Goal: Task Accomplishment & Management: Manage account settings

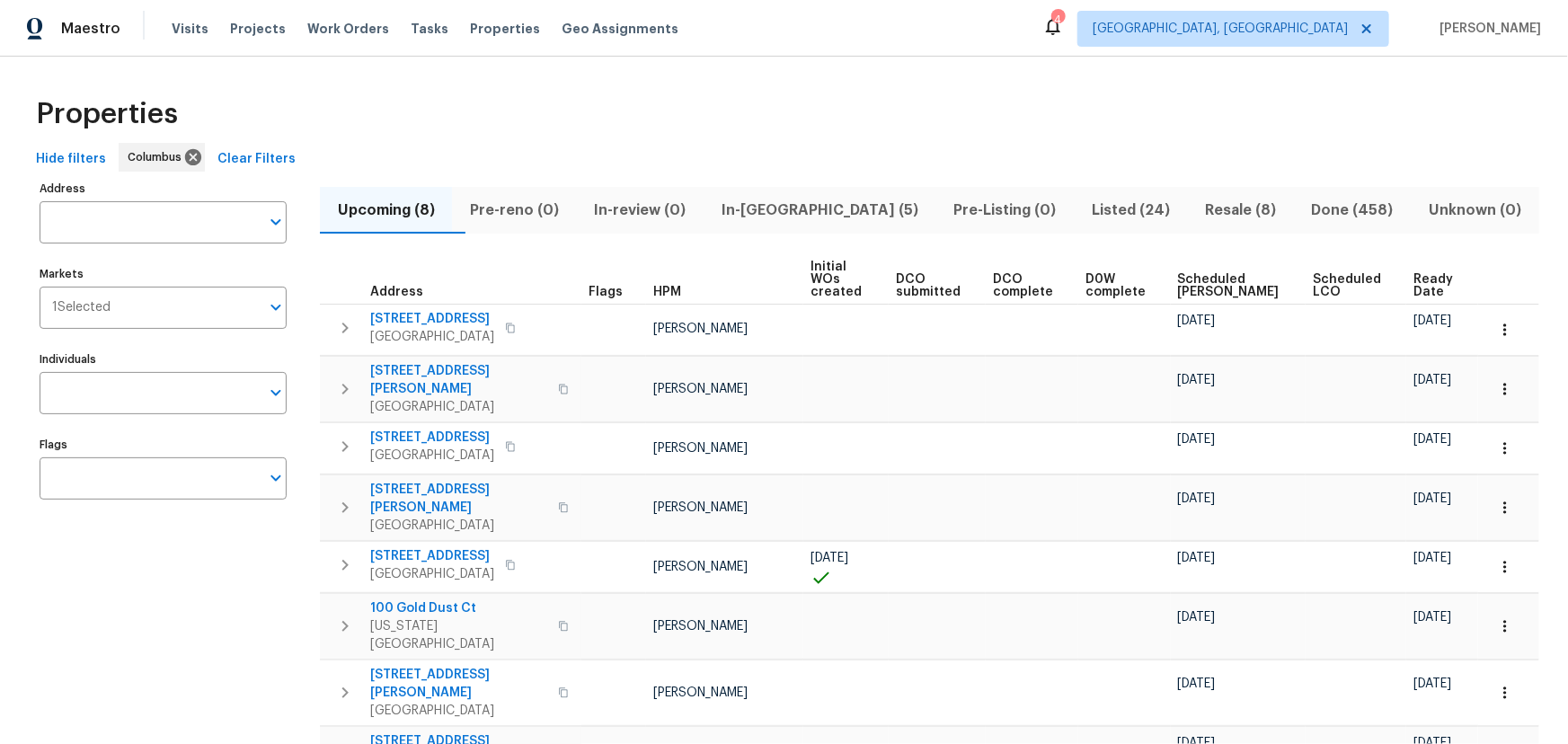
click at [784, 200] on span "In-reno (5)" at bounding box center [820, 211] width 210 height 26
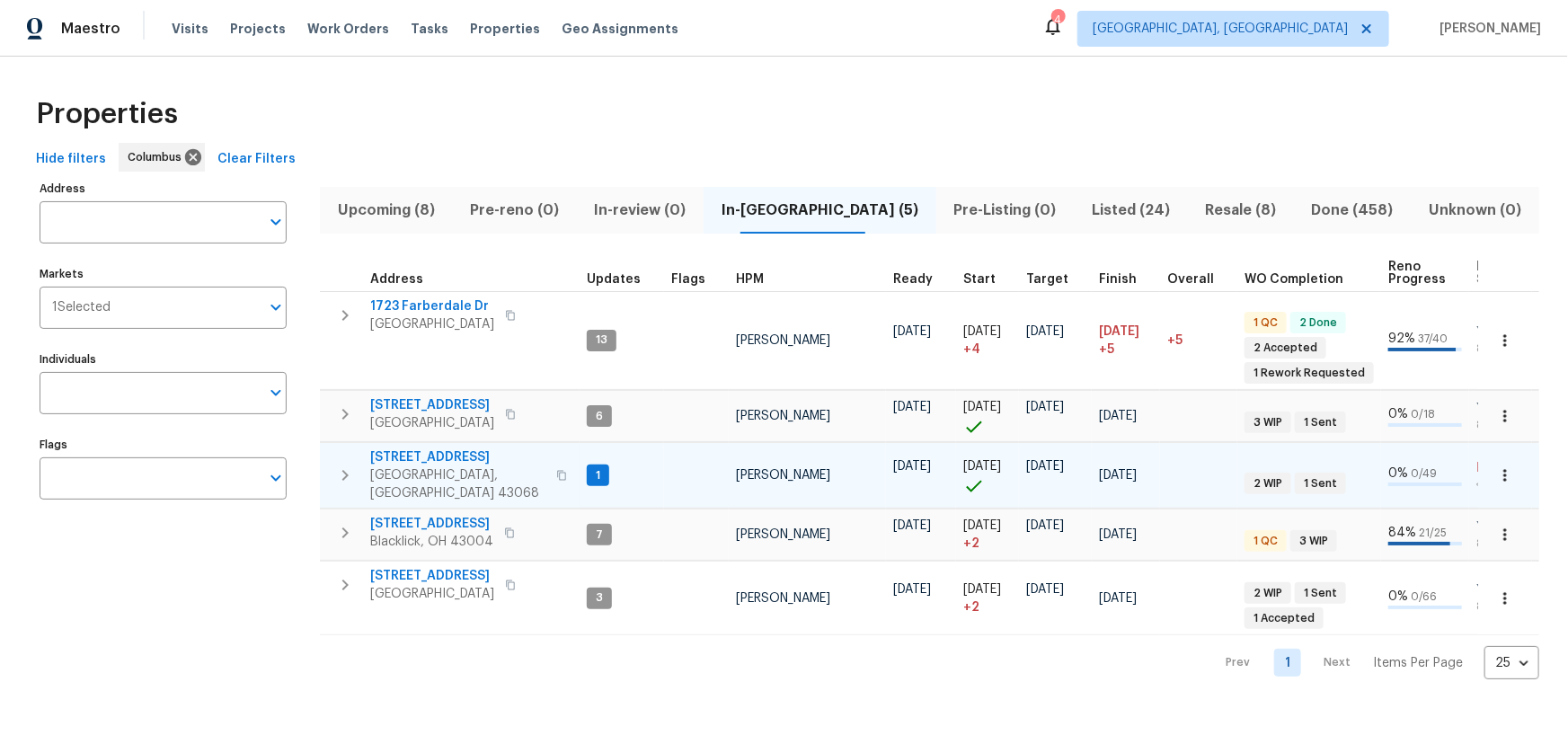
click at [413, 453] on span "7287 Candlestone Dr" at bounding box center [458, 457] width 175 height 18
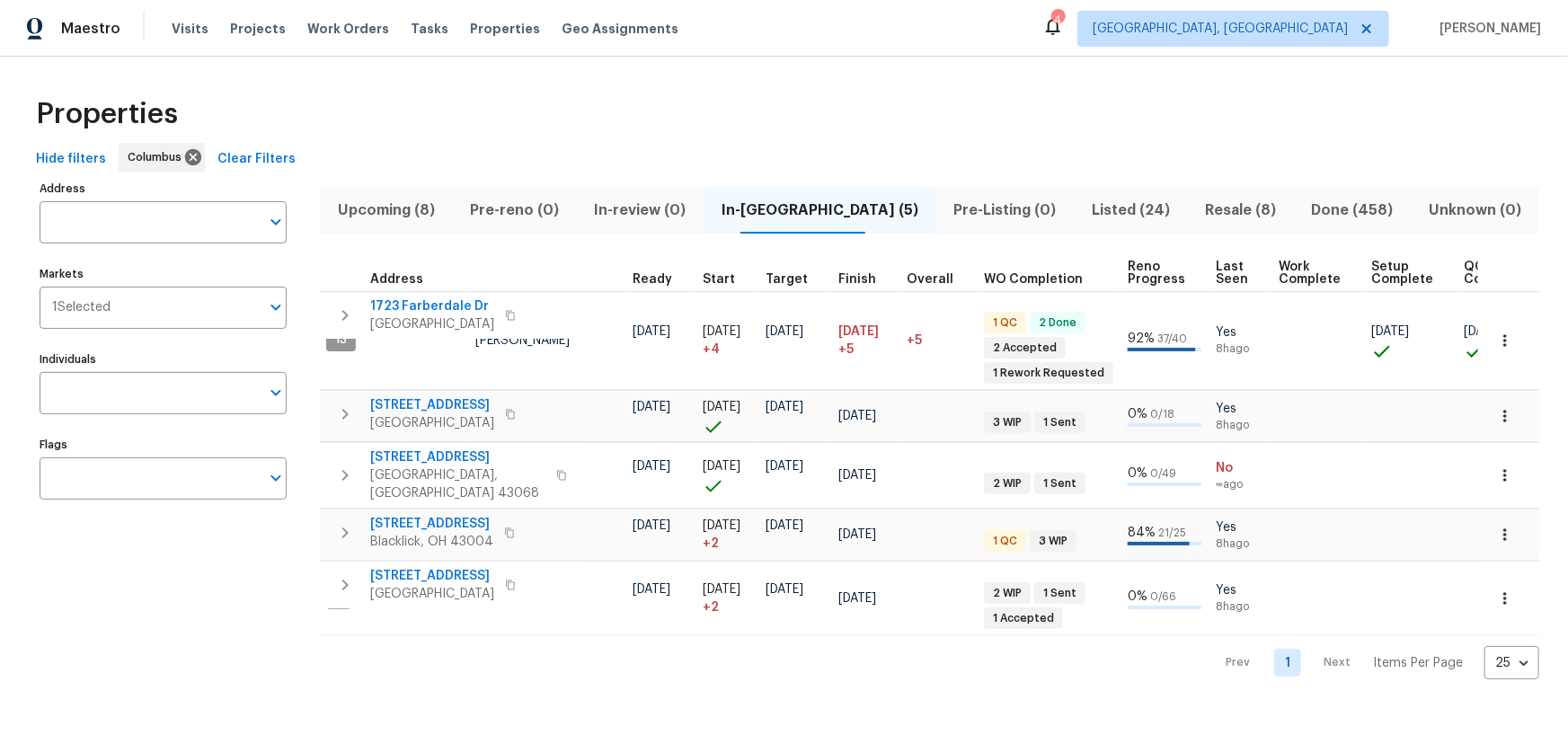
scroll to position [0, 319]
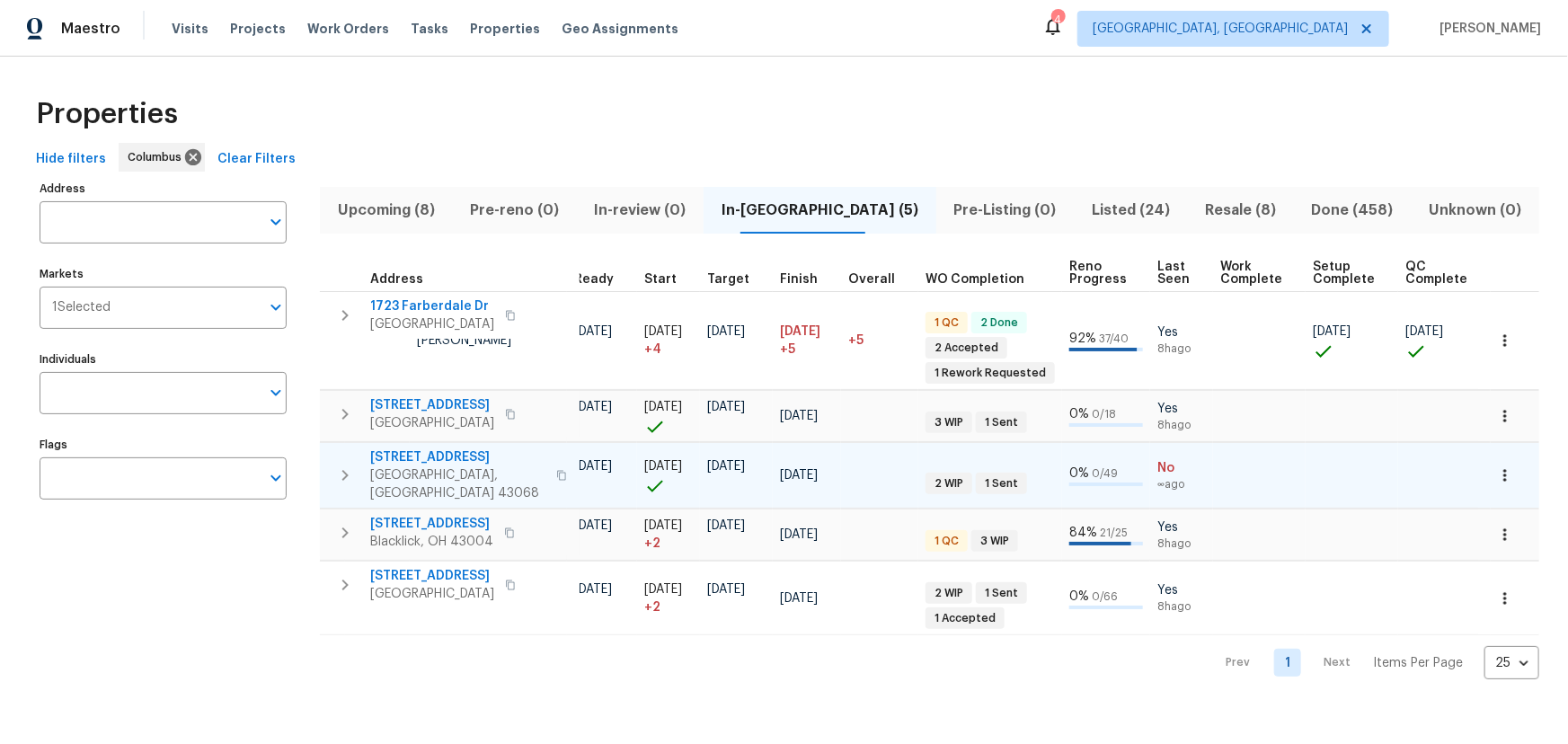
drag, startPoint x: 340, startPoint y: 459, endPoint x: 569, endPoint y: 468, distance: 229.2
click at [341, 465] on icon "button" at bounding box center [345, 476] width 22 height 22
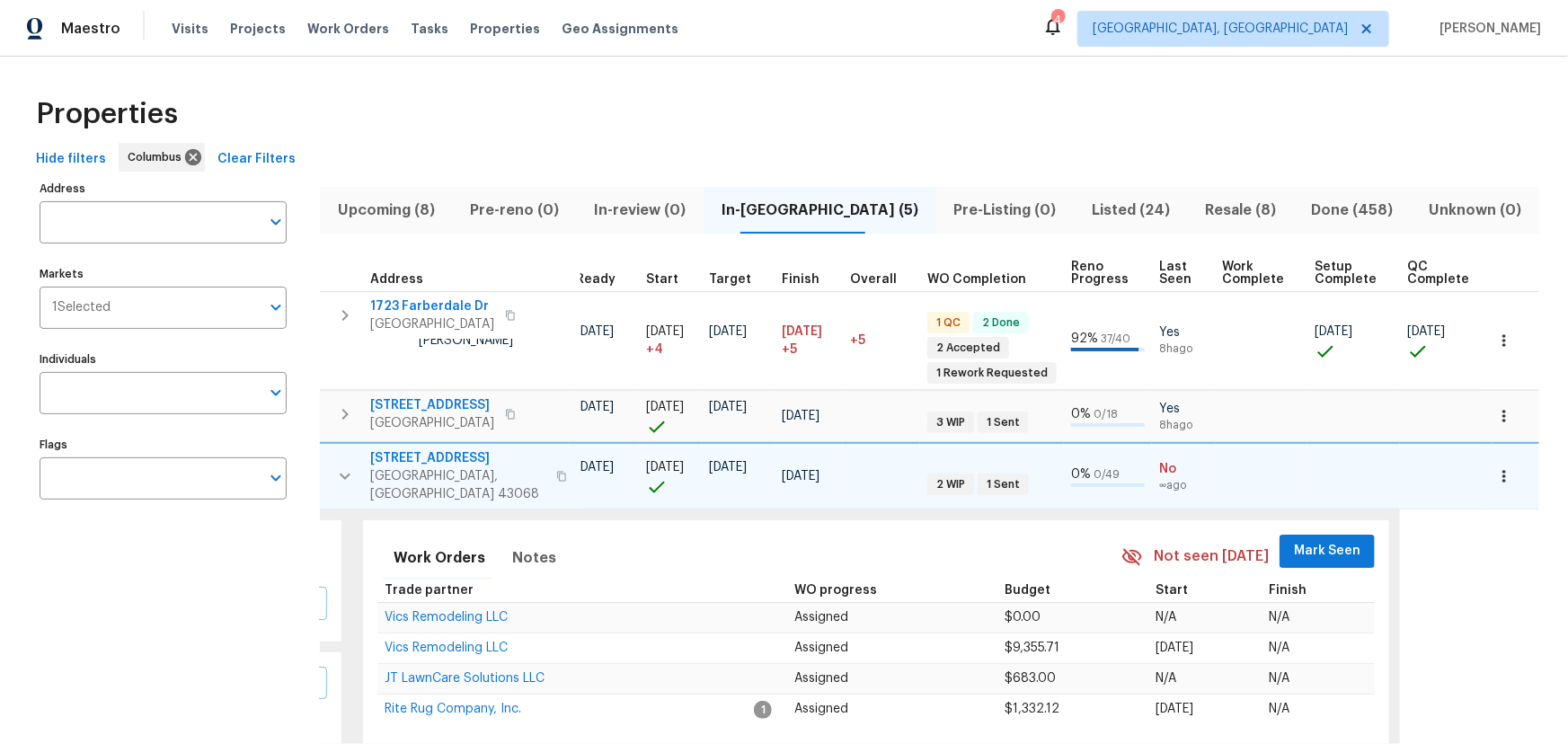
click at [1298, 540] on span "Mark Seen" at bounding box center [1327, 551] width 67 height 23
click at [337, 466] on icon "button" at bounding box center [345, 477] width 22 height 22
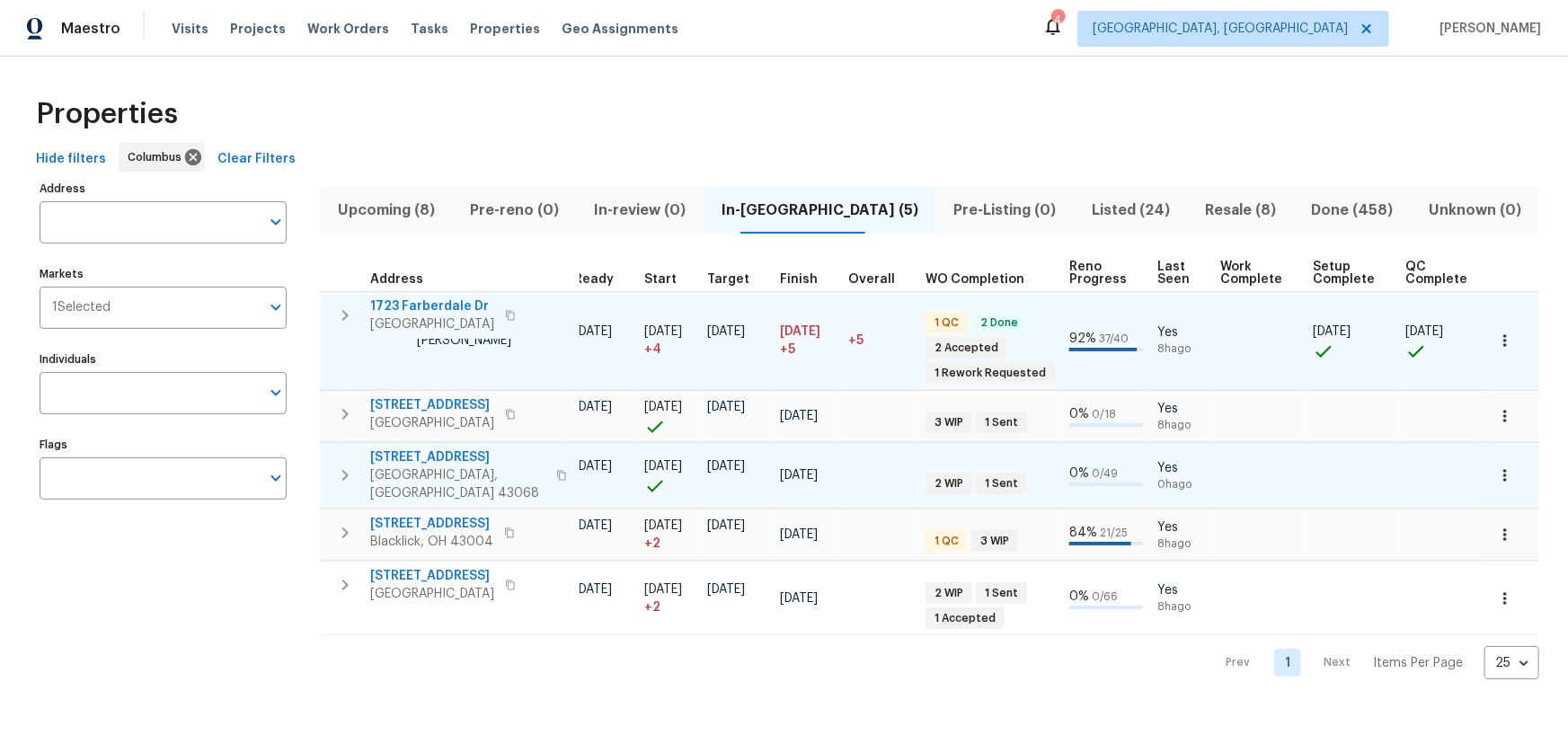
click at [423, 298] on span "1723 Farberdale Dr" at bounding box center [433, 307] width 124 height 18
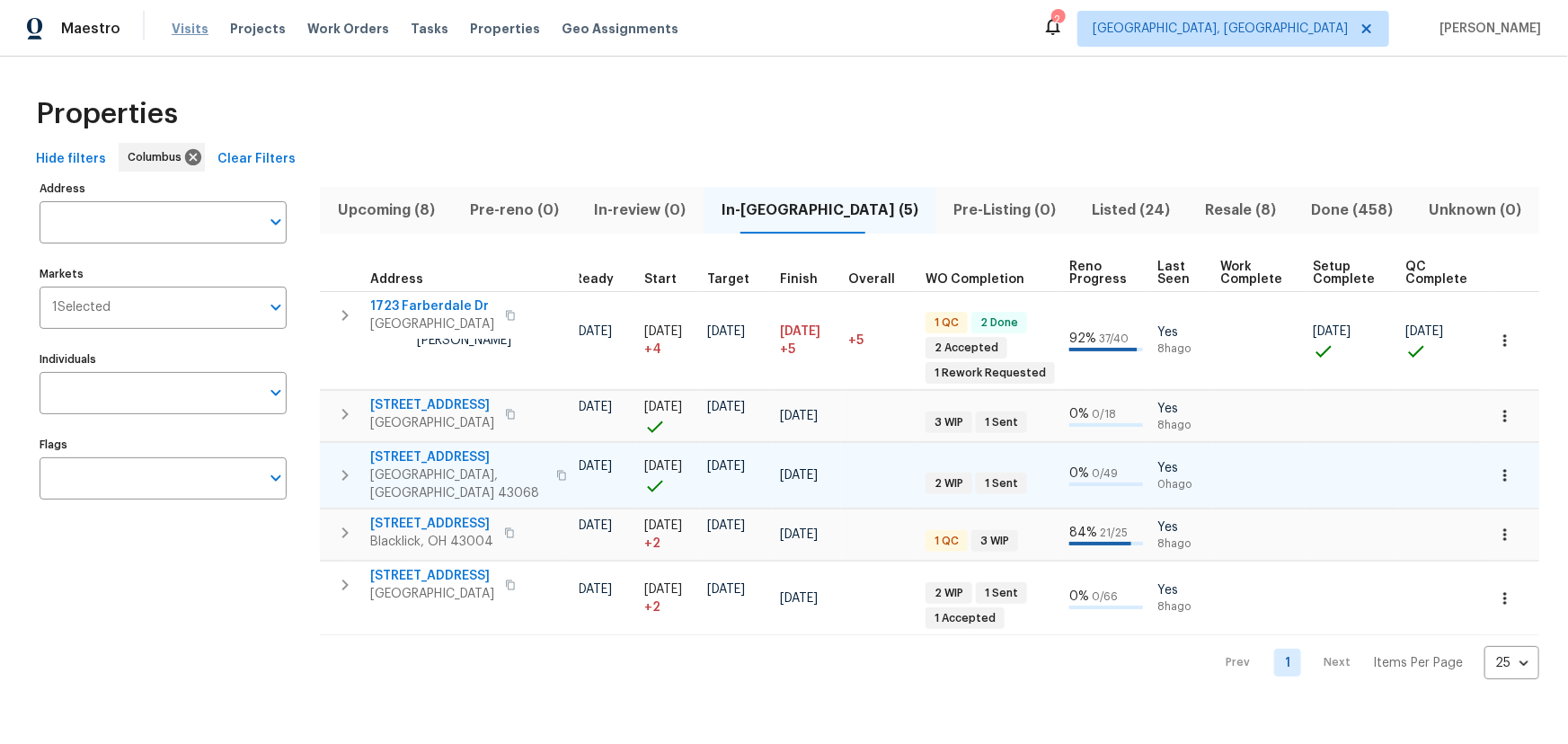
click at [193, 28] on span "Visits" at bounding box center [190, 29] width 37 height 18
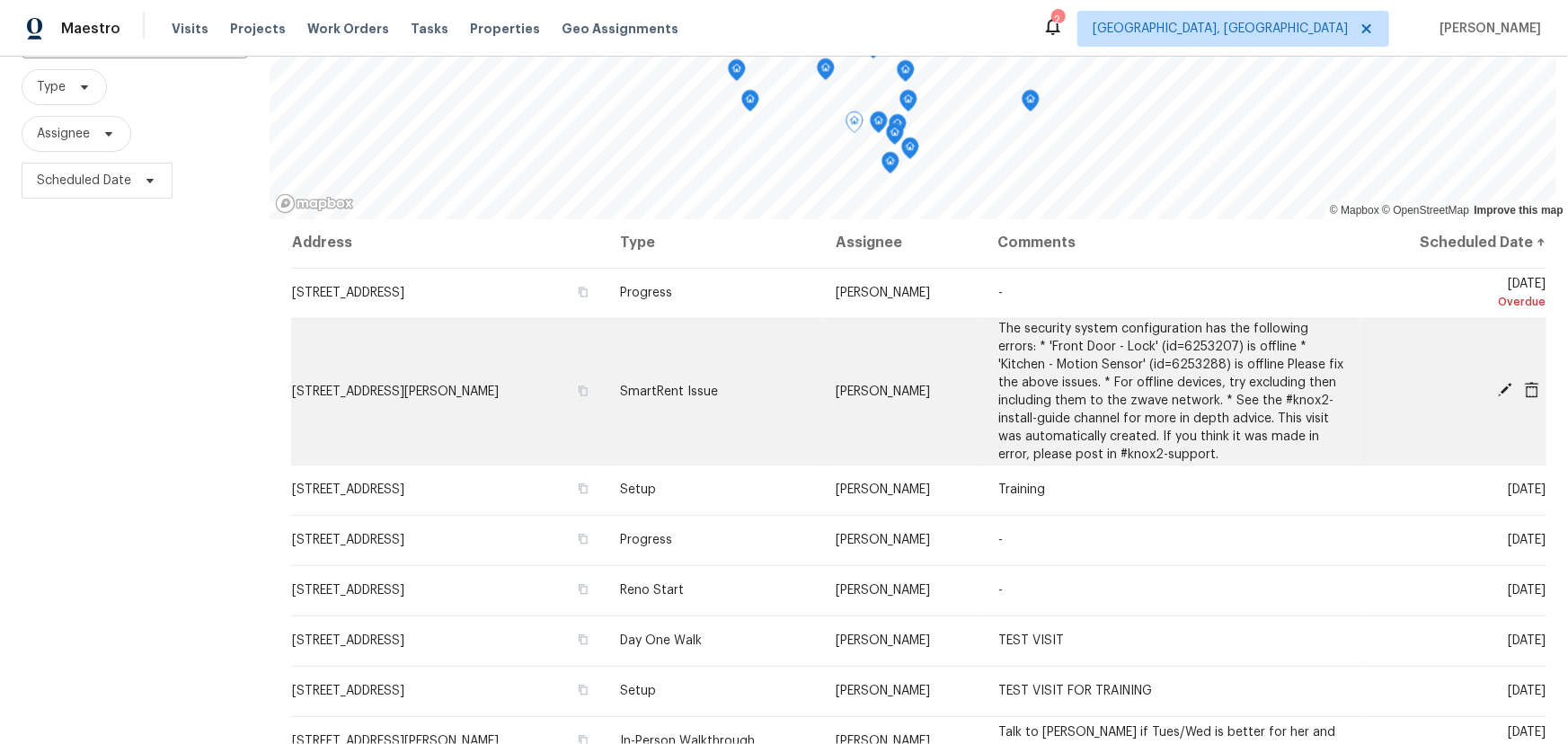
scroll to position [162, 0]
click at [1498, 382] on icon at bounding box center [1505, 389] width 15 height 15
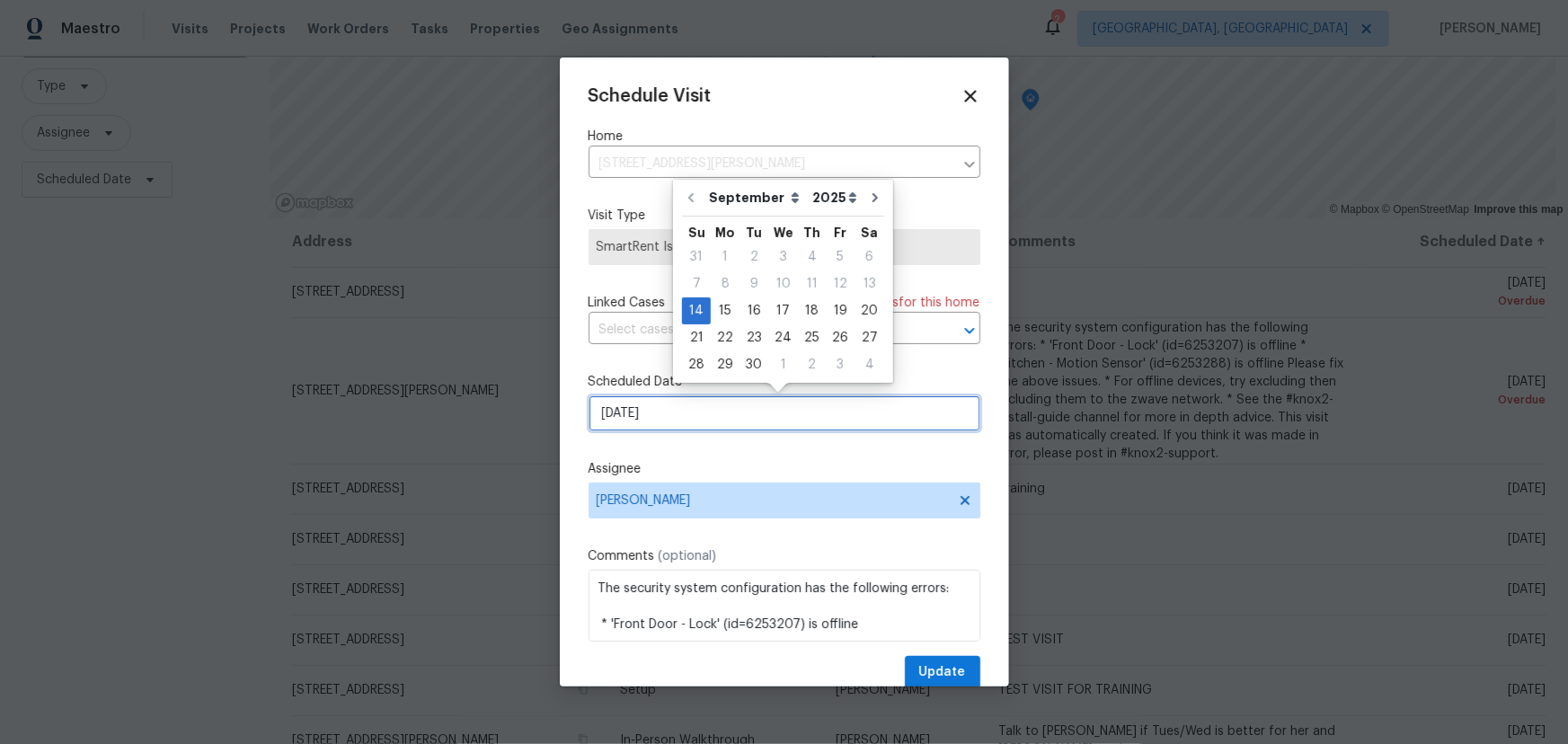
click at [708, 416] on input "9/14/2025" at bounding box center [784, 413] width 392 height 36
click at [749, 304] on div "16" at bounding box center [754, 311] width 29 height 26
type input "[DATE]"
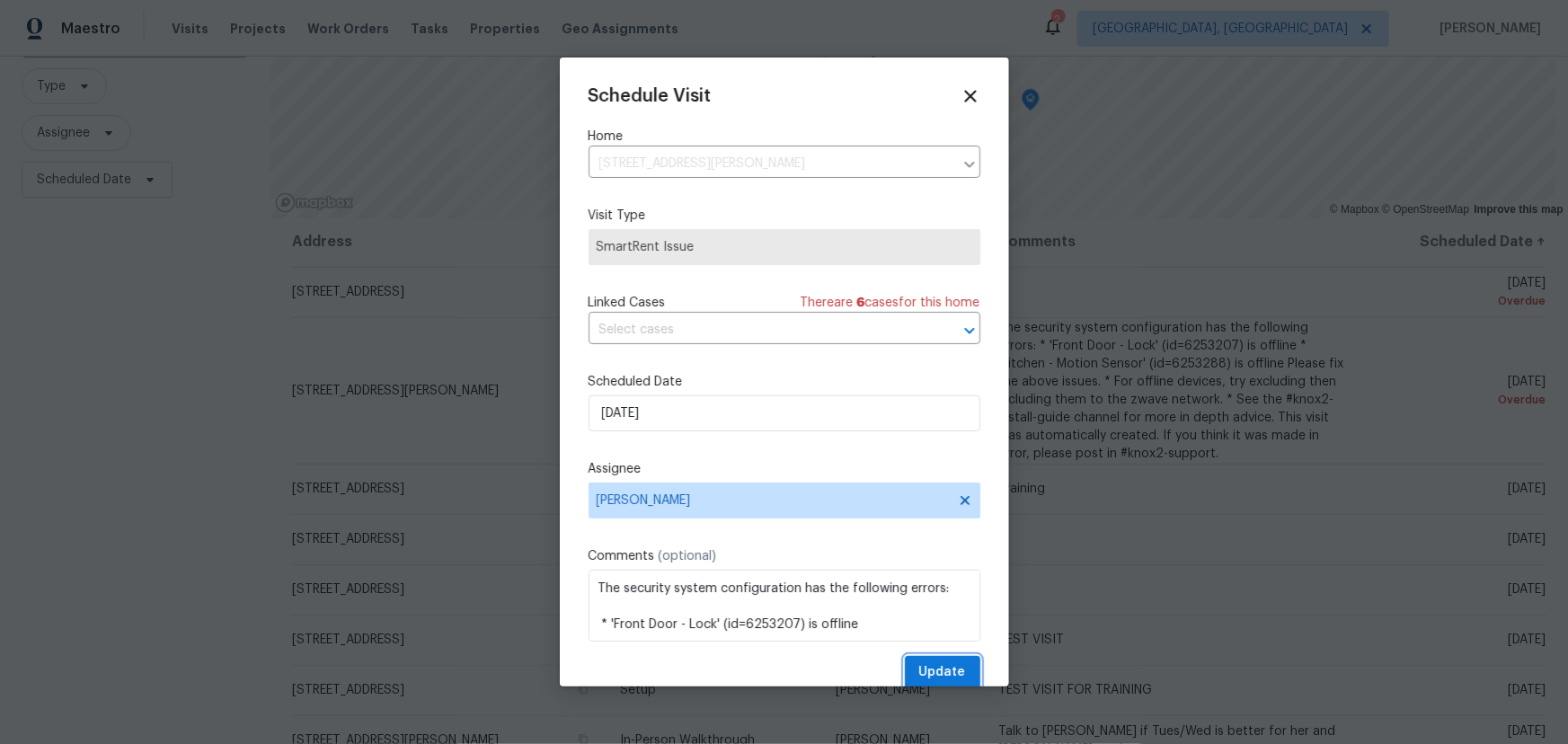
click at [935, 665] on span "Update" at bounding box center [942, 673] width 47 height 23
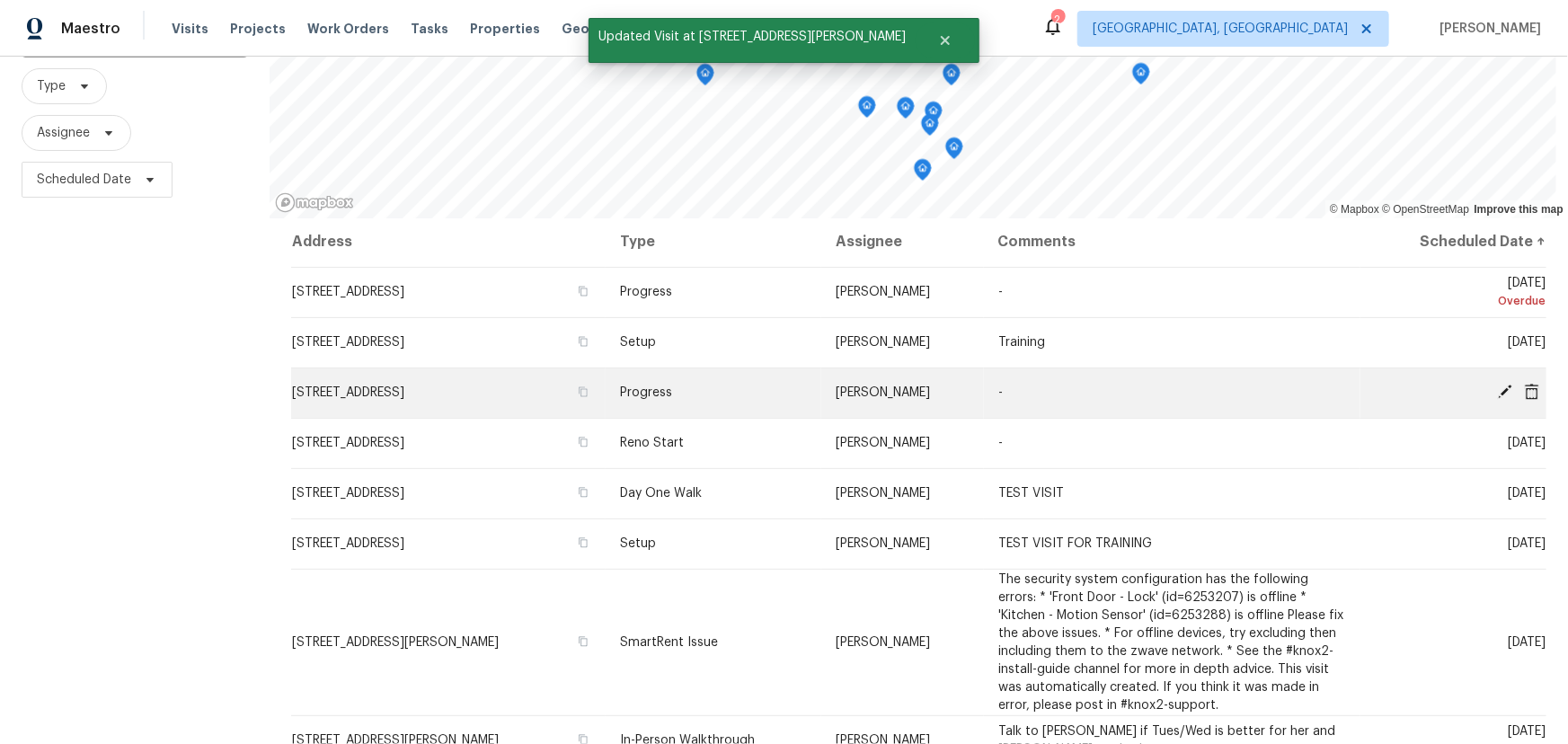
click at [1498, 390] on icon at bounding box center [1506, 392] width 16 height 16
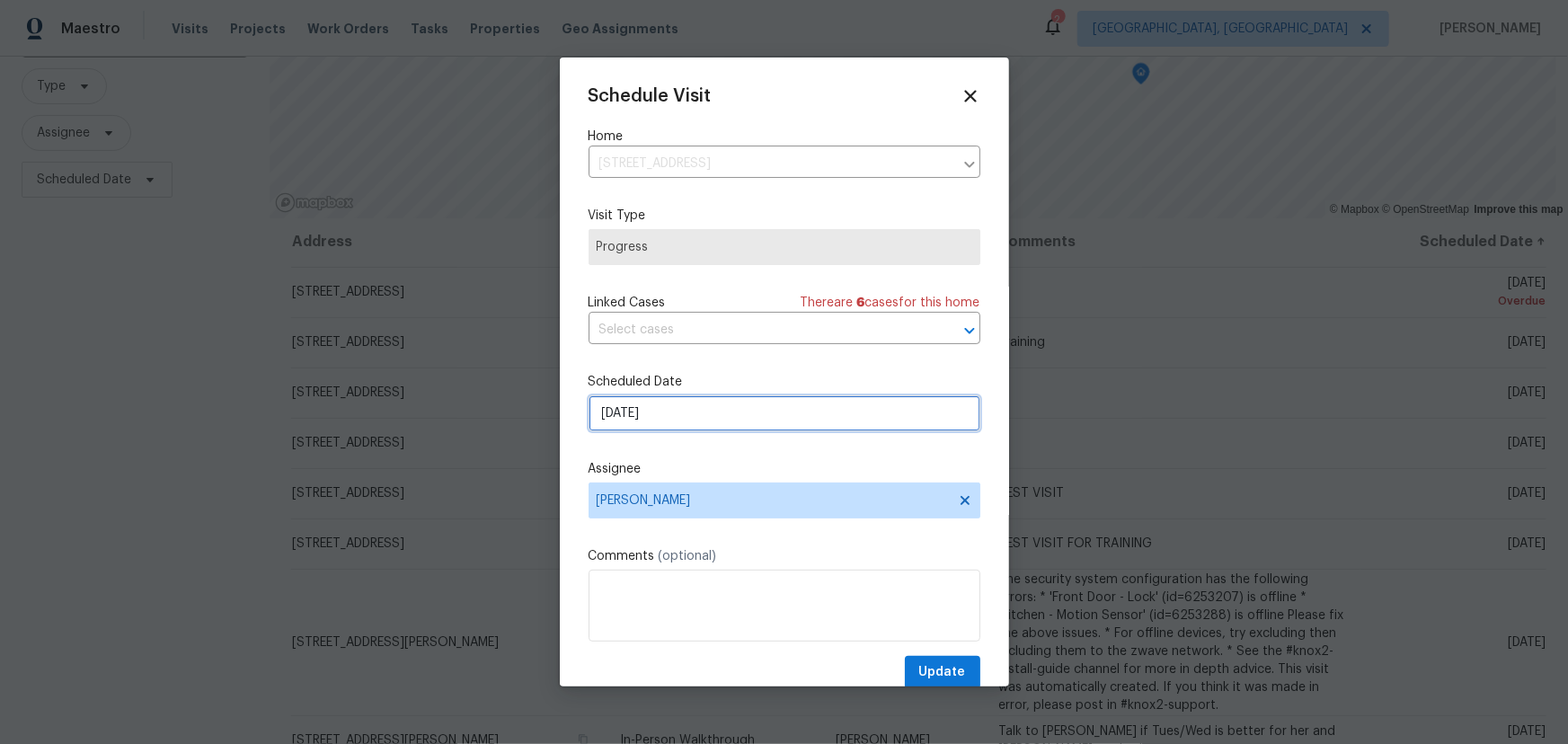
click at [674, 424] on input "9/15/2025" at bounding box center [784, 413] width 392 height 36
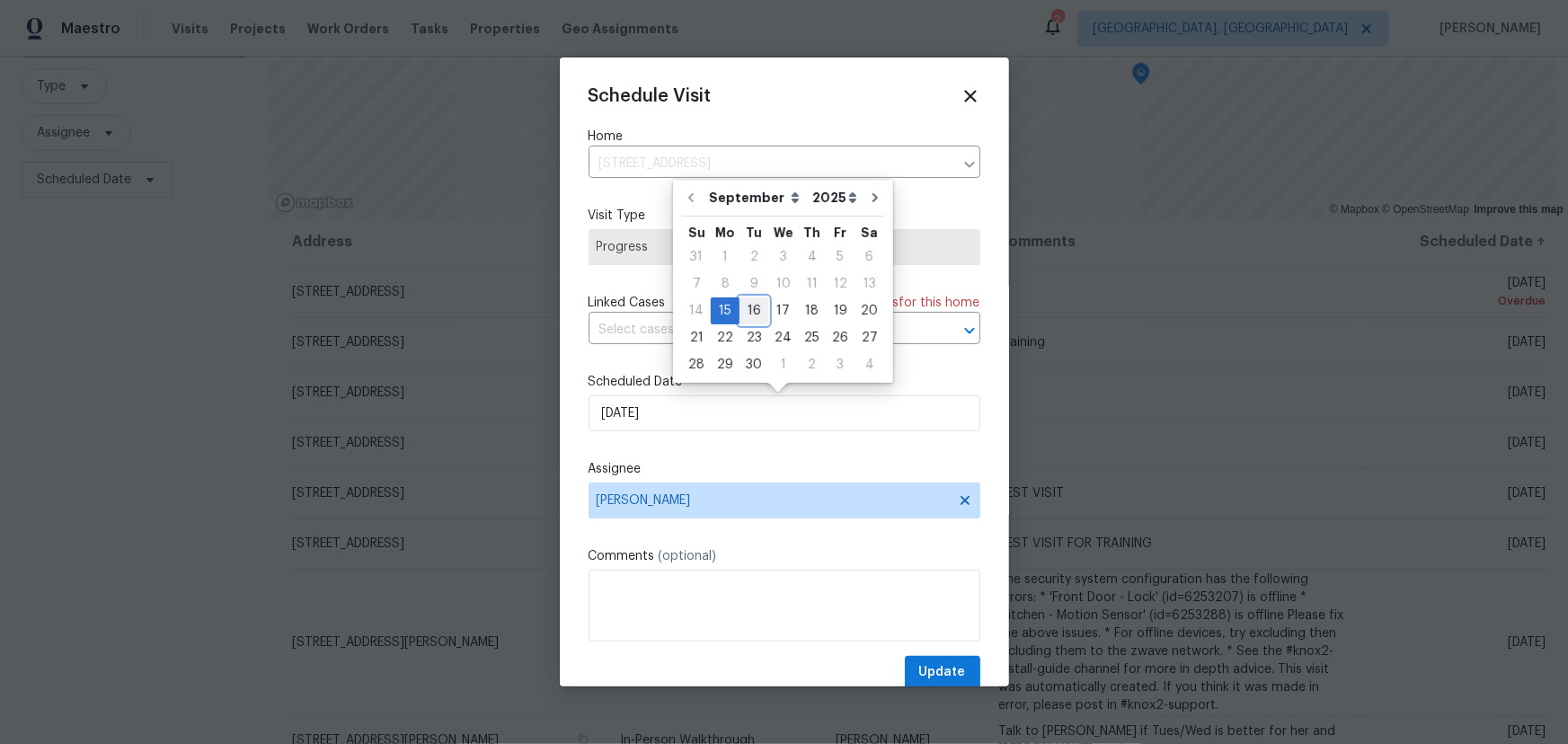
click at [753, 315] on div "16" at bounding box center [754, 311] width 29 height 26
type input "9/16/2025"
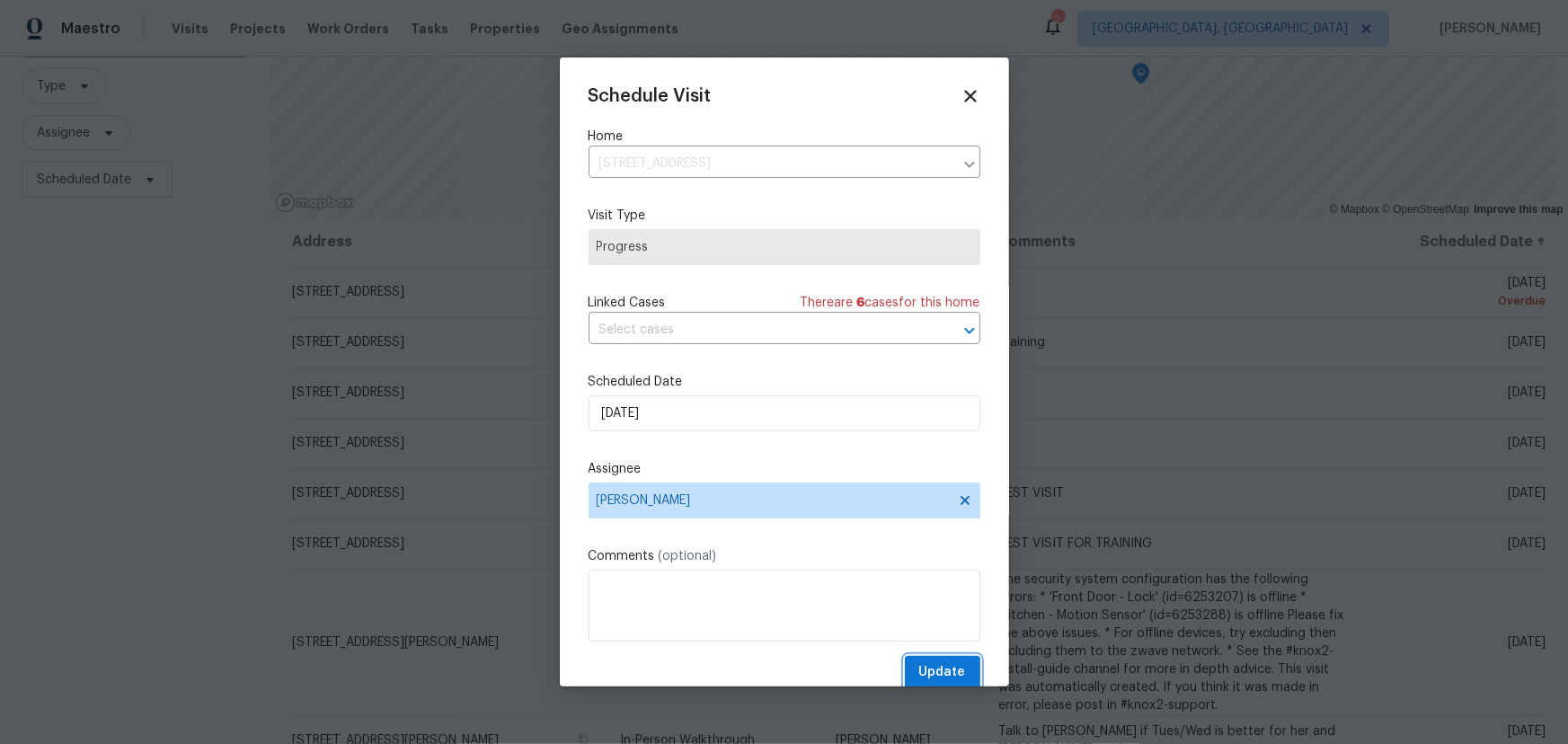
click at [946, 662] on button "Update" at bounding box center [943, 673] width 76 height 33
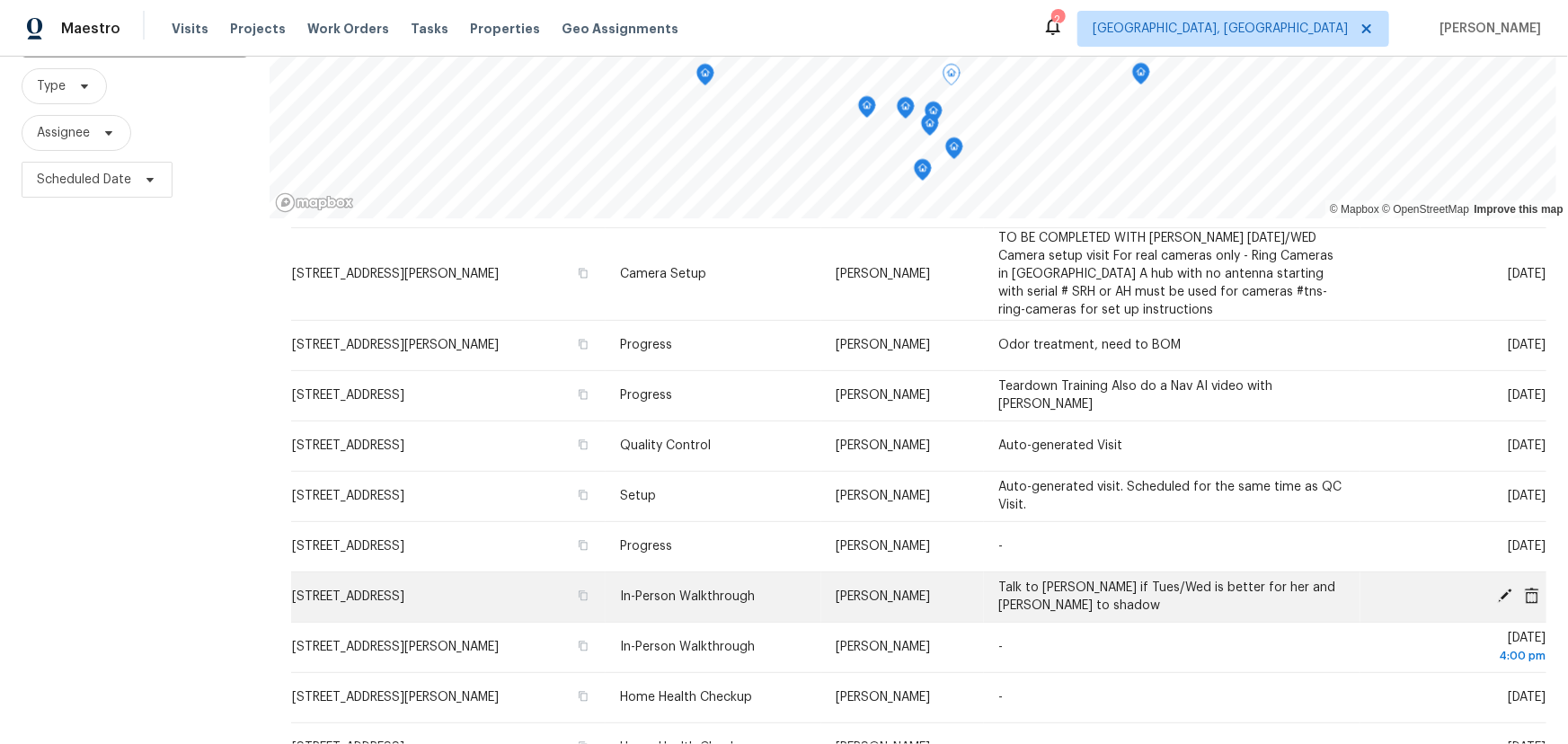
scroll to position [491, 0]
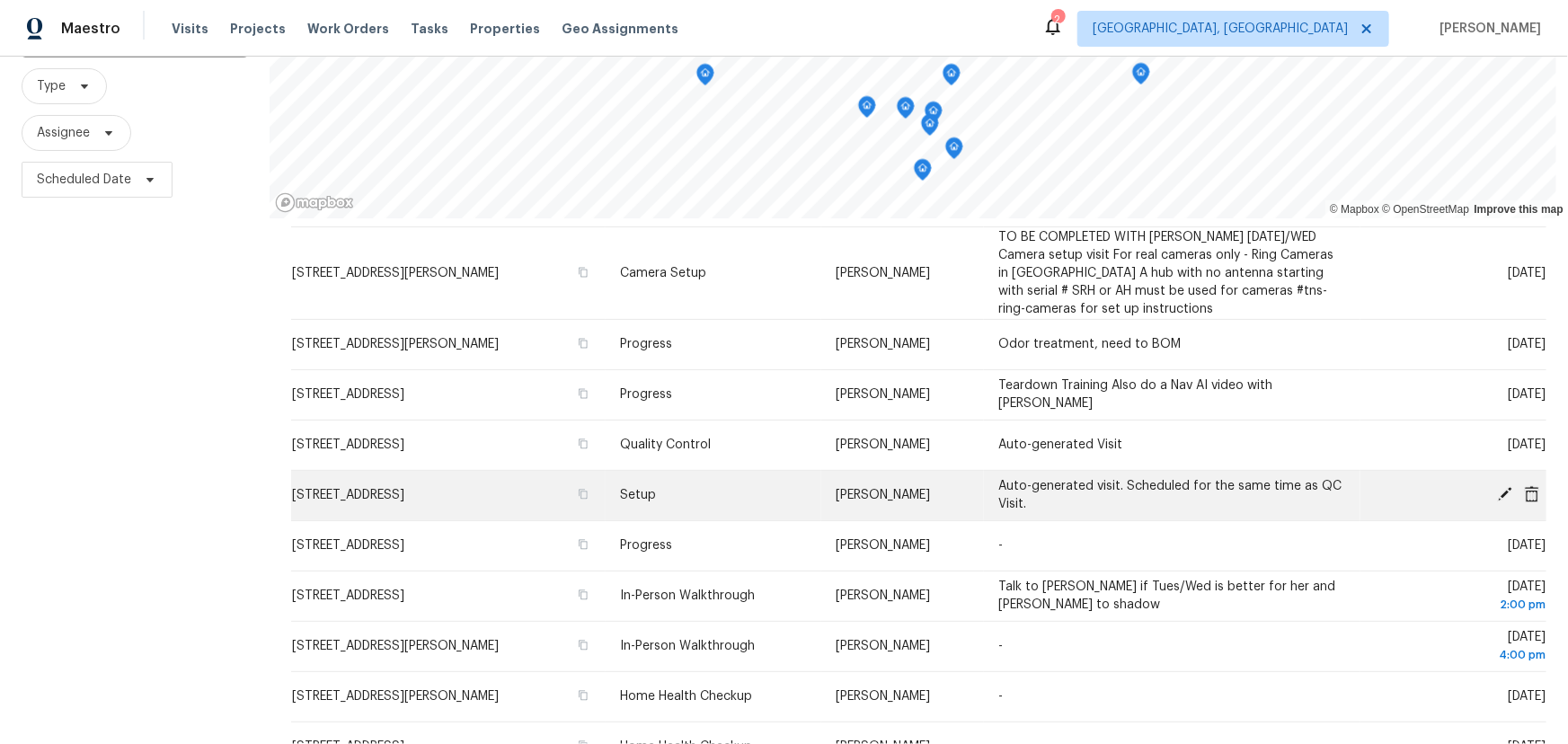
click at [1498, 488] on icon at bounding box center [1506, 495] width 16 height 16
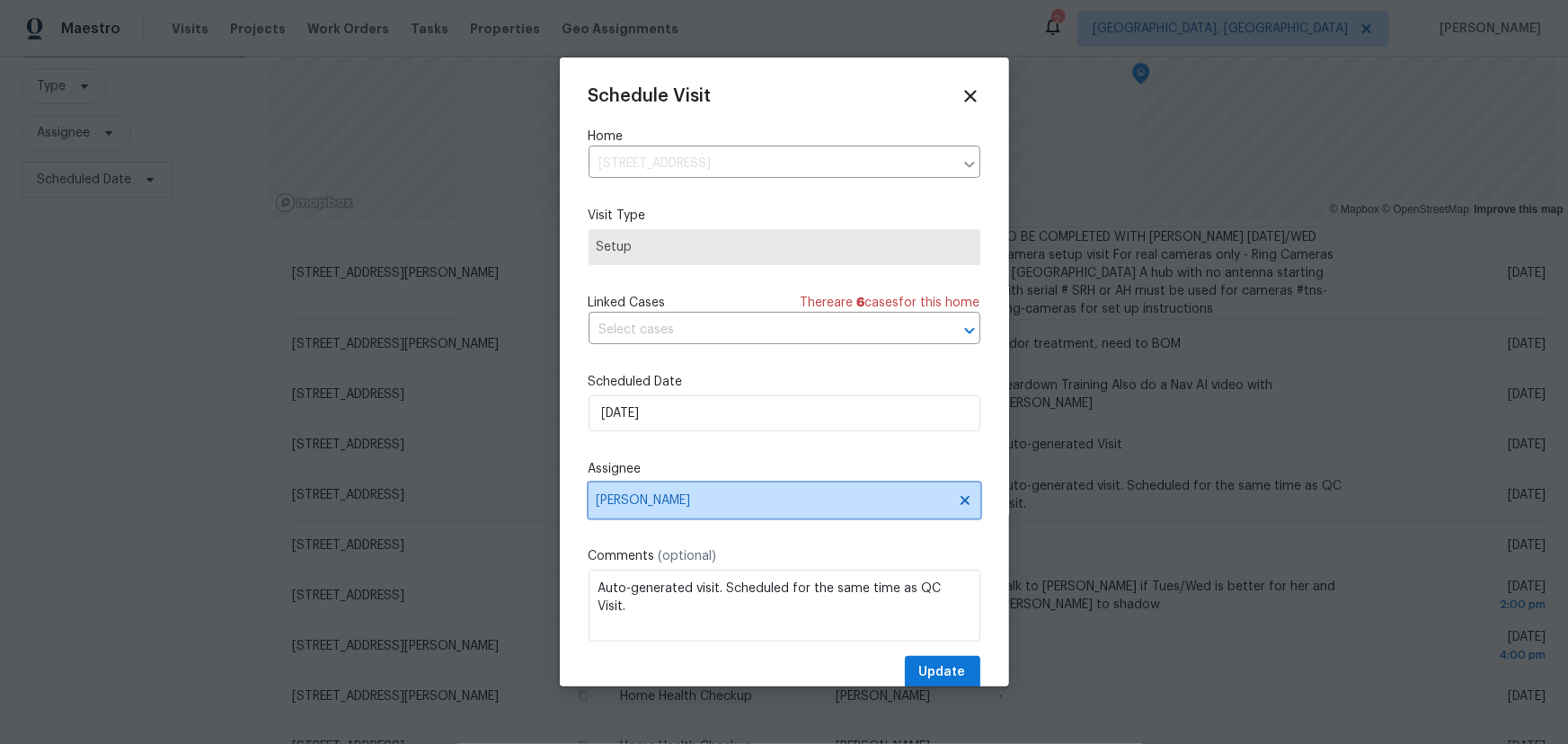
click at [789, 493] on span "[PERSON_NAME]" at bounding box center [784, 500] width 392 height 36
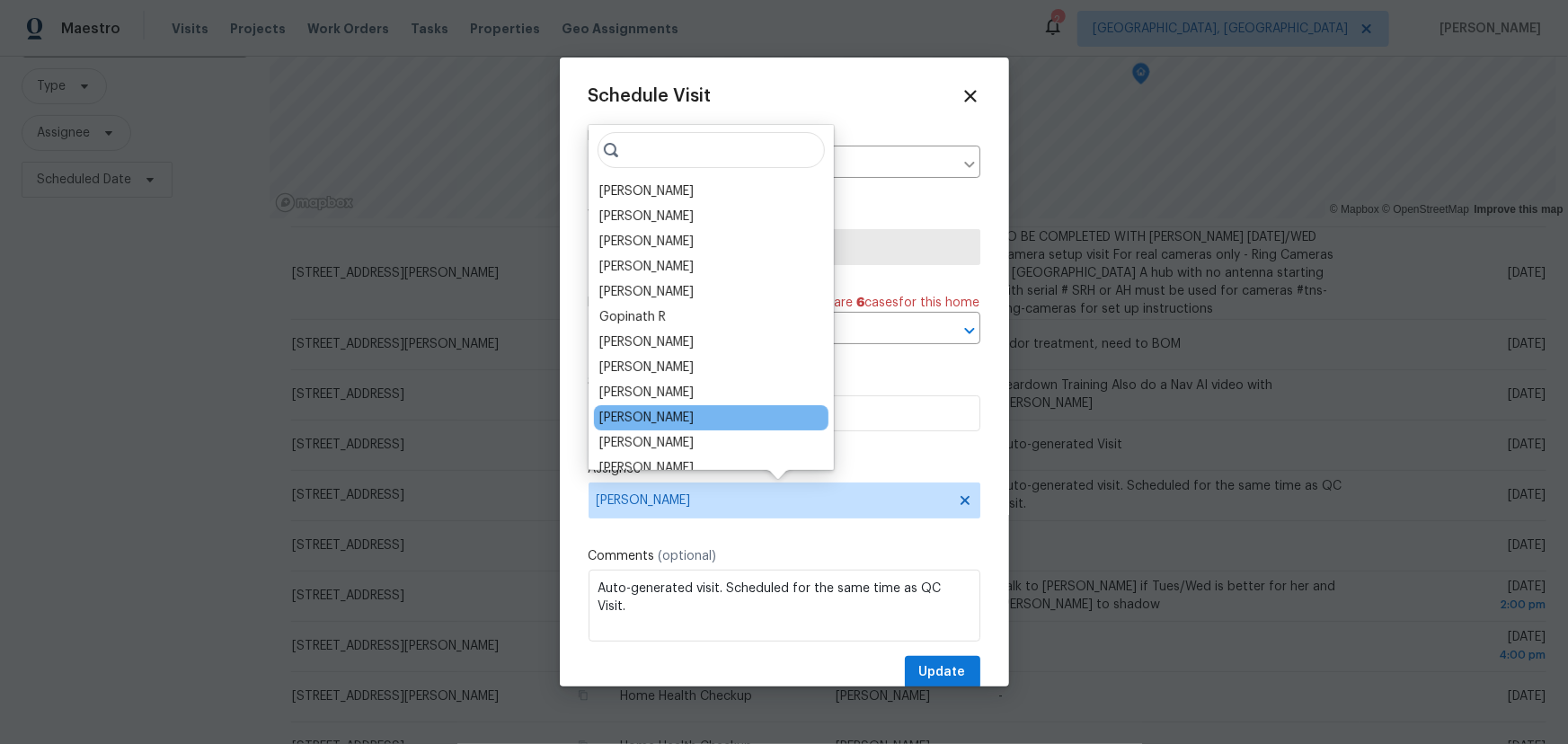
click at [694, 415] on div "[PERSON_NAME]" at bounding box center [646, 418] width 94 height 18
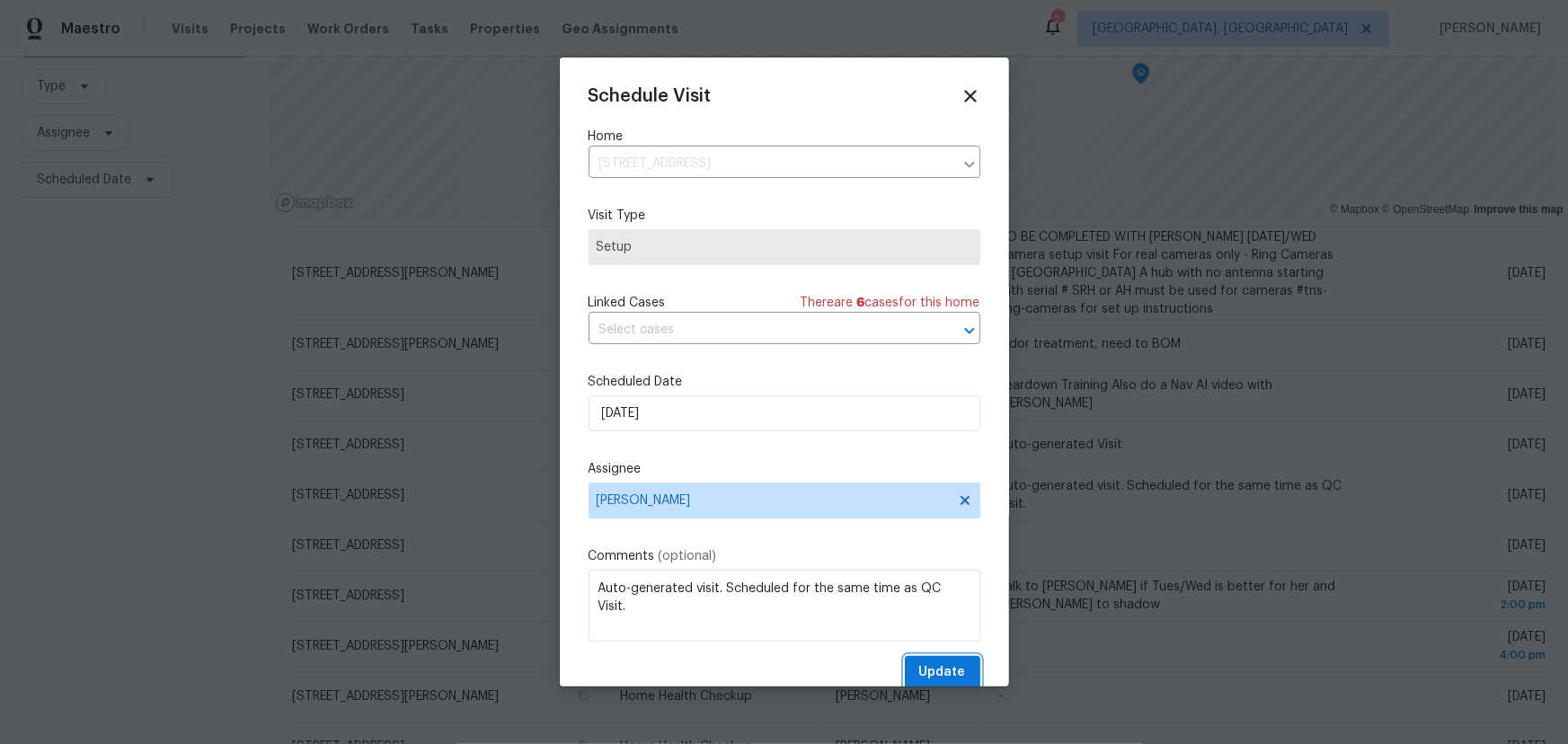
click at [946, 663] on span "Update" at bounding box center [942, 673] width 47 height 23
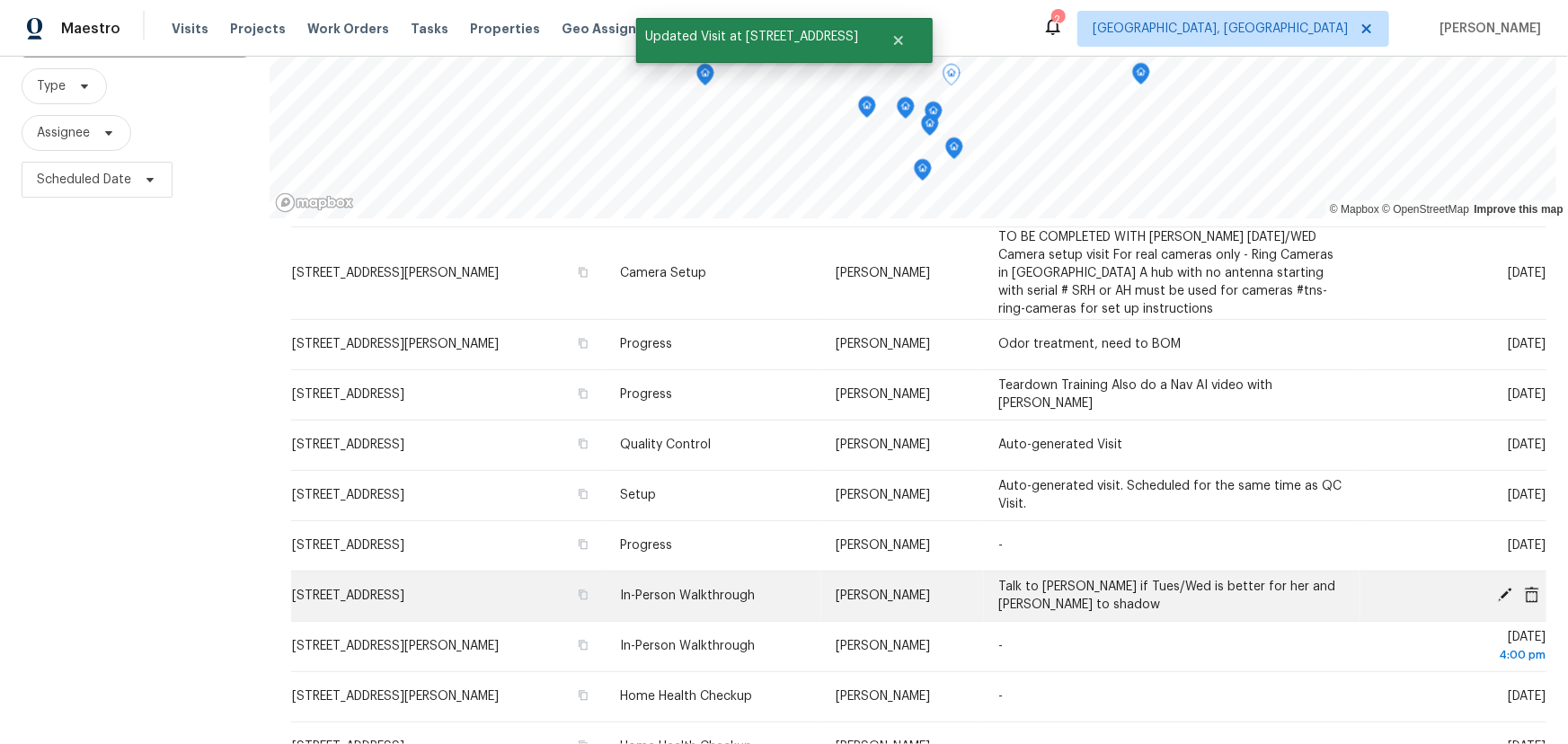
click at [1498, 589] on icon at bounding box center [1505, 595] width 15 height 15
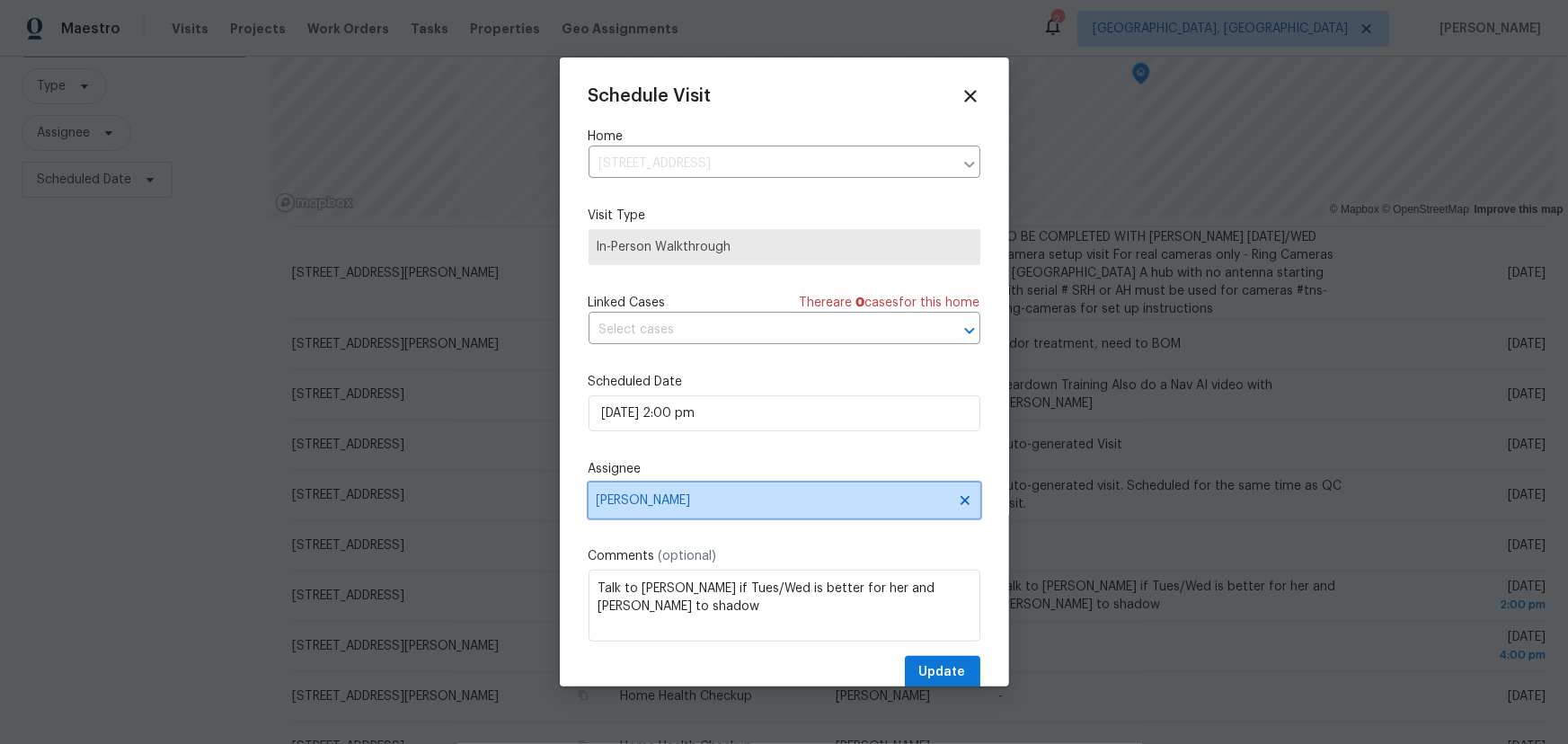
click at [725, 503] on span "Kim Peshek" at bounding box center [773, 501] width 352 height 15
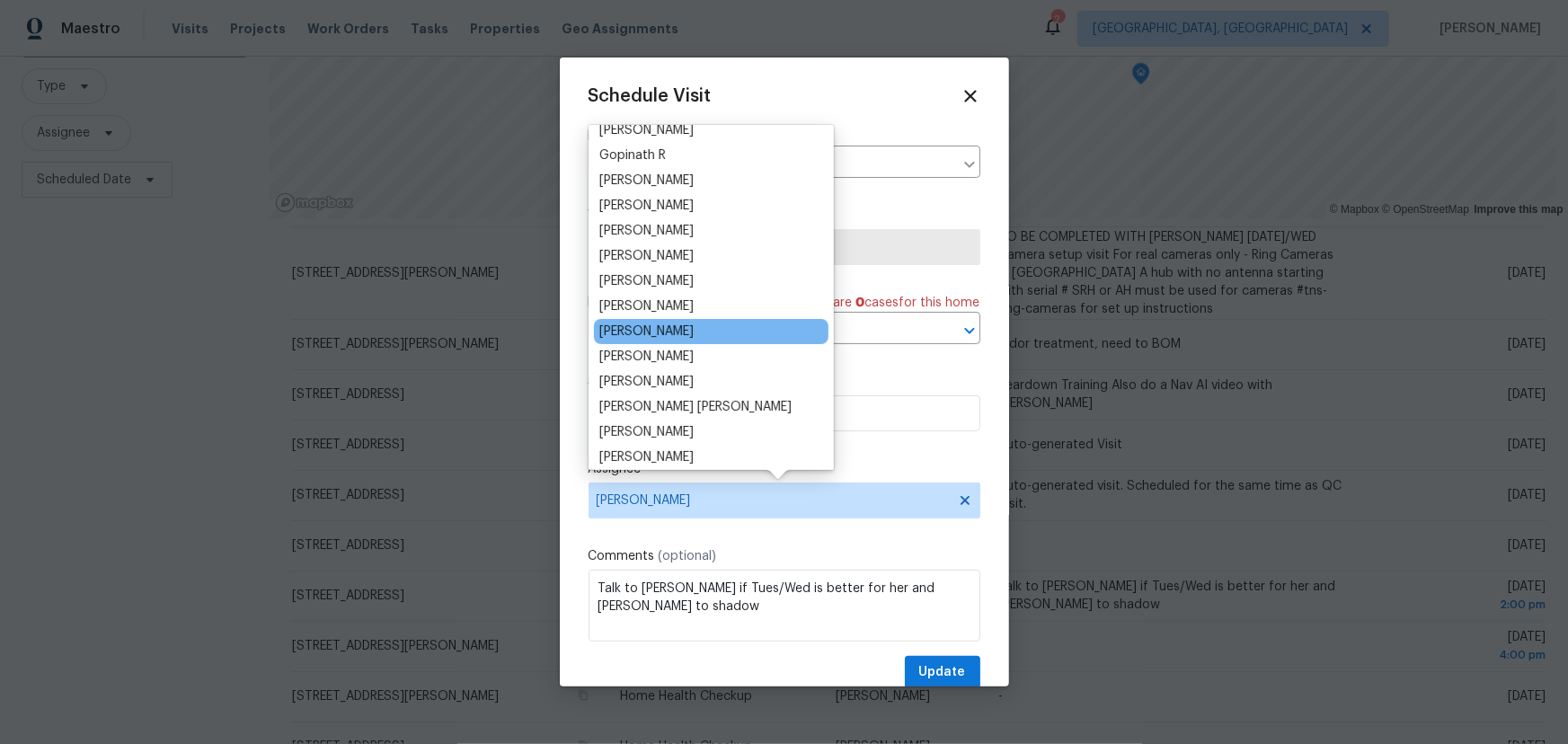
scroll to position [162, 0]
click at [670, 338] on div "[PERSON_NAME]" at bounding box center [646, 331] width 94 height 18
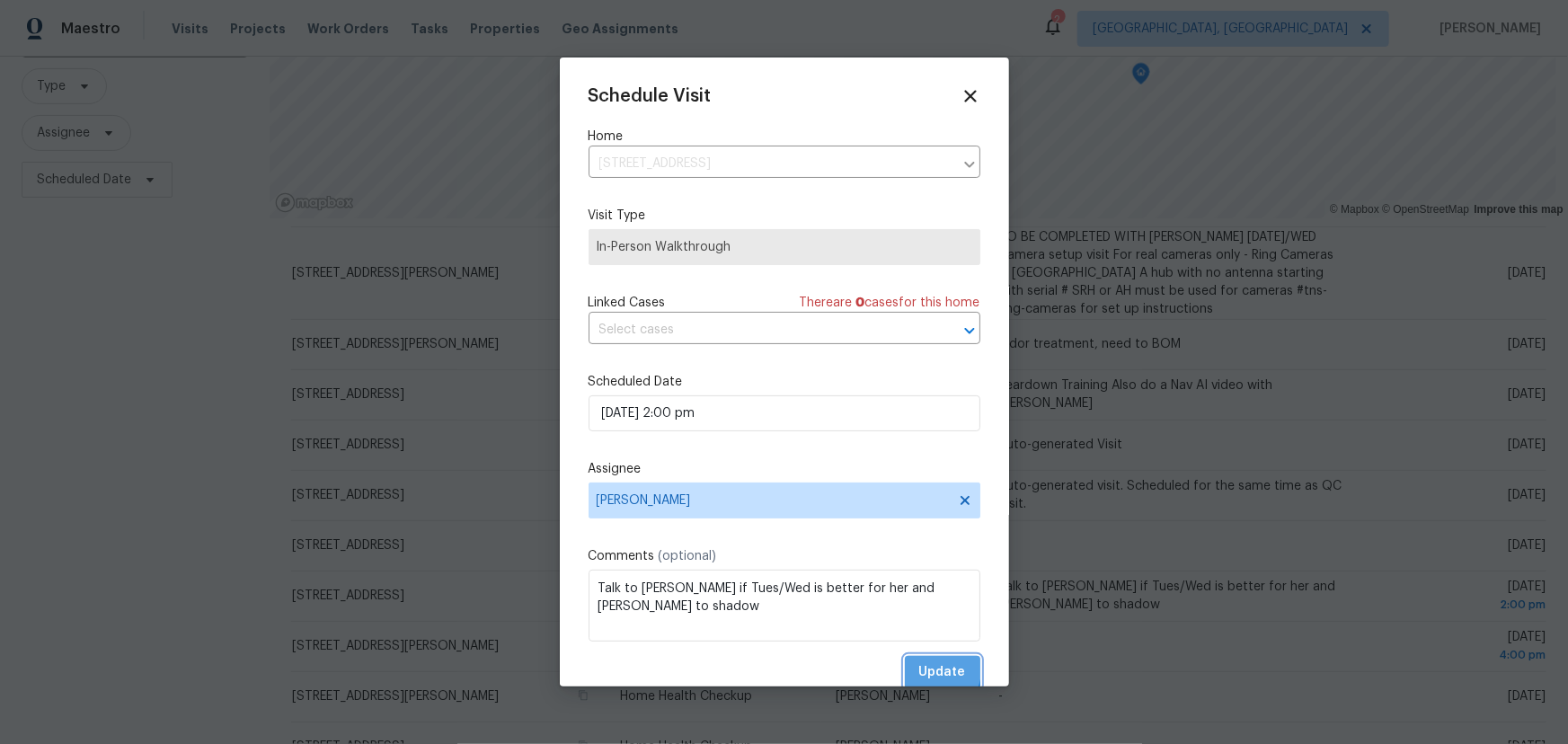
click at [919, 670] on span "Update" at bounding box center [942, 673] width 47 height 23
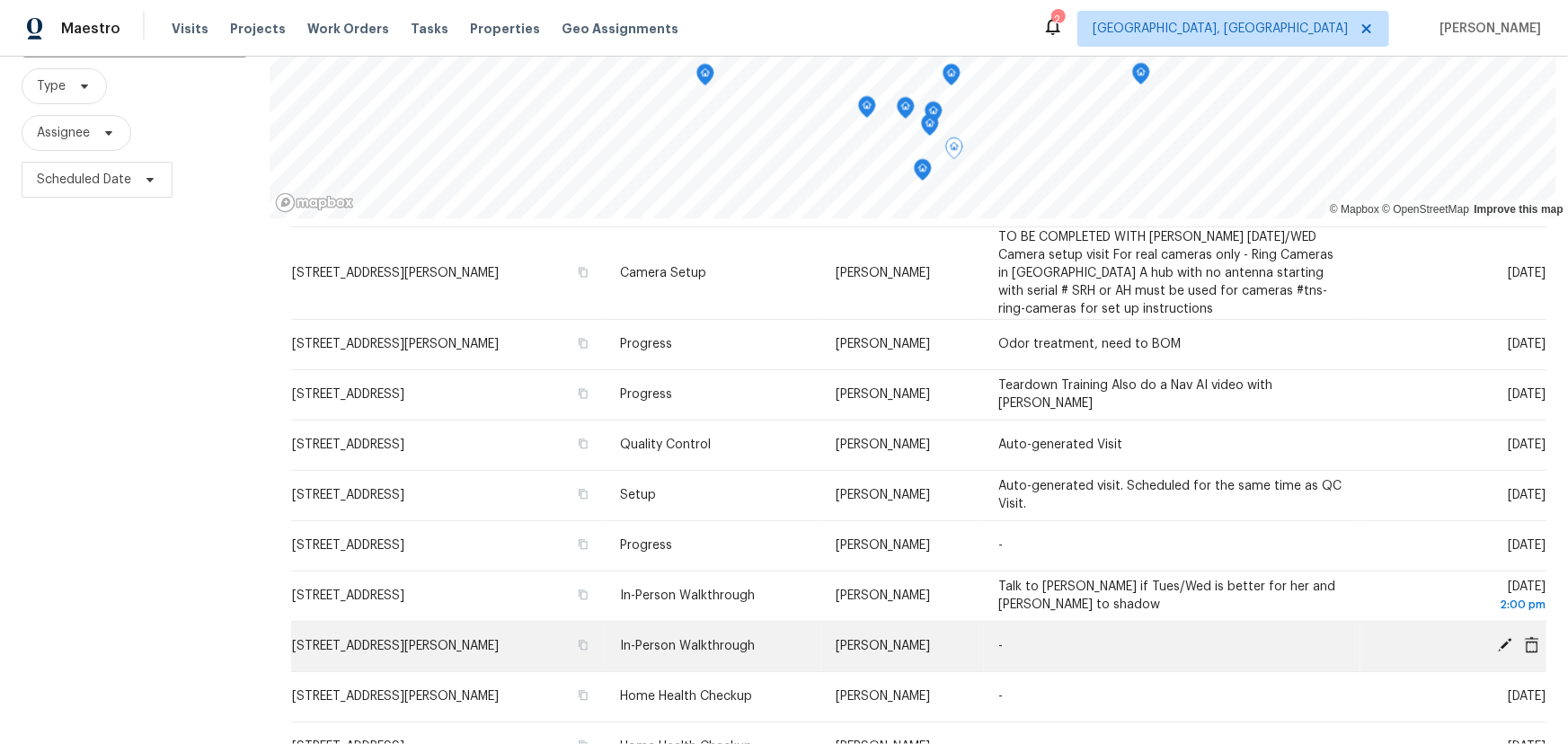
click at [1498, 642] on icon at bounding box center [1505, 645] width 15 height 15
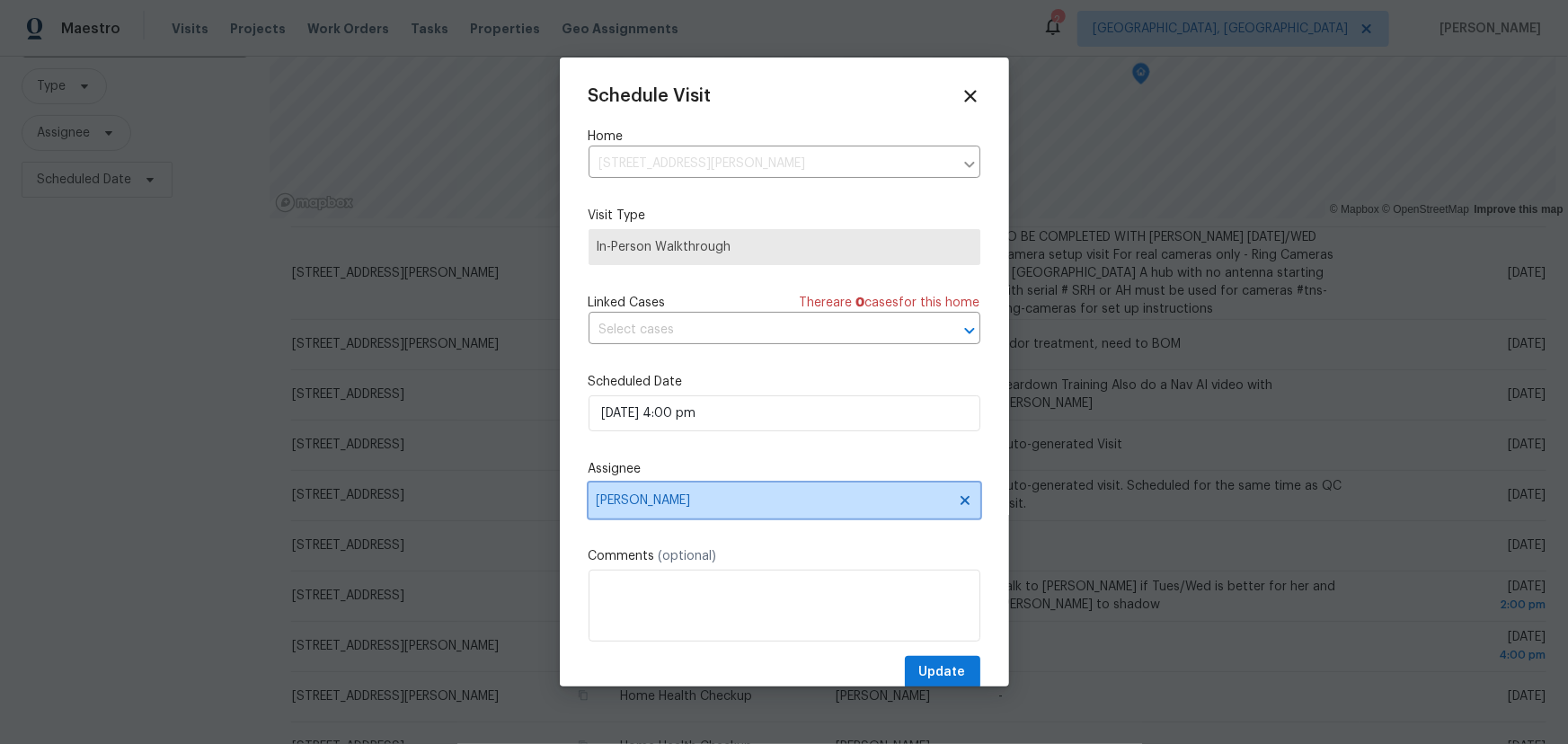
click at [836, 505] on span "[PERSON_NAME]" at bounding box center [773, 501] width 352 height 15
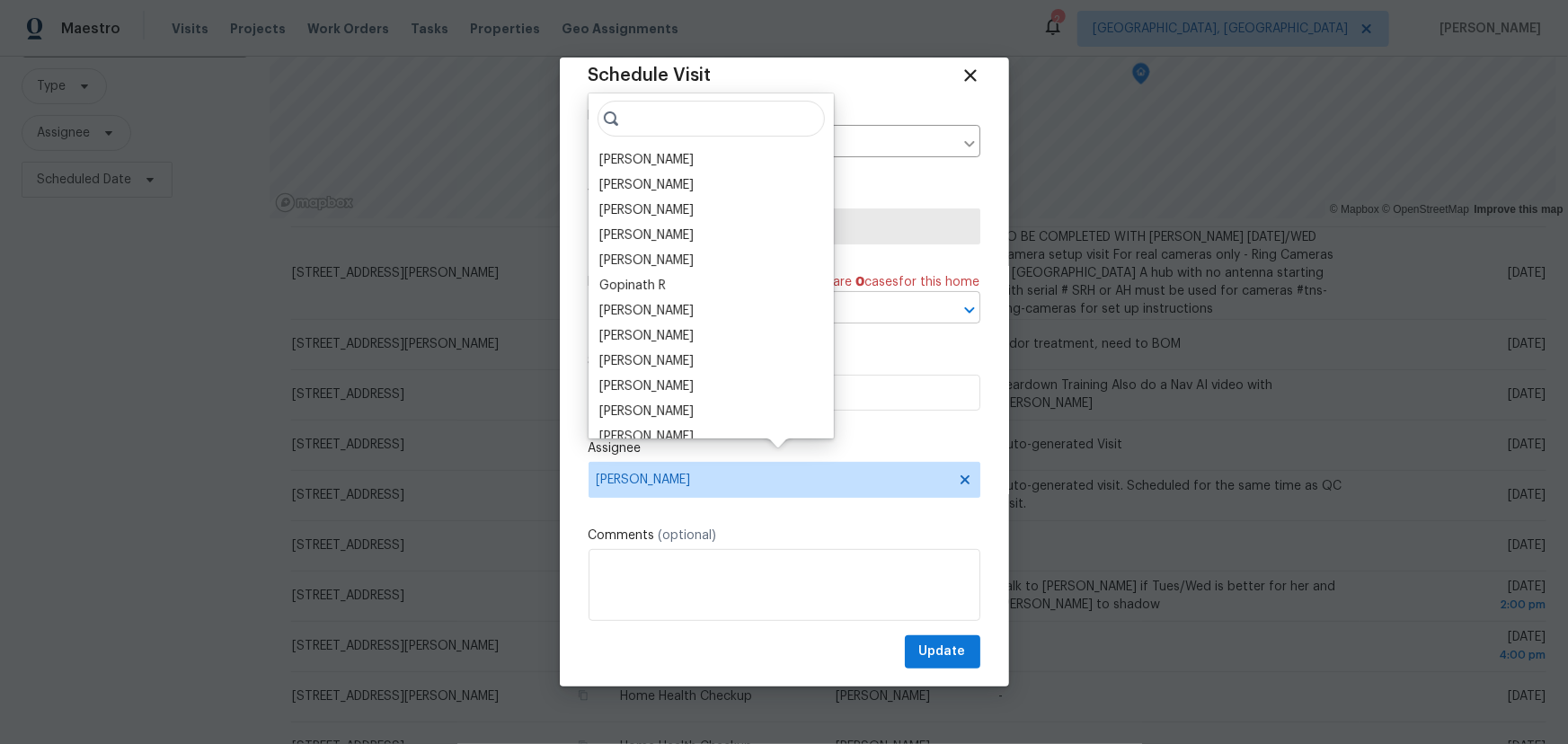
scroll to position [31, 0]
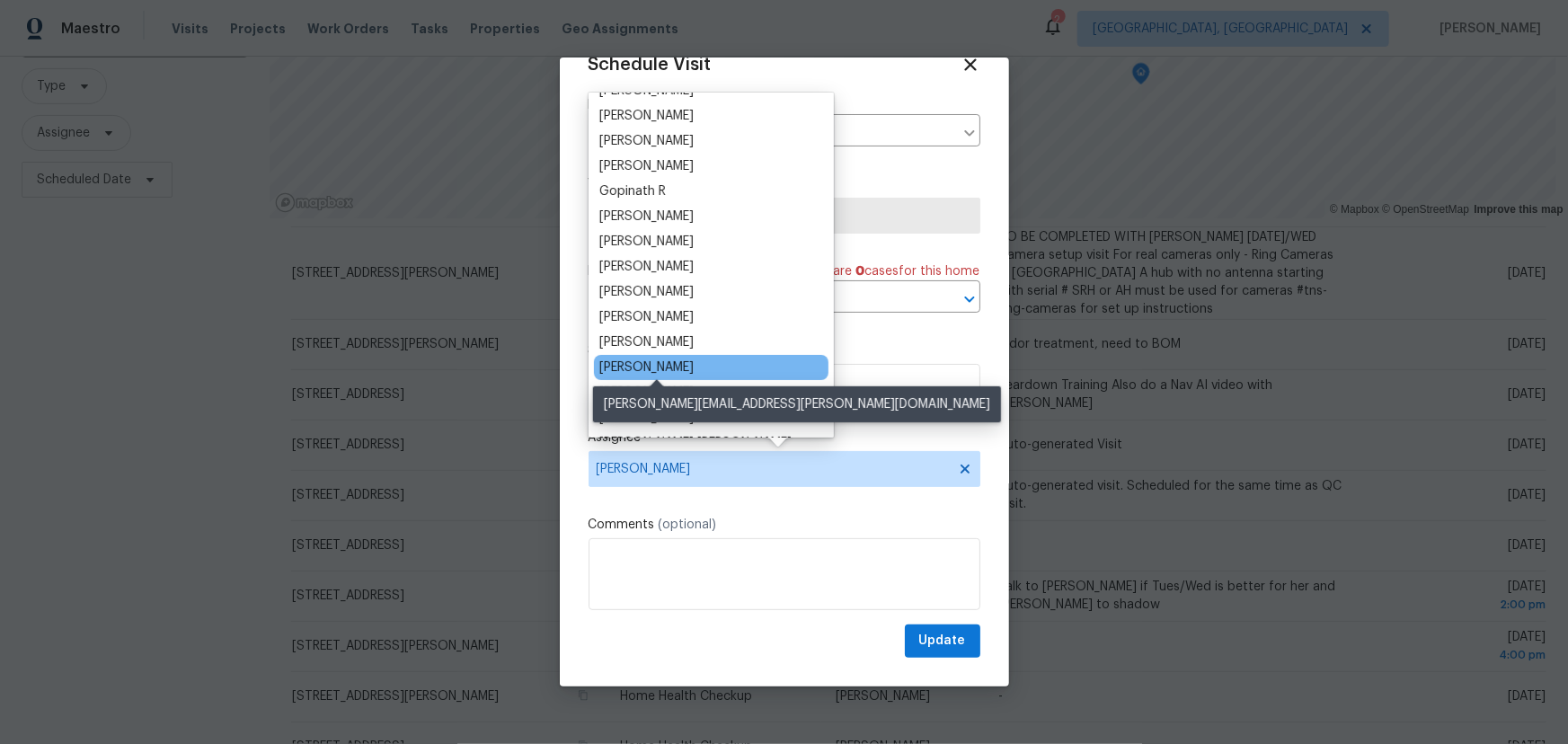
click at [694, 363] on div "[PERSON_NAME]" at bounding box center [646, 368] width 94 height 18
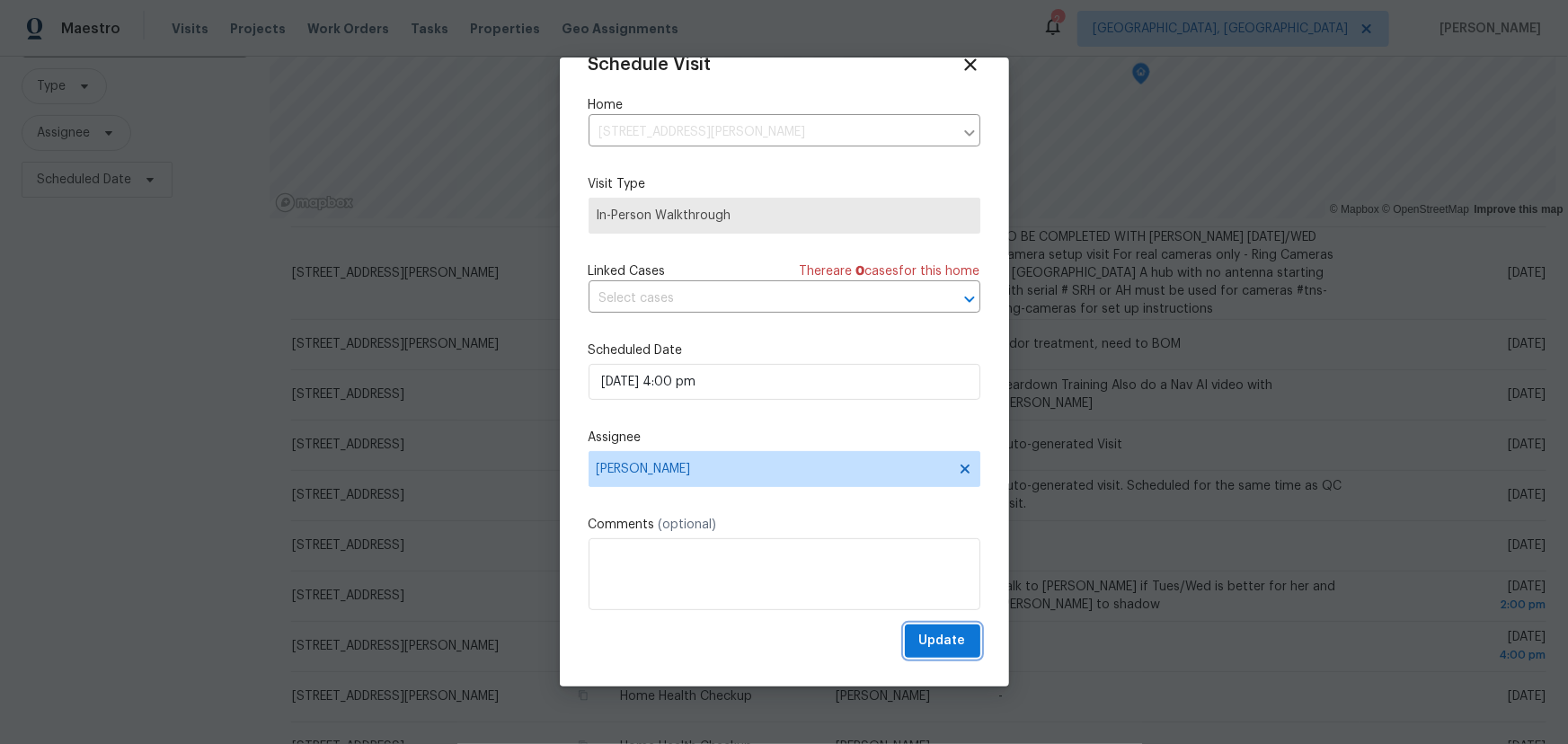
click at [935, 630] on span "Update" at bounding box center [942, 641] width 47 height 23
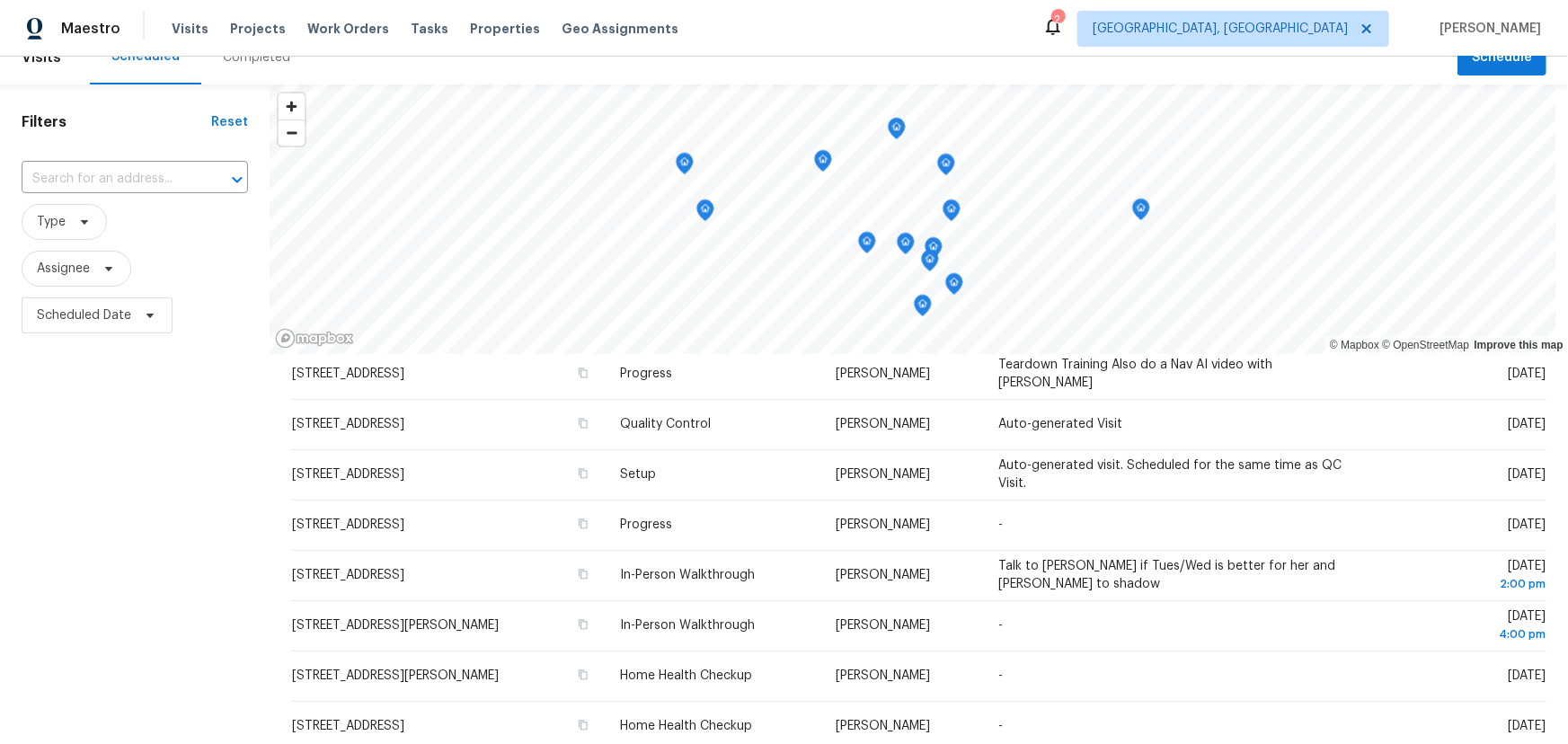
scroll to position [0, 0]
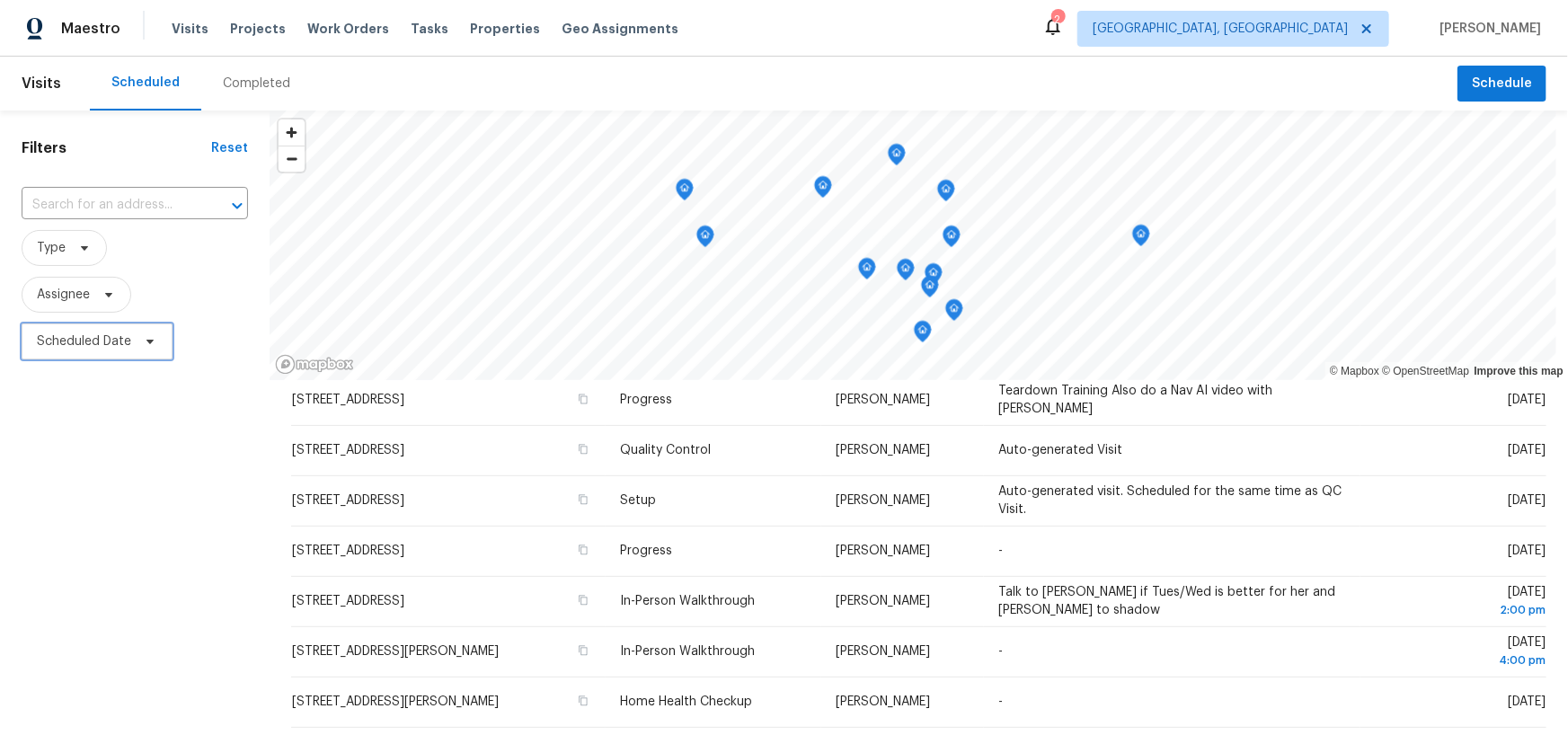
click at [99, 351] on span "Scheduled Date" at bounding box center [97, 341] width 151 height 36
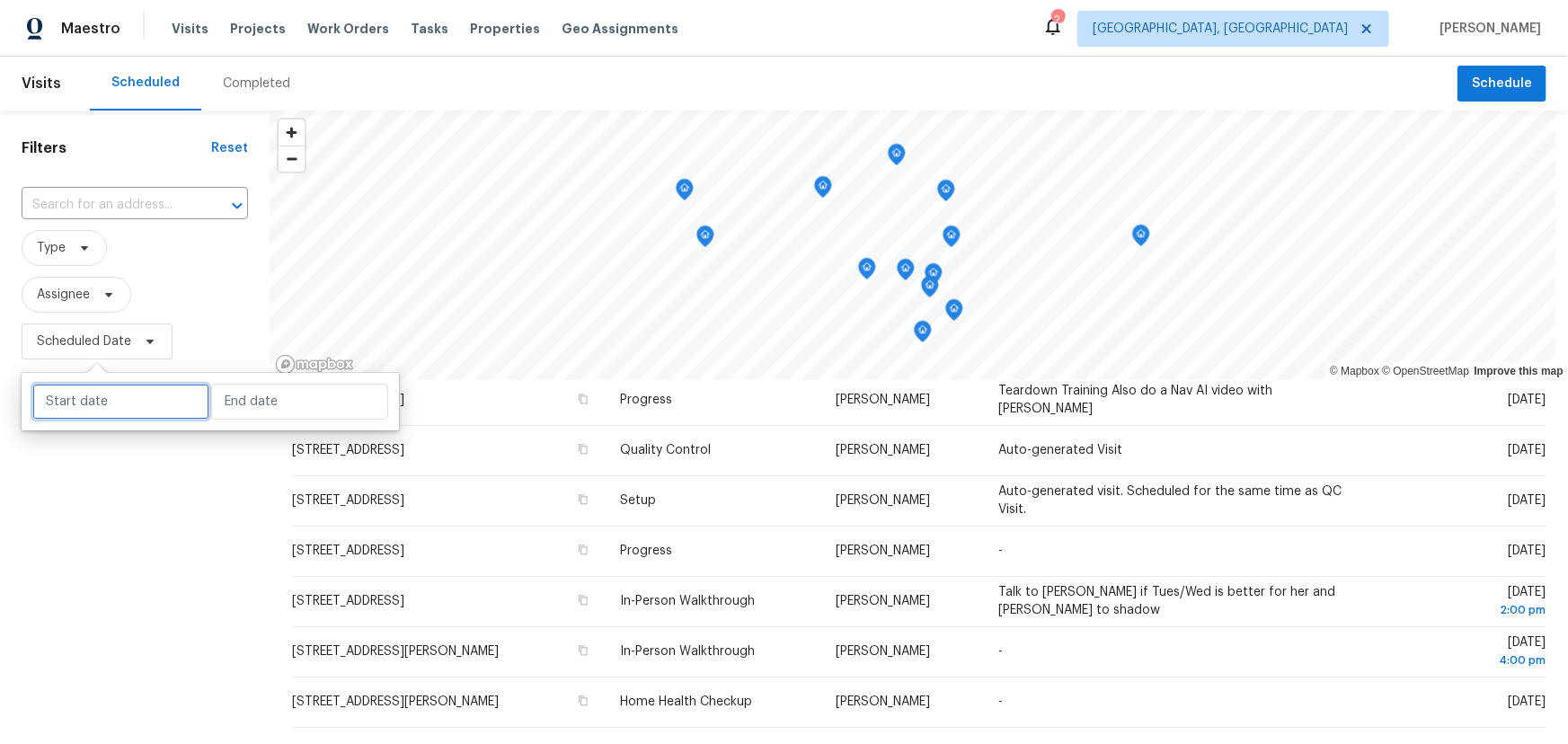
select select "8"
select select "2025"
select select "9"
select select "2025"
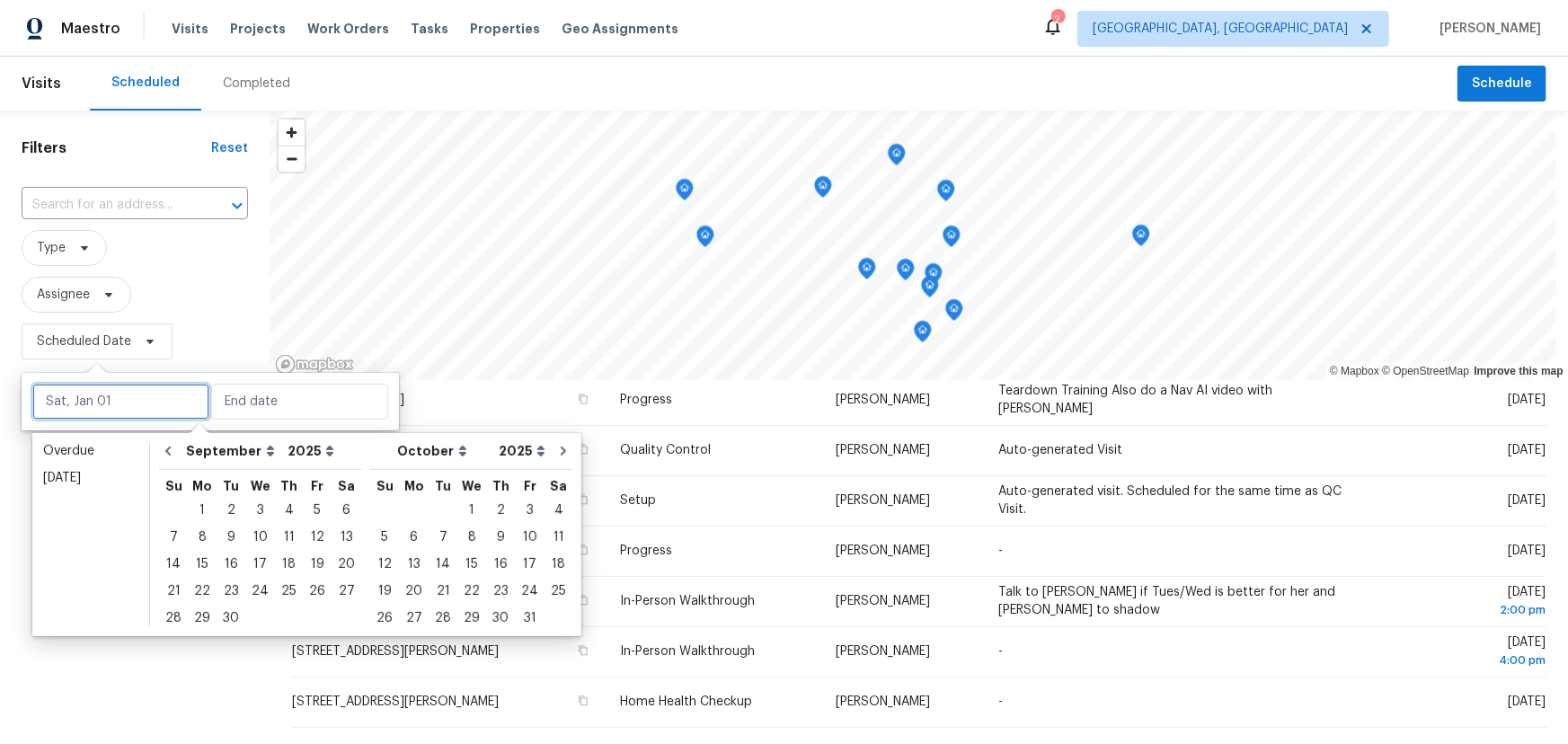
click at [139, 394] on input "text" at bounding box center [120, 401] width 177 height 36
click at [236, 562] on div "16" at bounding box center [231, 565] width 29 height 26
type input "Tue, Sep 16"
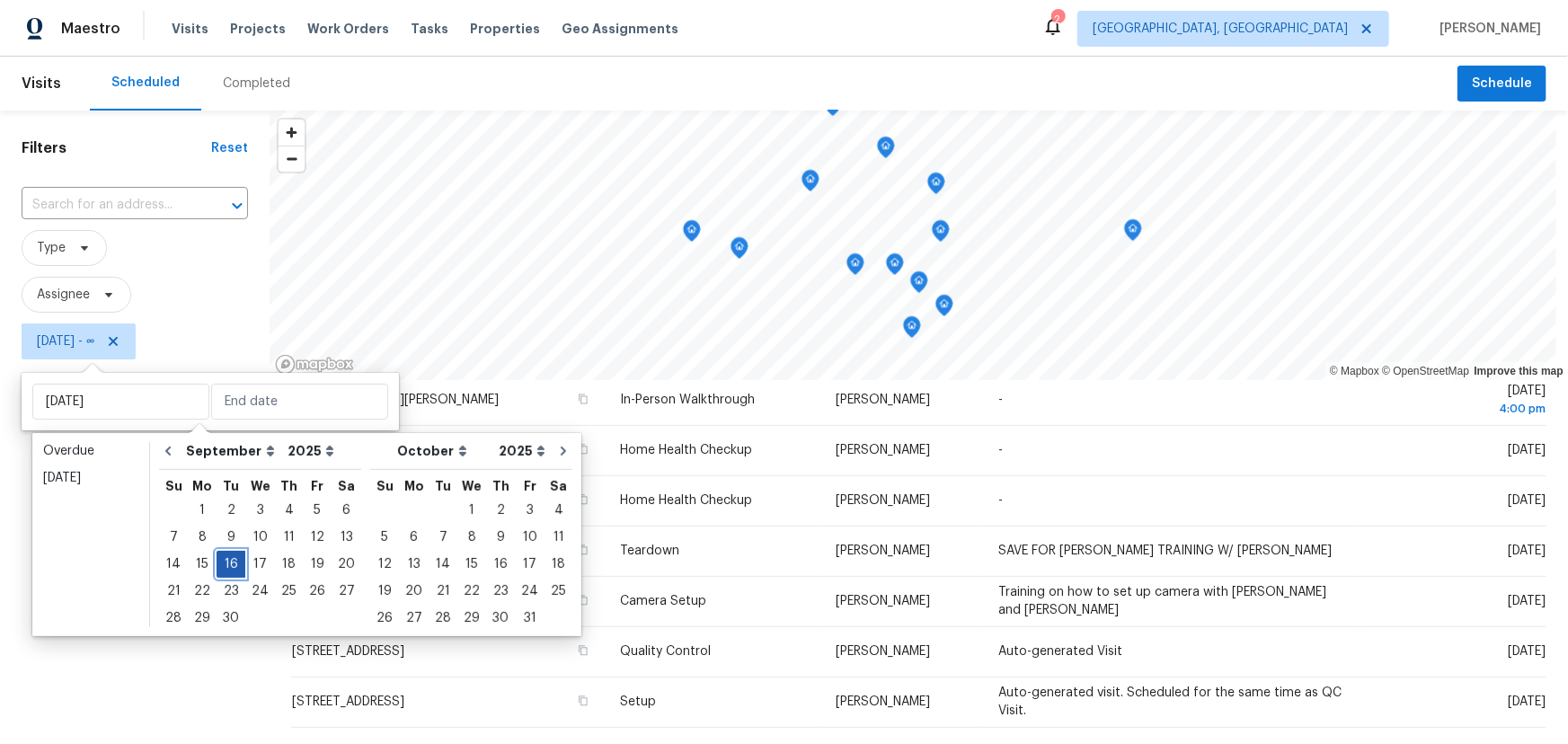
click at [230, 566] on div "16" at bounding box center [231, 565] width 29 height 26
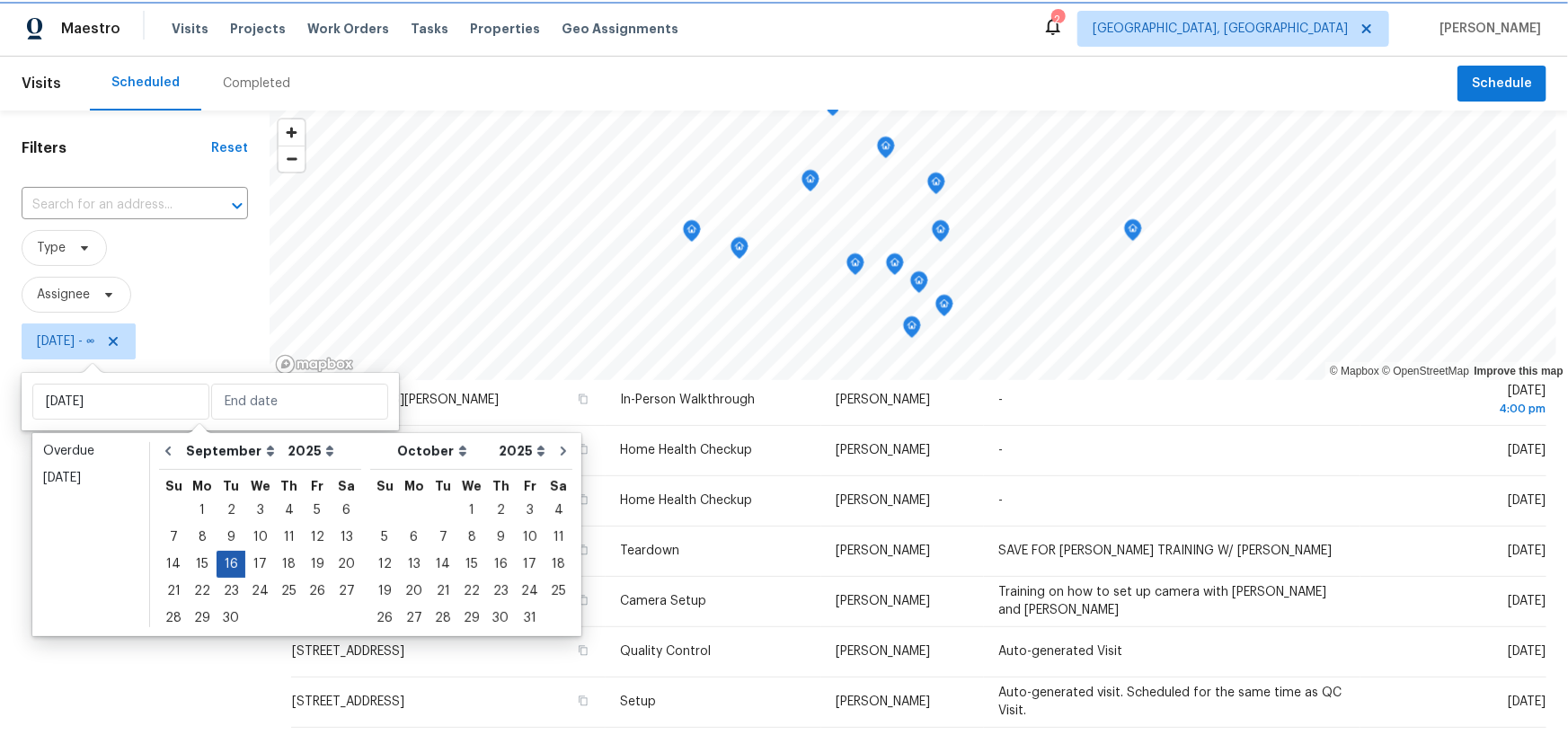
type input "Tue, Sep 16"
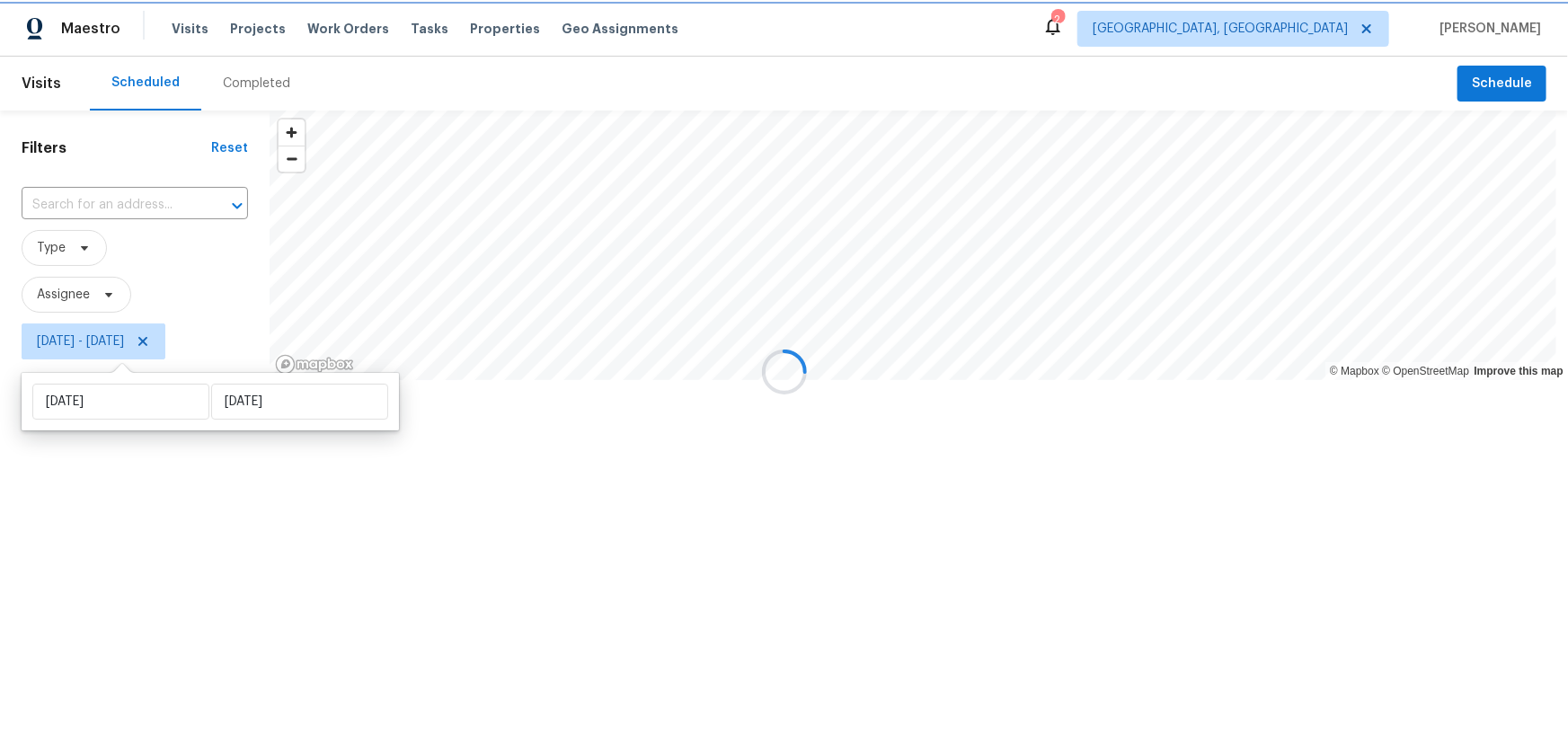
scroll to position [262, 0]
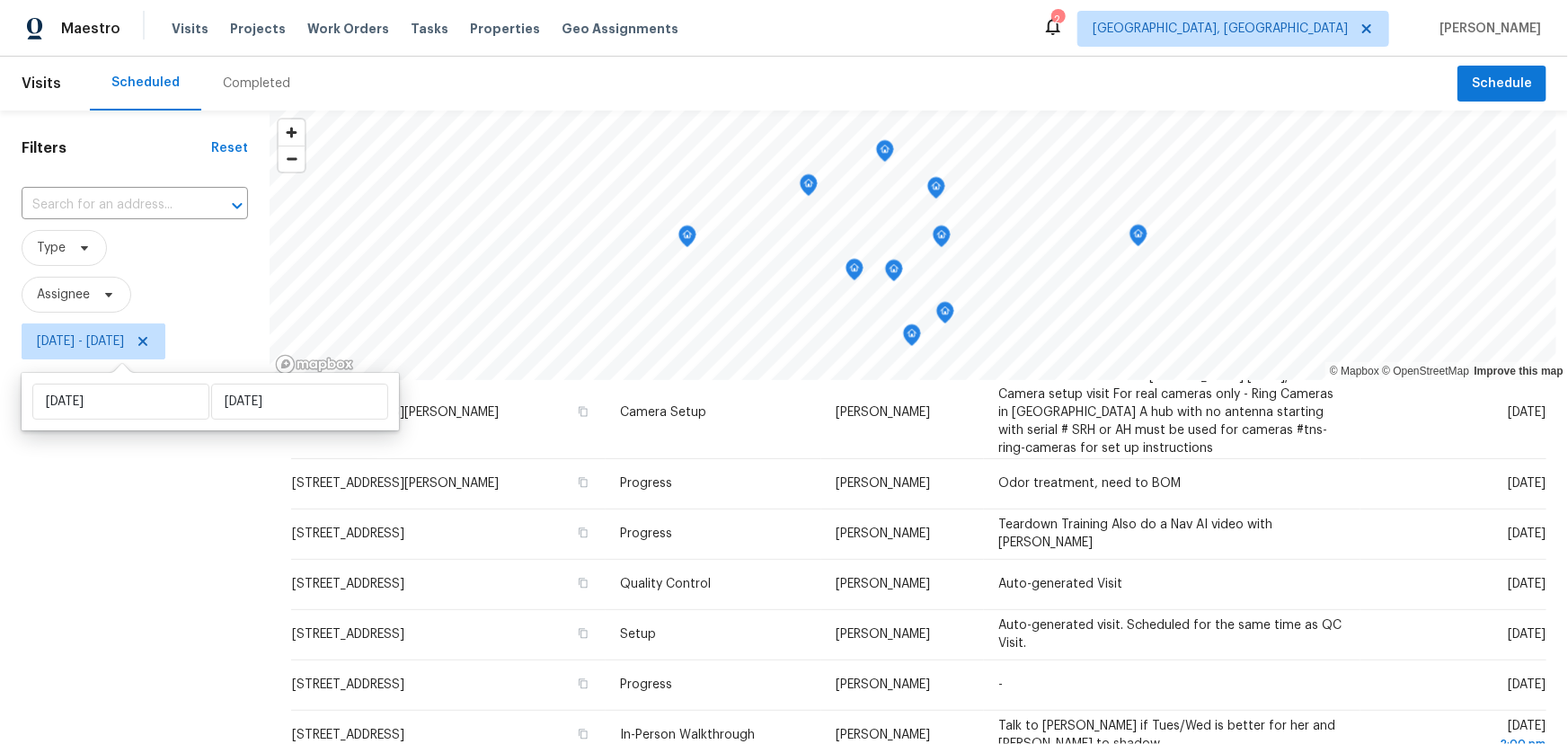
click at [127, 623] on div "Filters Reset ​ Type Assignee Tue, Sep 16 - Tue, Sep 16" at bounding box center [134, 542] width 269 height 865
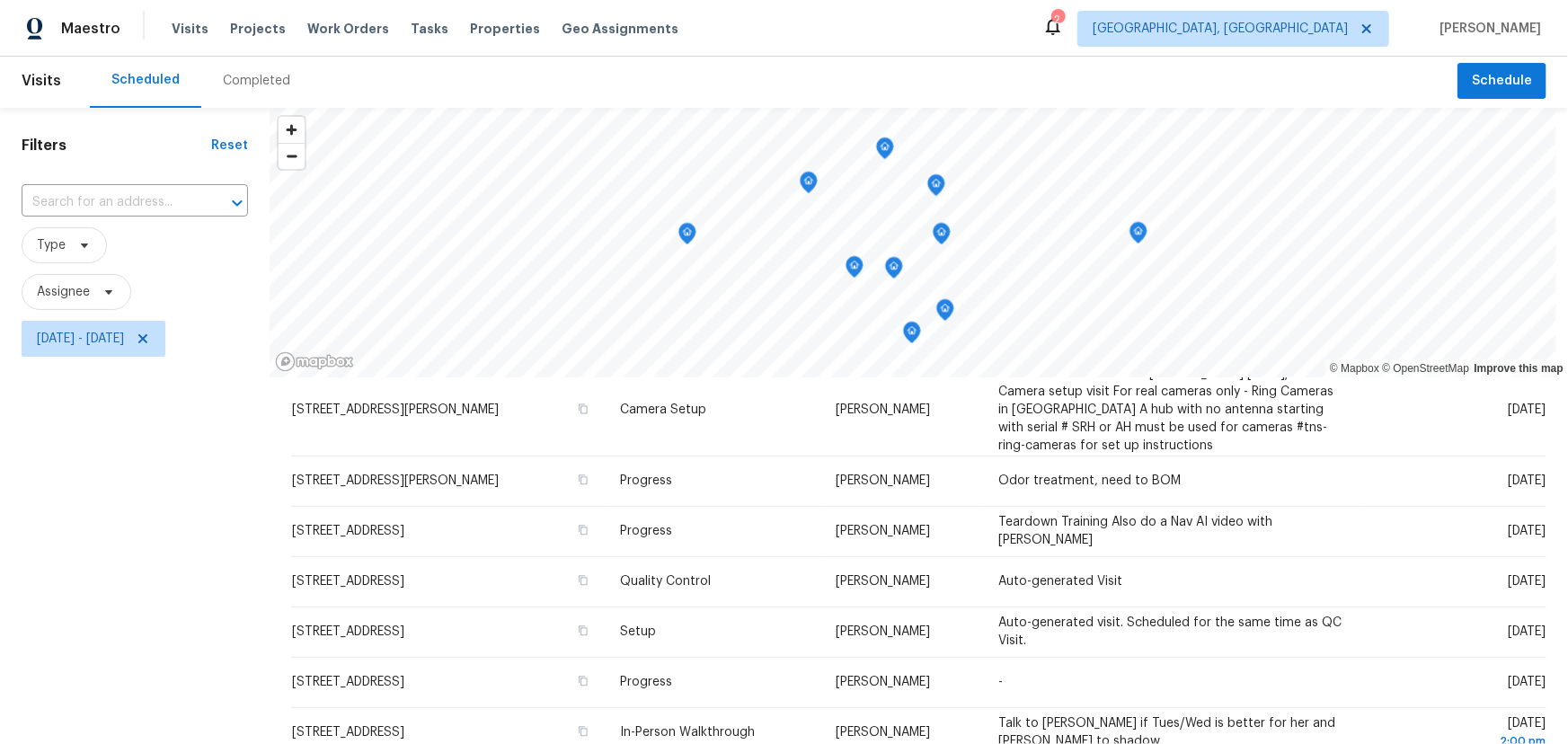
scroll to position [0, 0]
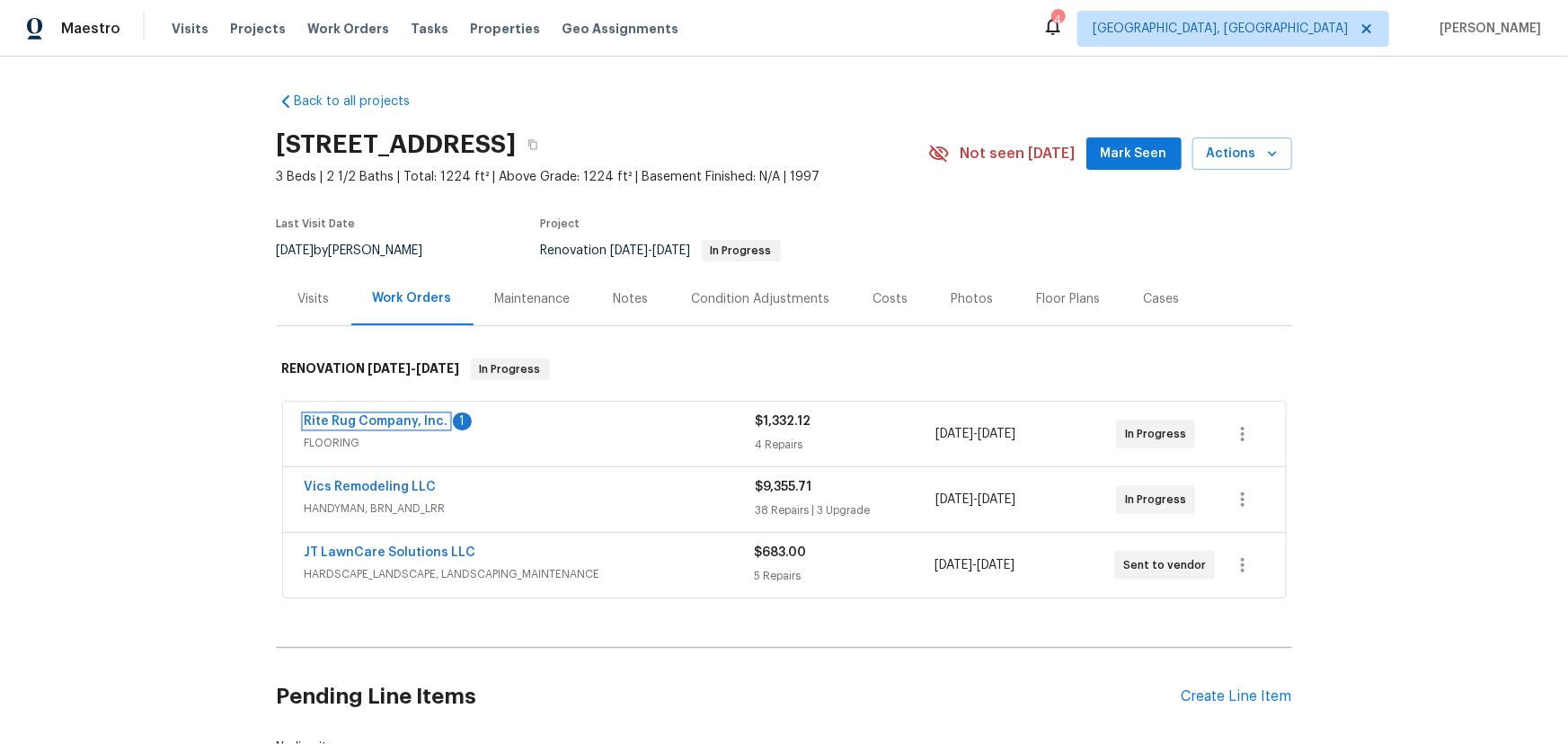
click at [350, 416] on link "Rite Rug Company, Inc." at bounding box center [377, 422] width 144 height 13
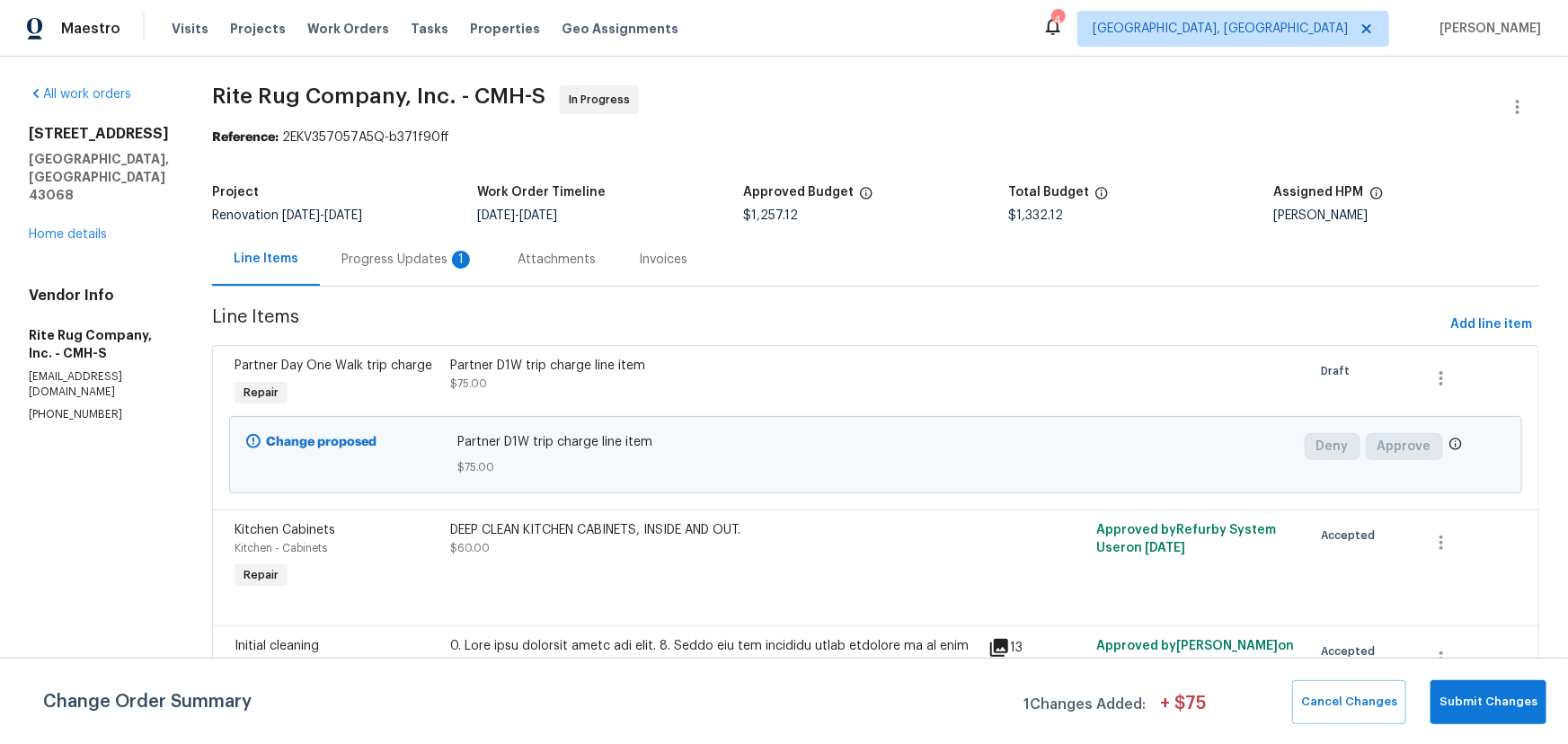
click at [440, 252] on div "Progress Updates 1" at bounding box center [408, 260] width 133 height 18
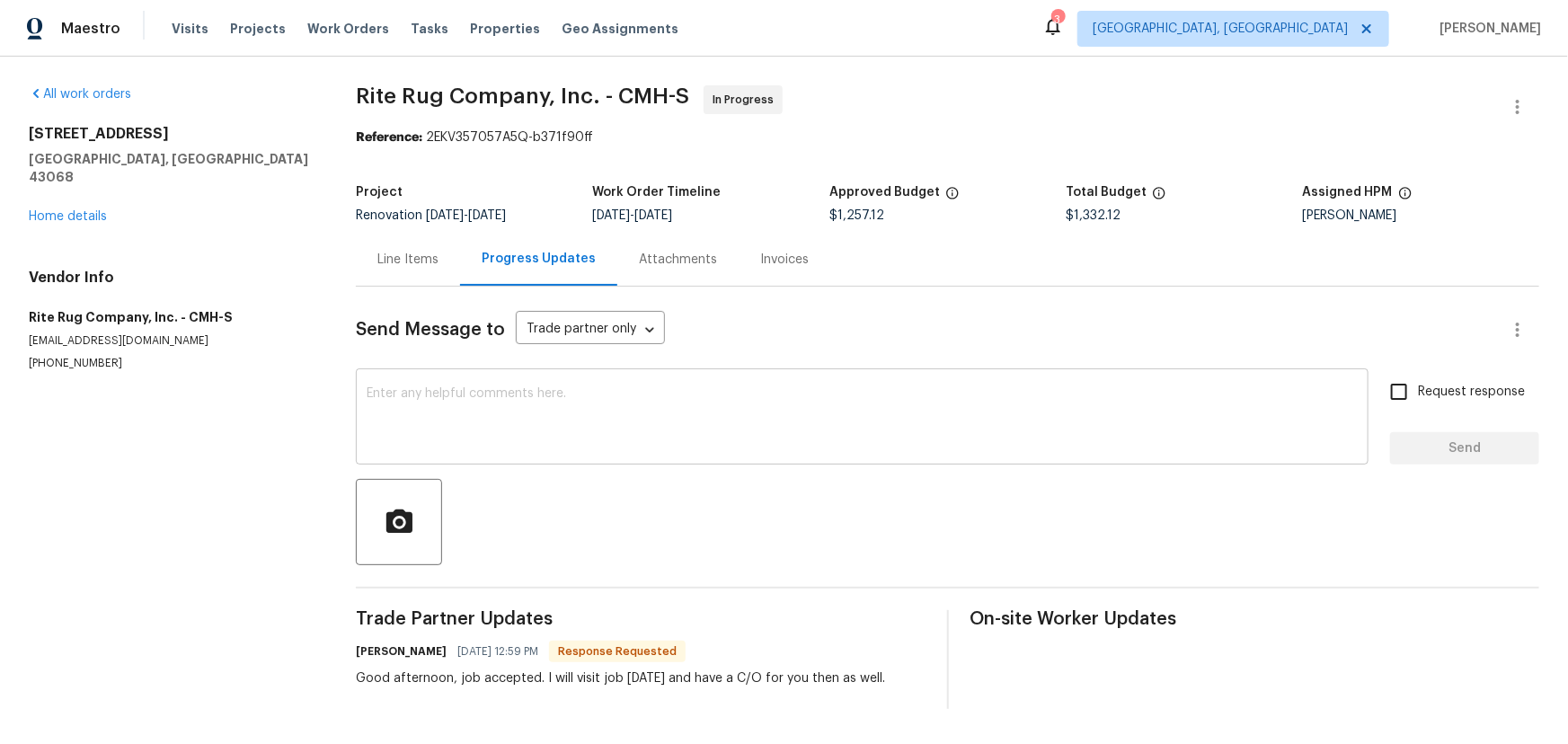
click at [580, 383] on div "x ​" at bounding box center [862, 419] width 1013 height 91
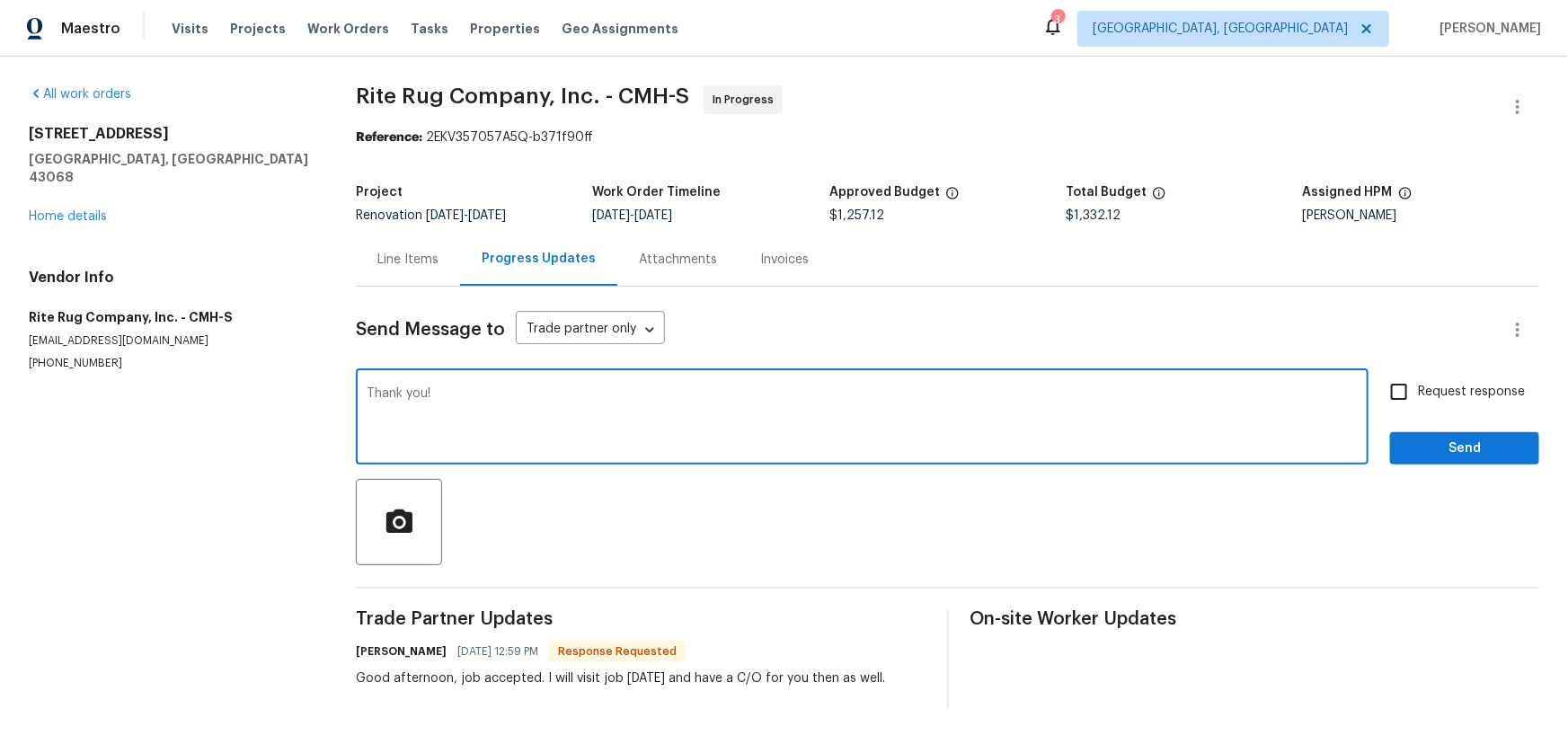
type textarea "Thank you!"
click at [1421, 446] on span "Send" at bounding box center [1465, 449] width 120 height 23
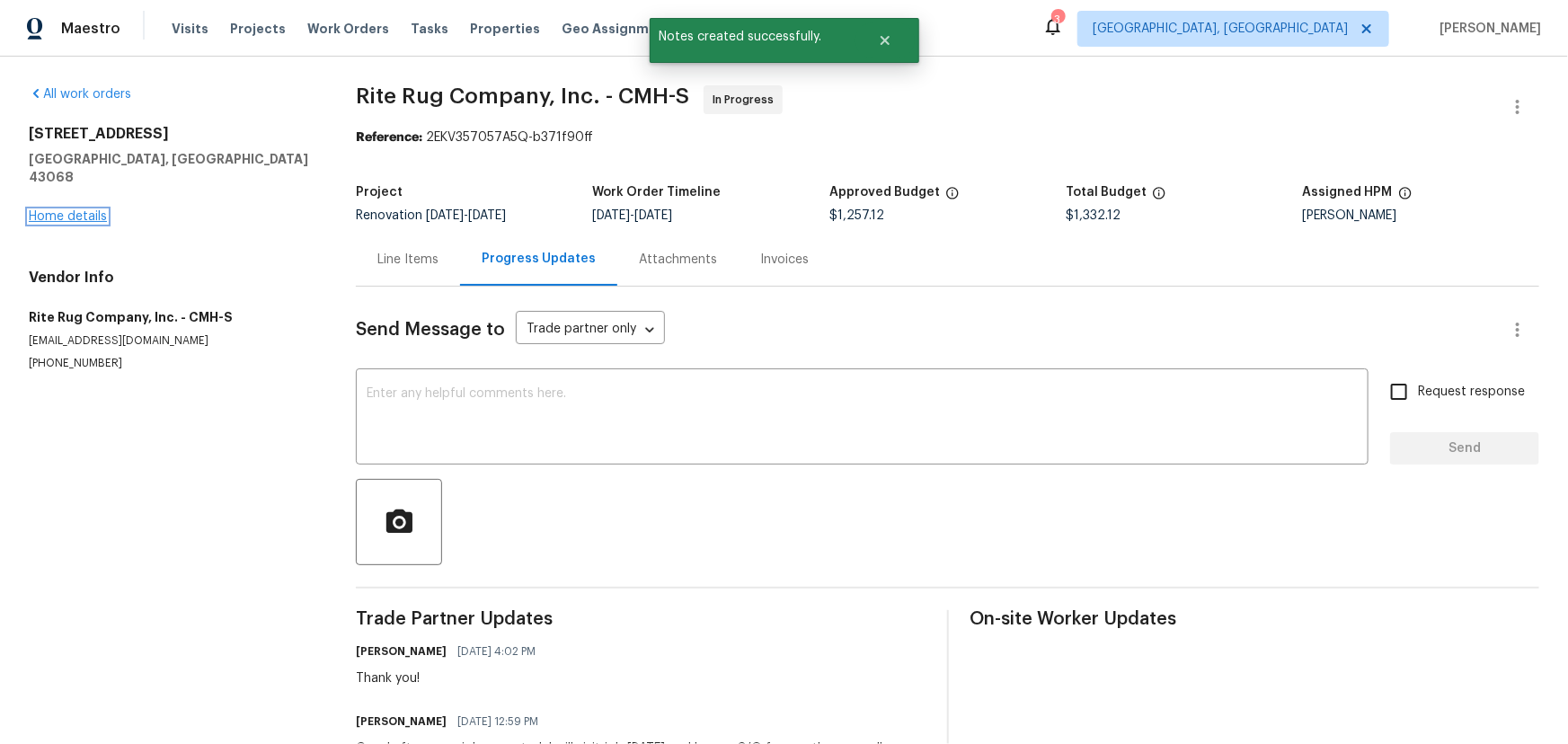
click at [87, 210] on link "Home details" at bounding box center [68, 216] width 78 height 13
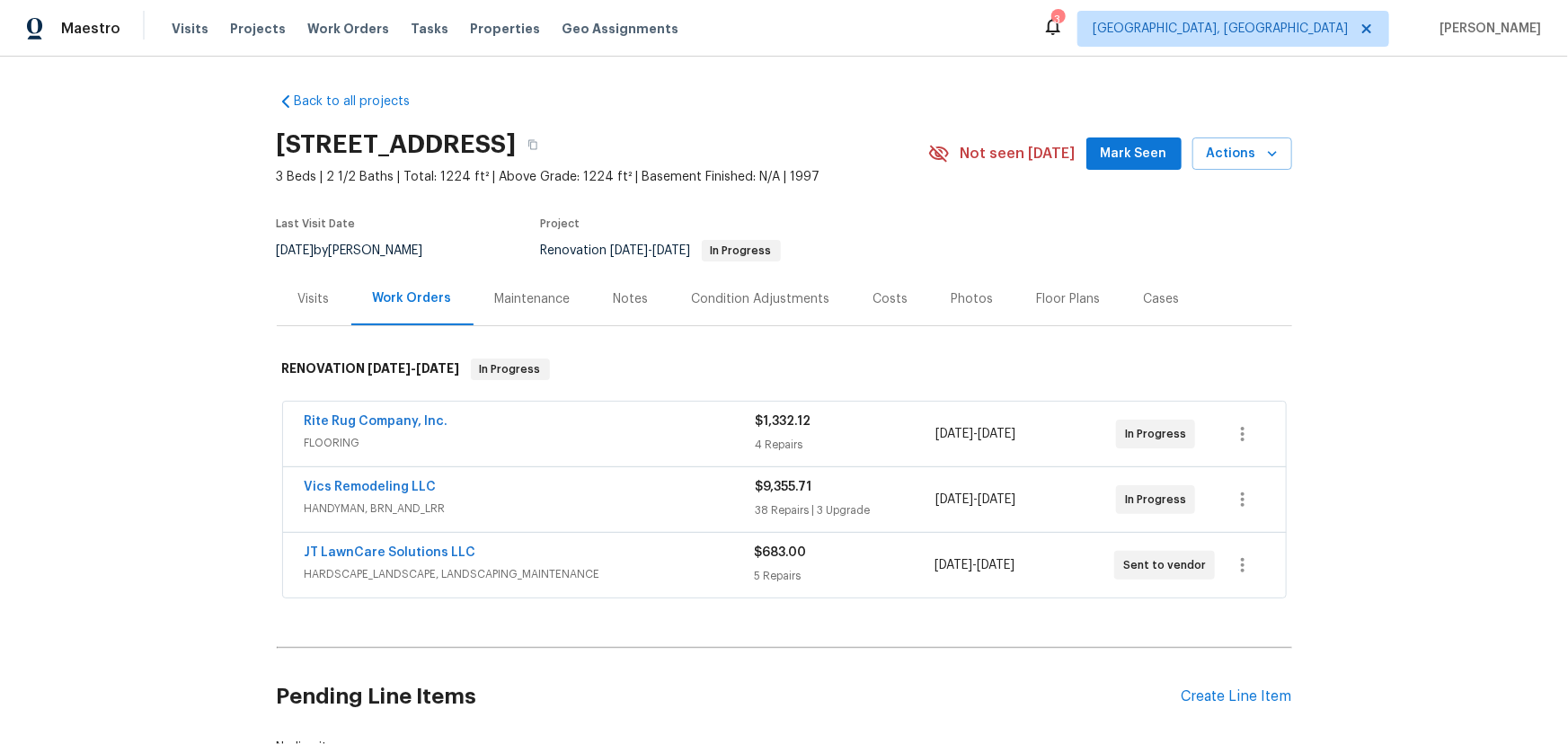
click at [884, 302] on div "Costs" at bounding box center [891, 299] width 35 height 18
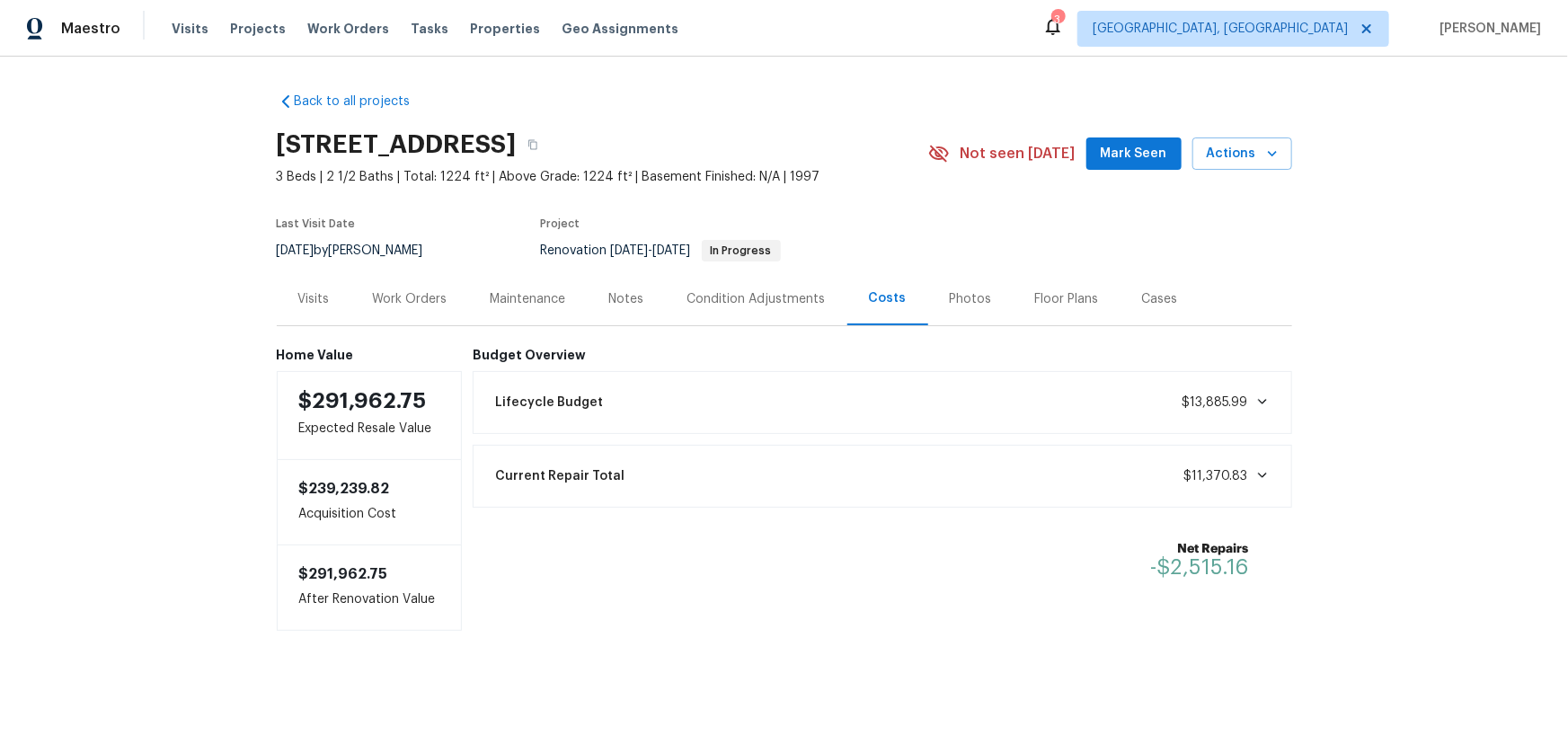
click at [417, 306] on div "Work Orders" at bounding box center [411, 299] width 75 height 18
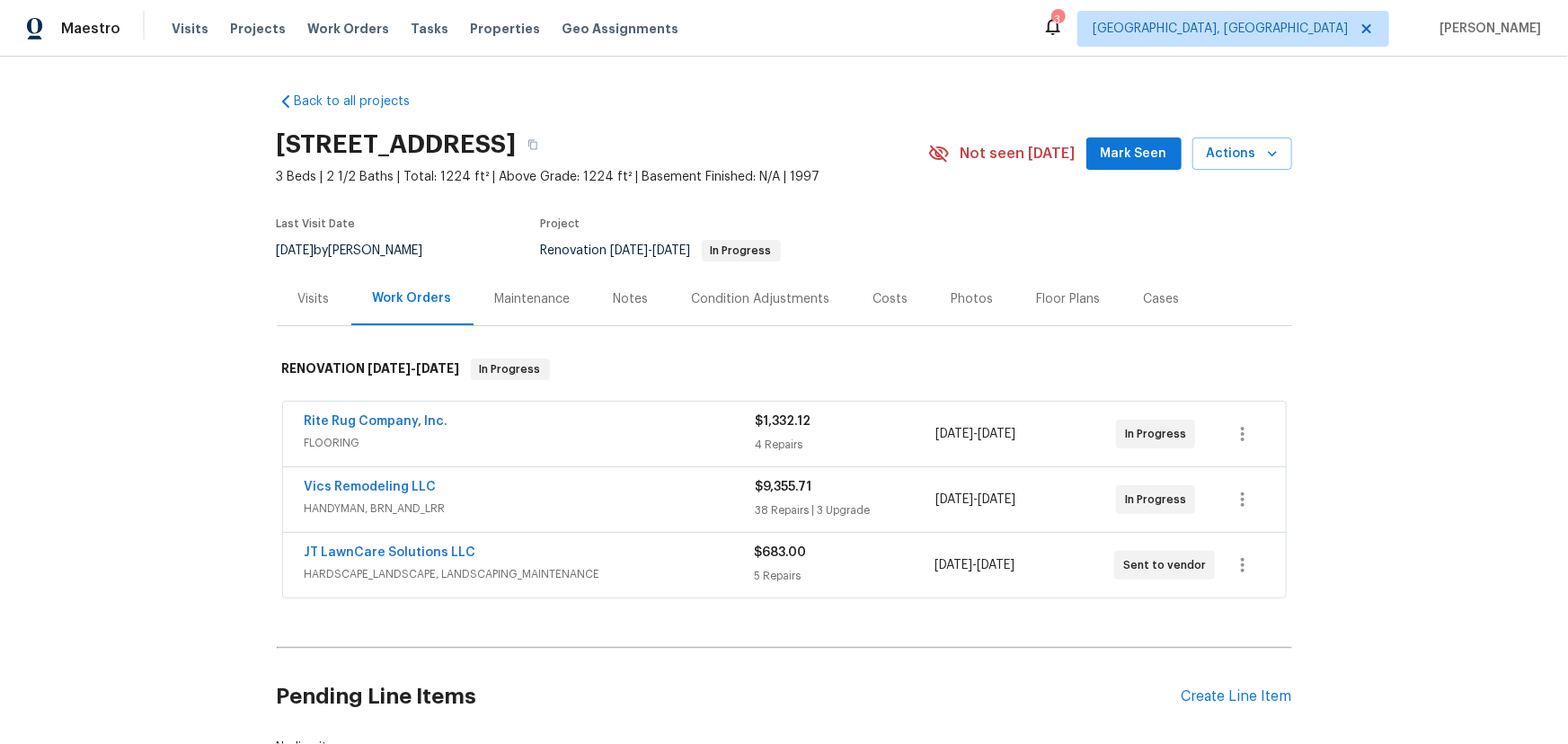
click at [1100, 152] on button "Mark Seen" at bounding box center [1134, 154] width 95 height 33
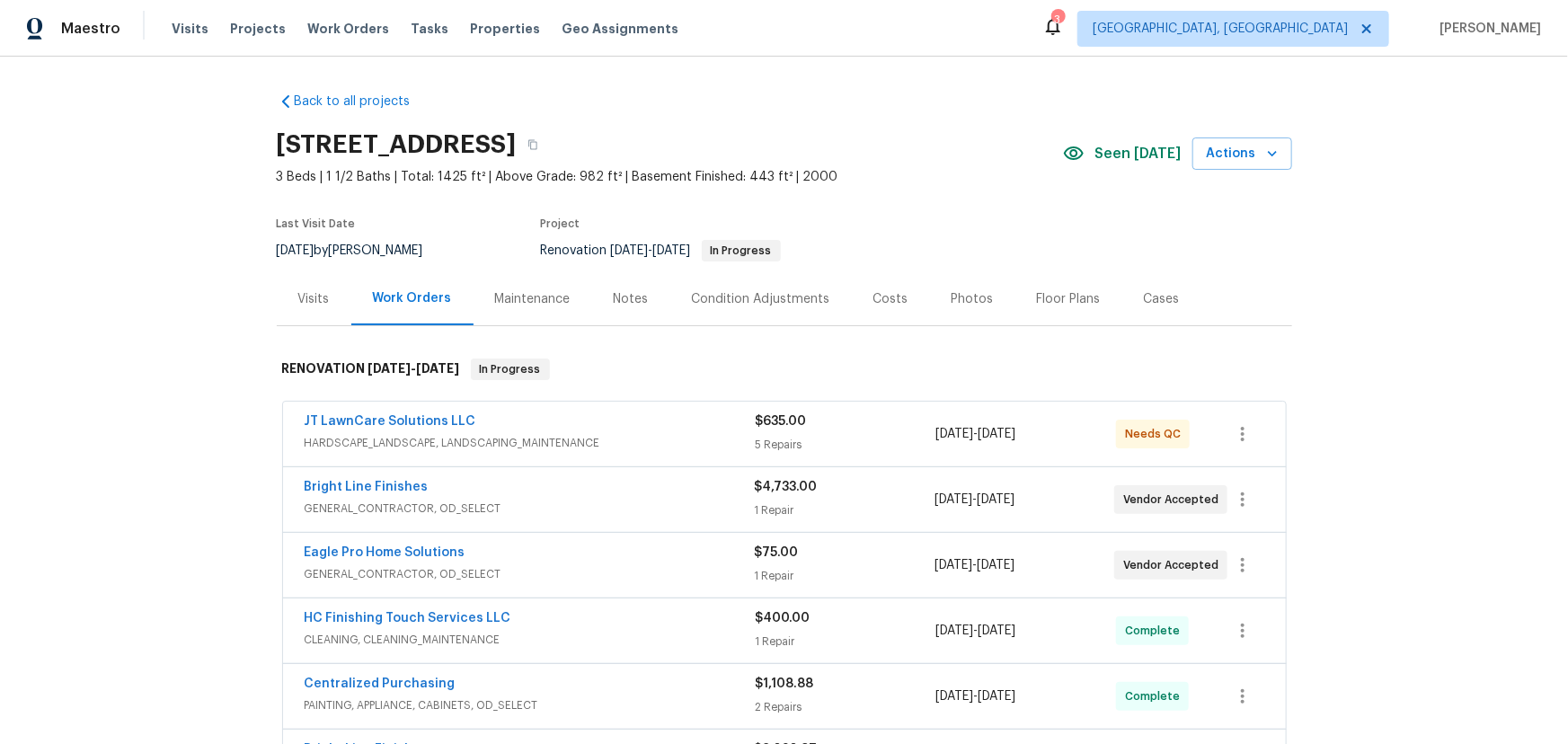
click at [711, 298] on div "Condition Adjustments" at bounding box center [761, 299] width 139 height 18
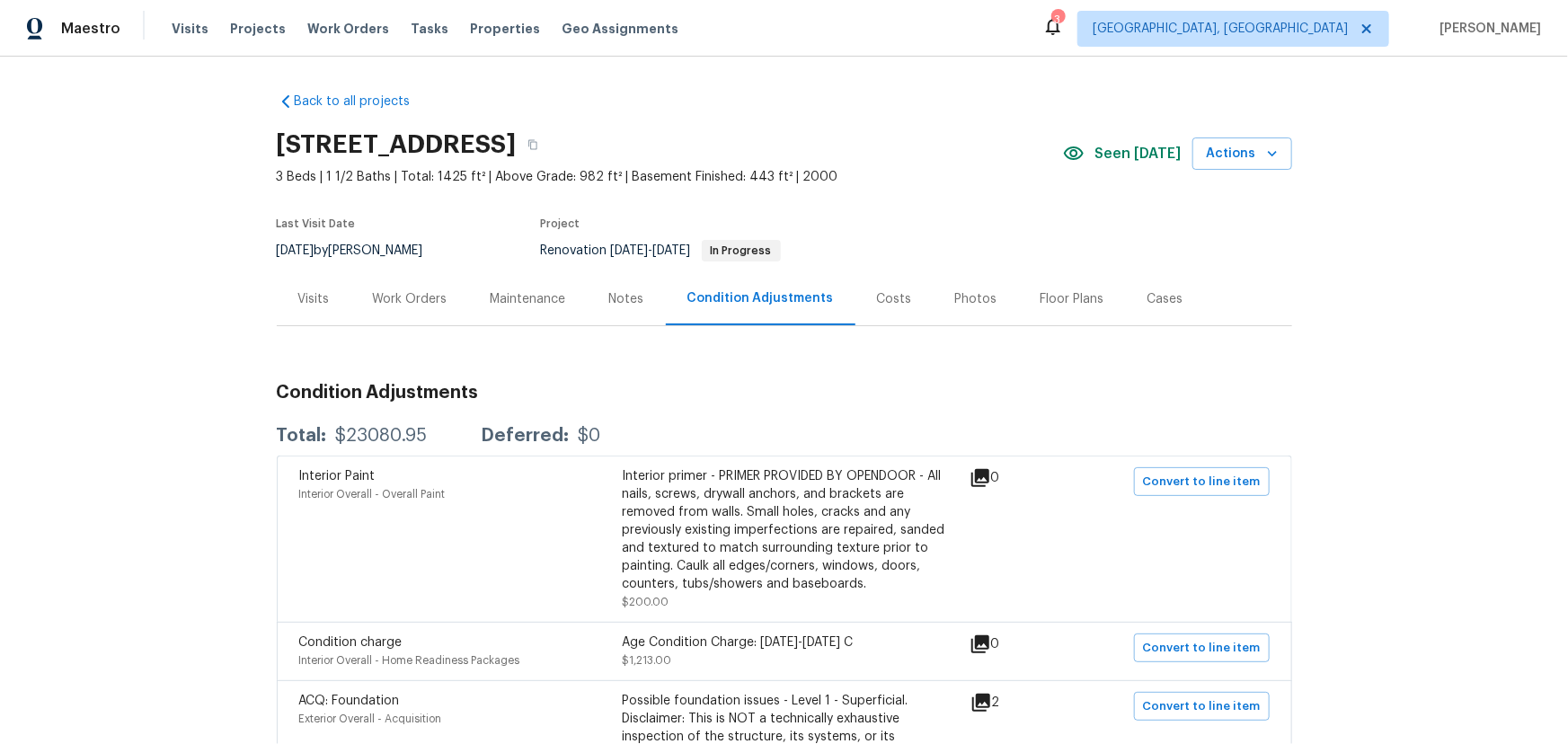
click at [501, 299] on div "Maintenance" at bounding box center [528, 299] width 76 height 18
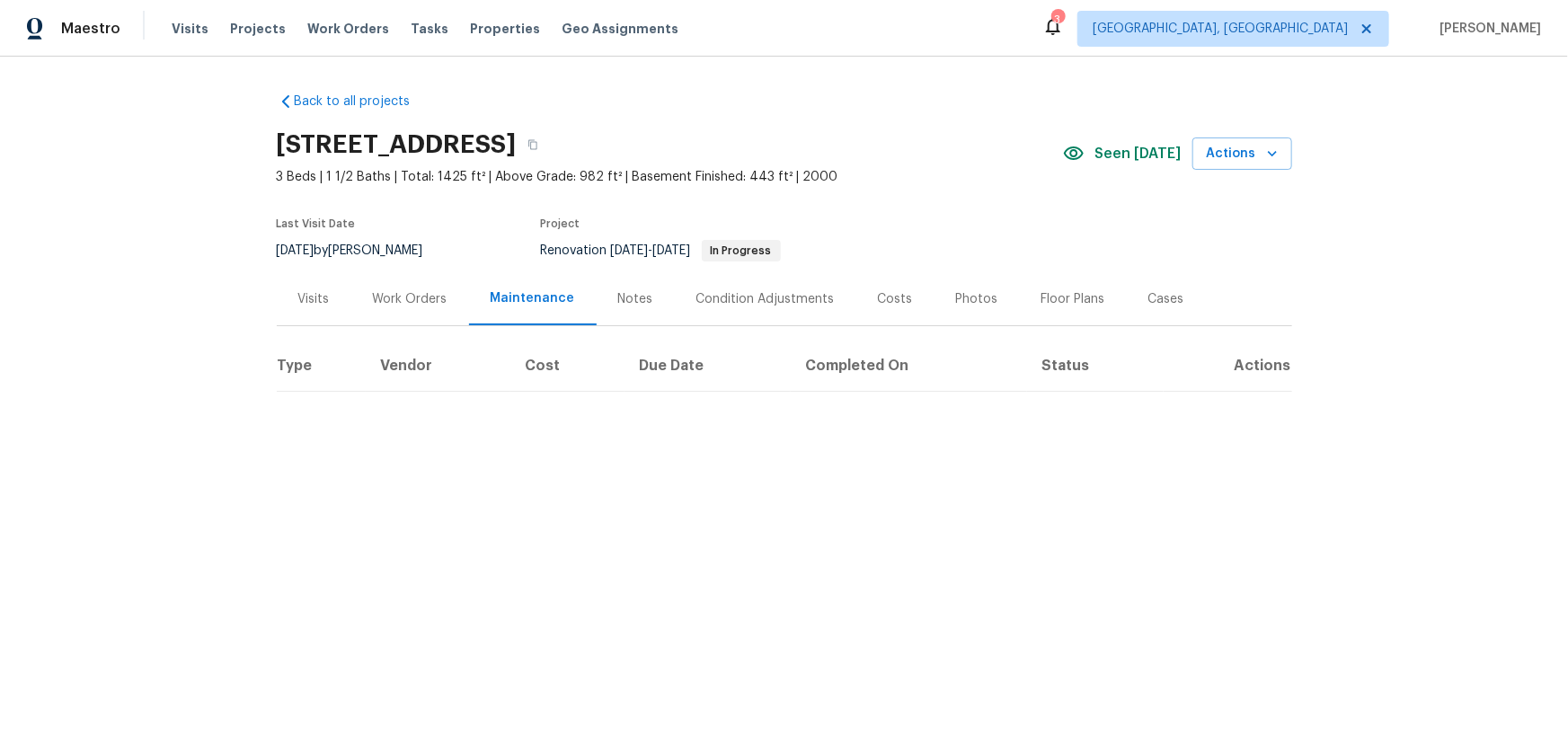
click at [631, 297] on div "Notes" at bounding box center [635, 299] width 35 height 18
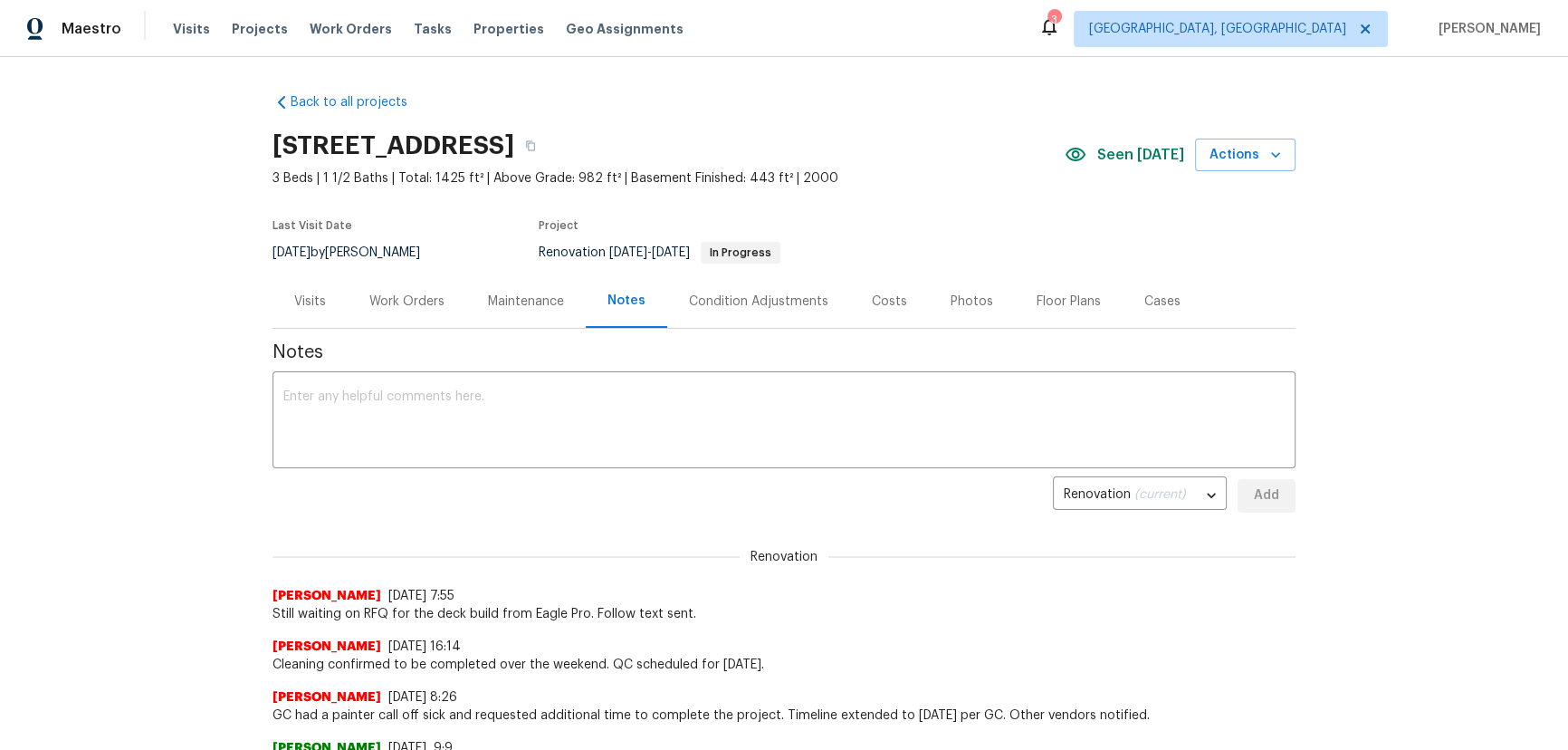
click at [429, 306] on div "Work Orders" at bounding box center [407, 302] width 75 height 18
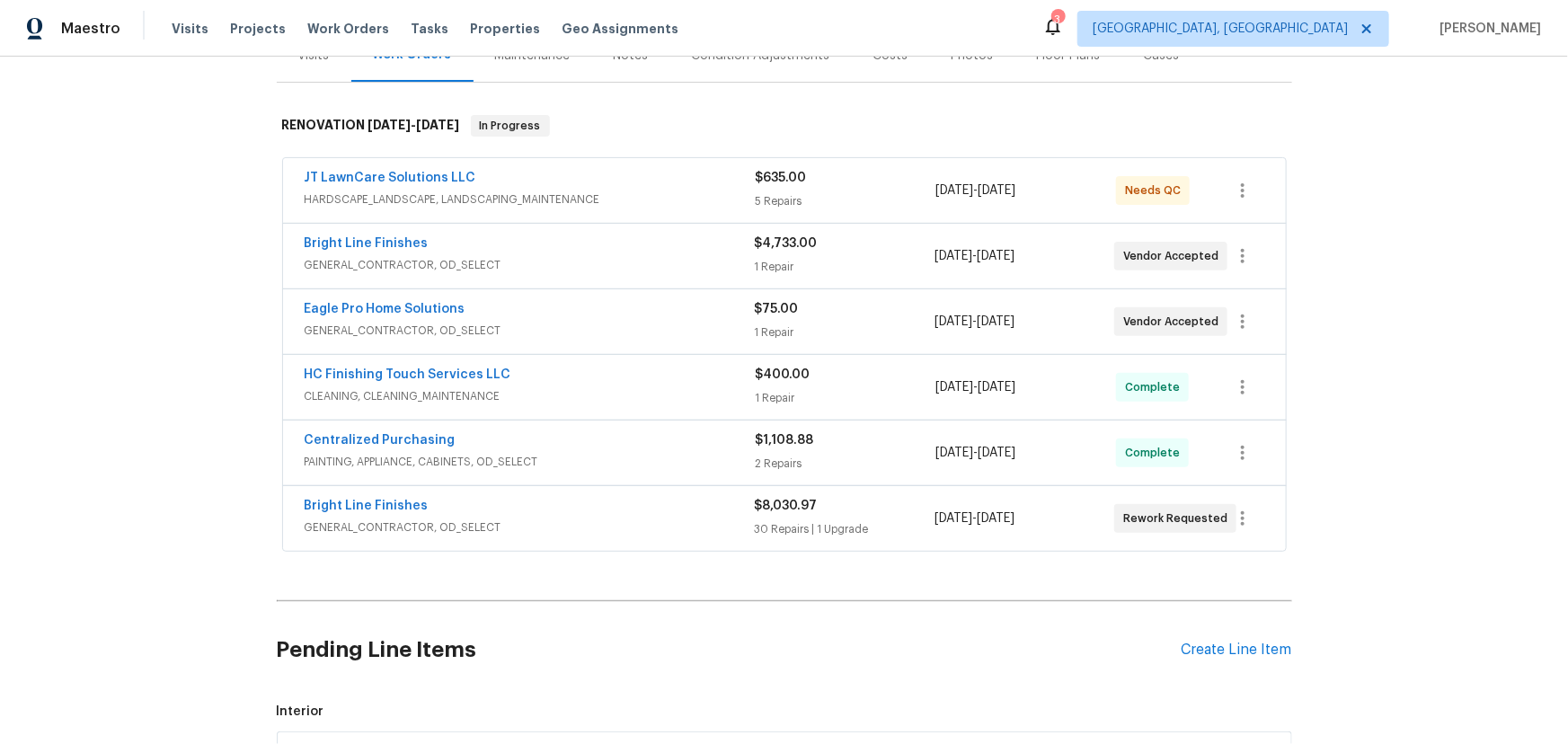
scroll to position [244, 0]
click at [379, 307] on link "Eagle Pro Home Solutions" at bounding box center [385, 309] width 161 height 13
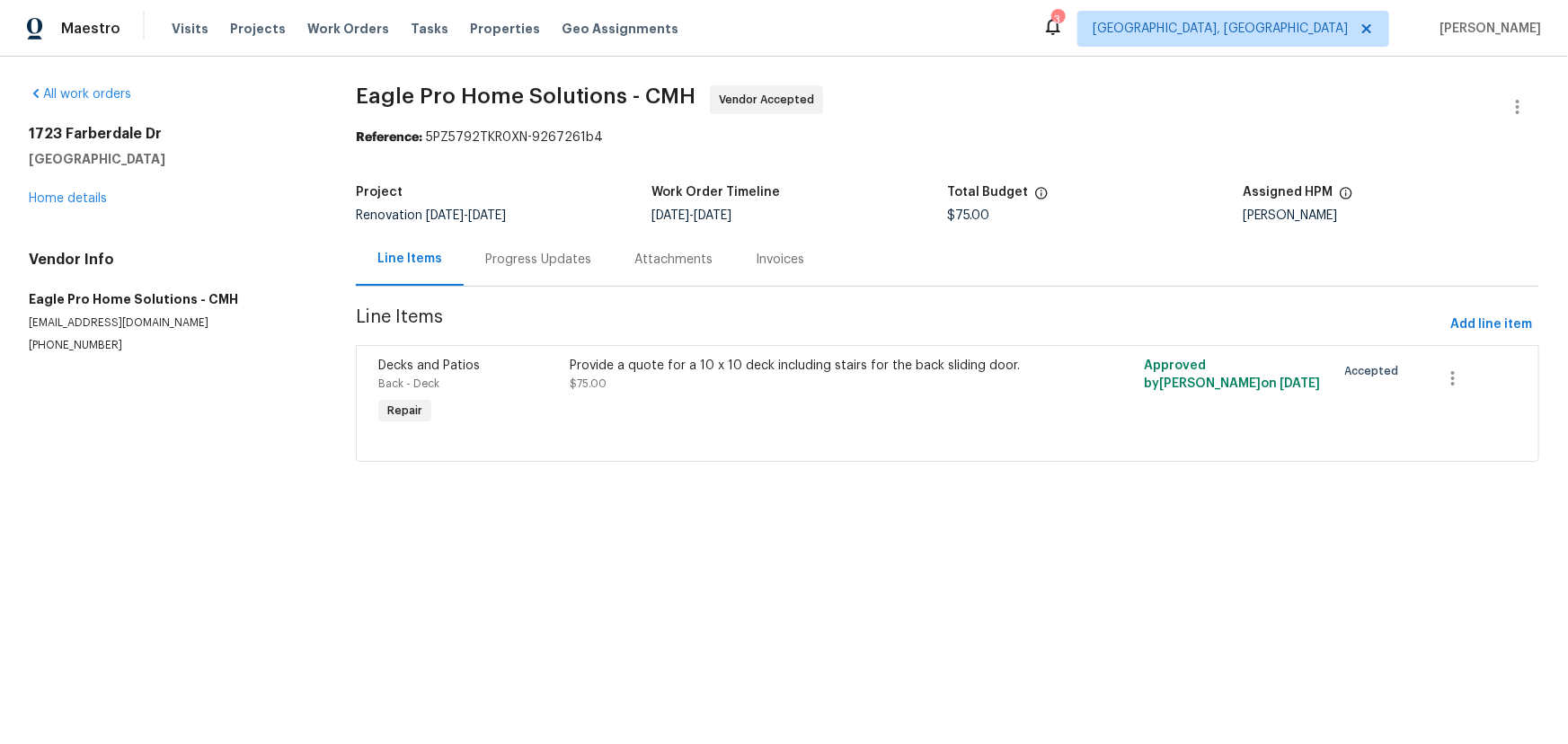
click at [517, 246] on div "Progress Updates" at bounding box center [538, 259] width 149 height 53
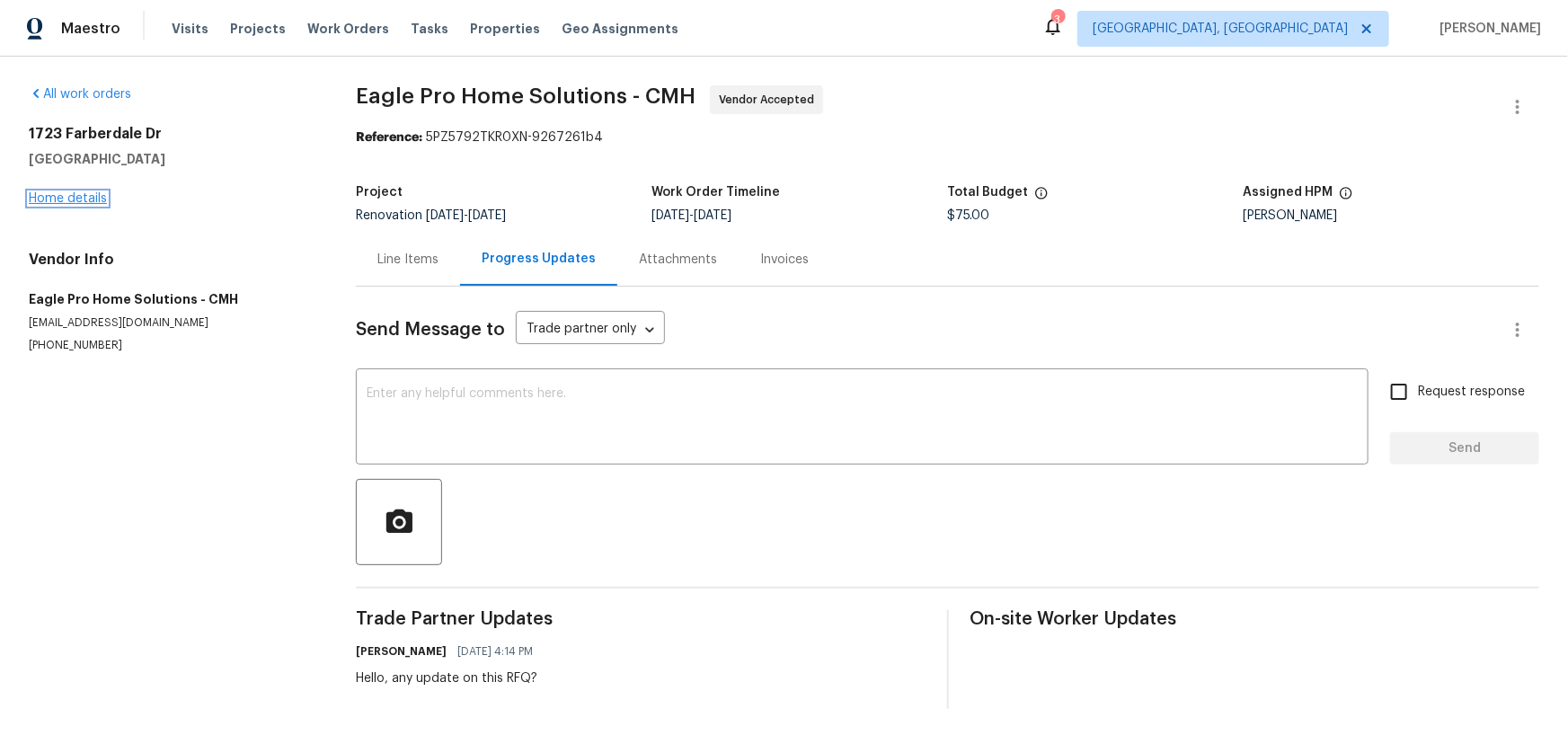
click at [81, 198] on link "Home details" at bounding box center [68, 199] width 78 height 13
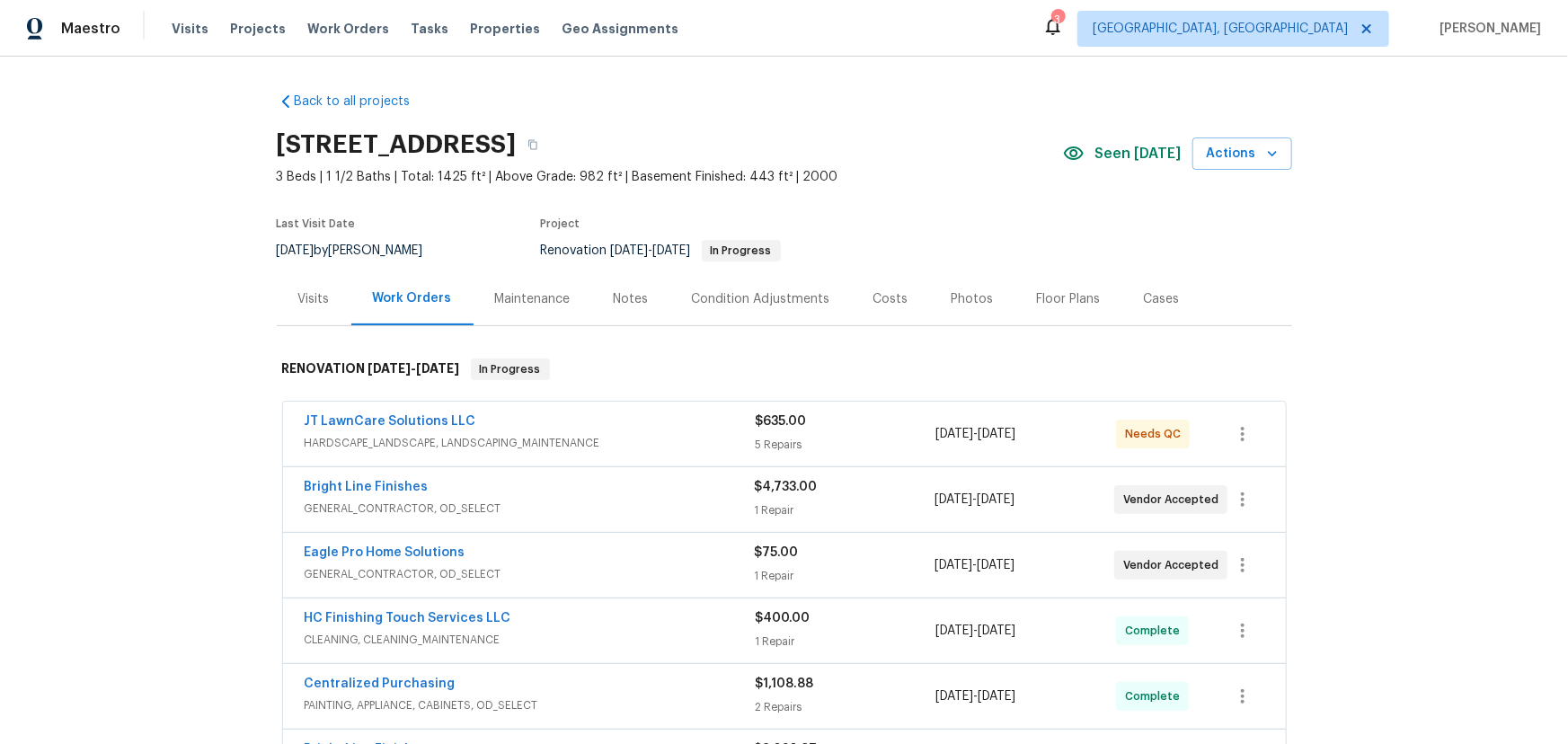
click at [958, 304] on div "Photos" at bounding box center [973, 299] width 42 height 18
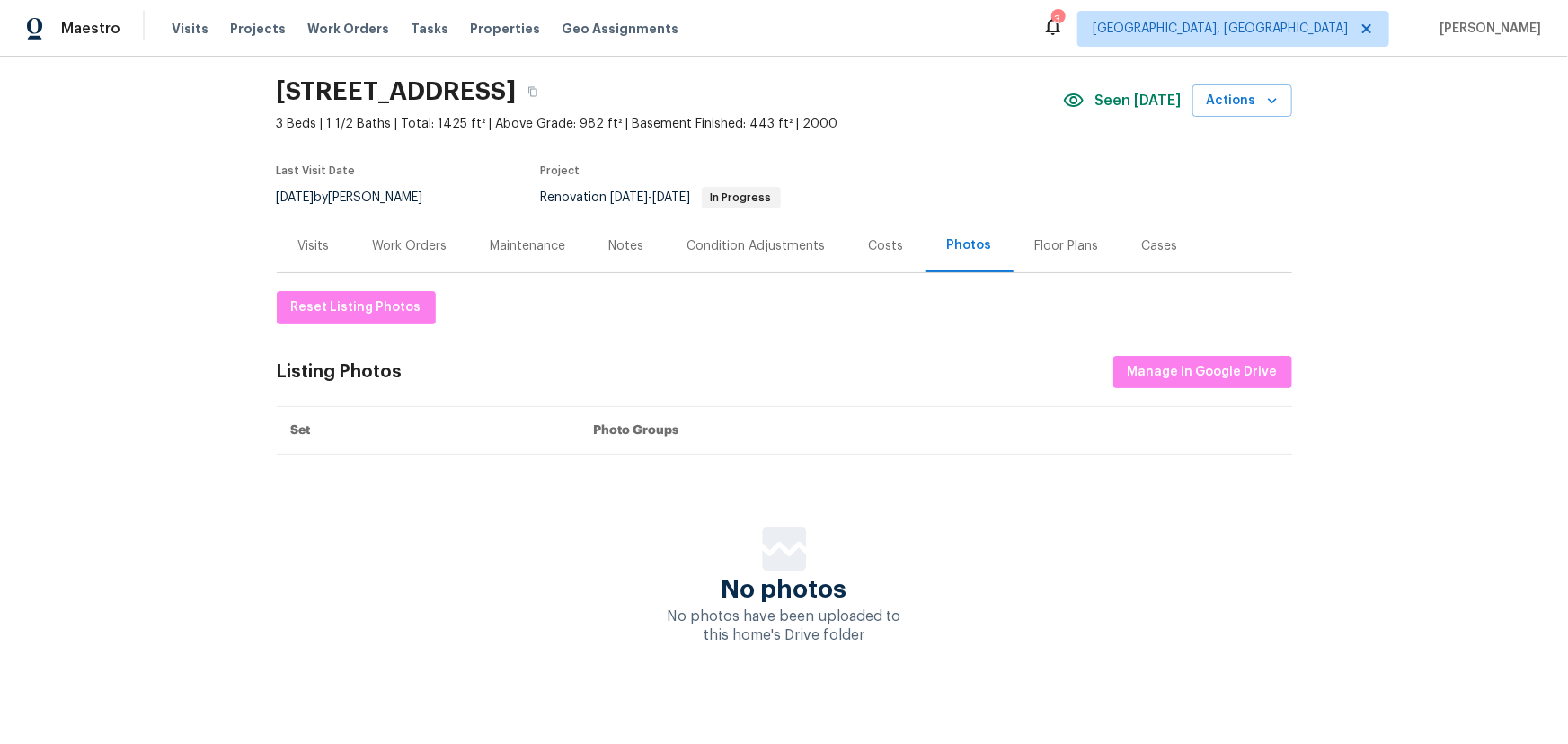
scroll to position [73, 0]
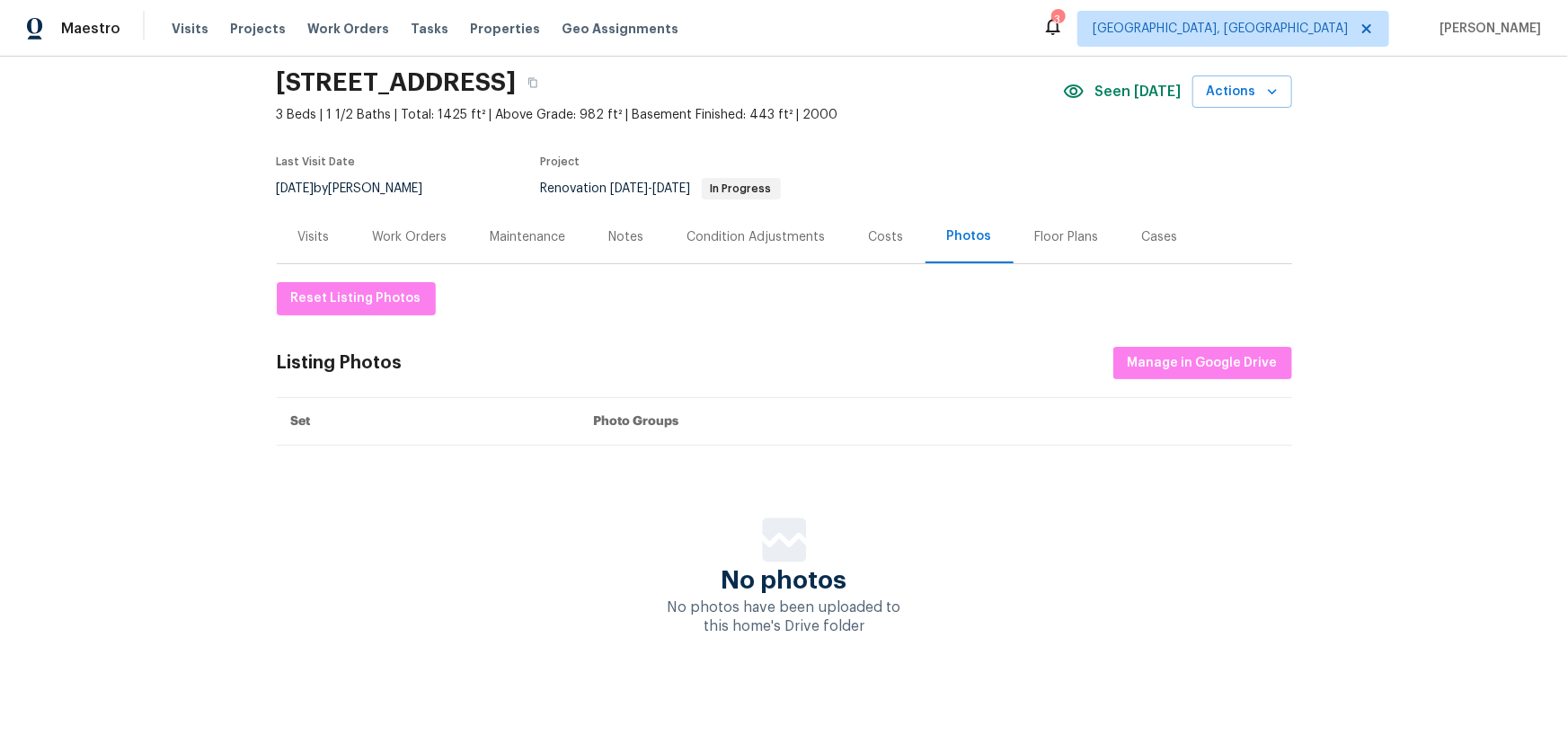
click at [873, 228] on div "Costs" at bounding box center [886, 237] width 35 height 18
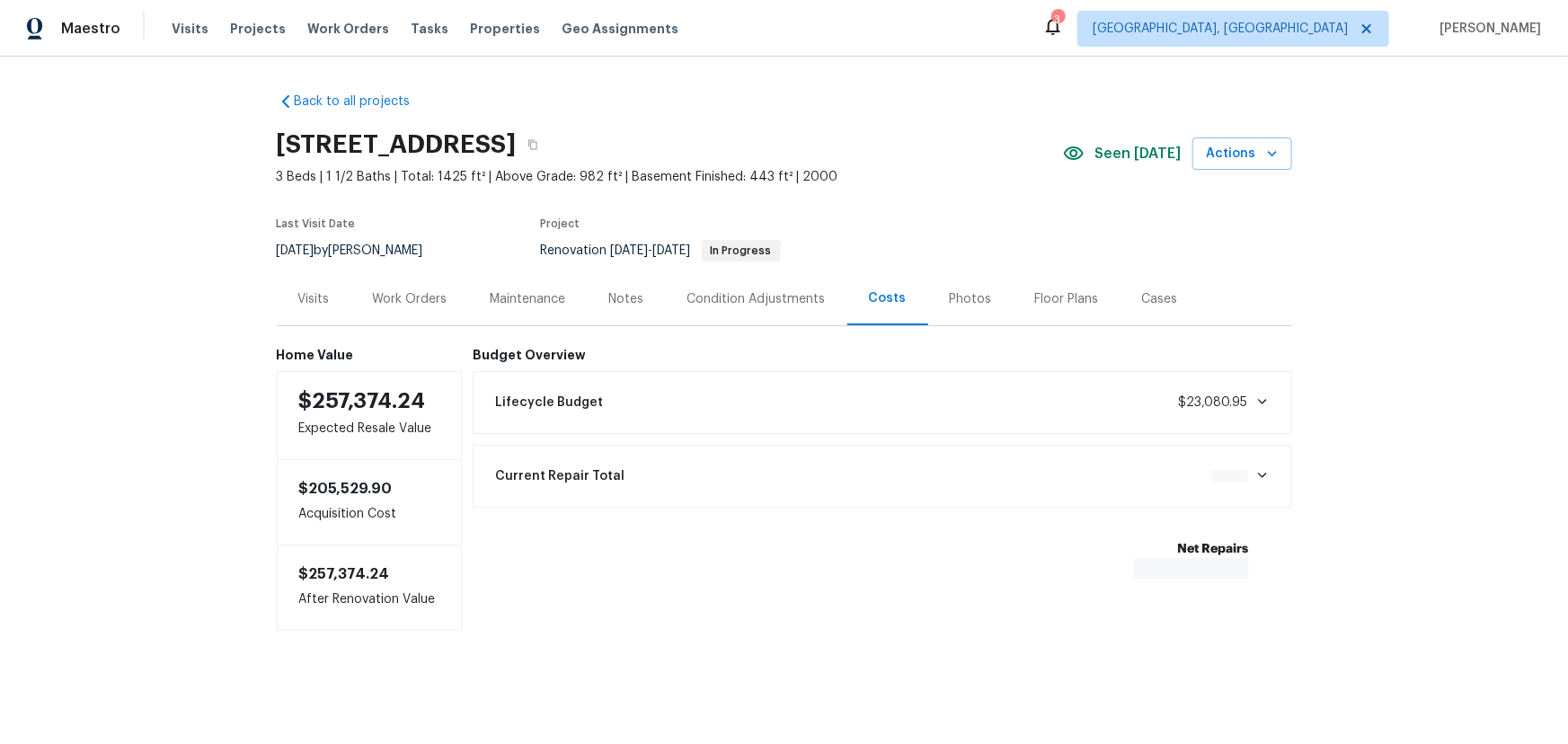
scroll to position [7, 0]
click at [1065, 290] on div "Floor Plans" at bounding box center [1067, 299] width 64 height 18
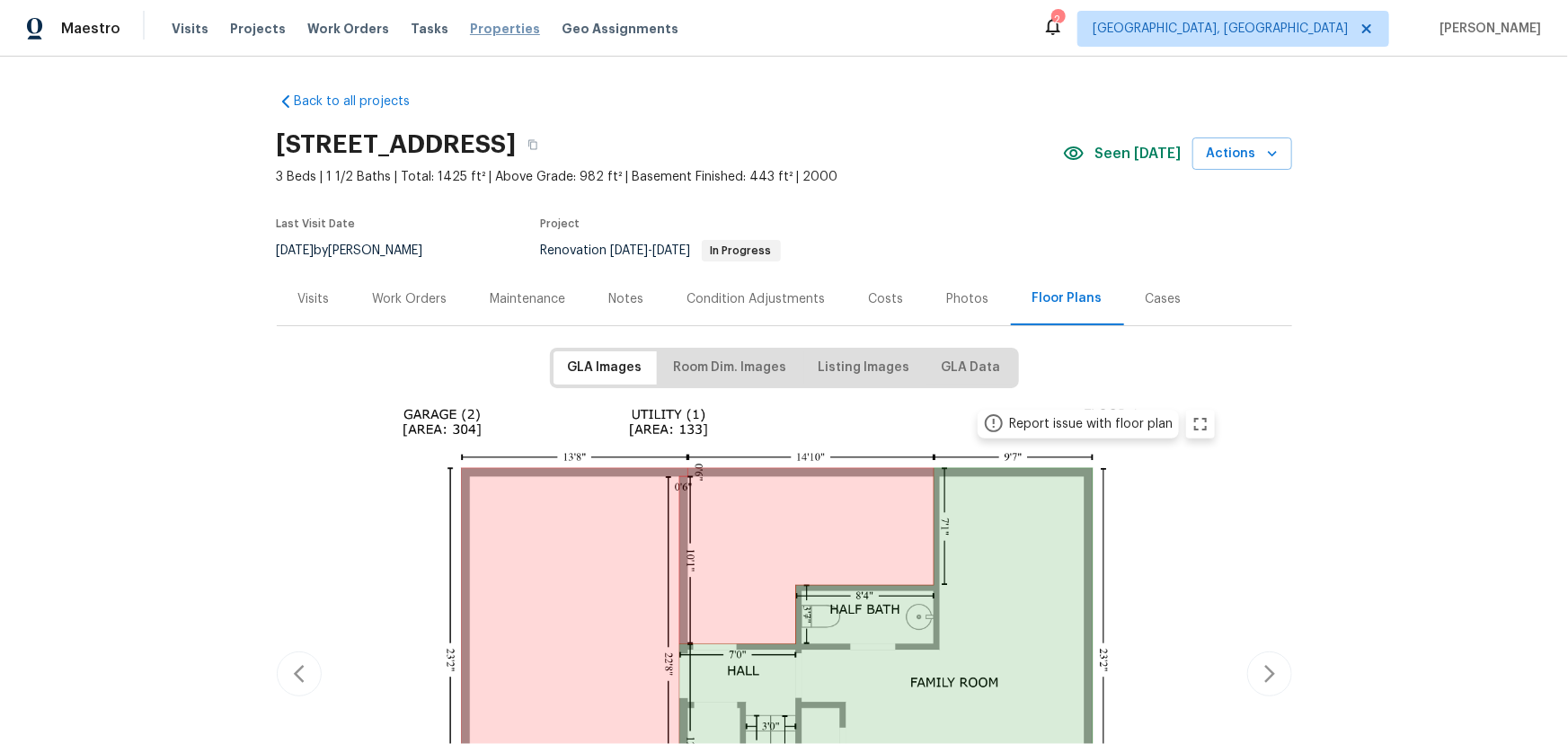
click at [480, 32] on span "Properties" at bounding box center [505, 29] width 70 height 18
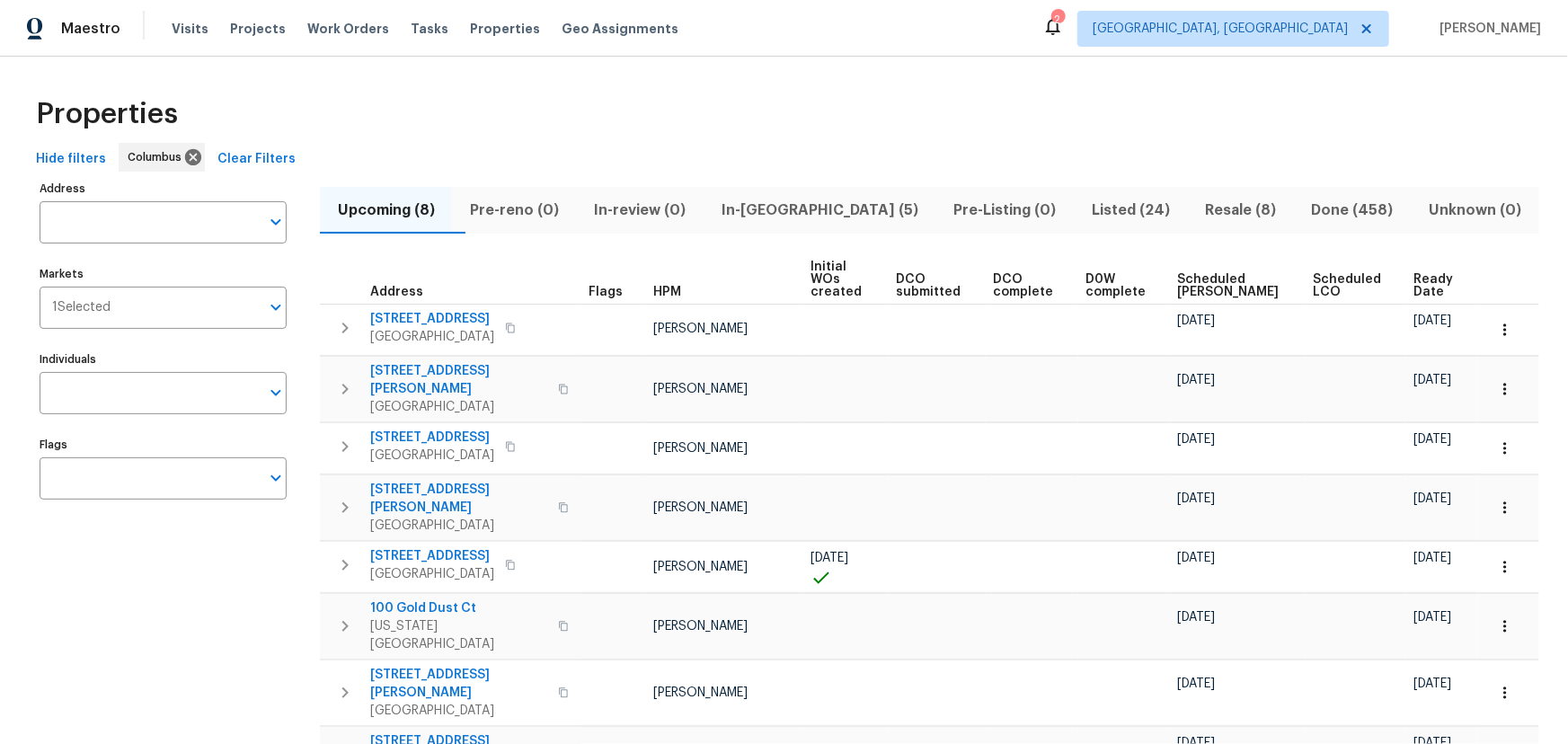
click at [815, 211] on span "In-reno (5)" at bounding box center [820, 211] width 210 height 26
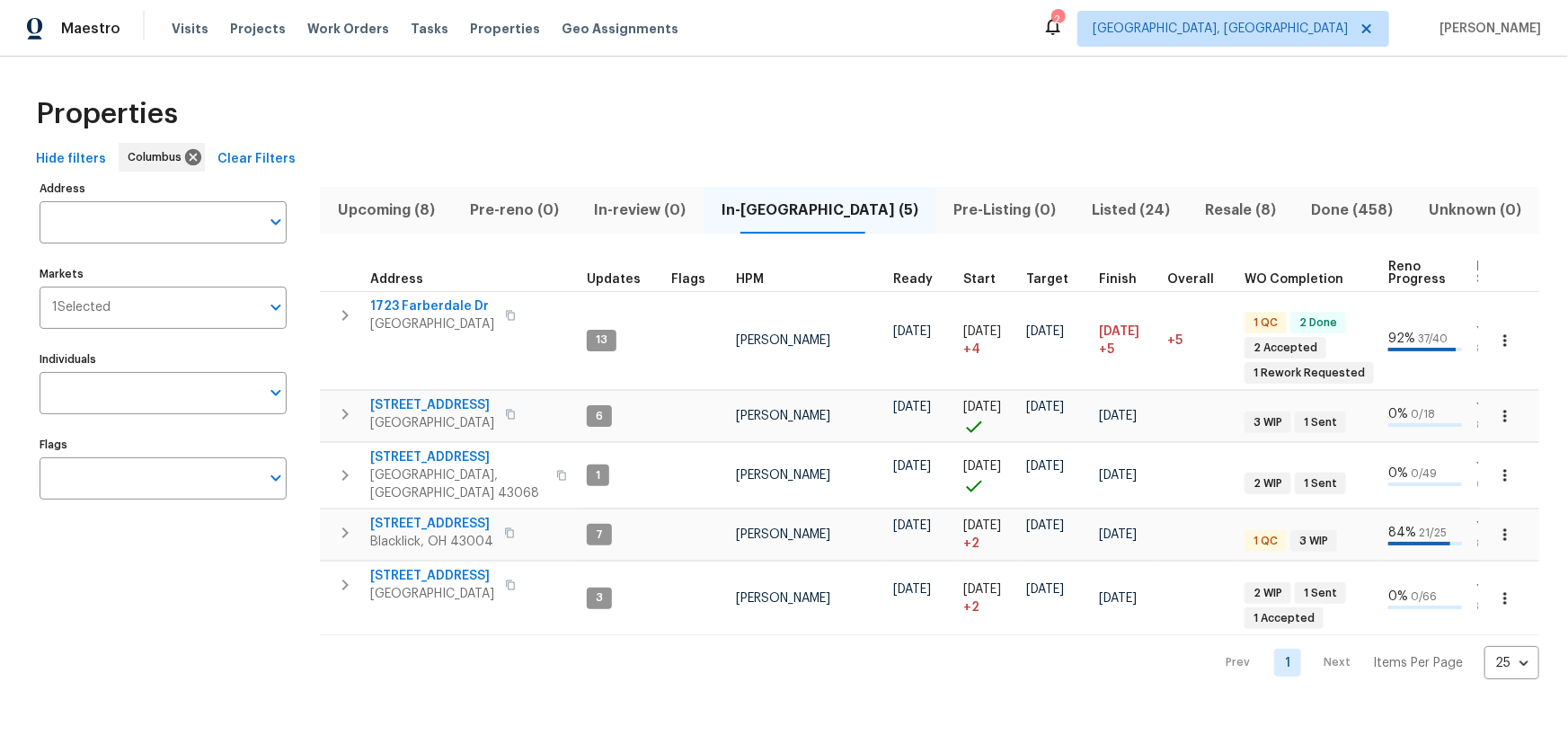
click at [1511, 120] on div "Properties" at bounding box center [784, 114] width 1511 height 58
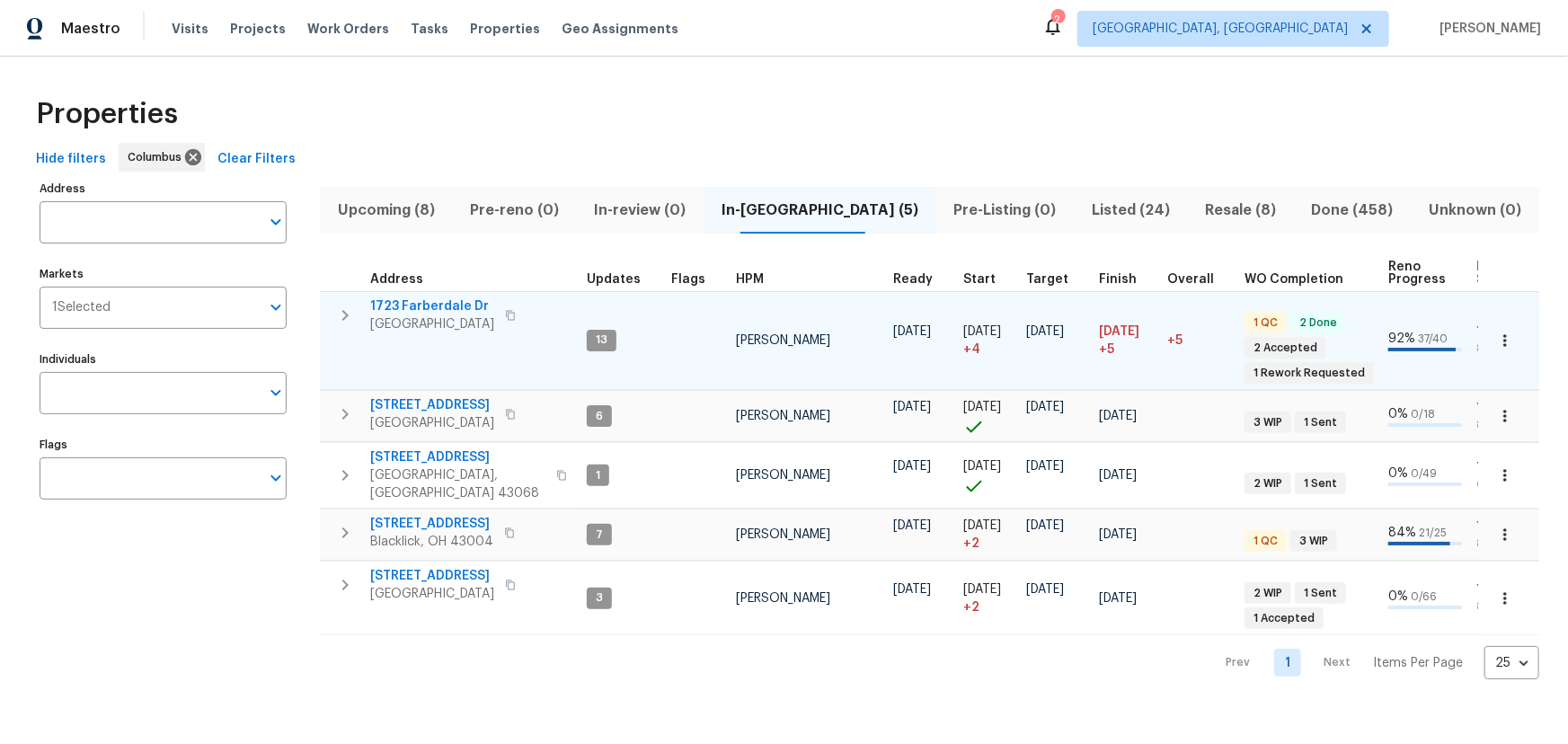
click at [342, 320] on icon "button" at bounding box center [345, 316] width 22 height 22
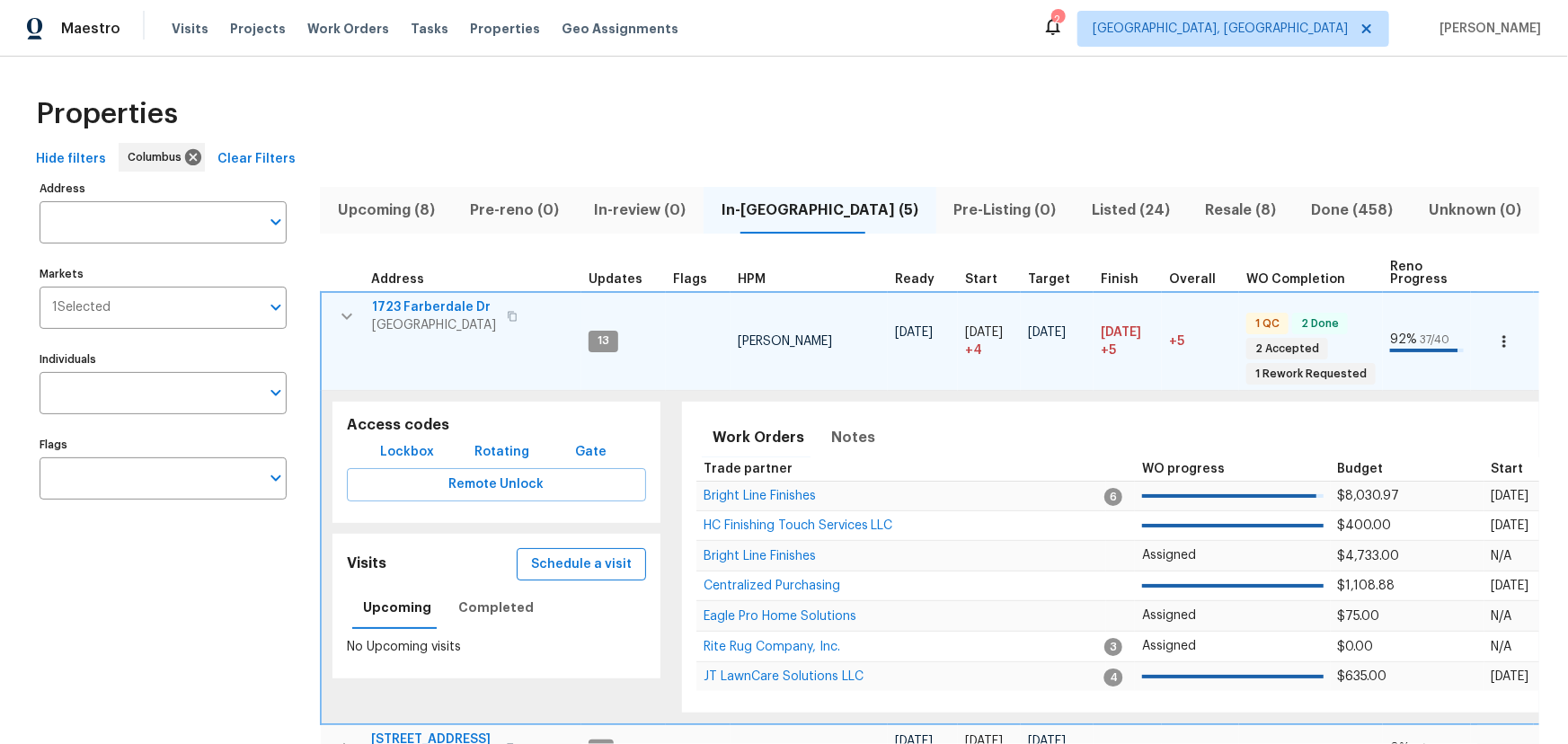
click at [568, 560] on span "Schedule a visit" at bounding box center [581, 565] width 100 height 23
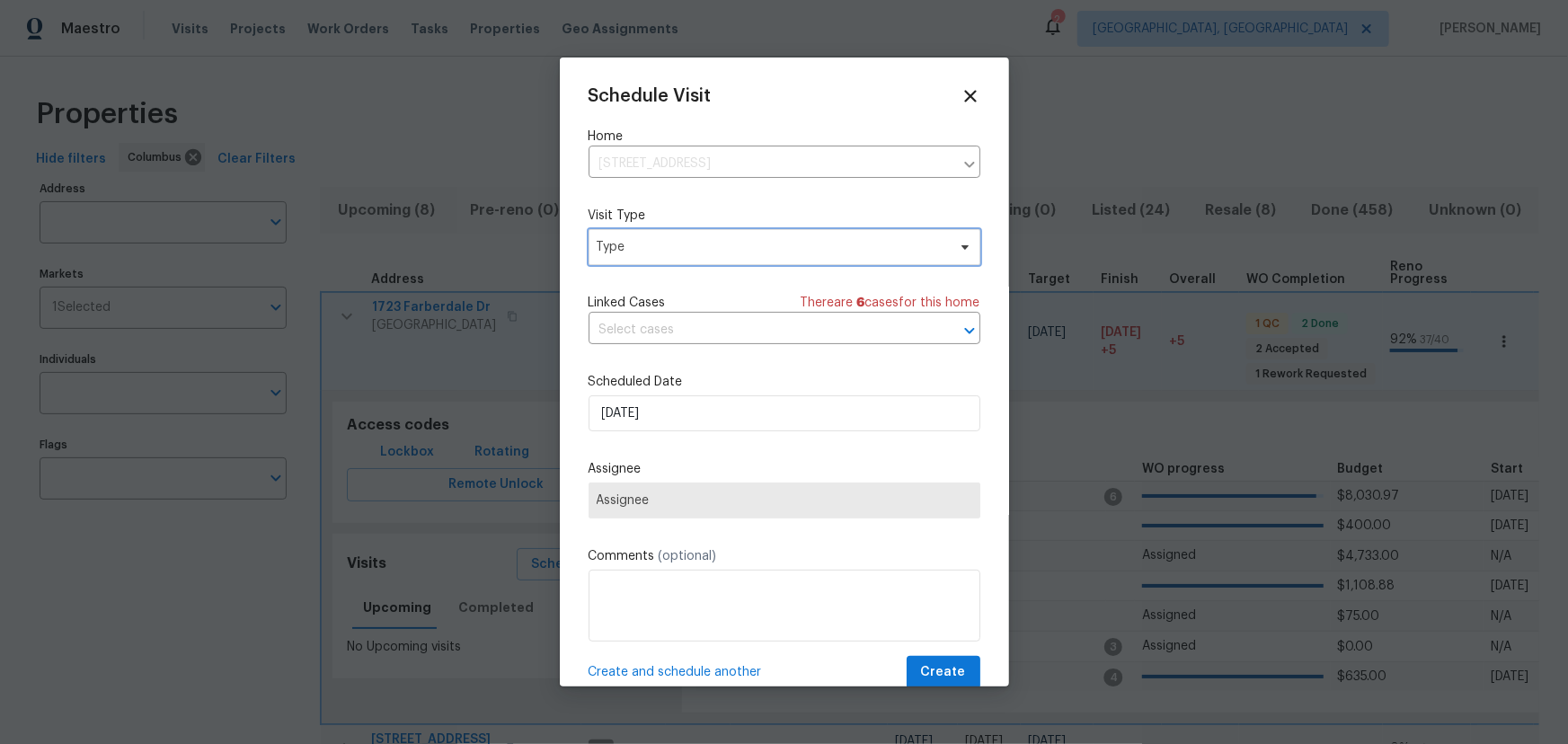
click at [765, 249] on span "Type" at bounding box center [771, 247] width 350 height 18
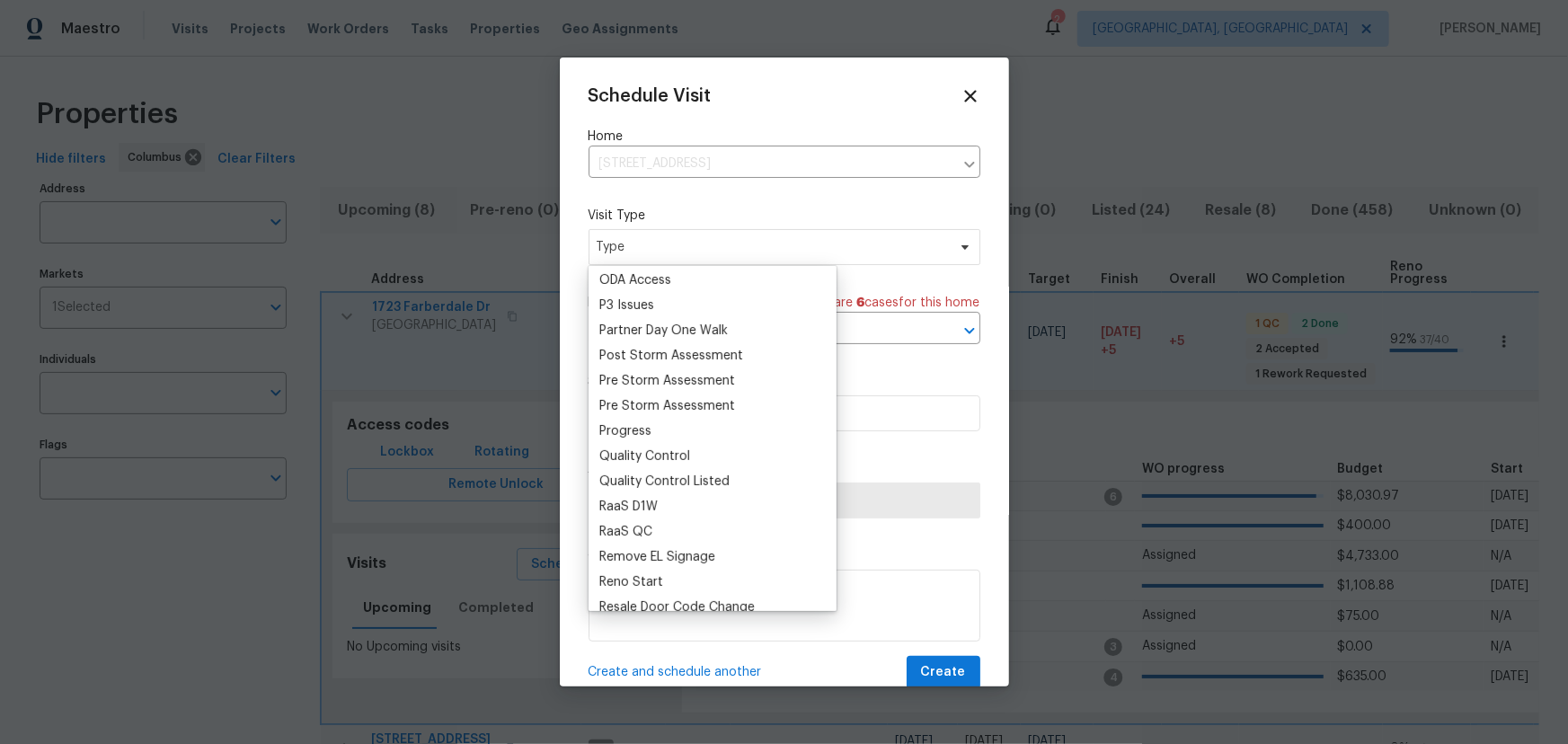
scroll to position [1061, 0]
click at [636, 427] on div "Progress" at bounding box center [625, 430] width 52 height 18
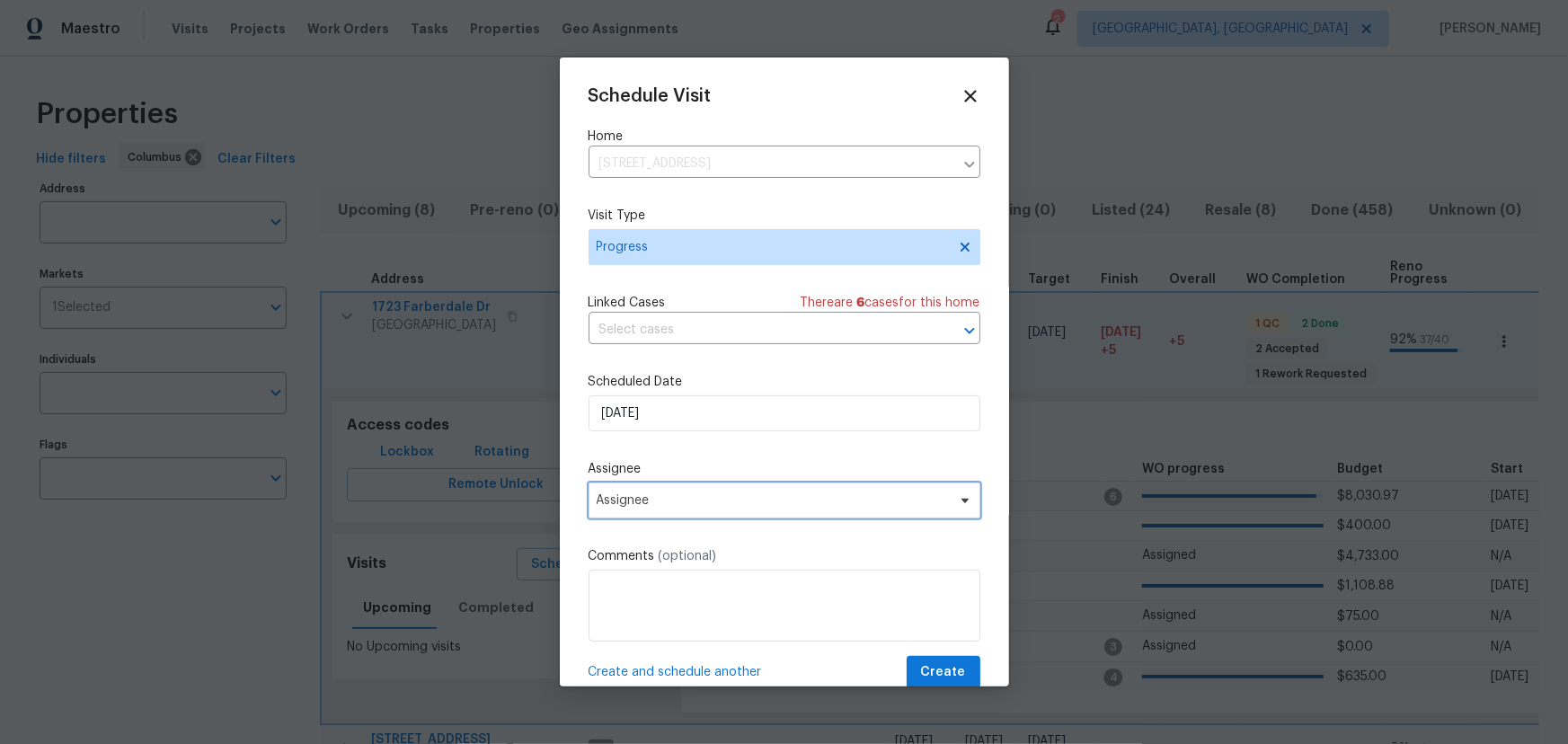
click at [774, 510] on span "Assignee" at bounding box center [784, 500] width 392 height 36
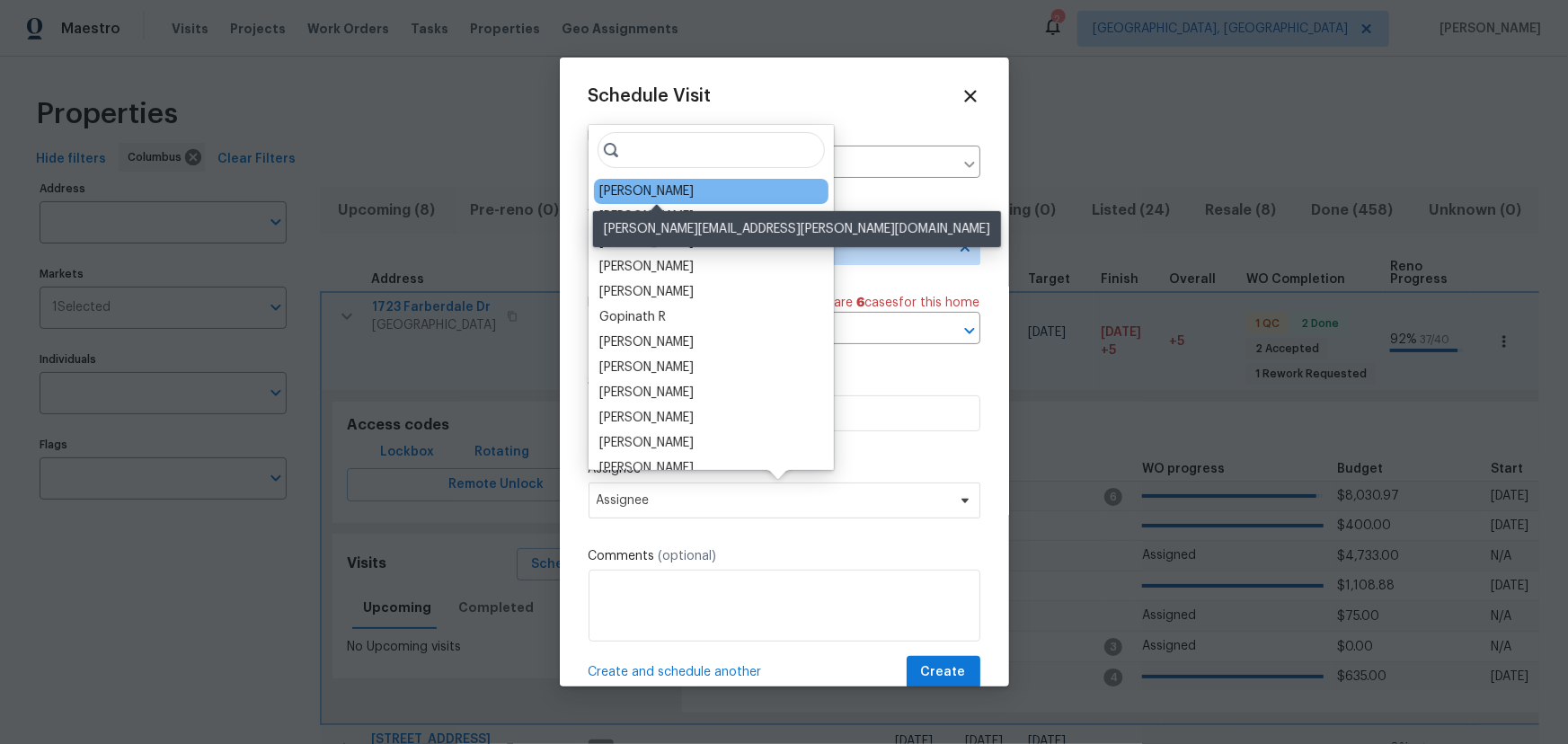
click at [690, 189] on div "[PERSON_NAME]" at bounding box center [646, 192] width 94 height 18
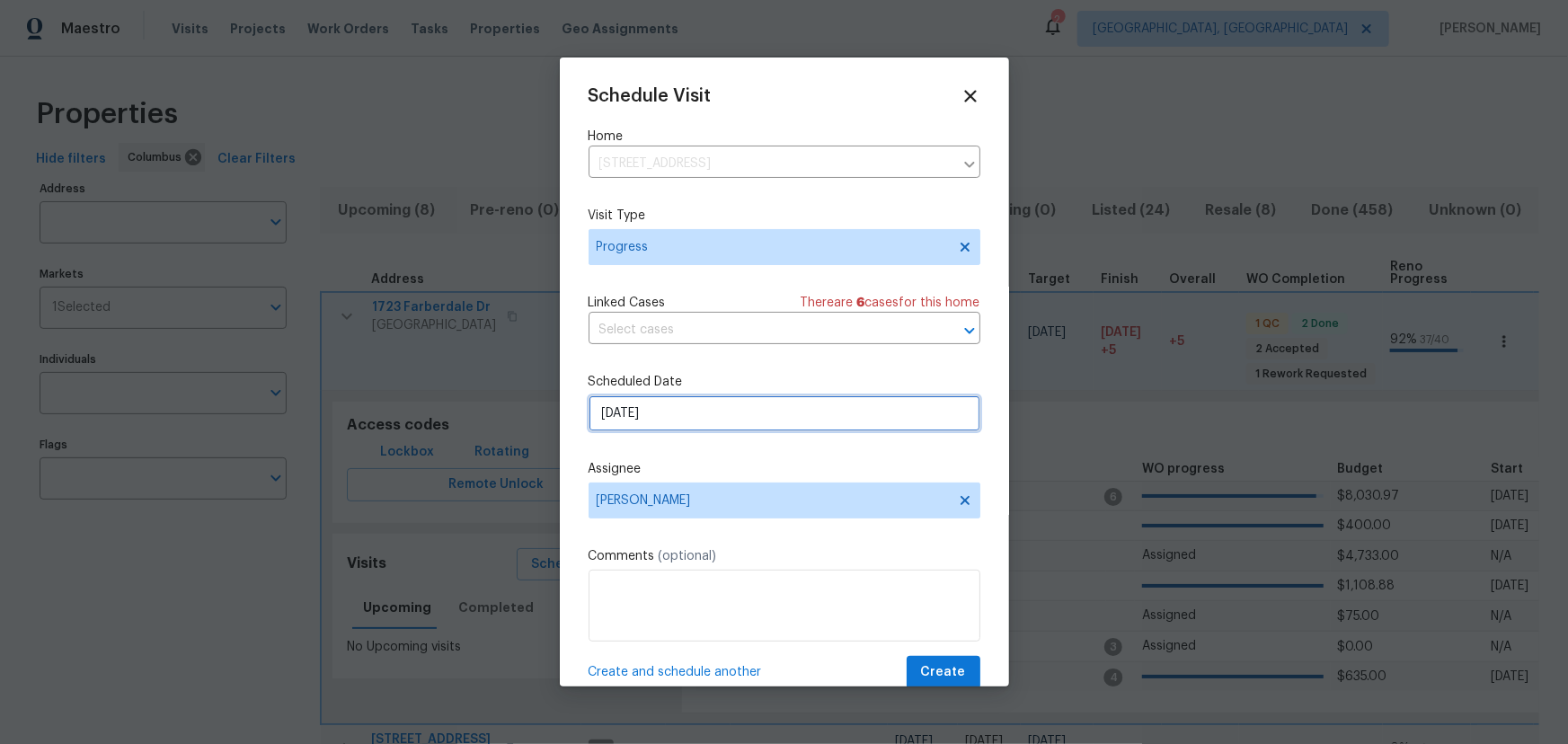
click at [805, 405] on input "9/15/2025" at bounding box center [784, 413] width 392 height 36
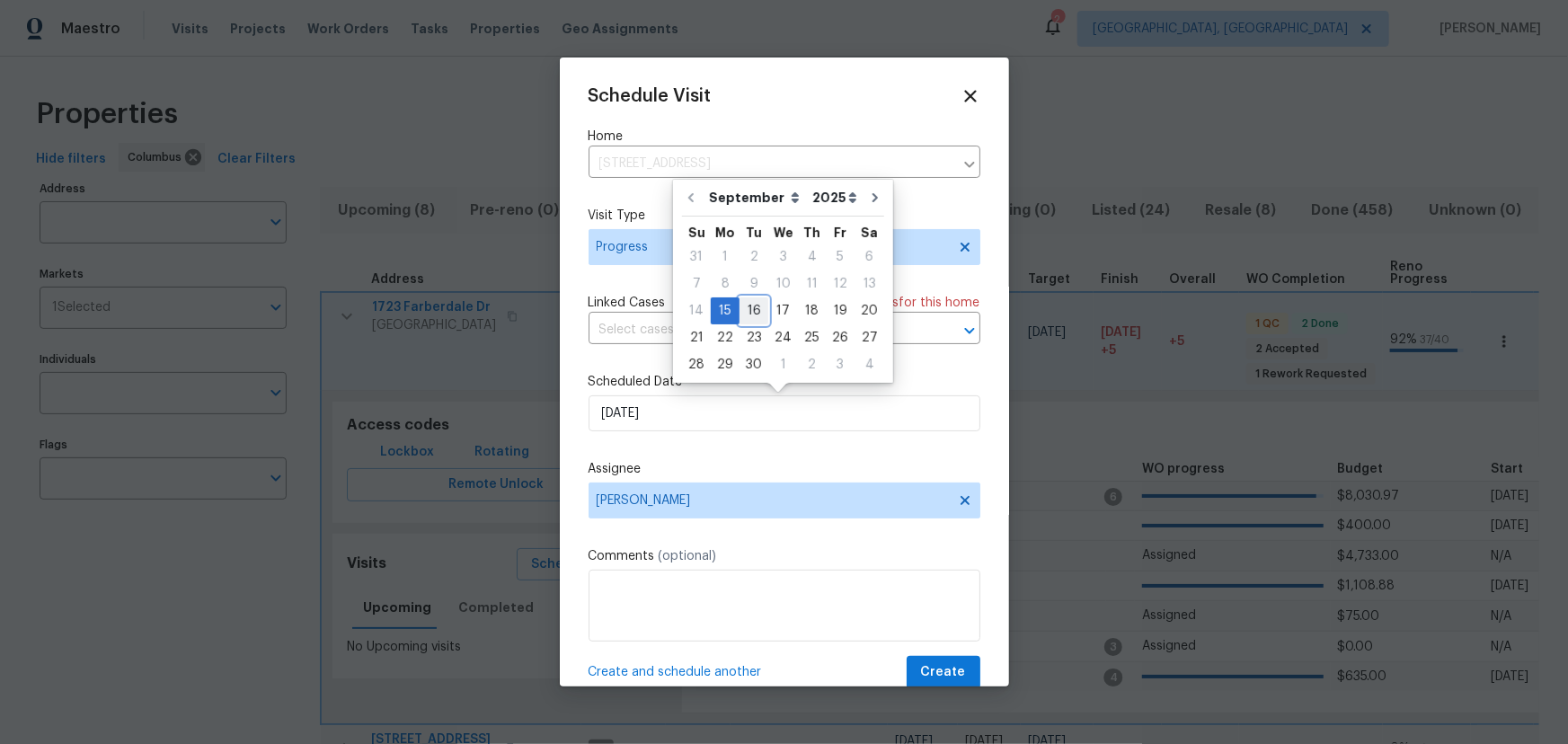
click at [758, 307] on div "16" at bounding box center [754, 311] width 29 height 26
type input "9/16/2025"
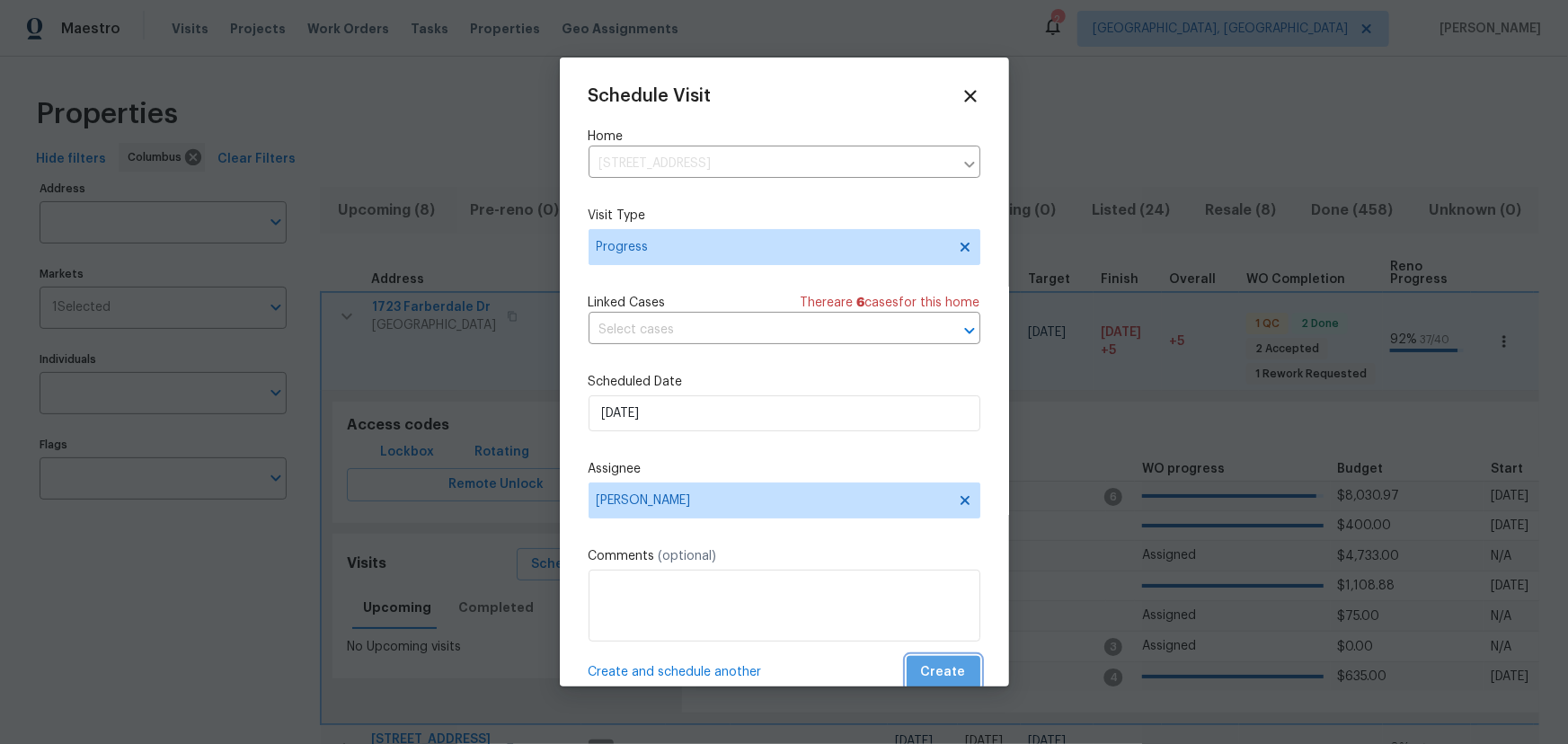
click at [938, 673] on span "Create" at bounding box center [943, 673] width 45 height 23
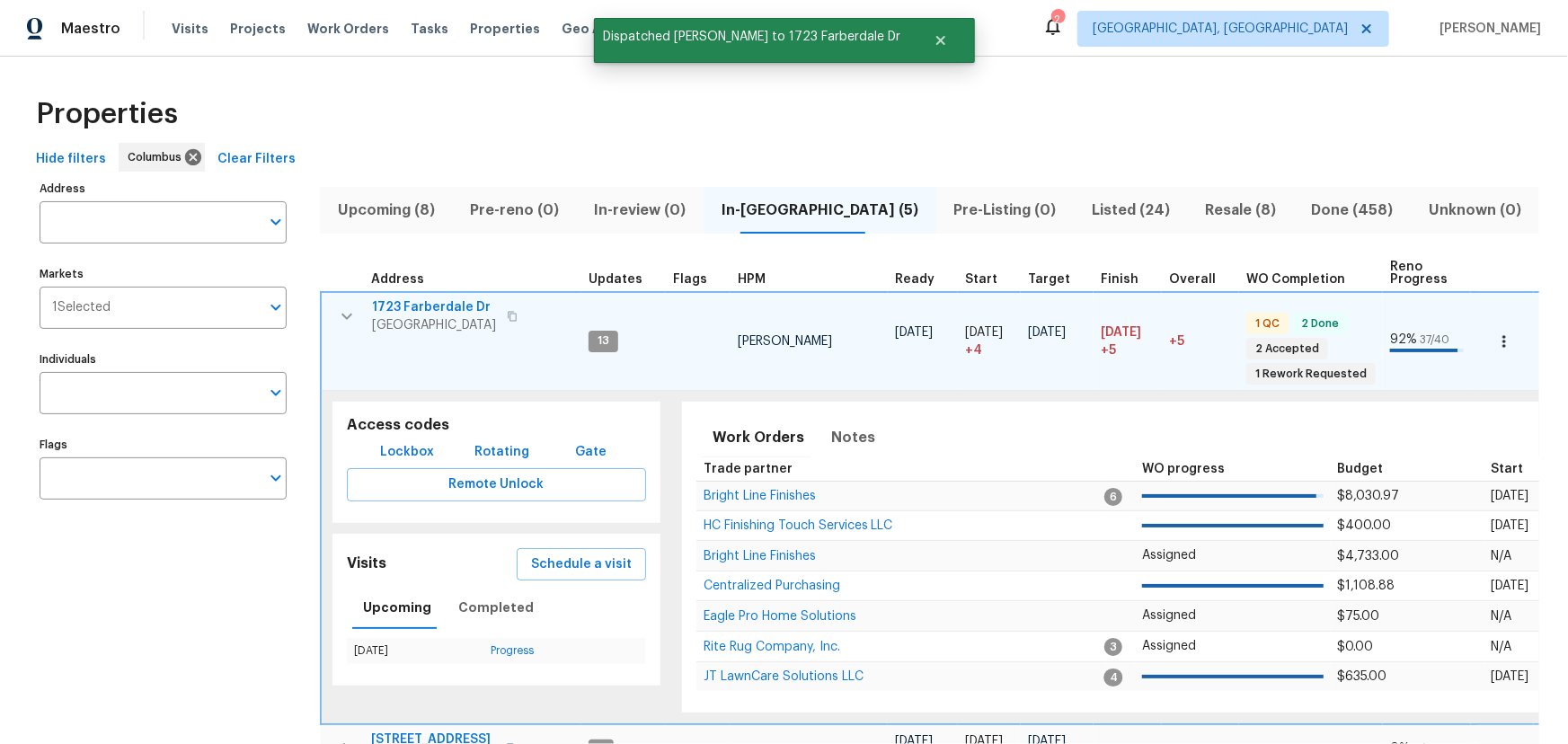
click at [337, 309] on icon "button" at bounding box center [347, 317] width 22 height 22
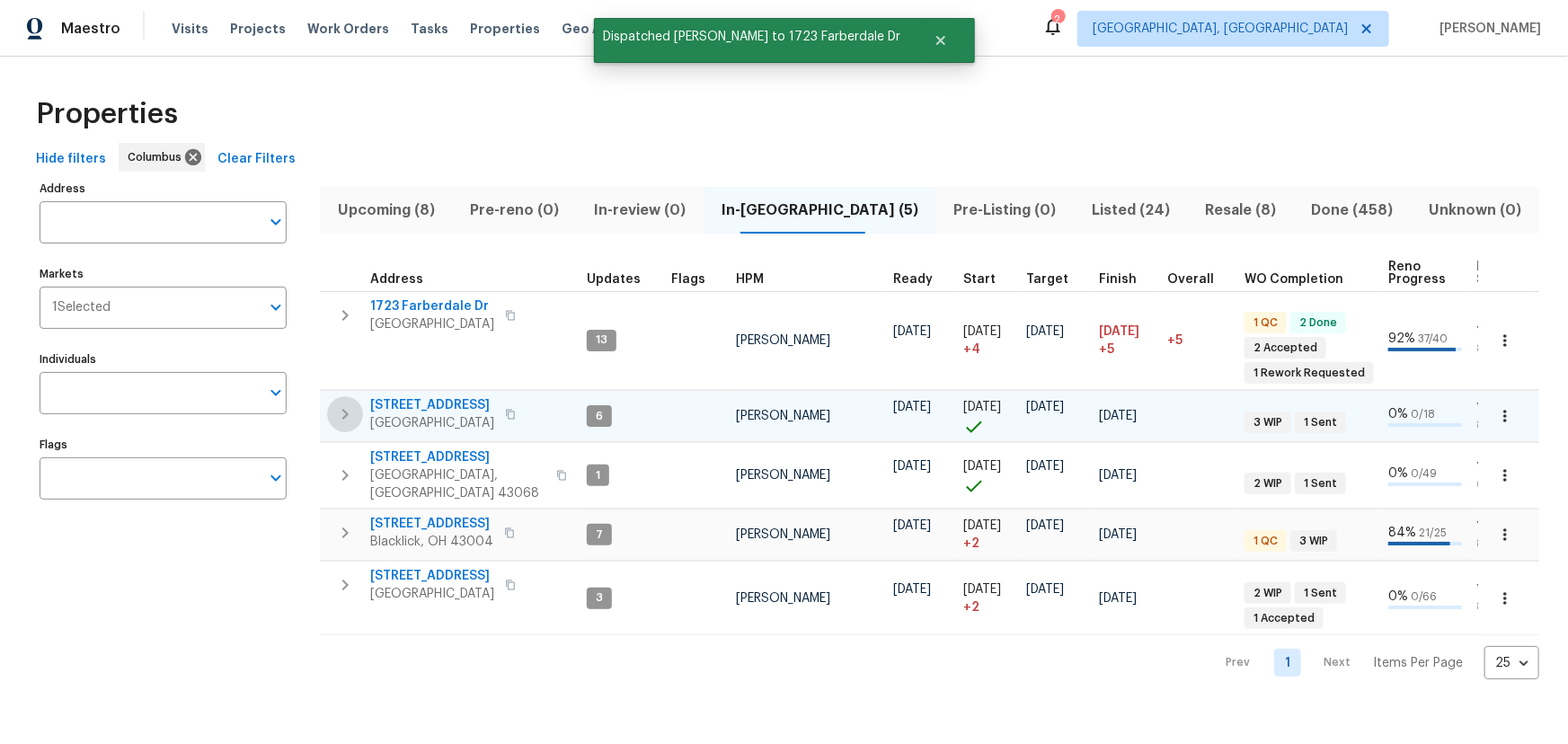
click at [340, 414] on icon "button" at bounding box center [345, 414] width 22 height 22
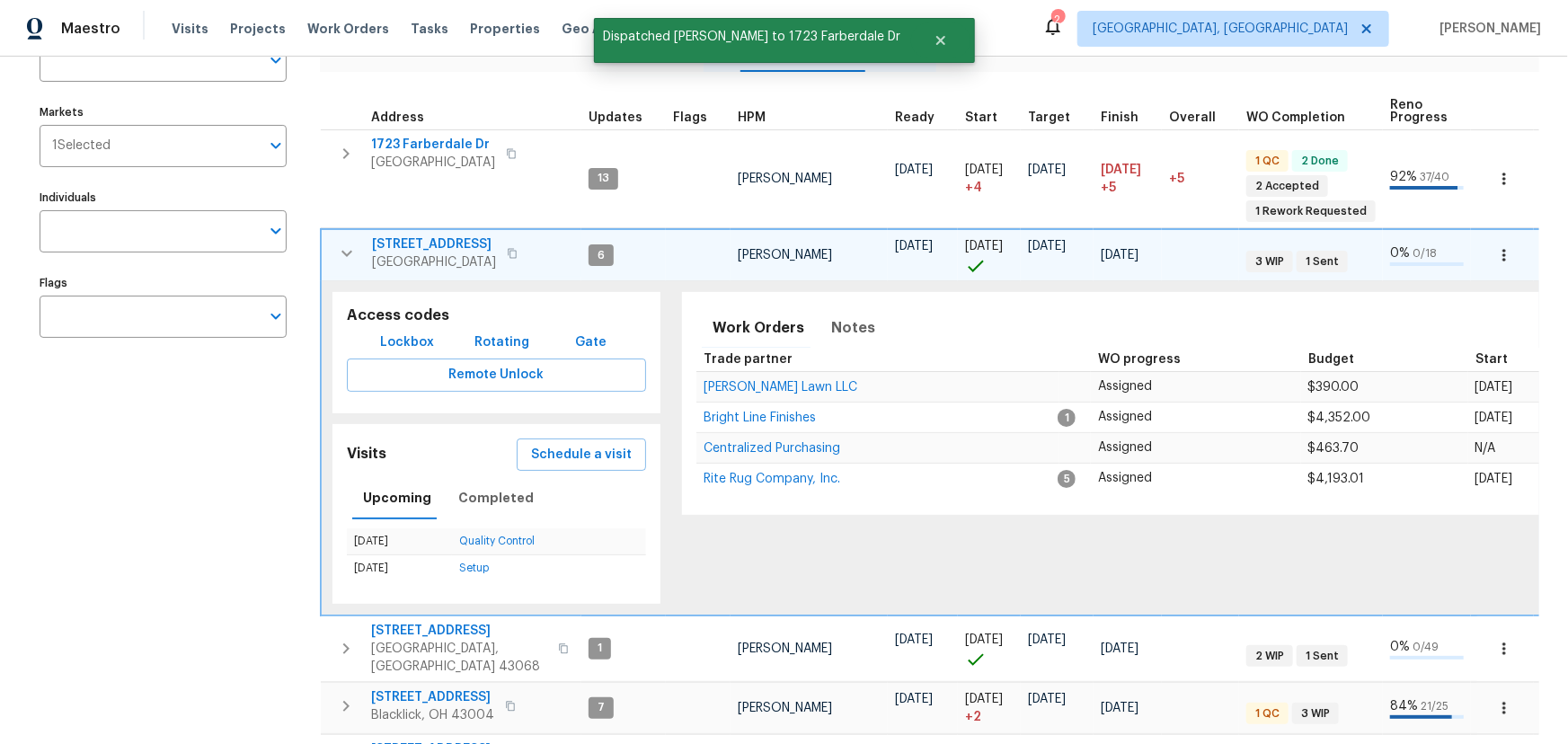
scroll to position [162, 0]
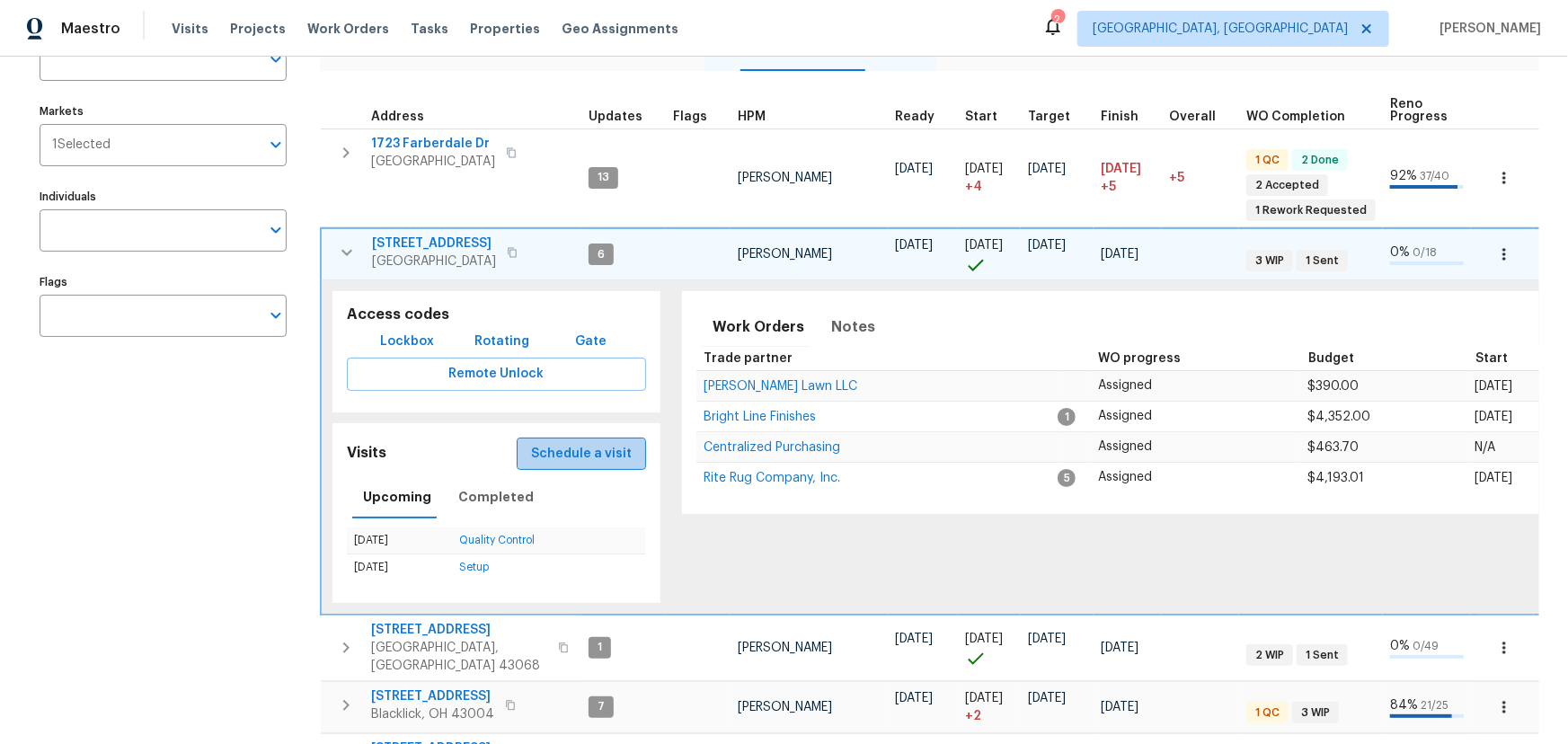
click at [593, 450] on span "Schedule a visit" at bounding box center [581, 454] width 100 height 23
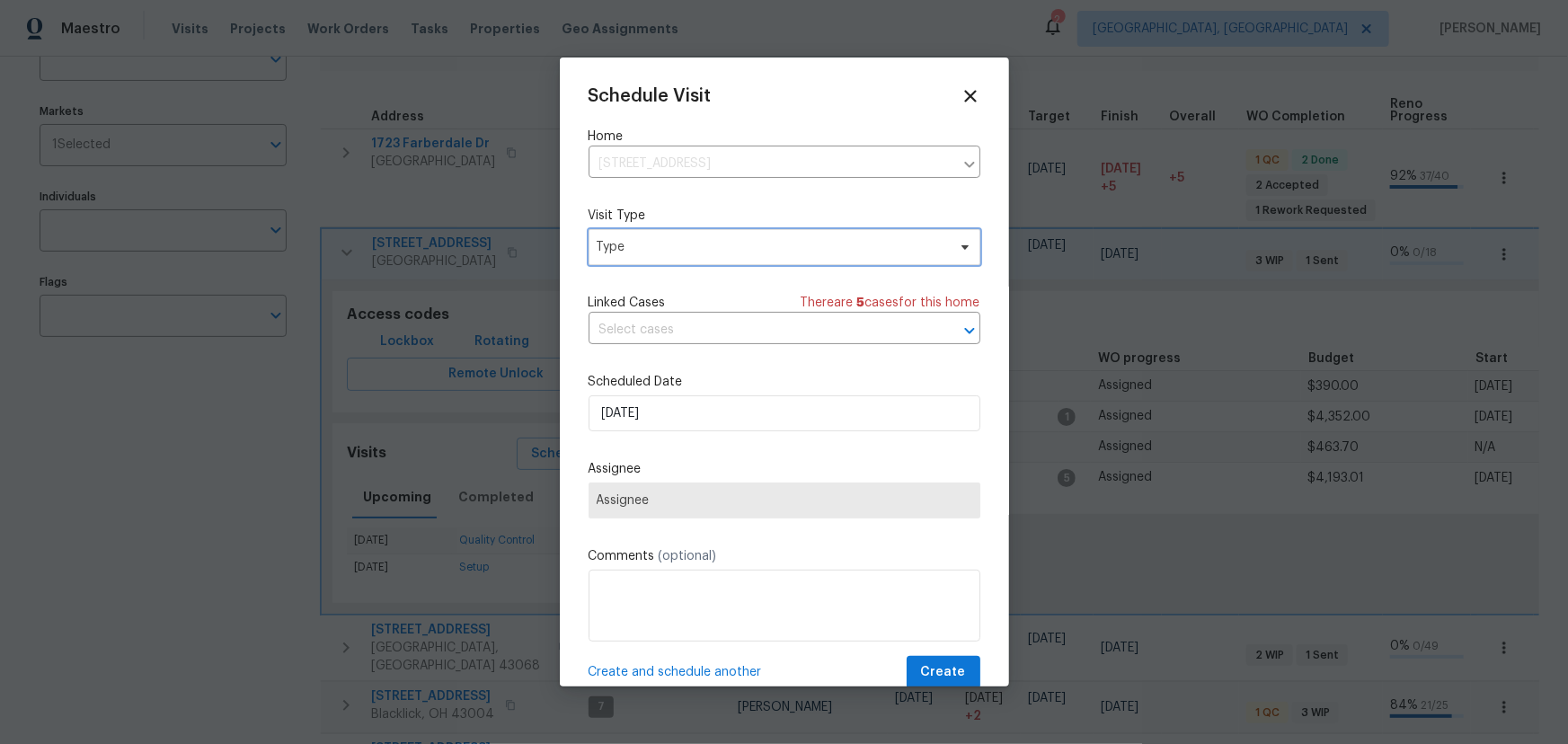
click at [699, 244] on span "Type" at bounding box center [771, 247] width 350 height 18
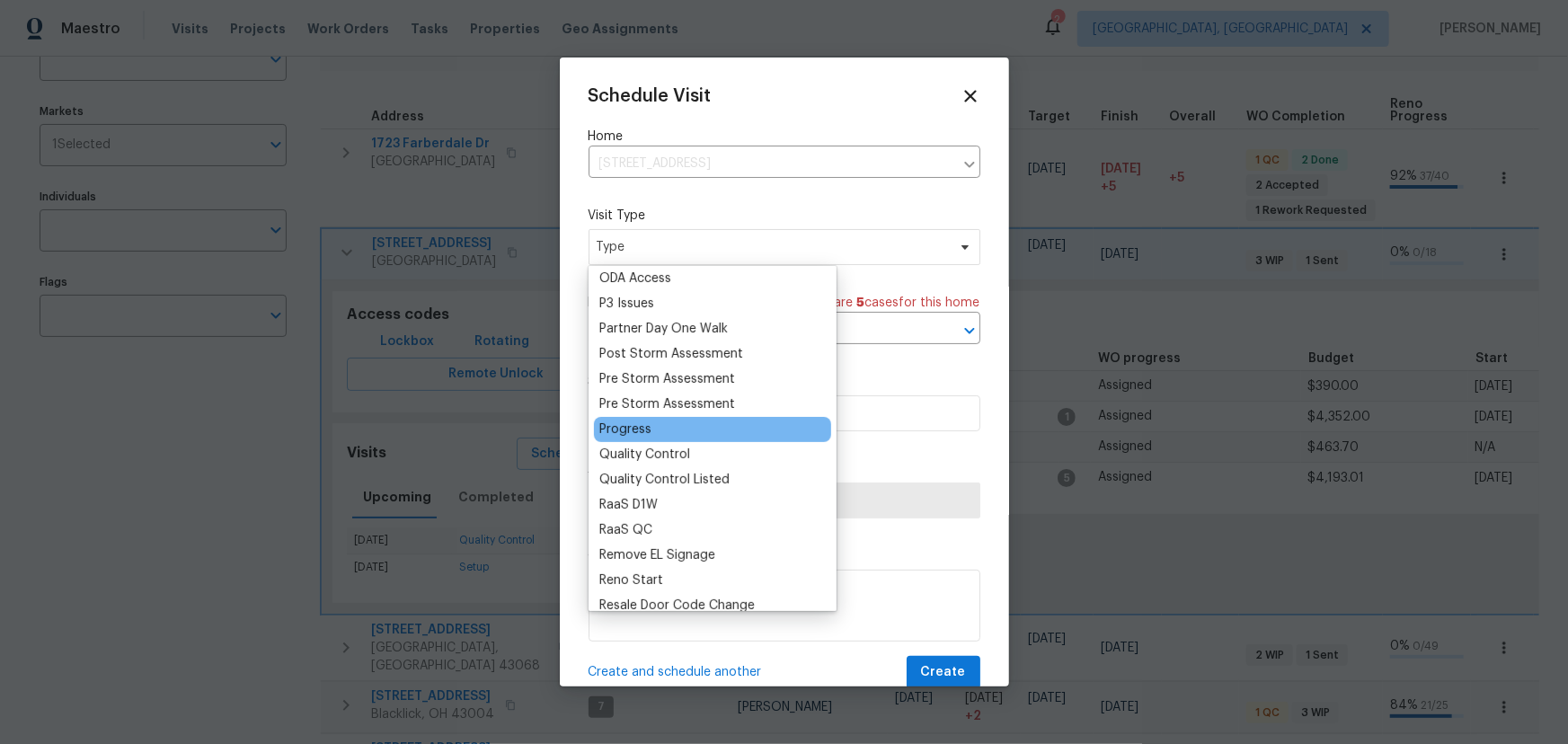
scroll to position [1061, 0]
click at [660, 424] on div "Progress" at bounding box center [713, 430] width 237 height 26
click at [625, 427] on div "Progress" at bounding box center [625, 430] width 52 height 18
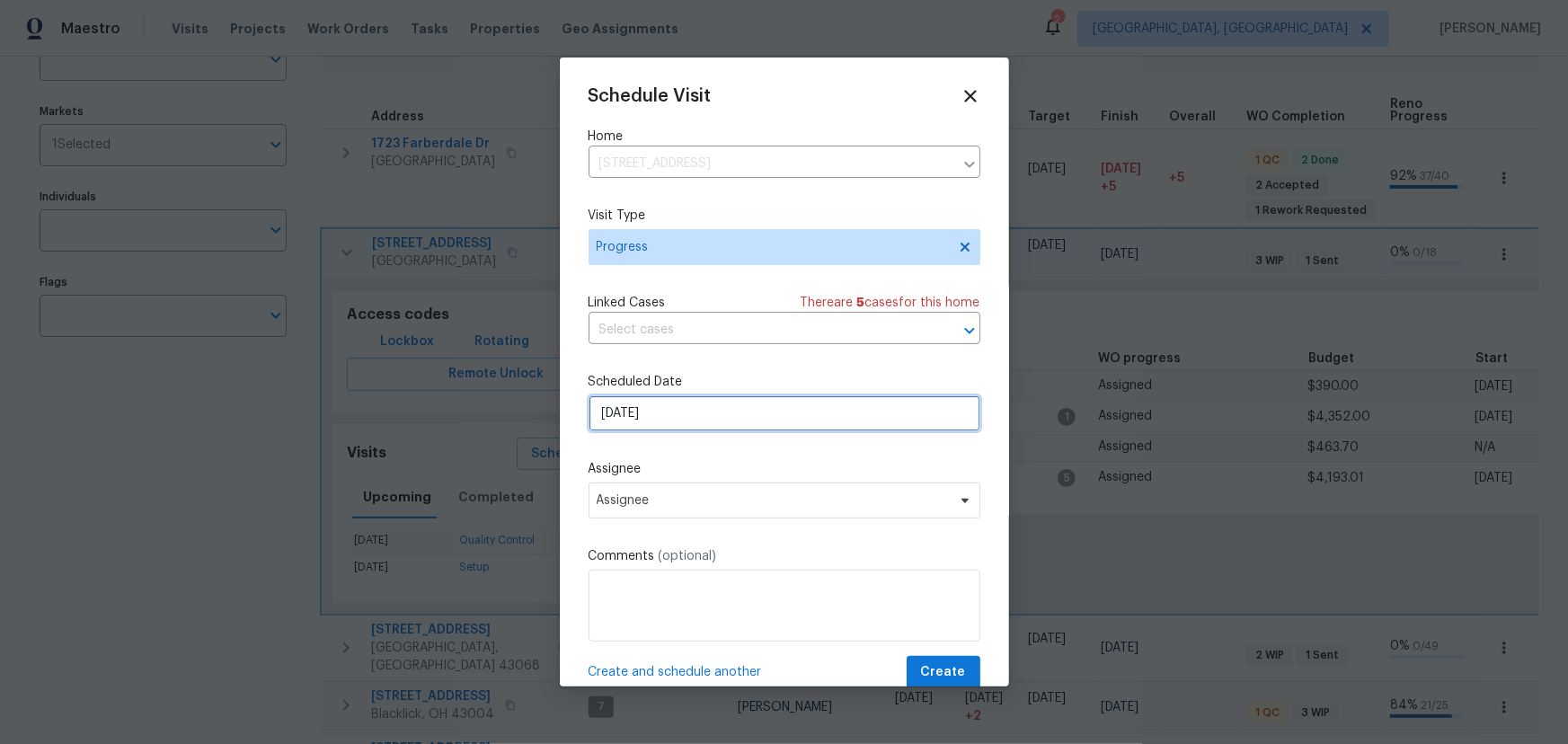
click at [700, 418] on input "9/15/2025" at bounding box center [784, 413] width 392 height 36
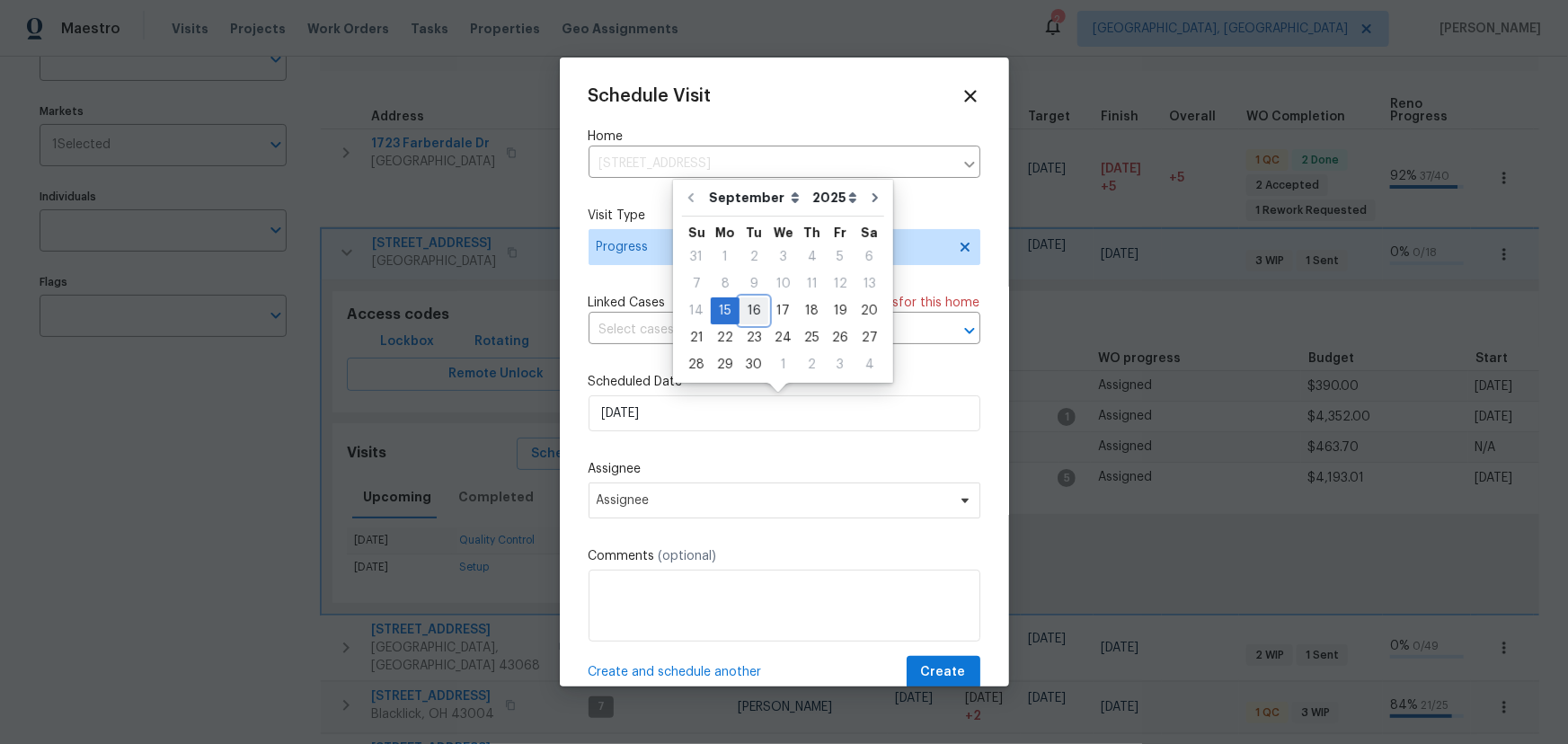
click at [751, 306] on div "16" at bounding box center [754, 311] width 29 height 26
type input "9/16/2025"
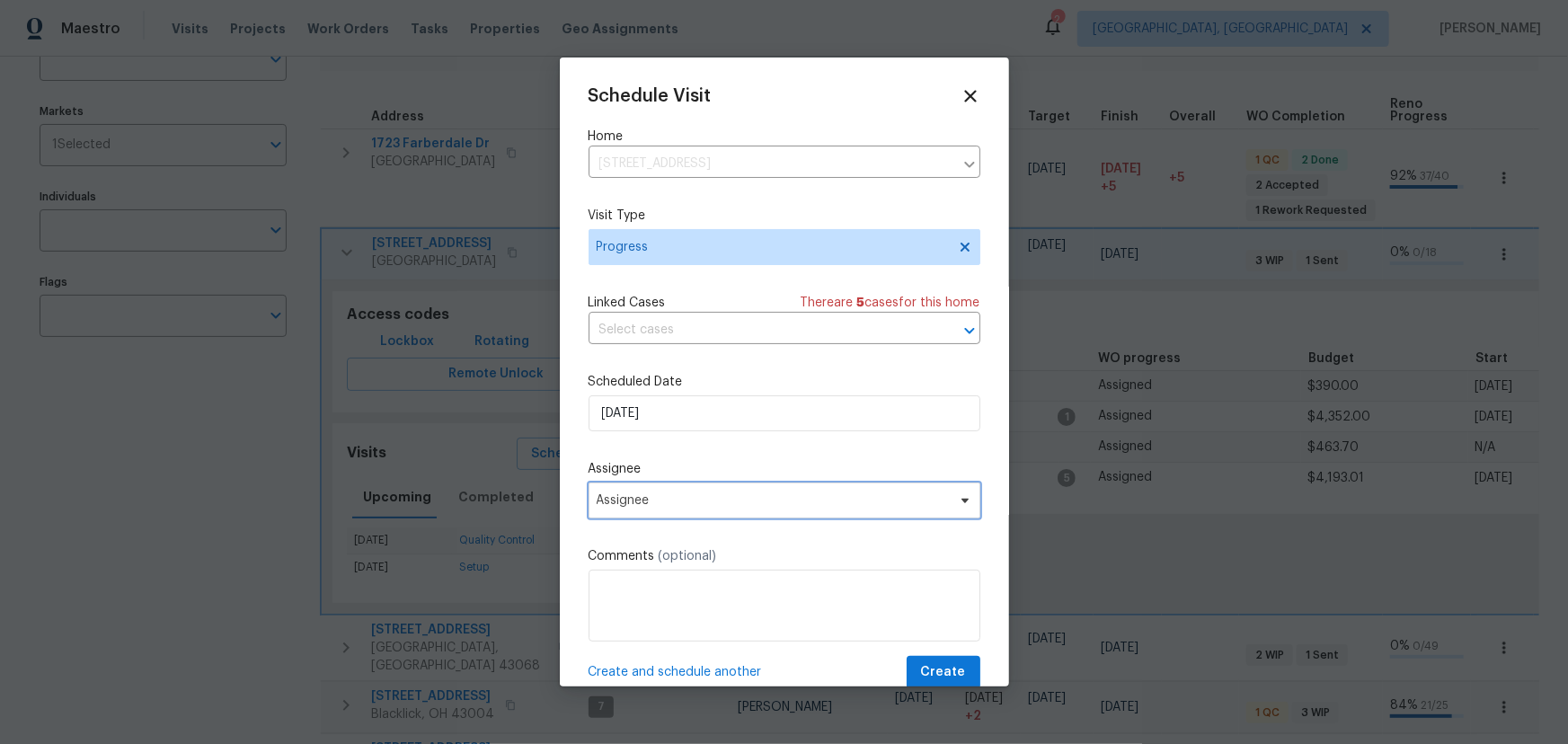
click at [737, 499] on span "Assignee" at bounding box center [773, 501] width 352 height 15
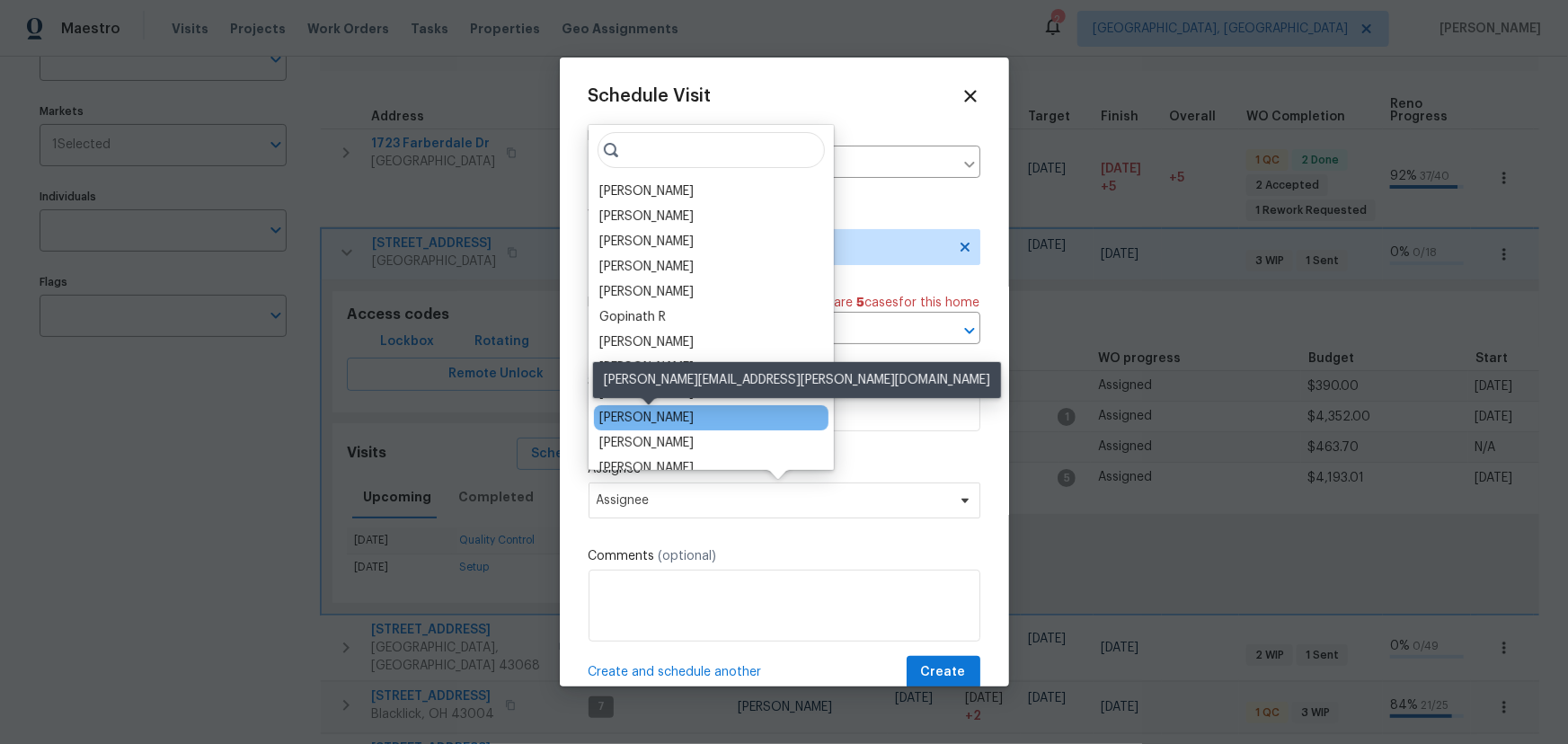
click at [684, 417] on div "Dennis Neuhardt" at bounding box center [646, 418] width 94 height 18
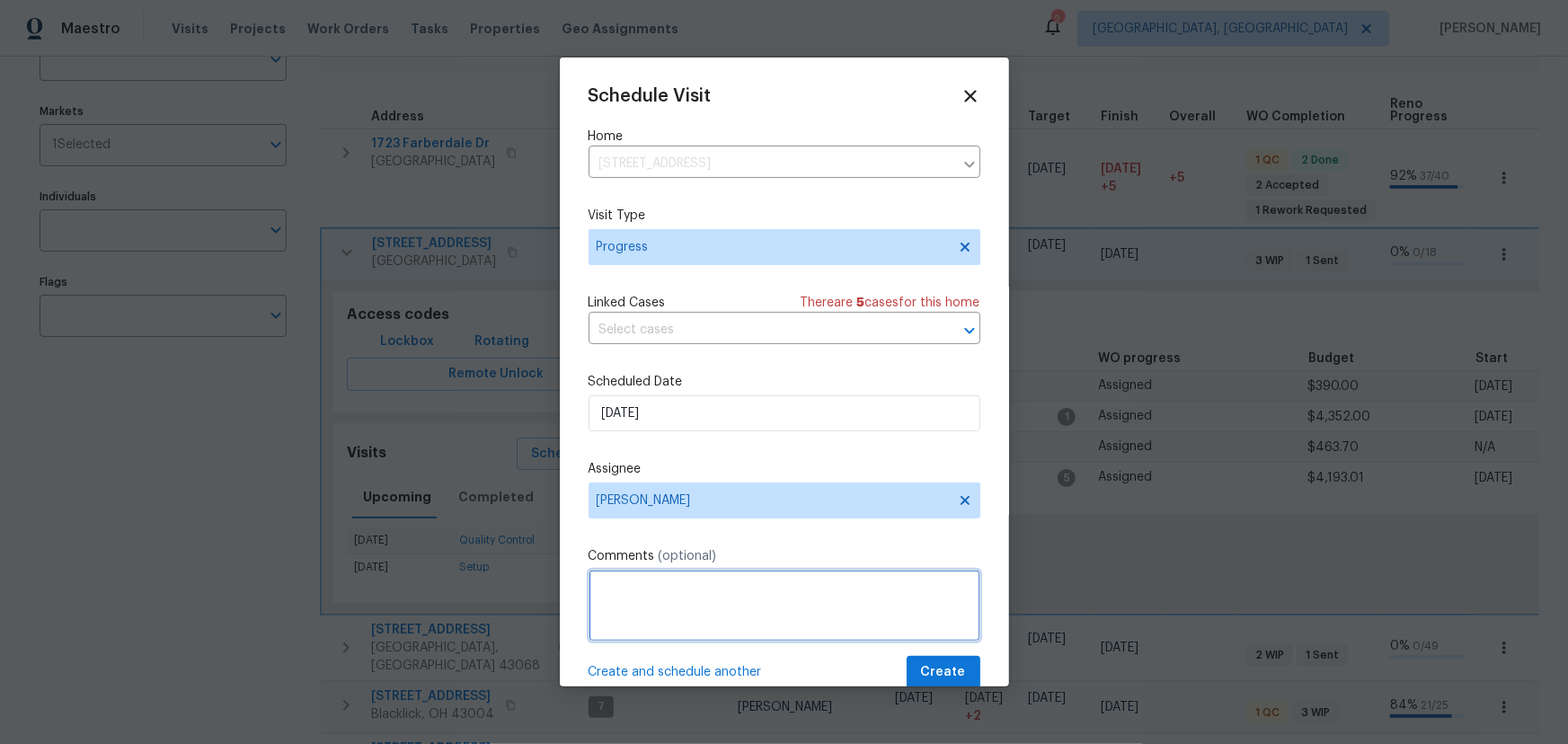
click at [726, 632] on textarea at bounding box center [784, 605] width 392 height 72
type textarea "update notes and take photos"
click at [937, 676] on span "Create" at bounding box center [943, 673] width 45 height 23
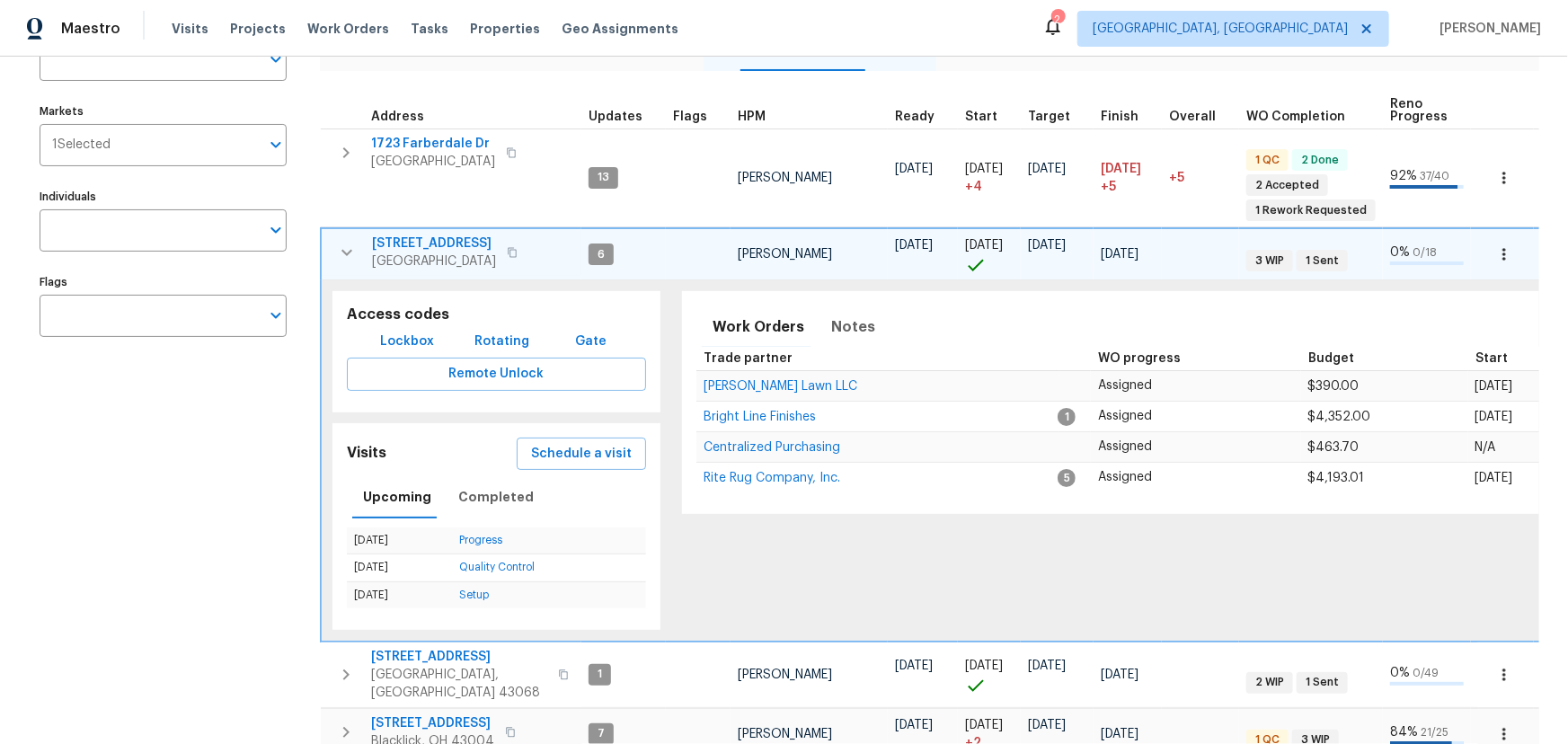
click at [355, 243] on icon "button" at bounding box center [347, 253] width 22 height 22
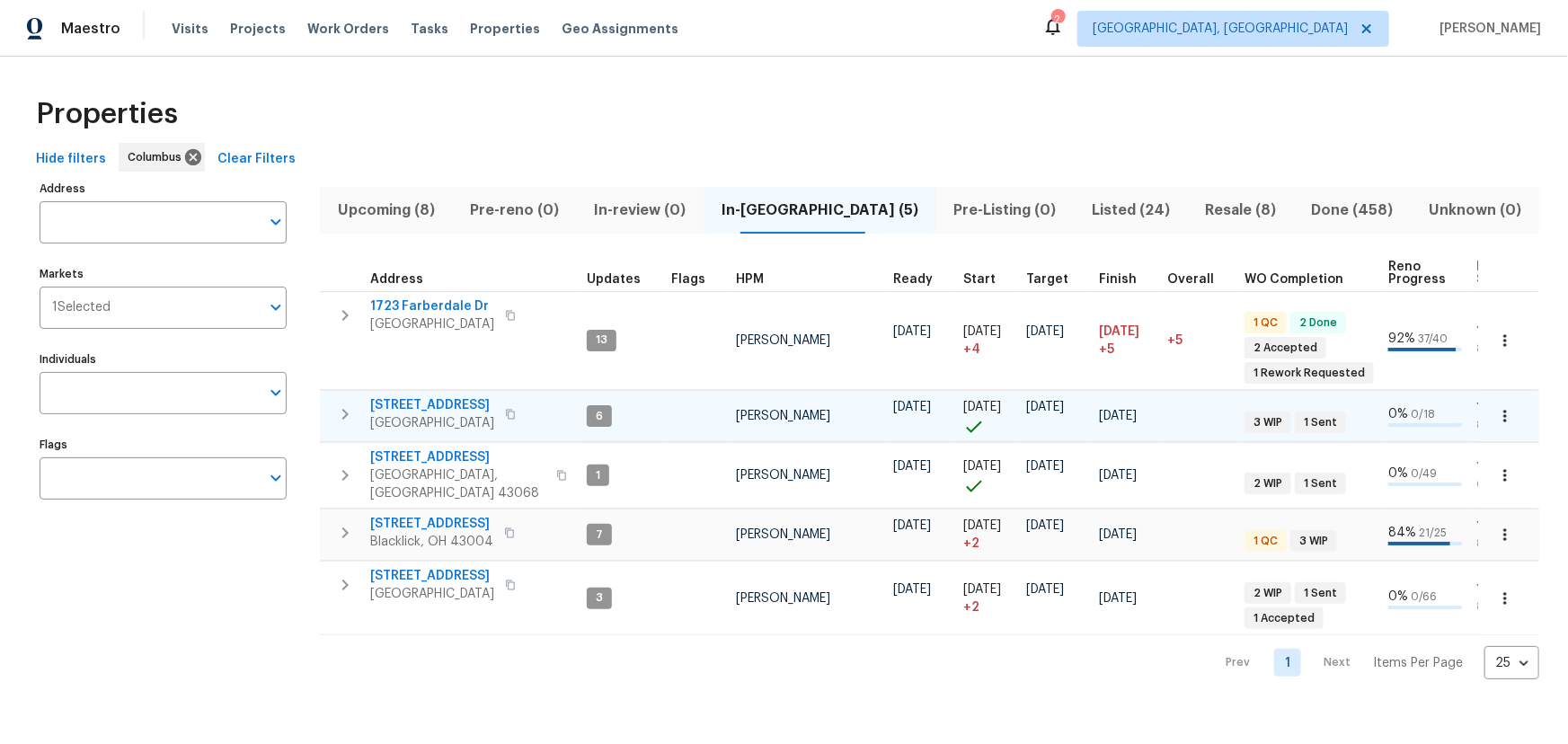
scroll to position [0, 0]
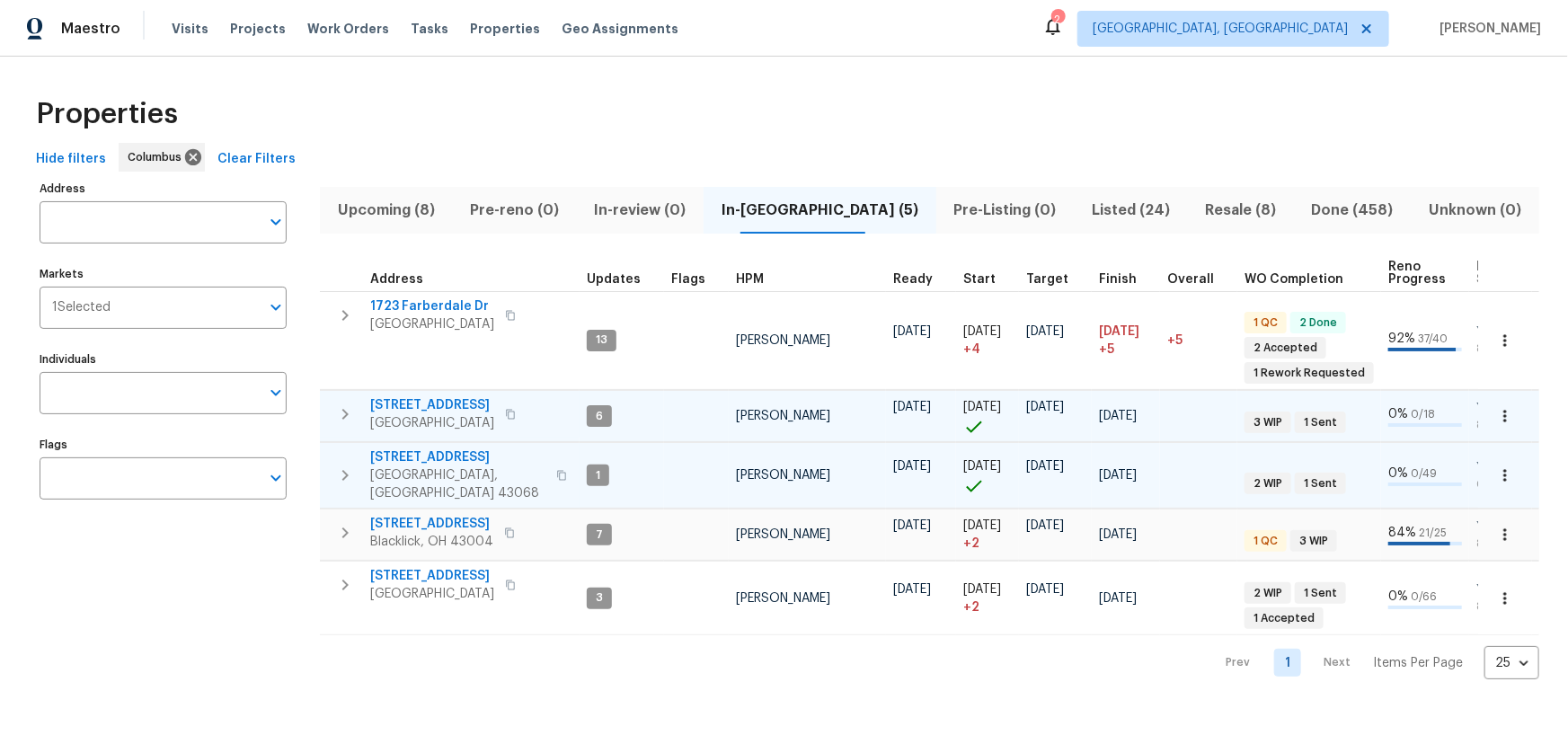
click at [349, 465] on icon "button" at bounding box center [345, 476] width 22 height 22
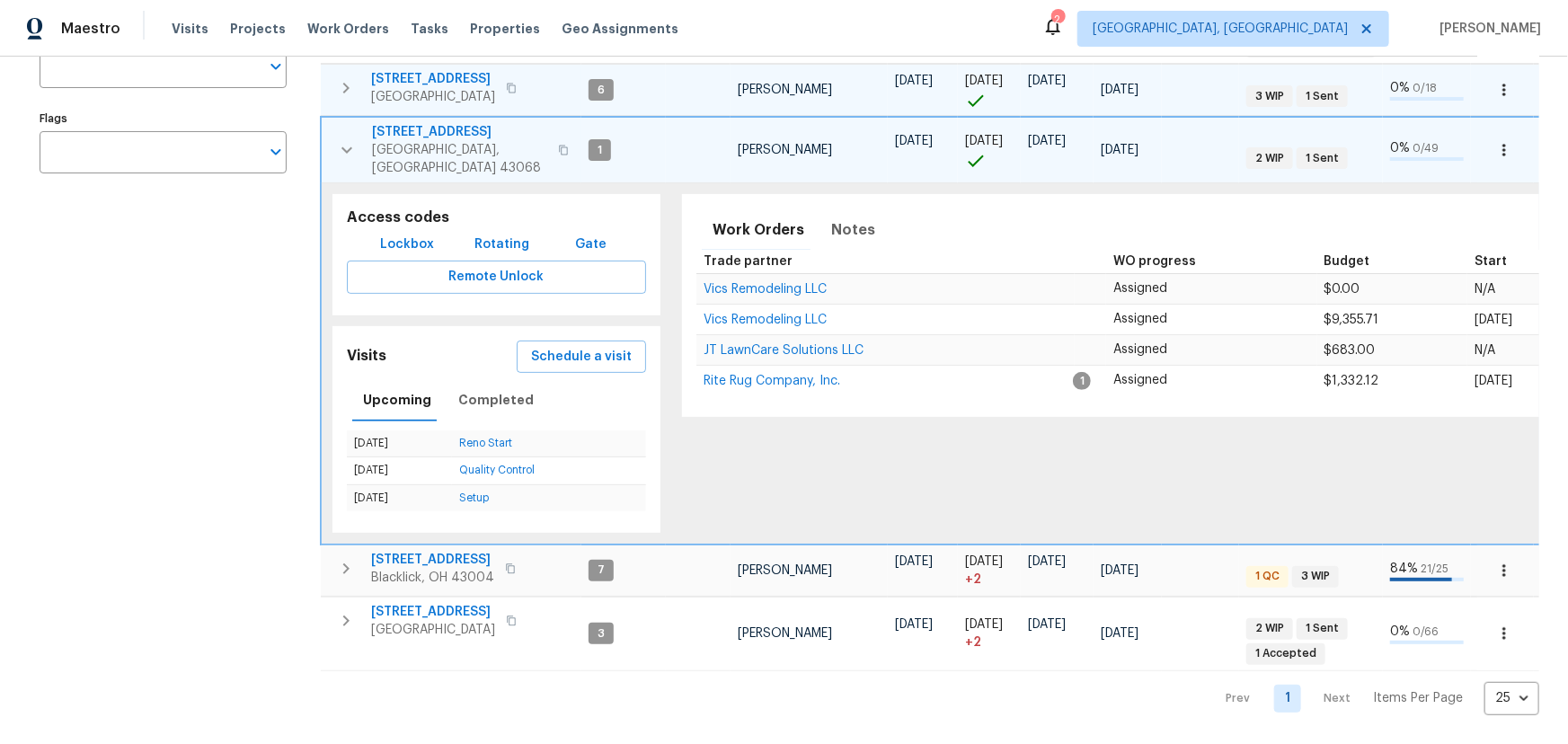
scroll to position [326, 0]
click at [340, 140] on icon "button" at bounding box center [347, 151] width 22 height 22
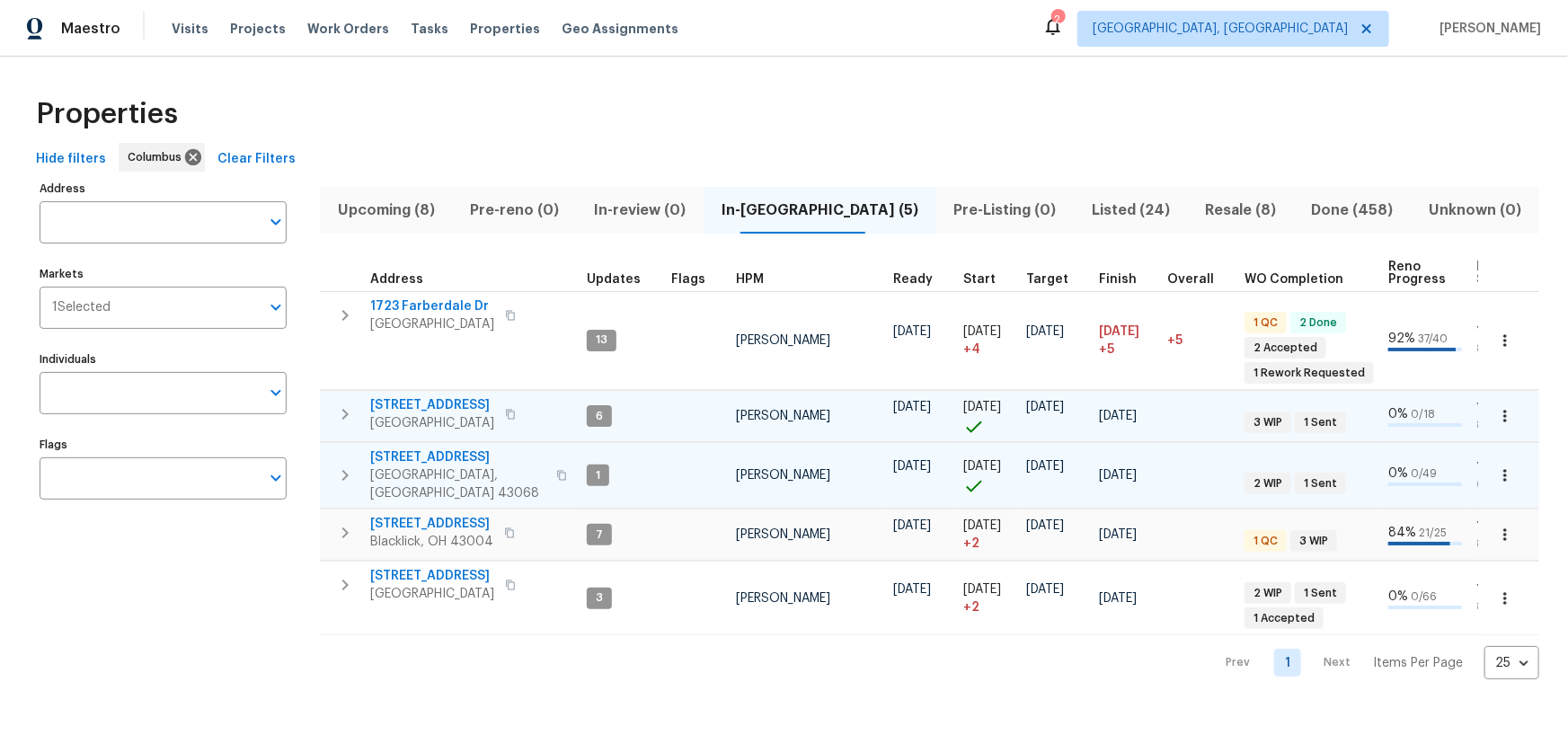
scroll to position [0, 0]
click at [350, 522] on icon "button" at bounding box center [345, 533] width 22 height 22
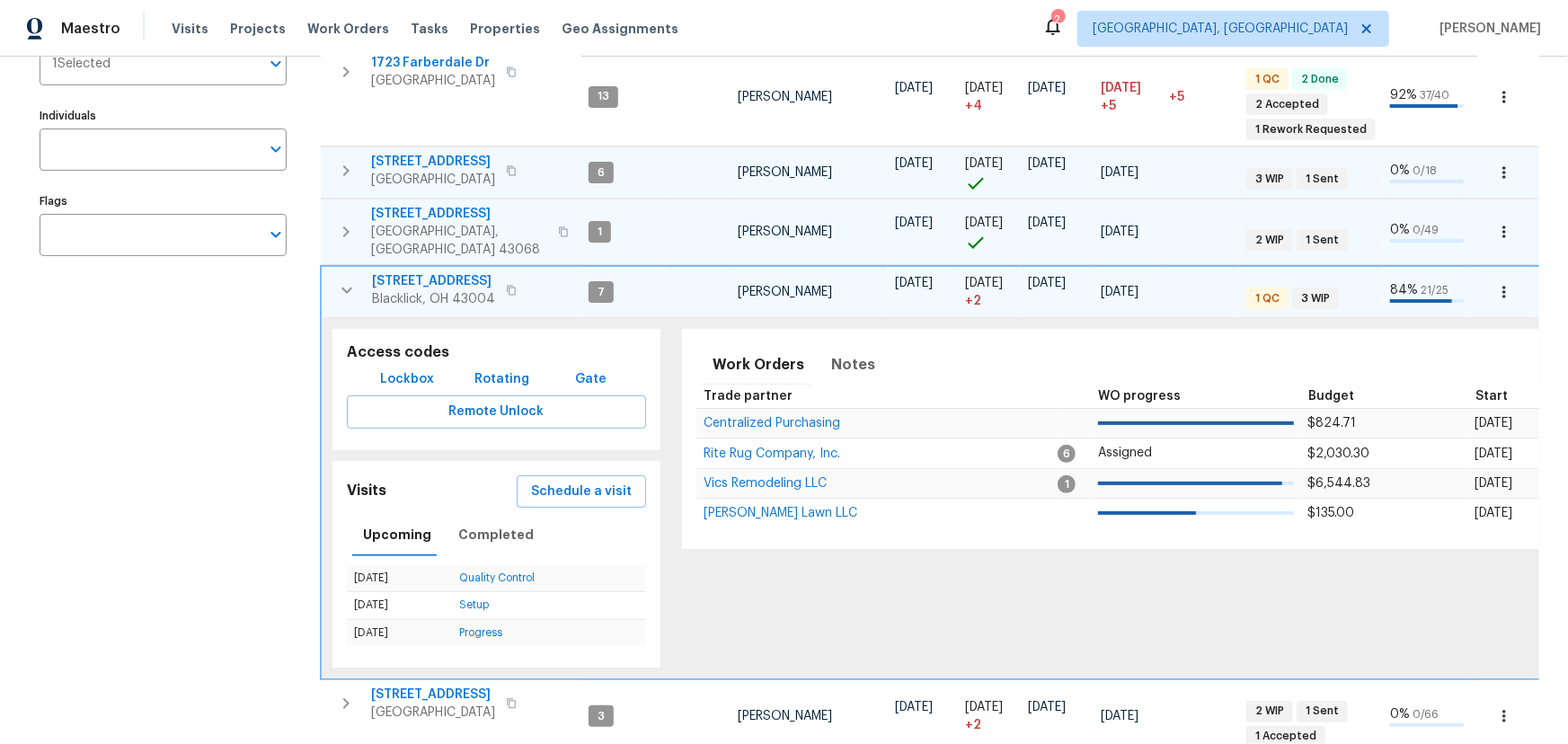
scroll to position [245, 0]
click at [343, 278] on icon "button" at bounding box center [347, 289] width 22 height 22
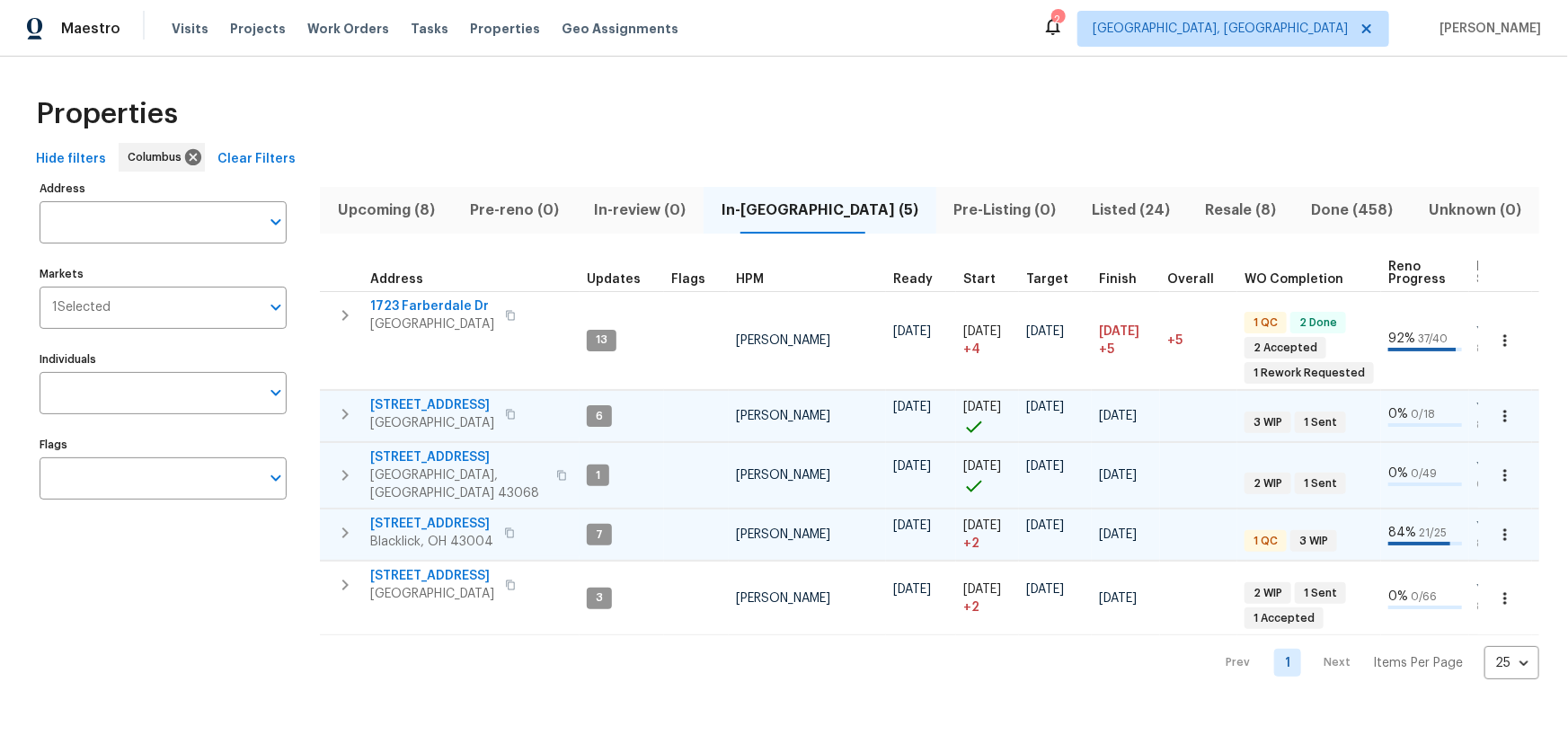
scroll to position [0, 0]
click at [357, 472] on button "button" at bounding box center [344, 475] width 36 height 54
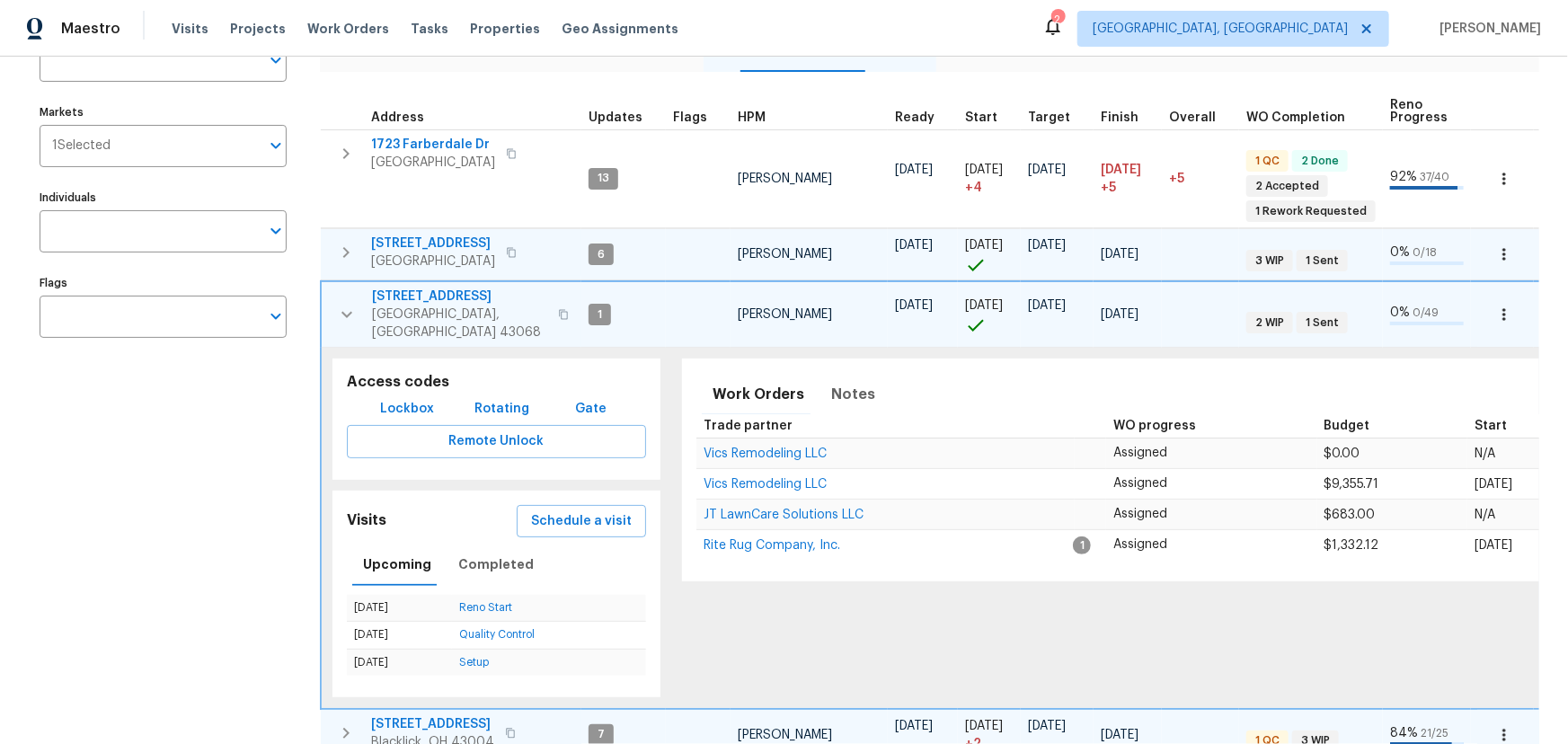
scroll to position [162, 0]
click at [591, 510] on span "Schedule a visit" at bounding box center [581, 521] width 100 height 23
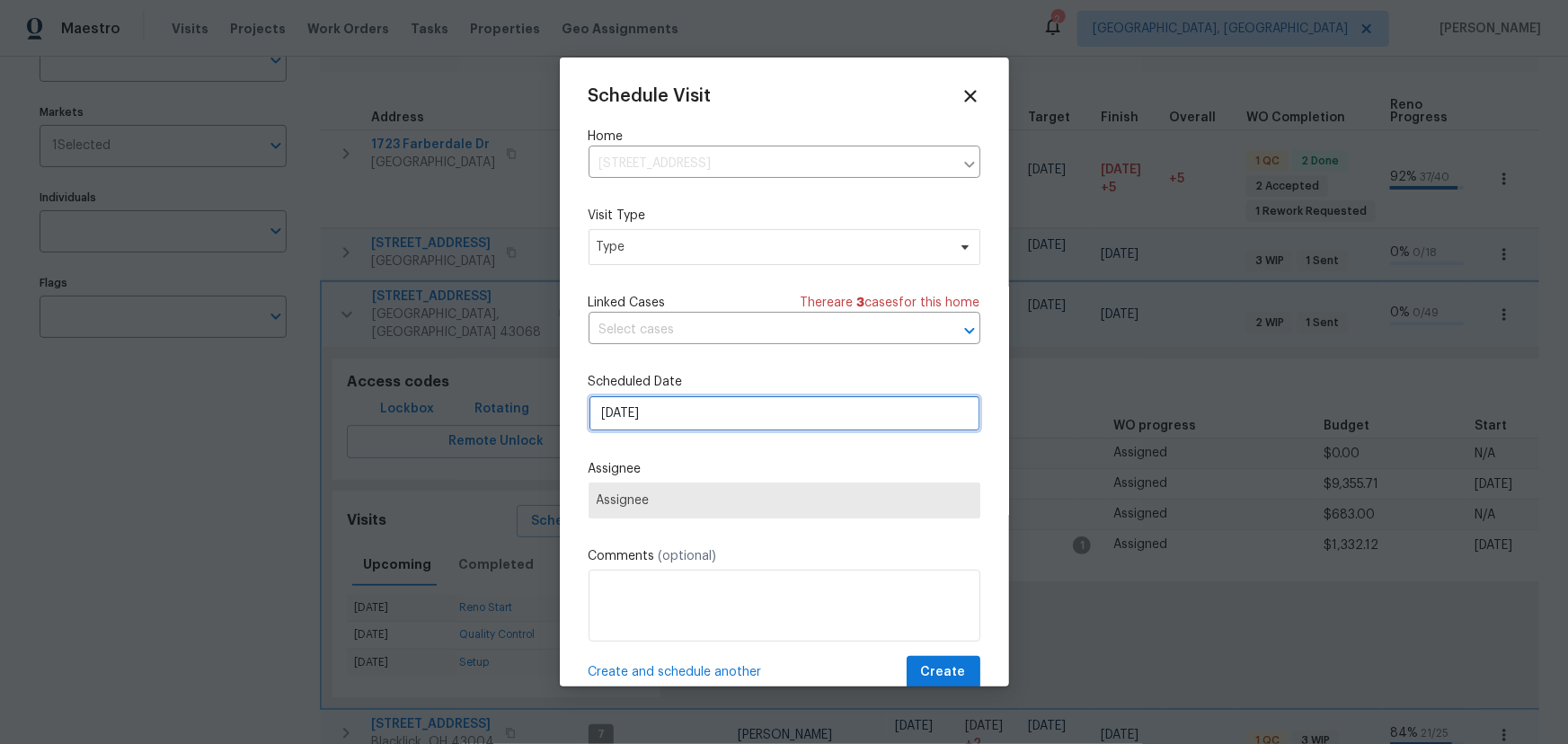
click at [687, 418] on input "9/15/2025" at bounding box center [784, 413] width 392 height 36
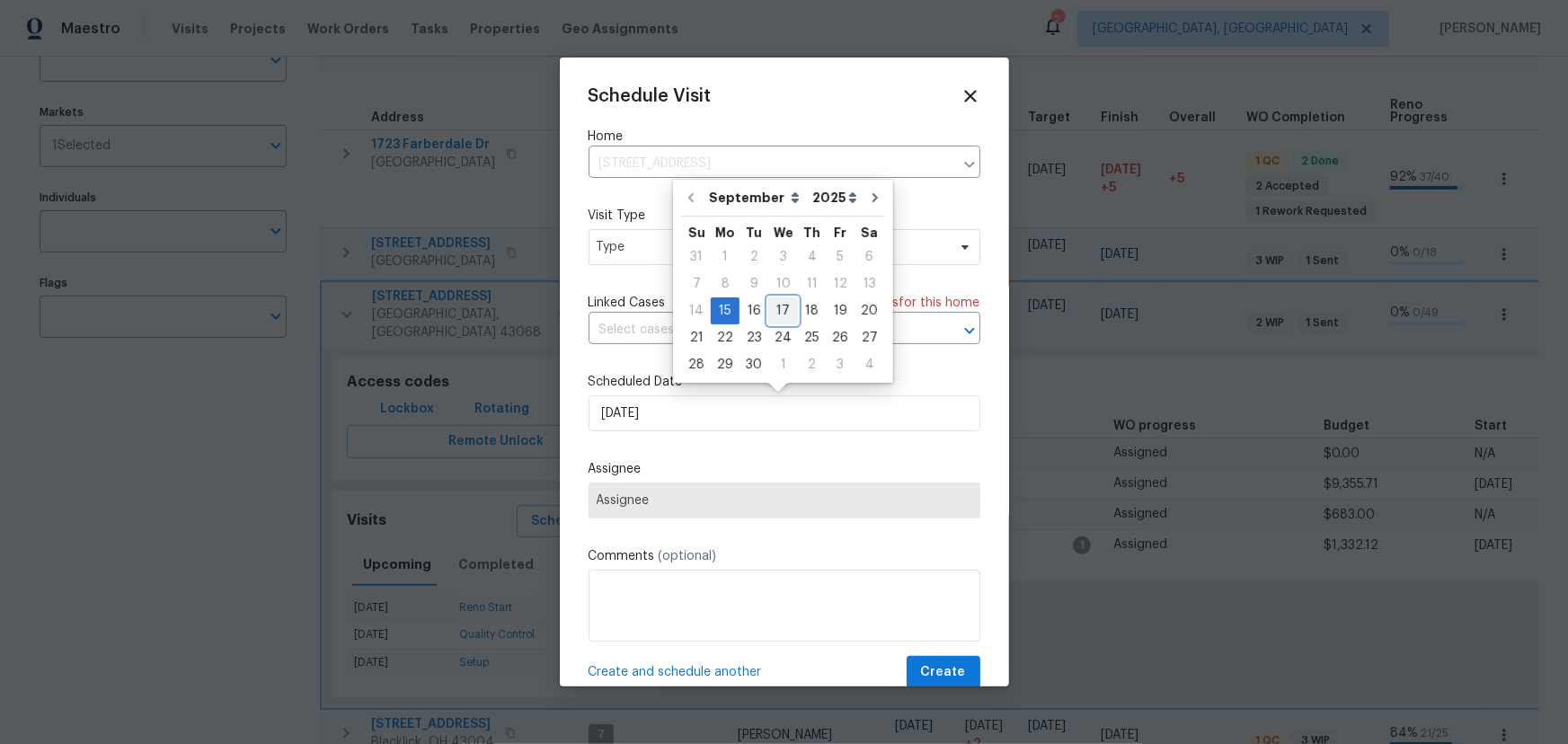
click at [785, 306] on div "17" at bounding box center [783, 311] width 29 height 26
type input "9/17/2025"
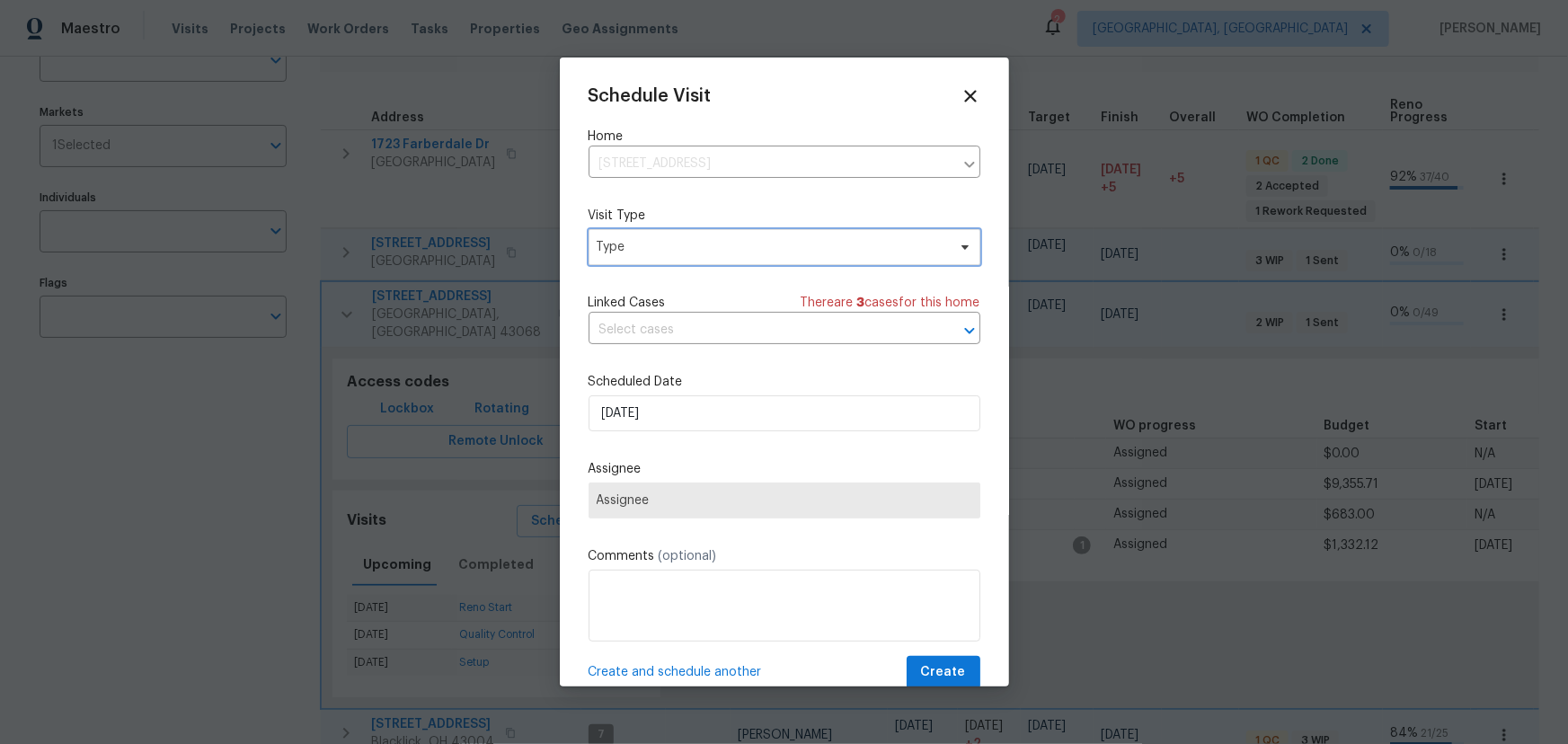
click at [720, 260] on span "Type" at bounding box center [784, 246] width 392 height 36
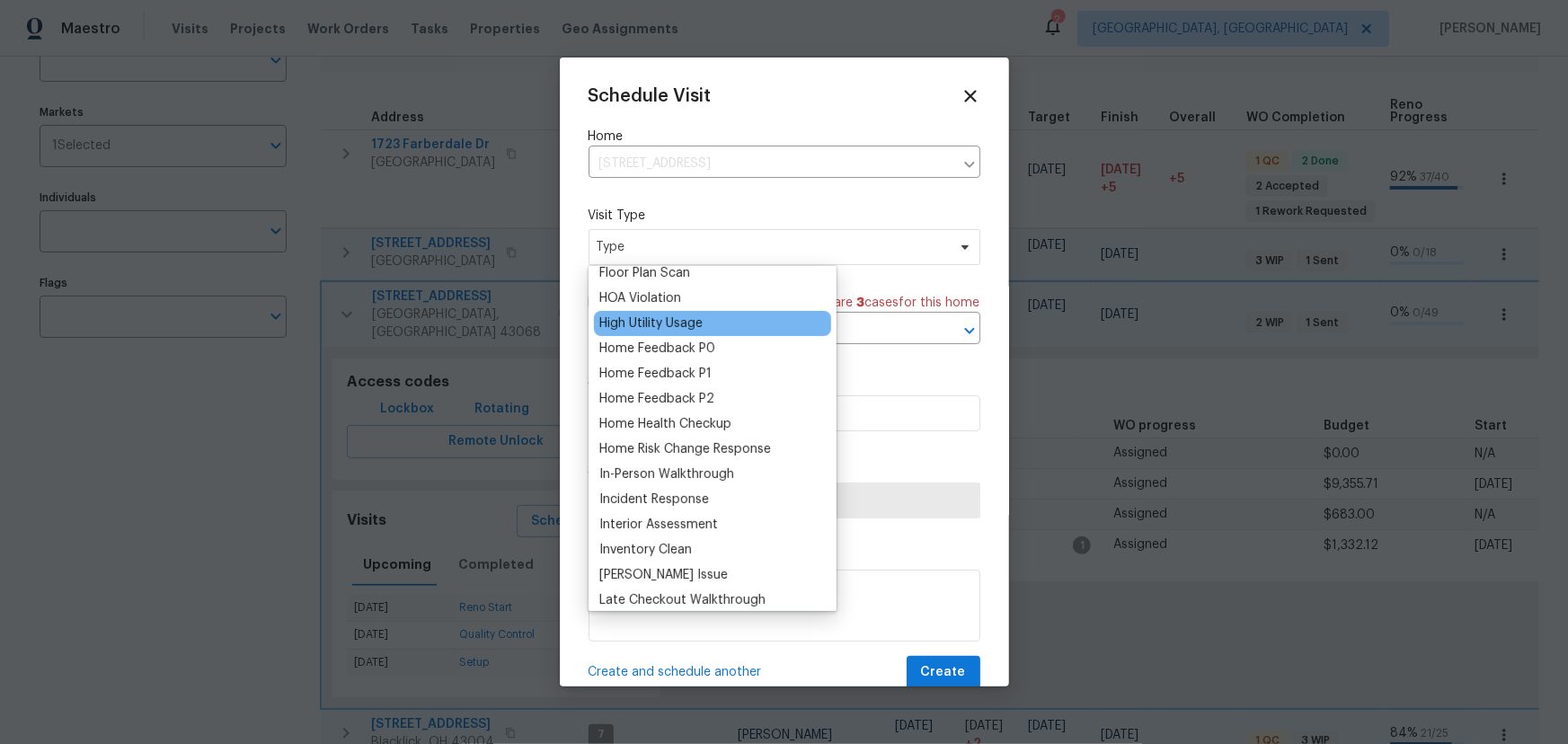
scroll to position [490, 0]
click at [1499, 331] on div at bounding box center [784, 372] width 1568 height 744
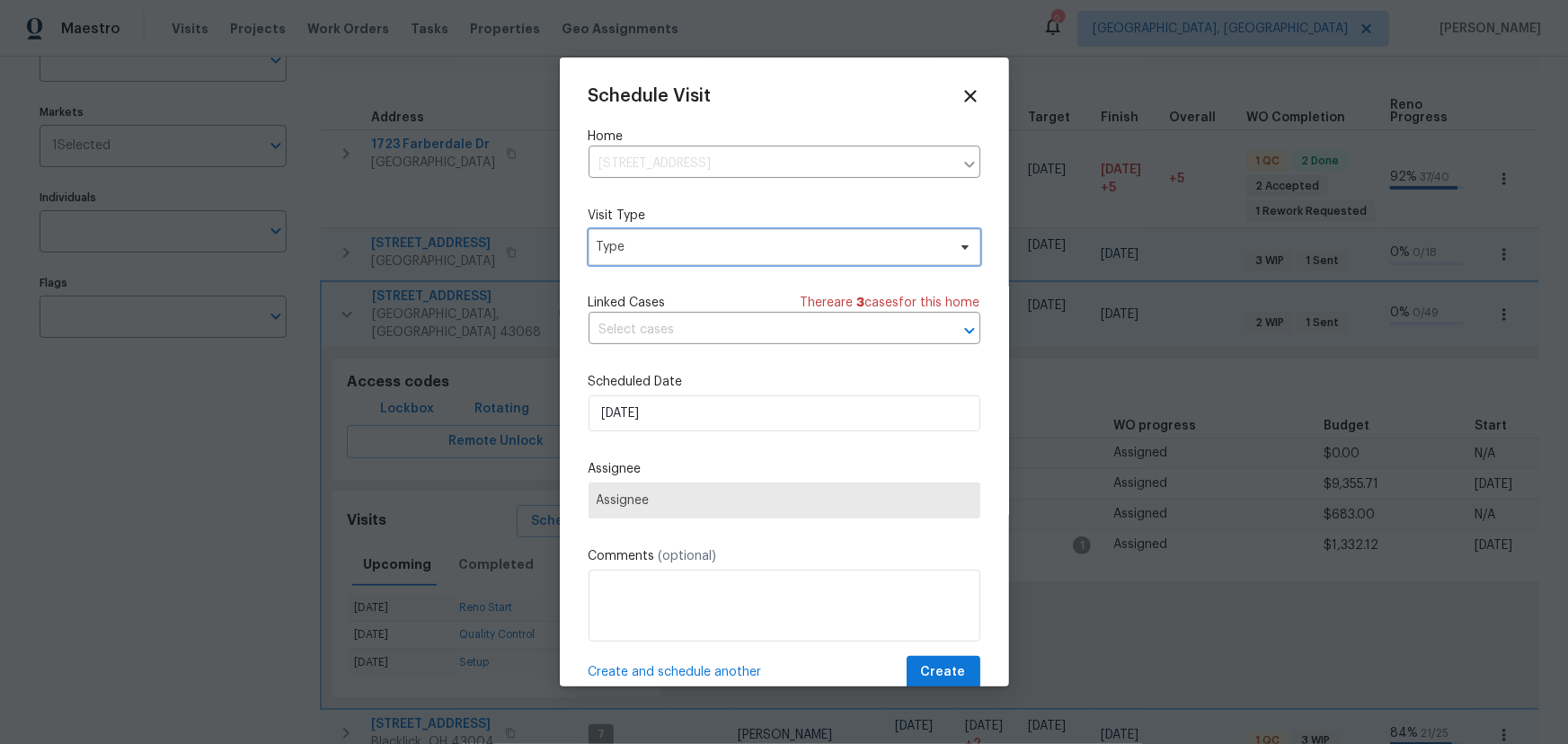
click at [715, 252] on span "Type" at bounding box center [771, 247] width 350 height 18
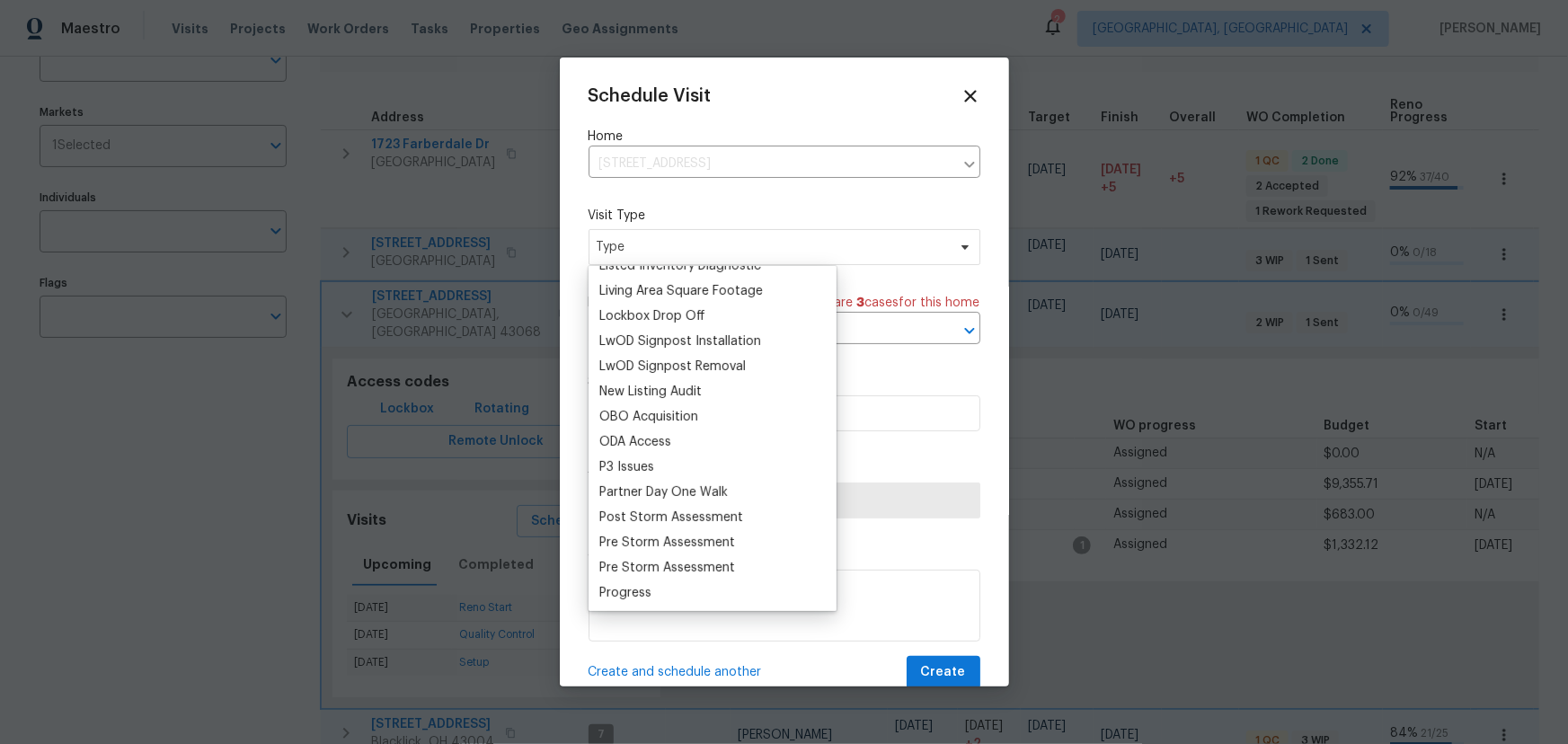
scroll to position [898, 0]
click at [644, 583] on div "Progress" at bounding box center [625, 592] width 52 height 18
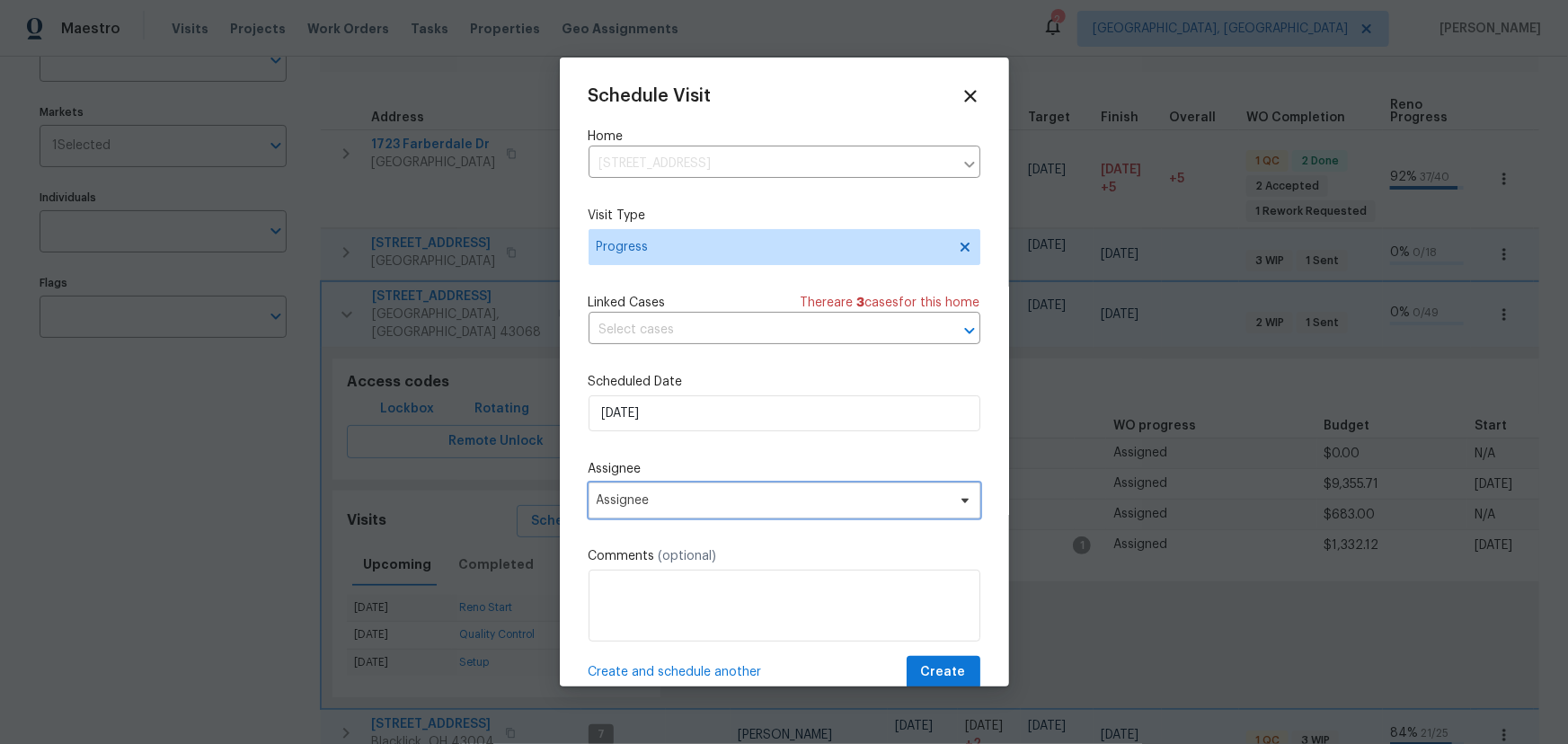
click at [751, 511] on span "Assignee" at bounding box center [784, 500] width 392 height 36
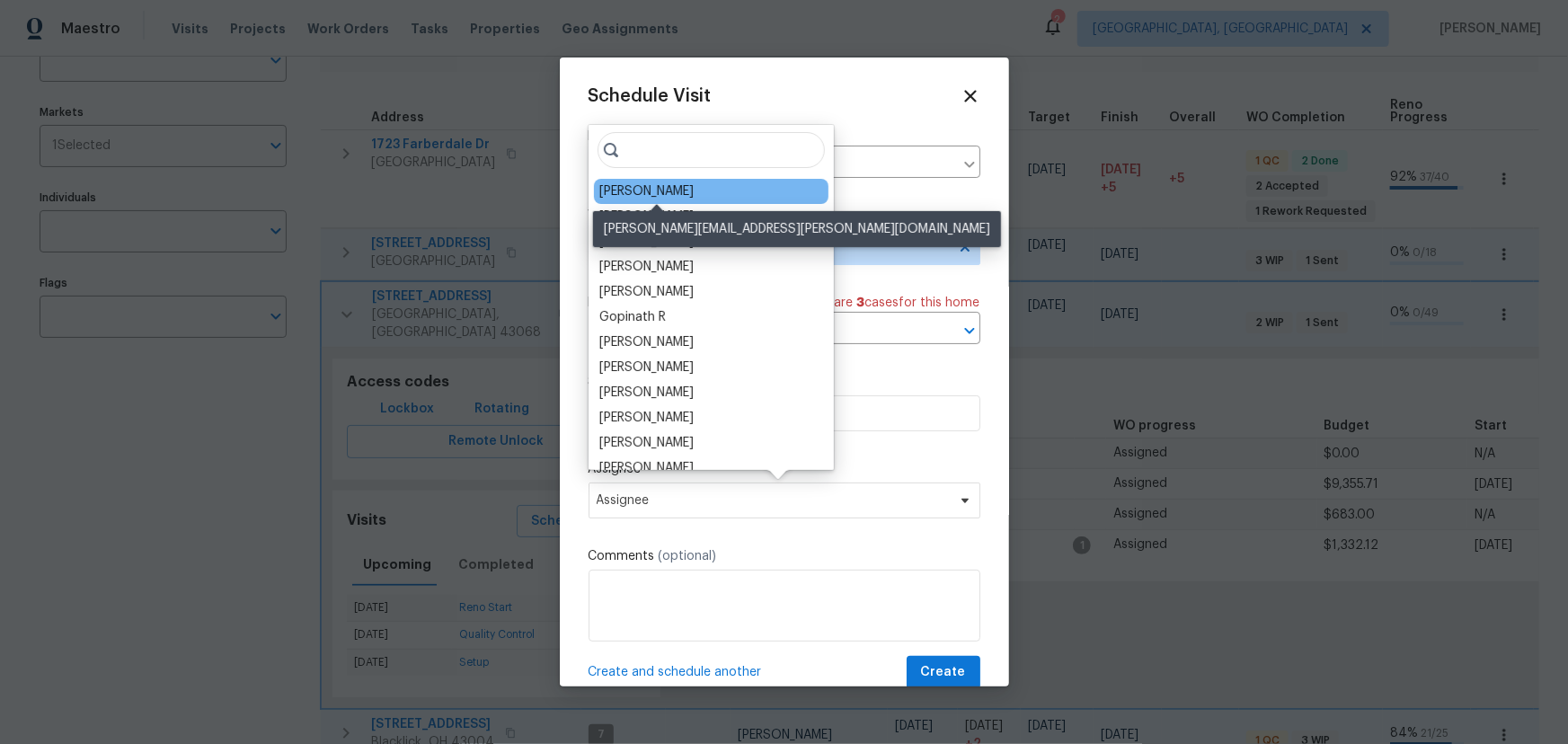
click at [686, 192] on div "[PERSON_NAME]" at bounding box center [646, 192] width 94 height 18
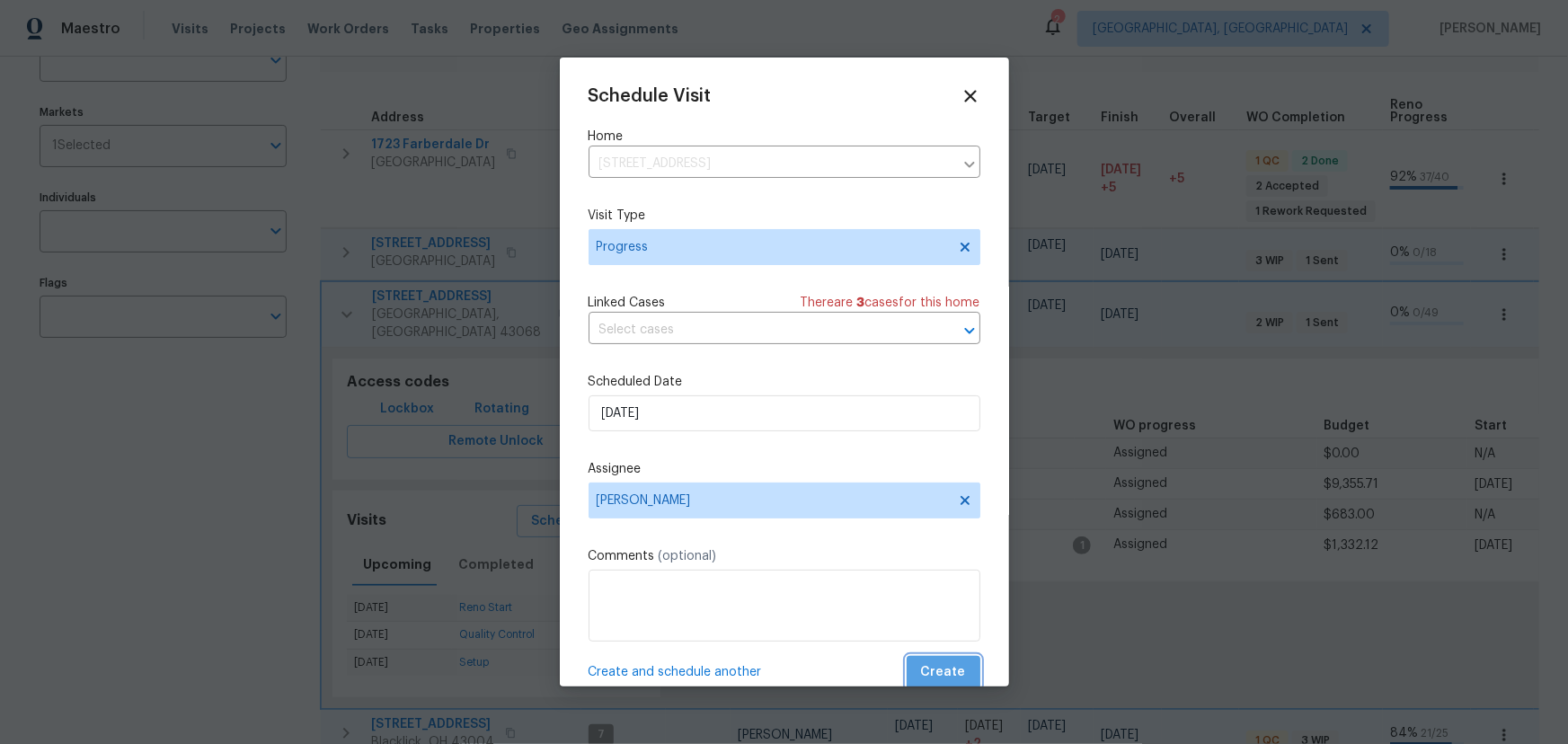
click at [939, 675] on span "Create" at bounding box center [943, 673] width 45 height 23
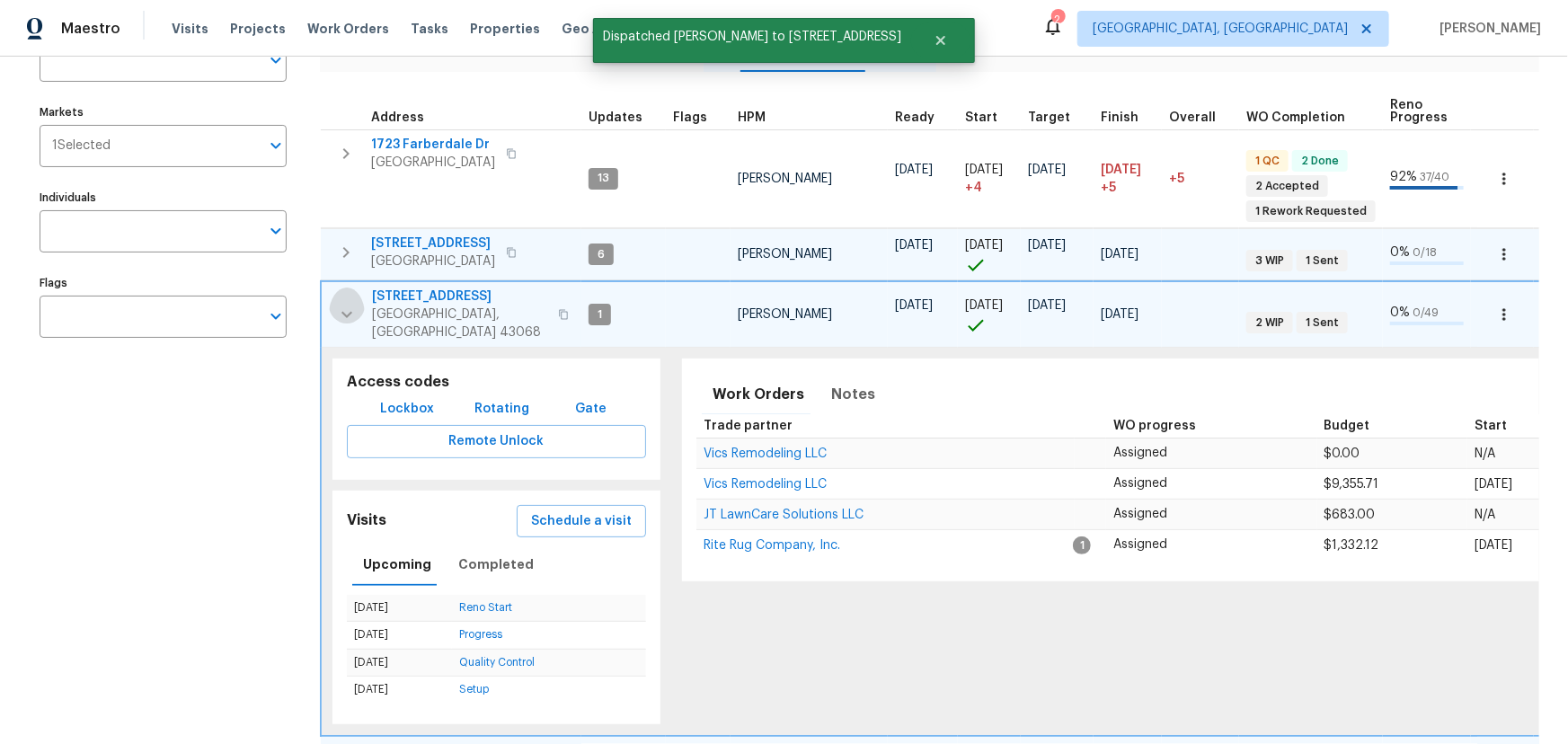
click at [346, 304] on icon "button" at bounding box center [347, 315] width 22 height 22
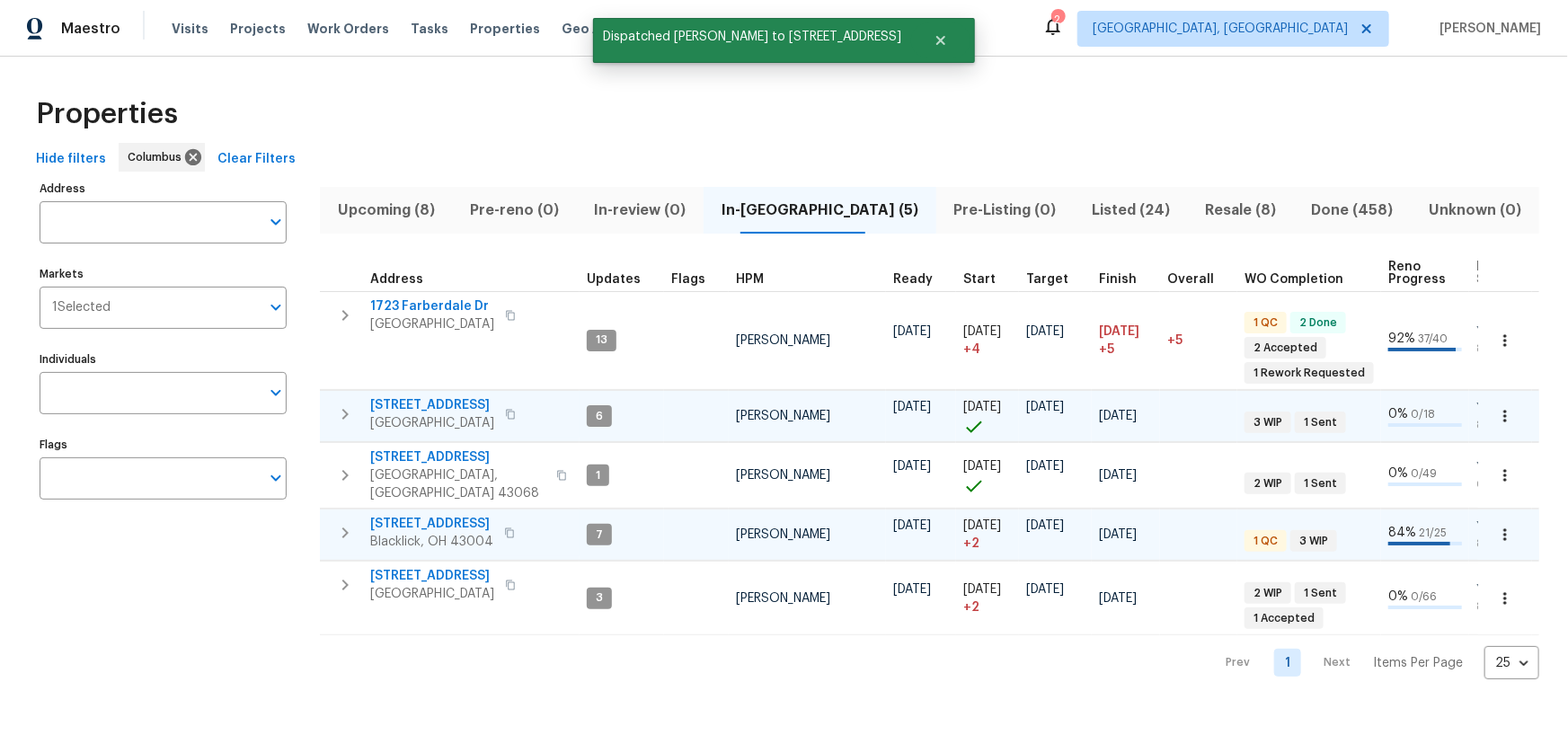
scroll to position [0, 0]
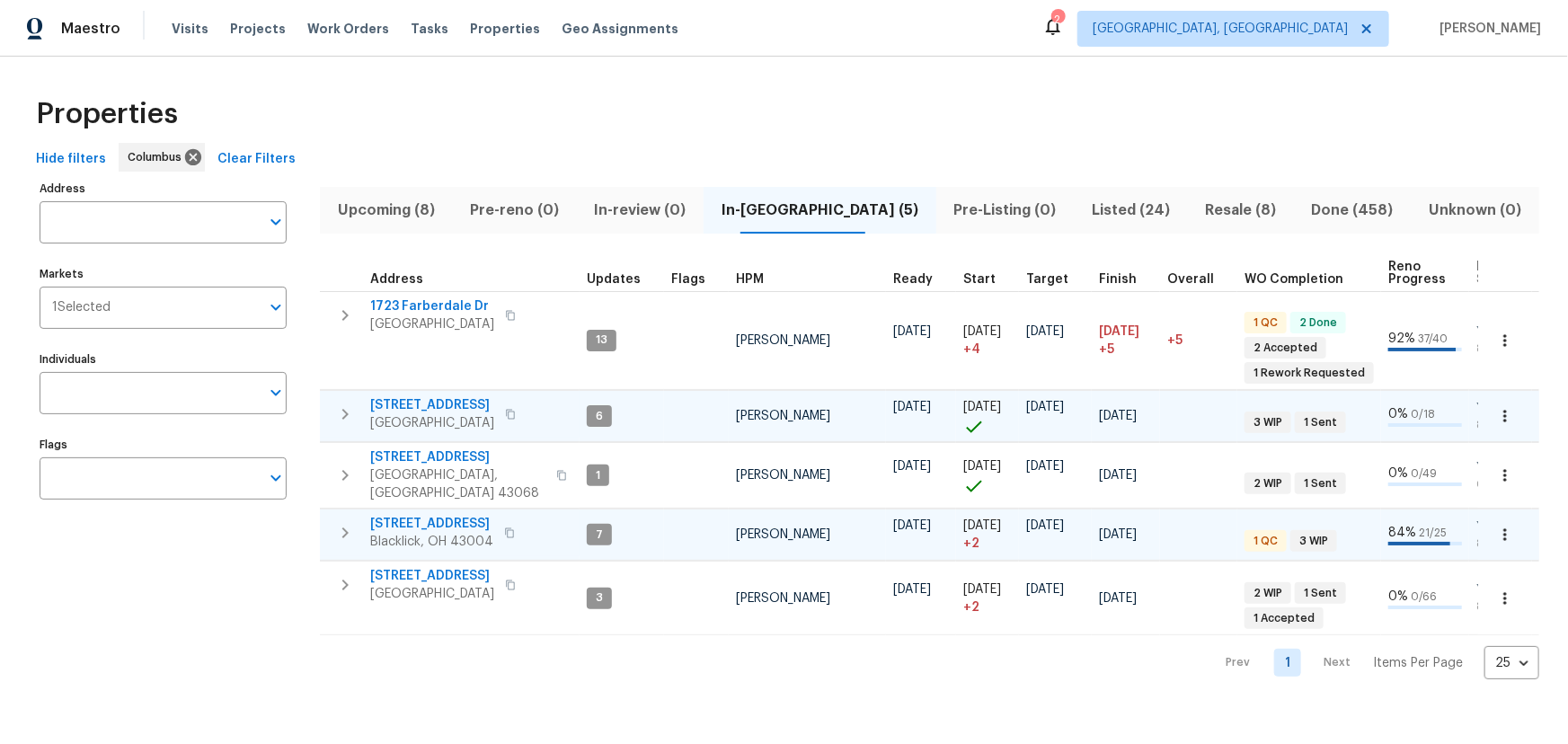
click at [1191, 126] on div "Properties" at bounding box center [784, 114] width 1511 height 58
click at [805, 148] on div "Hide filters Columbus Clear Filters" at bounding box center [784, 160] width 1511 height 33
click at [944, 81] on div "Properties Hide filters Columbus Clear Filters Address Address Markets 1 Select…" at bounding box center [784, 382] width 1568 height 652
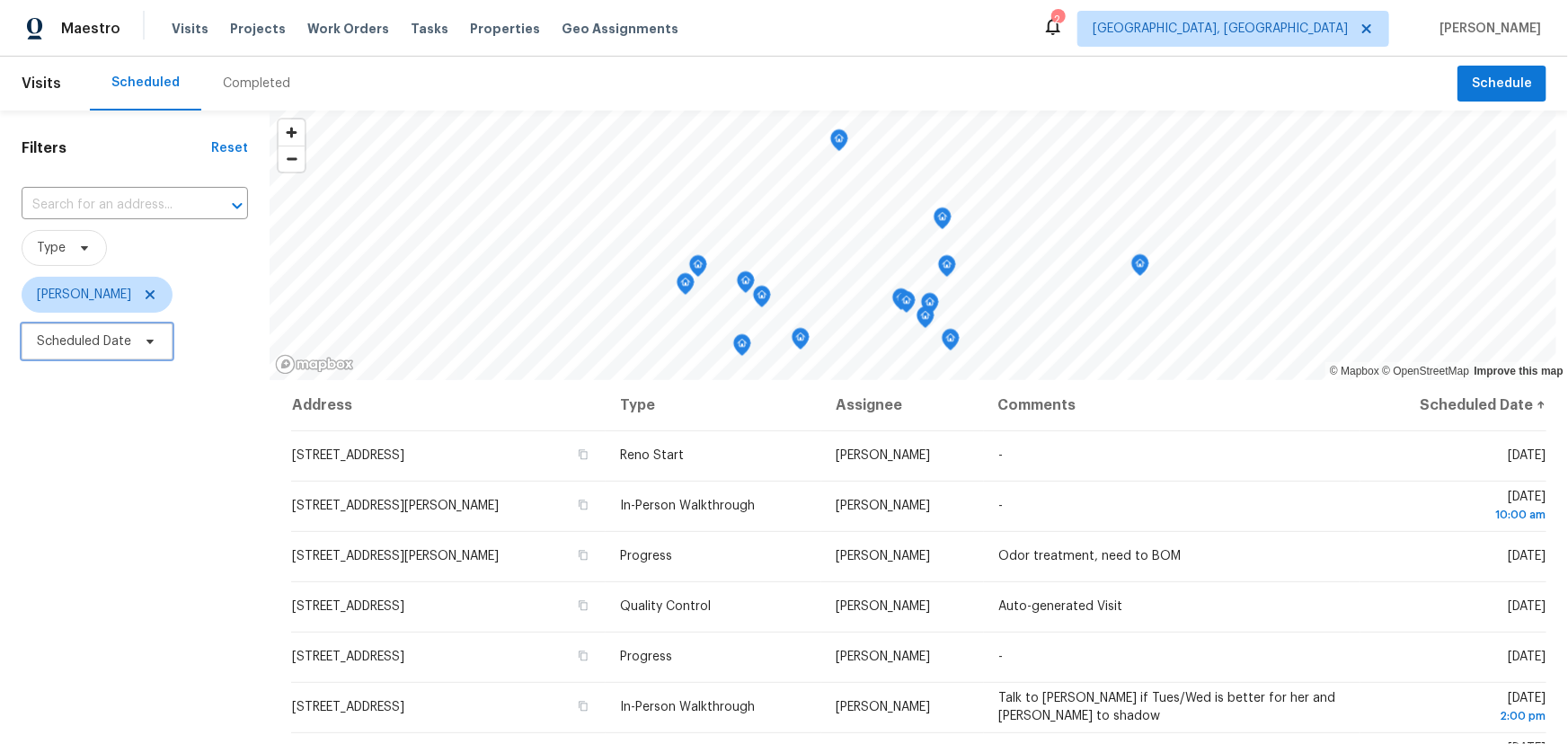
click at [120, 346] on span "Scheduled Date" at bounding box center [83, 341] width 94 height 18
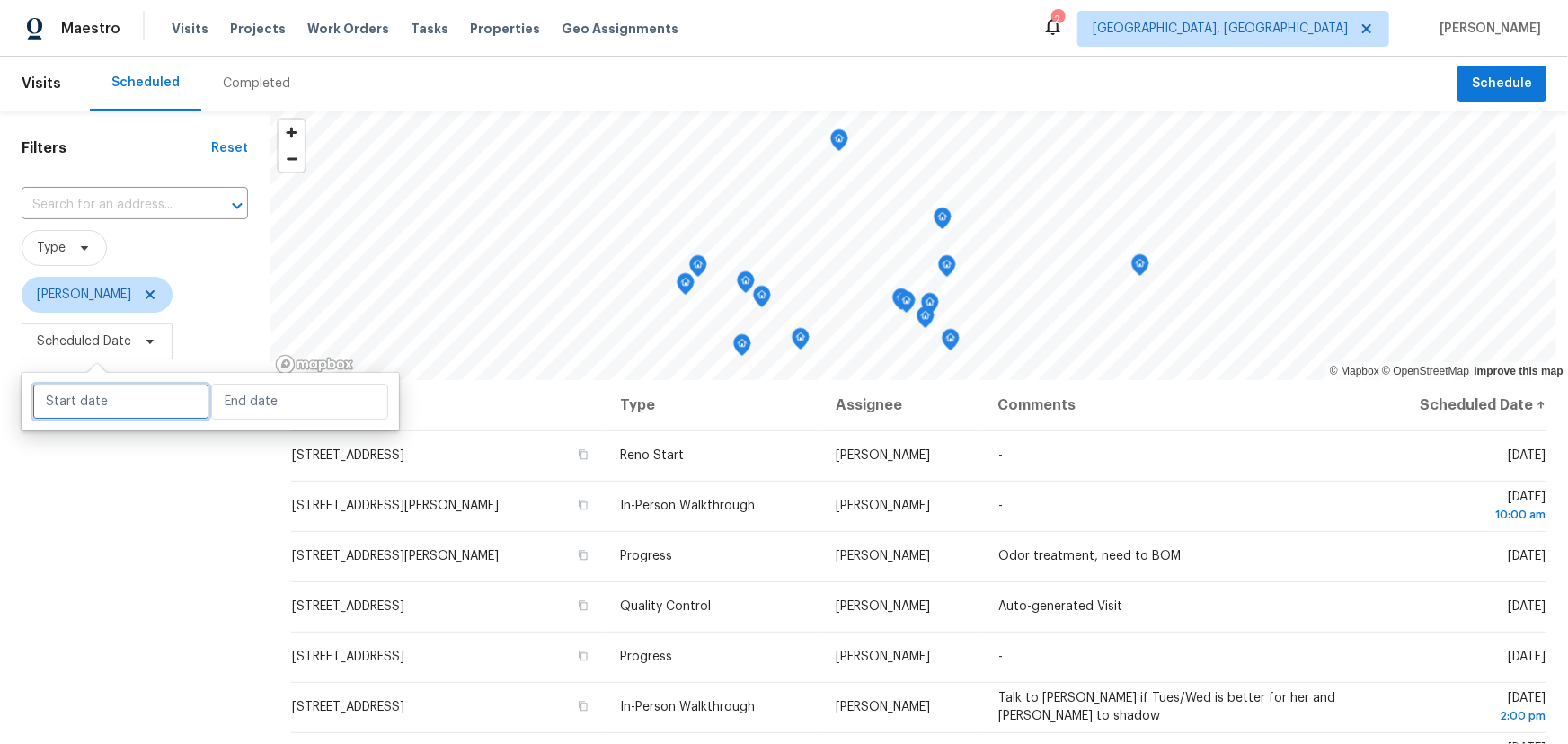
click at [111, 403] on input "text" at bounding box center [120, 401] width 177 height 36
select select "8"
select select "2025"
select select "9"
select select "2025"
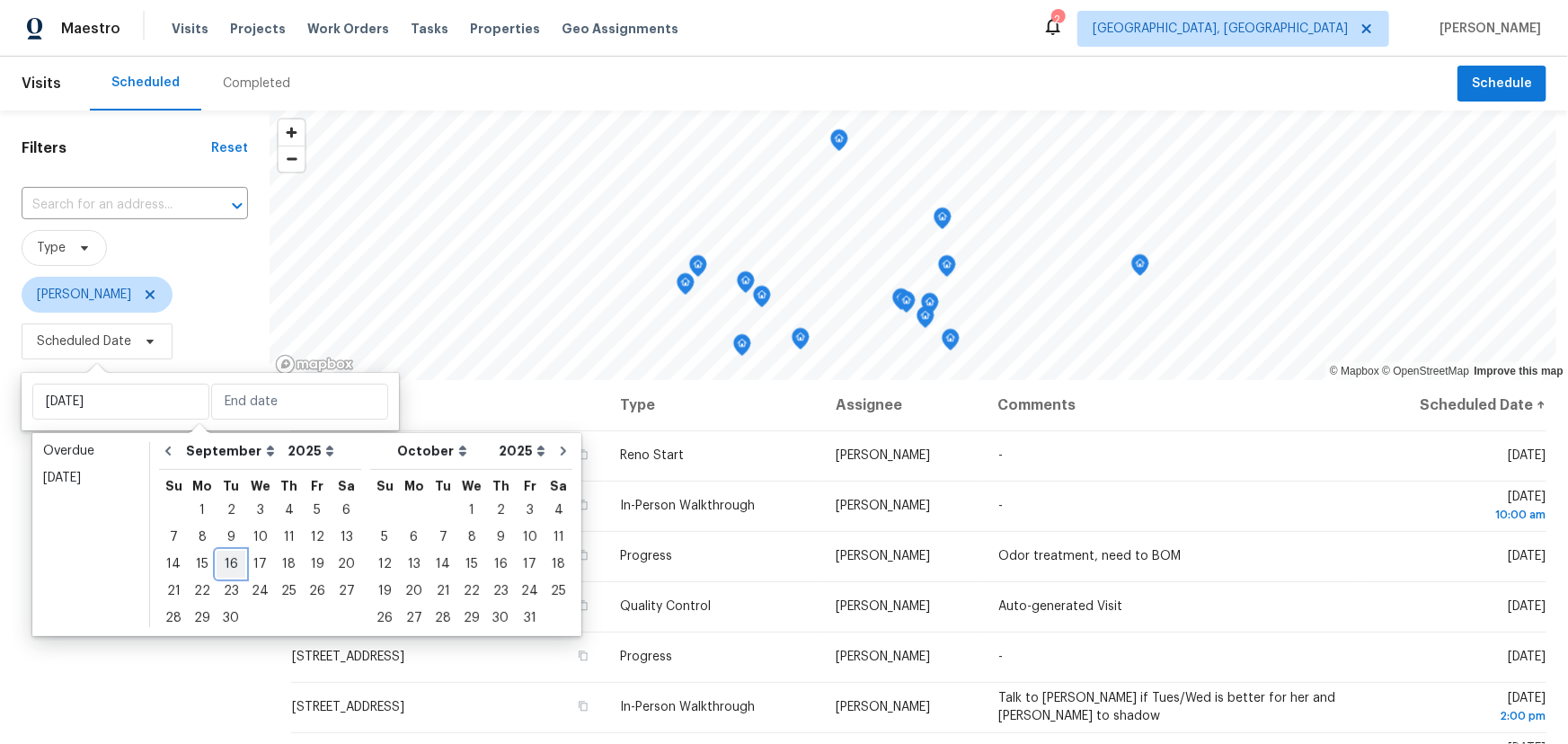
click at [223, 564] on div "16" at bounding box center [231, 565] width 29 height 26
type input "[DATE]"
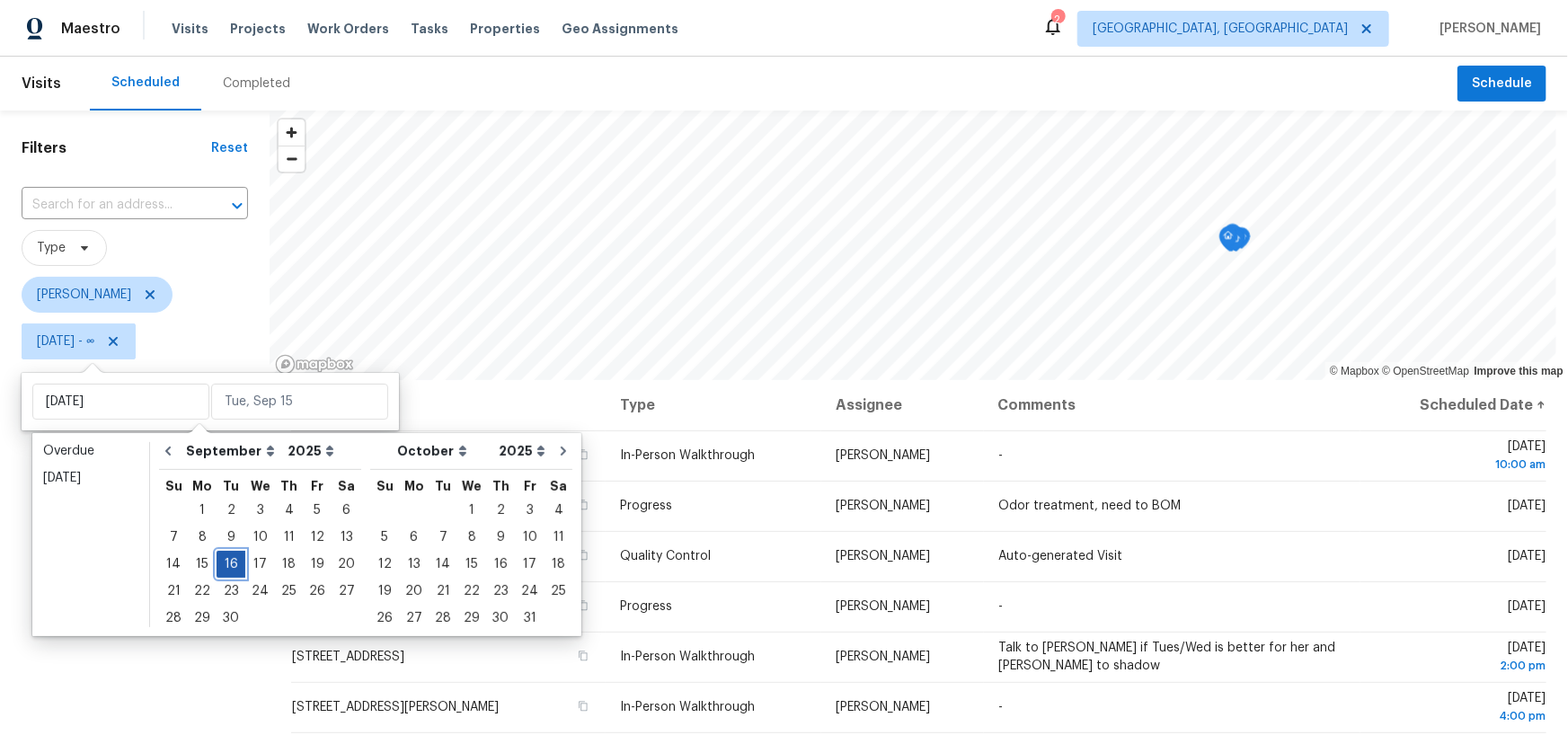
click at [223, 564] on div "16" at bounding box center [231, 565] width 29 height 26
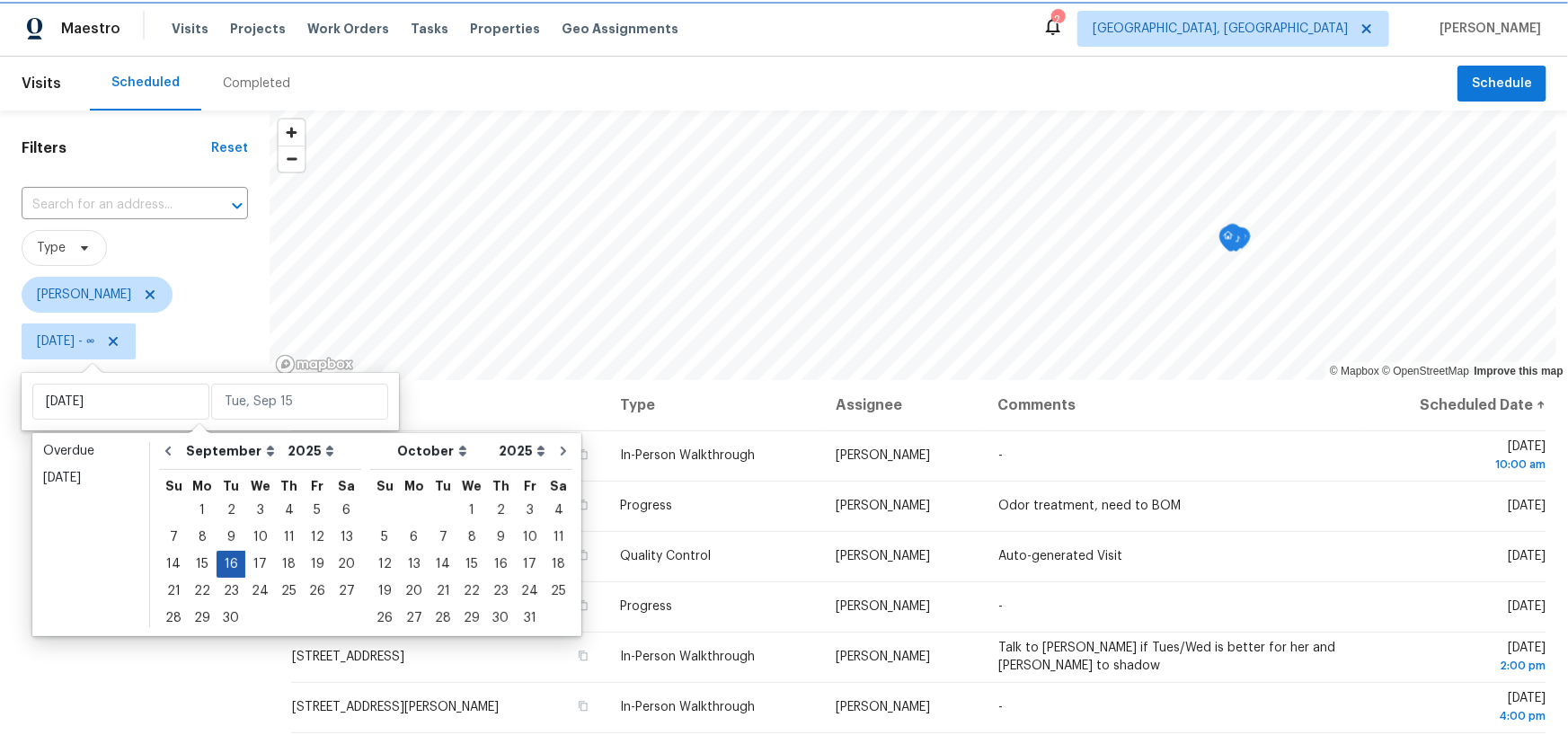
type input "[DATE]"
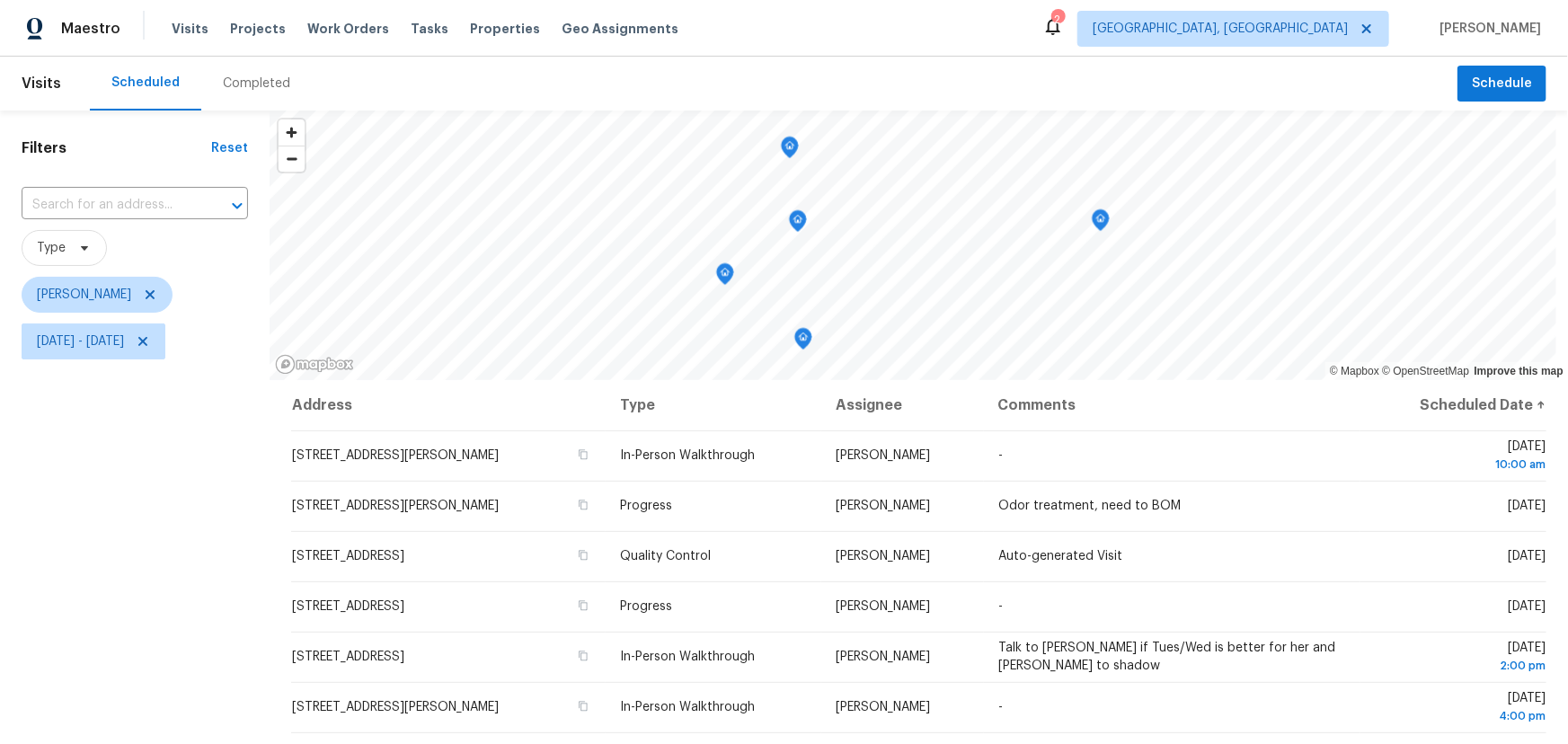
click at [187, 656] on div "Filters Reset ​ Type Keith Hollingsworth Tue, Sep 16 - Tue, Sep 16" at bounding box center [134, 542] width 269 height 865
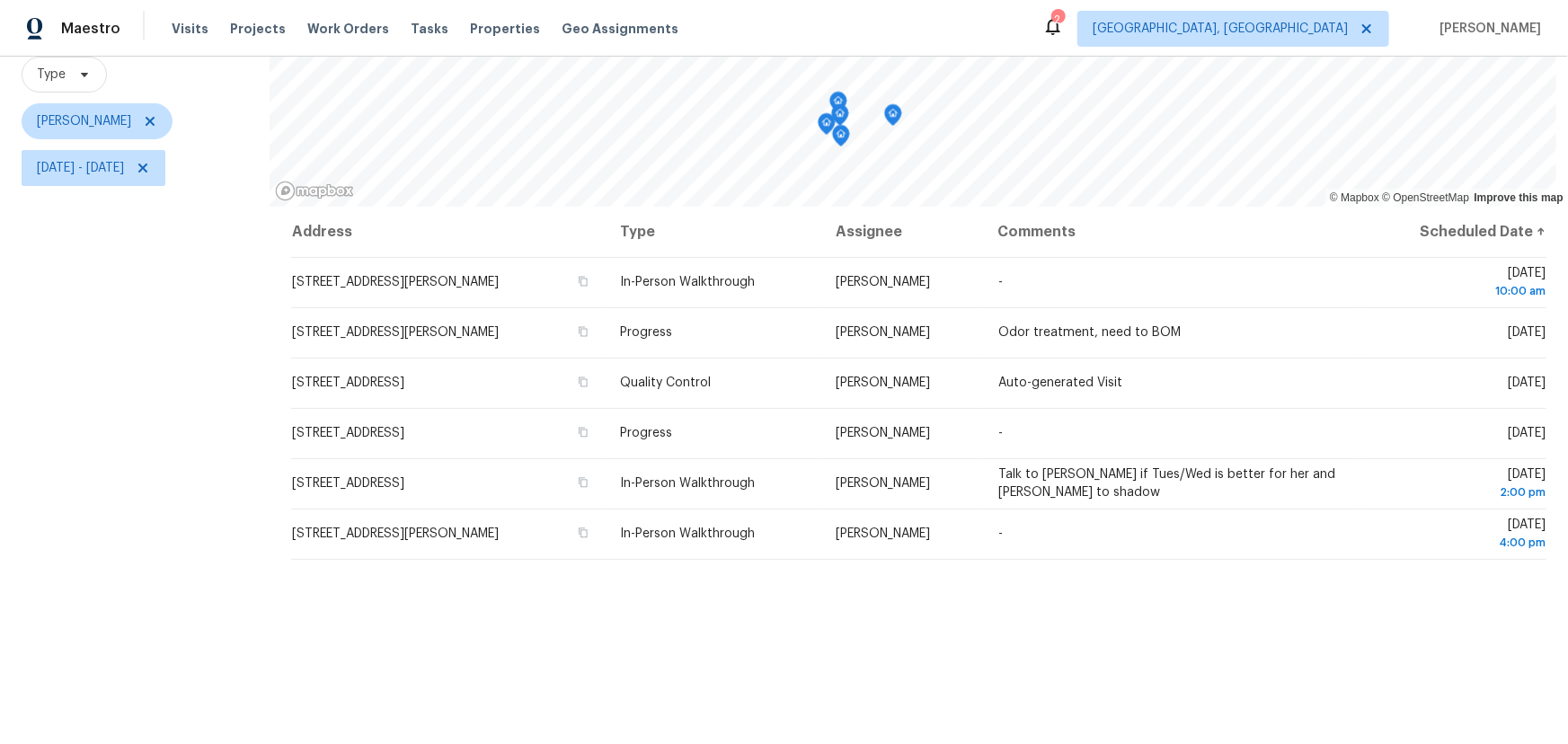
scroll to position [174, 0]
click at [154, 122] on icon at bounding box center [151, 121] width 9 height 9
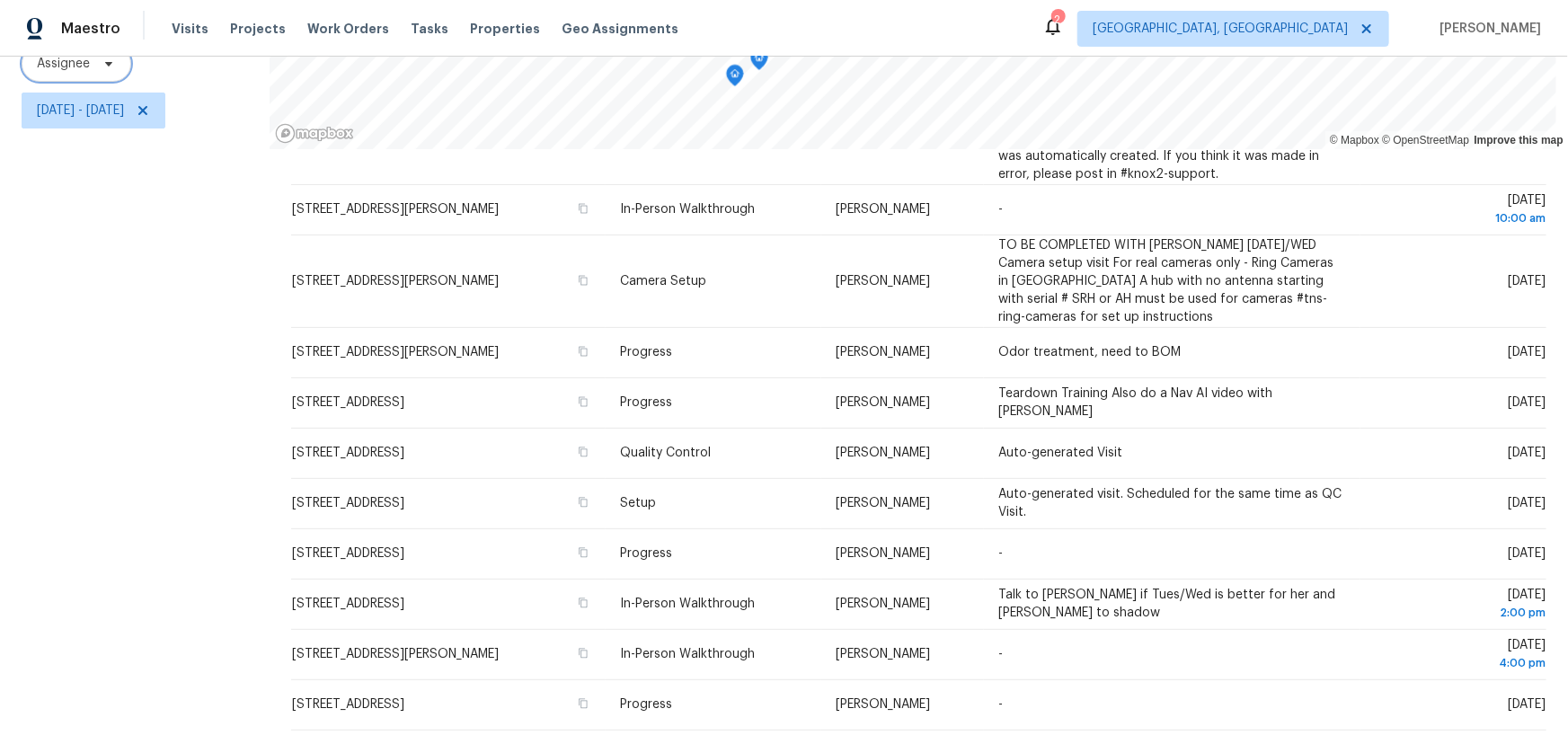
scroll to position [162, 0]
click at [58, 454] on div "Filters Reset ​ Type Assignee Tue, Sep 16 - Tue, Sep 16" at bounding box center [134, 311] width 269 height 865
click at [165, 109] on span "Tue, Sep 16 - Tue, Sep 16" at bounding box center [94, 110] width 144 height 36
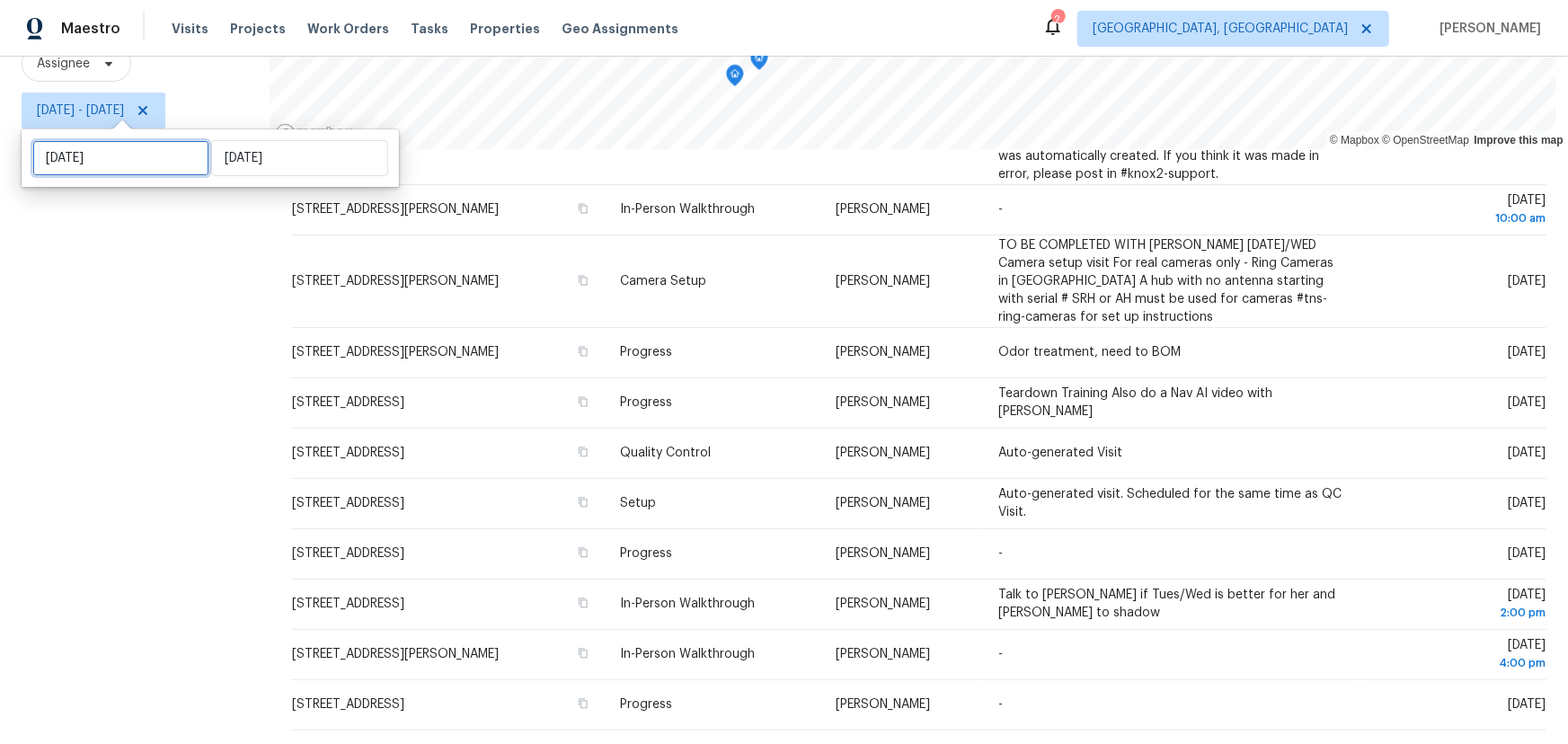
click at [132, 155] on input "[DATE]" at bounding box center [120, 158] width 177 height 36
select select "8"
select select "2025"
select select "9"
select select "2025"
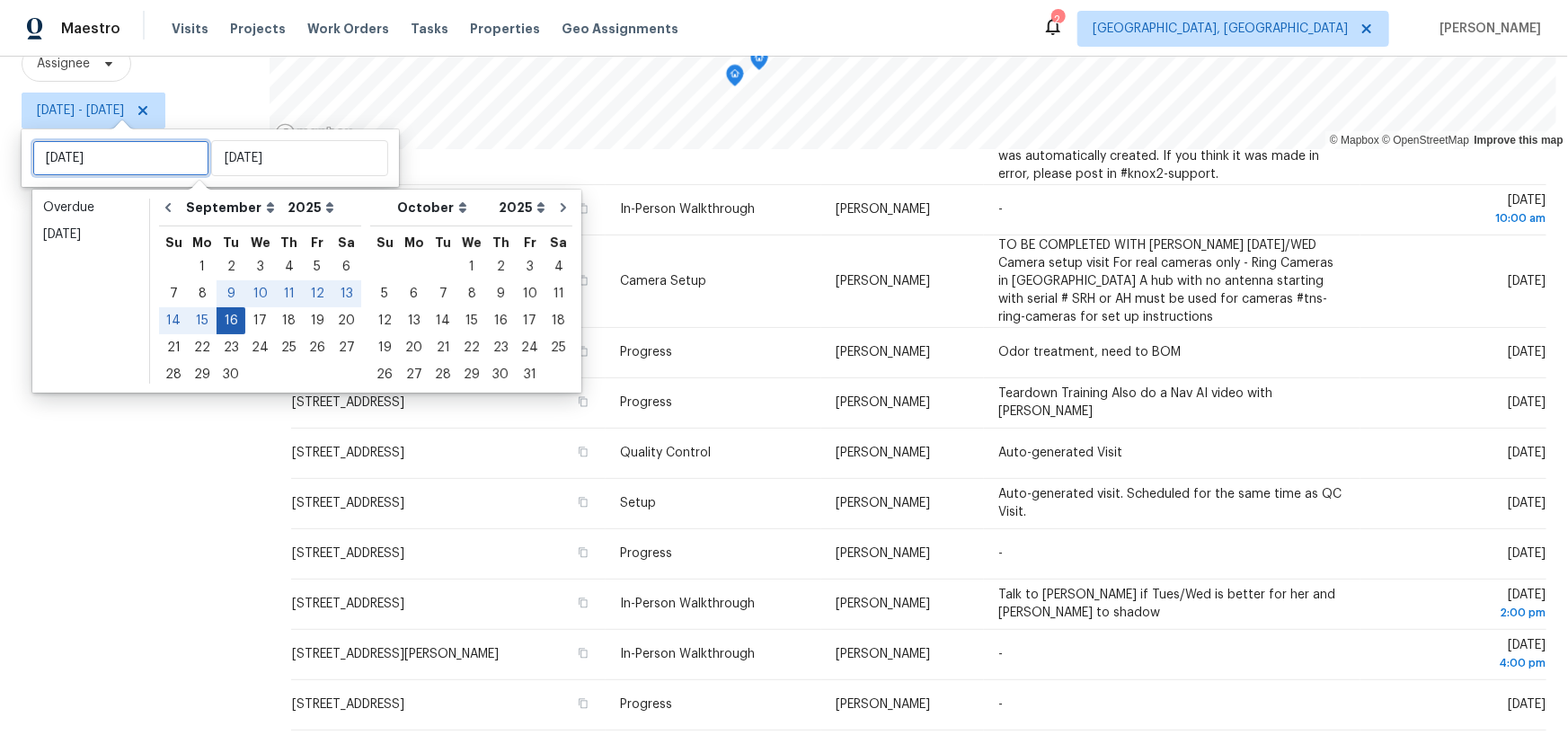
type input "Mon, Sep 15"
click at [247, 322] on div "17" at bounding box center [260, 321] width 29 height 26
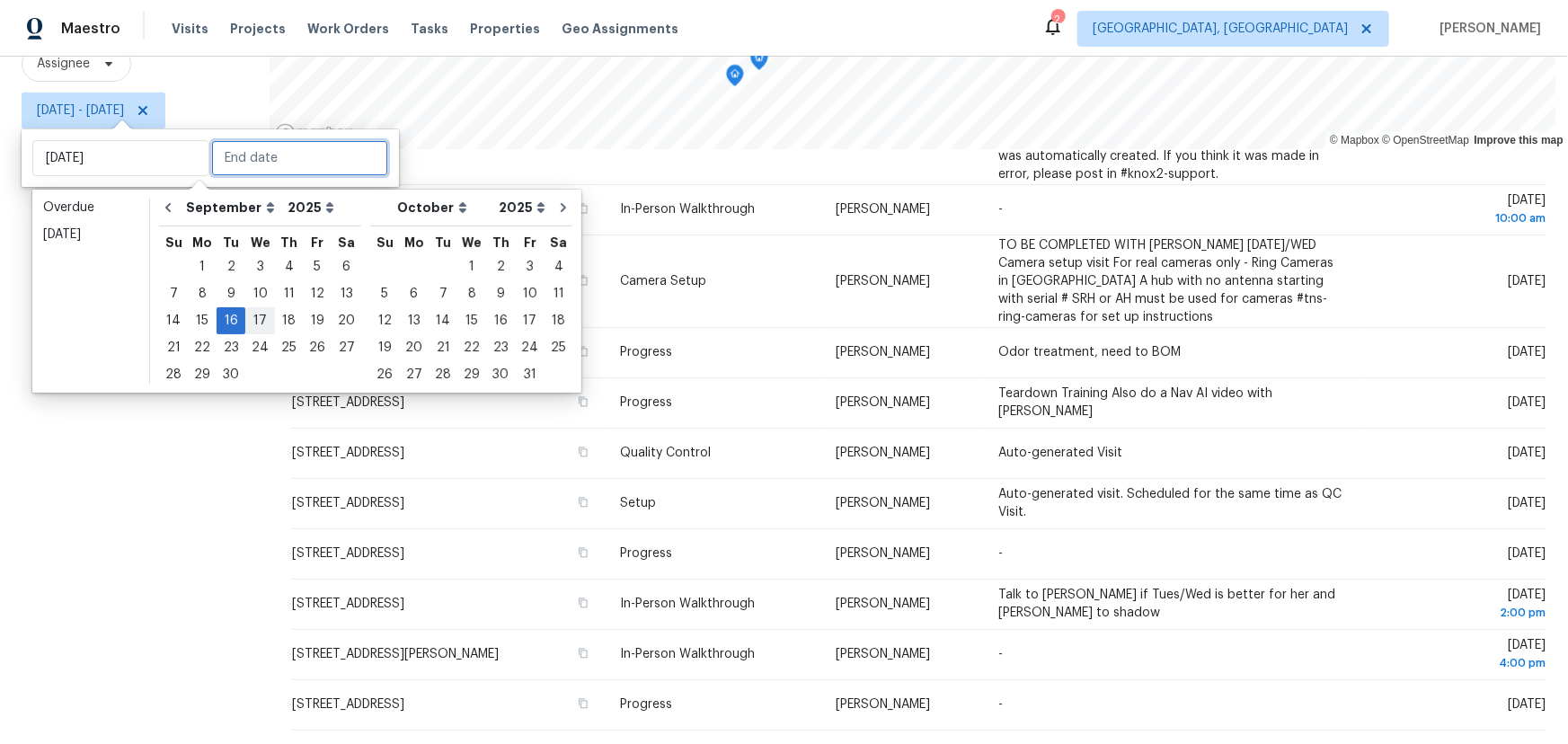
type input "Wed, Sep 17"
type input "Tue, Sep 16"
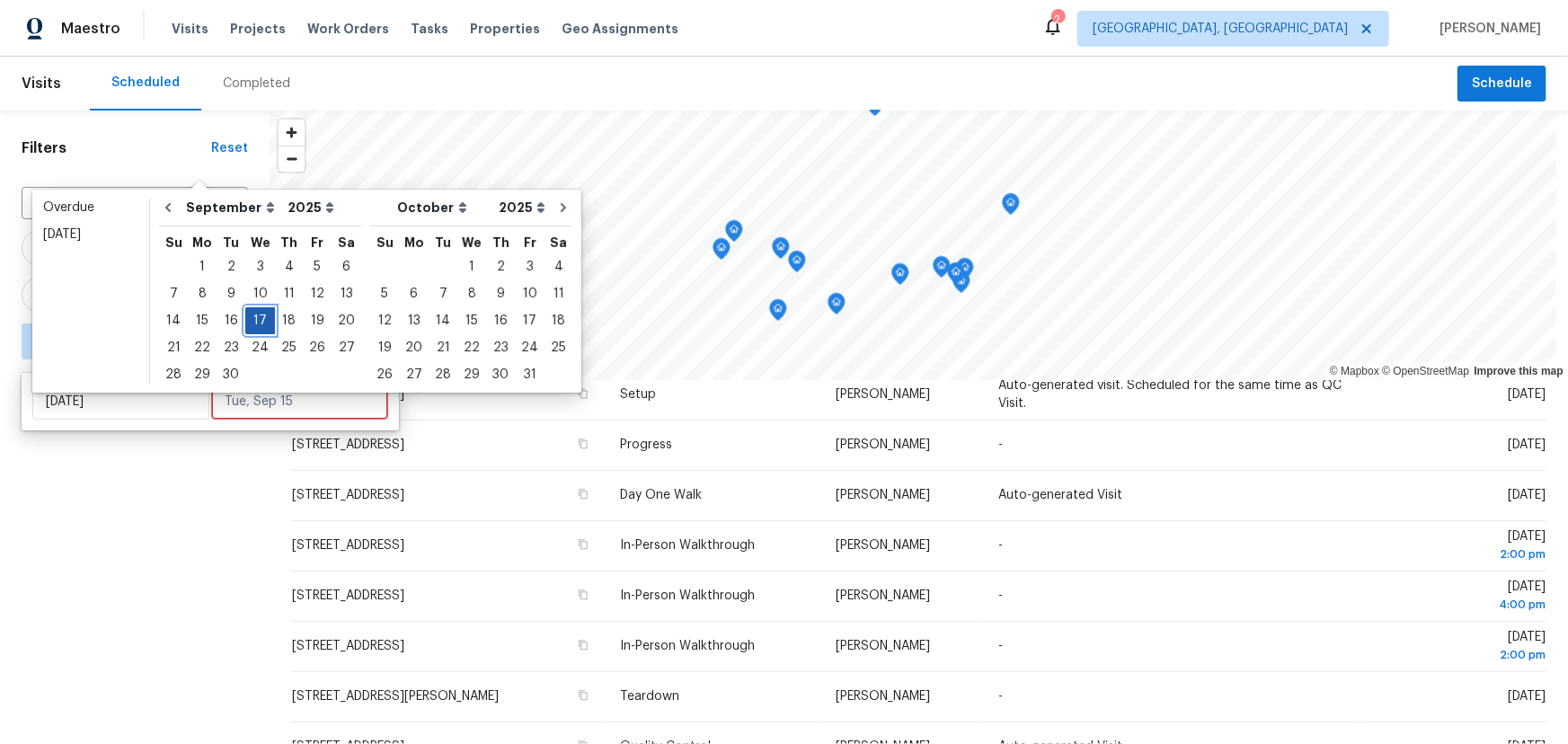
click at [247, 322] on div "17" at bounding box center [260, 321] width 29 height 26
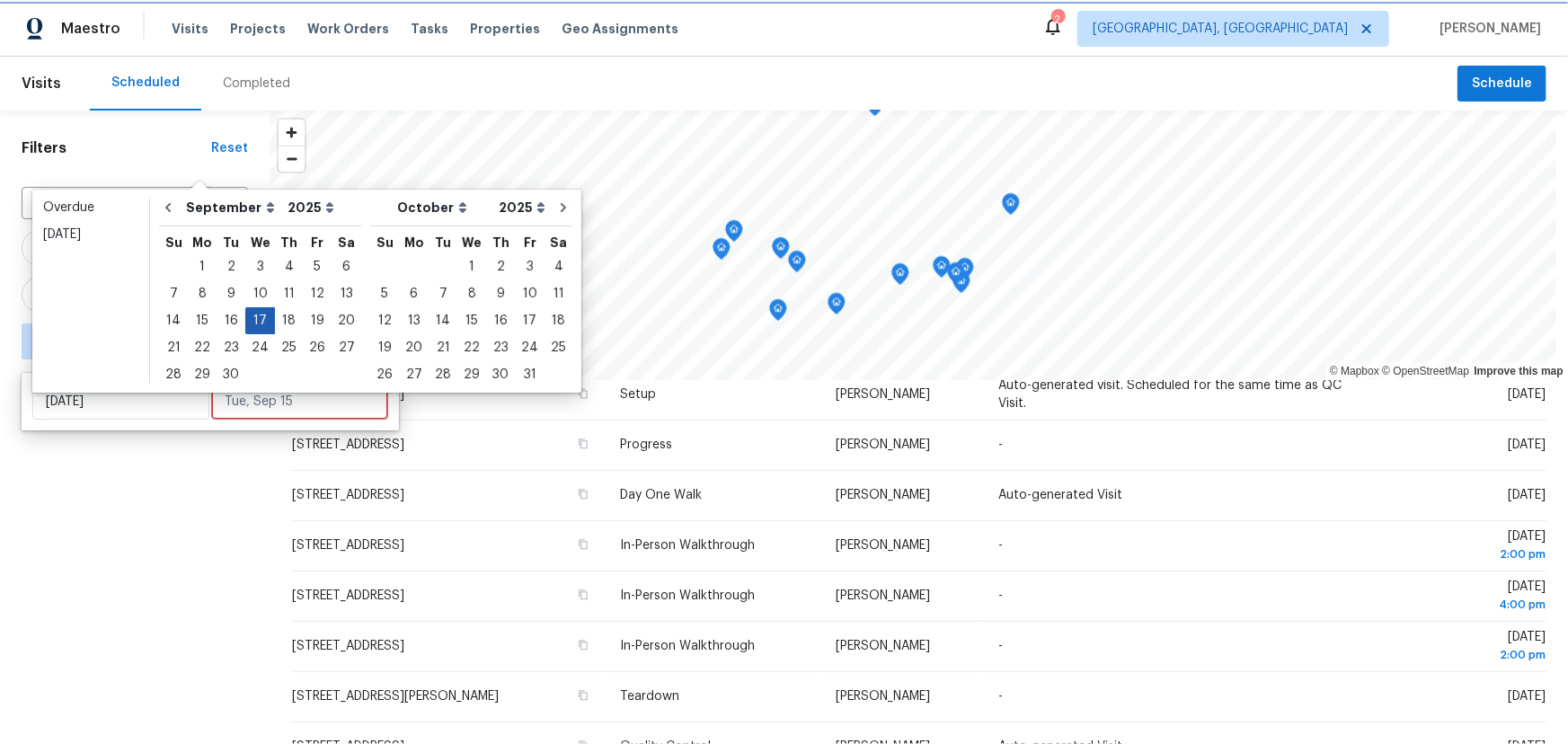
type input "Wed, Sep 17"
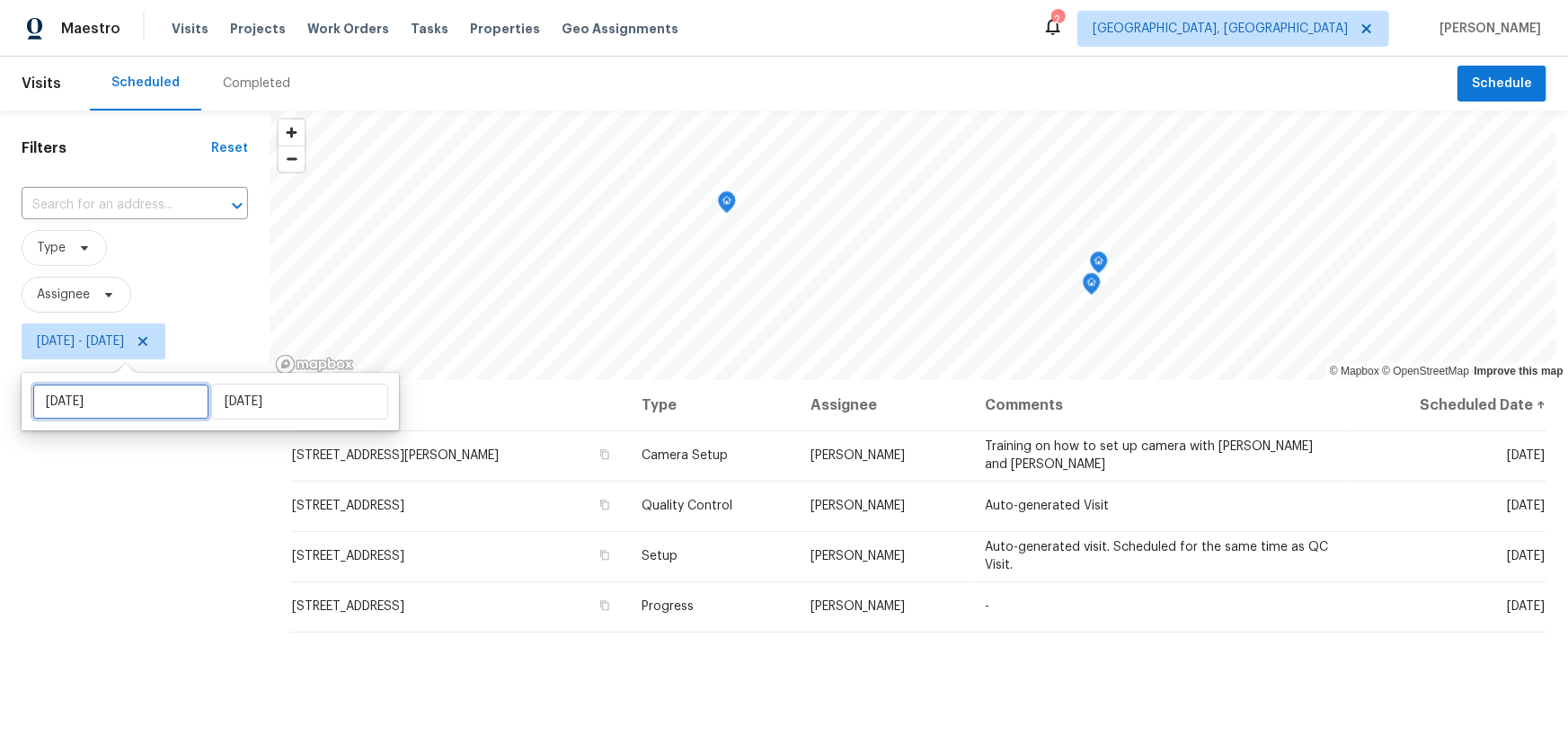
select select "8"
select select "2025"
select select "9"
select select "2025"
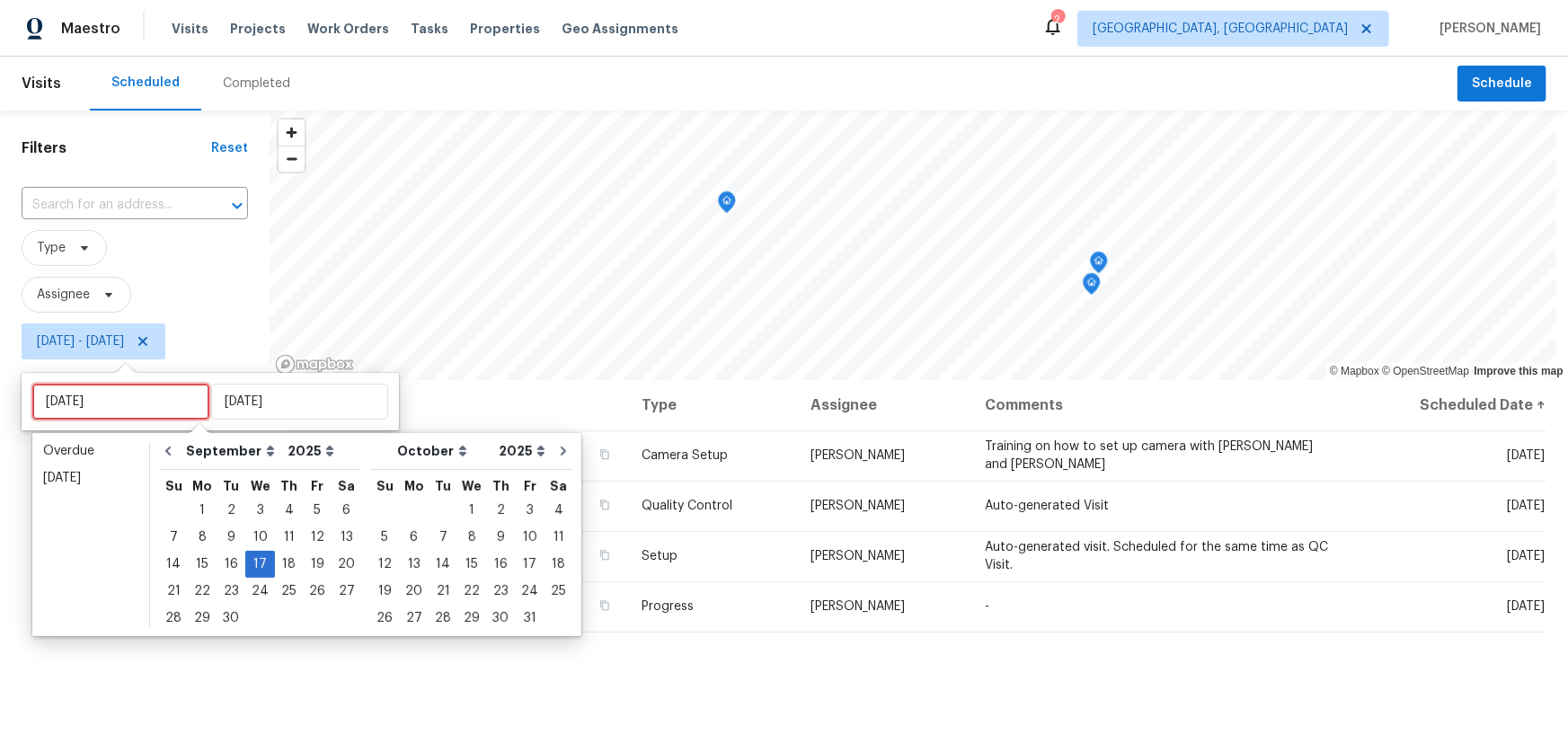
click at [113, 403] on input "Wed, Sep 17" at bounding box center [120, 401] width 177 height 36
type input "Tue, Sep 23"
type input "Tue, Sep 16"
type input "Wed, Sep 17"
click at [227, 562] on div "16" at bounding box center [231, 565] width 29 height 26
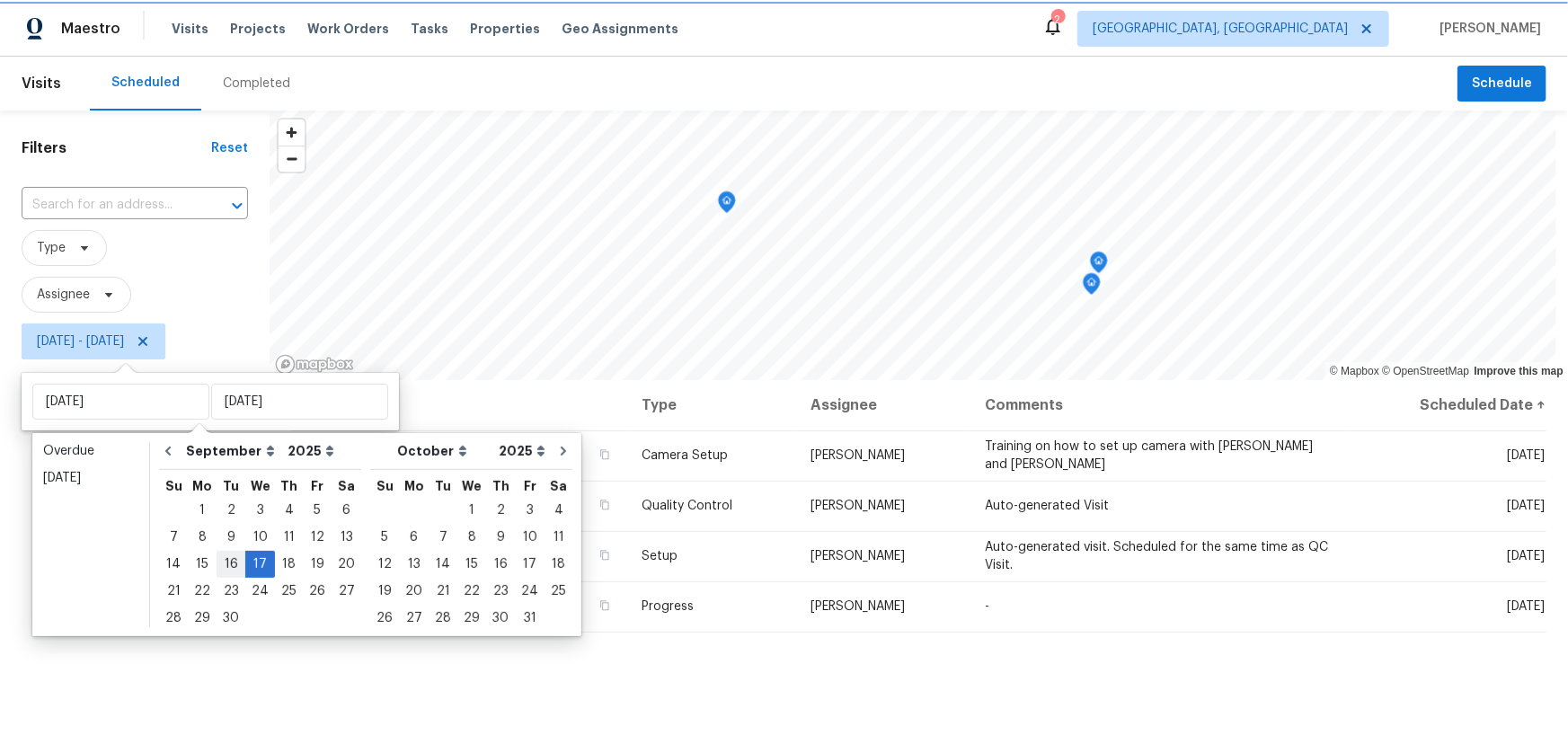
type input "Tue, Sep 16"
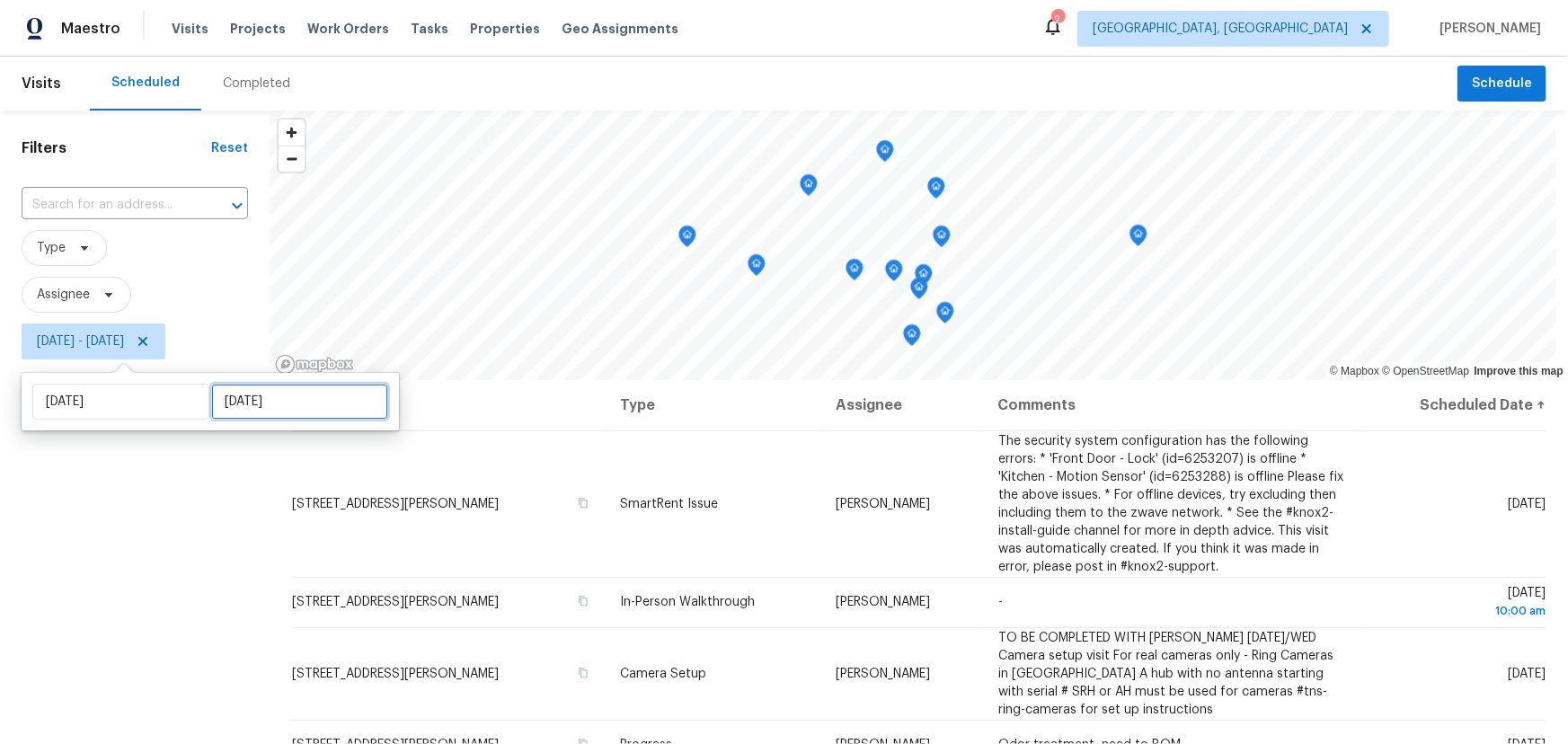
click at [259, 396] on input "Wed, Sep 17" at bounding box center [299, 401] width 177 height 36
select select "8"
select select "2025"
select select "9"
select select "2025"
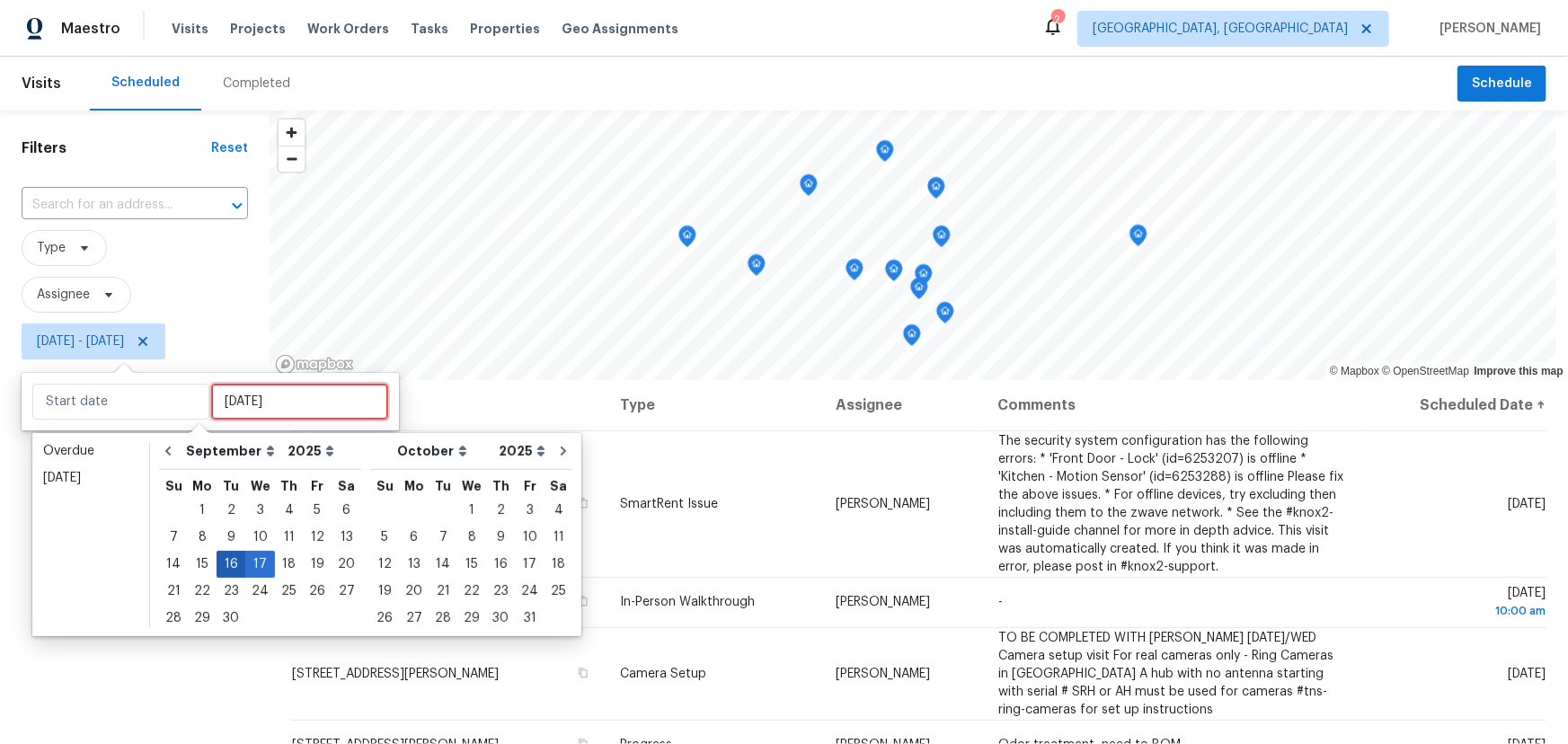
type input "Tue, Sep 09"
type input "[DATE]"
click at [224, 560] on div "16" at bounding box center [231, 565] width 29 height 26
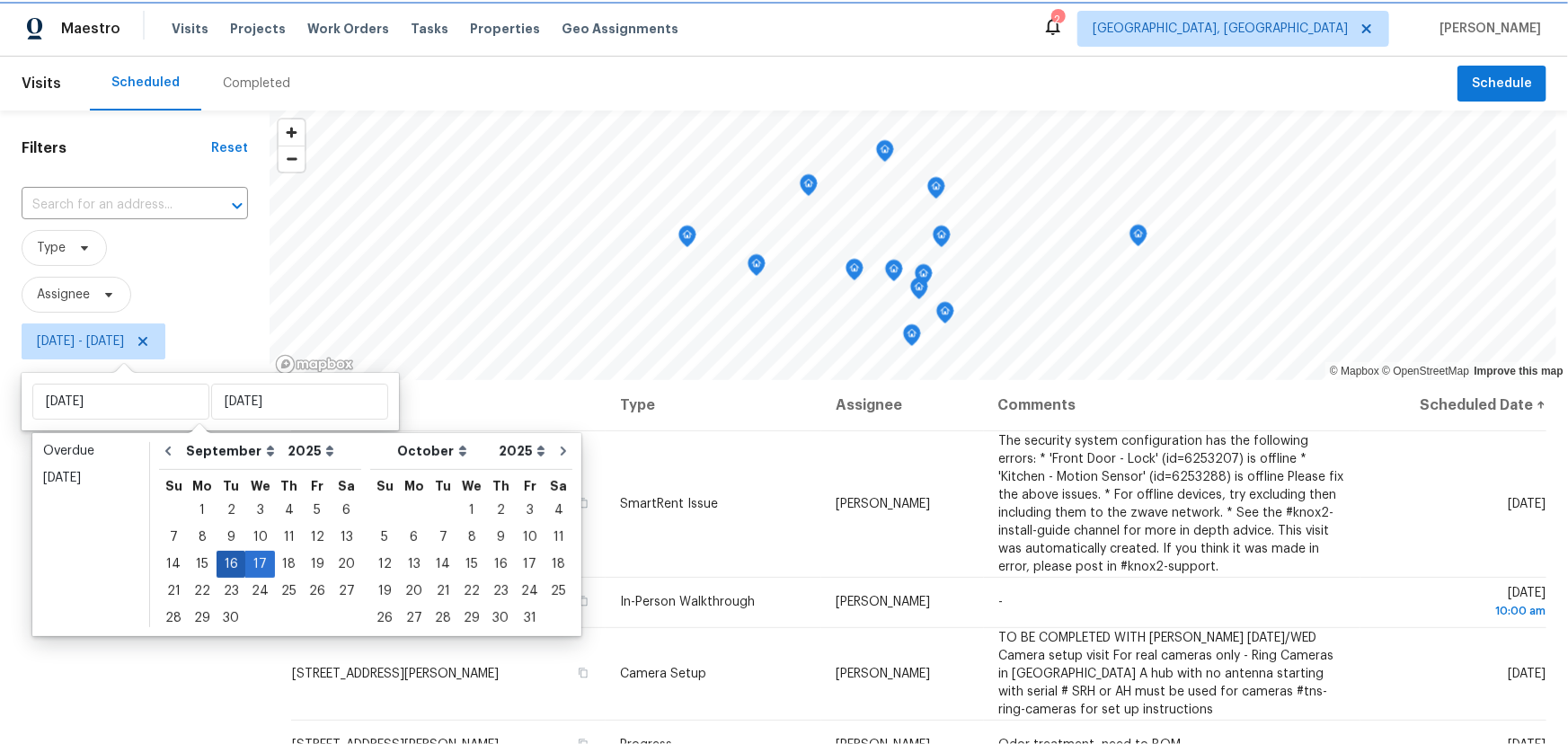
type input "[DATE]"
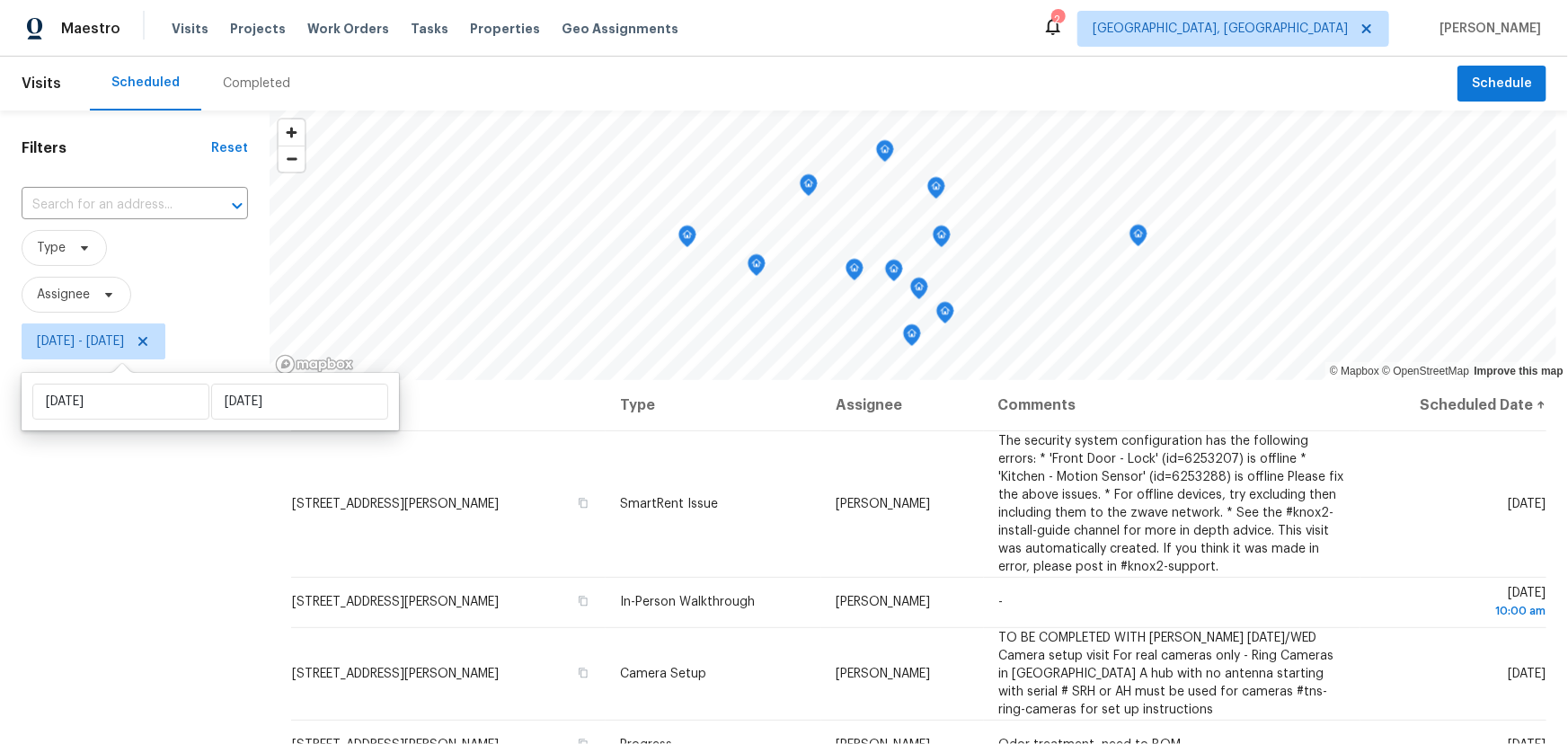
click at [180, 616] on div "Filters Reset ​ Type Assignee Tue, Sep 16 - Tue, Sep 16" at bounding box center [134, 542] width 269 height 865
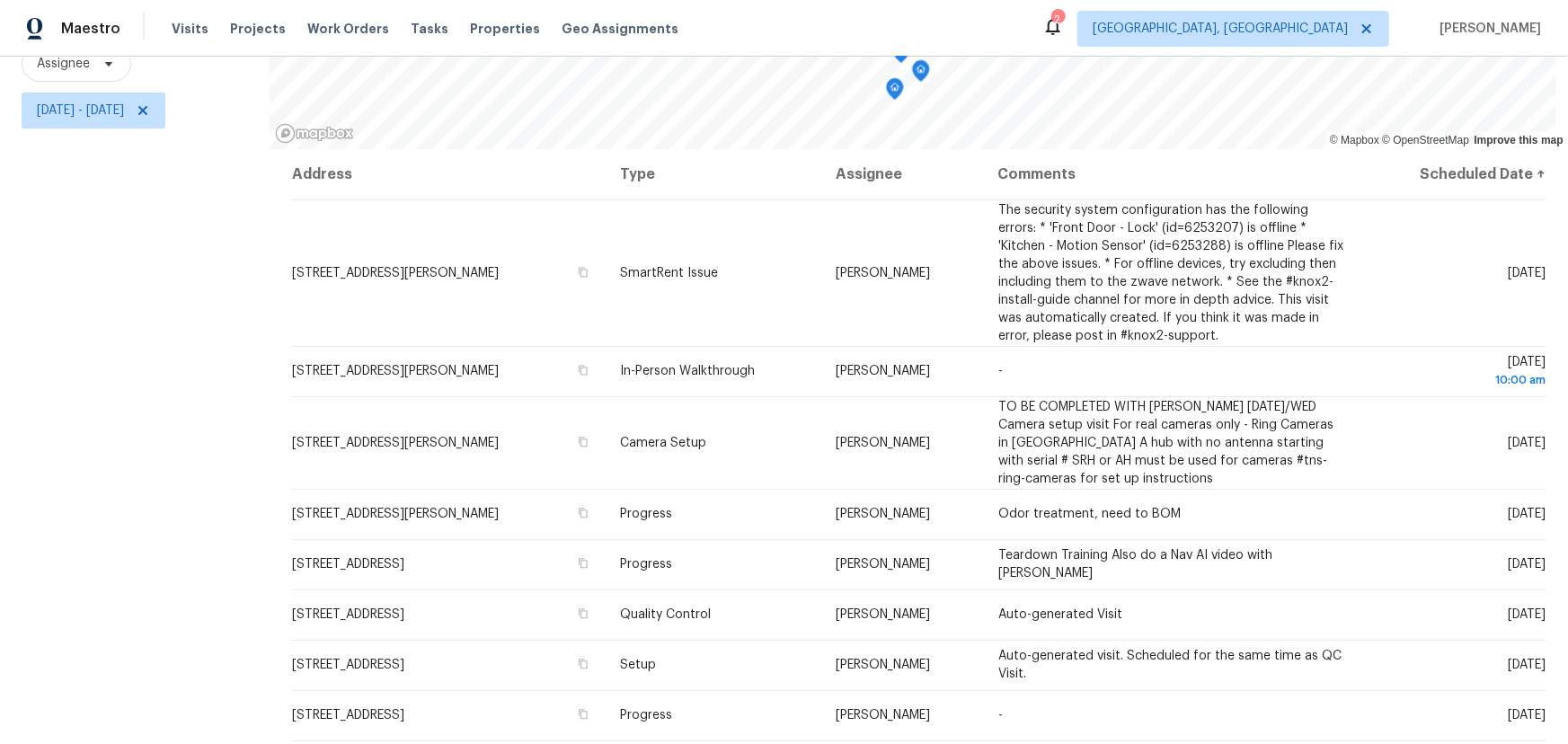
scroll to position [243, 0]
click at [147, 106] on icon at bounding box center [143, 110] width 9 height 9
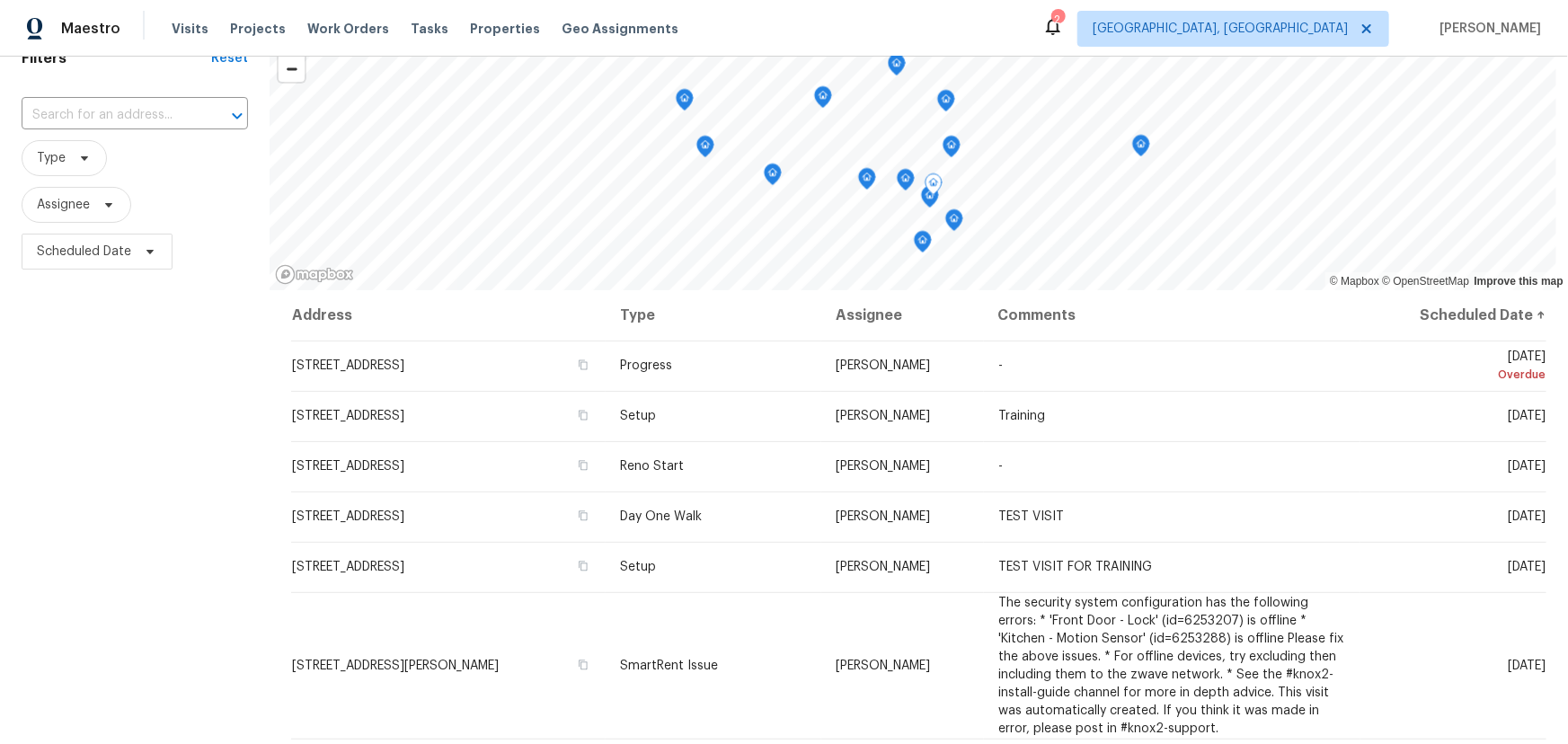
scroll to position [49, 0]
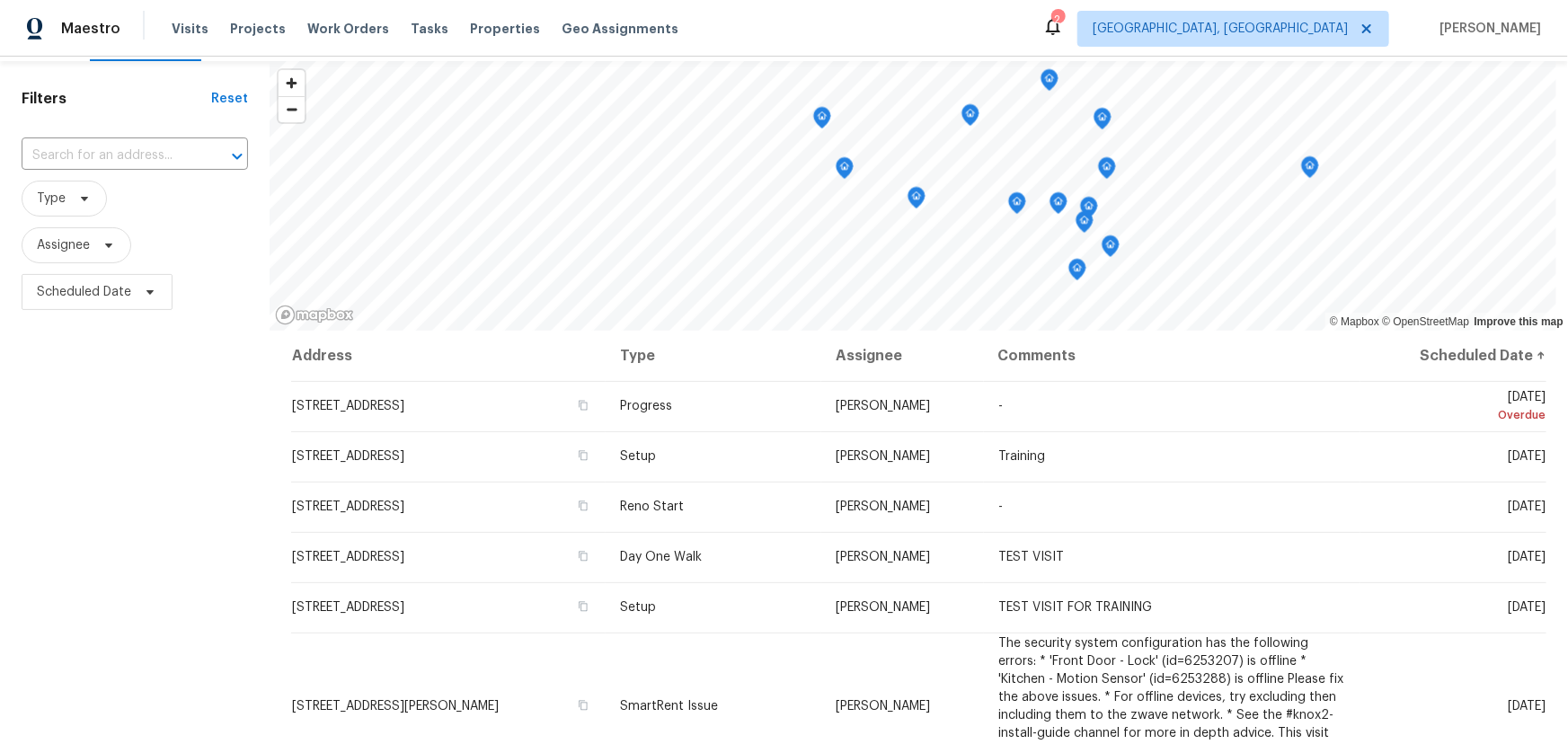
click at [144, 374] on div "Filters Reset ​ Type Assignee Scheduled Date" at bounding box center [134, 493] width 269 height 865
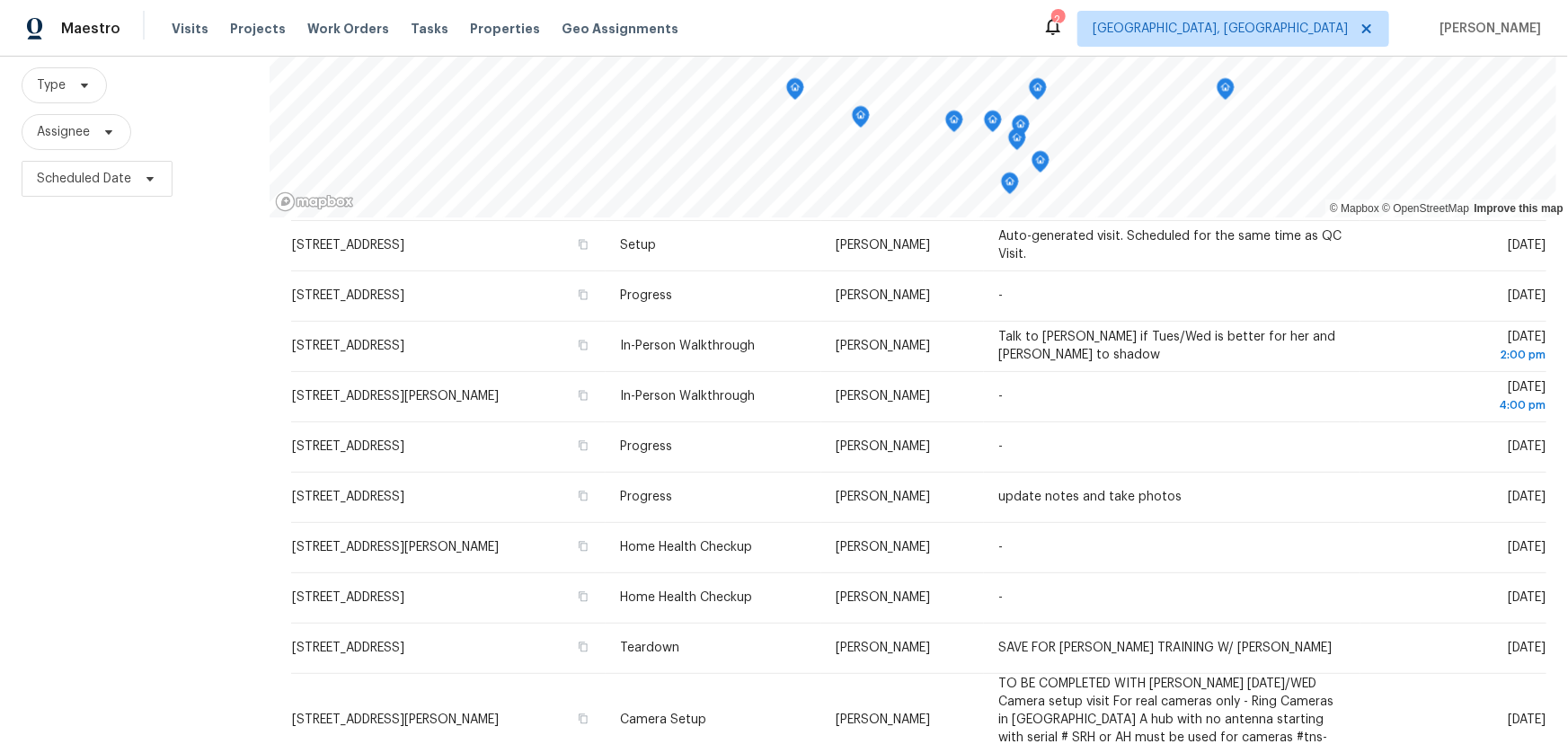
scroll to position [162, 0]
click at [183, 446] on div "Filters Reset ​ Type Assignee Scheduled Date" at bounding box center [134, 381] width 269 height 865
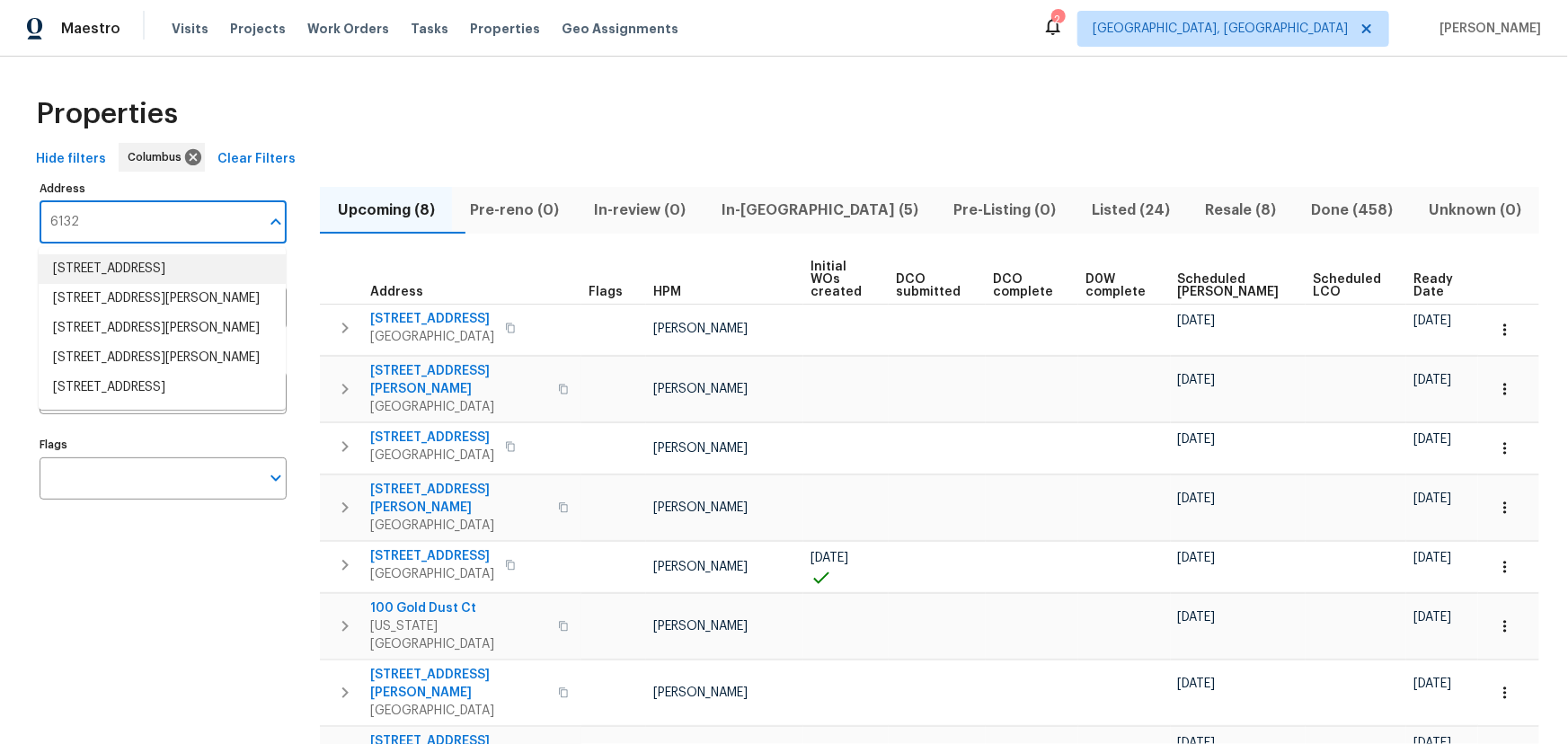
click at [171, 284] on li "[STREET_ADDRESS]" at bounding box center [162, 269] width 247 height 29
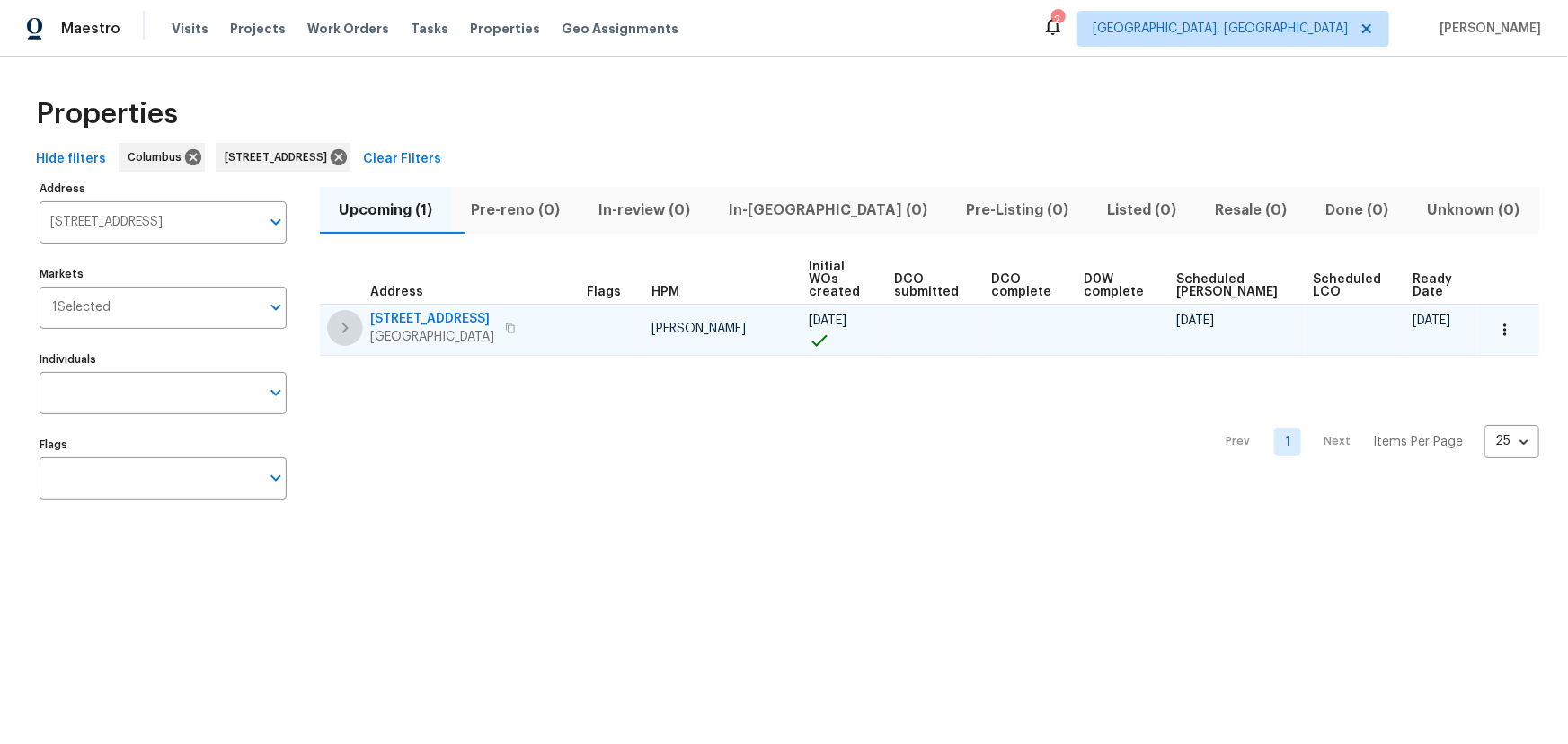
click at [350, 330] on icon "button" at bounding box center [345, 329] width 22 height 22
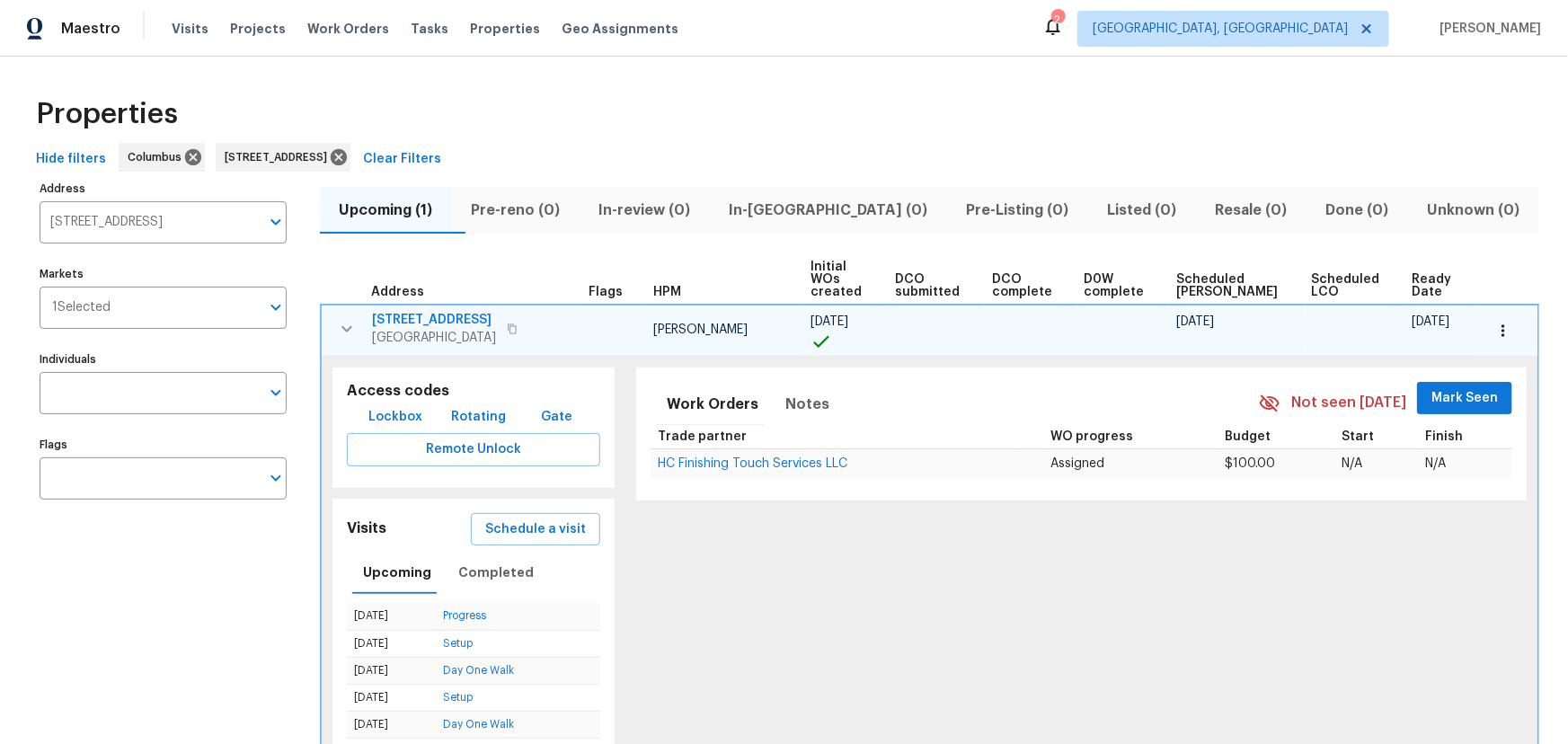
click at [350, 330] on icon "button" at bounding box center [347, 330] width 22 height 22
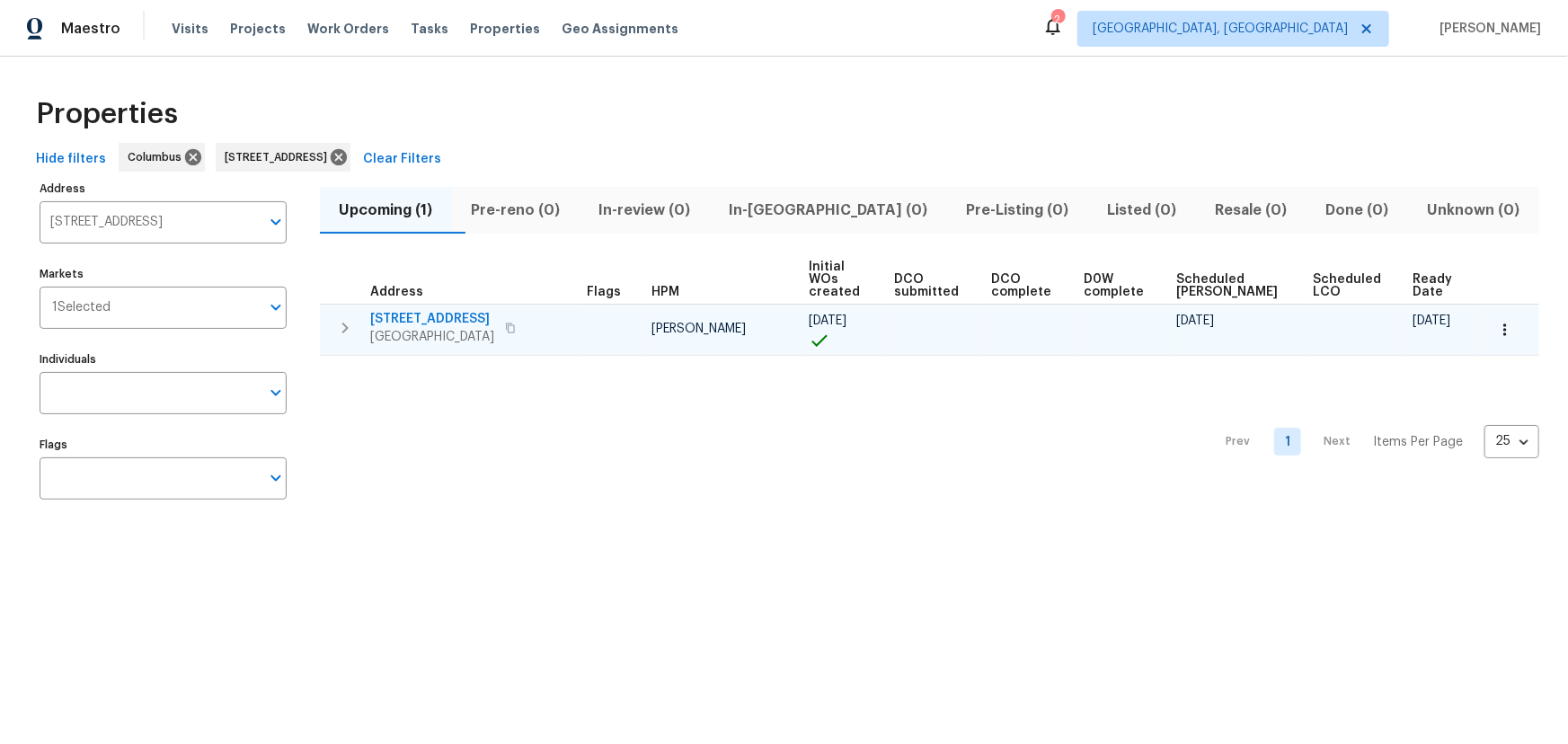
click at [547, 74] on div "Properties Hide filters Columbus [STREET_ADDRESS] Clear Filters Address [STREET…" at bounding box center [784, 301] width 1568 height 490
click at [349, 154] on icon at bounding box center [339, 157] width 20 height 20
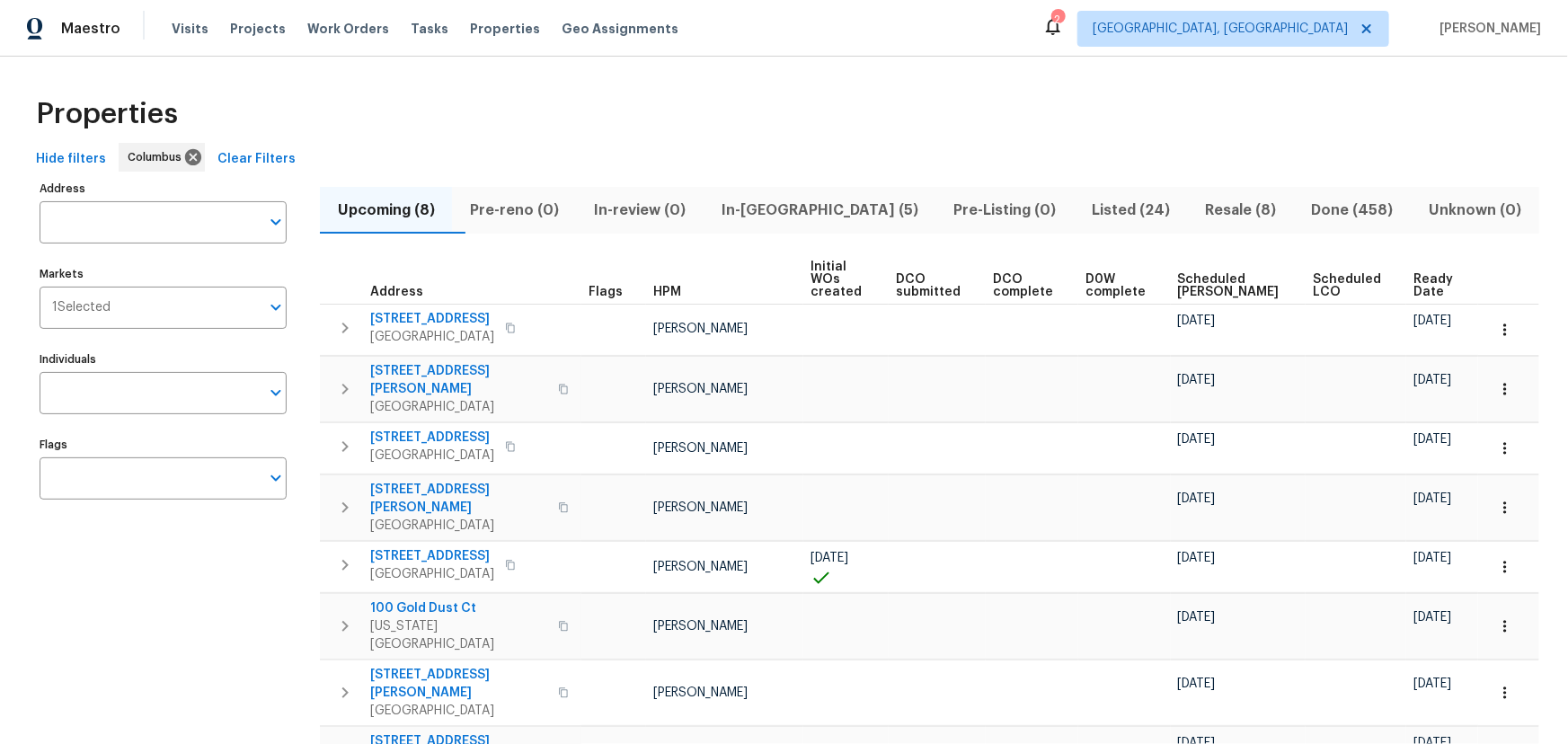
click at [420, 89] on div "Properties" at bounding box center [784, 114] width 1511 height 58
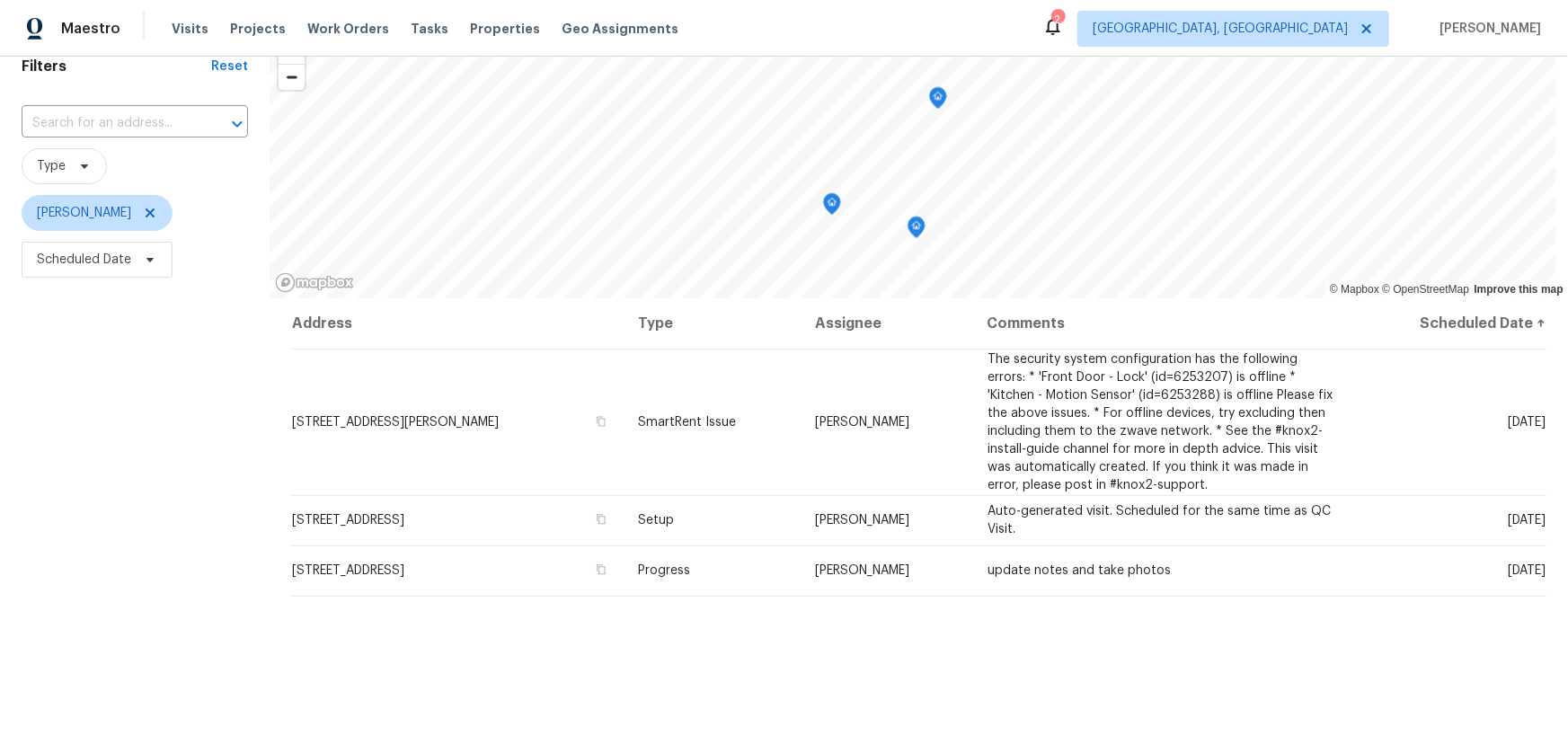
scroll to position [81, 0]
click at [157, 216] on icon at bounding box center [151, 214] width 15 height 15
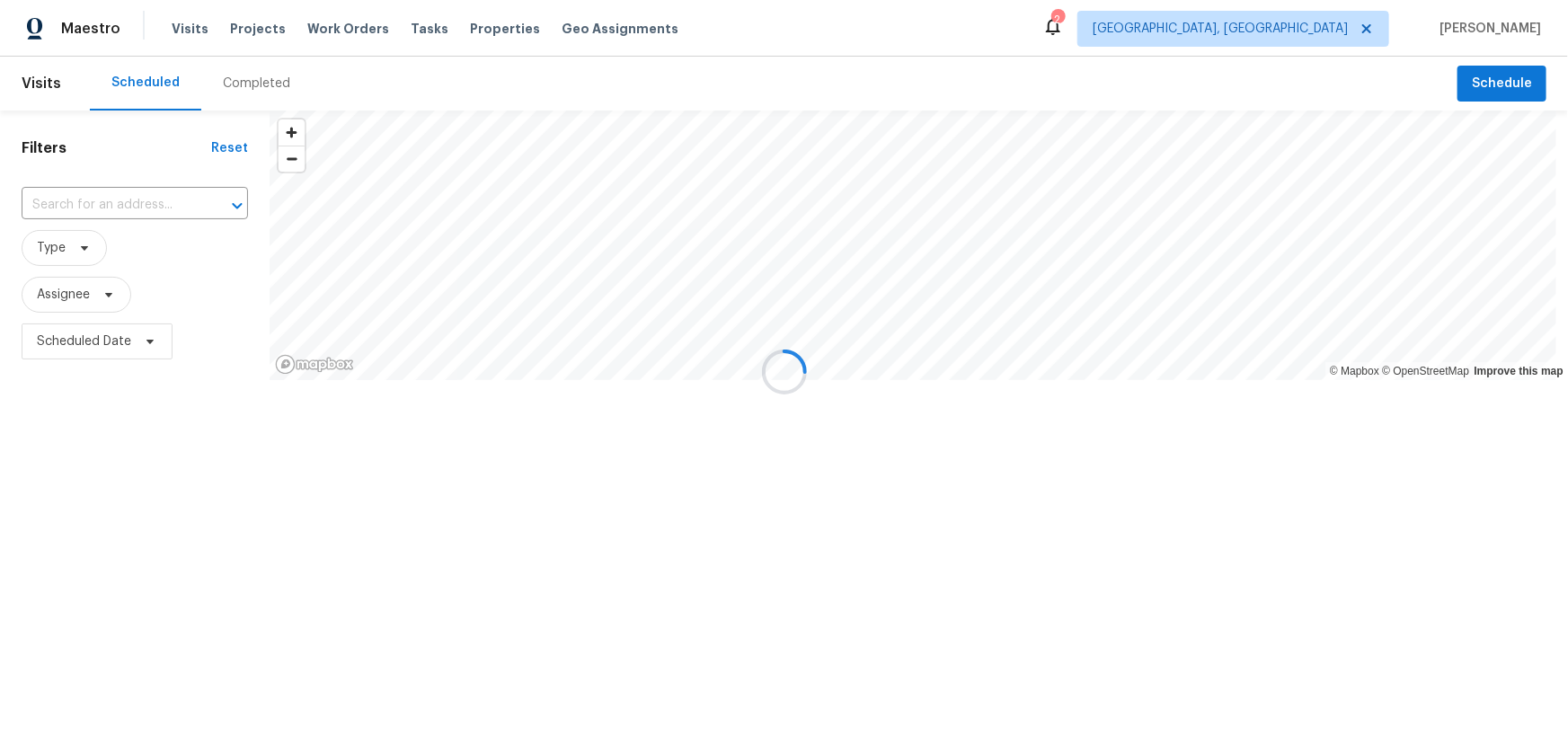
click at [142, 349] on div at bounding box center [784, 372] width 1568 height 744
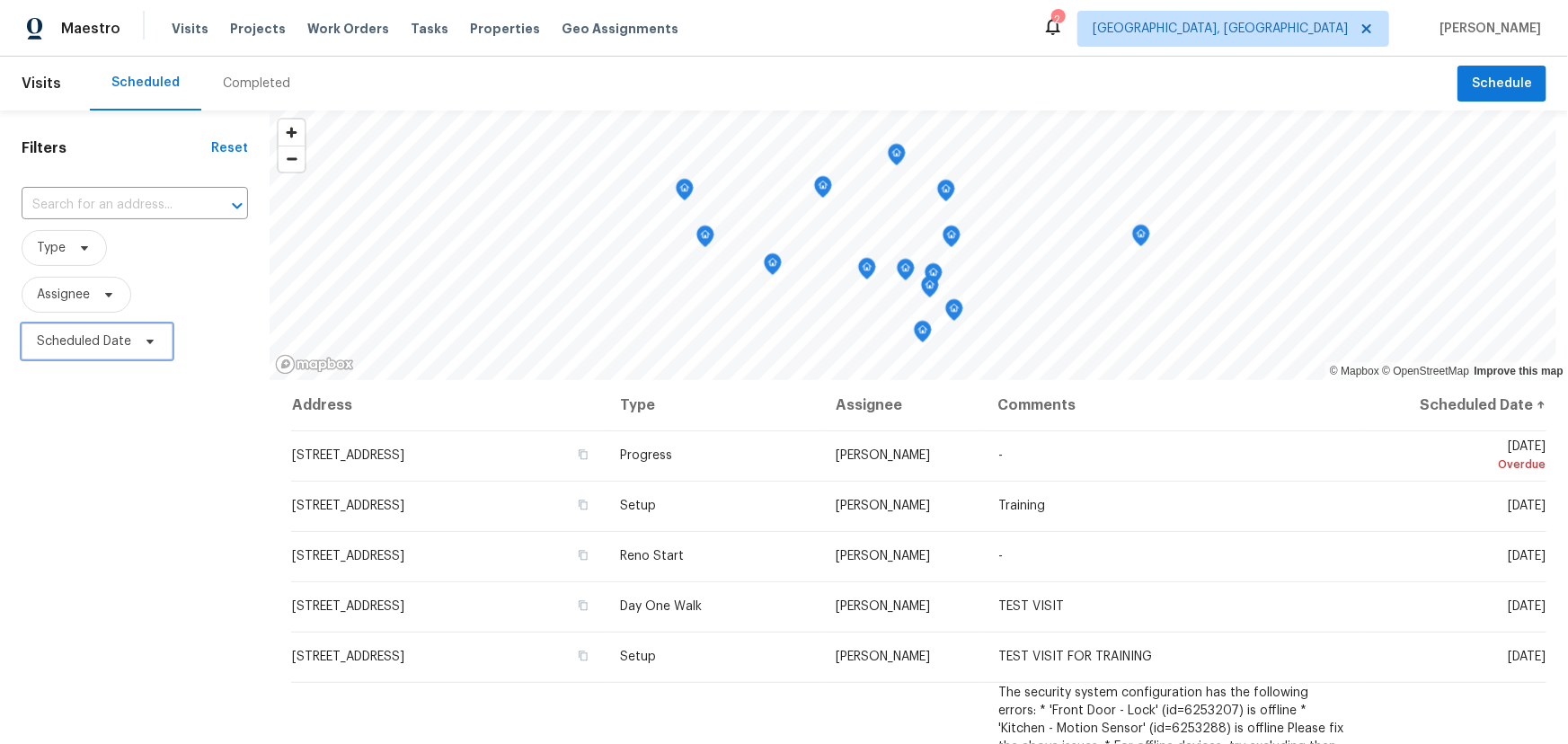
click at [119, 345] on span "Scheduled Date" at bounding box center [83, 341] width 94 height 18
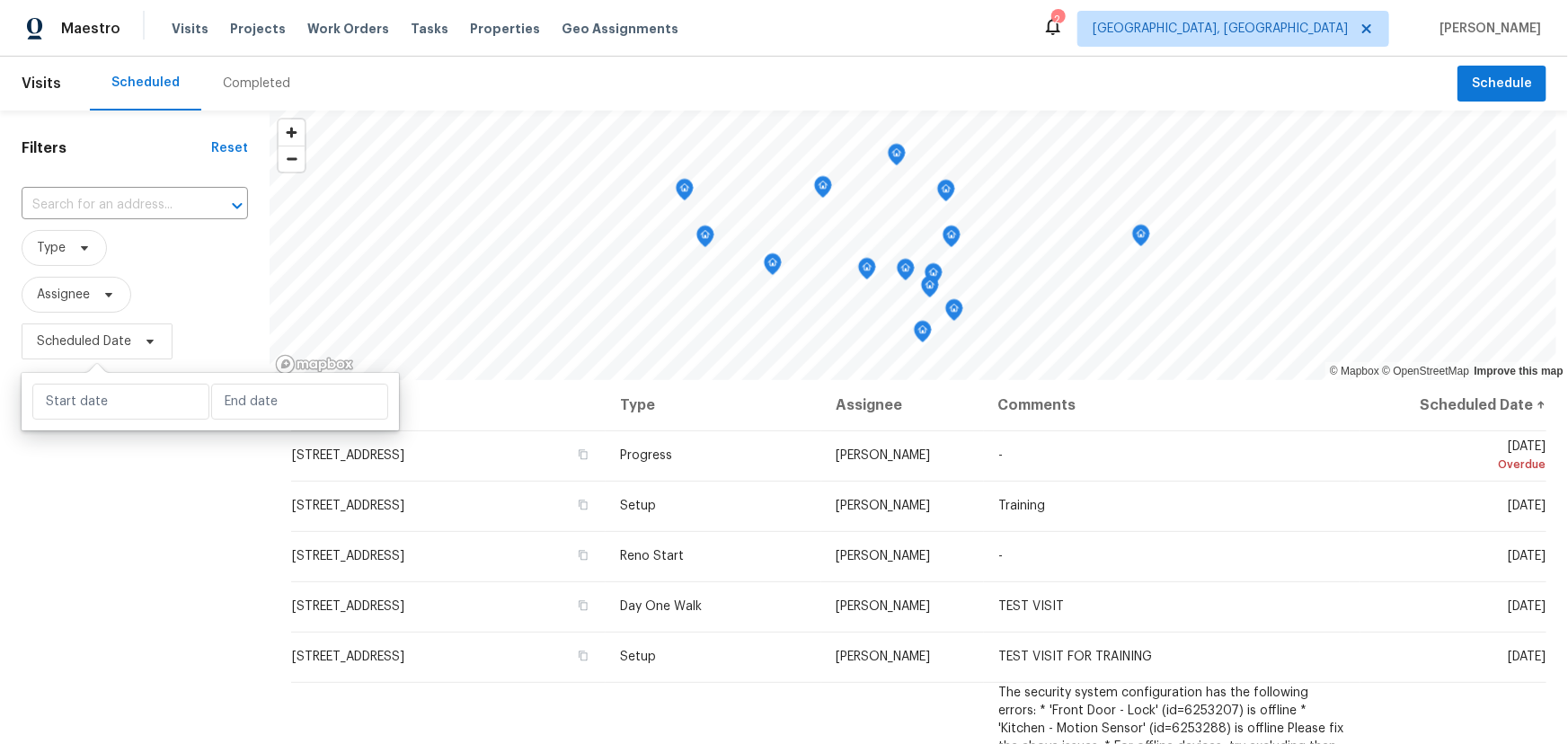
click at [129, 380] on div at bounding box center [211, 402] width 378 height 58
select select "8"
select select "2025"
select select "9"
select select "2025"
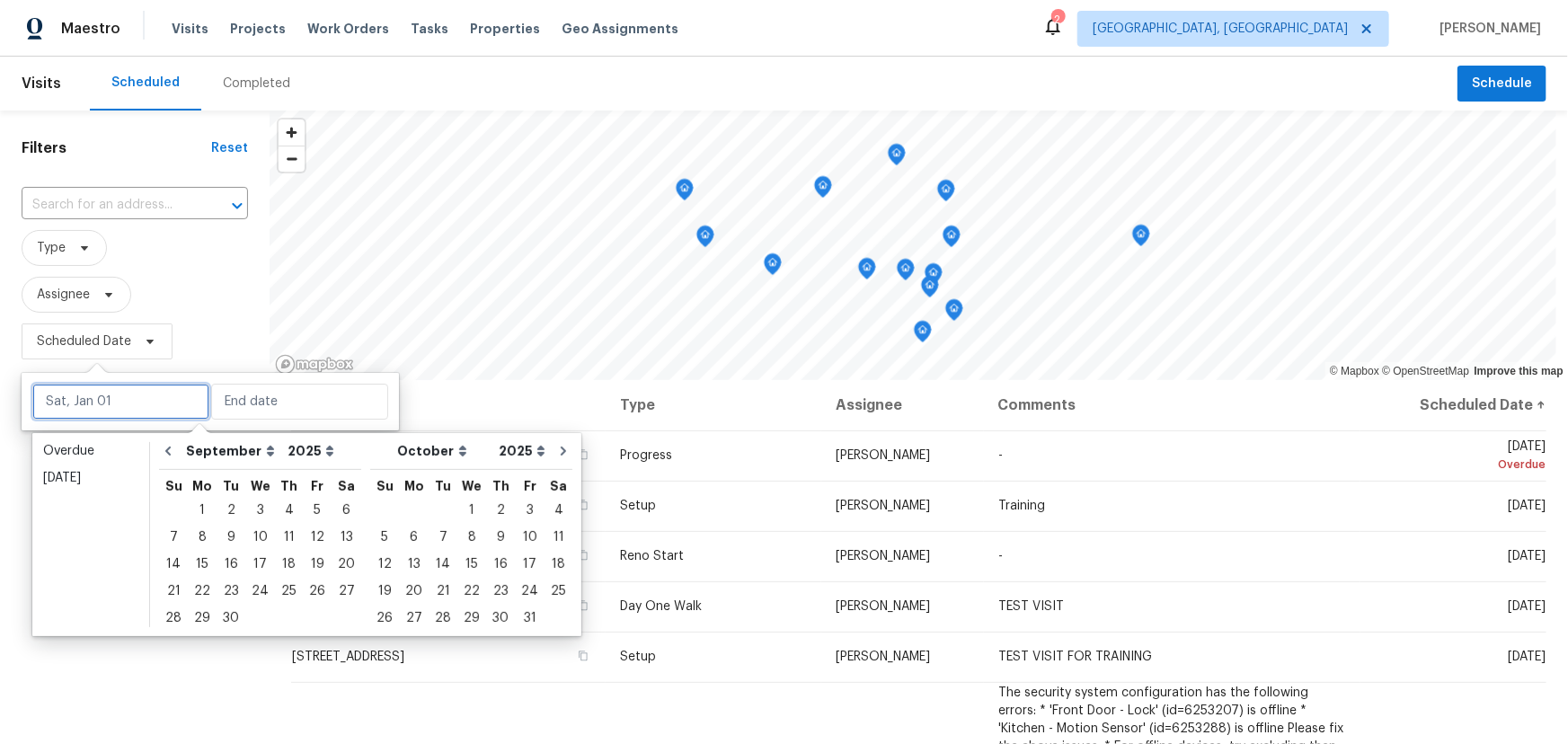
click at [130, 410] on input "text" at bounding box center [120, 401] width 177 height 36
click at [254, 559] on div "17" at bounding box center [260, 565] width 29 height 26
type input "[DATE]"
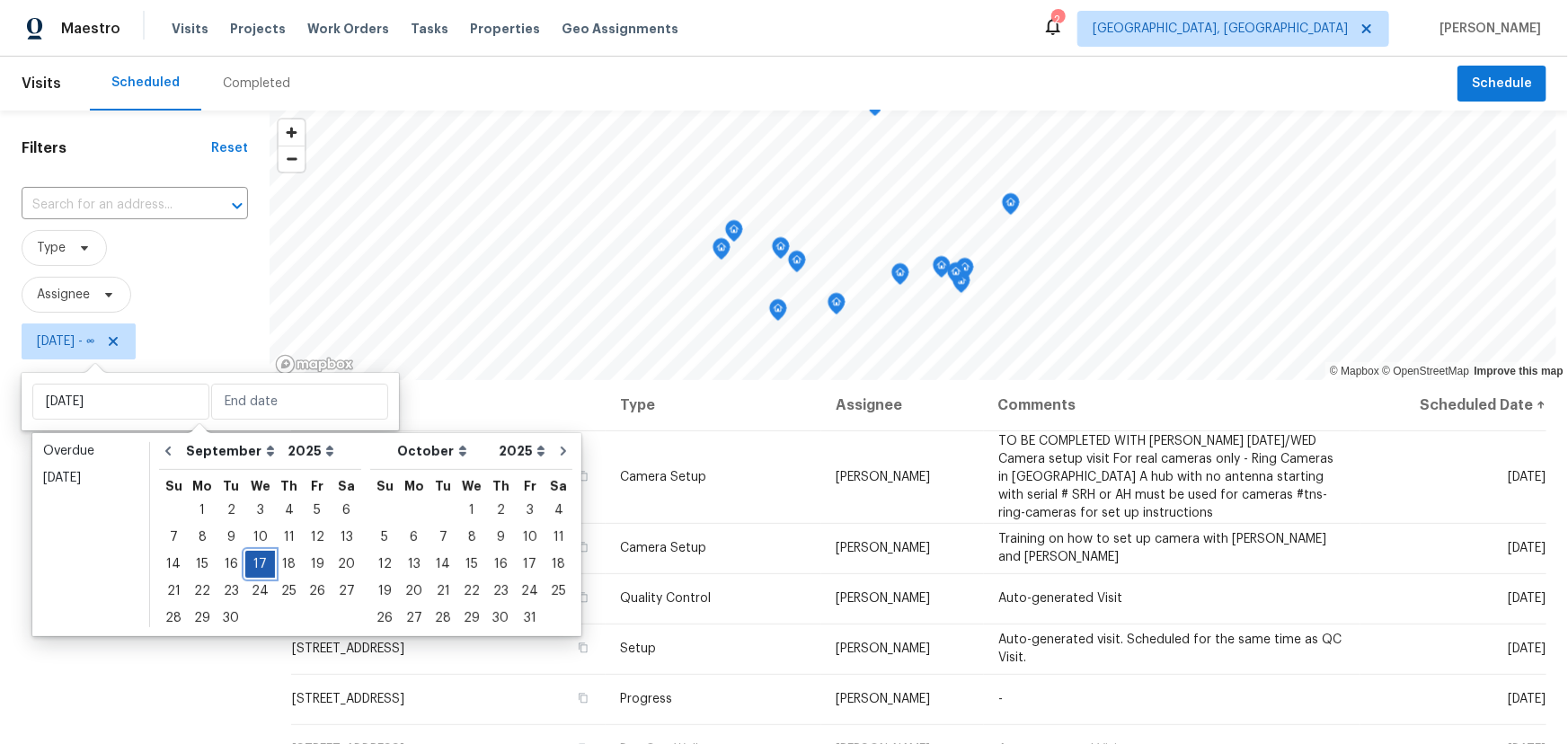
click at [254, 559] on div "17" at bounding box center [260, 565] width 29 height 26
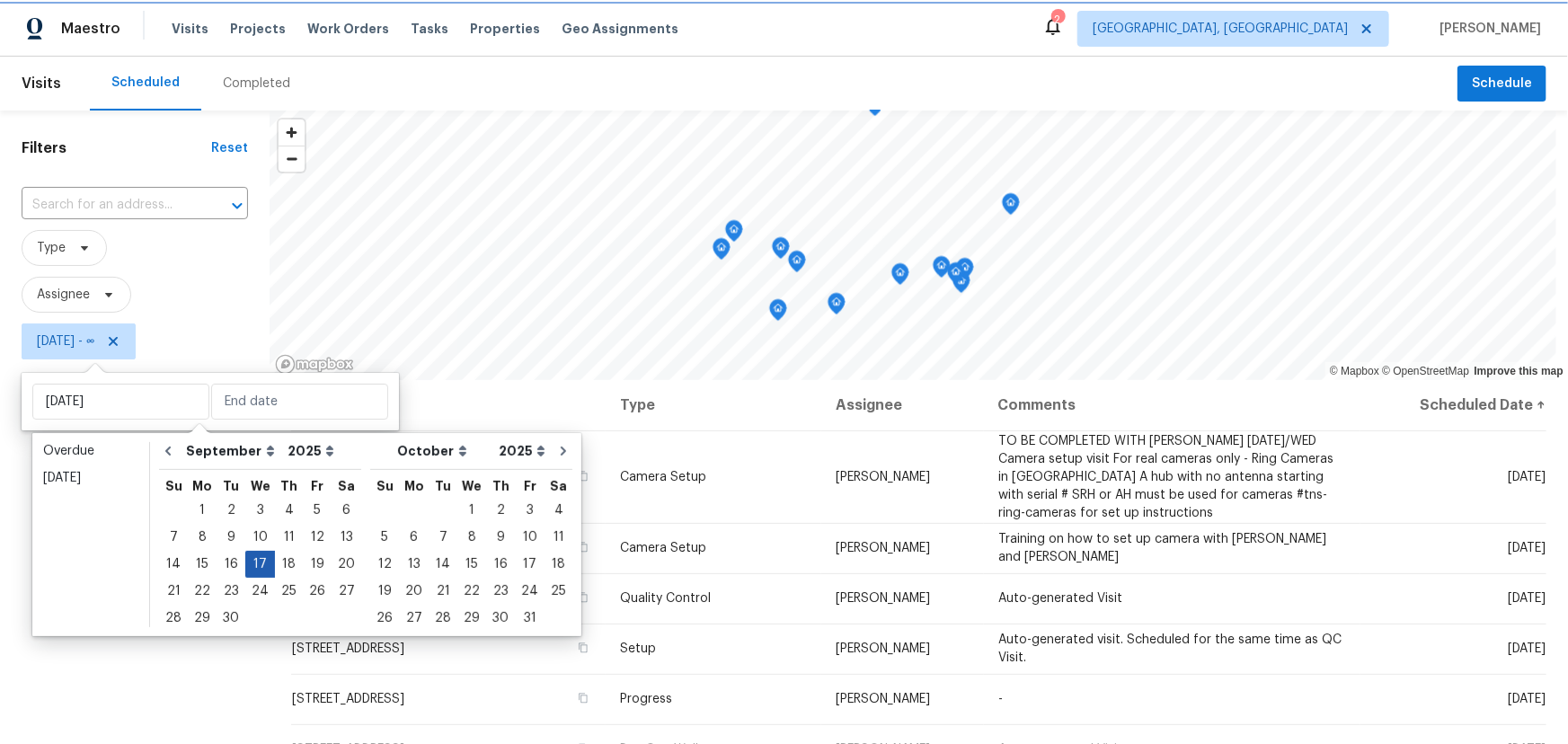
type input "[DATE]"
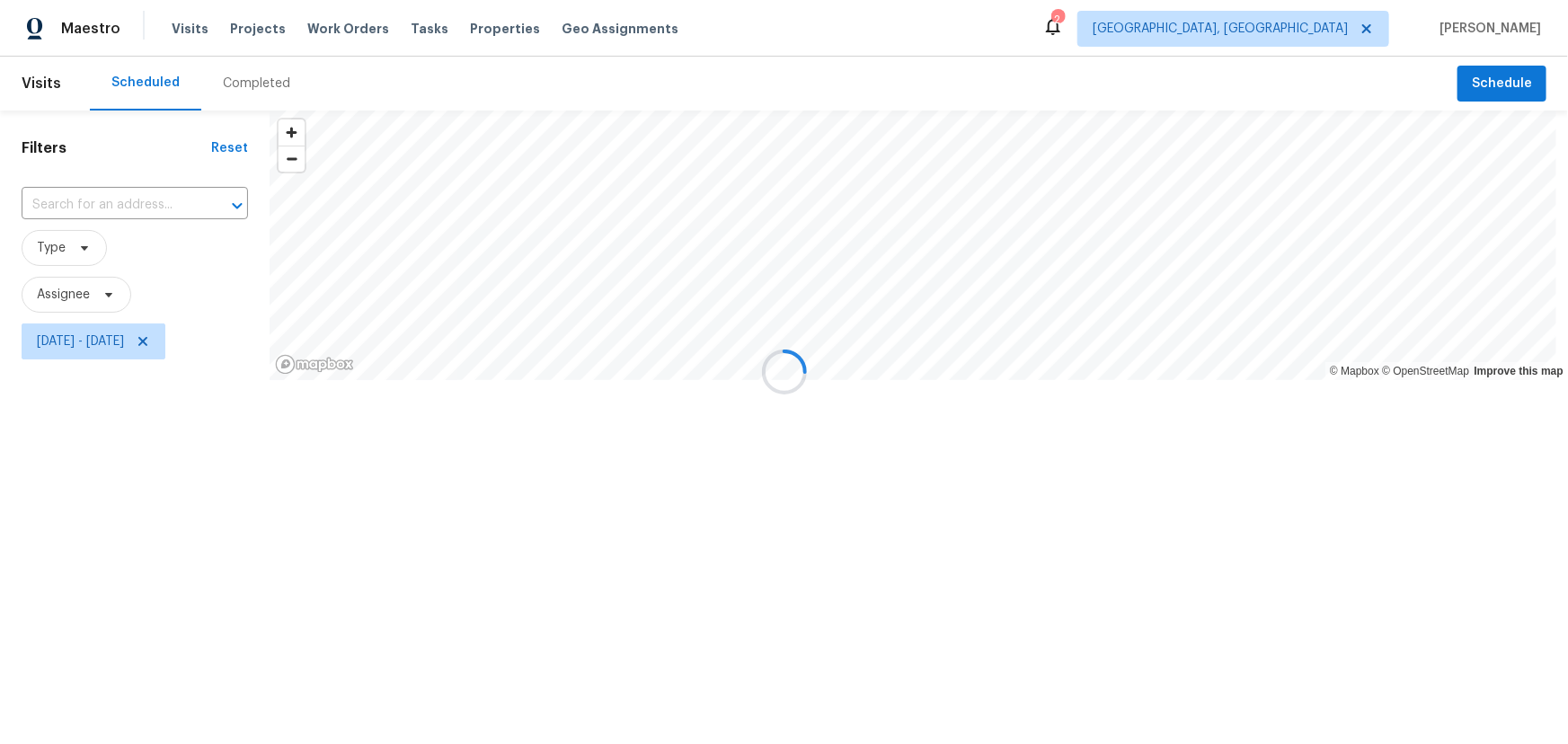
click at [186, 585] on div at bounding box center [784, 372] width 1568 height 744
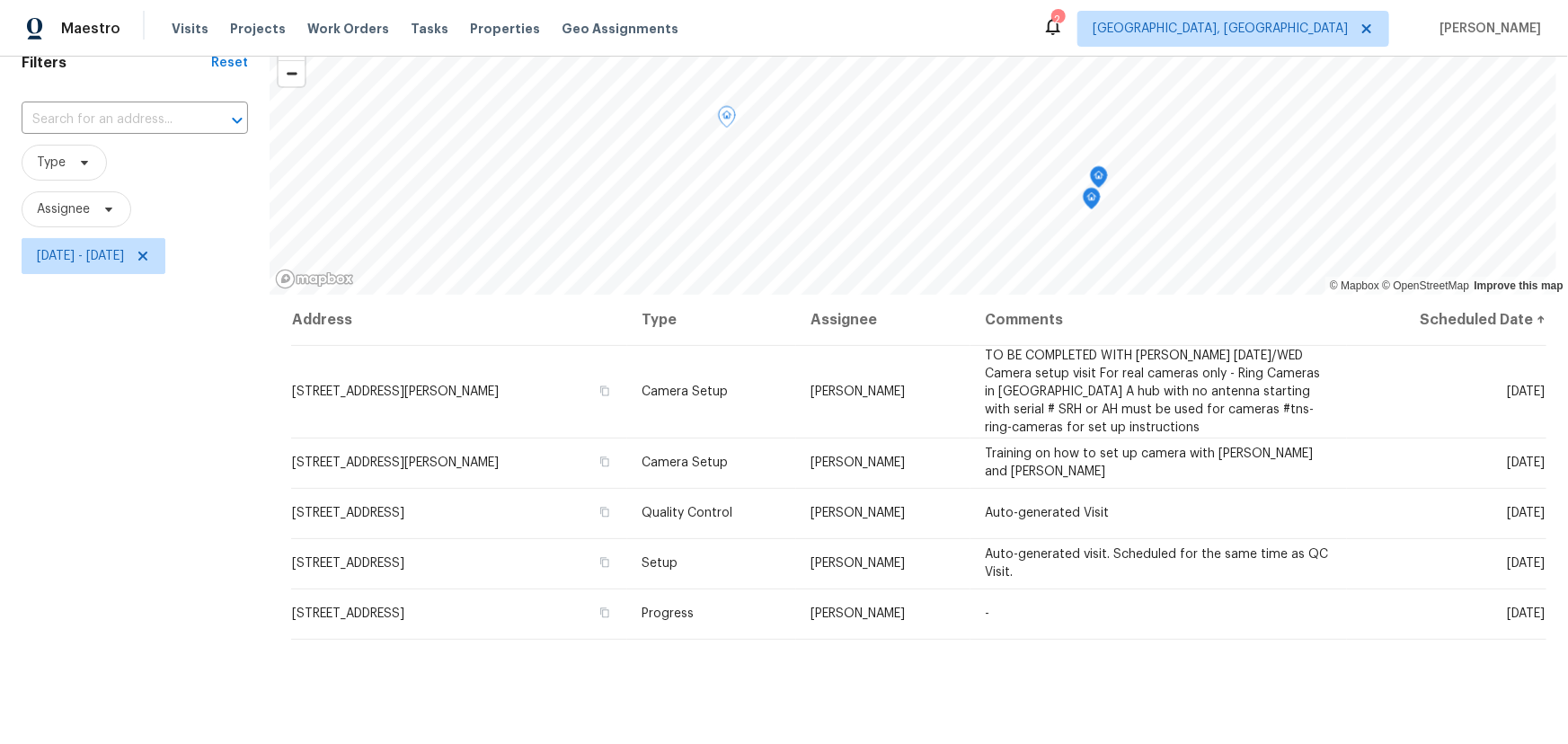
scroll to position [85, 0]
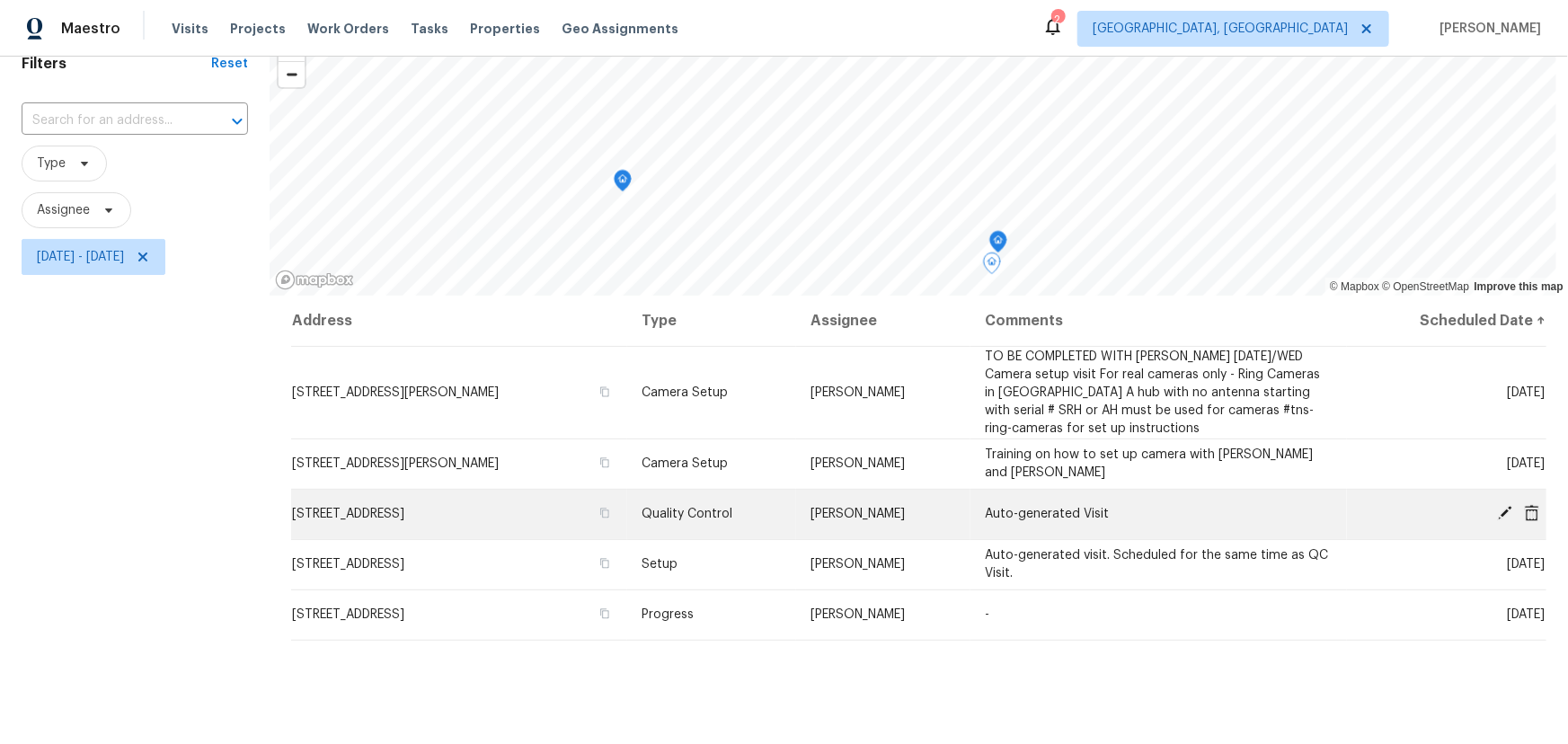
click at [1498, 513] on icon at bounding box center [1506, 513] width 16 height 16
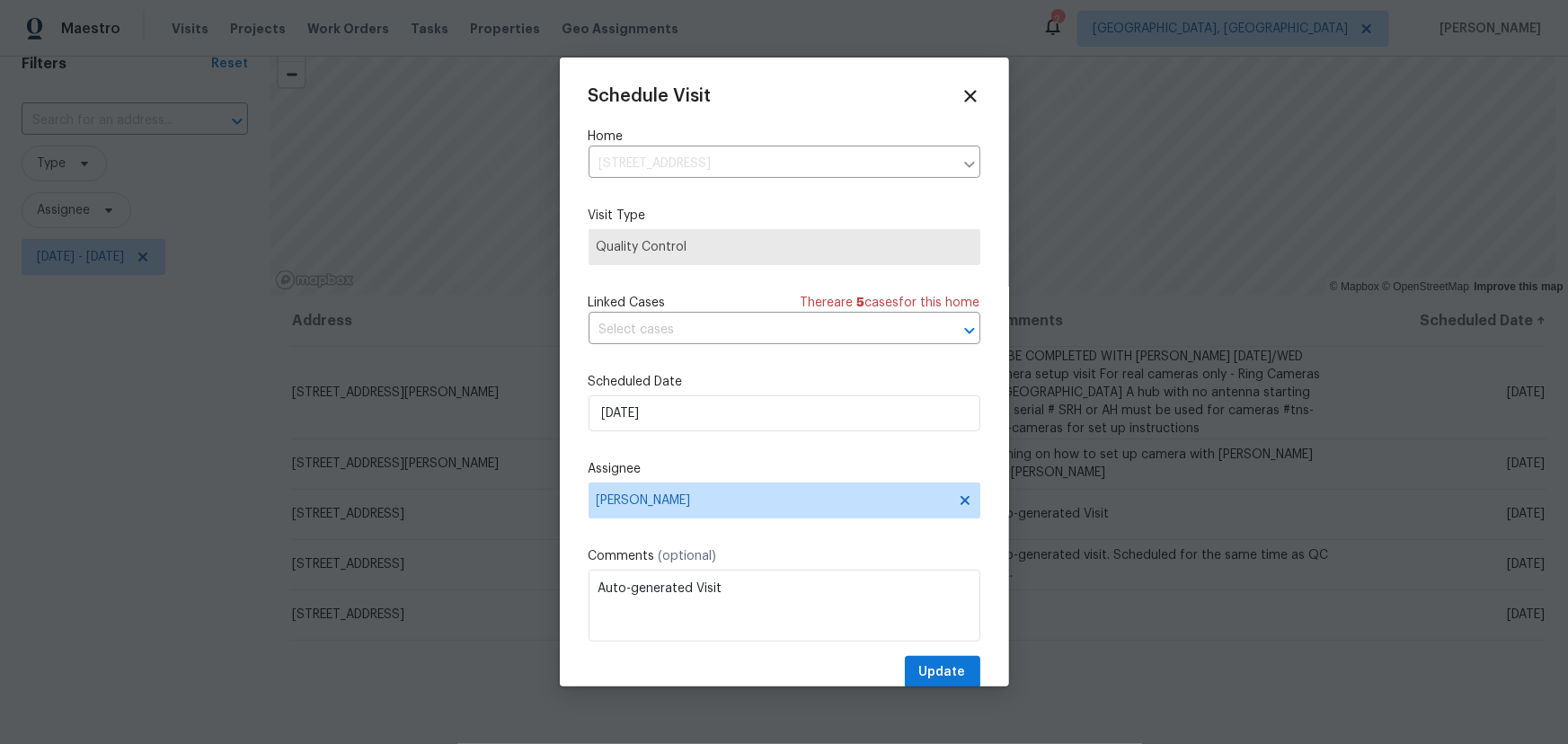
click at [942, 100] on div "Schedule Visit" at bounding box center [784, 97] width 392 height 20
click at [965, 99] on icon at bounding box center [971, 96] width 13 height 13
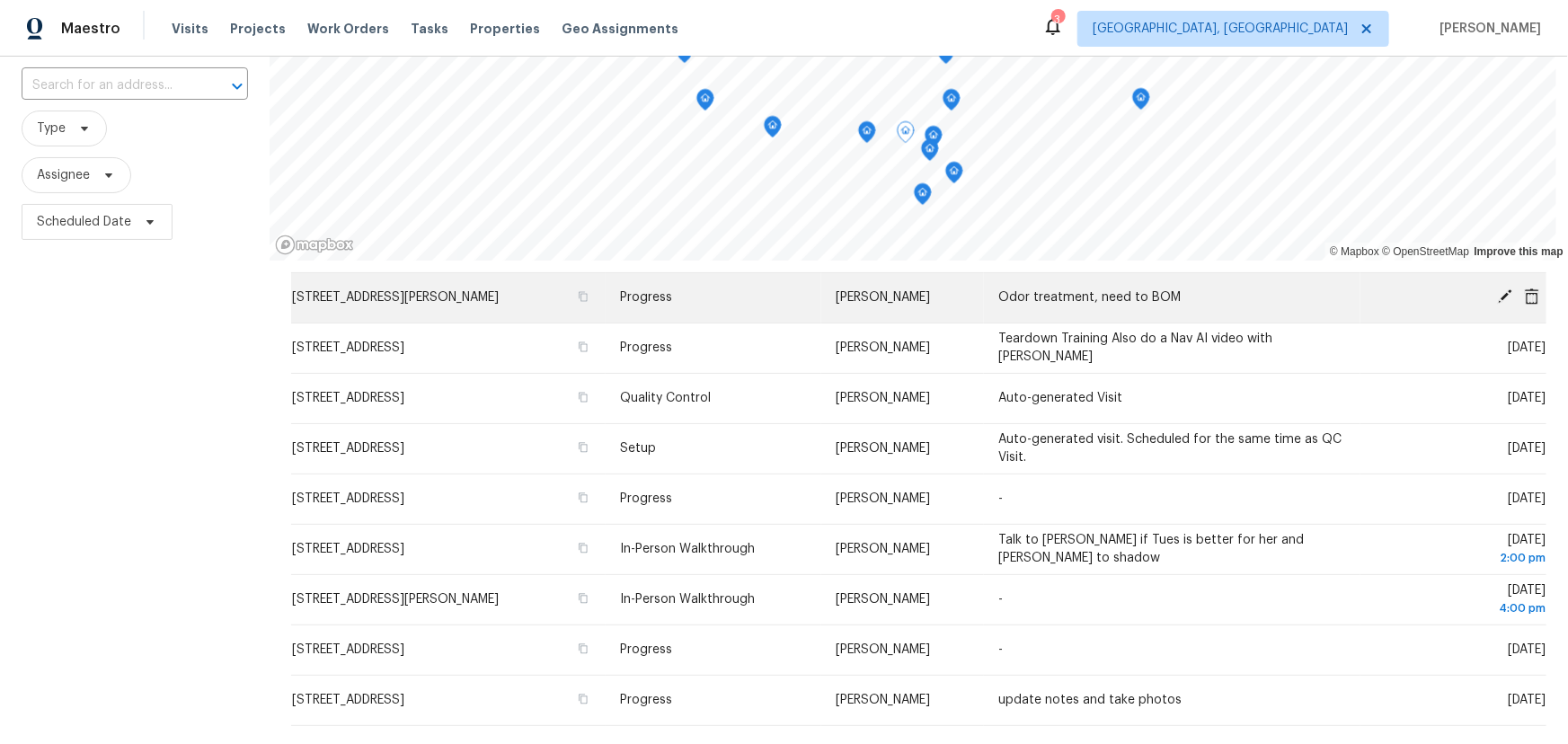
scroll to position [489, 0]
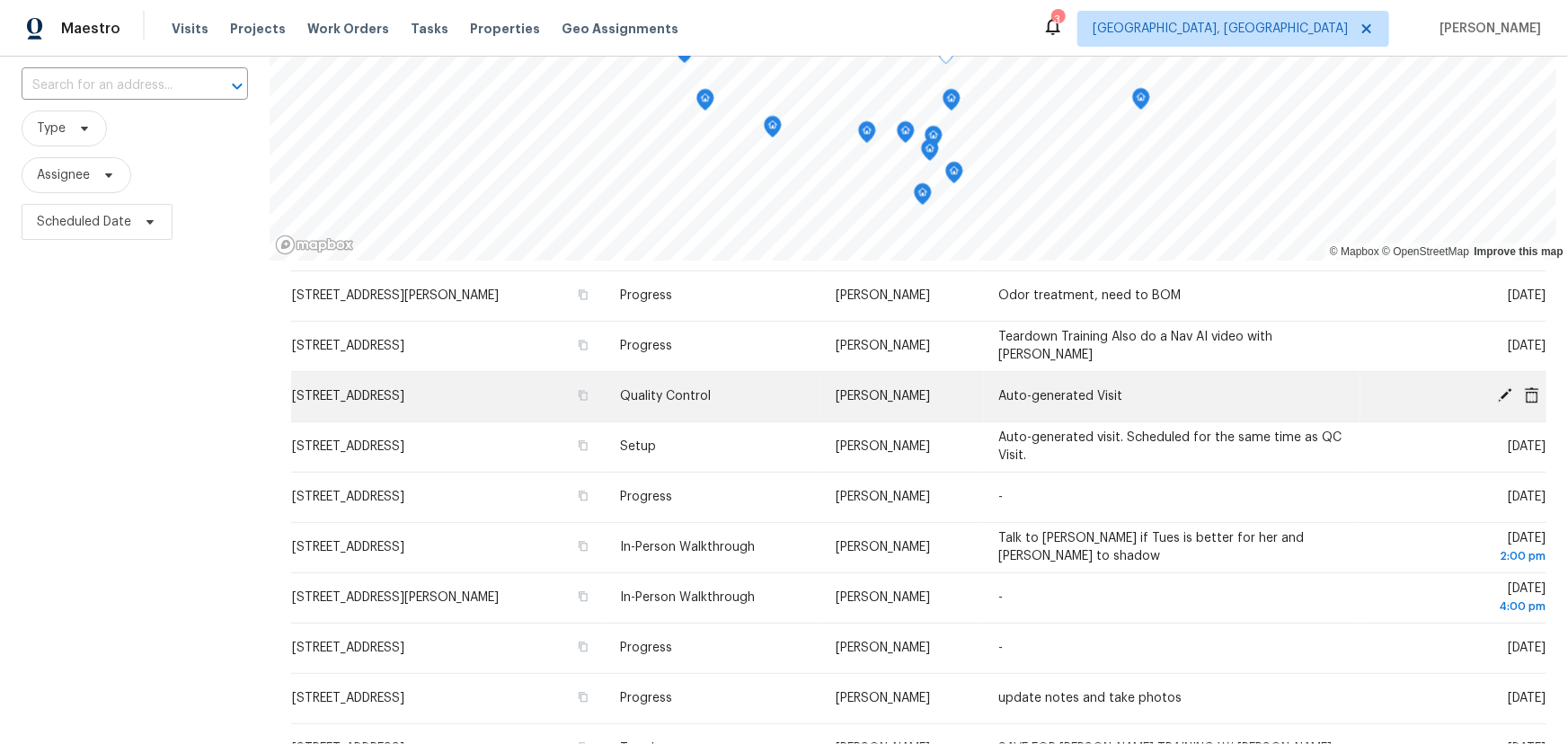
click at [1498, 390] on icon at bounding box center [1505, 395] width 15 height 15
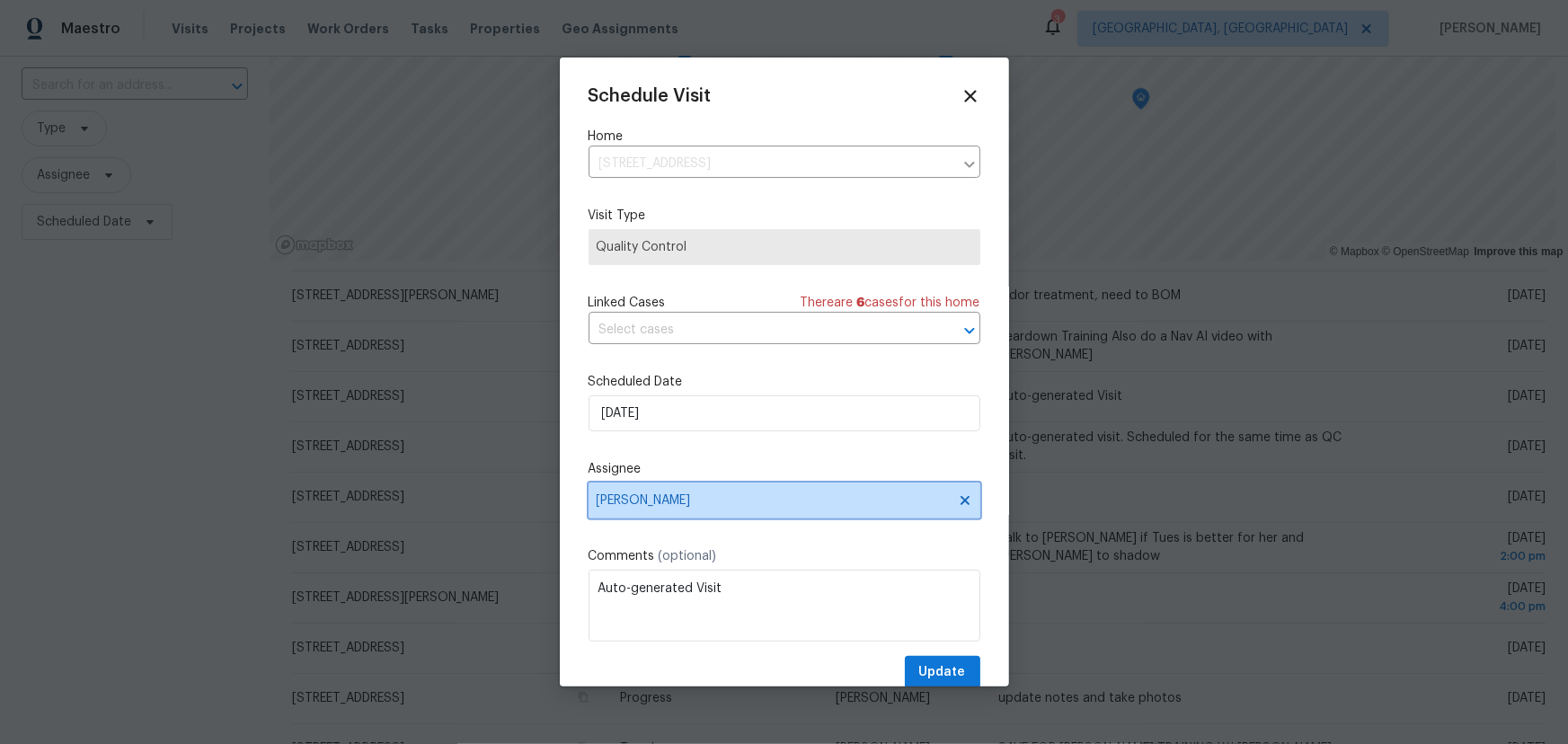
click at [960, 499] on icon at bounding box center [965, 501] width 9 height 9
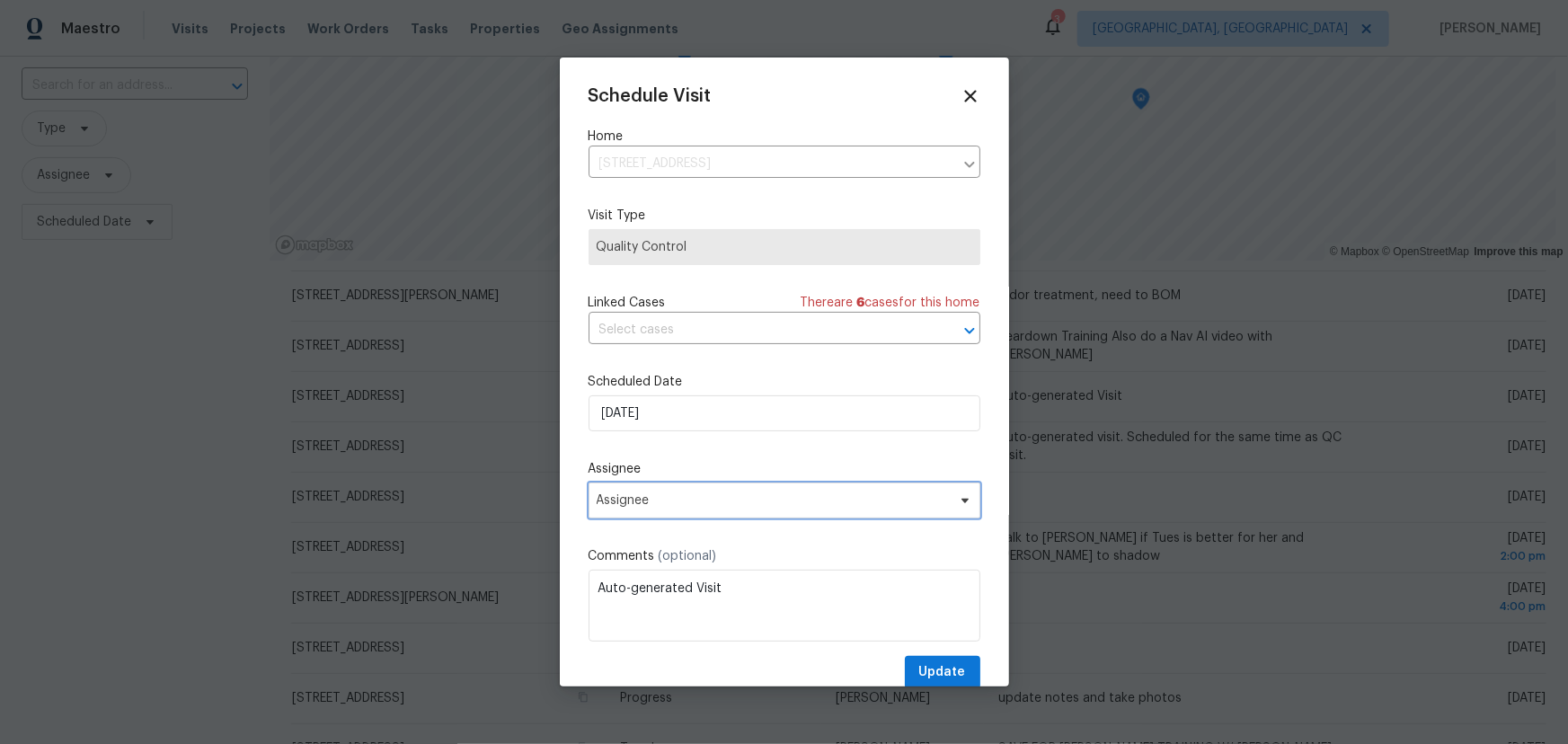
click at [700, 512] on span "Assignee" at bounding box center [784, 500] width 392 height 36
click at [960, 92] on icon at bounding box center [970, 96] width 21 height 21
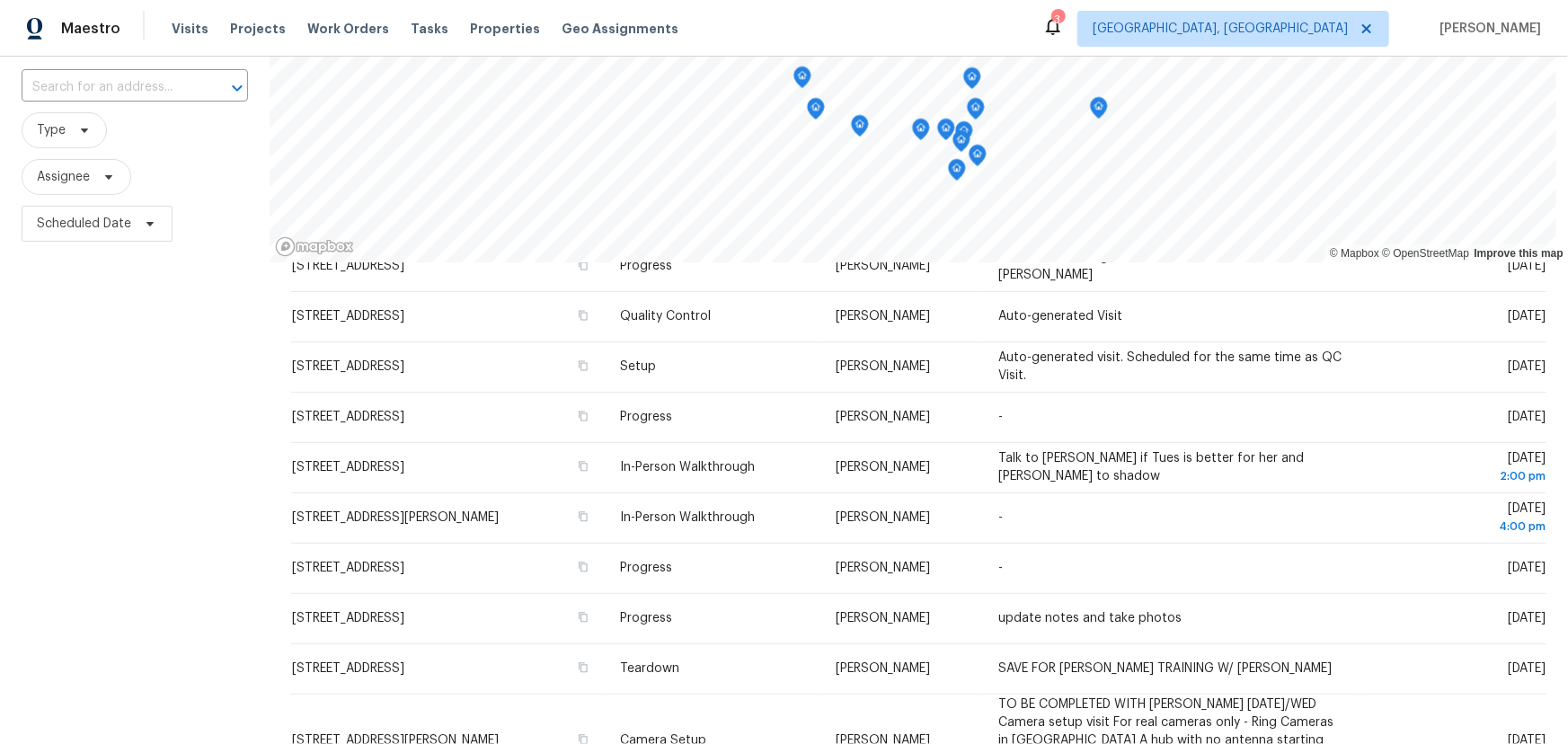
scroll to position [117, 0]
click at [53, 120] on span "Type" at bounding box center [65, 131] width 86 height 36
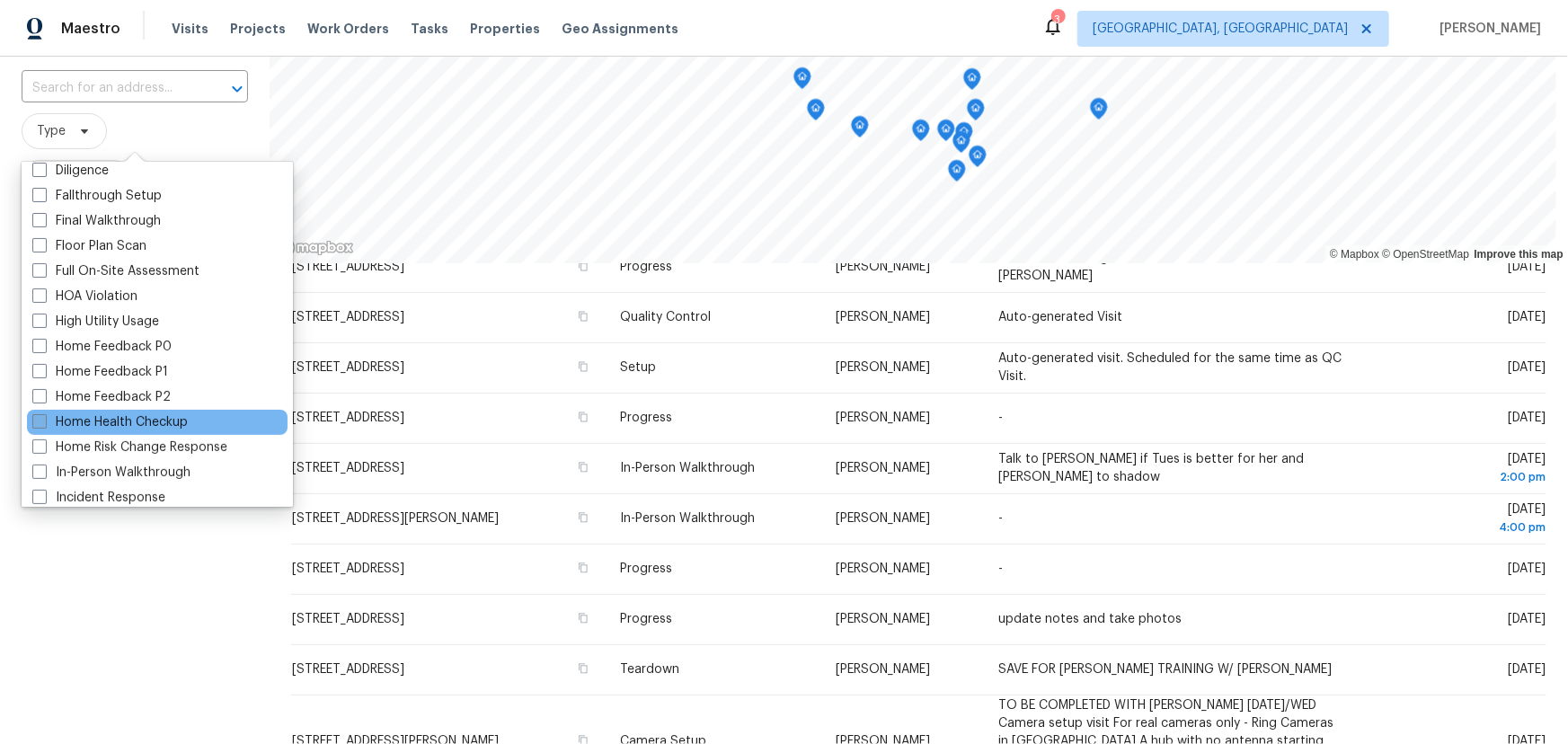
scroll to position [409, 0]
click at [91, 413] on div "Home Health Checkup" at bounding box center [158, 424] width 261 height 26
click at [32, 426] on span at bounding box center [39, 423] width 15 height 15
click at [32, 426] on input "Home Health Checkup" at bounding box center [37, 420] width 12 height 12
checkbox input "true"
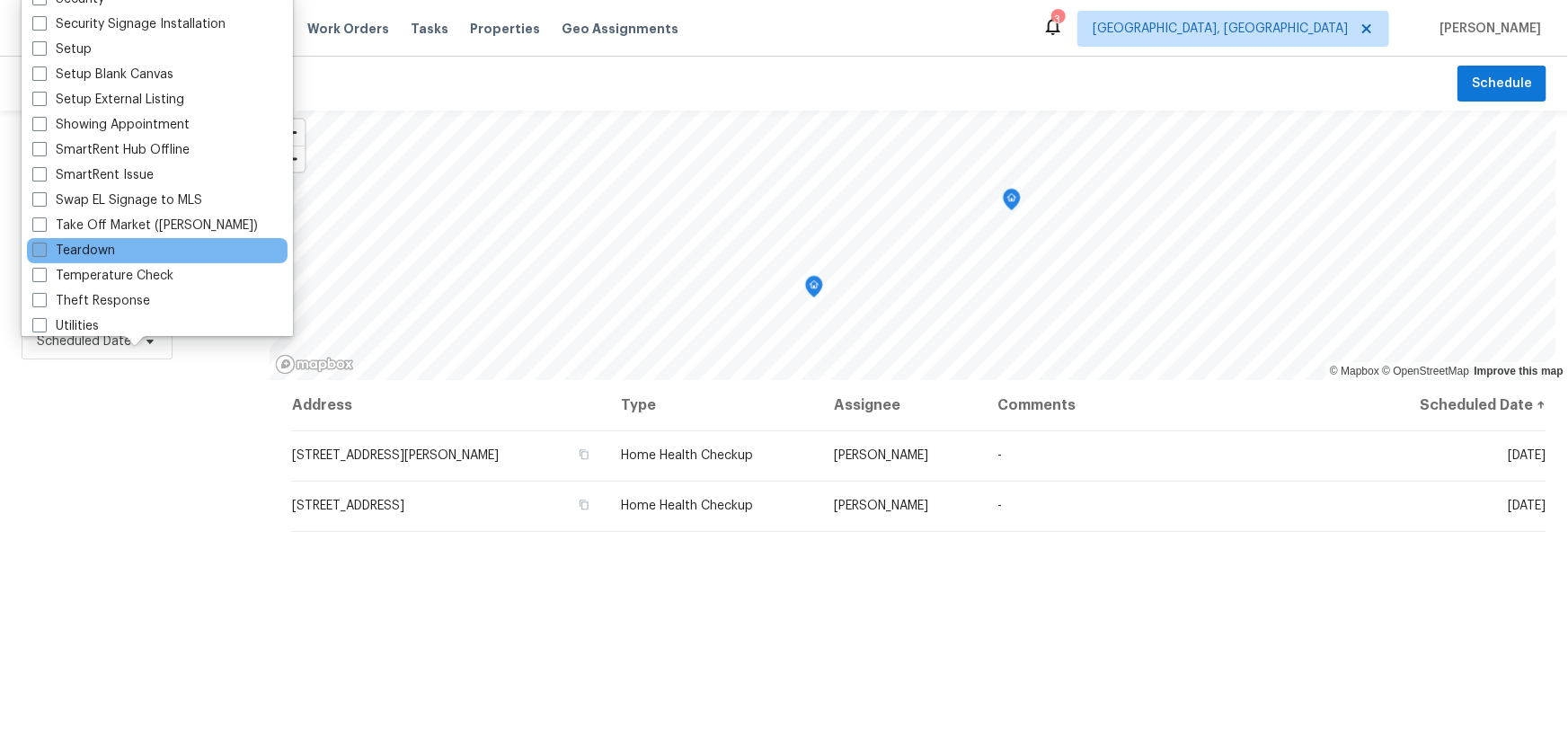
click at [42, 252] on span at bounding box center [39, 250] width 15 height 15
click at [42, 252] on input "Teardown" at bounding box center [37, 247] width 12 height 12
checkbox input "true"
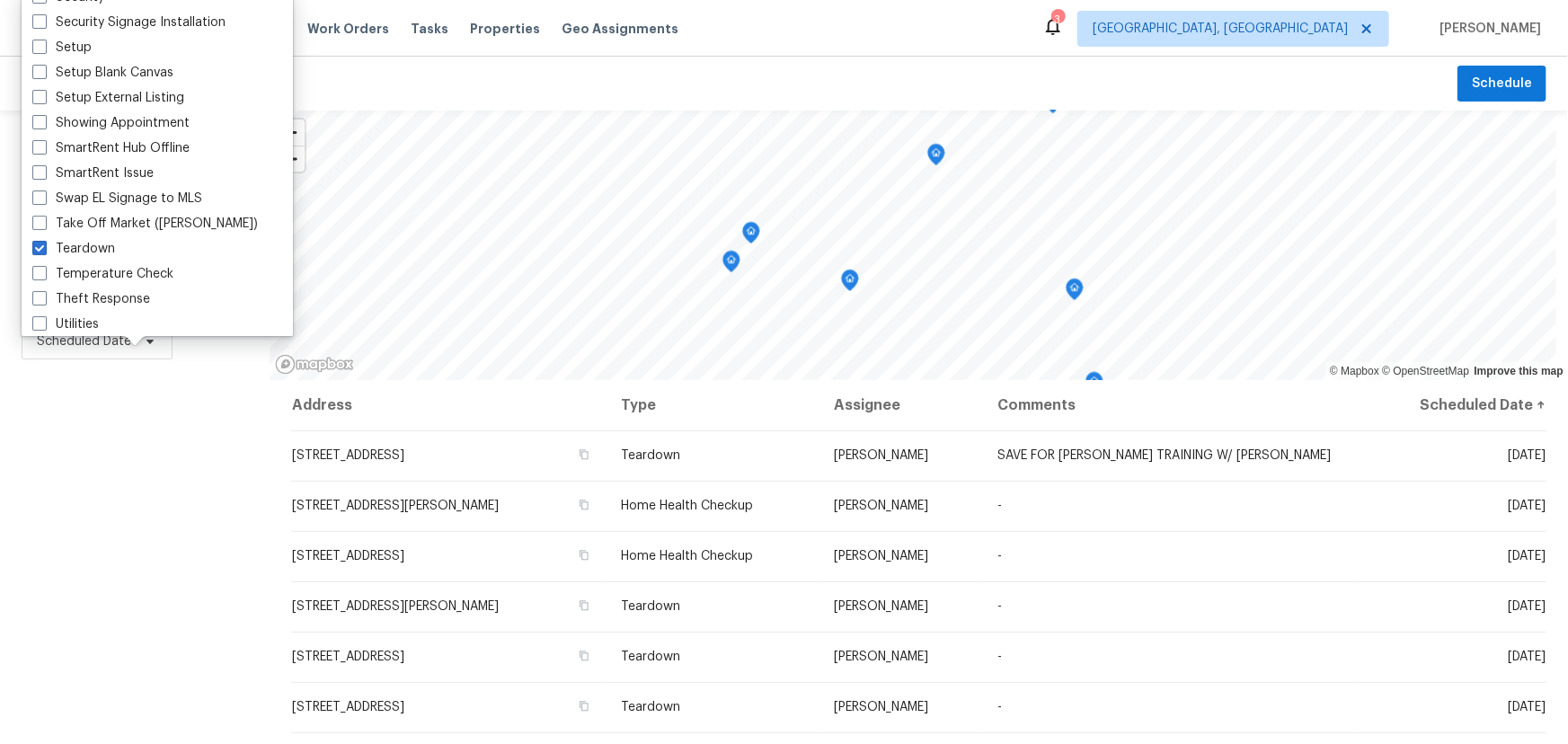
click at [102, 584] on div "Filters Reset ​ Home Health Checkup + 1 Assignee Scheduled Date" at bounding box center [134, 542] width 269 height 865
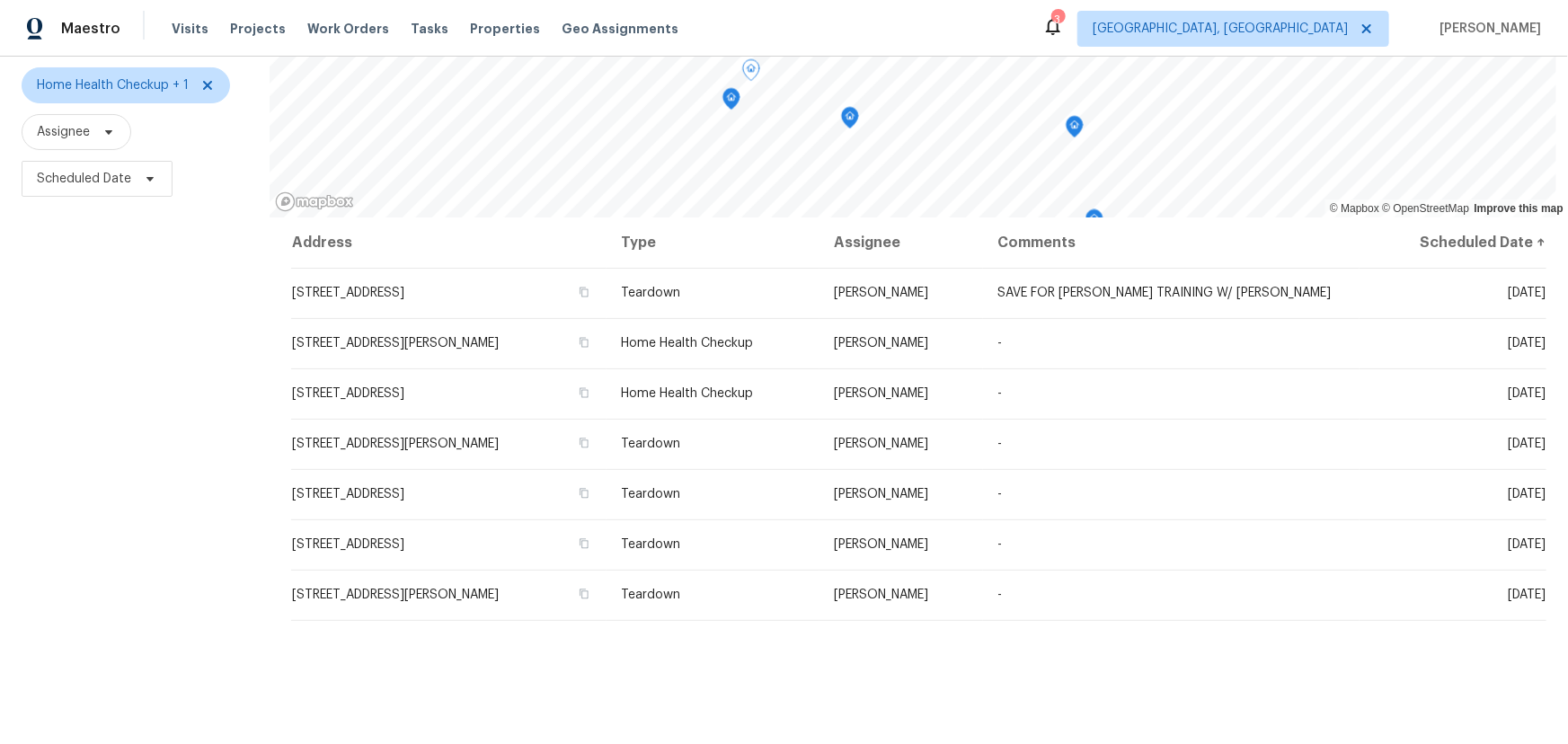
scroll to position [162, 0]
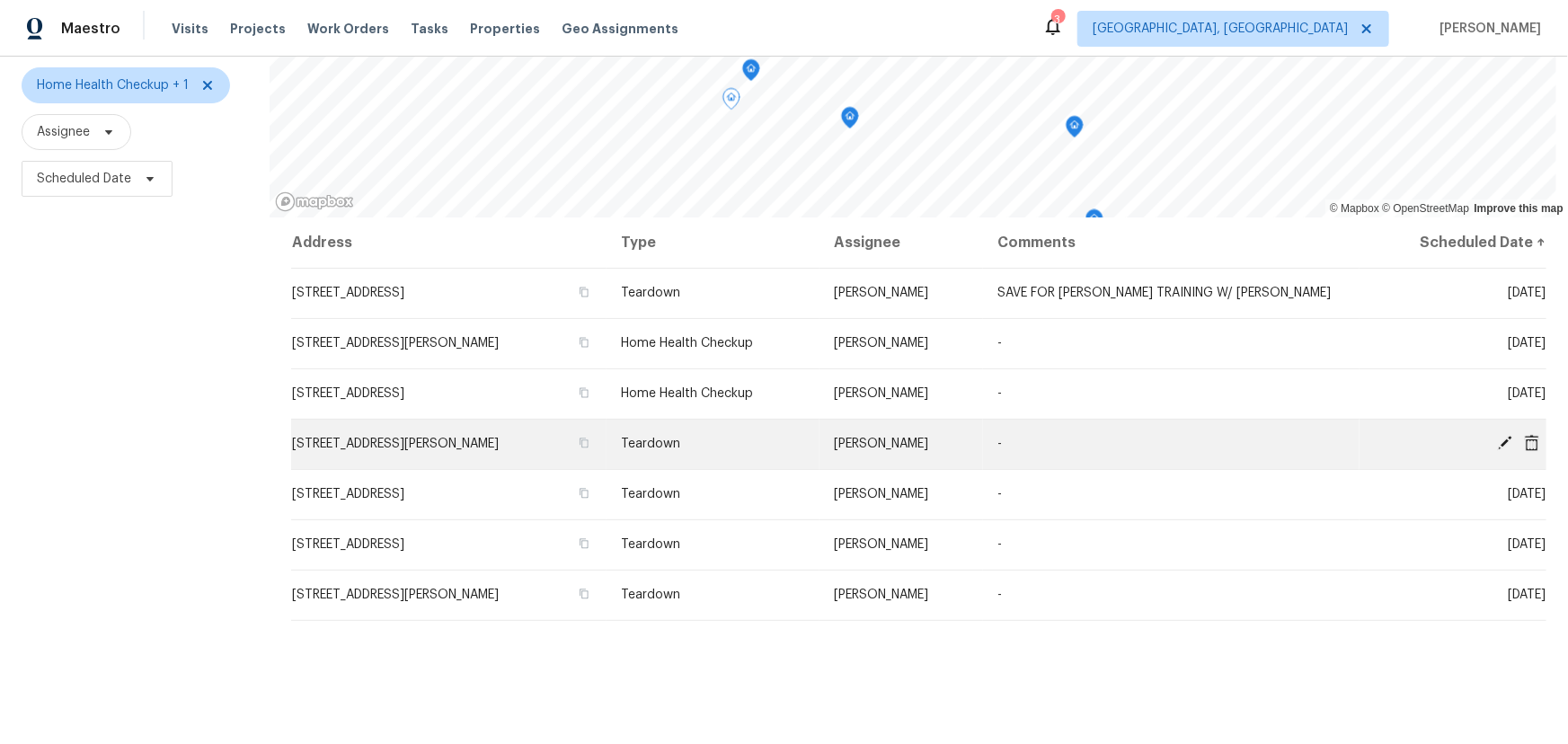
click at [1498, 440] on icon at bounding box center [1505, 444] width 15 height 15
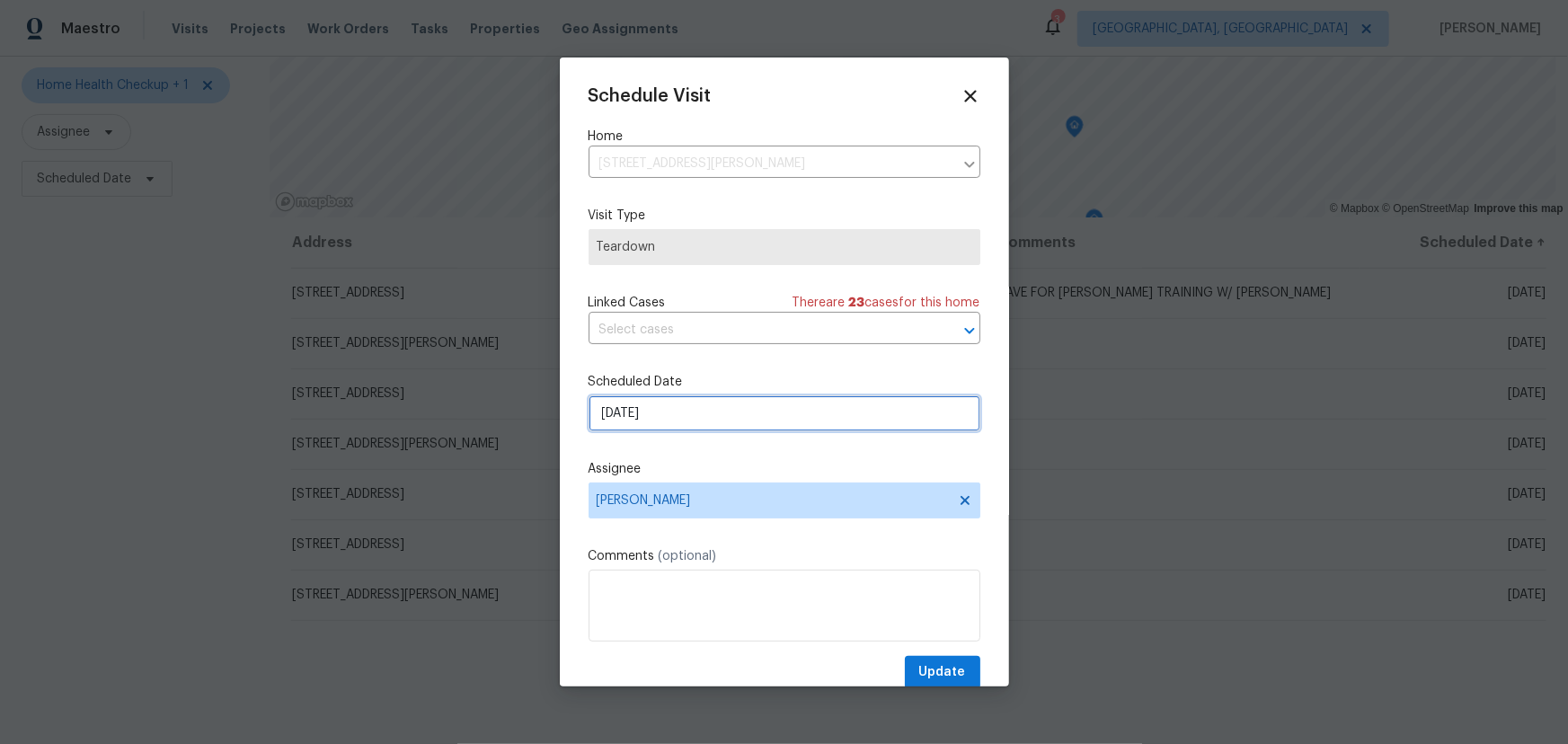
click at [724, 415] on input "9/23/2025" at bounding box center [784, 413] width 392 height 36
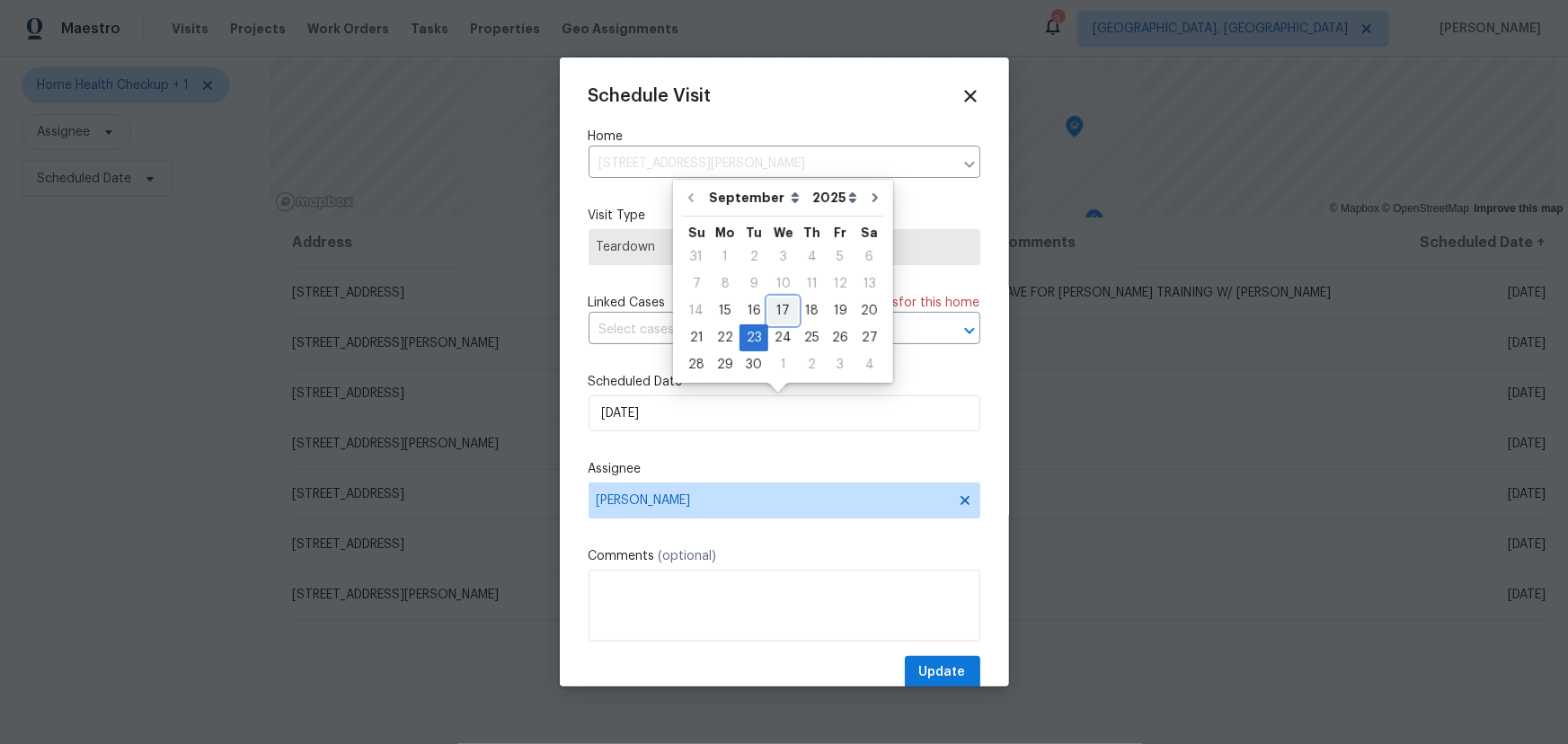
click at [774, 309] on div "17" at bounding box center [783, 311] width 29 height 26
type input "9/17/2025"
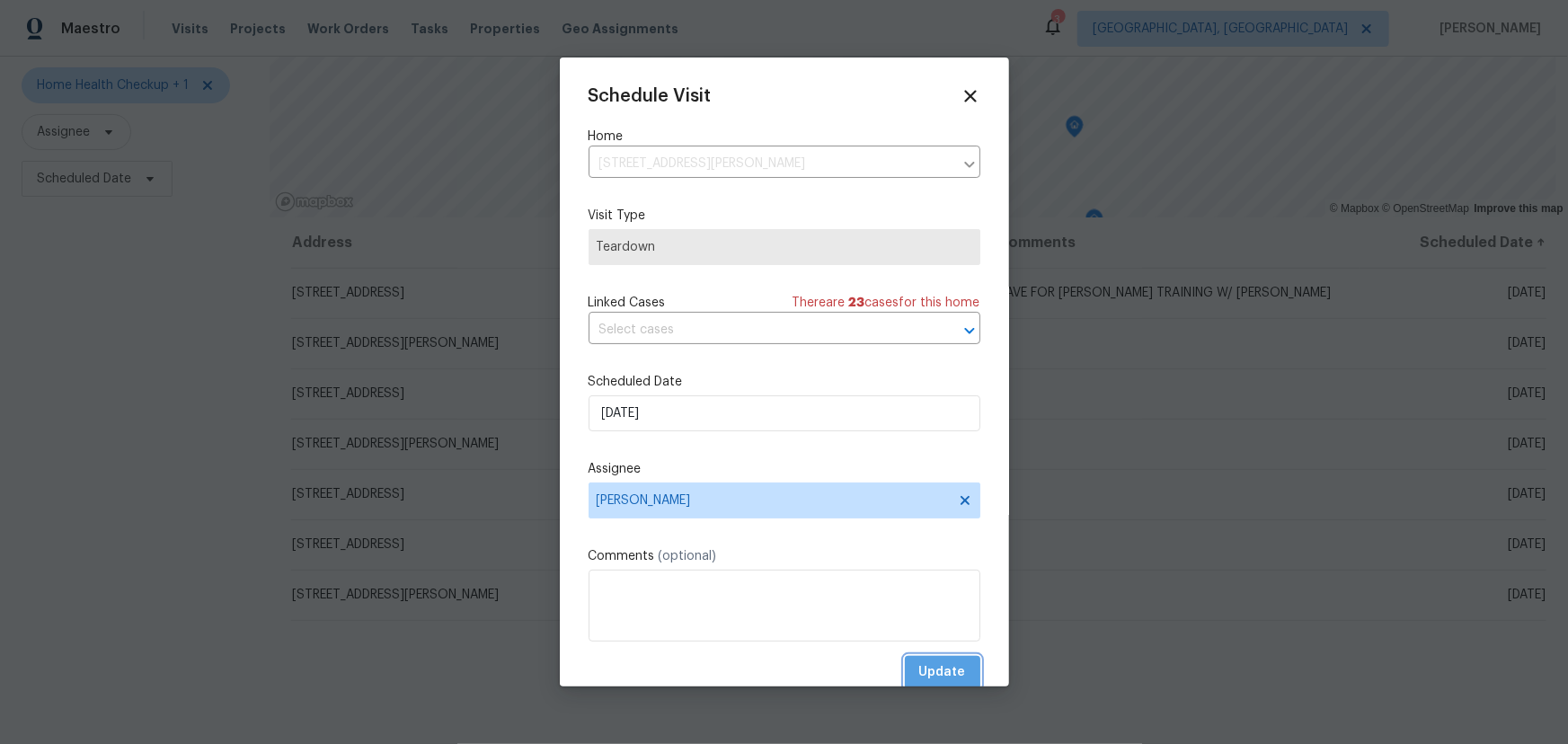
click at [936, 661] on button "Update" at bounding box center [943, 673] width 76 height 33
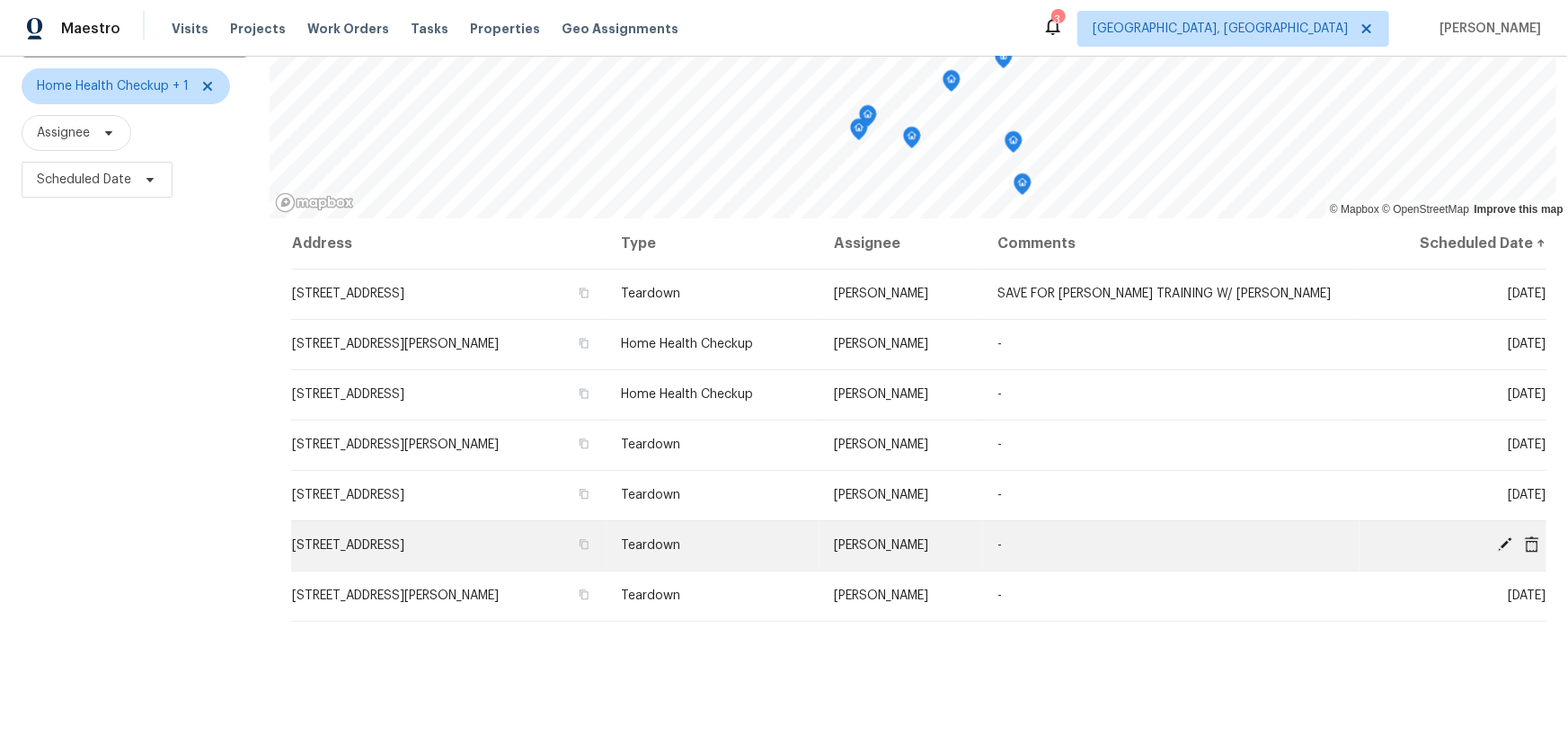
scroll to position [162, 0]
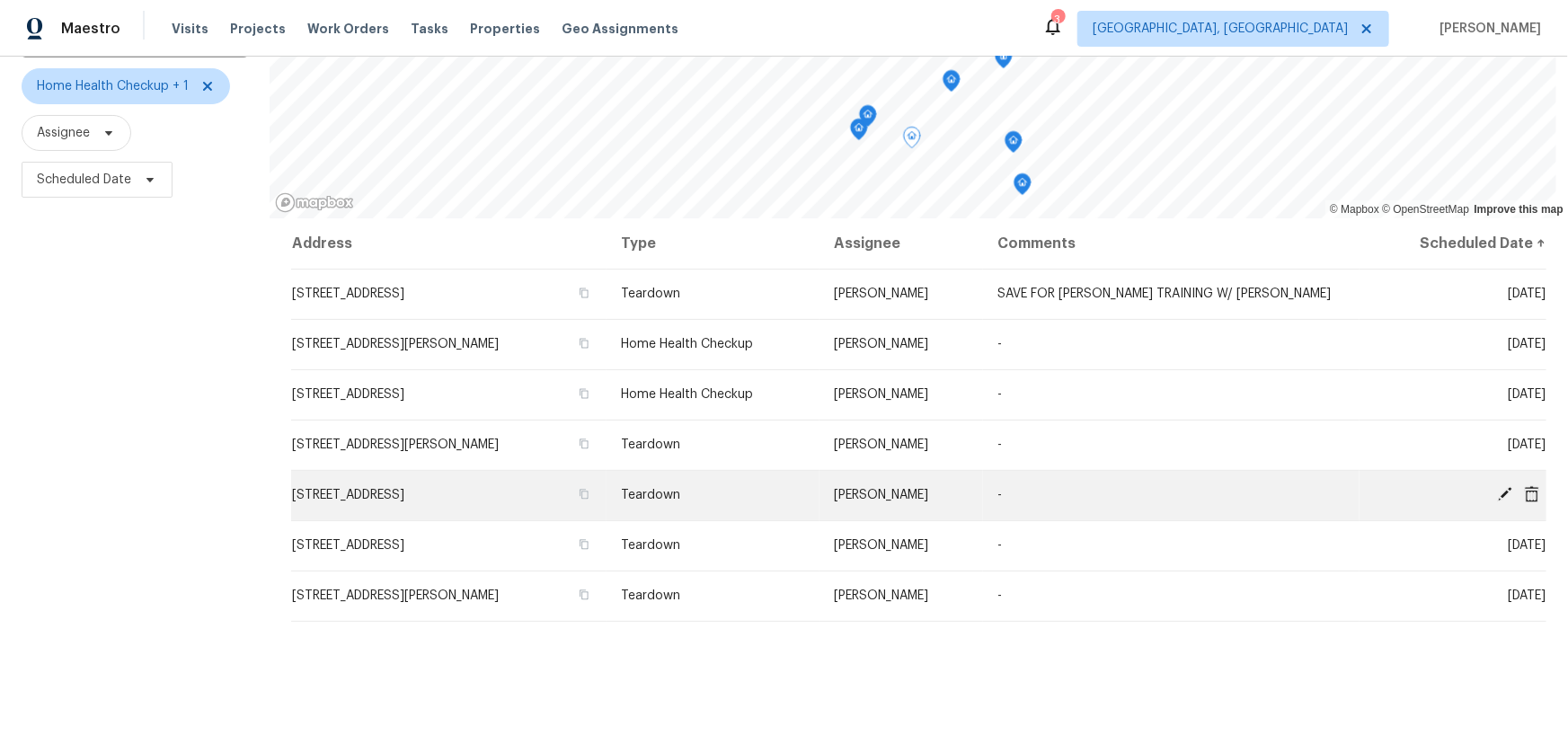
click at [1498, 488] on icon at bounding box center [1506, 495] width 16 height 16
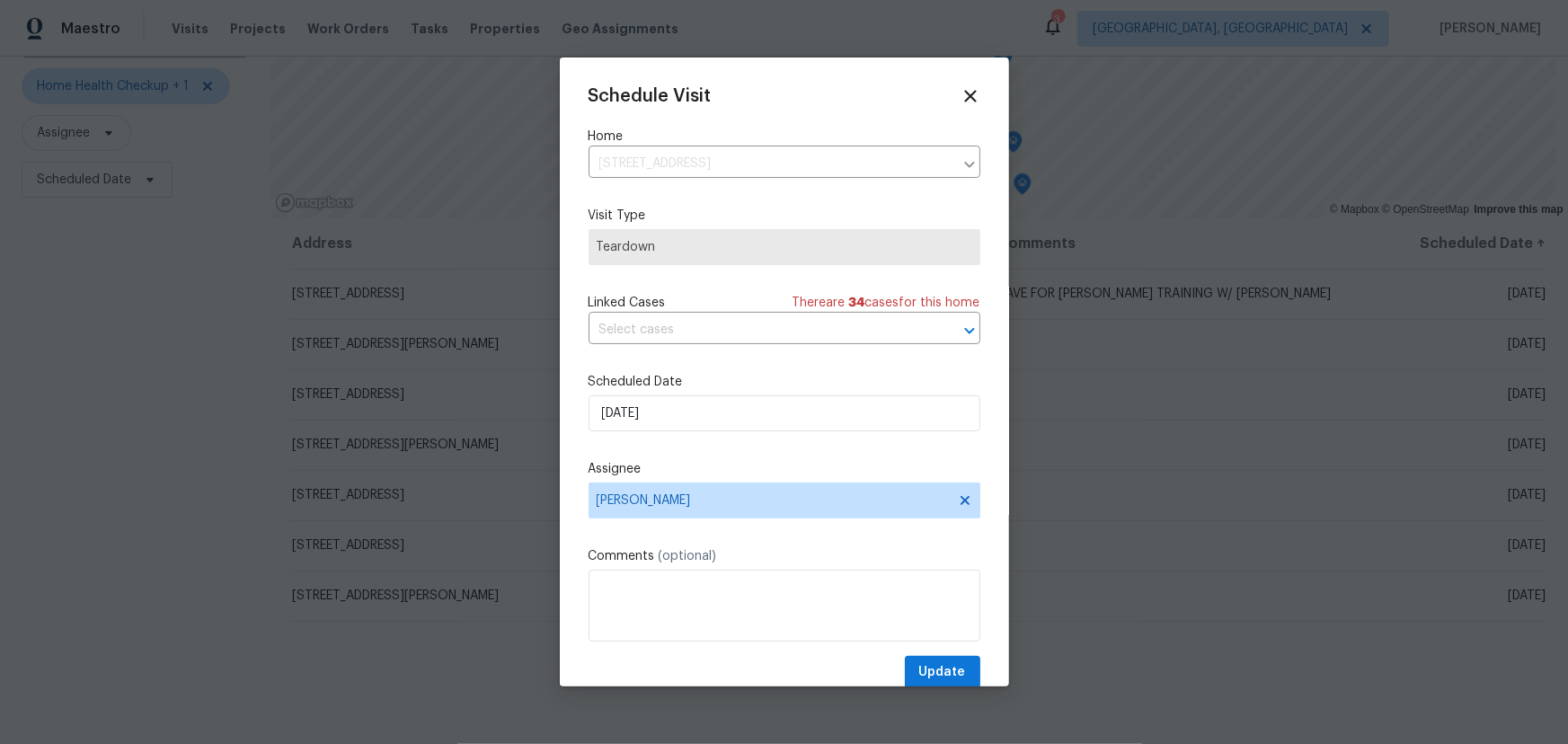
click at [700, 375] on label "Scheduled Date" at bounding box center [784, 382] width 392 height 18
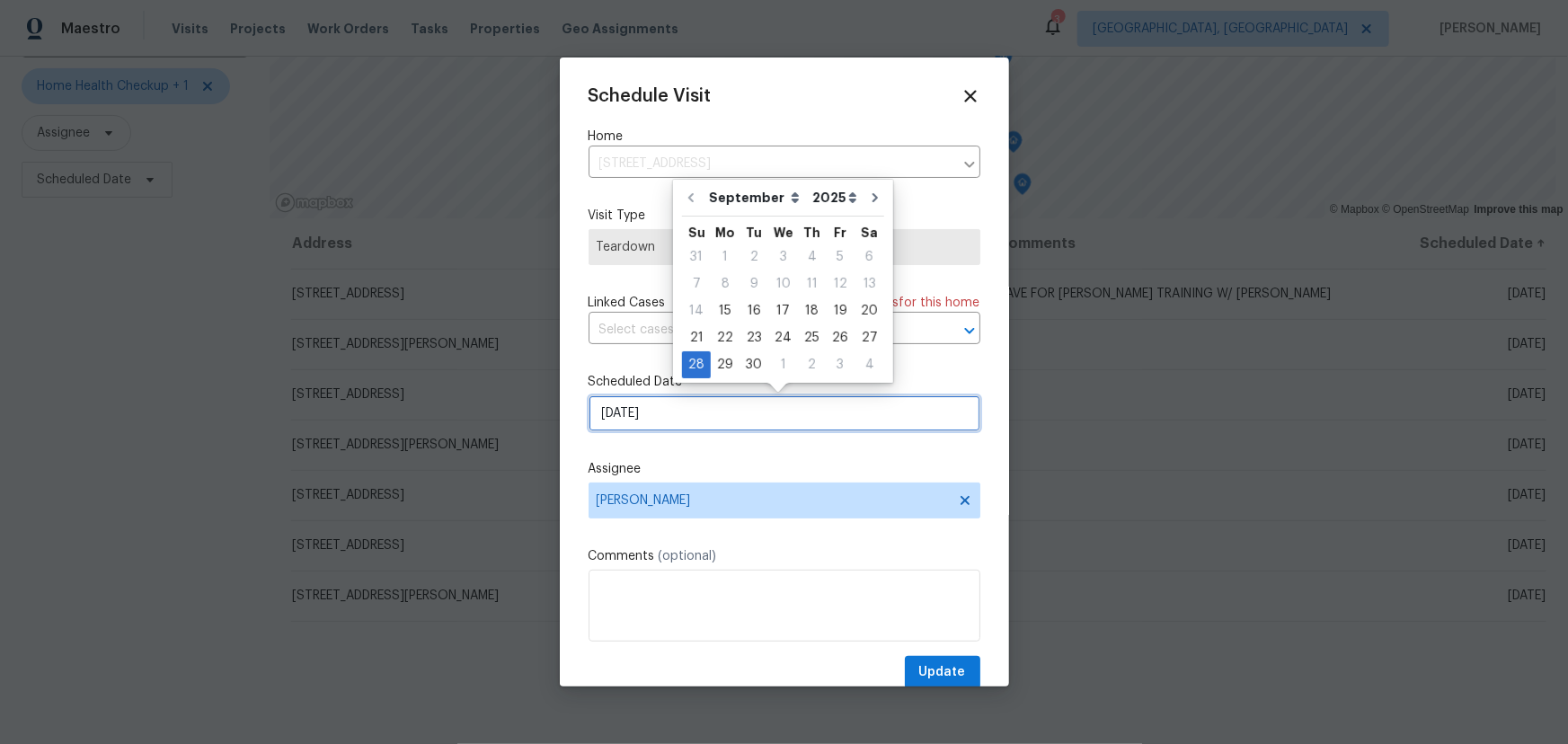
click at [693, 407] on input "9/28/2025" at bounding box center [784, 413] width 392 height 36
click at [783, 310] on div "17" at bounding box center [783, 311] width 29 height 26
type input "9/17/2025"
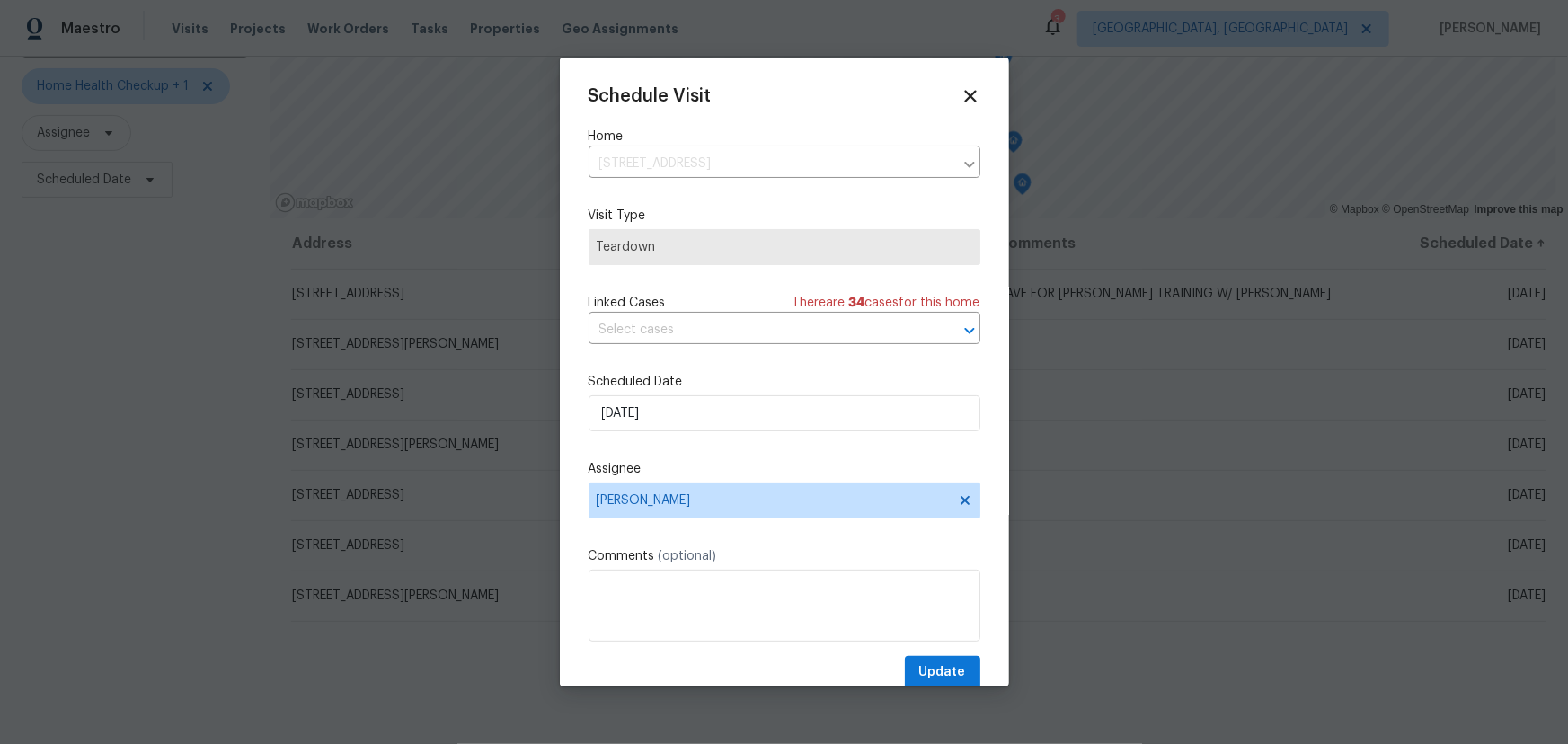
click at [936, 655] on div "Schedule Visit Home 1959 Little Water Dr, Columbus, OH 43223 ​ Visit Type Teard…" at bounding box center [784, 388] width 392 height 603
click at [935, 661] on button "Update" at bounding box center [943, 673] width 76 height 33
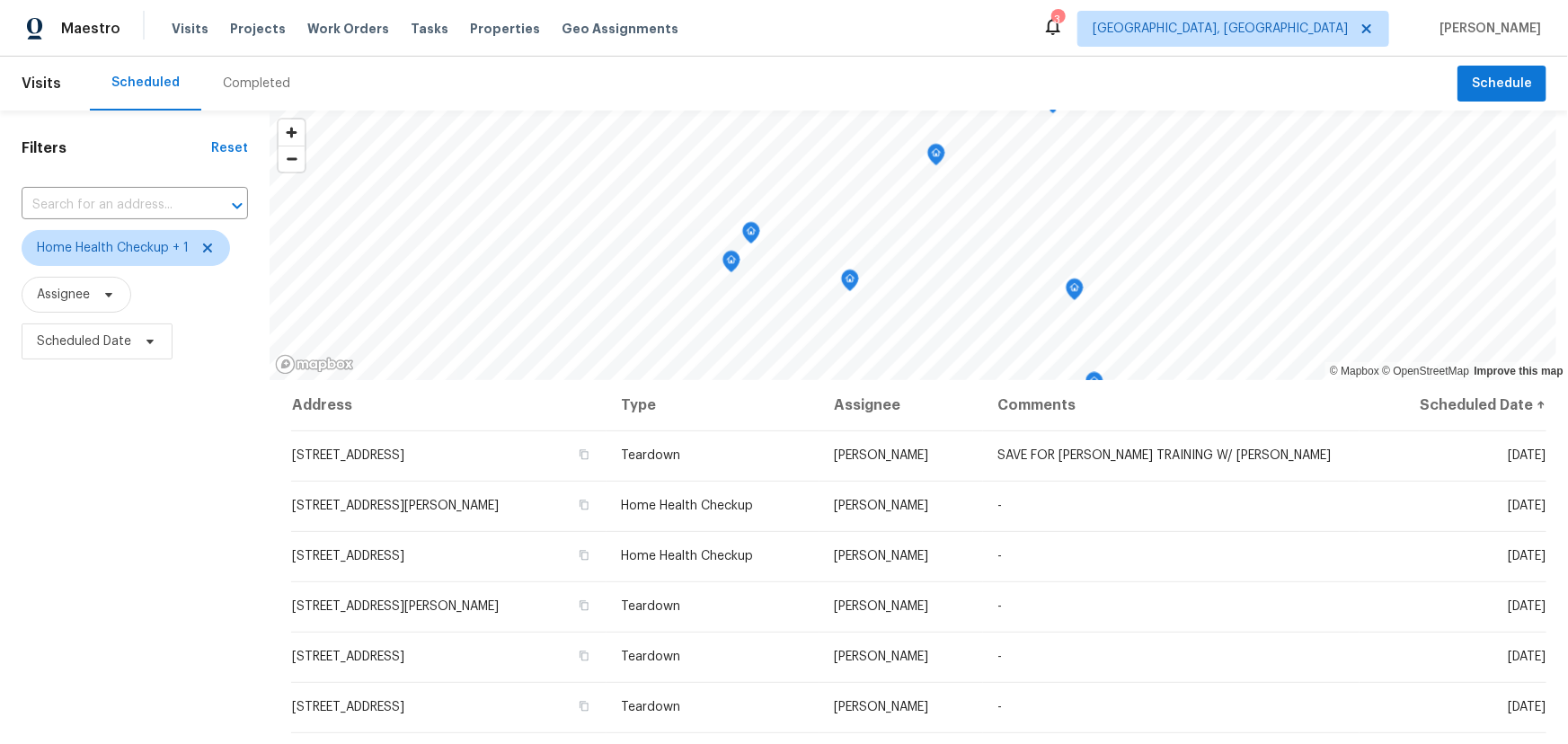
scroll to position [0, 0]
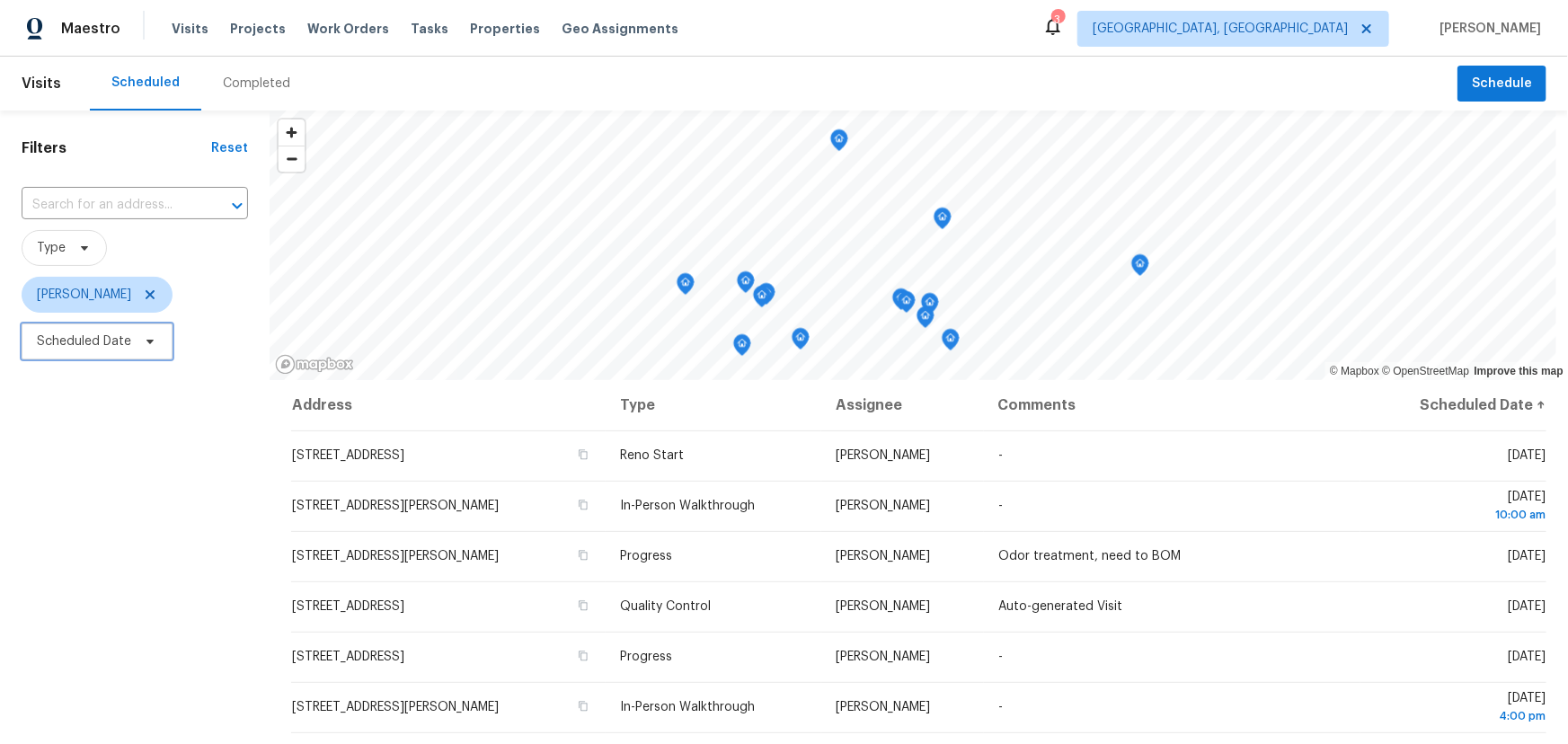
click at [75, 341] on span "Scheduled Date" at bounding box center [83, 341] width 94 height 18
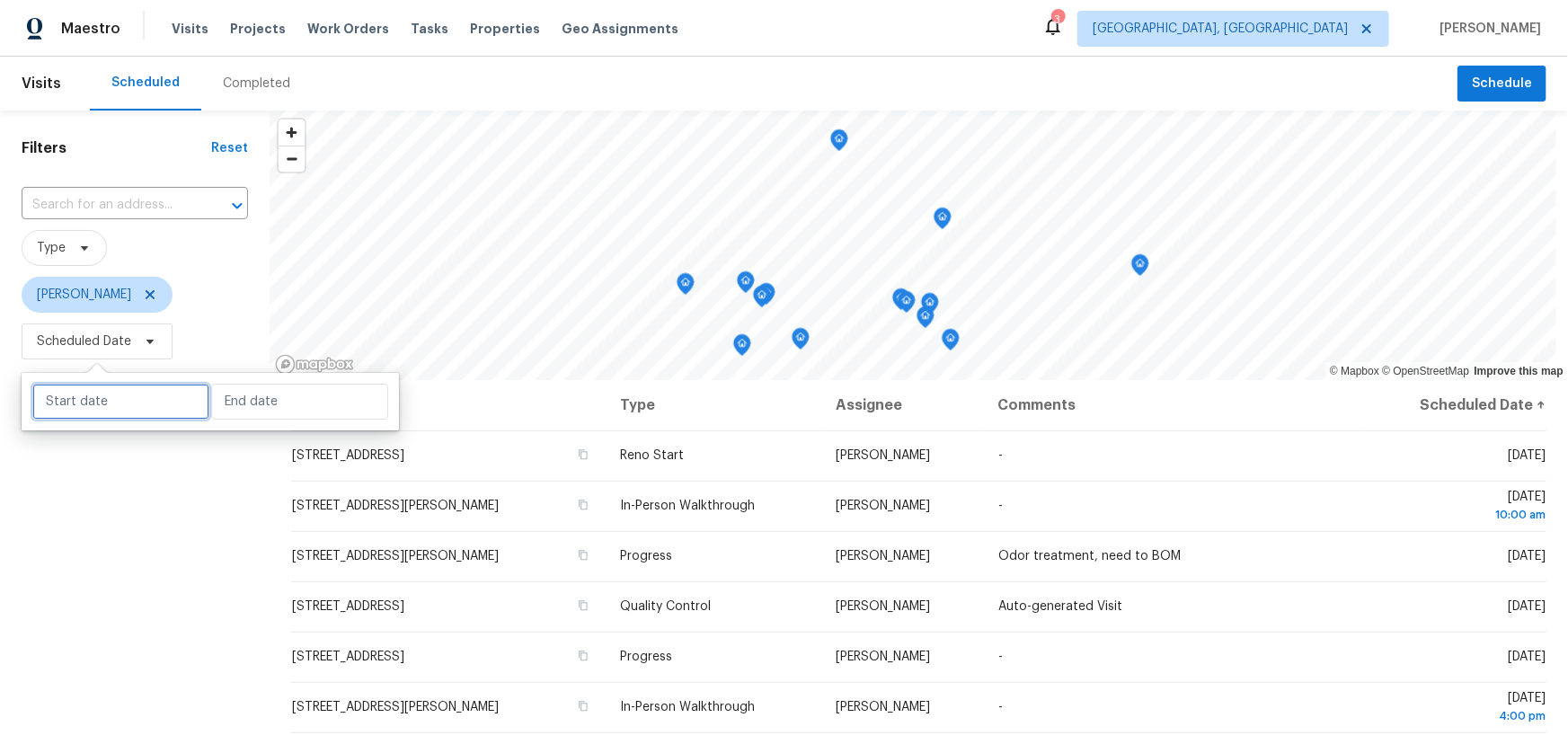
click at [131, 408] on input "text" at bounding box center [120, 401] width 177 height 36
select select "8"
select select "2025"
select select "9"
select select "2025"
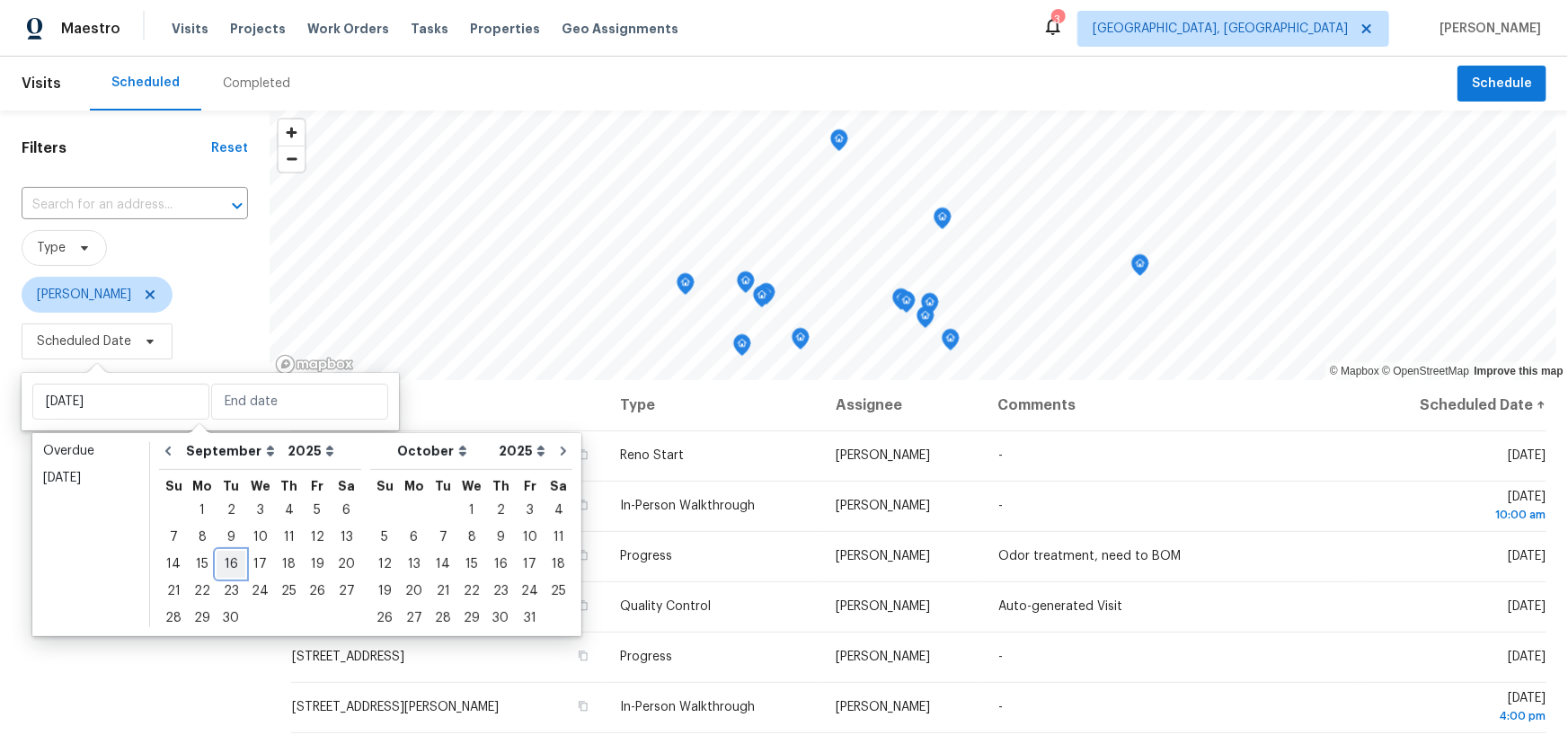
click at [226, 566] on div "16" at bounding box center [231, 565] width 29 height 26
type input "[DATE]"
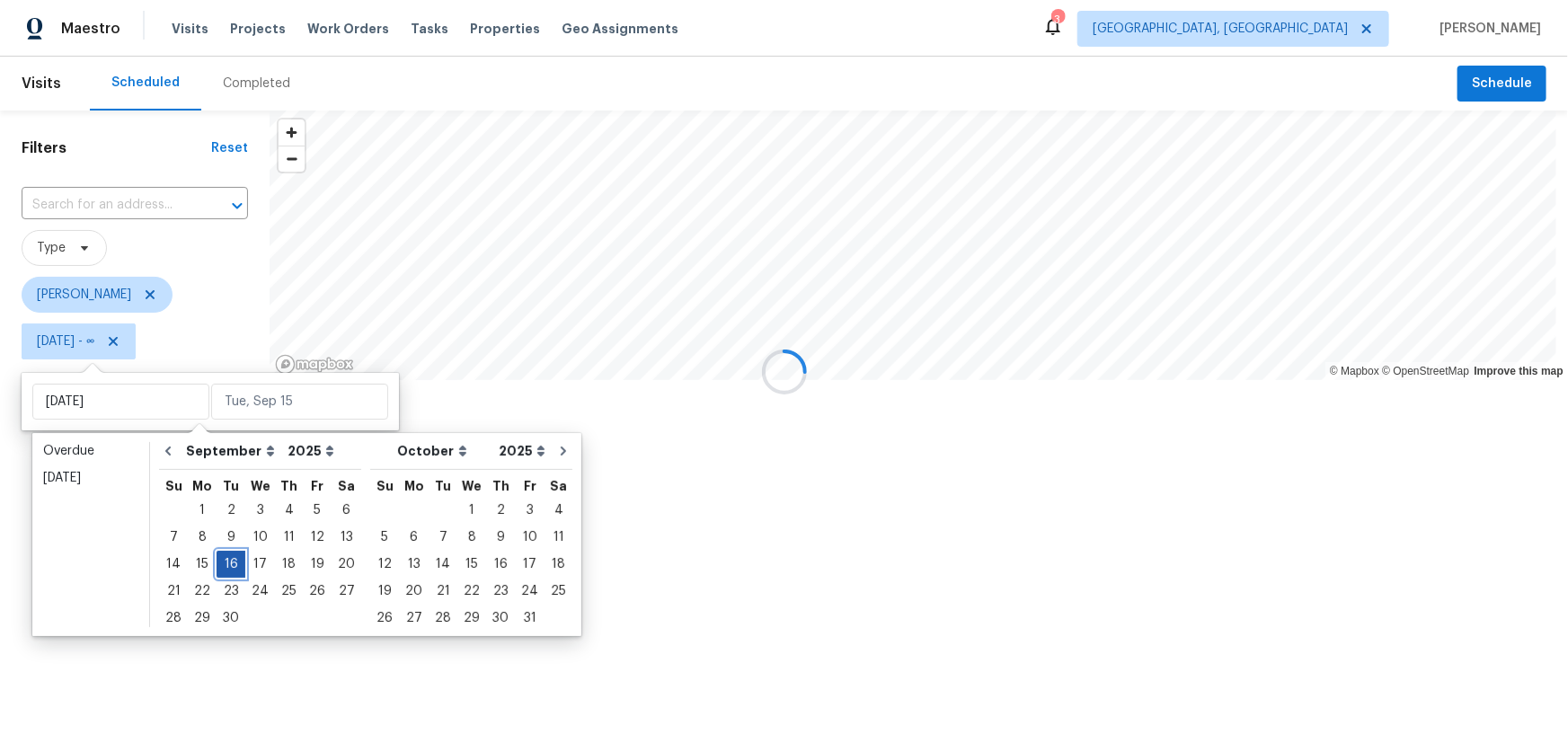
click at [226, 566] on div "16" at bounding box center [231, 565] width 29 height 26
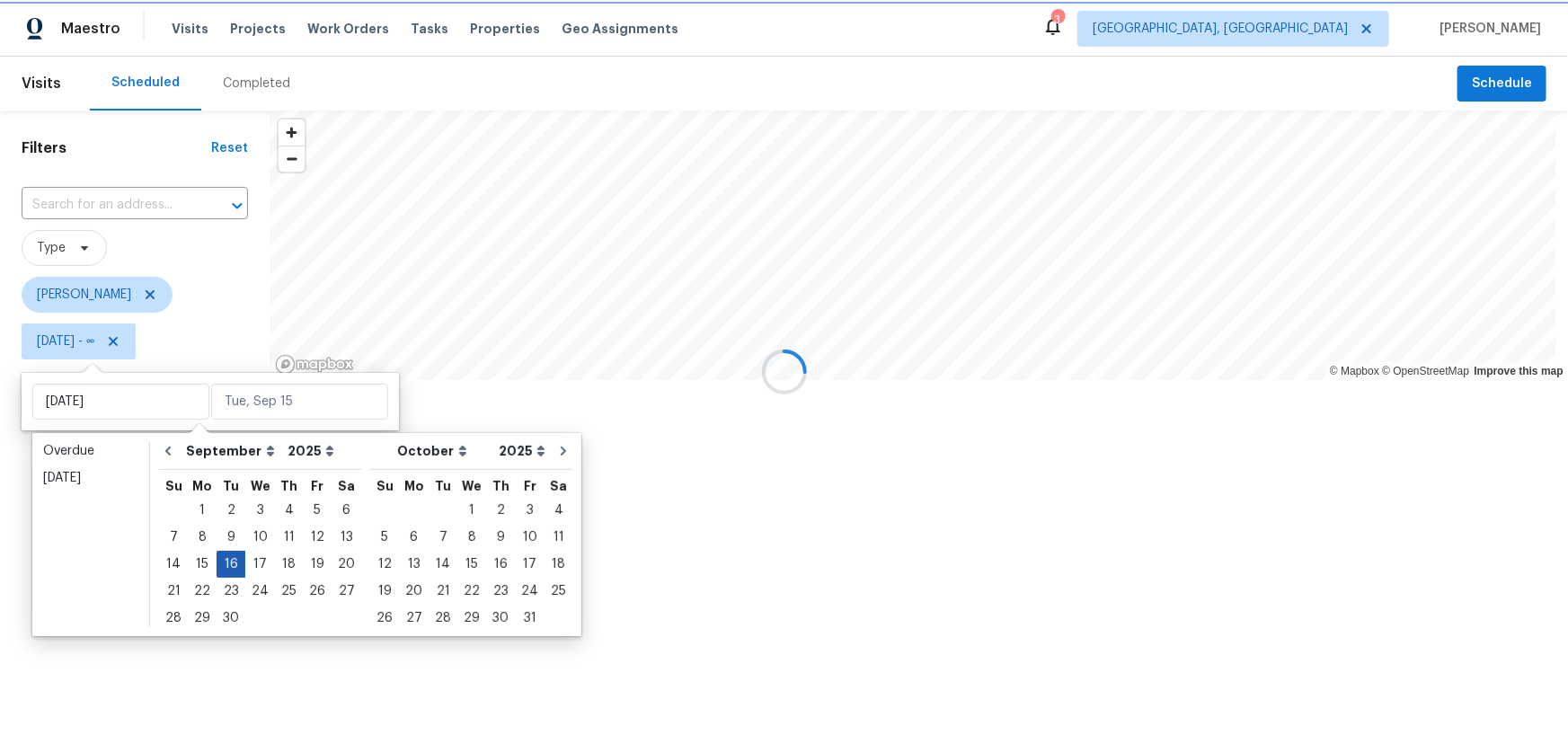
type input "[DATE]"
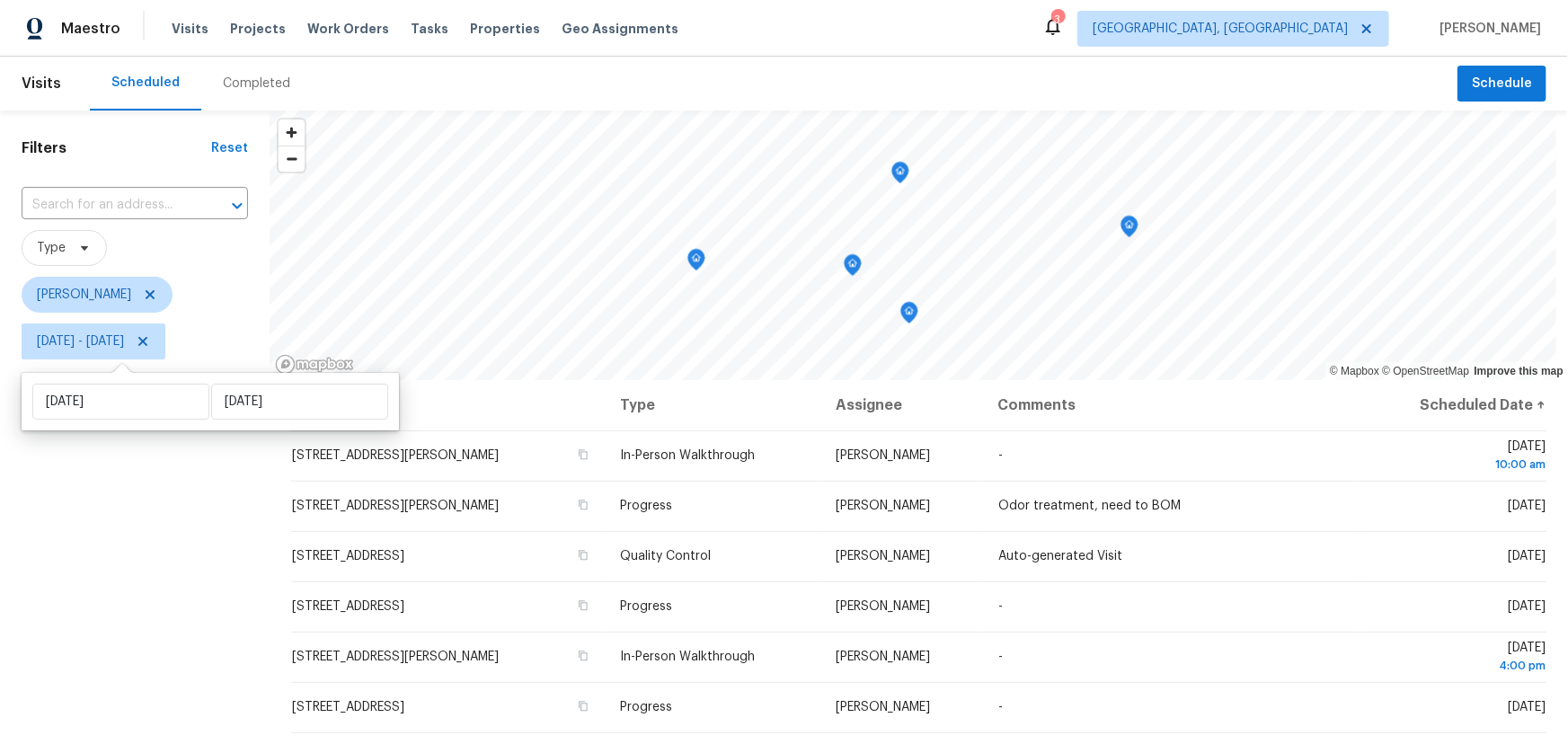
click at [120, 575] on div "Filters Reset ​ Type Keith Hollingsworth Tue, Sep 16 - Tue, Sep 16" at bounding box center [134, 542] width 269 height 865
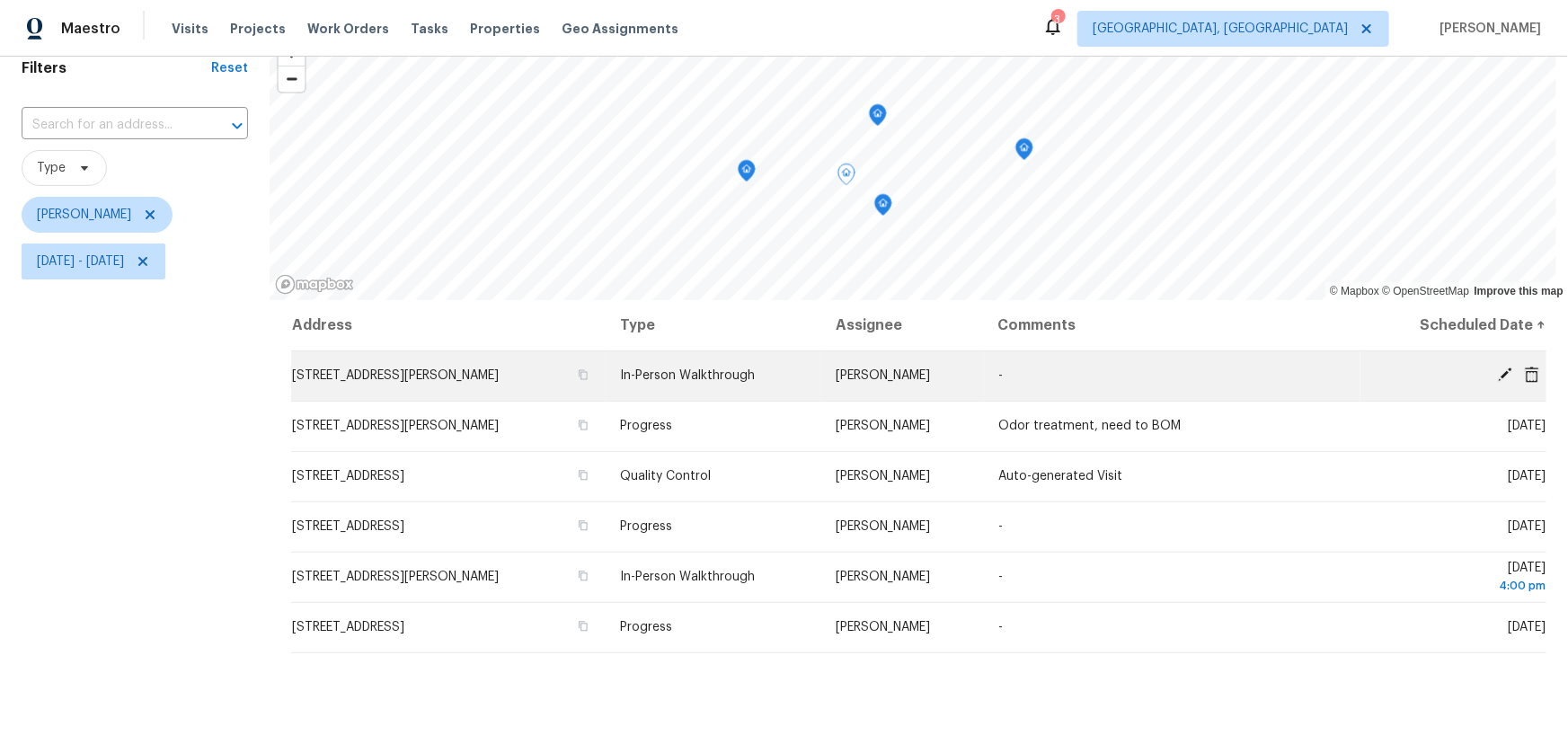
scroll to position [81, 0]
click at [588, 372] on icon "button" at bounding box center [583, 374] width 9 height 10
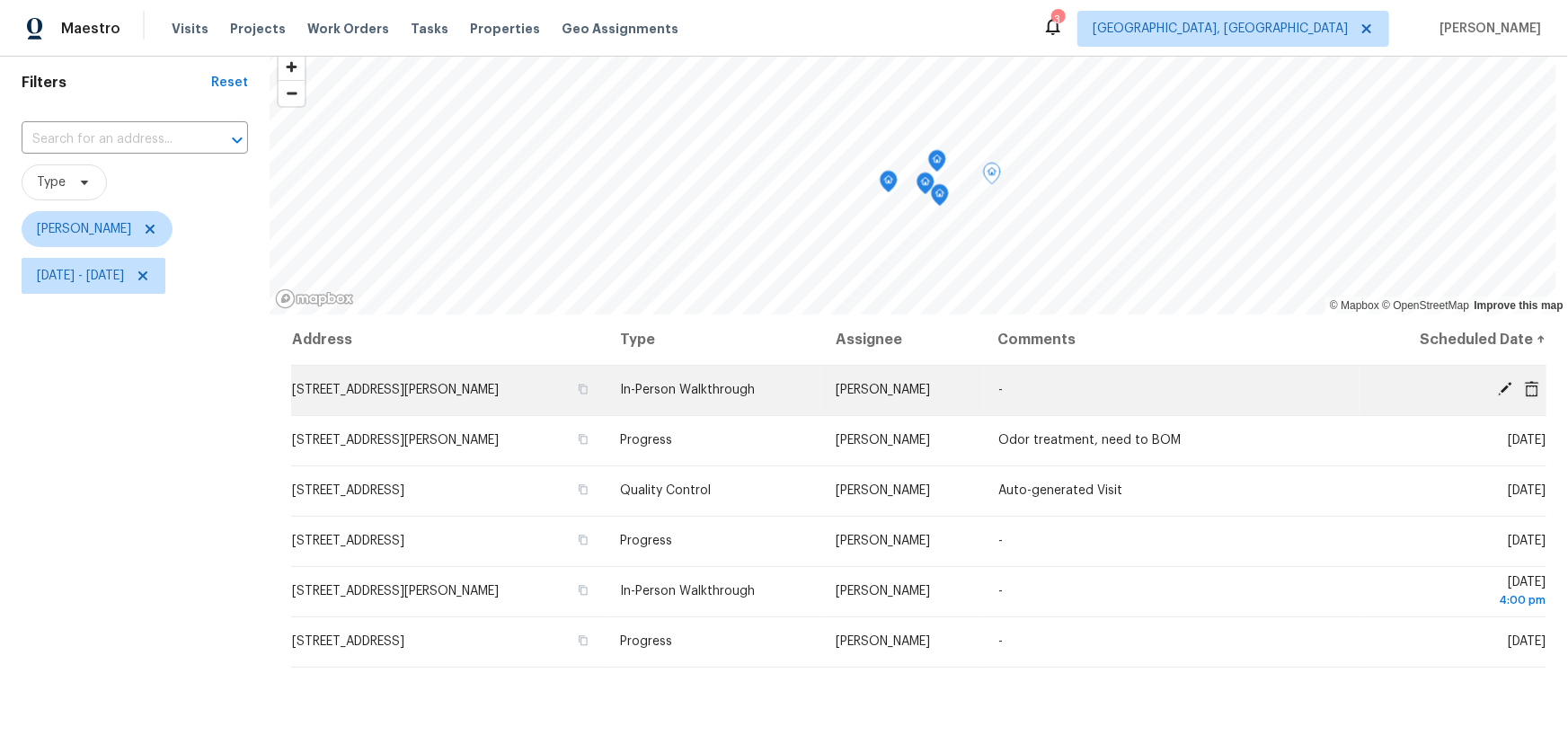
scroll to position [65, 0]
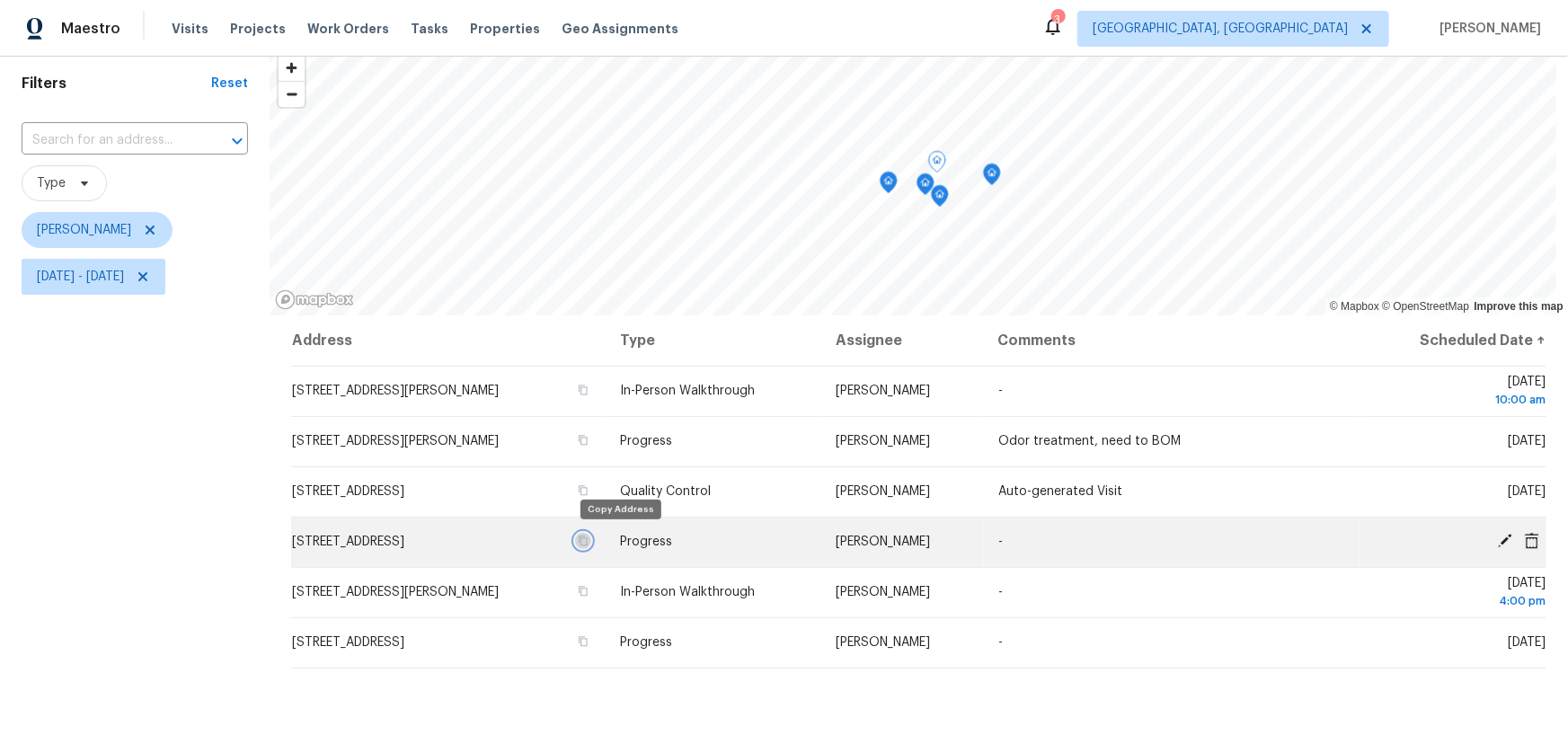
click at [589, 539] on icon "button" at bounding box center [583, 541] width 11 height 11
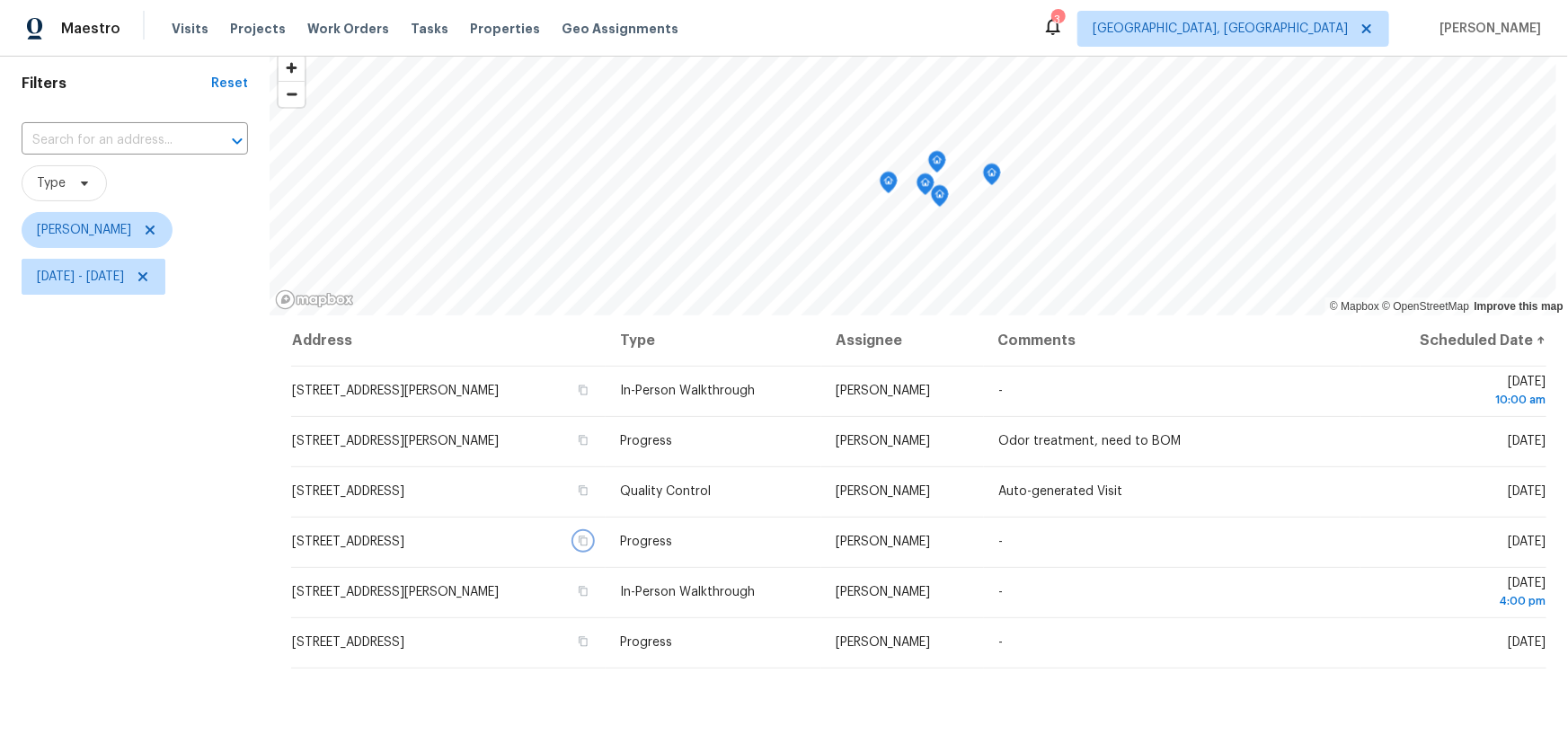
click at [930, 189] on icon "Map marker" at bounding box center [925, 184] width 16 height 21
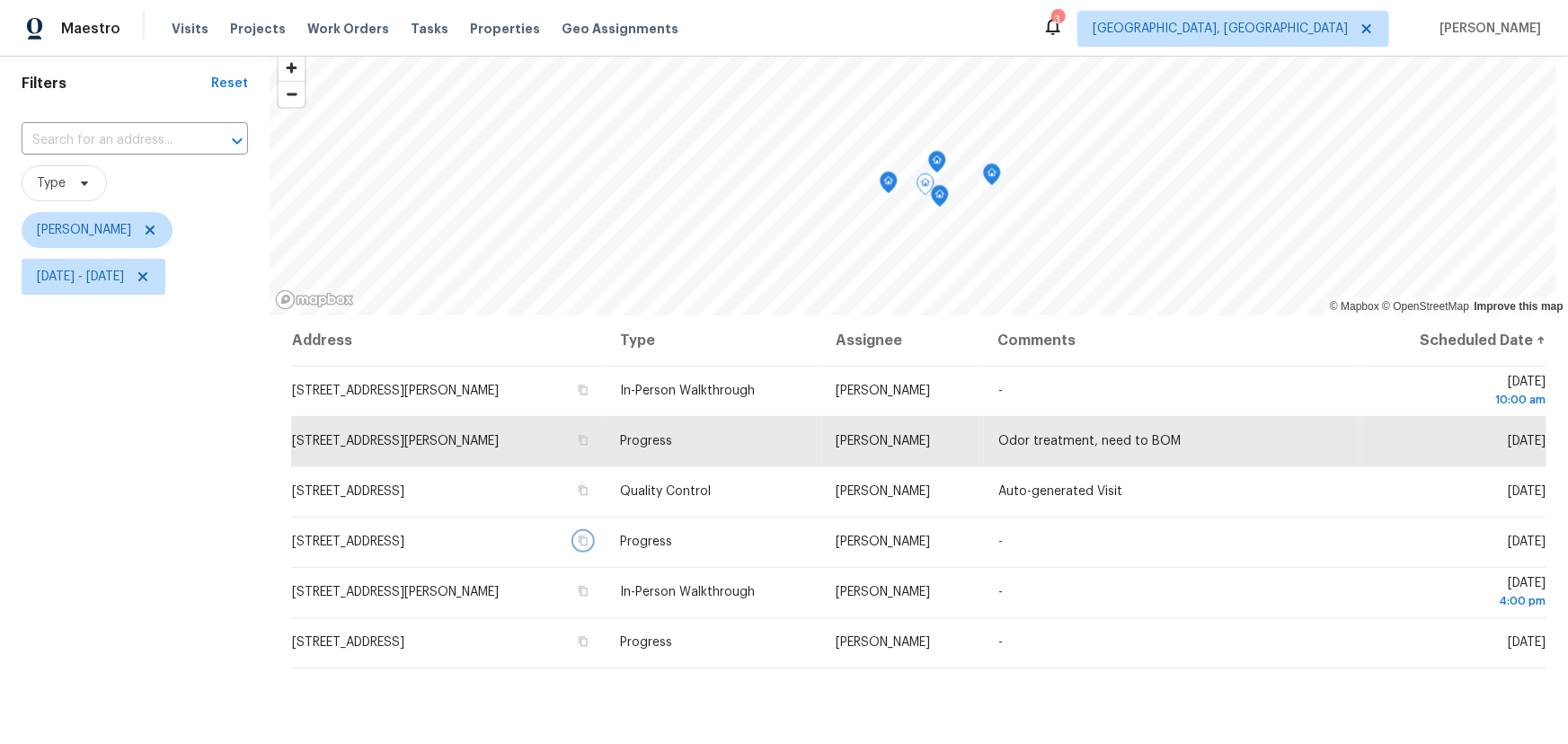
click at [943, 201] on icon "Map marker" at bounding box center [940, 196] width 16 height 21
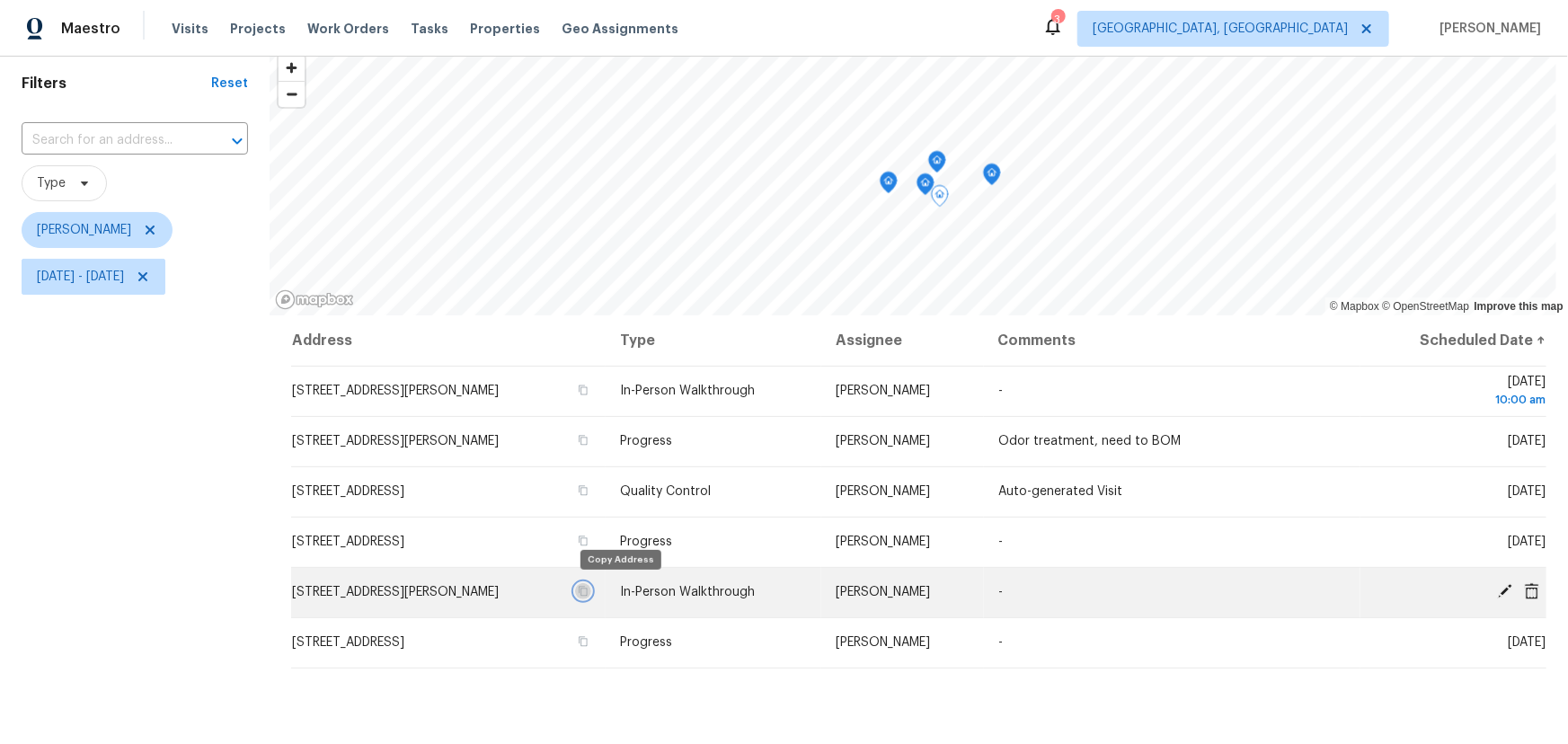
click at [589, 591] on icon "button" at bounding box center [583, 592] width 11 height 11
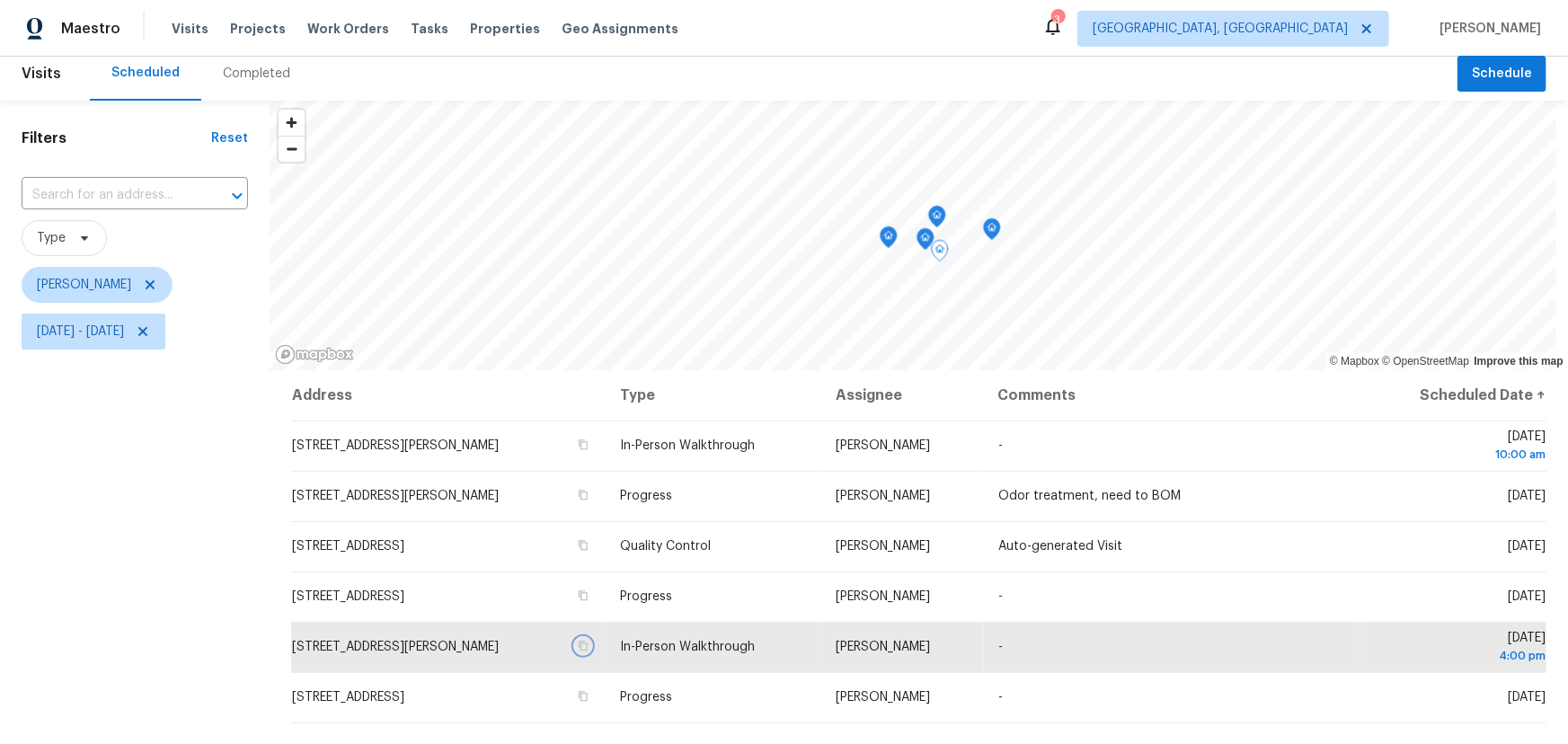
scroll to position [0, 0]
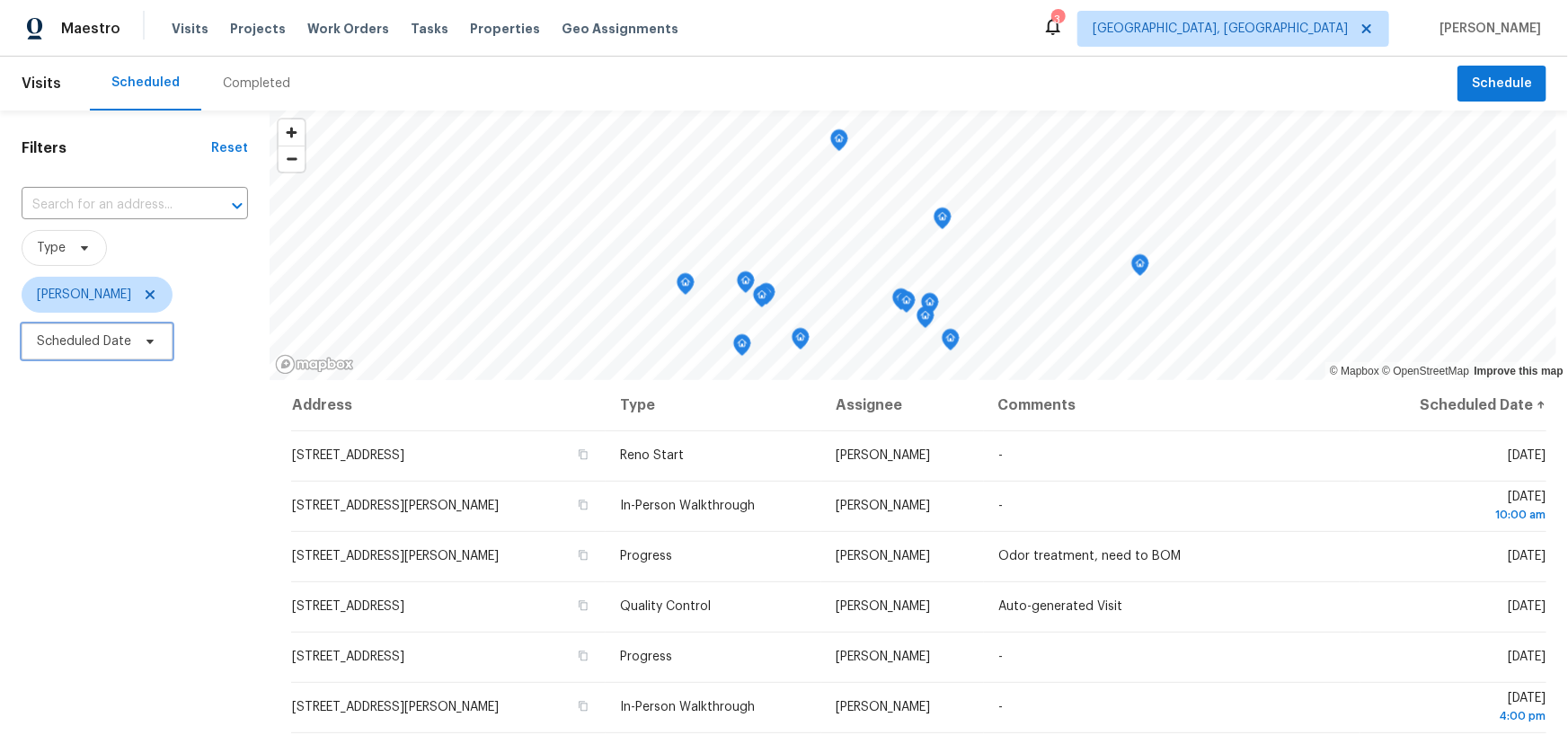
click at [110, 330] on span "Scheduled Date" at bounding box center [97, 341] width 151 height 36
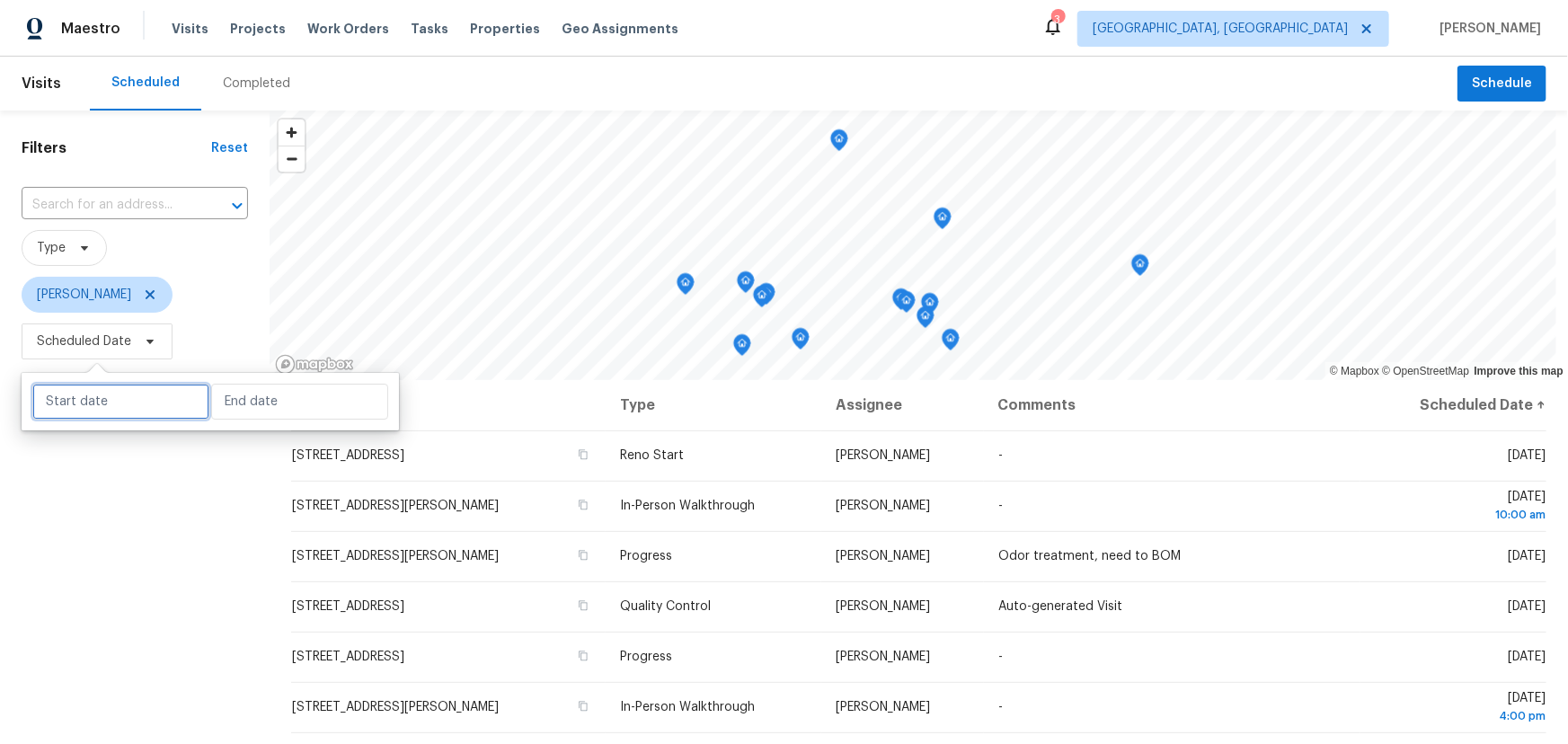
select select "8"
select select "2025"
select select "9"
select select "2025"
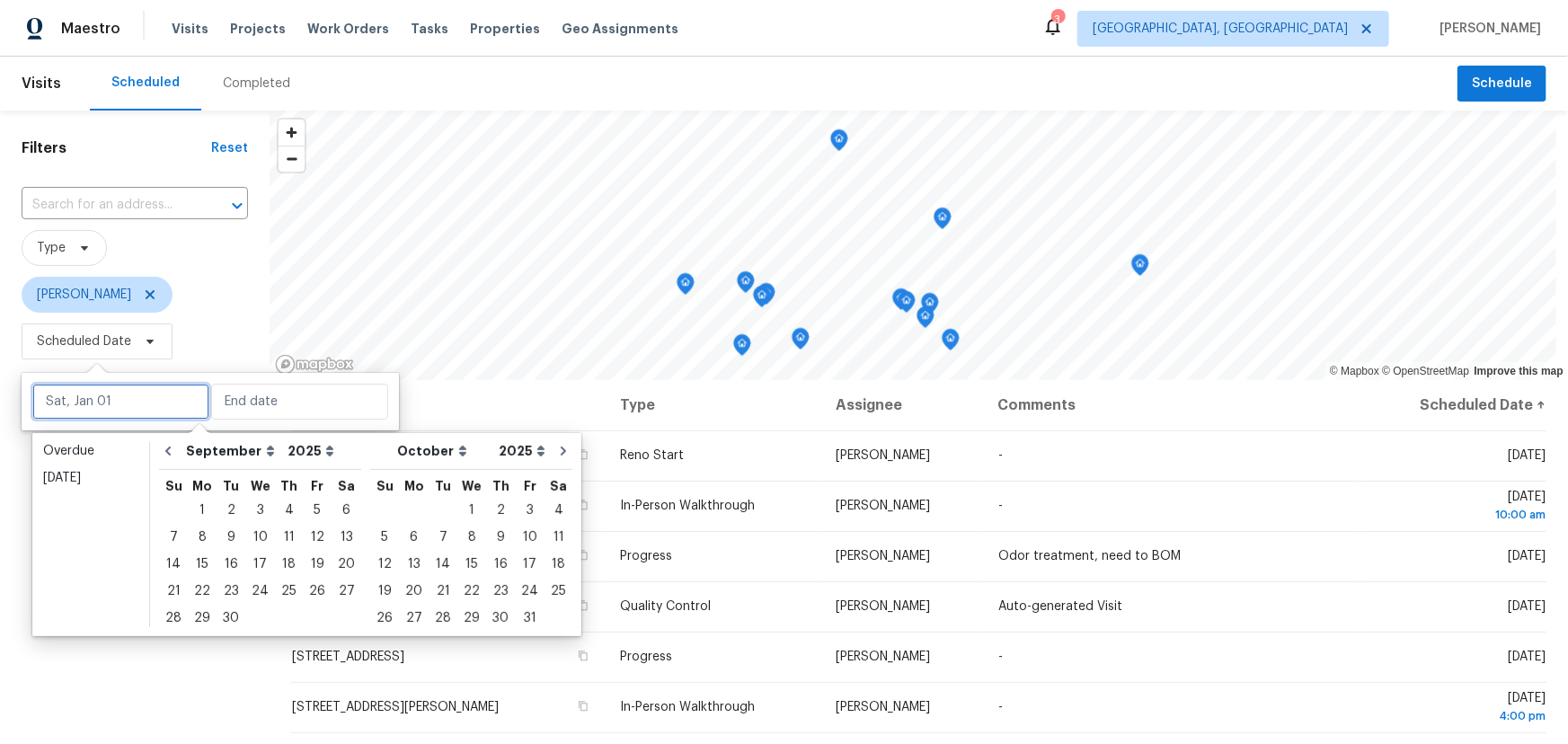
click at [119, 403] on input "text" at bounding box center [120, 401] width 177 height 36
click at [252, 561] on div "17" at bounding box center [260, 565] width 29 height 26
type input "[DATE]"
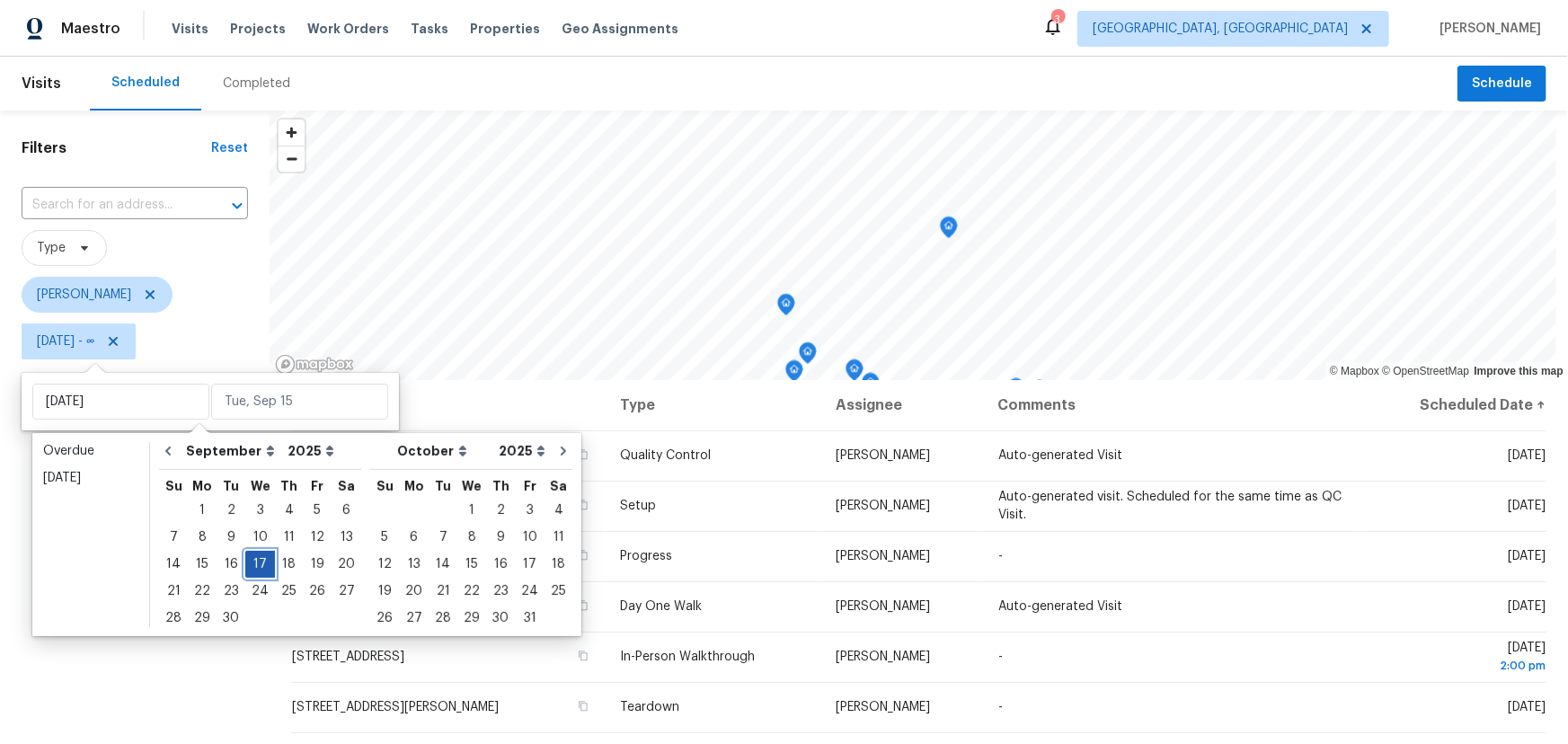
click at [252, 561] on div "17" at bounding box center [260, 565] width 29 height 26
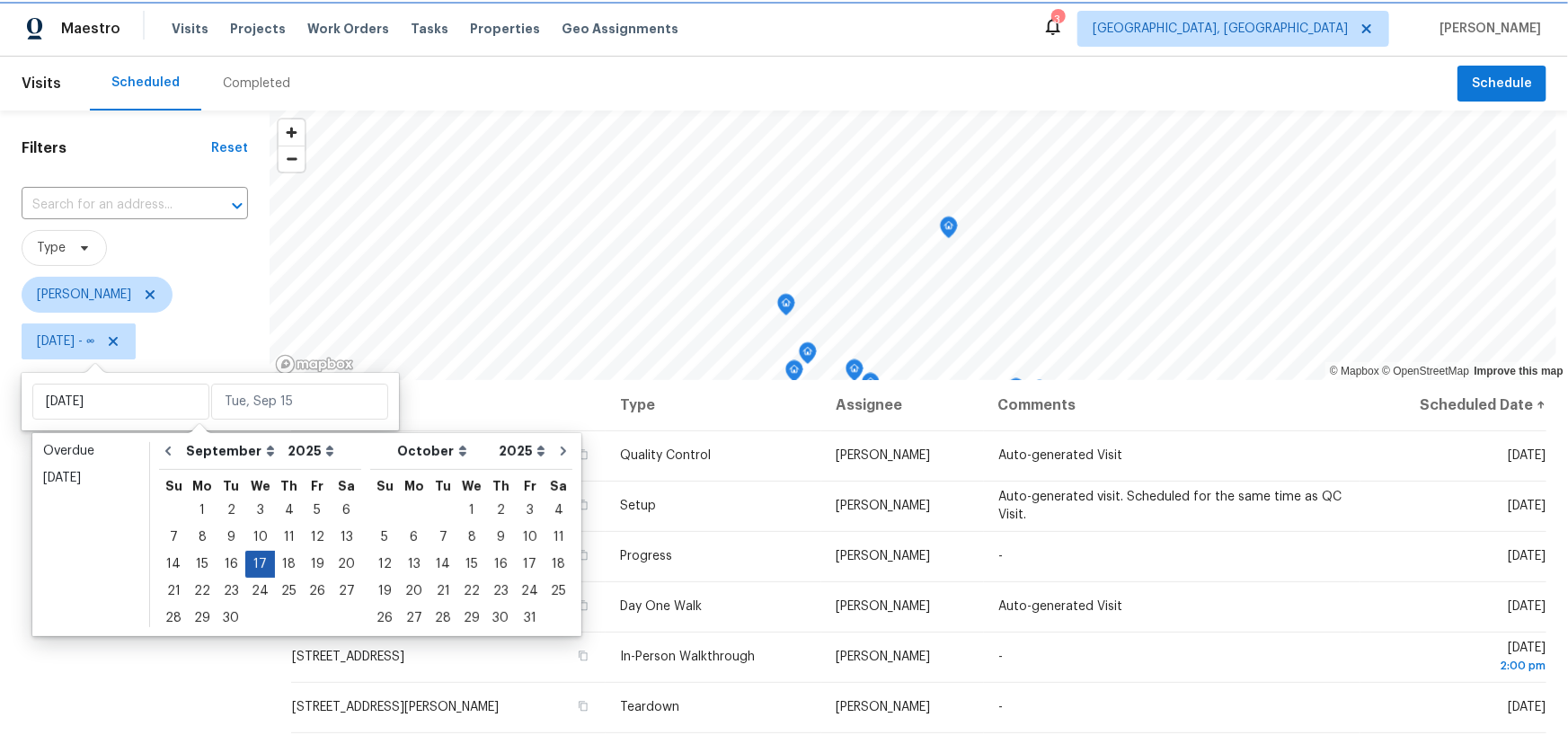
type input "[DATE]"
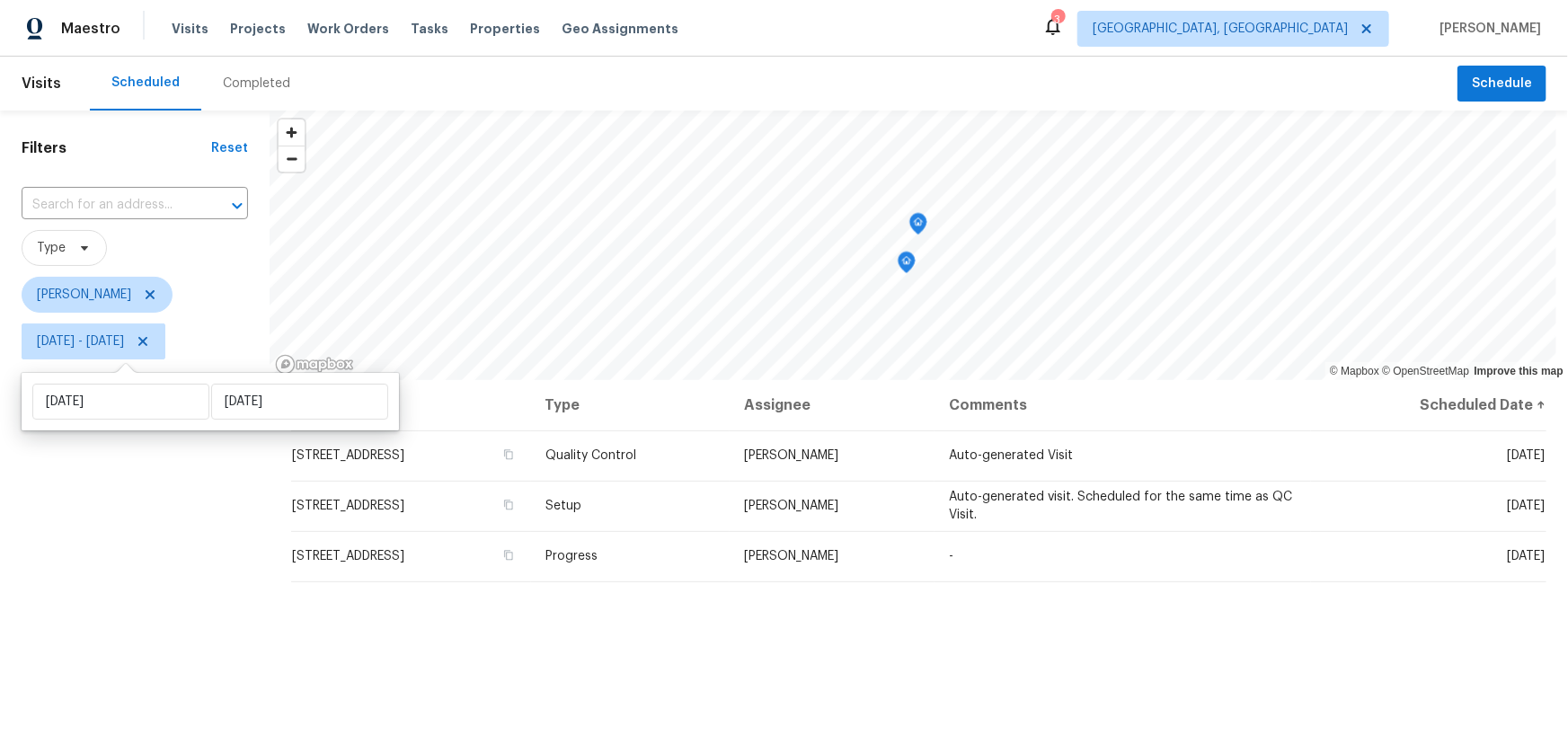
click at [161, 618] on div "Filters Reset ​ Type [PERSON_NAME] [DATE] - [DATE]" at bounding box center [134, 542] width 269 height 865
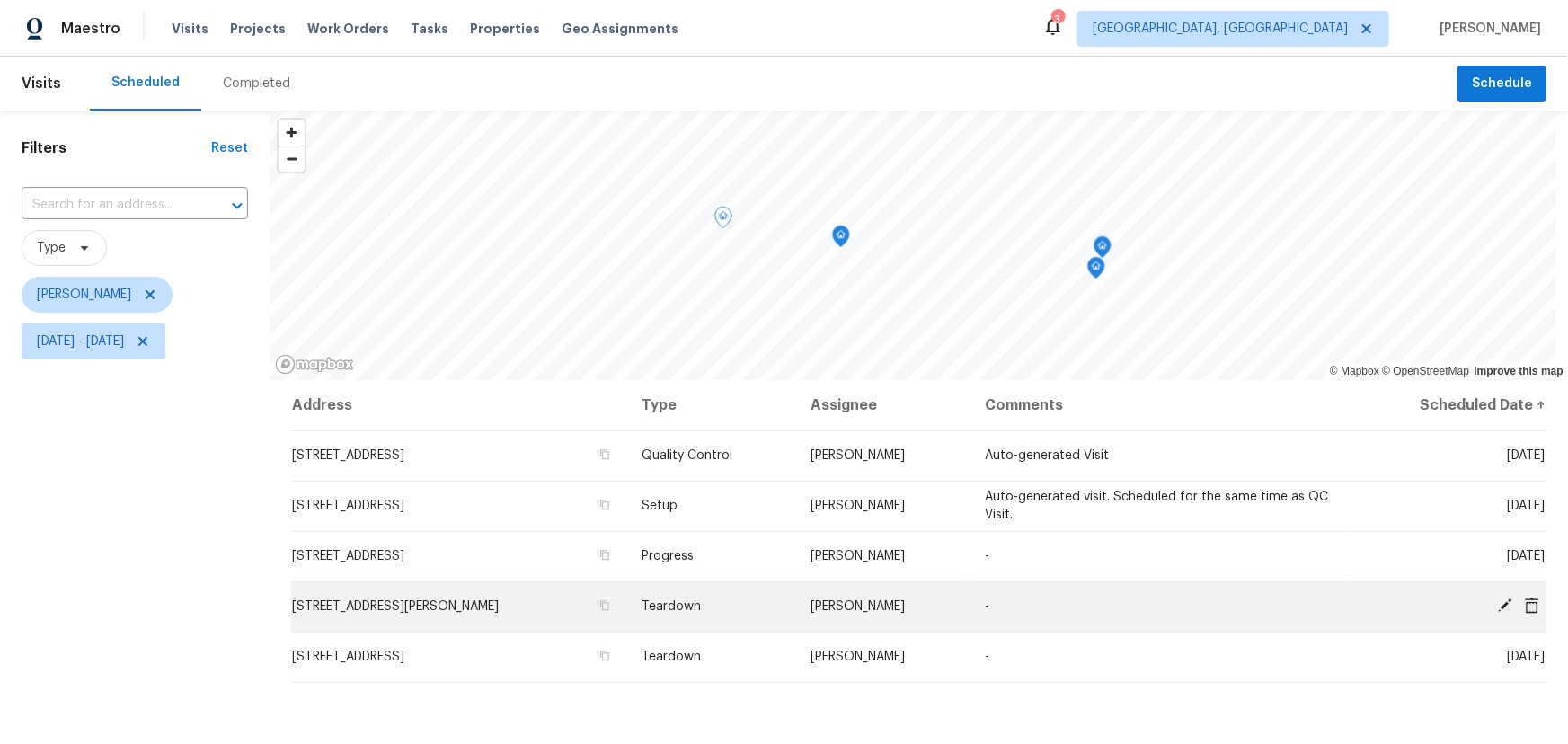
click at [1498, 607] on icon at bounding box center [1505, 606] width 15 height 15
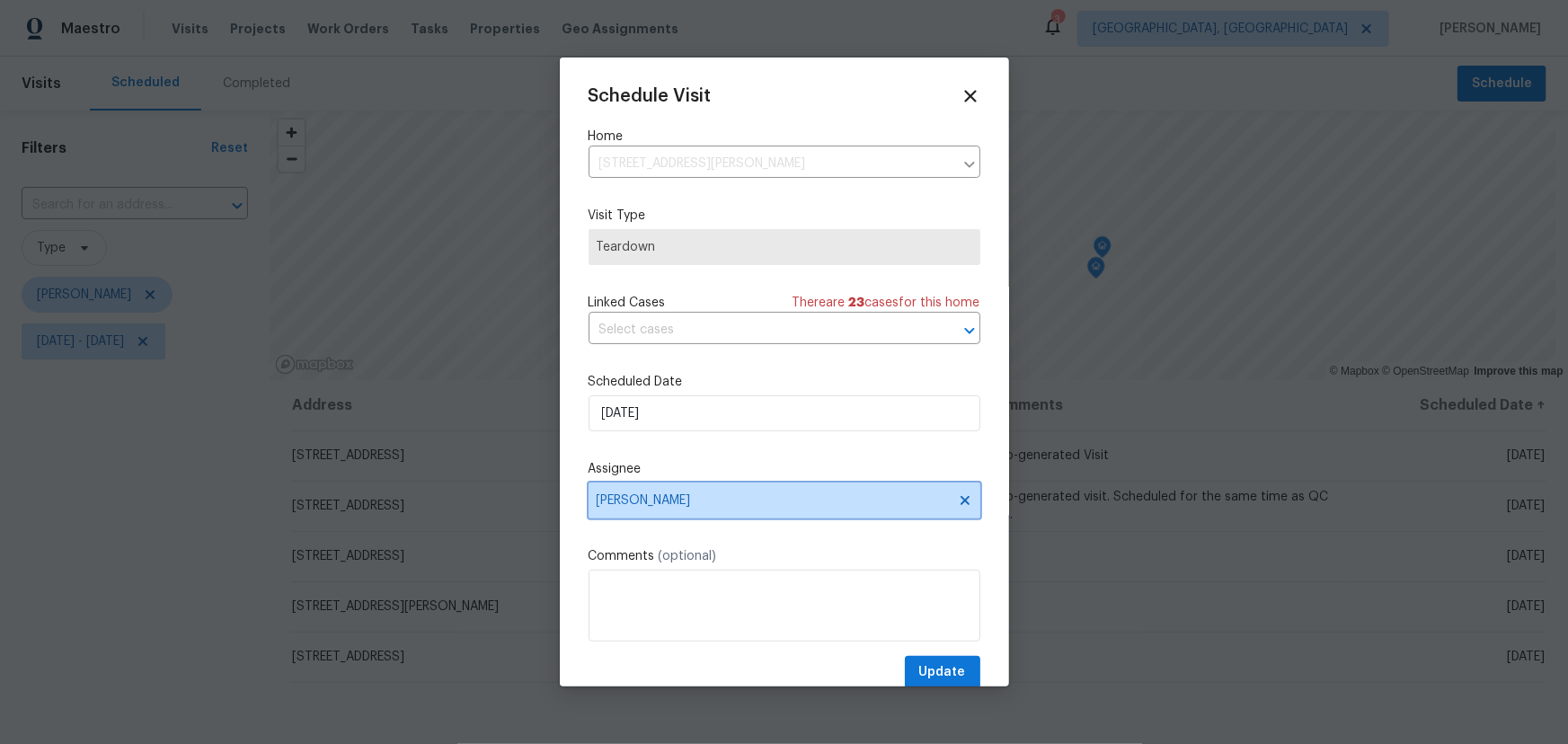
click at [782, 497] on span "[PERSON_NAME]" at bounding box center [773, 501] width 352 height 15
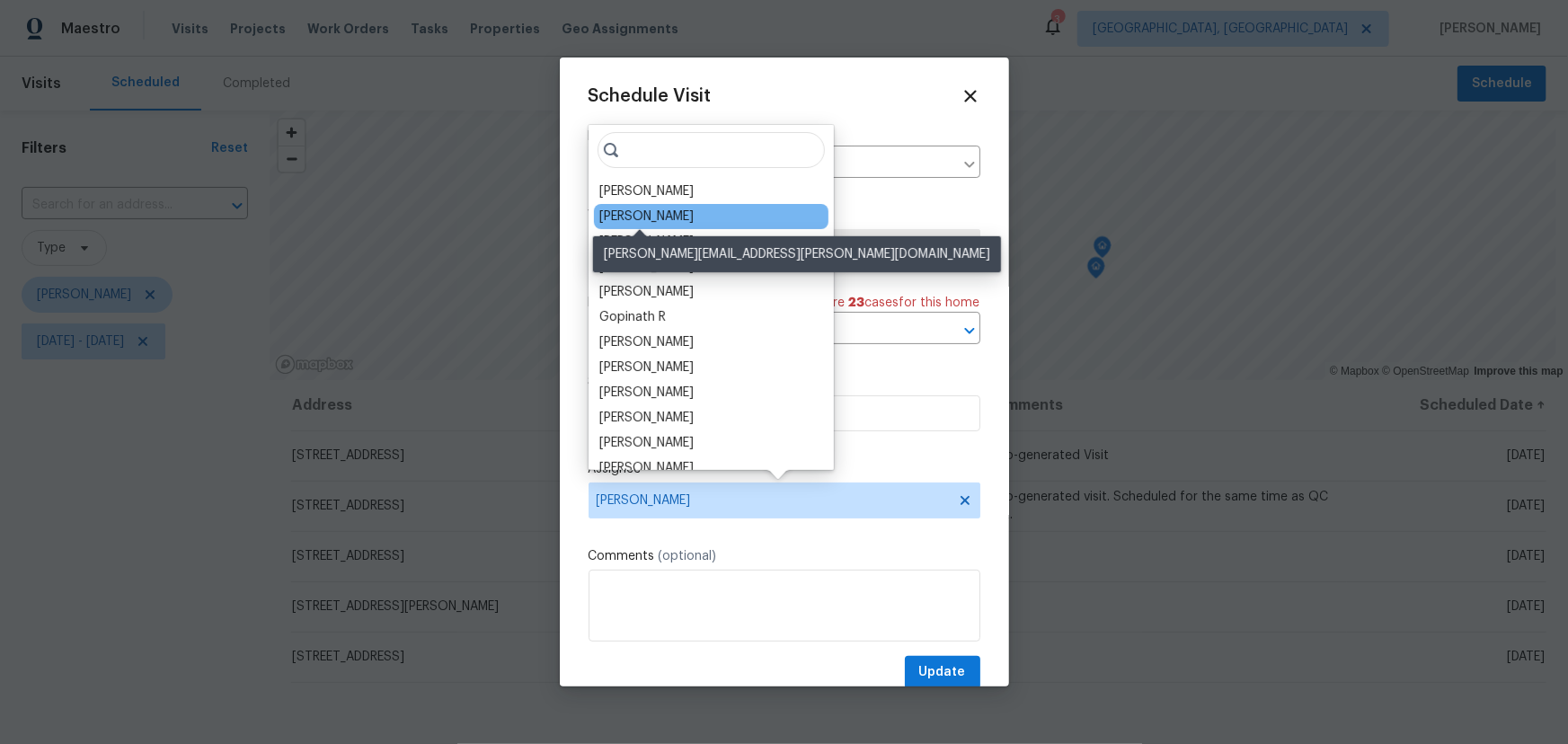
click at [652, 221] on div "[PERSON_NAME]" at bounding box center [646, 216] width 94 height 18
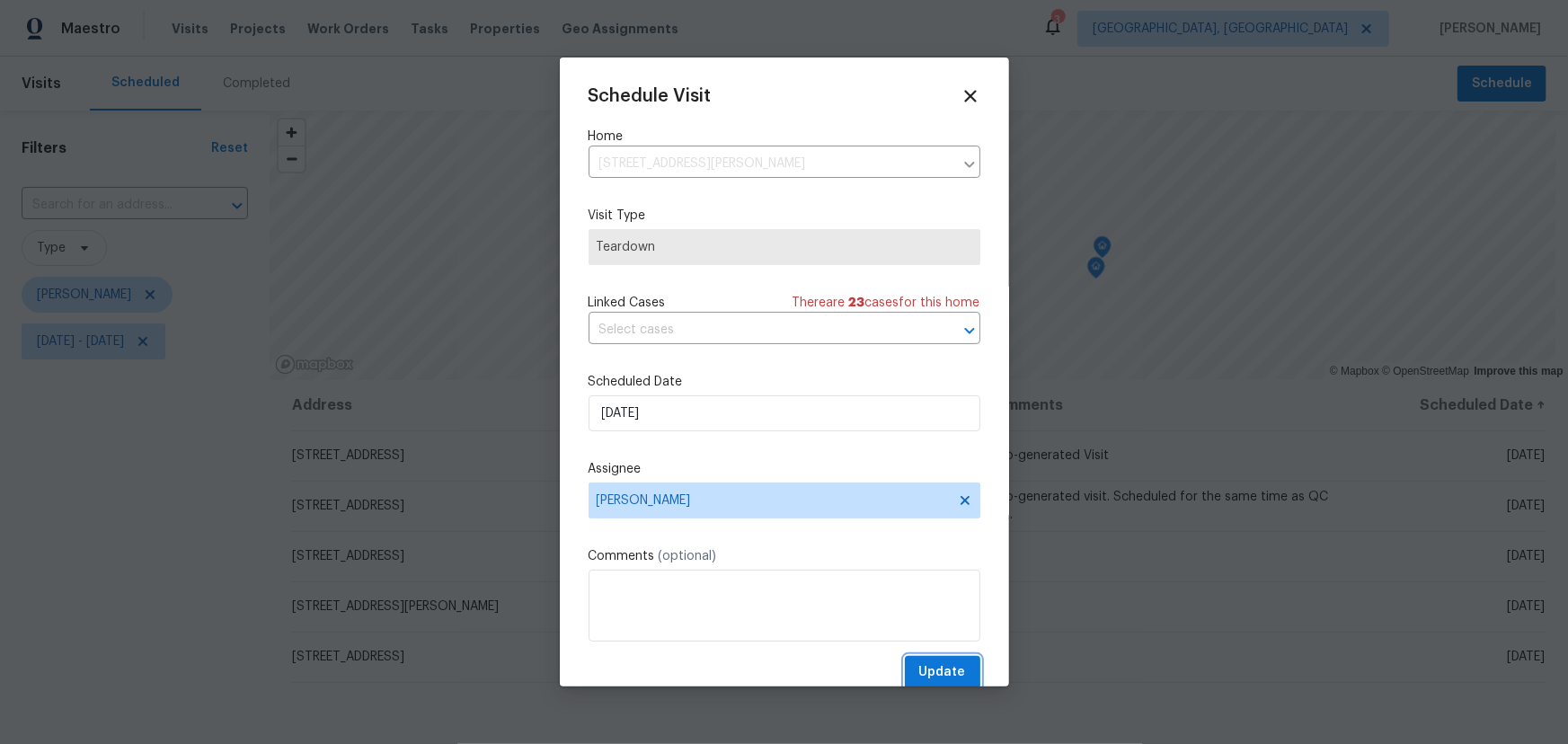
click at [936, 676] on span "Update" at bounding box center [942, 673] width 47 height 23
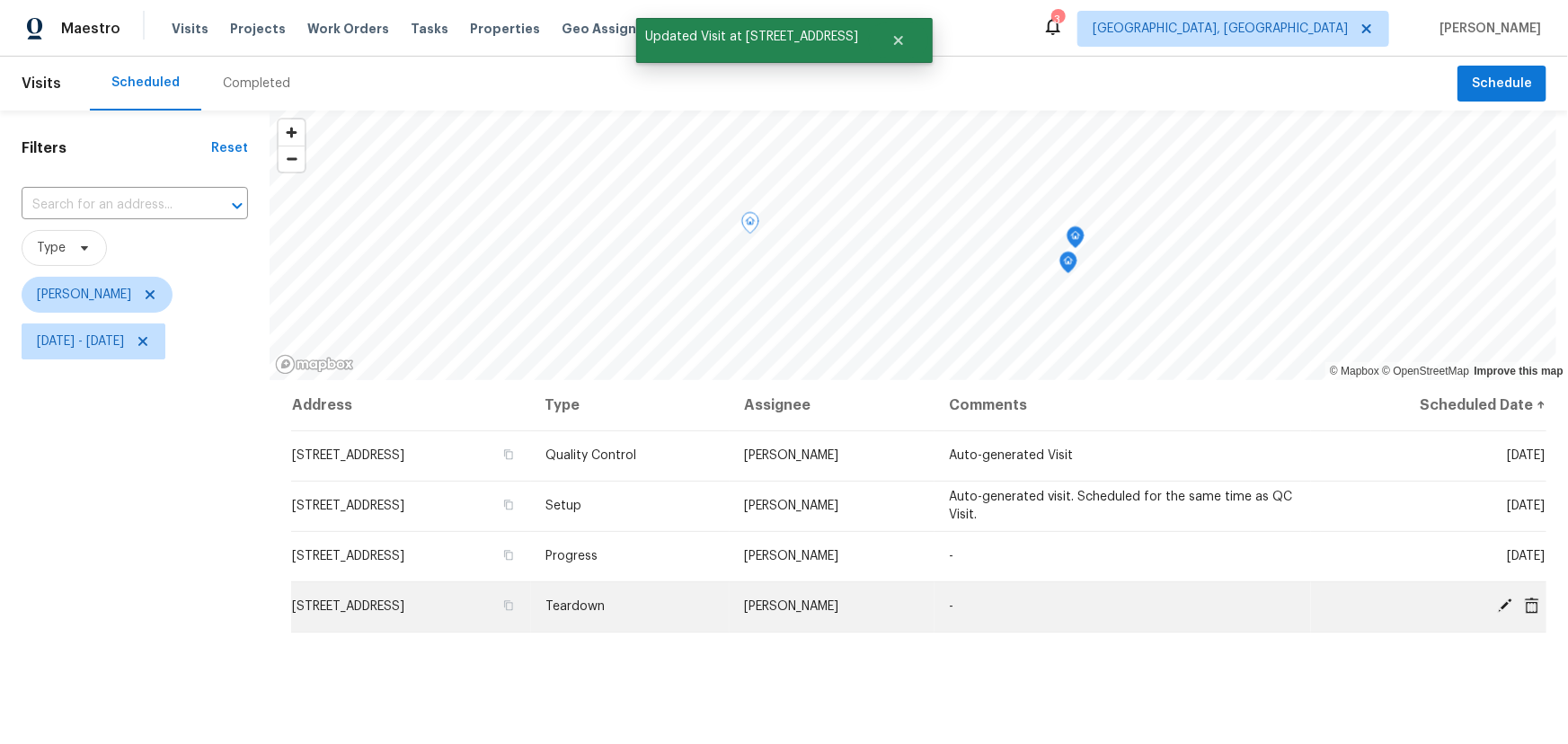
click at [1498, 598] on icon at bounding box center [1506, 606] width 16 height 16
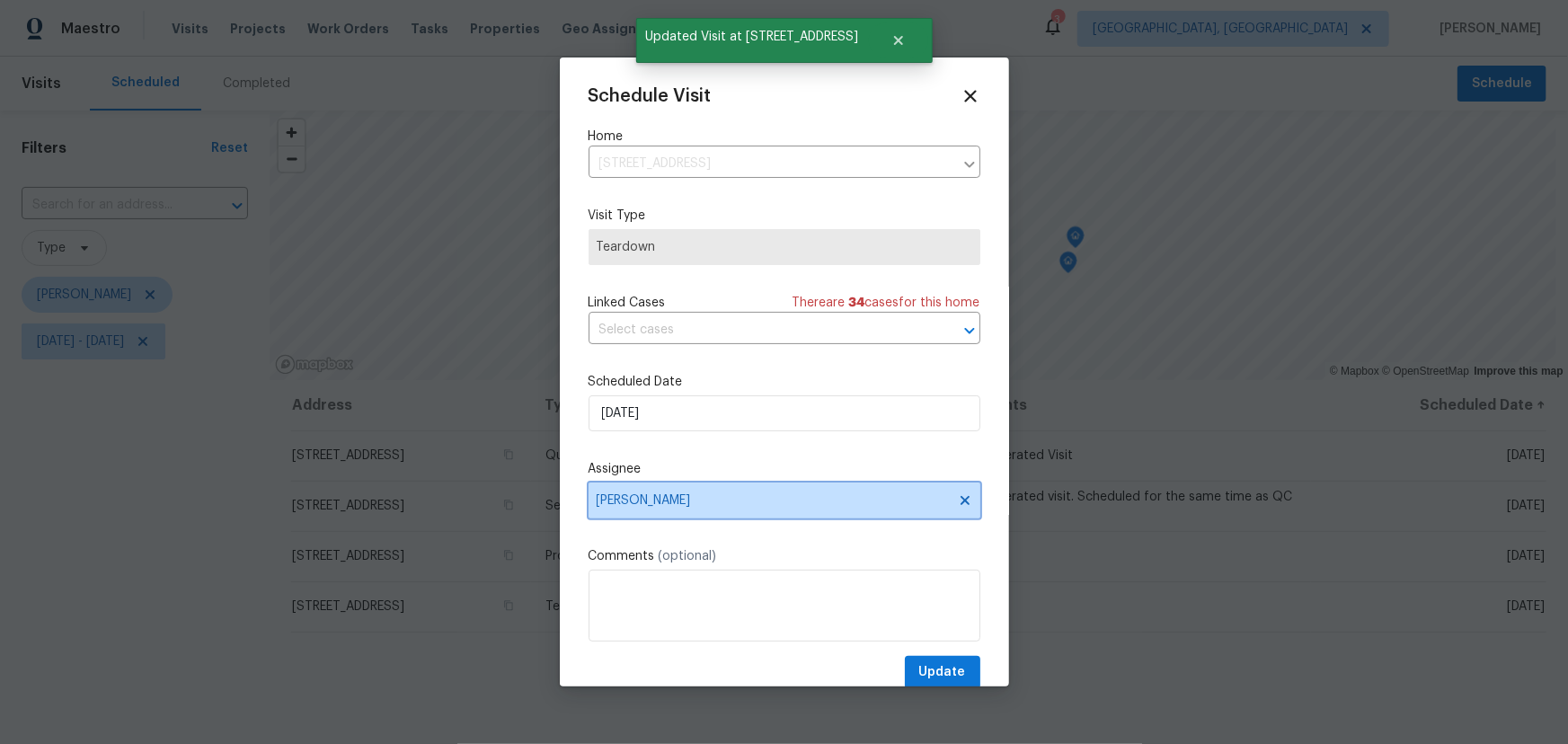
click at [733, 506] on span "[PERSON_NAME]" at bounding box center [773, 501] width 352 height 15
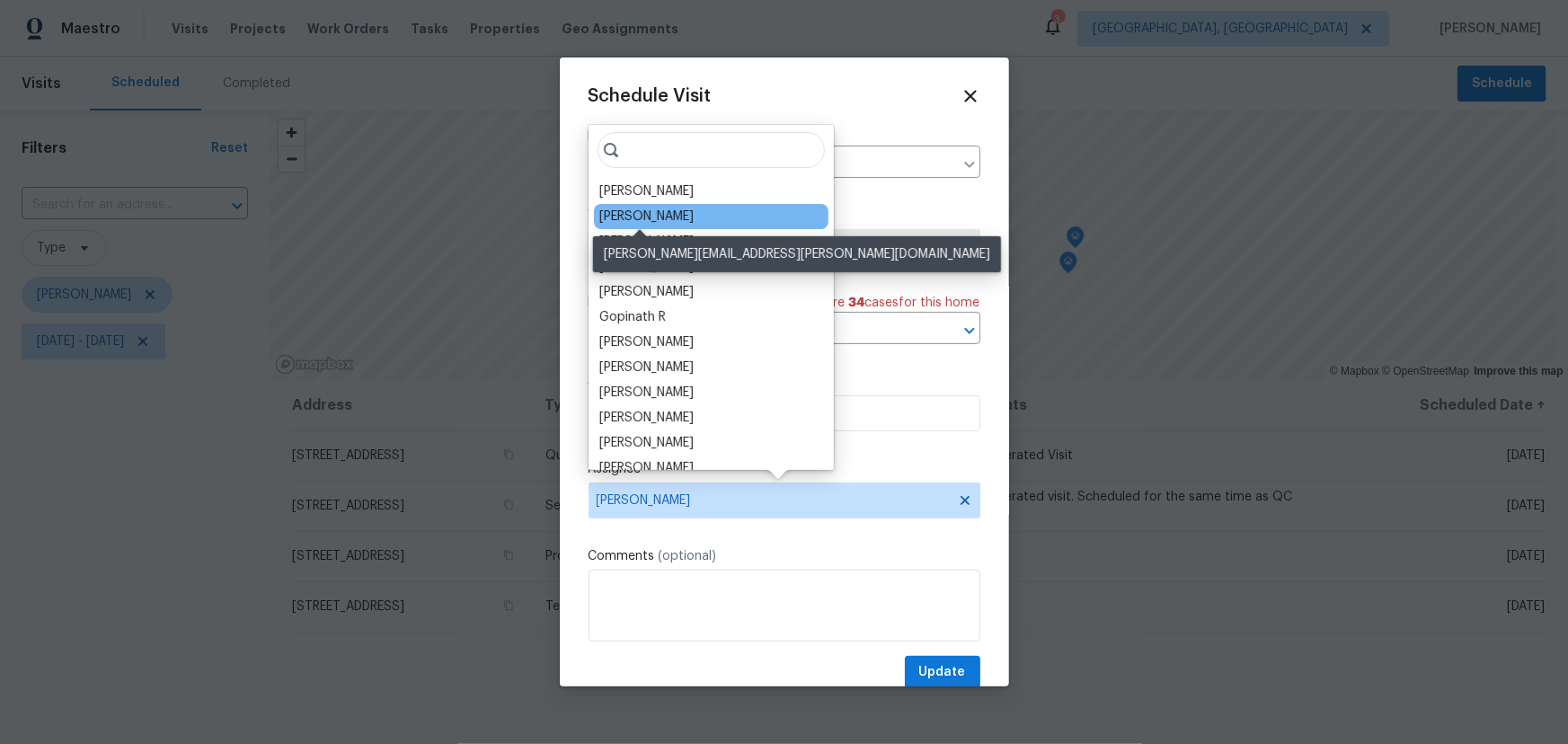
click at [654, 218] on div "[PERSON_NAME]" at bounding box center [646, 216] width 94 height 18
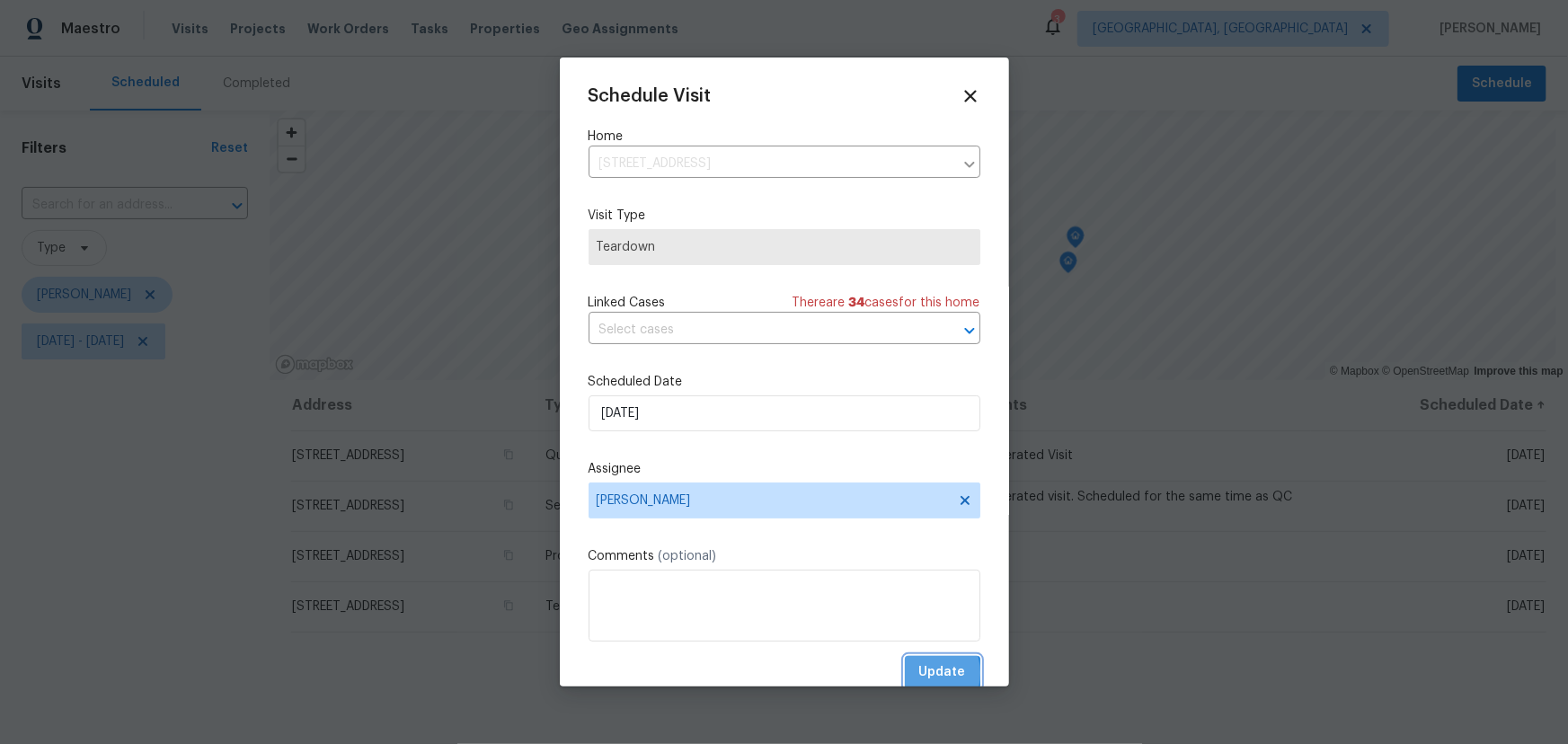
click at [905, 675] on button "Update" at bounding box center [943, 673] width 76 height 33
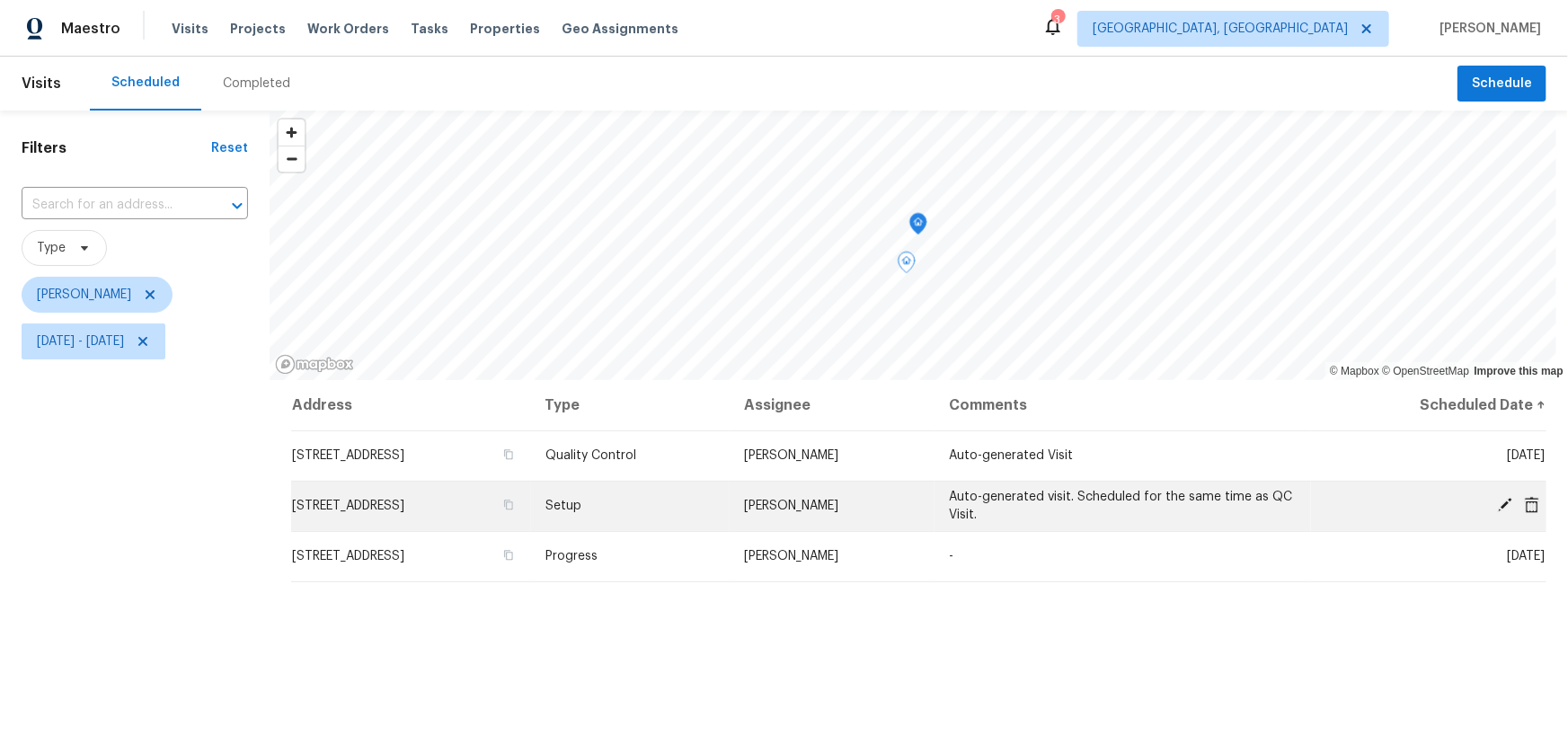
click at [1498, 499] on icon at bounding box center [1506, 506] width 16 height 16
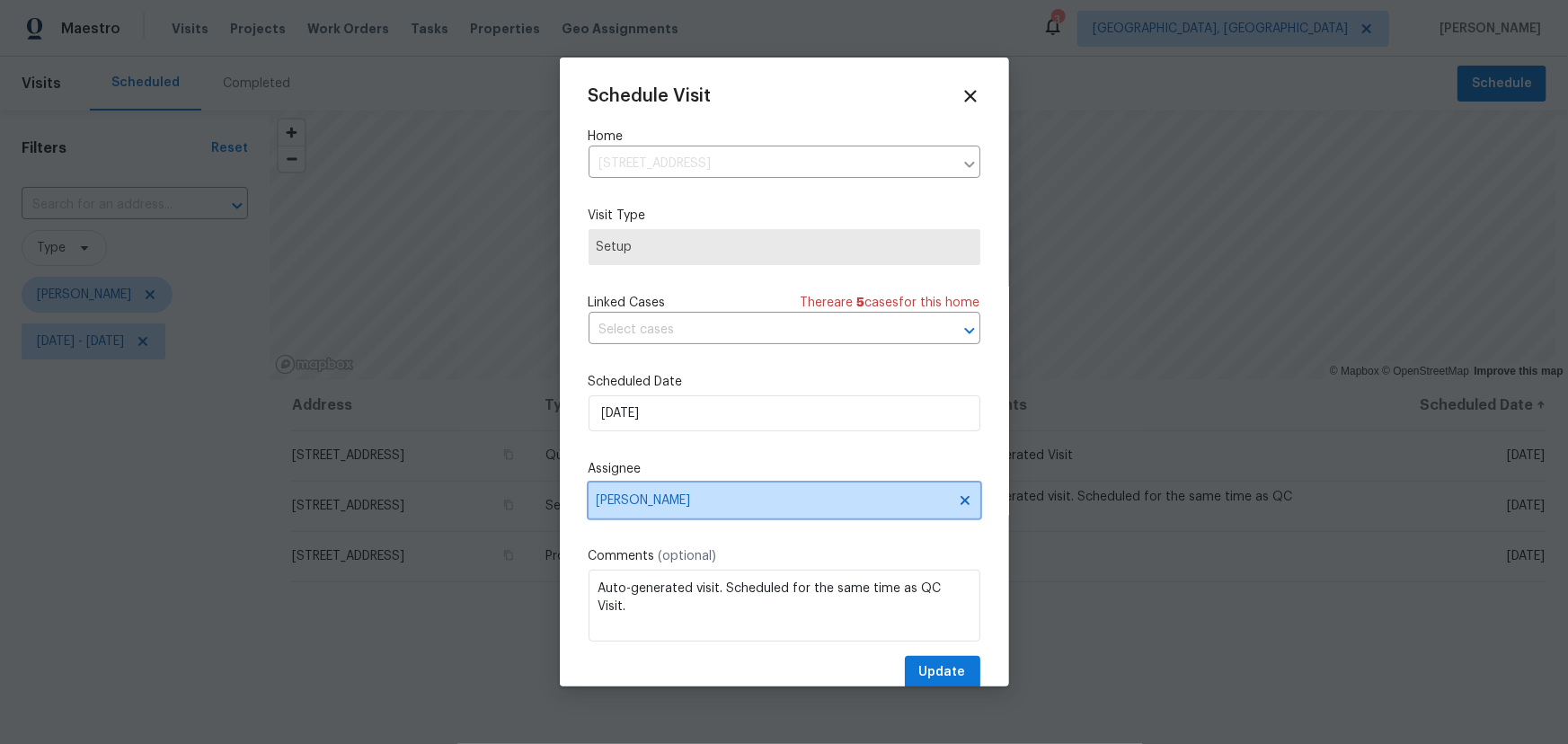
click at [799, 501] on span "[PERSON_NAME]" at bounding box center [773, 501] width 352 height 15
click at [978, 529] on div "Schedule Visit Home [STREET_ADDRESS] ​ Visit Type Setup Linked Cases There are …" at bounding box center [784, 372] width 449 height 629
click at [967, 89] on icon at bounding box center [970, 96] width 21 height 21
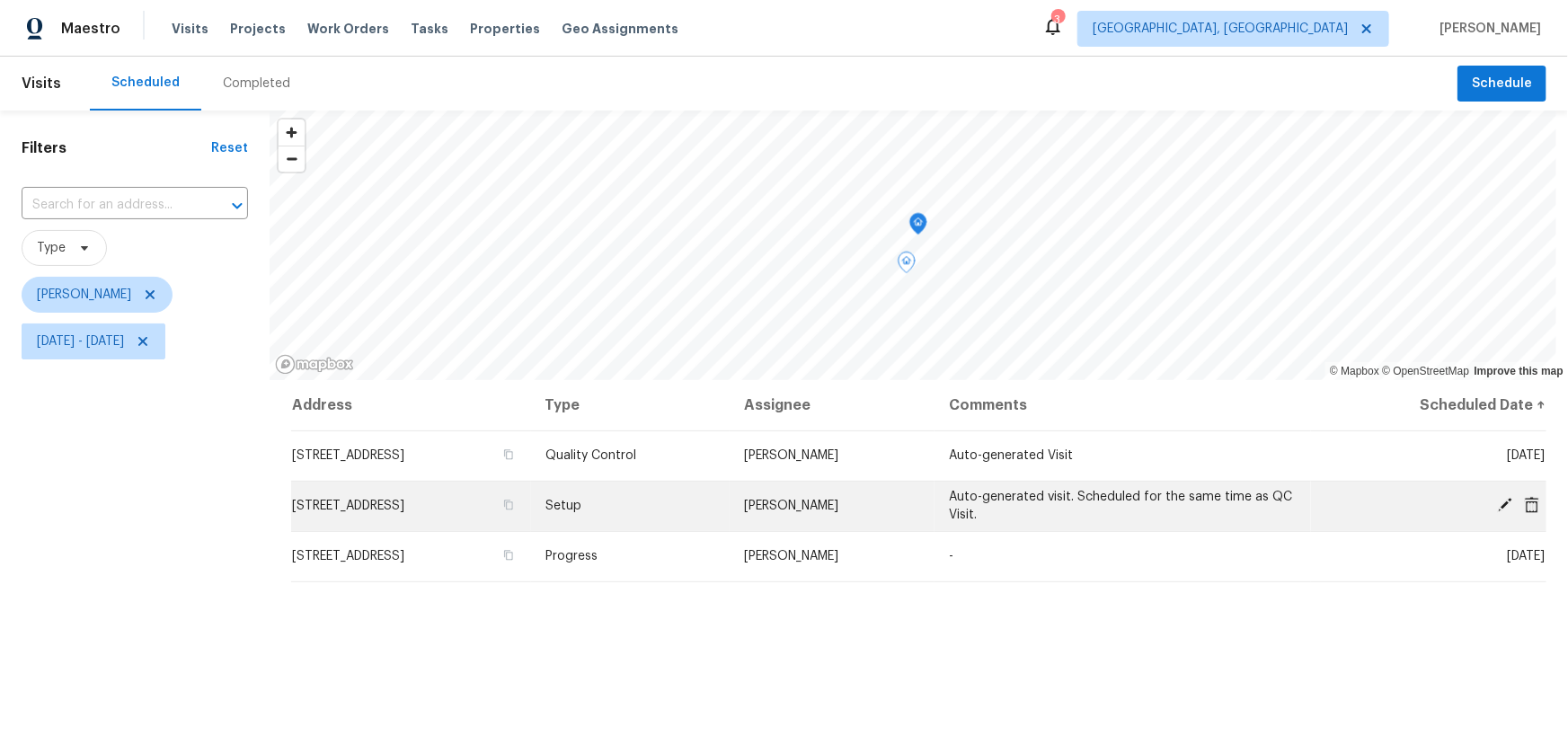
click at [1498, 500] on icon at bounding box center [1505, 506] width 15 height 15
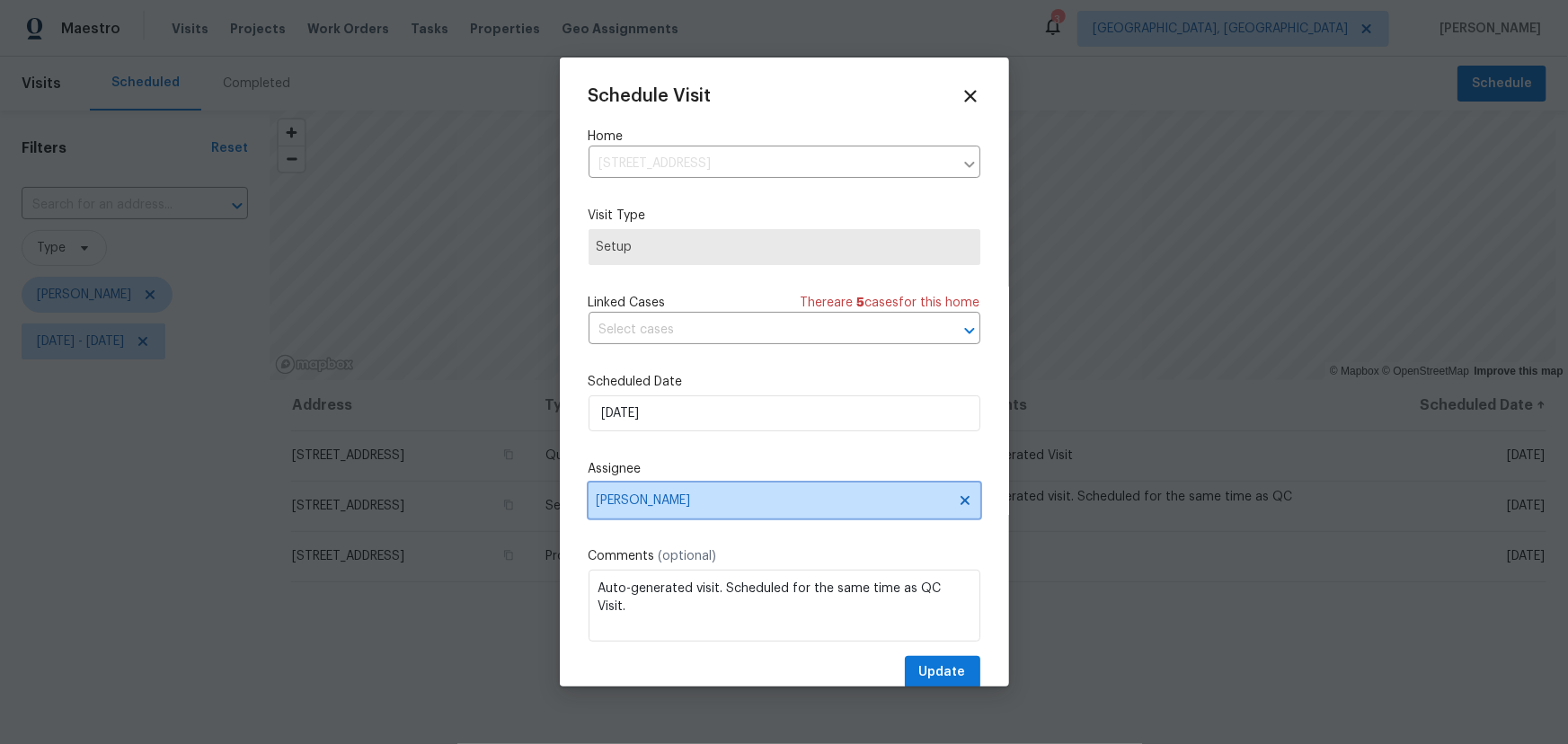
click at [737, 510] on span "[PERSON_NAME]" at bounding box center [784, 500] width 392 height 36
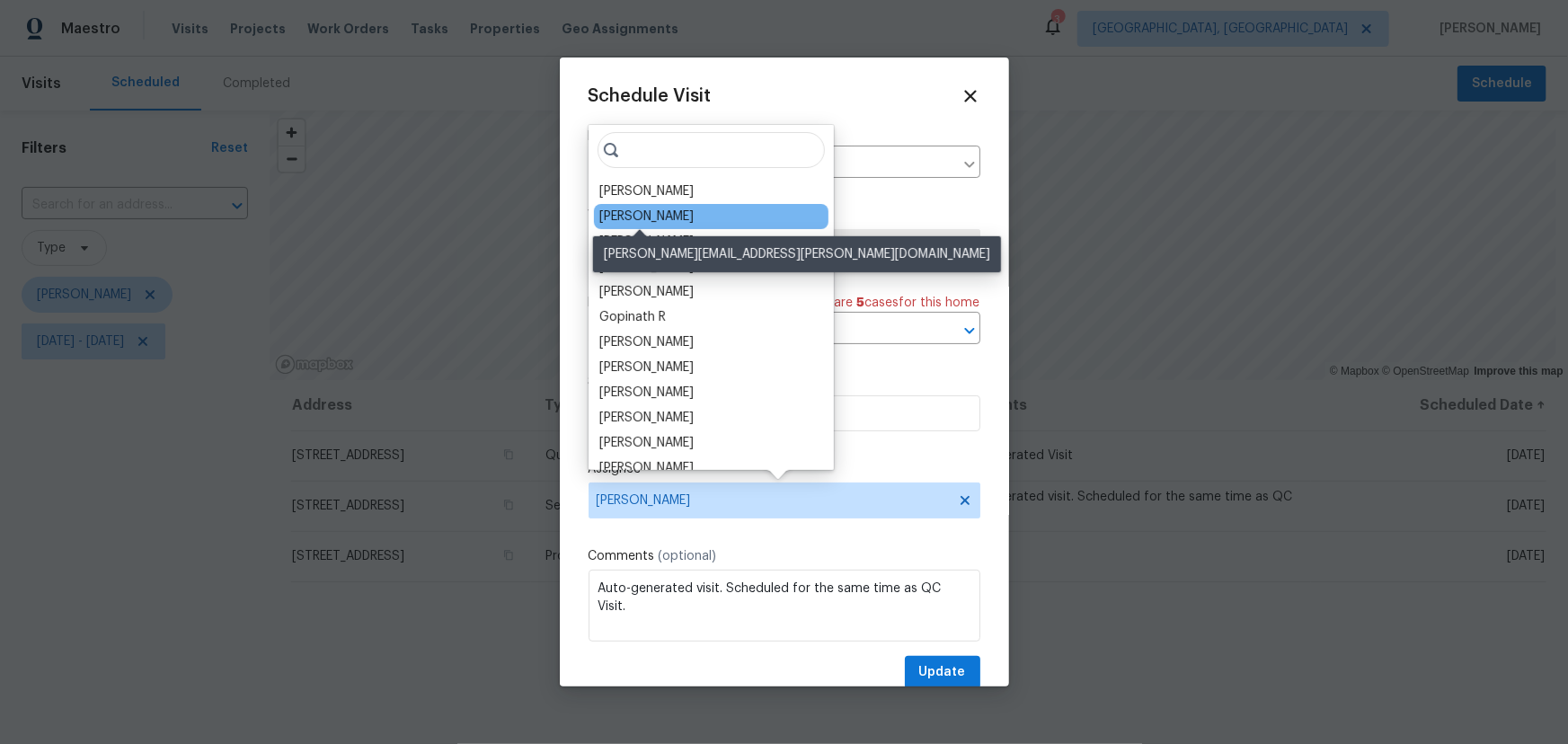
click at [655, 217] on div "[PERSON_NAME]" at bounding box center [646, 216] width 94 height 18
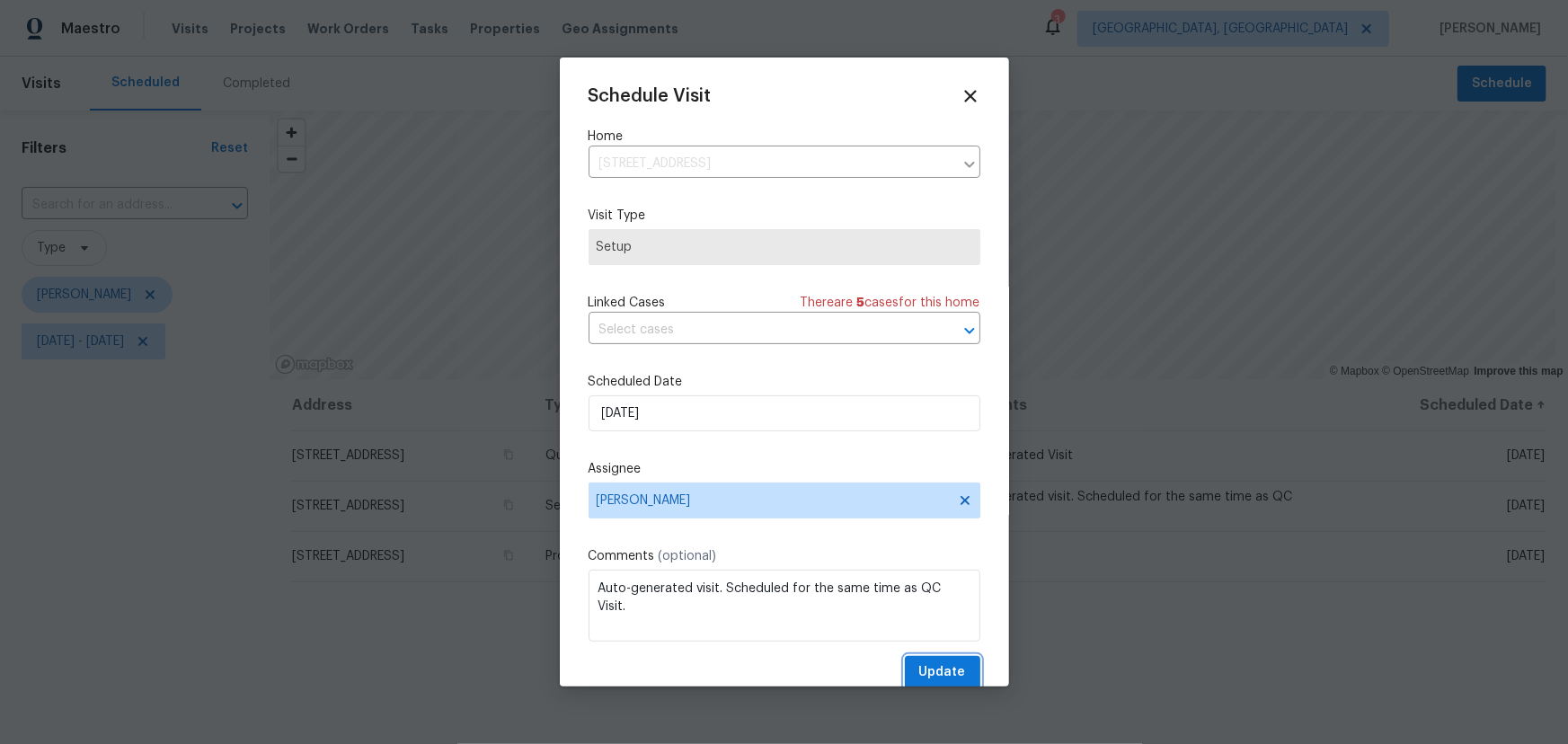
click at [921, 673] on span "Update" at bounding box center [942, 673] width 47 height 23
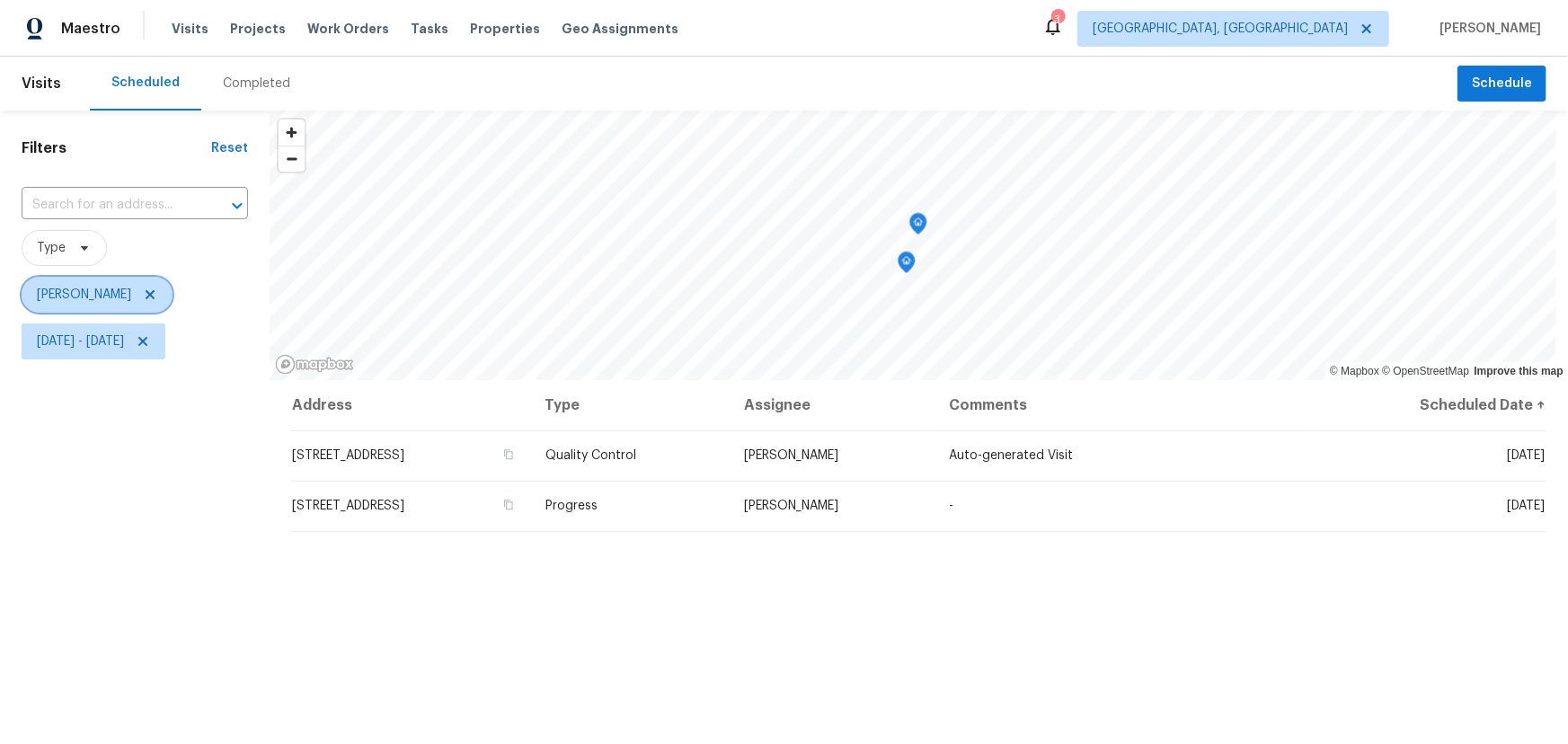
click at [157, 296] on icon at bounding box center [151, 295] width 15 height 15
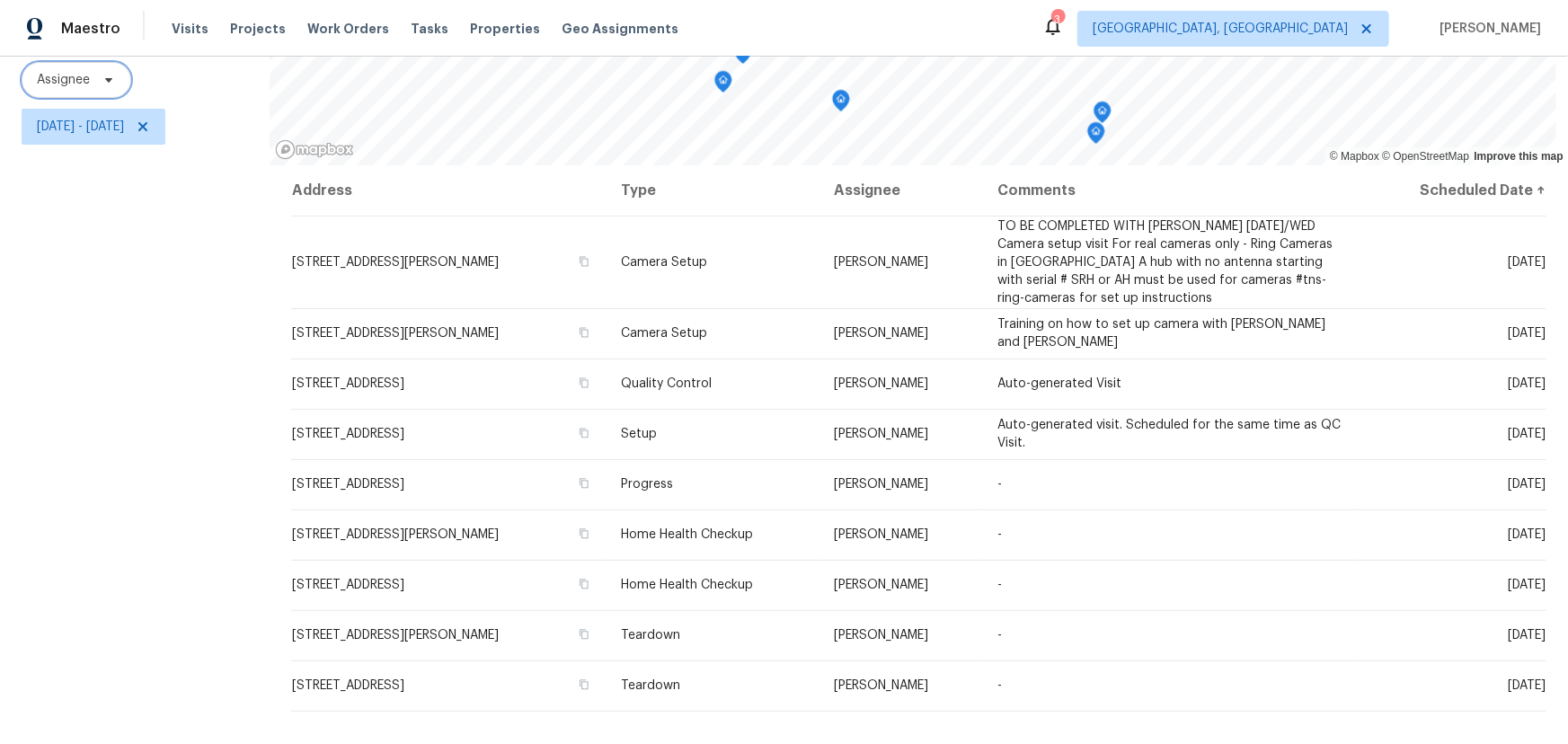
scroll to position [243, 0]
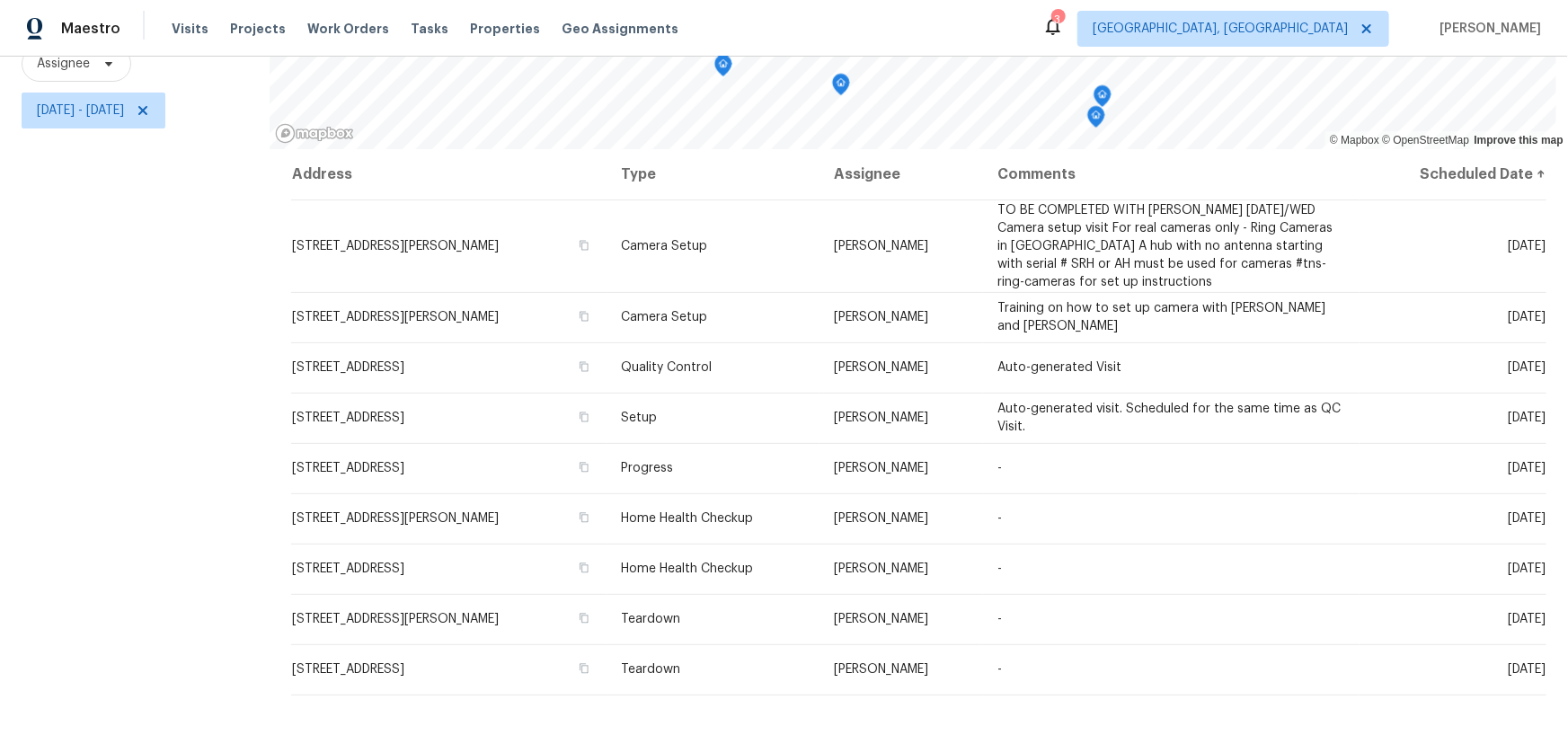
click at [131, 355] on div "Filters Reset ​ Type Assignee [DATE] - [DATE]" at bounding box center [134, 311] width 269 height 865
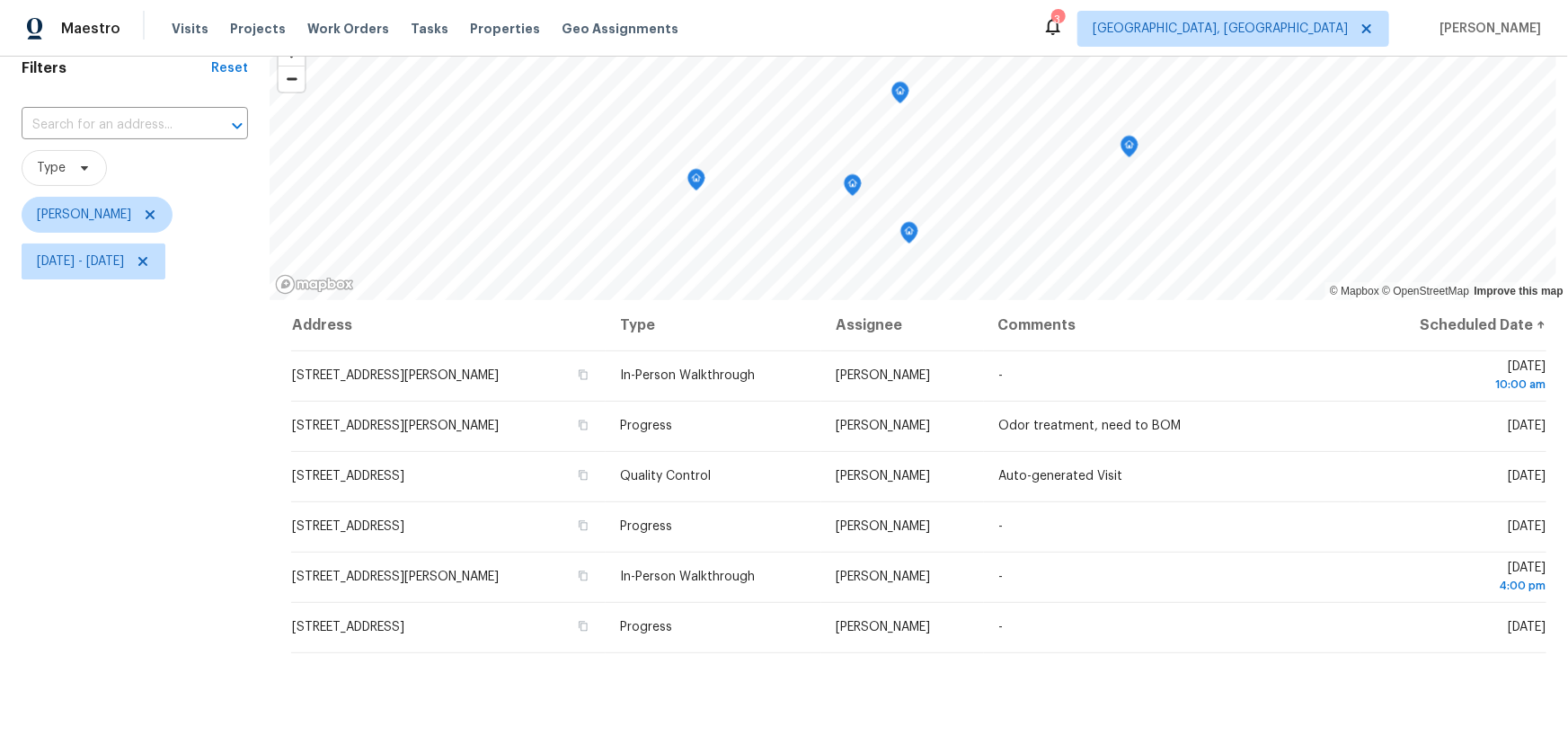
scroll to position [81, 0]
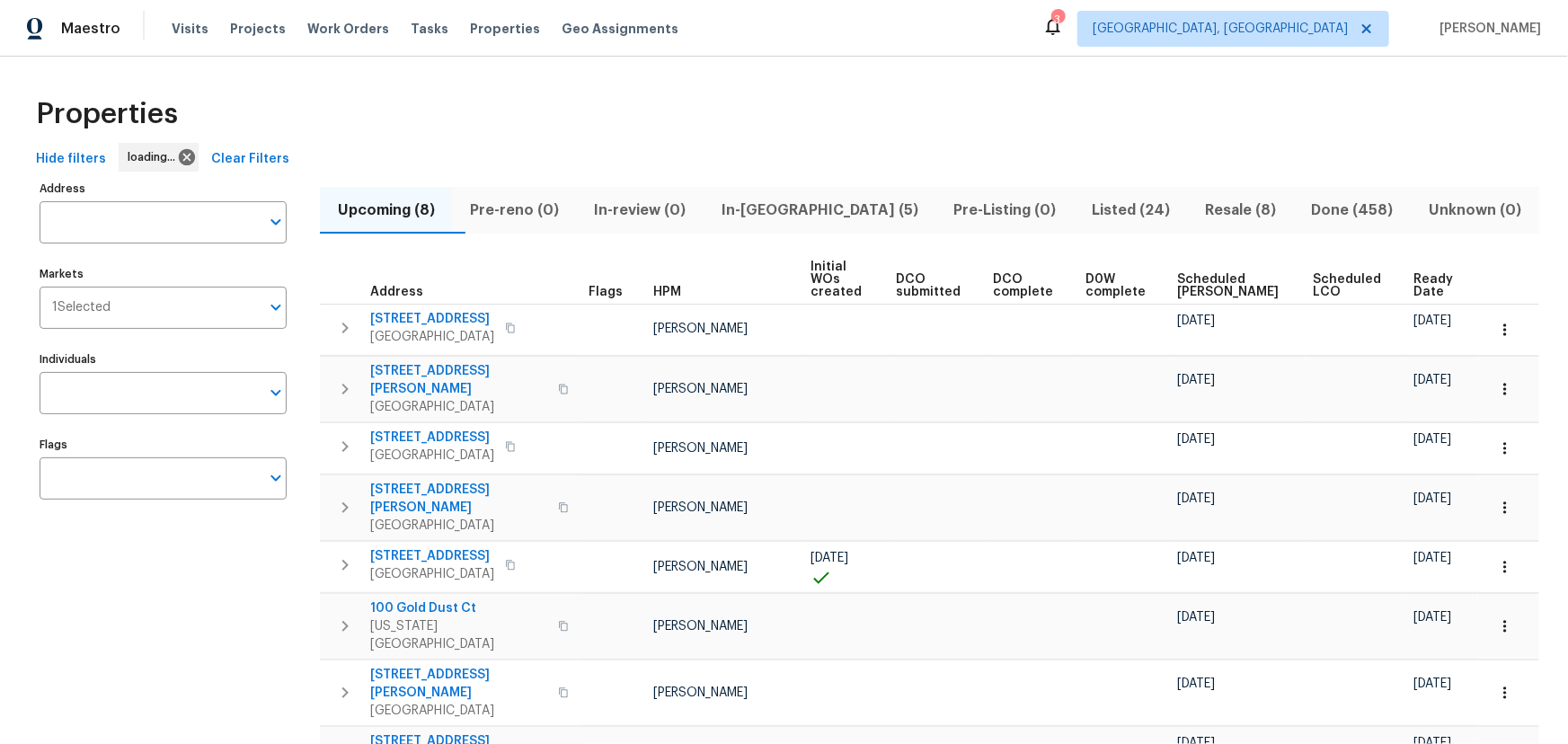
click at [789, 209] on span "In-[GEOGRAPHIC_DATA] (5)" at bounding box center [820, 211] width 210 height 26
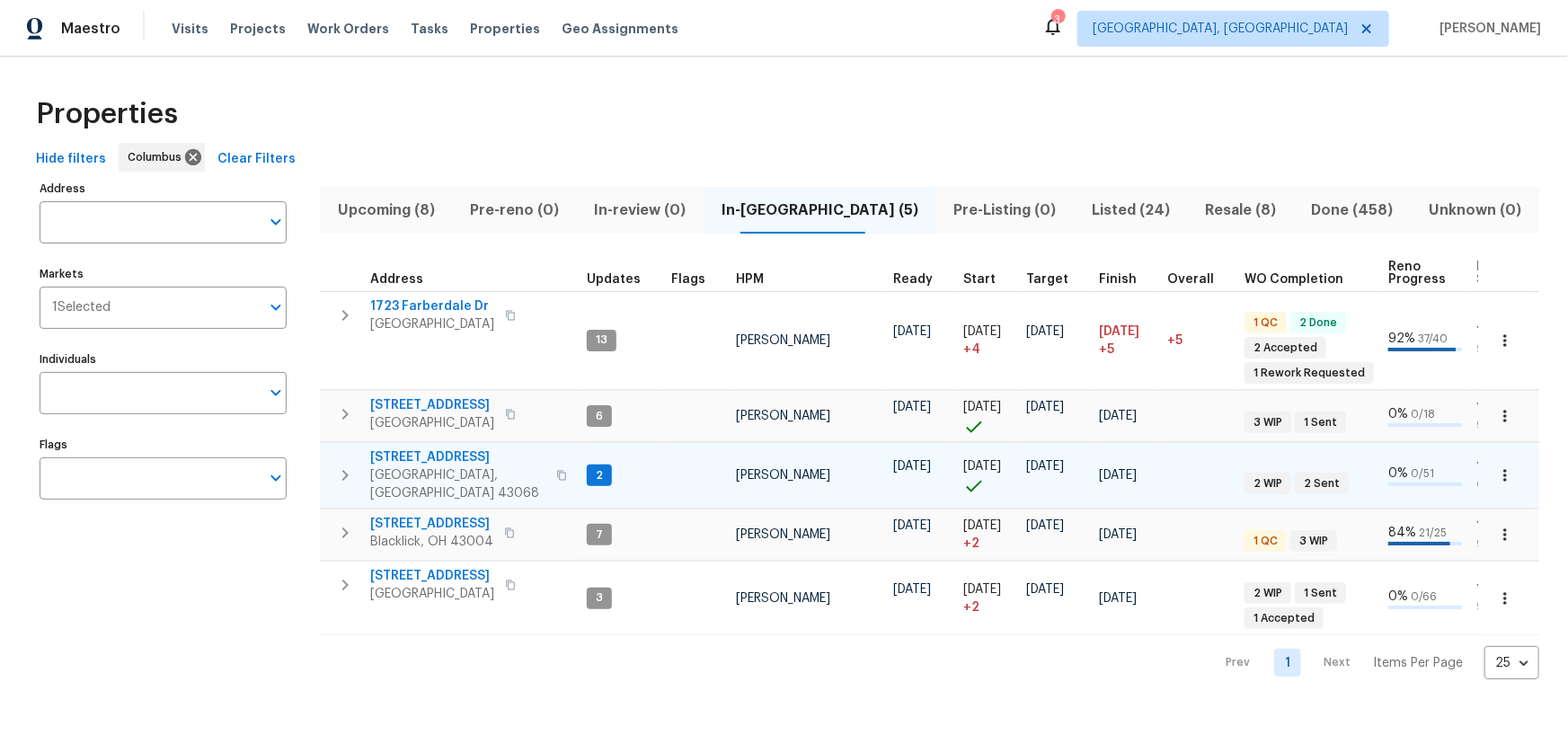
click at [441, 456] on span "[STREET_ADDRESS]" at bounding box center [458, 457] width 175 height 18
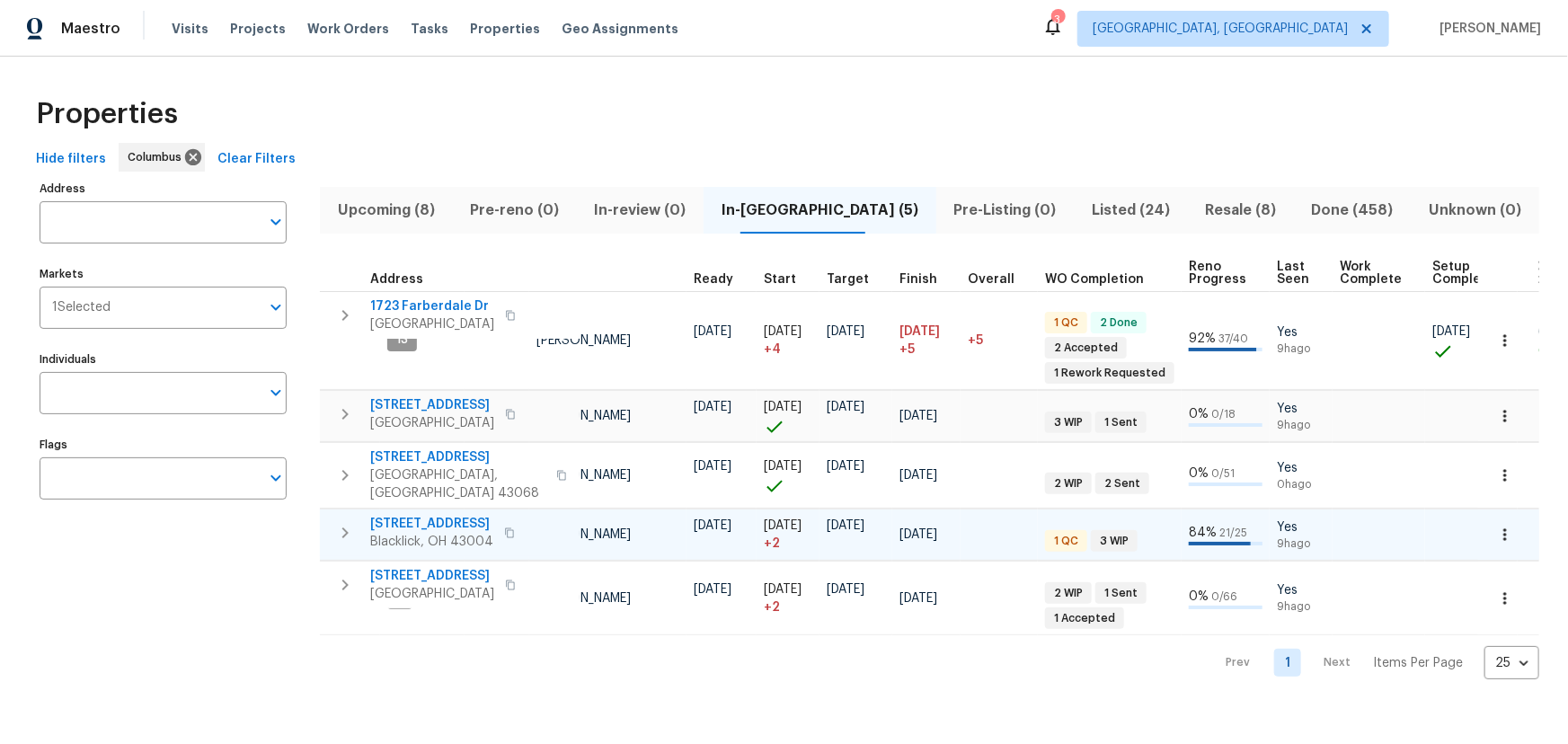
scroll to position [0, 199]
click at [1085, 221] on span "Listed (24)" at bounding box center [1131, 211] width 91 height 26
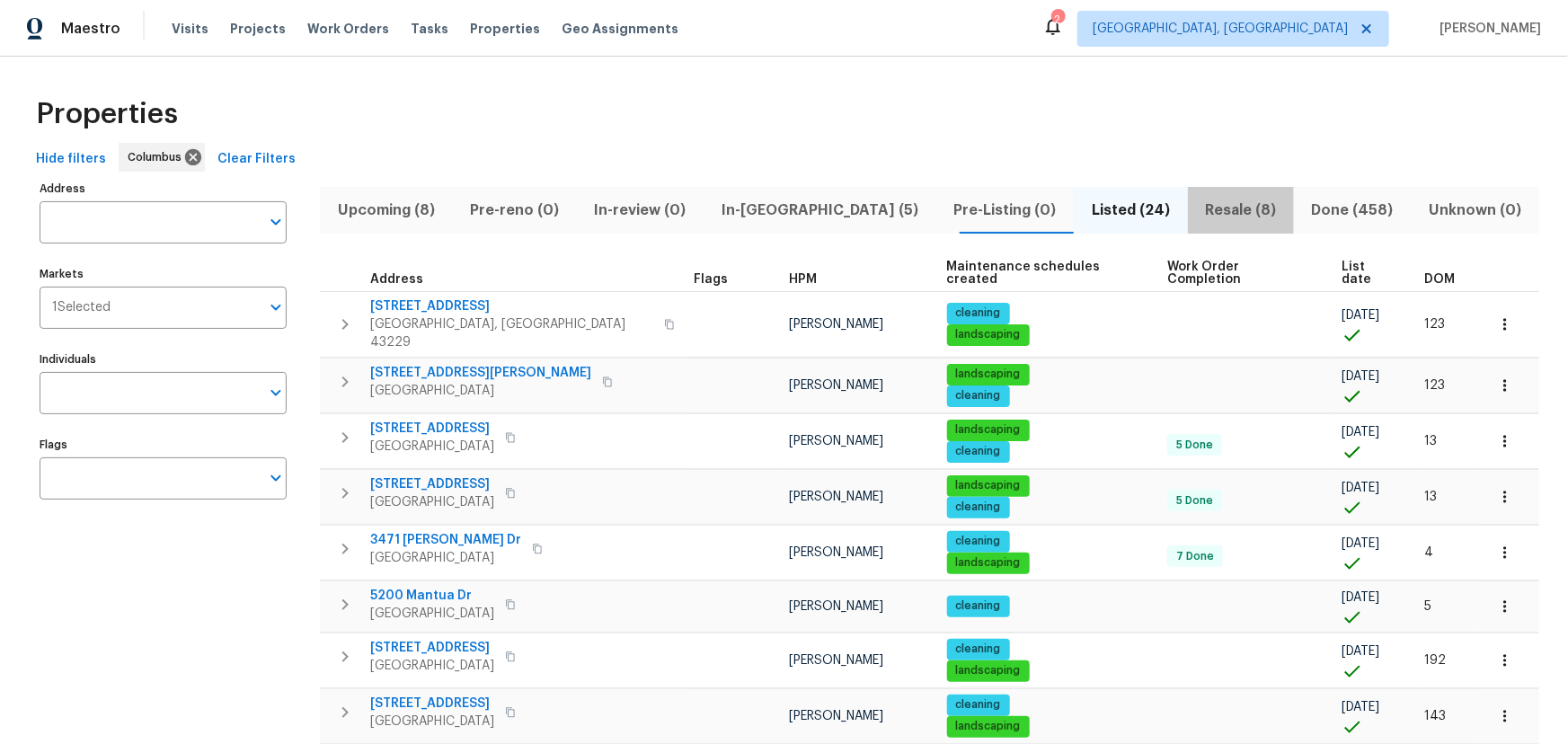
click at [1199, 205] on span "Resale (8)" at bounding box center [1241, 211] width 85 height 26
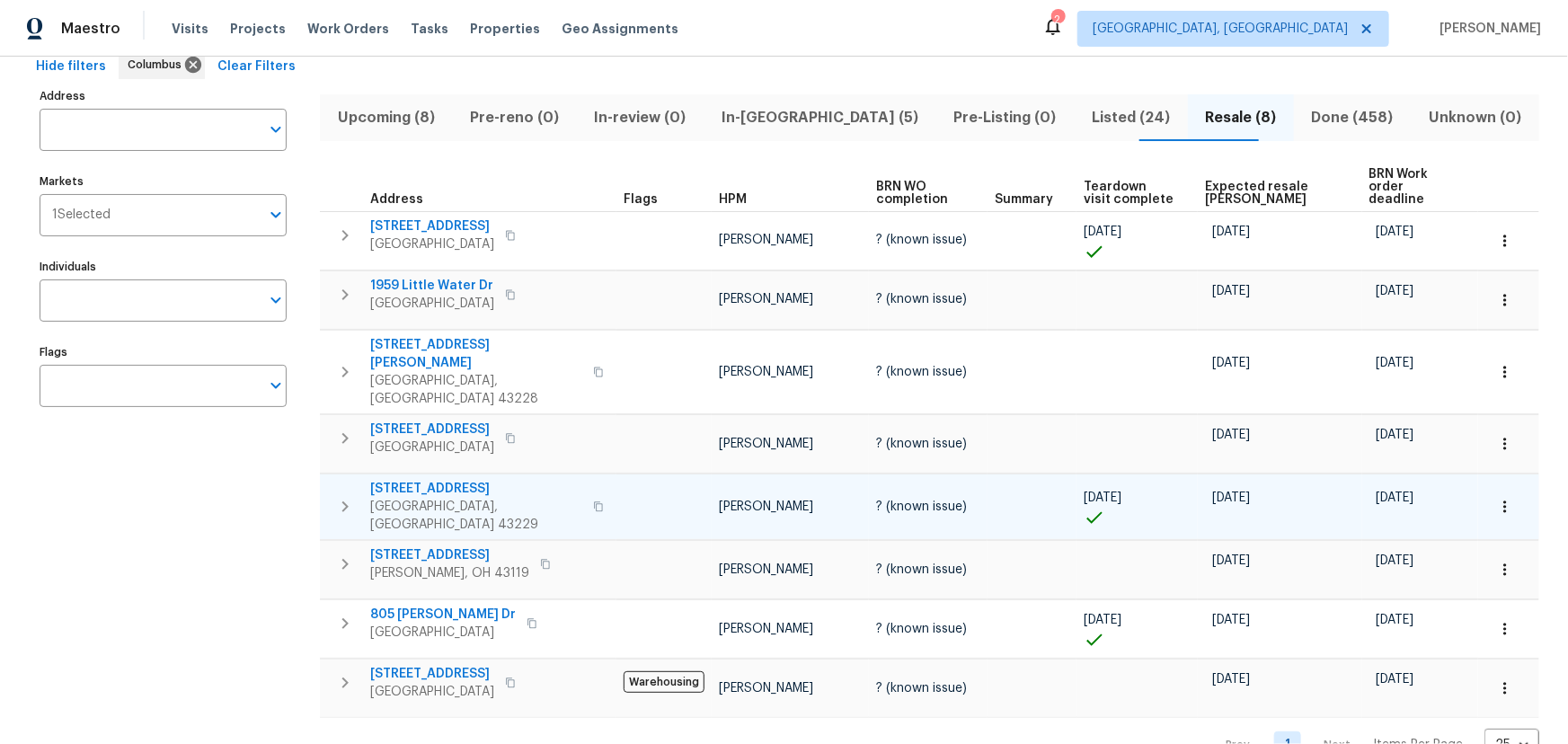
scroll to position [103, 0]
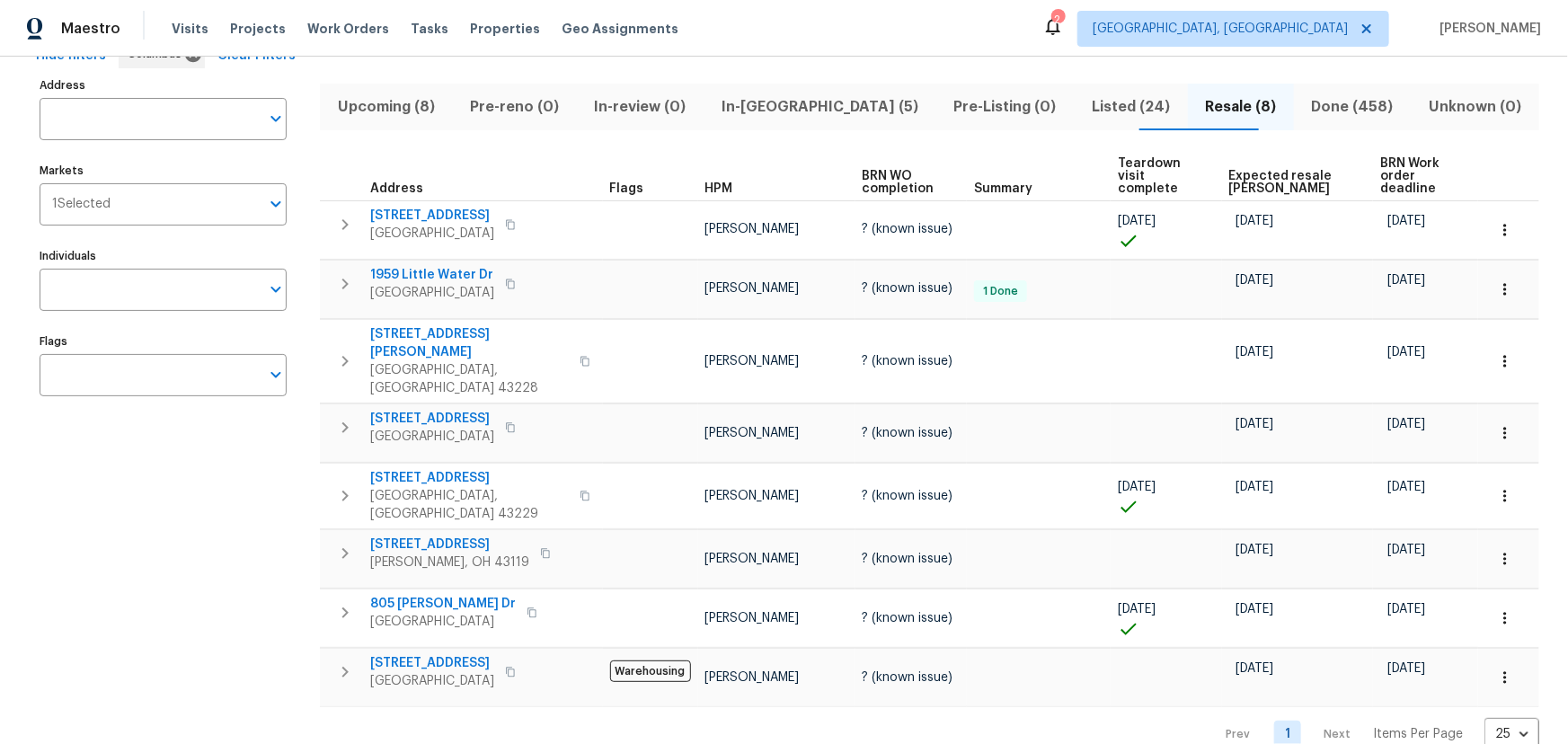
click at [1330, 718] on nav "Prev 1 Next Items Per Page 25 25 ​" at bounding box center [1374, 735] width 329 height 33
click at [1271, 170] on span "Expected resale COE" at bounding box center [1290, 183] width 121 height 26
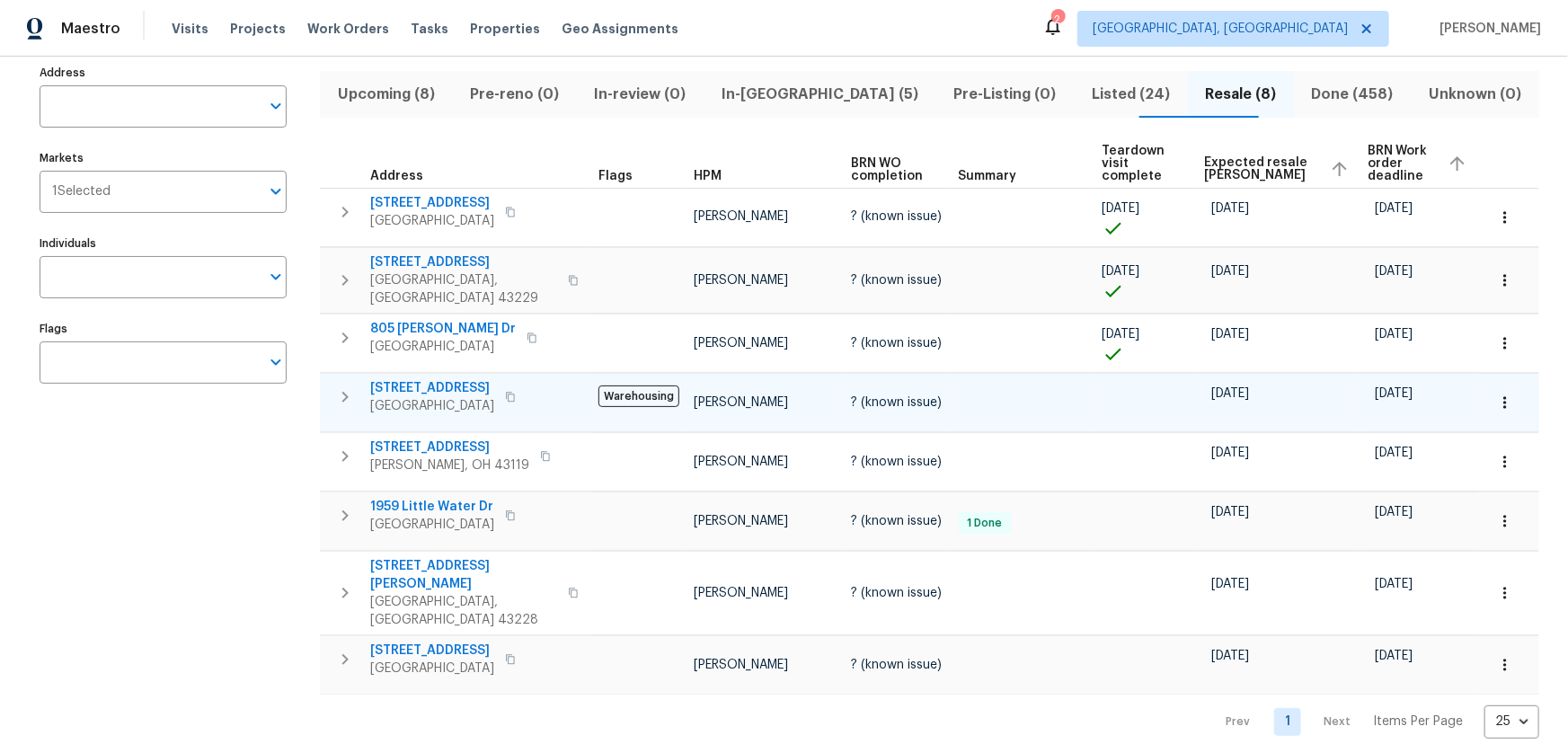
scroll to position [117, 0]
click at [369, 386] on td "6741 Bigerton Bnd Canal Winchester, OH 43110" at bounding box center [455, 396] width 271 height 47
click at [352, 385] on icon "button" at bounding box center [345, 396] width 22 height 22
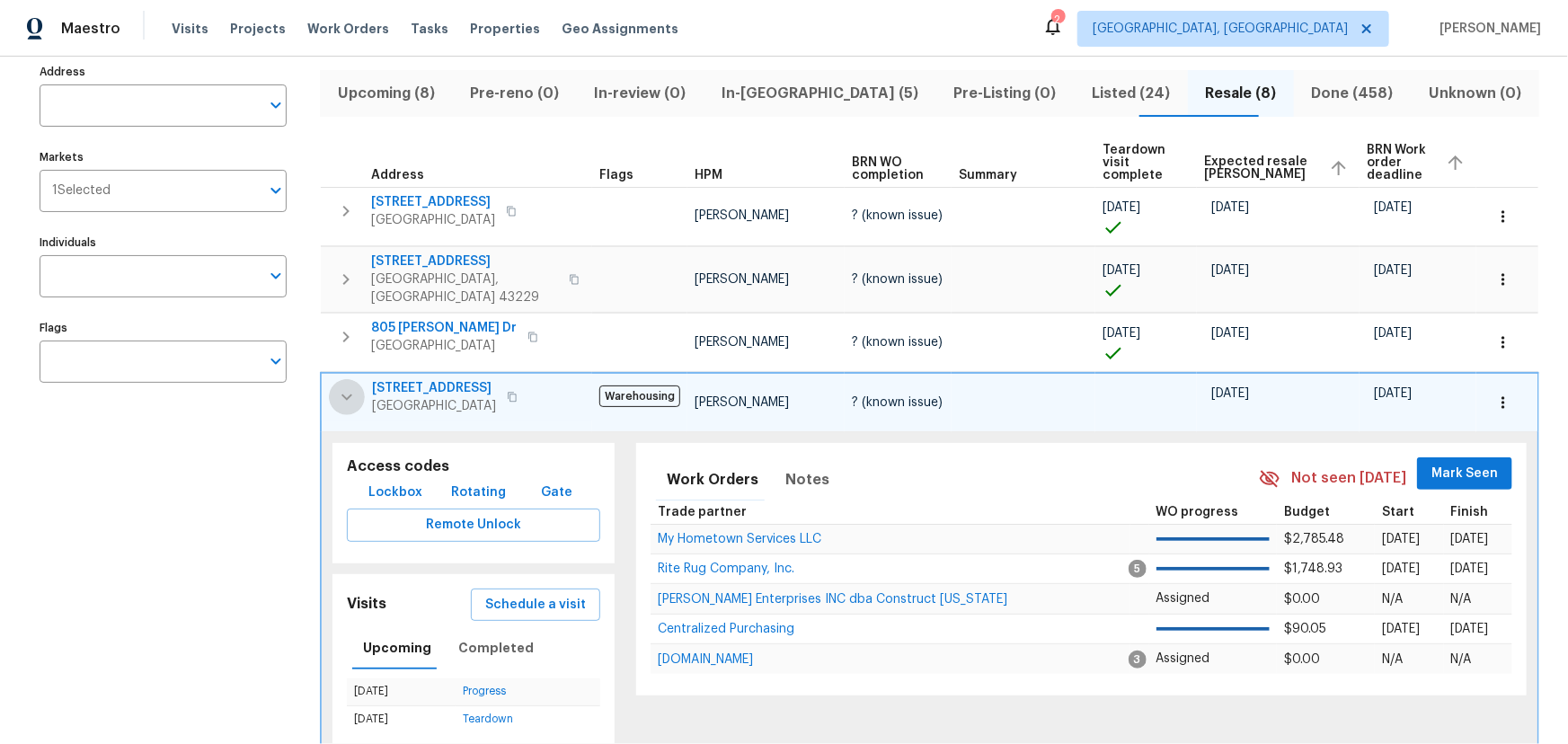
click at [352, 386] on icon "button" at bounding box center [347, 397] width 22 height 22
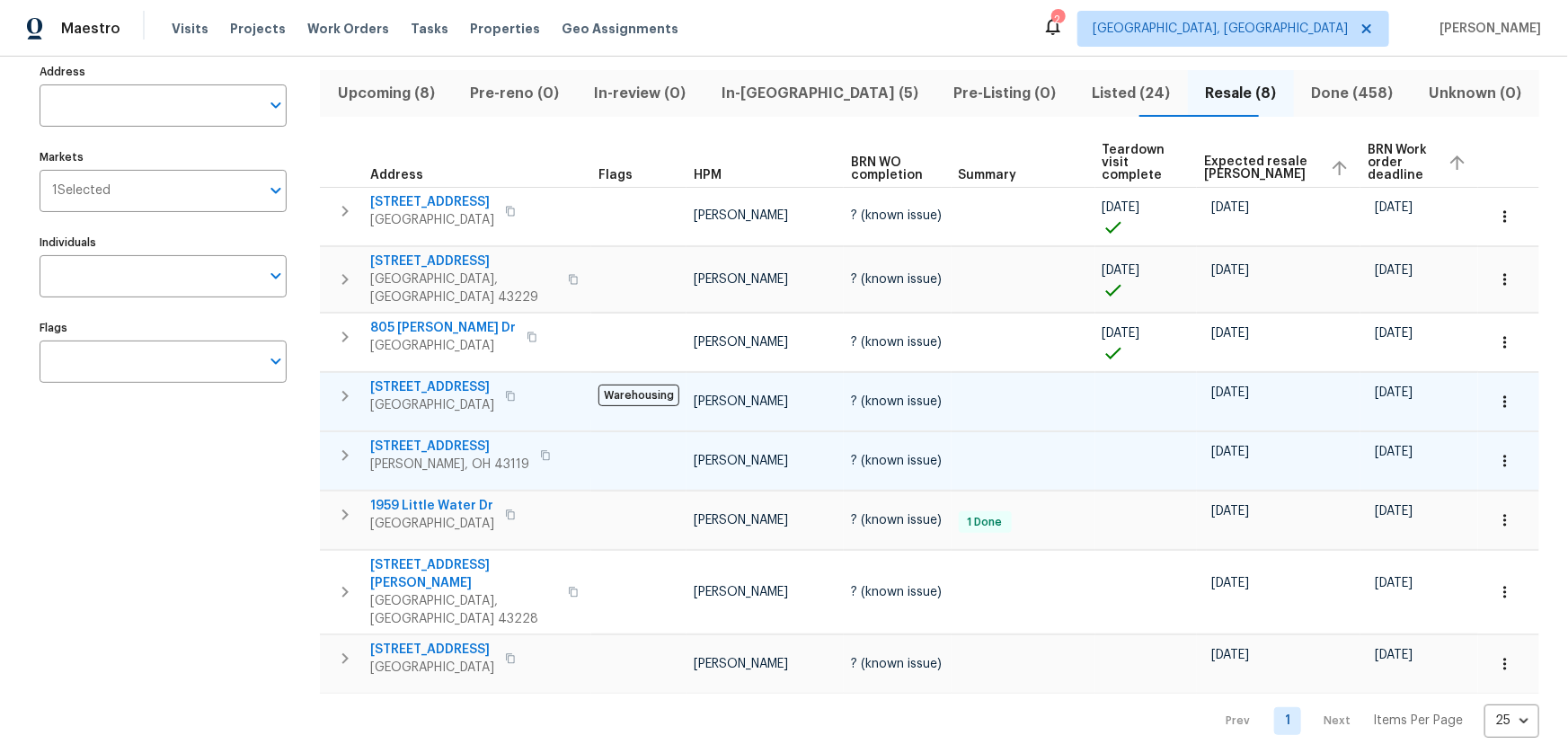
click at [340, 438] on button "button" at bounding box center [344, 456] width 36 height 36
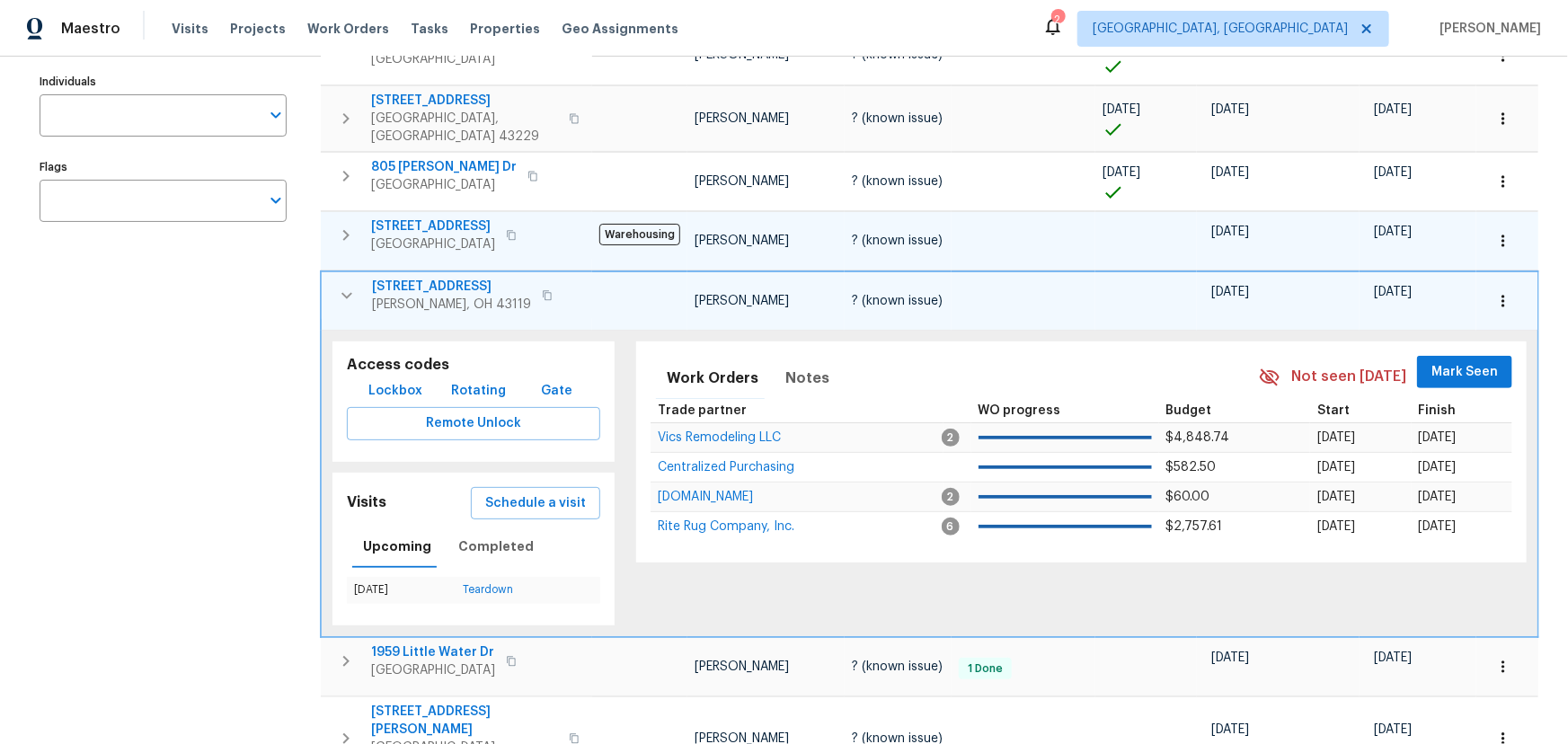
scroll to position [278, 0]
click at [346, 291] on icon "button" at bounding box center [347, 294] width 11 height 6
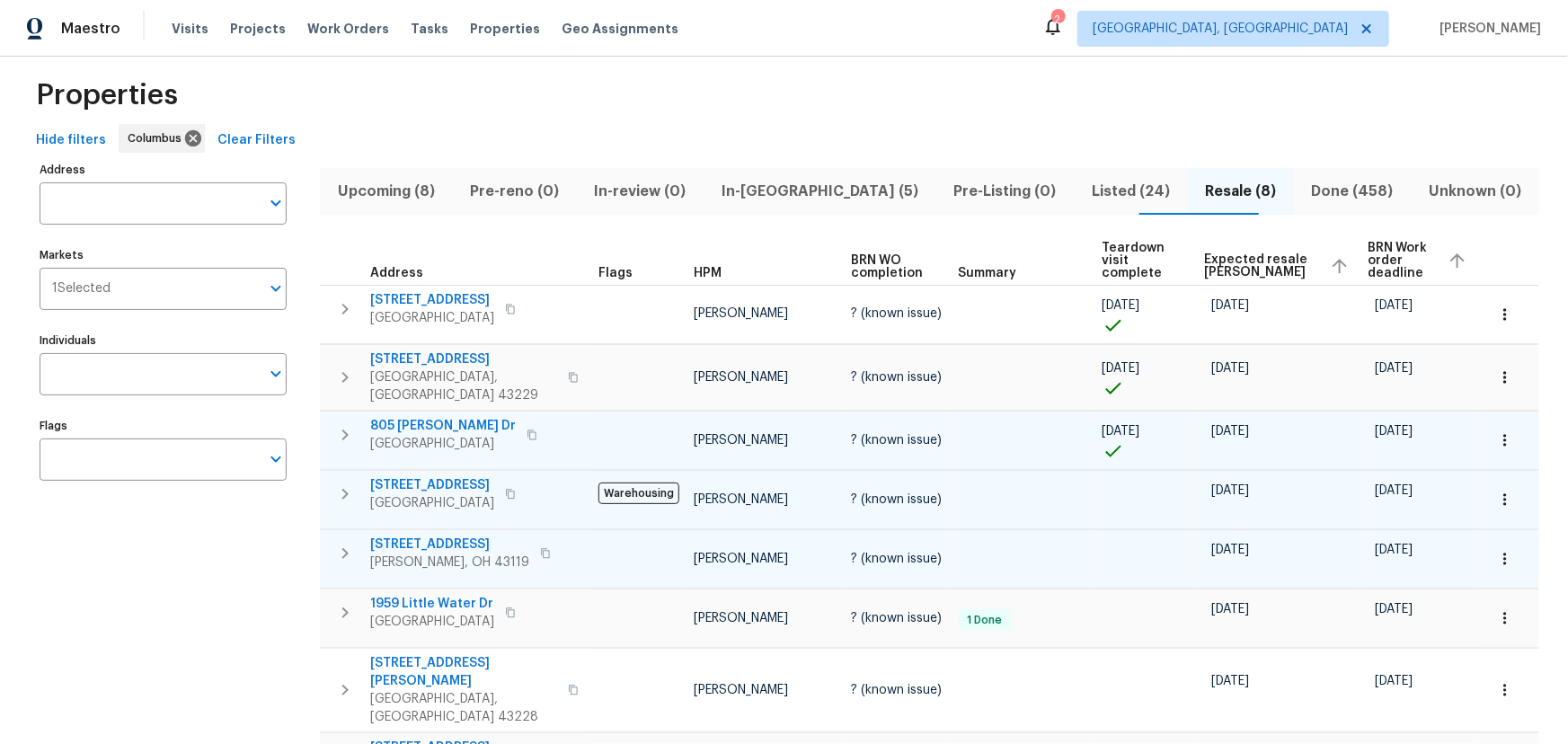
scroll to position [0, 0]
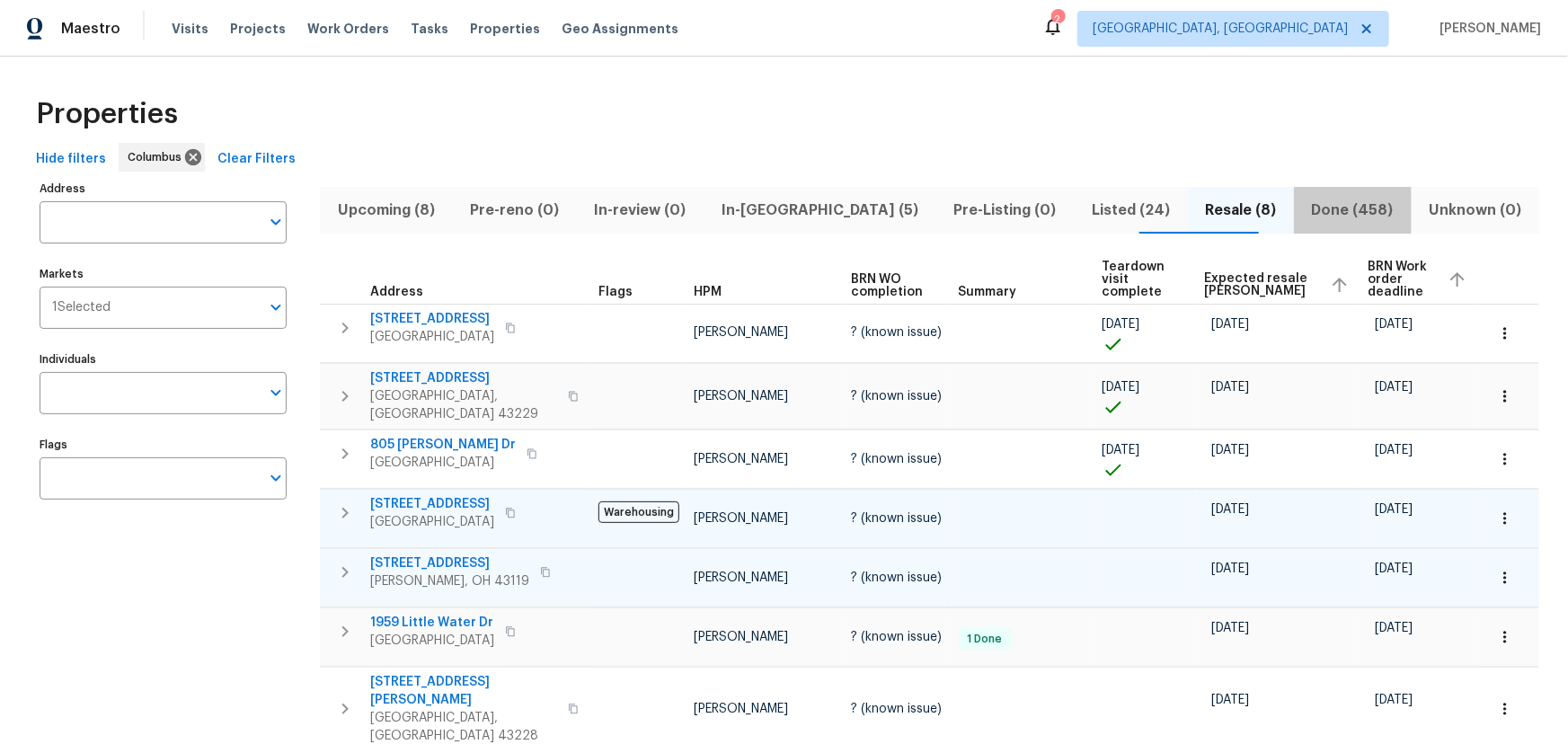
click at [1320, 204] on span "Done (458)" at bounding box center [1353, 211] width 95 height 26
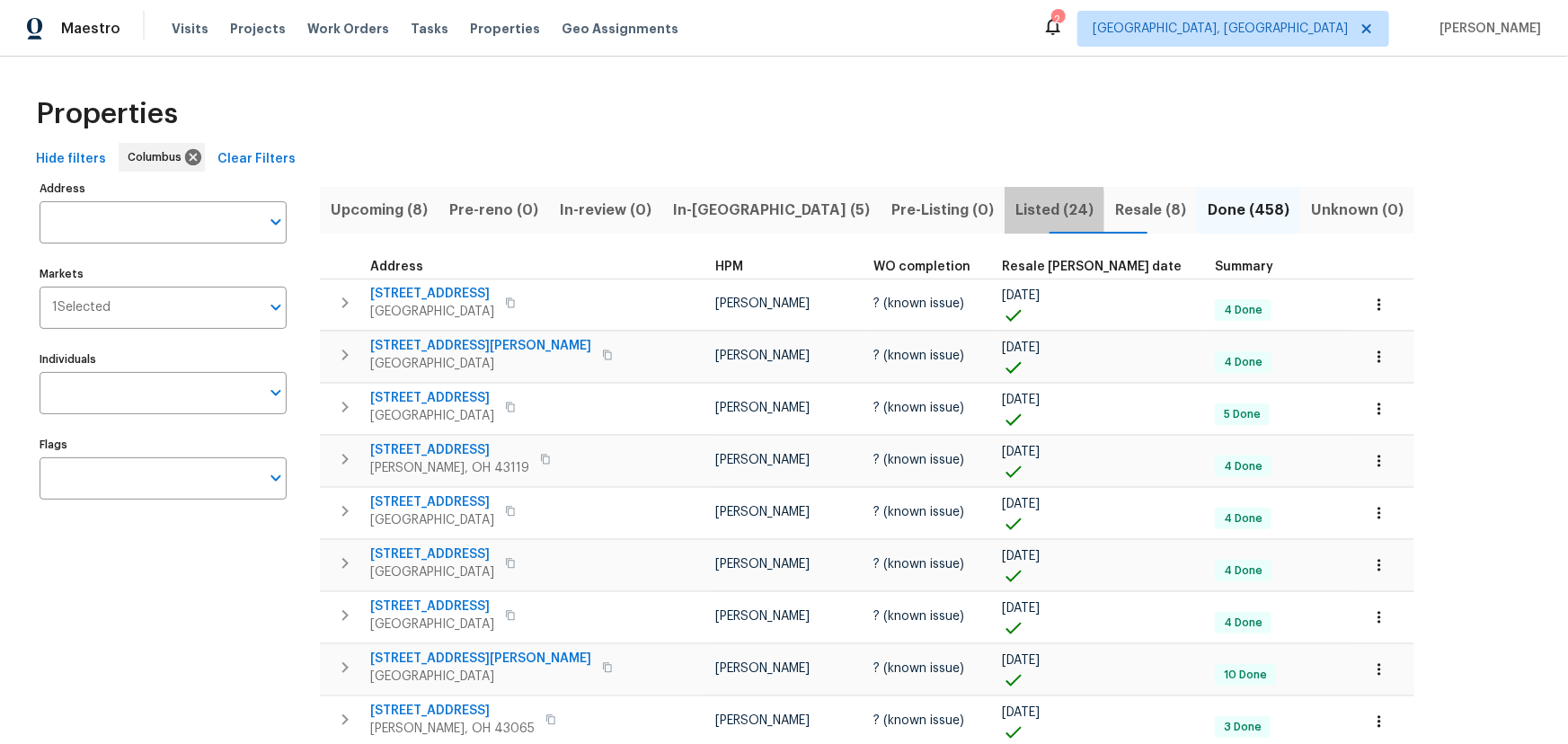
click at [1016, 210] on span "Listed (24)" at bounding box center [1055, 211] width 78 height 26
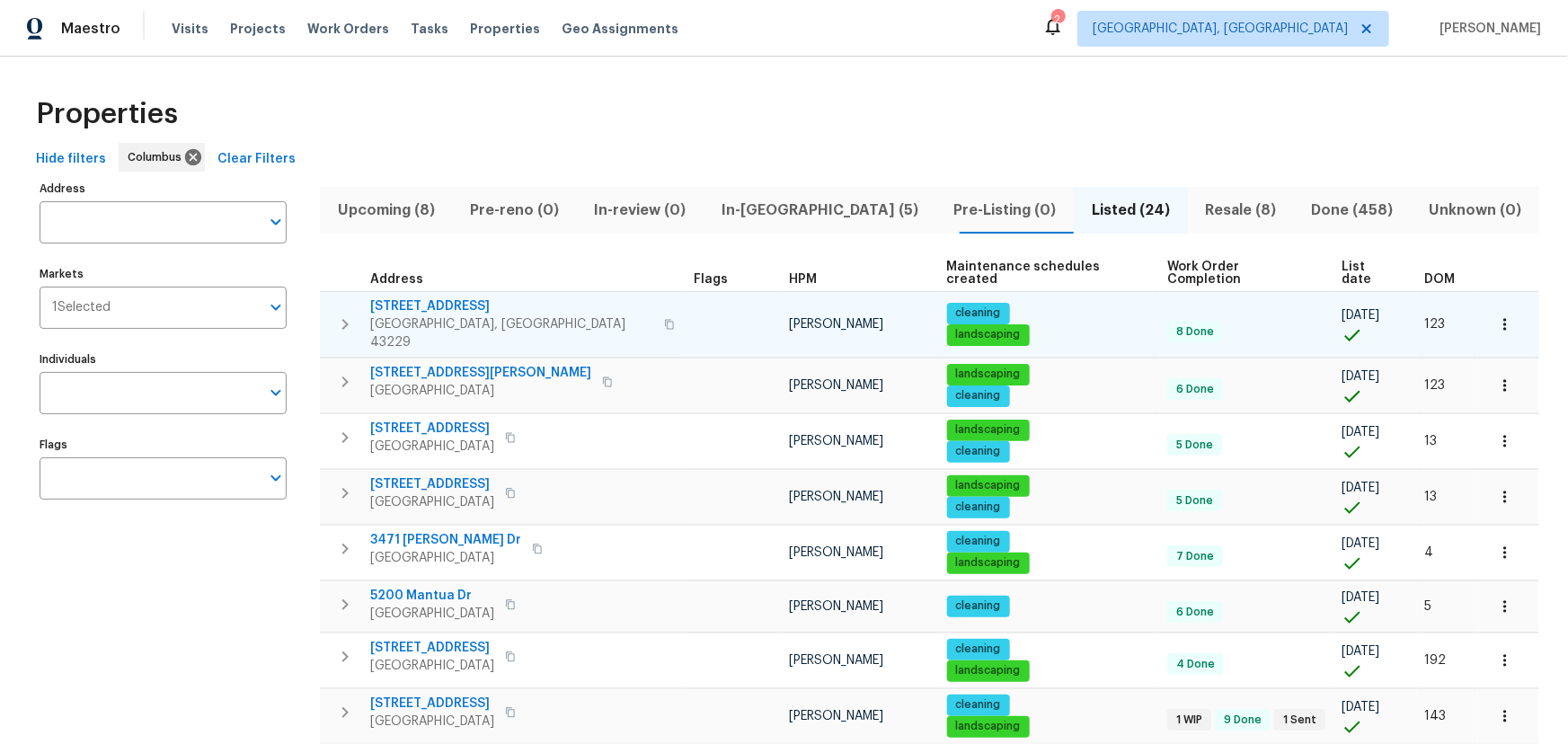
click at [352, 314] on icon "button" at bounding box center [345, 325] width 22 height 22
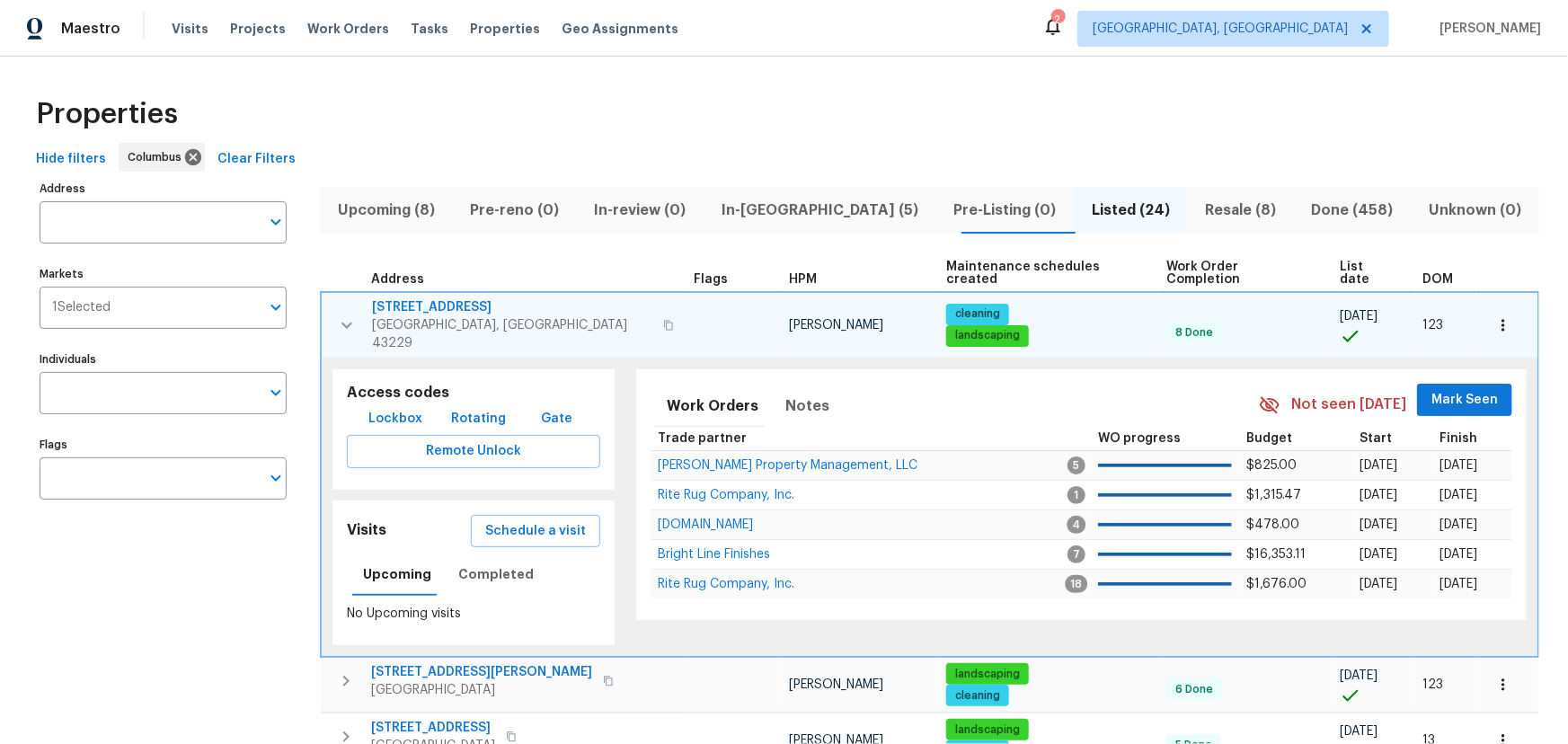
click at [352, 315] on icon "button" at bounding box center [347, 326] width 22 height 22
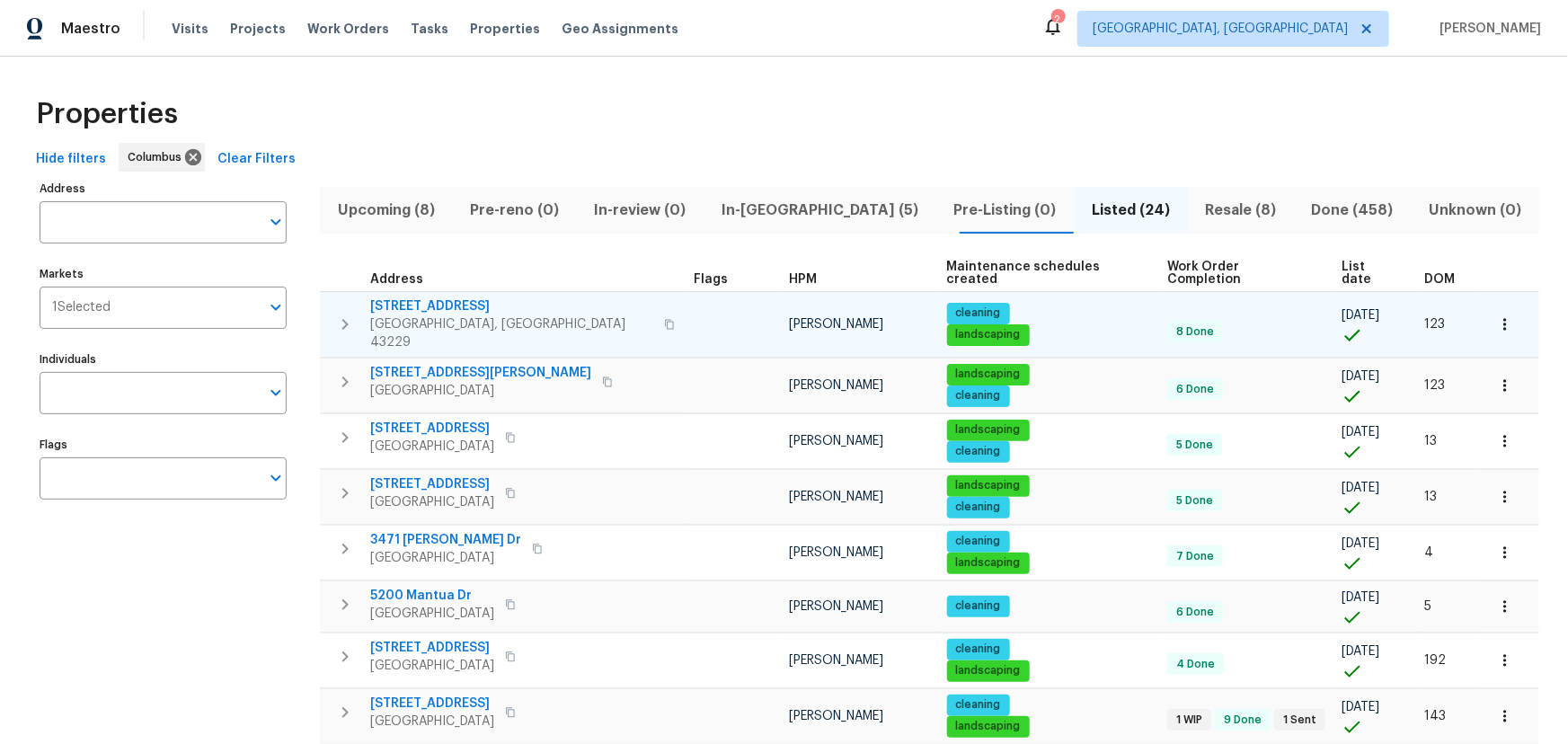
click at [1342, 261] on span "List date" at bounding box center [1367, 274] width 52 height 26
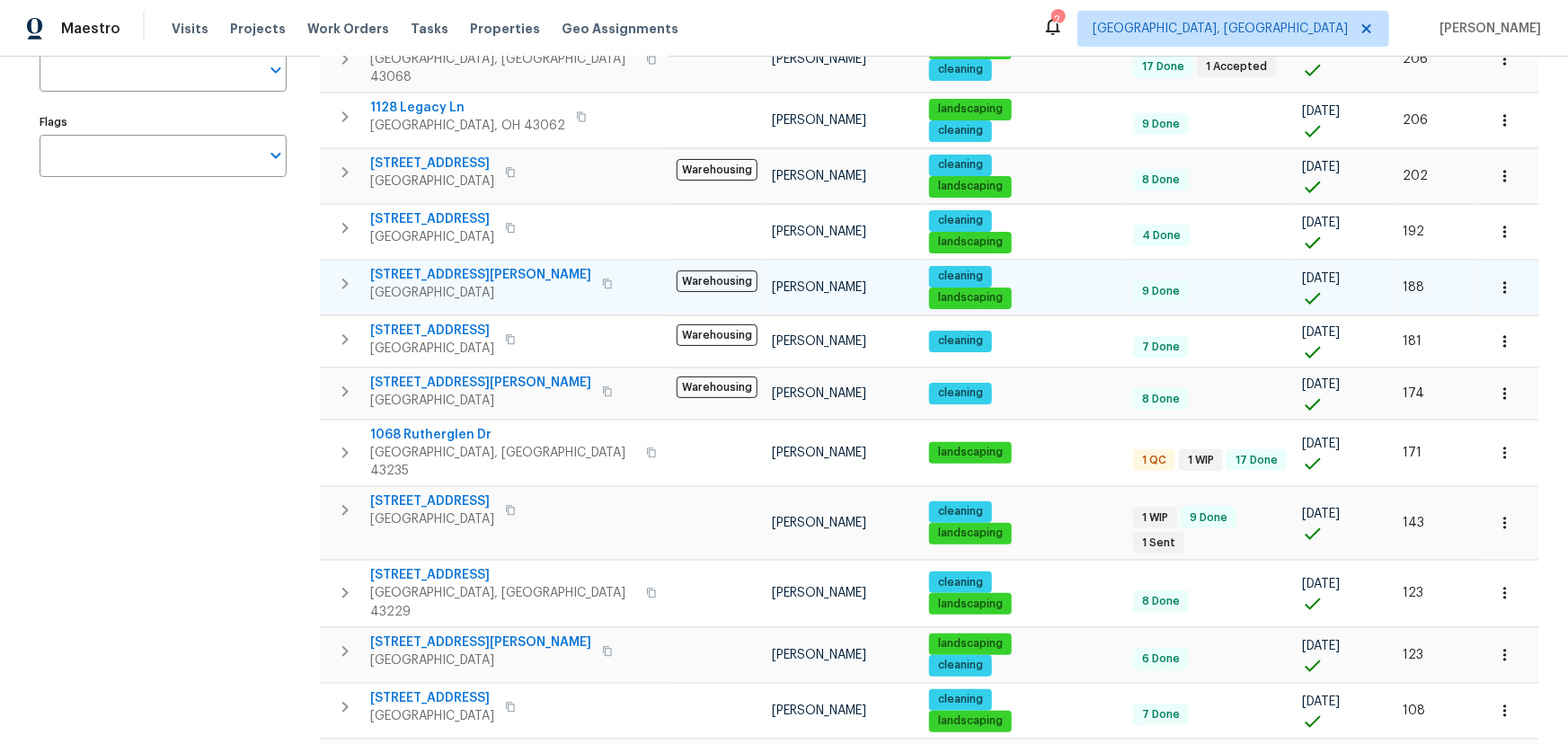
scroll to position [323, 0]
click at [350, 272] on icon "button" at bounding box center [345, 283] width 22 height 22
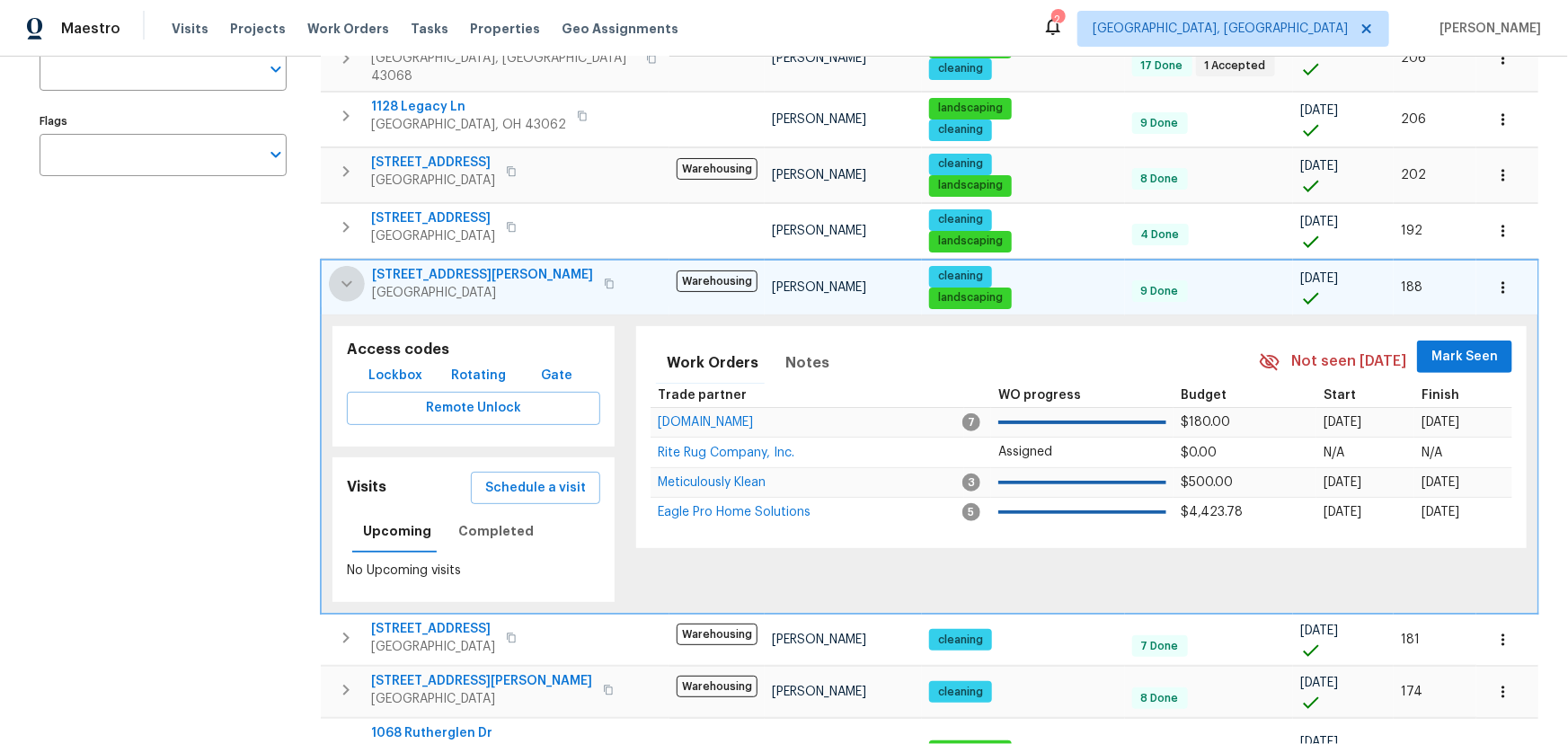
click at [350, 273] on icon "button" at bounding box center [347, 284] width 22 height 22
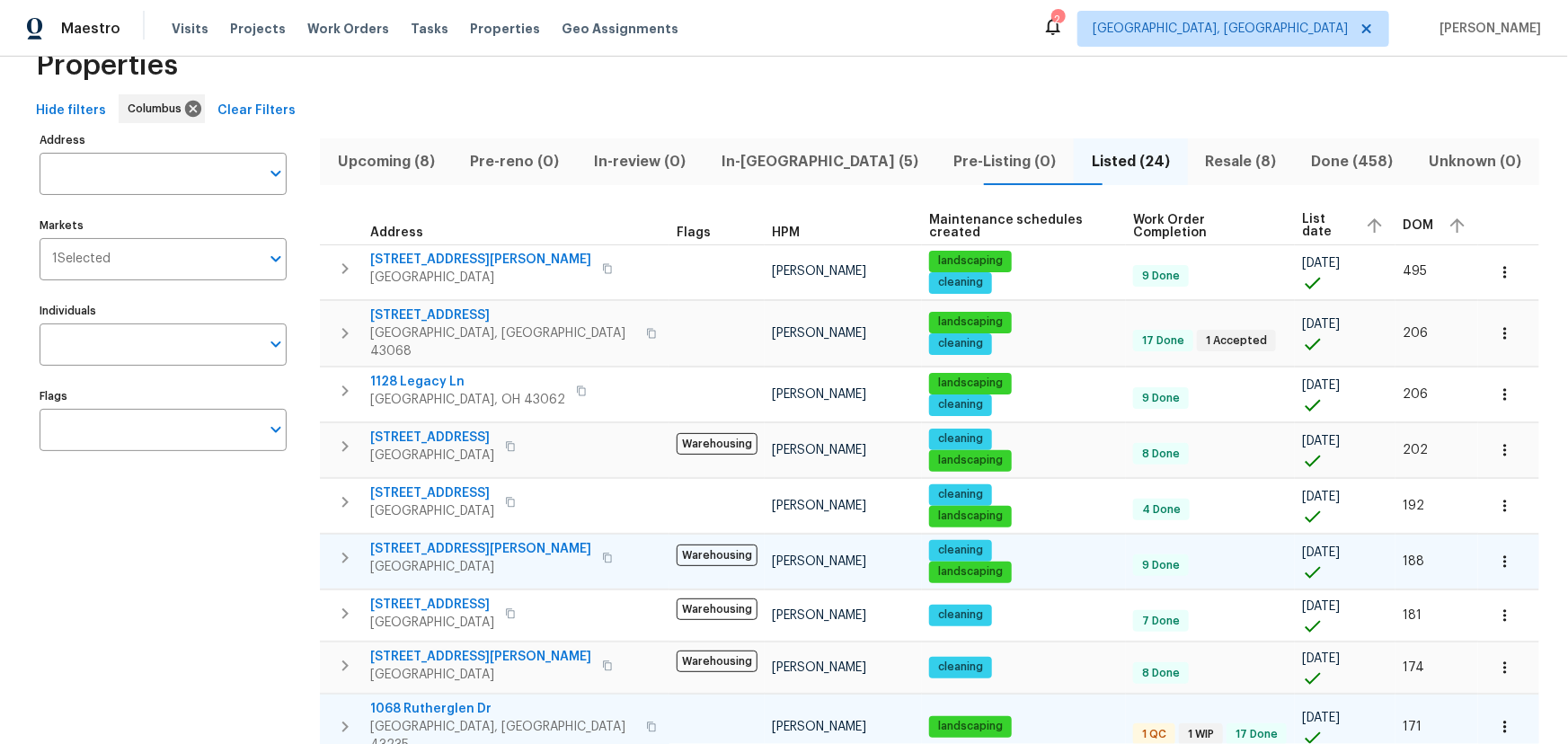
scroll to position [47, 0]
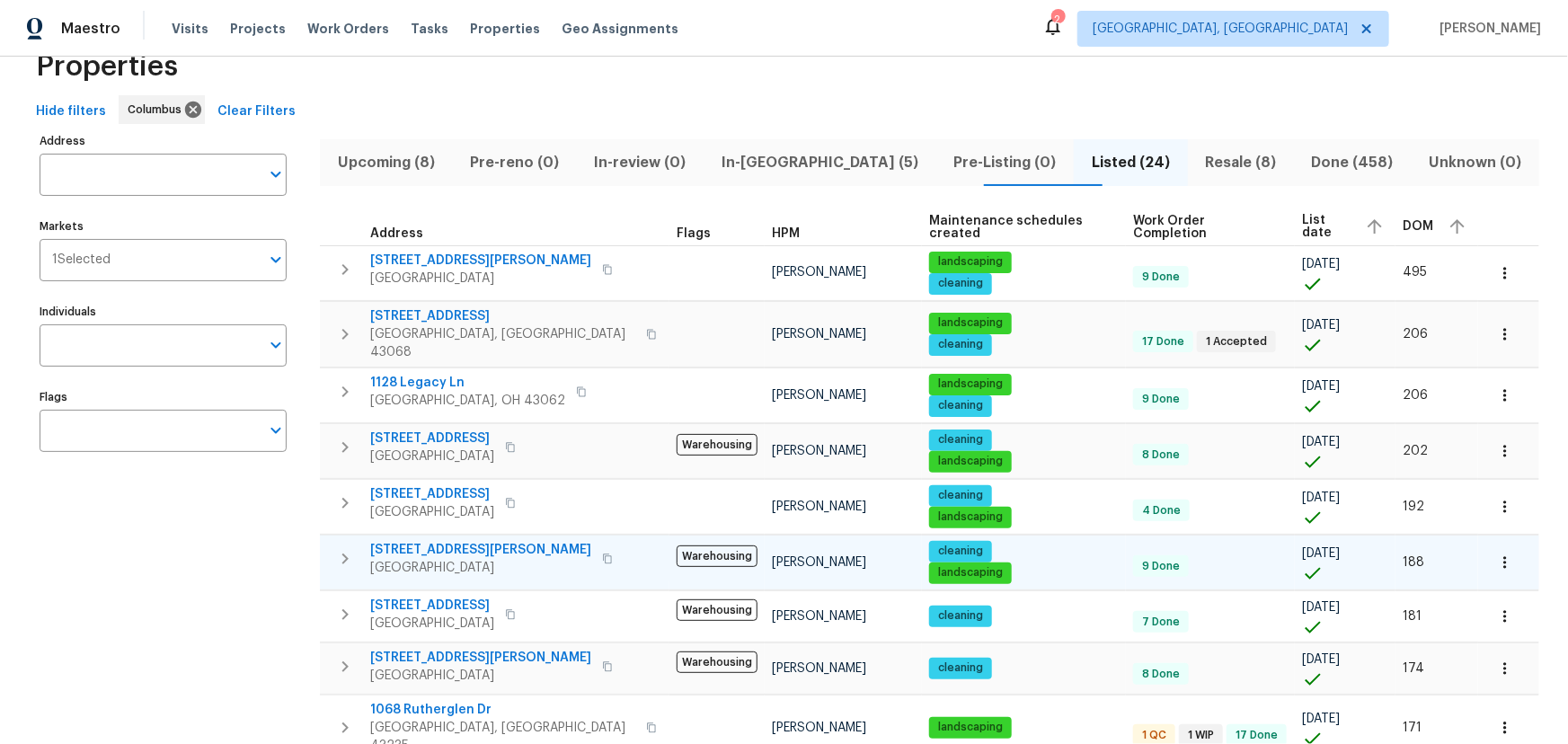
click at [877, 68] on div "Properties" at bounding box center [784, 66] width 1511 height 58
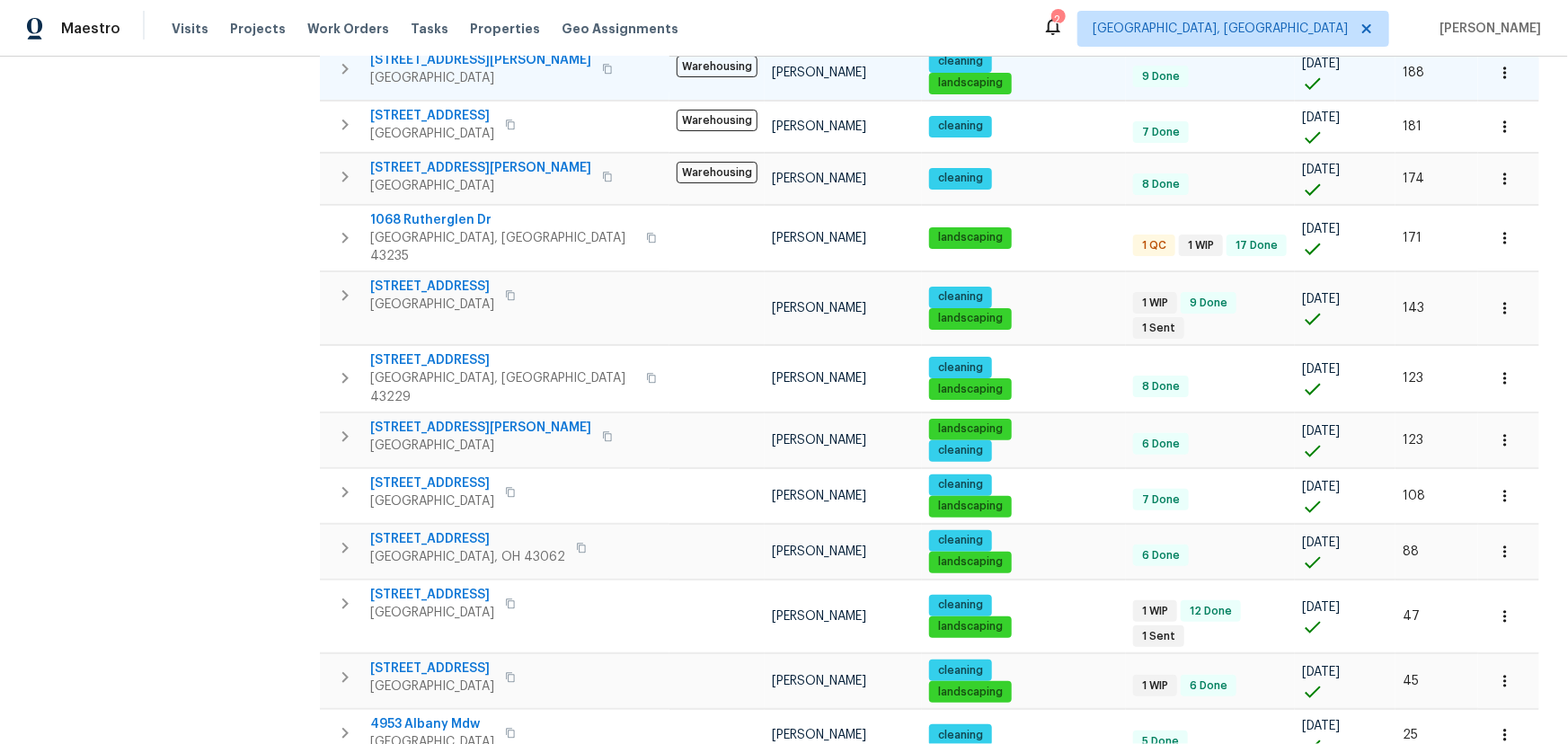
scroll to position [537, 0]
click at [486, 22] on span "Properties" at bounding box center [505, 29] width 70 height 18
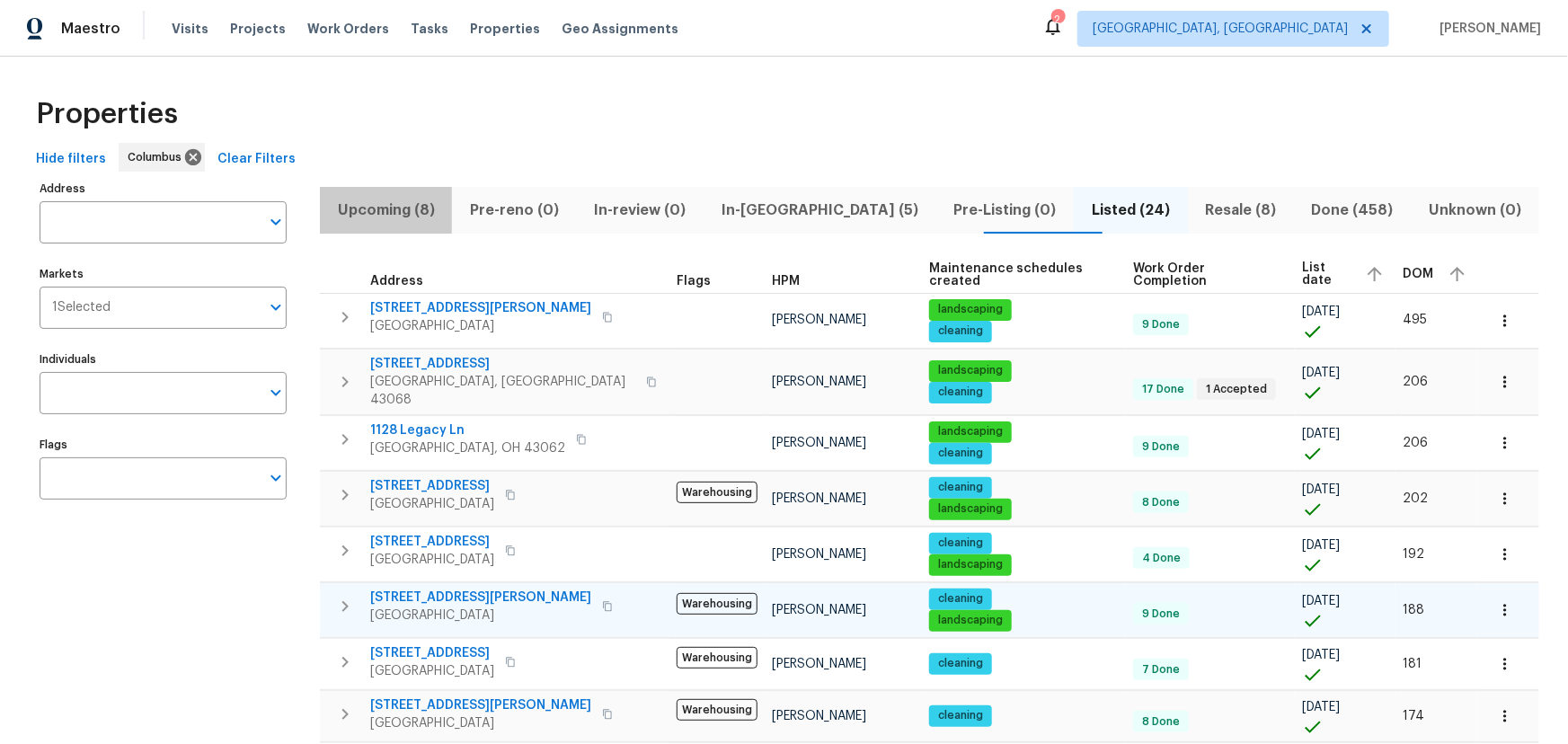
click at [361, 206] on span "Upcoming (8)" at bounding box center [385, 211] width 110 height 26
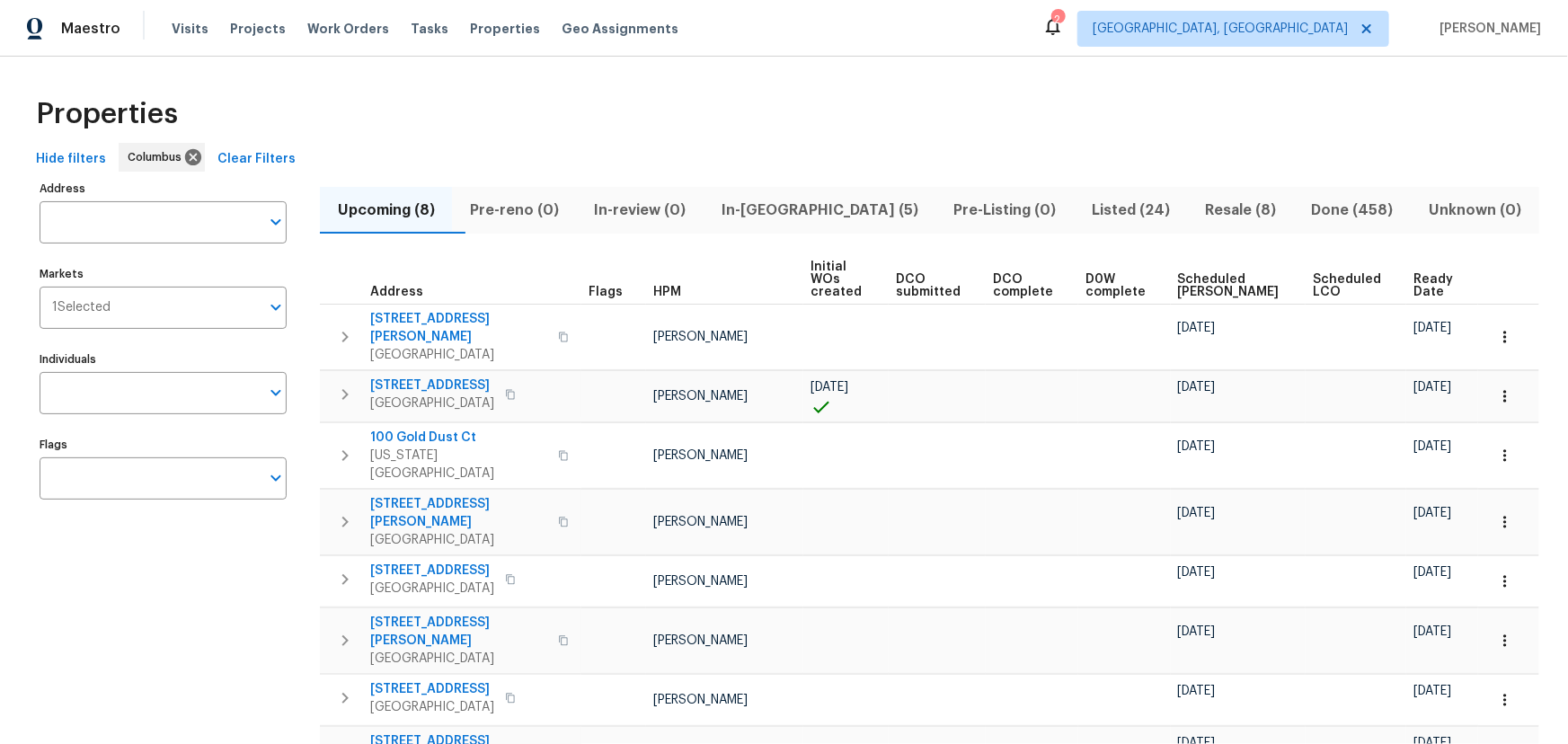
click at [1425, 281] on span "Ready Date" at bounding box center [1434, 286] width 41 height 26
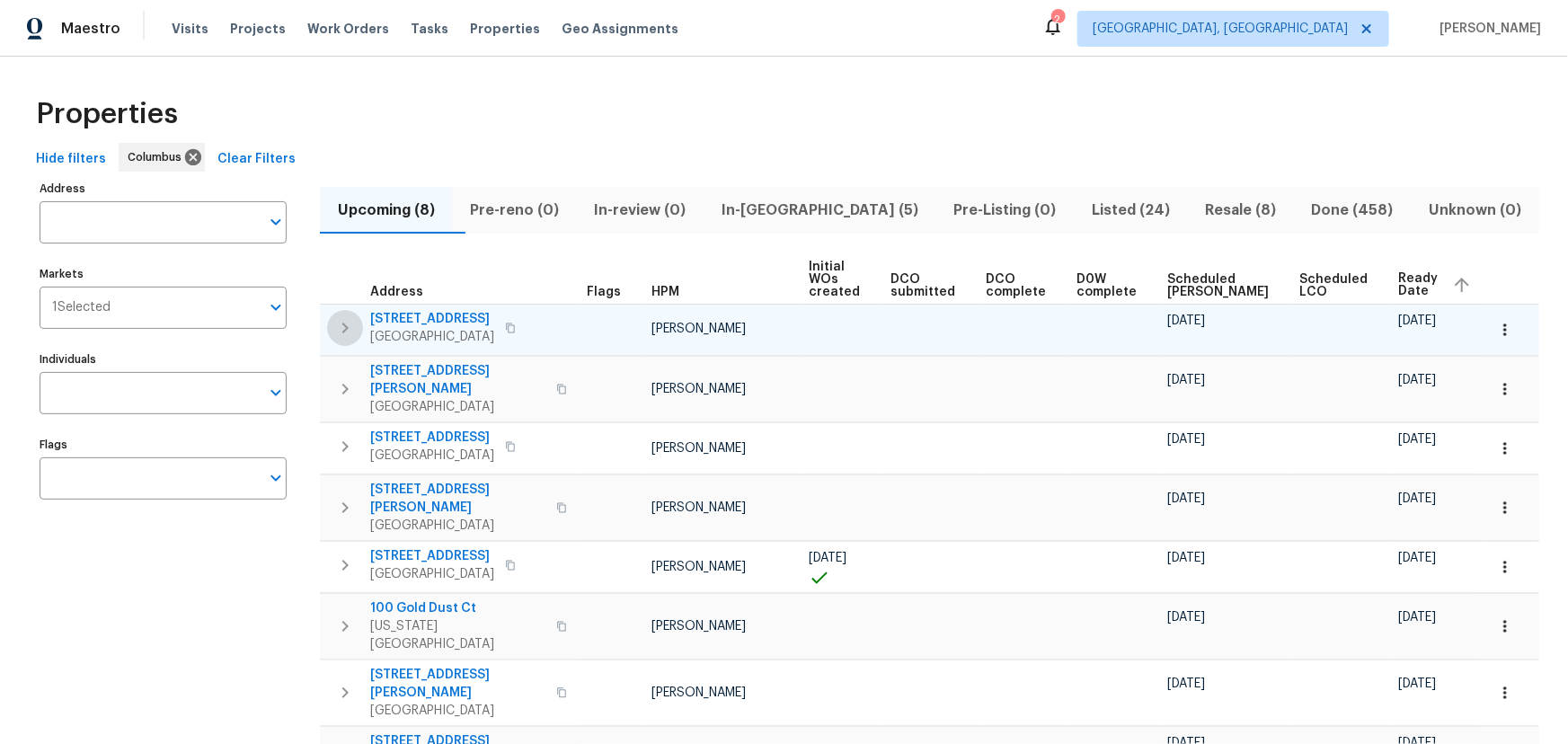
click at [340, 324] on icon "button" at bounding box center [345, 329] width 22 height 22
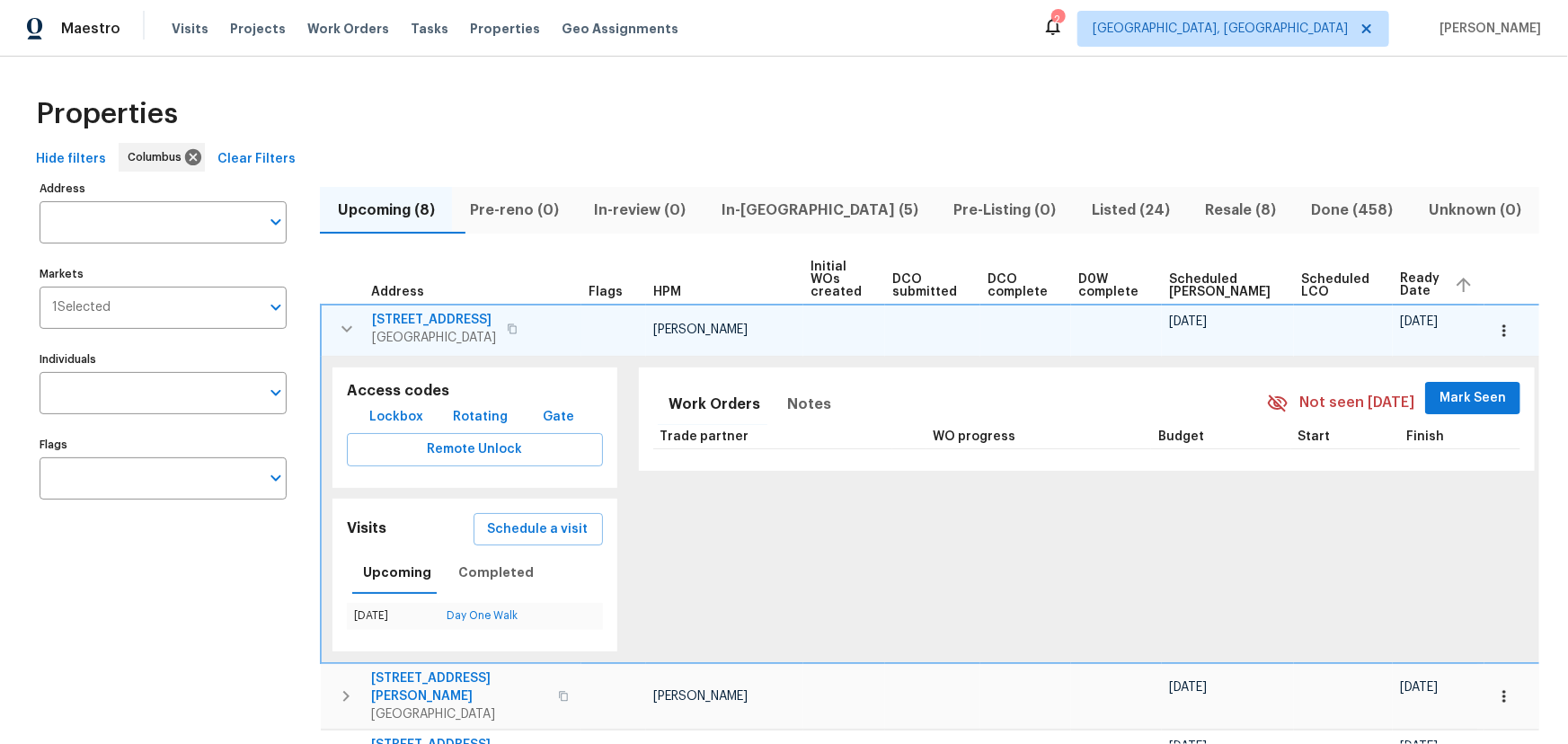
click at [340, 324] on icon "button" at bounding box center [347, 330] width 22 height 22
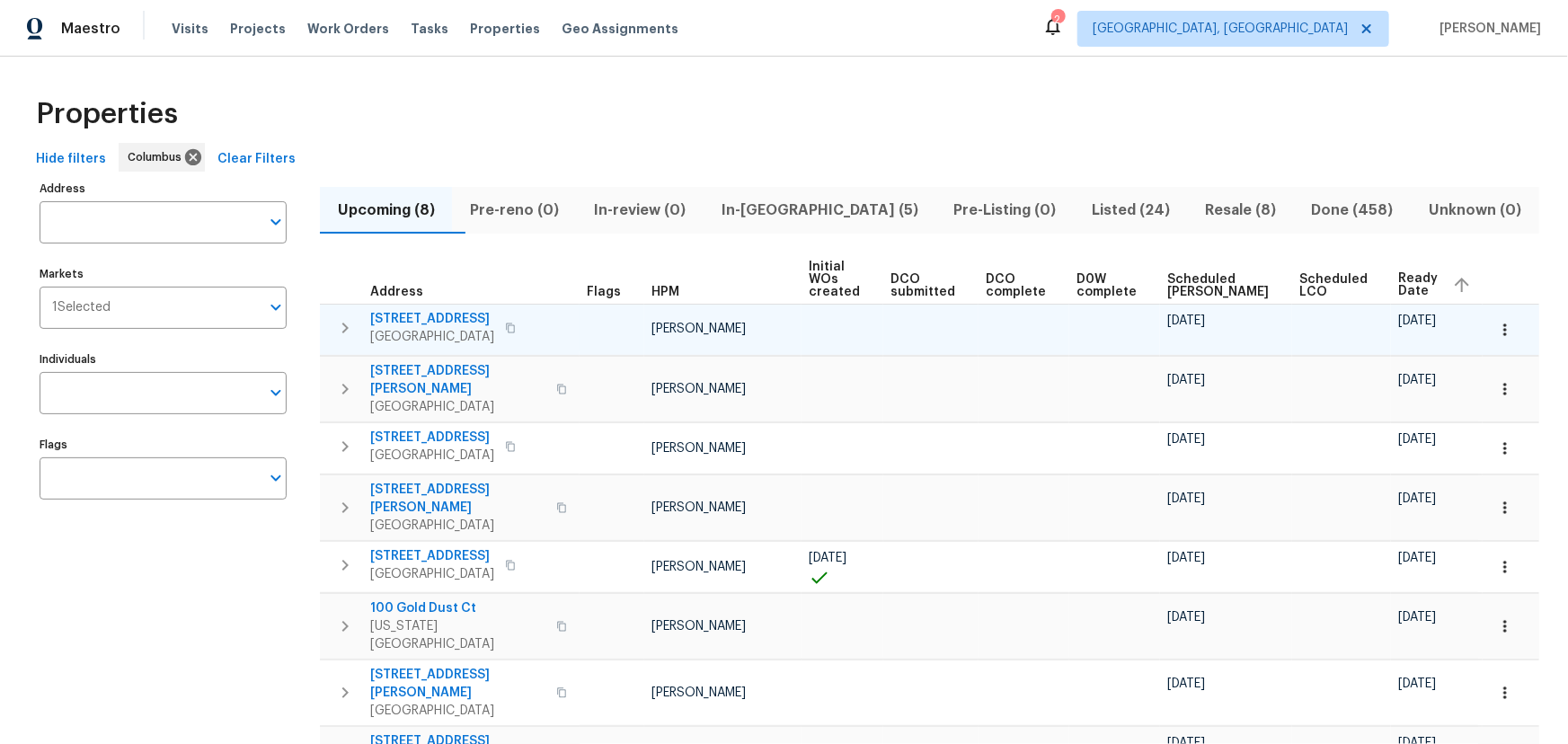
click at [819, 206] on span "In-reno (5)" at bounding box center [820, 211] width 210 height 26
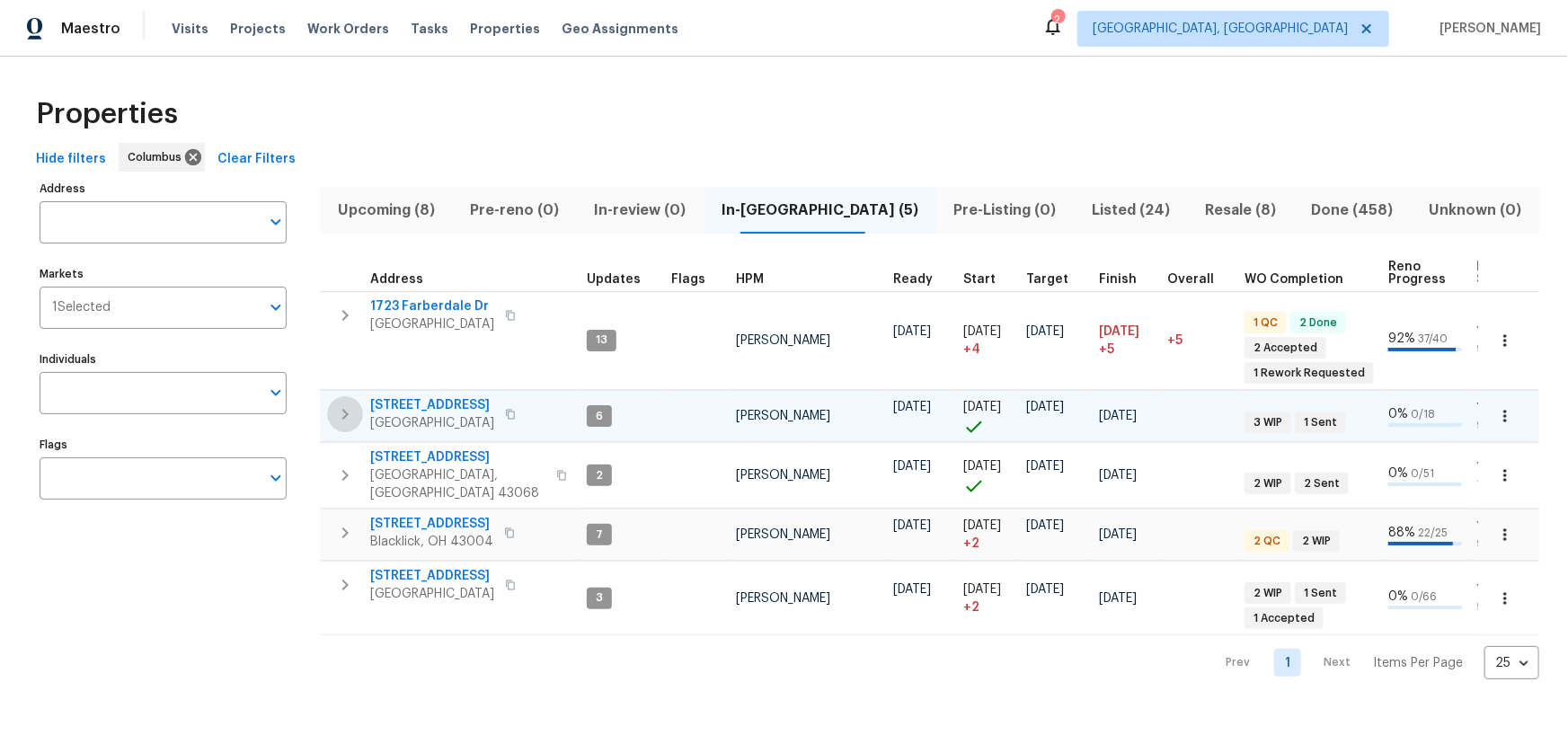
click at [350, 405] on icon "button" at bounding box center [345, 414] width 22 height 22
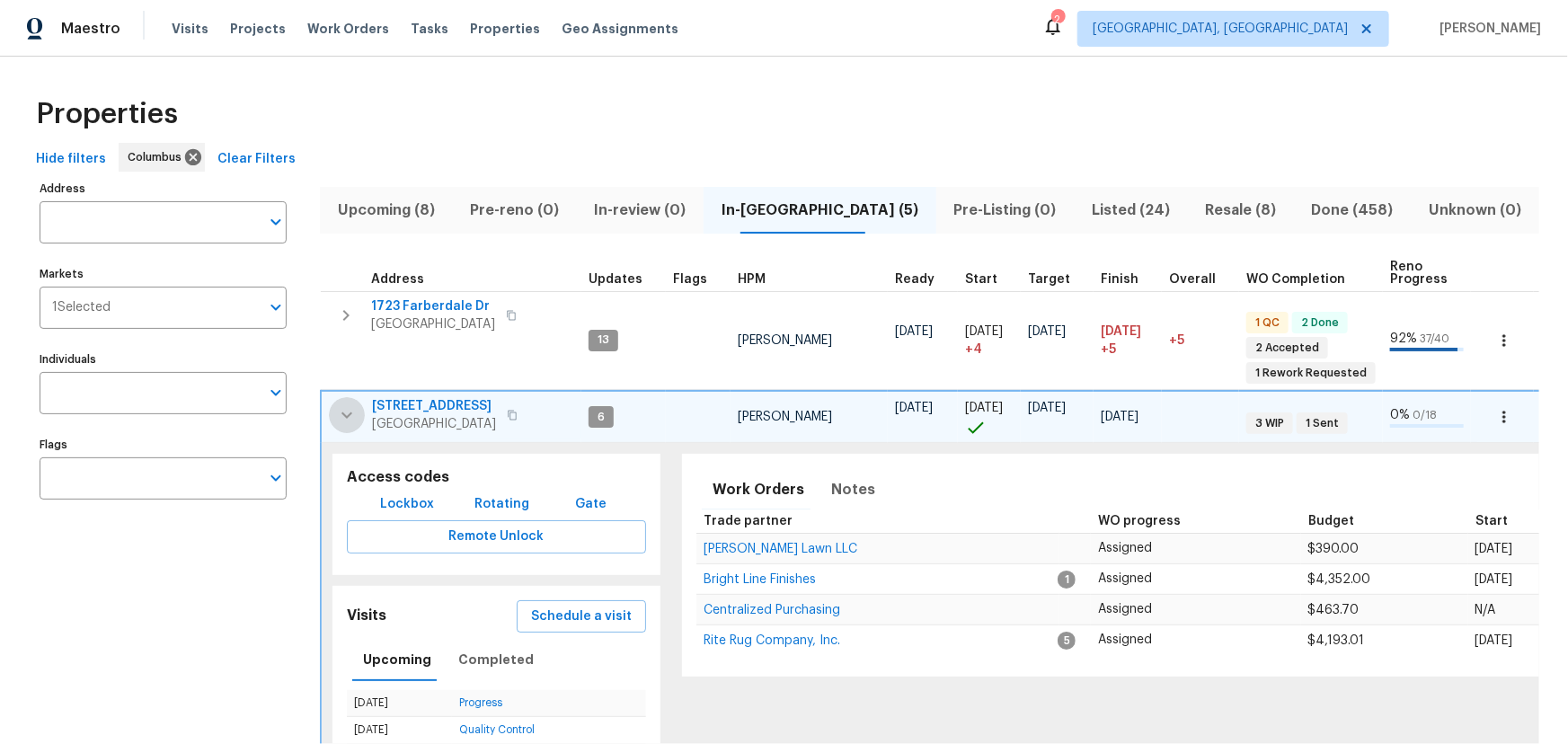
click at [350, 405] on icon "button" at bounding box center [347, 415] width 22 height 22
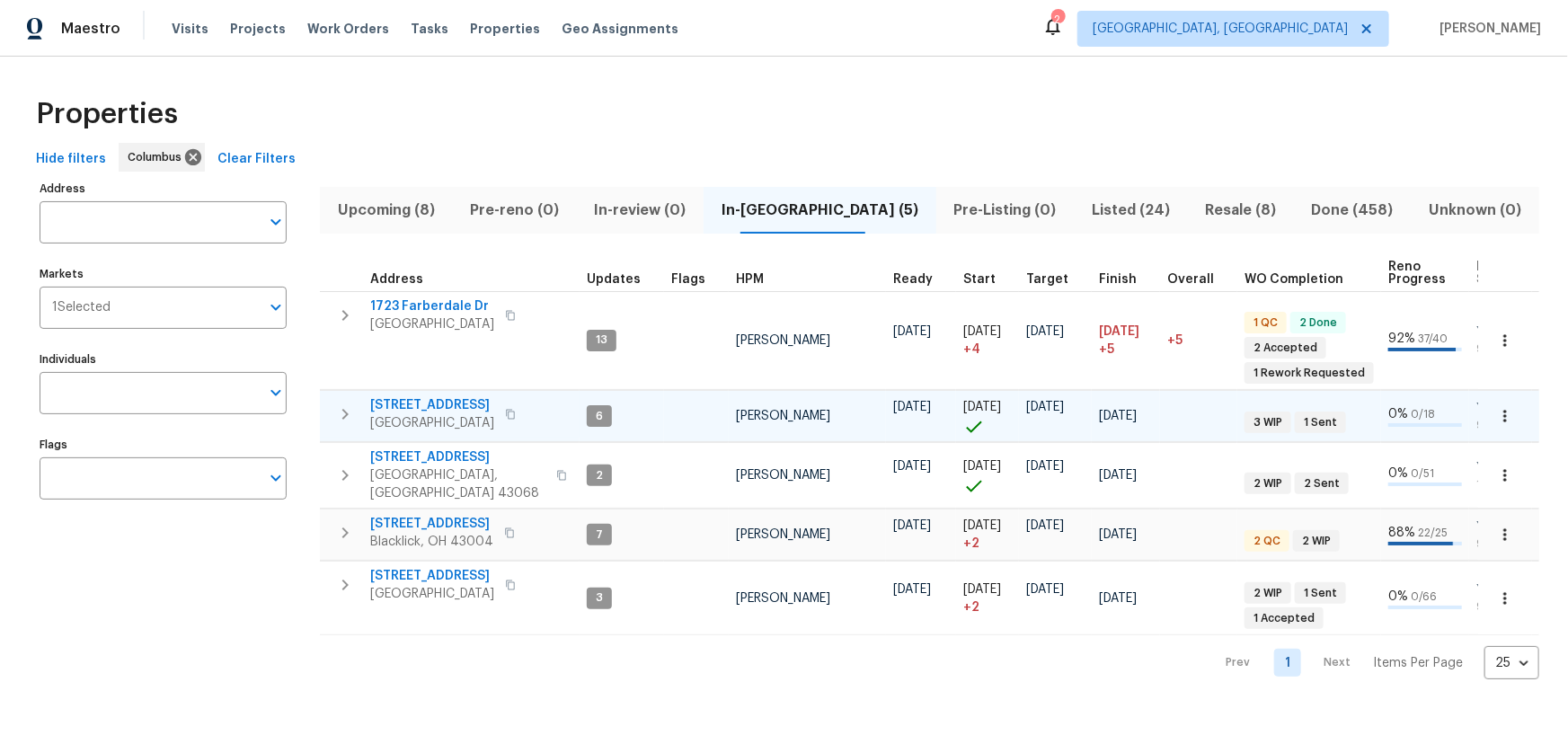
click at [349, 407] on icon "button" at bounding box center [345, 414] width 22 height 22
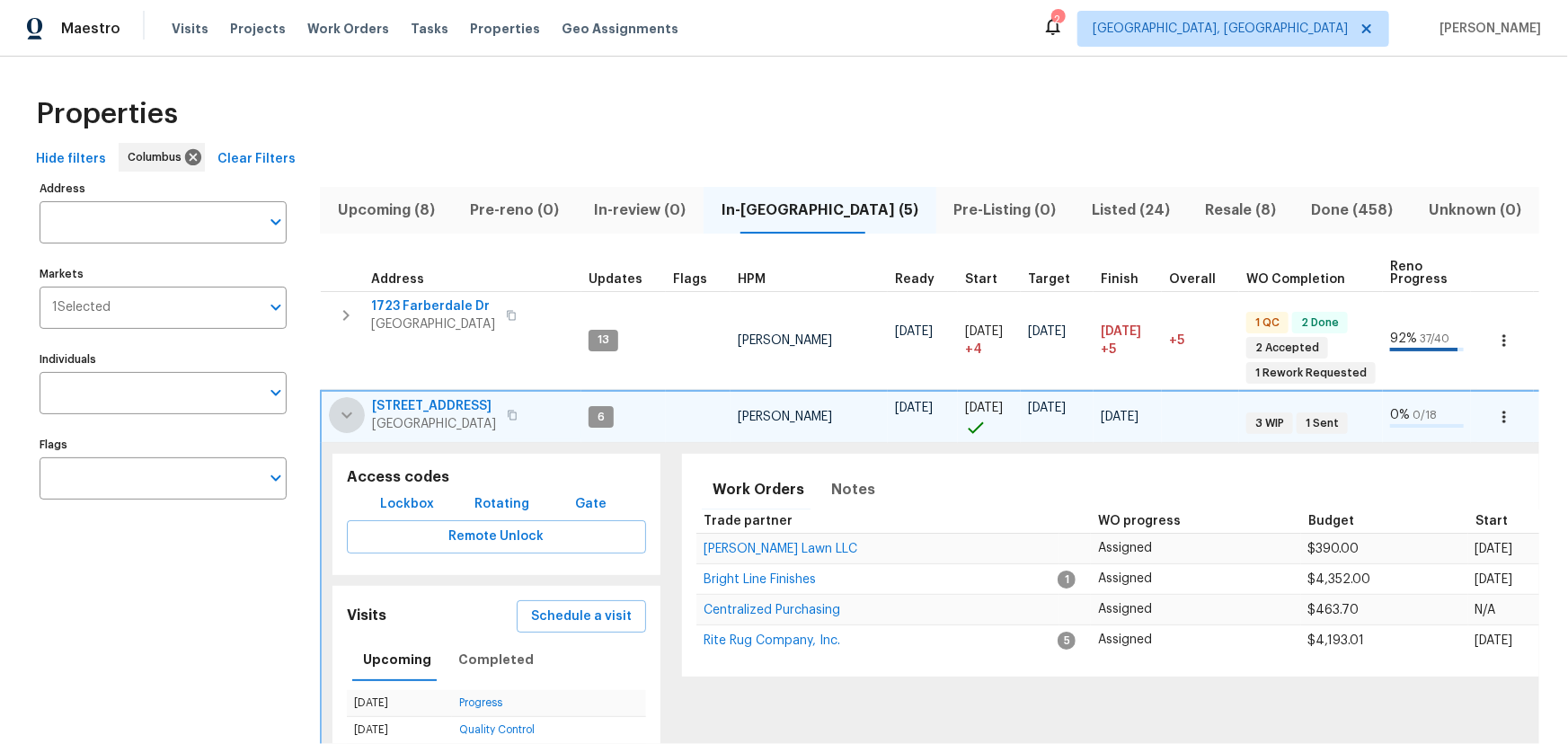
click at [349, 407] on icon "button" at bounding box center [347, 415] width 22 height 22
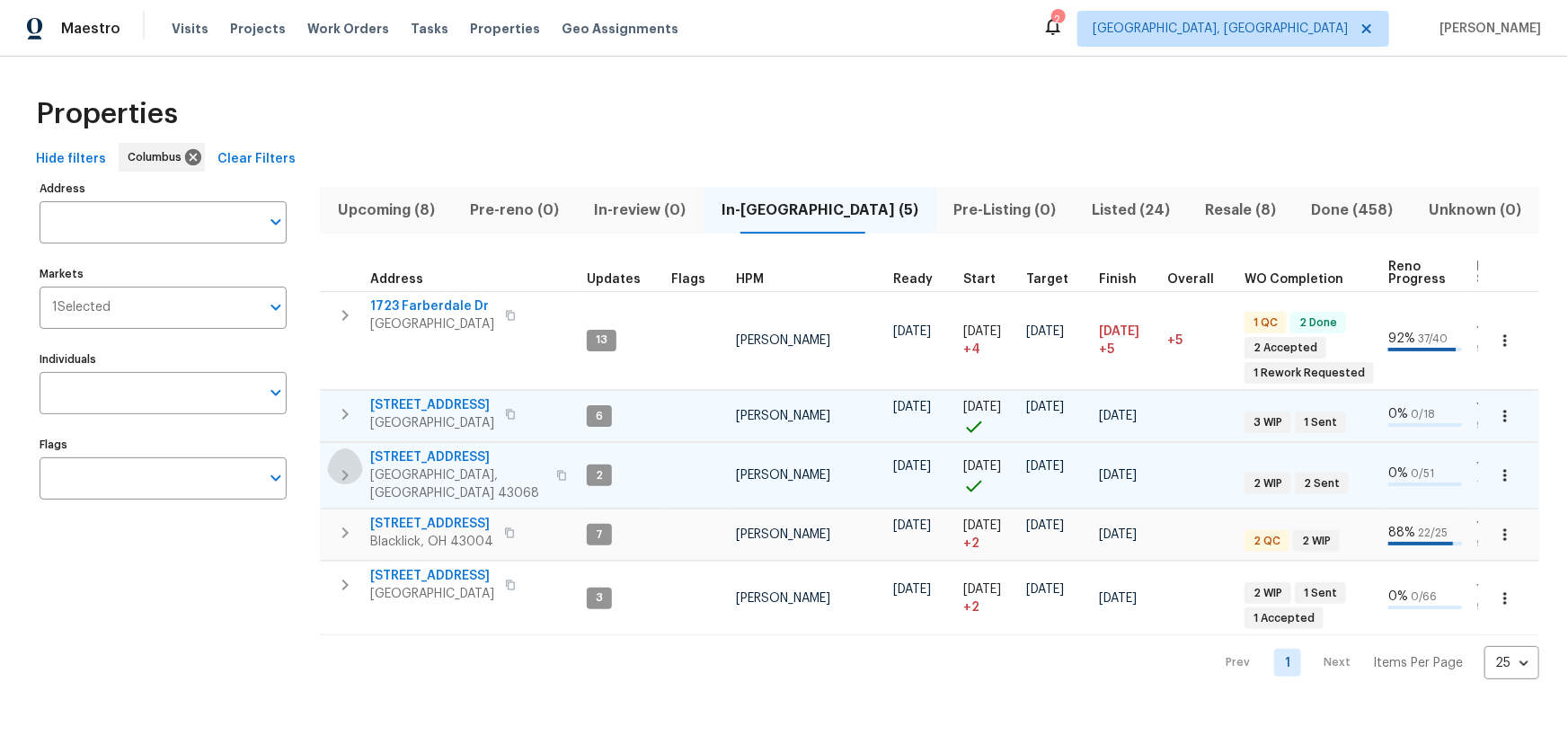
click at [351, 465] on icon "button" at bounding box center [345, 476] width 22 height 22
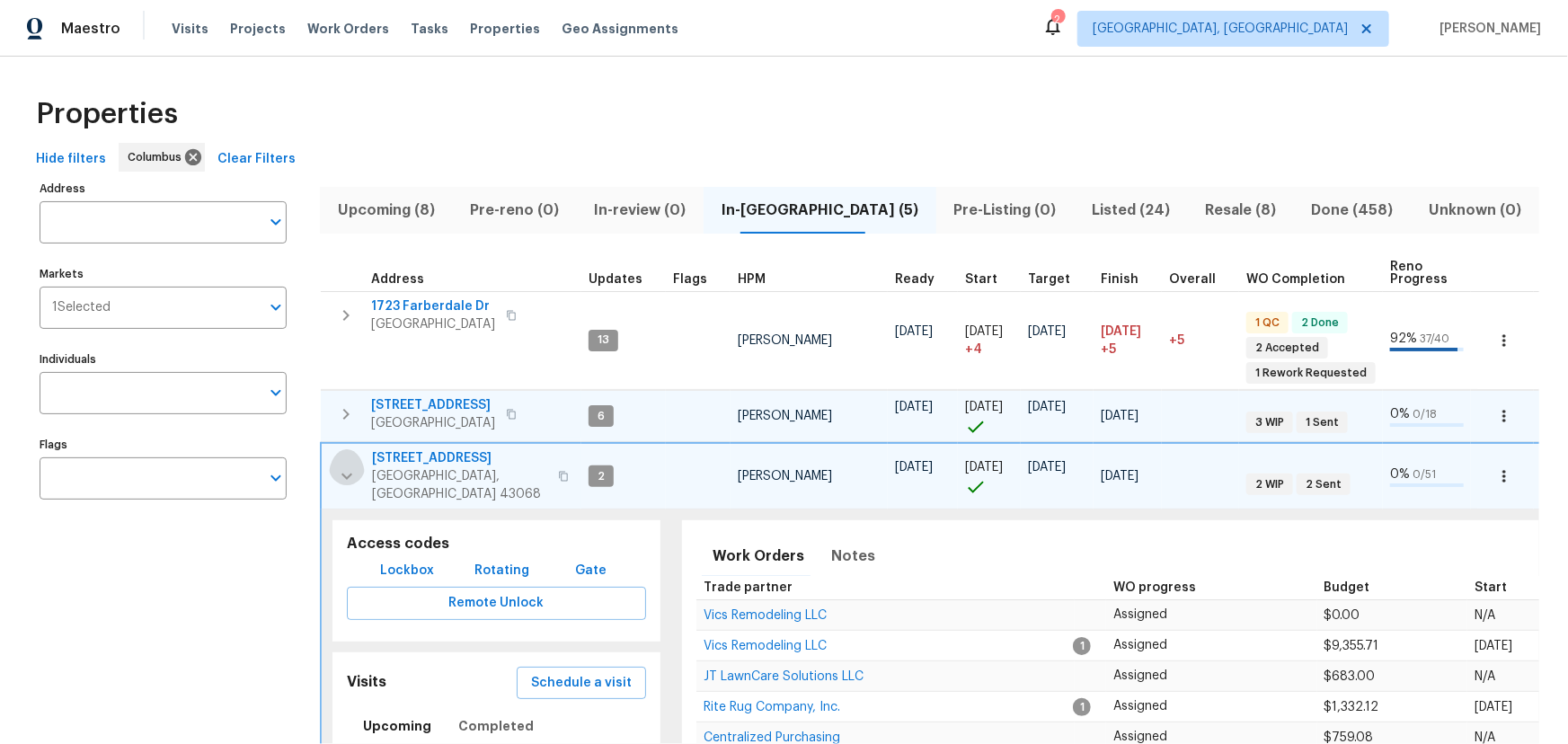
click at [350, 466] on icon "button" at bounding box center [347, 477] width 22 height 22
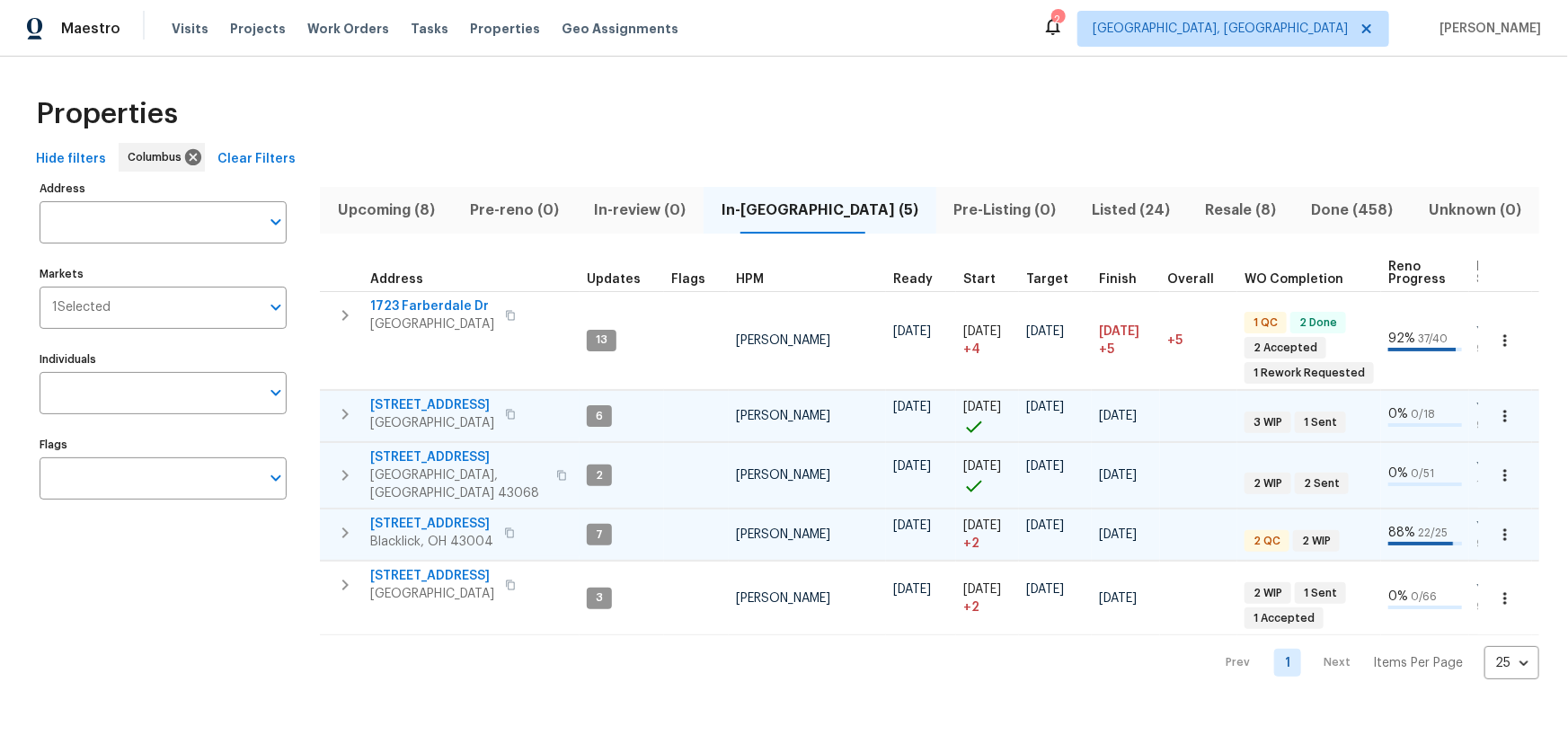
click at [348, 522] on icon "button" at bounding box center [345, 533] width 22 height 22
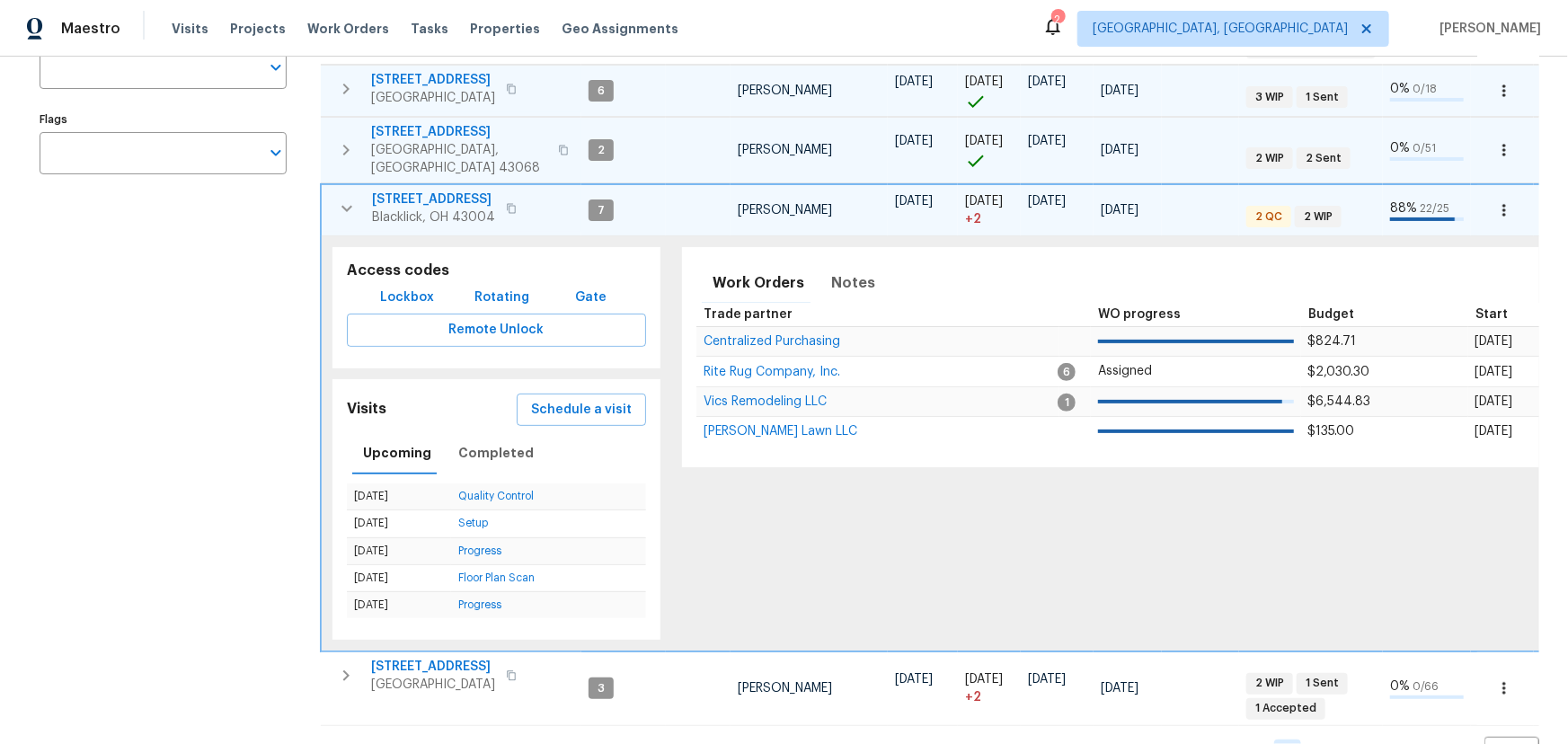
scroll to position [326, 0]
click at [347, 197] on icon "button" at bounding box center [347, 208] width 22 height 22
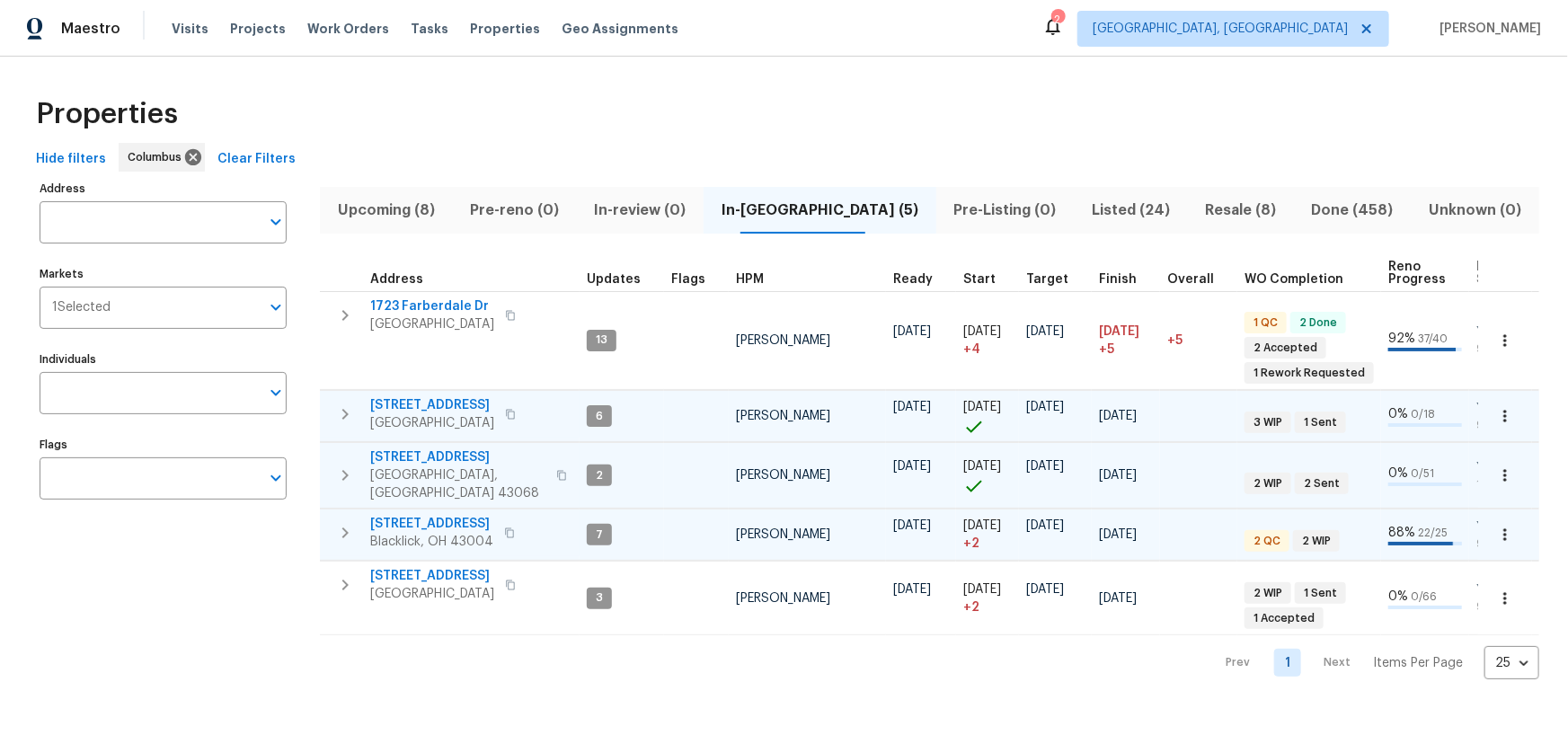
scroll to position [0, 0]
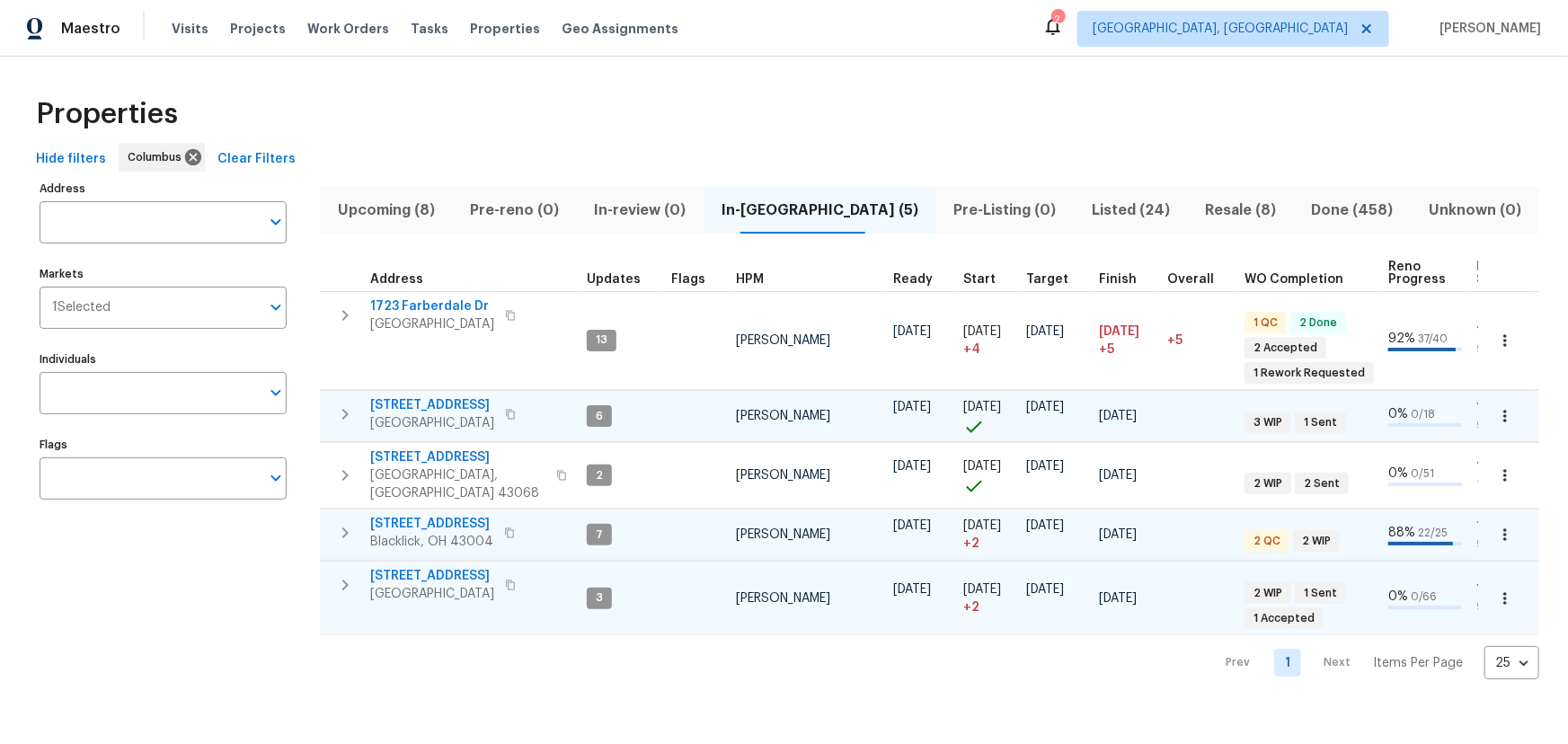
click at [342, 574] on icon "button" at bounding box center [345, 585] width 22 height 22
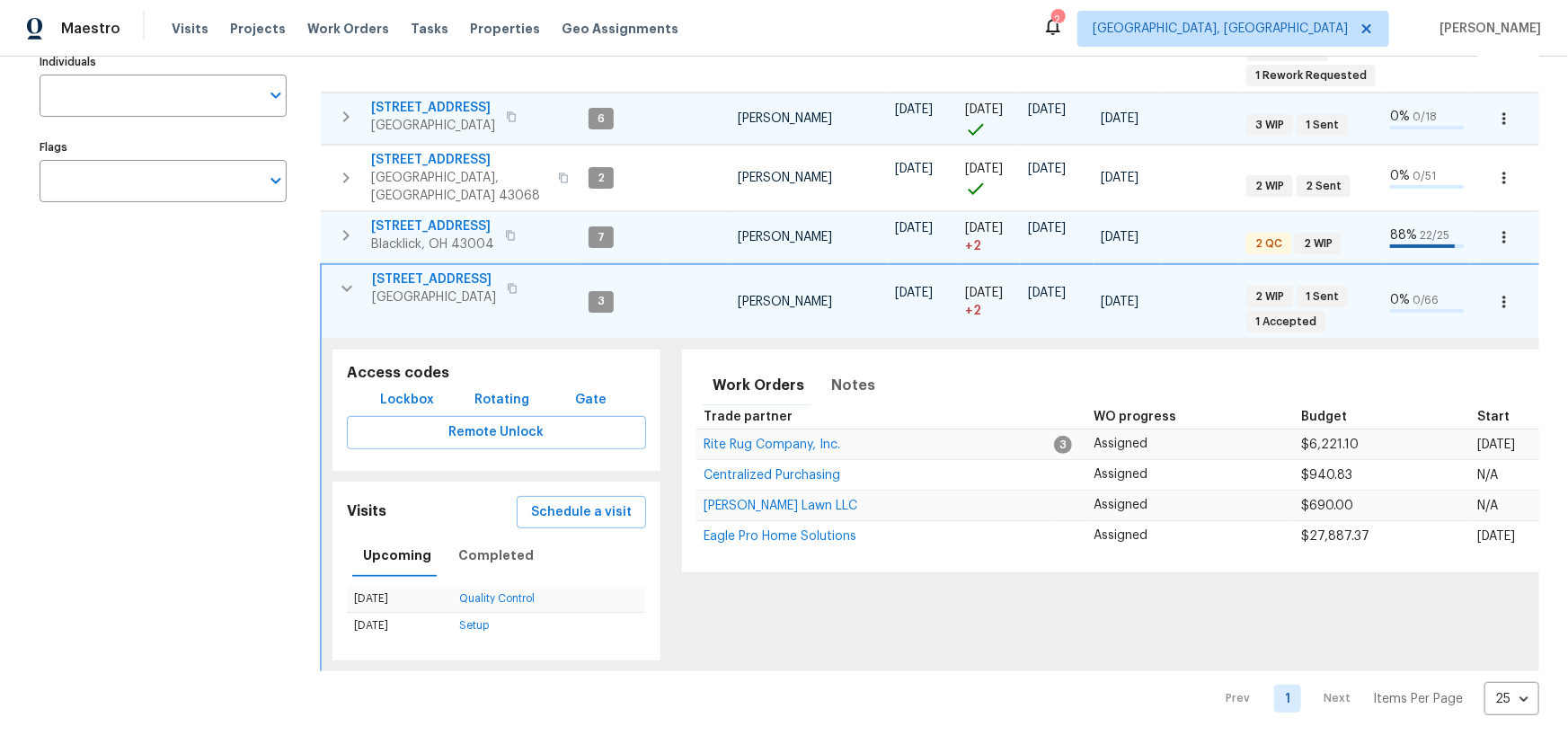
scroll to position [306, 0]
click at [559, 501] on span "Schedule a visit" at bounding box center [581, 512] width 100 height 23
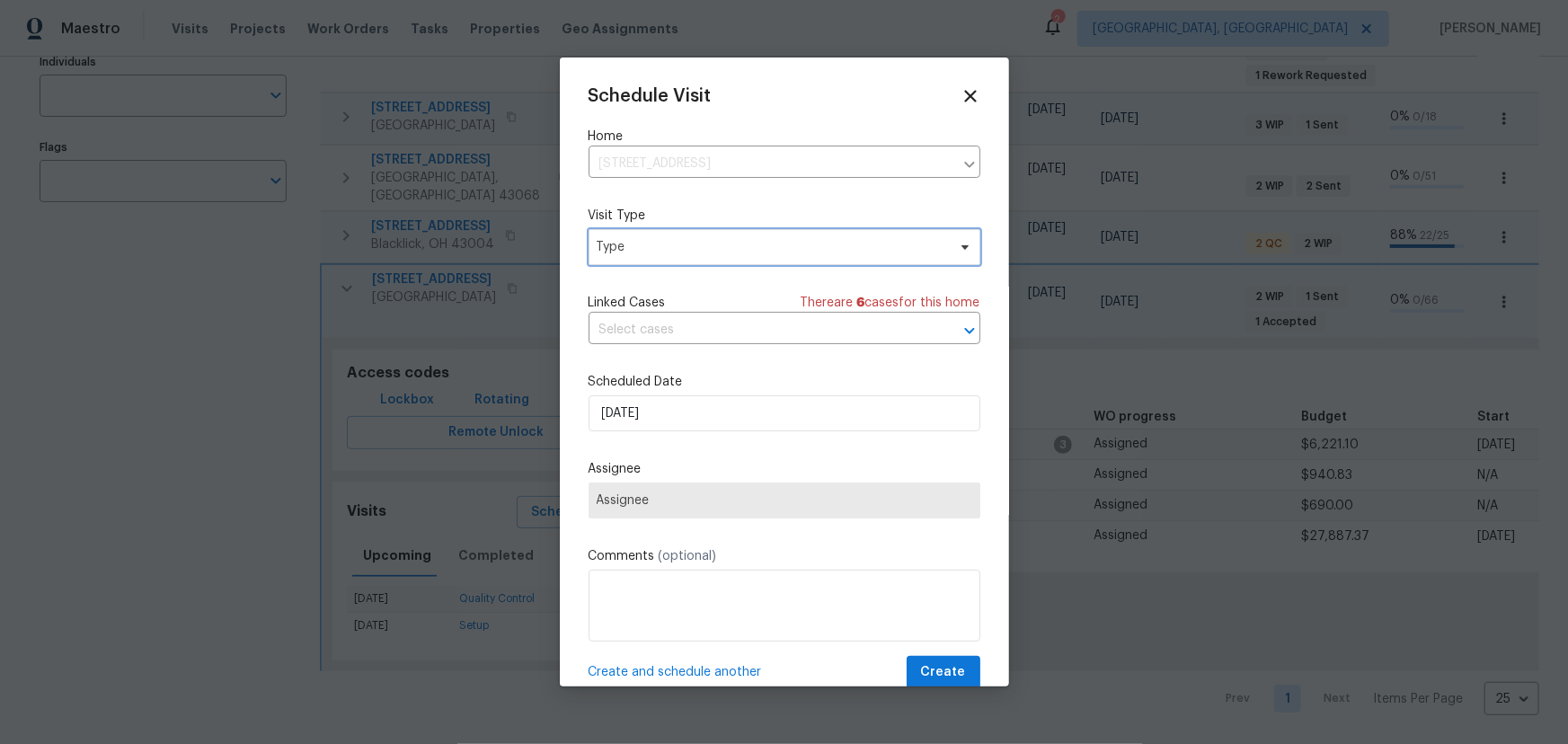
click at [702, 236] on span "Type" at bounding box center [784, 246] width 392 height 36
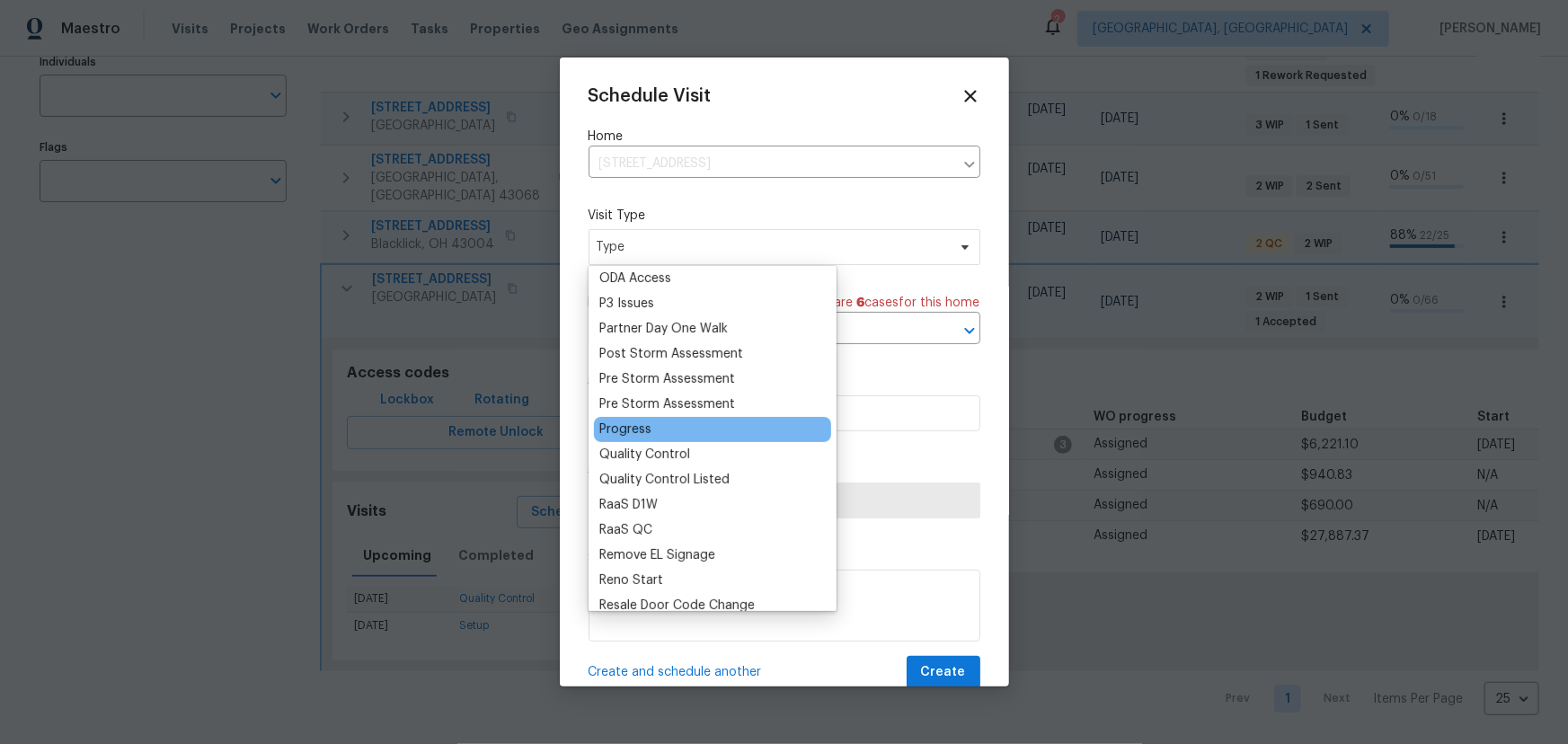
scroll to position [1062, 0]
click at [647, 426] on div "Progress" at bounding box center [625, 429] width 52 height 18
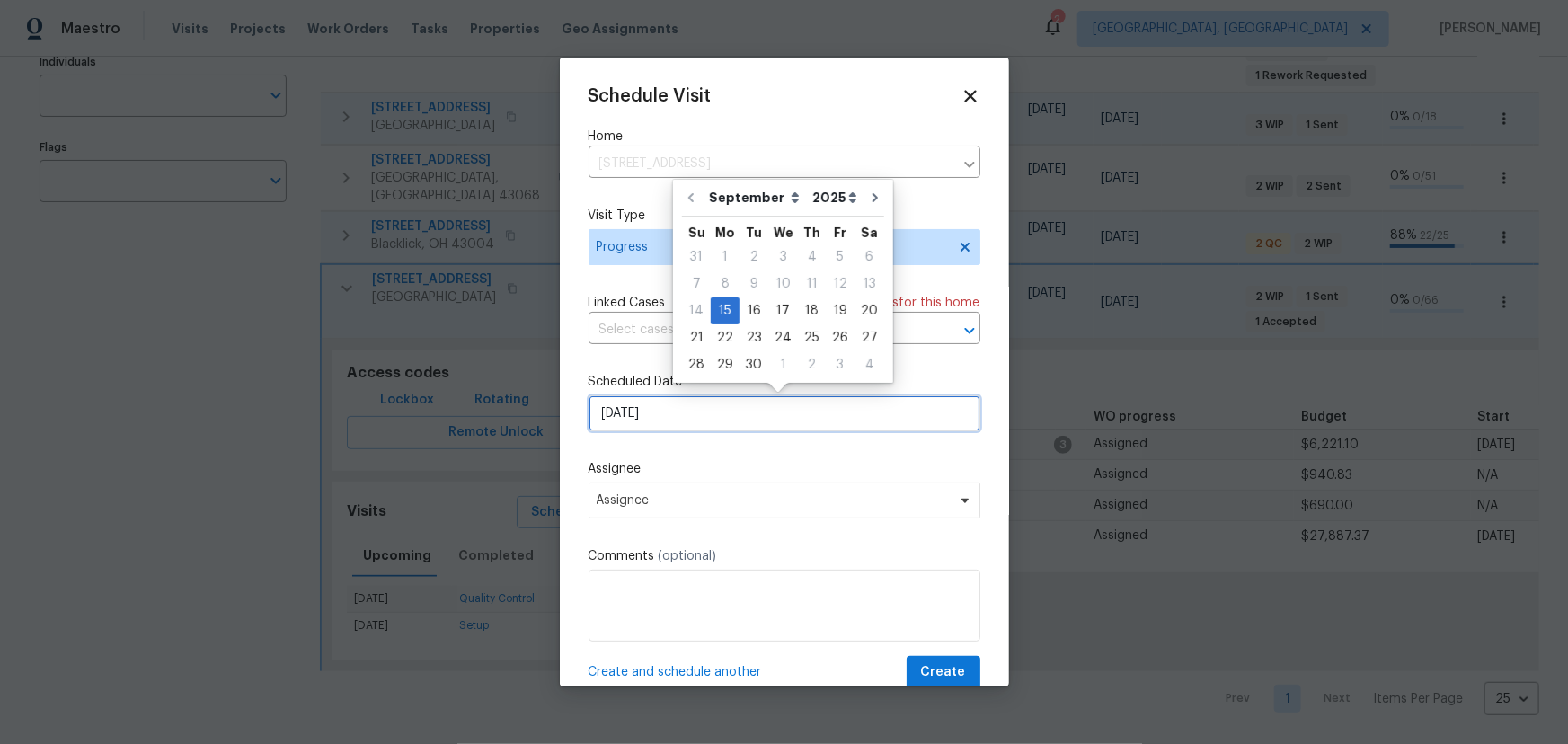
click at [701, 422] on input "9/15/2025" at bounding box center [784, 413] width 392 height 36
click at [777, 313] on div "17" at bounding box center [783, 311] width 29 height 26
type input "9/17/2025"
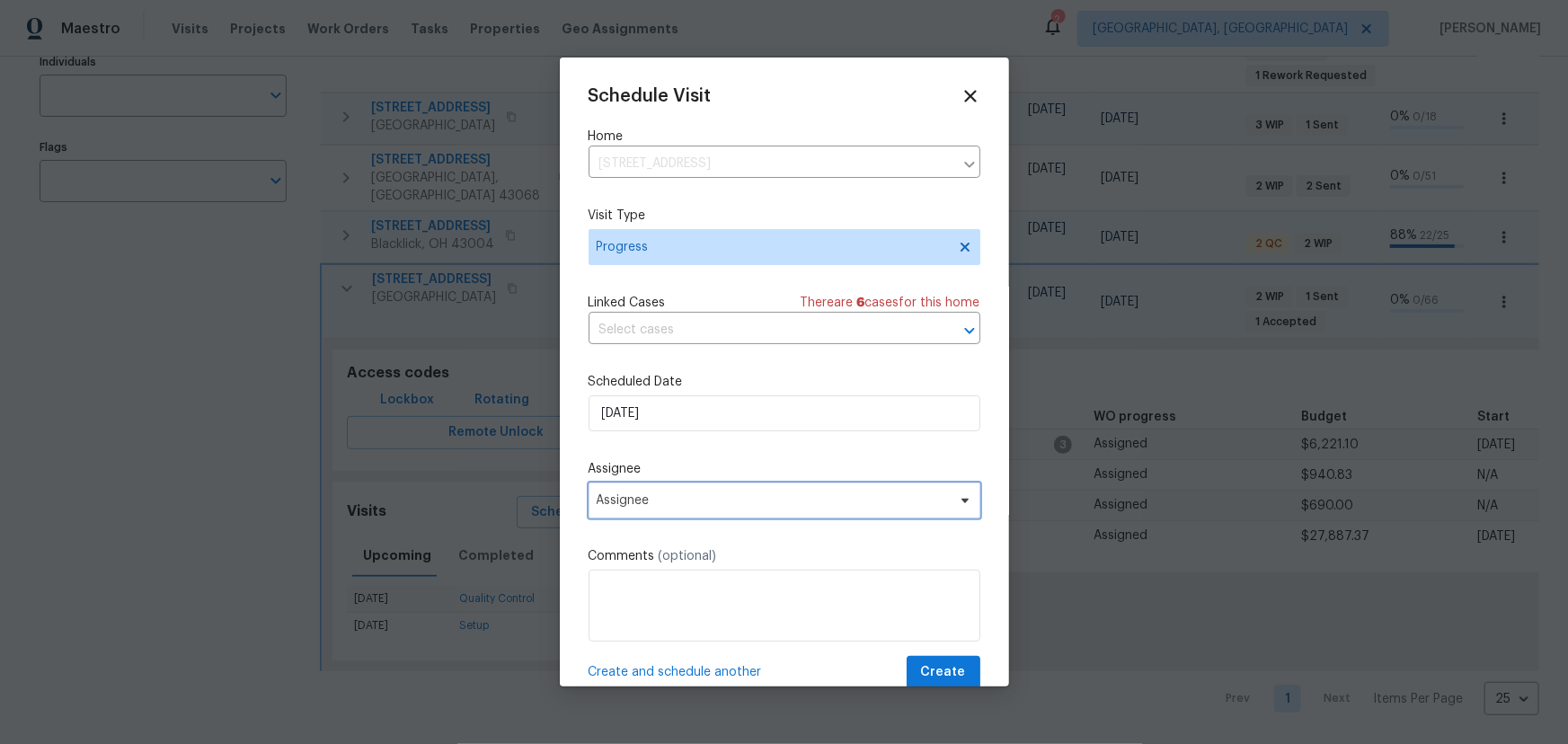
click at [717, 506] on span "Assignee" at bounding box center [773, 501] width 352 height 15
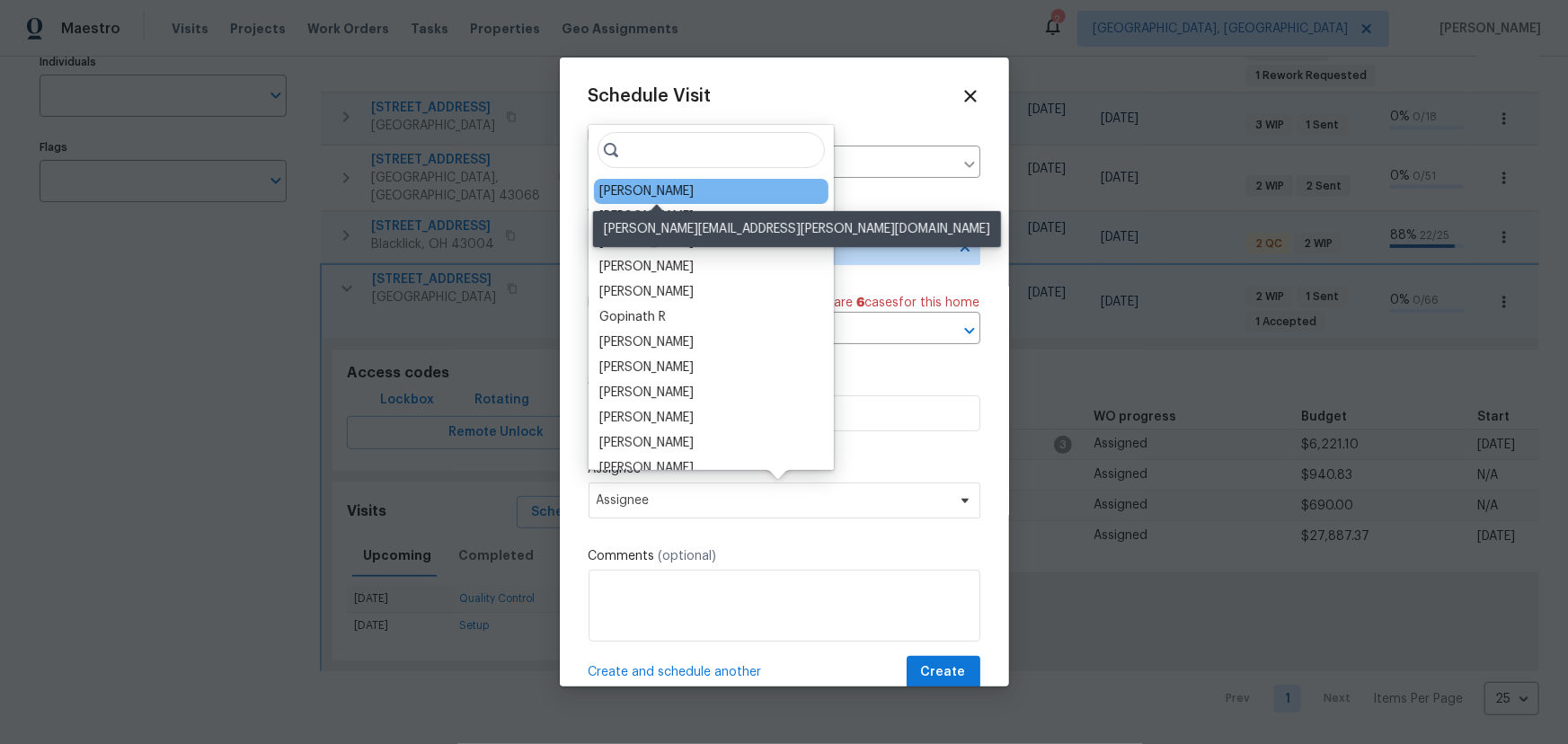
click at [688, 196] on div "[PERSON_NAME]" at bounding box center [646, 192] width 94 height 18
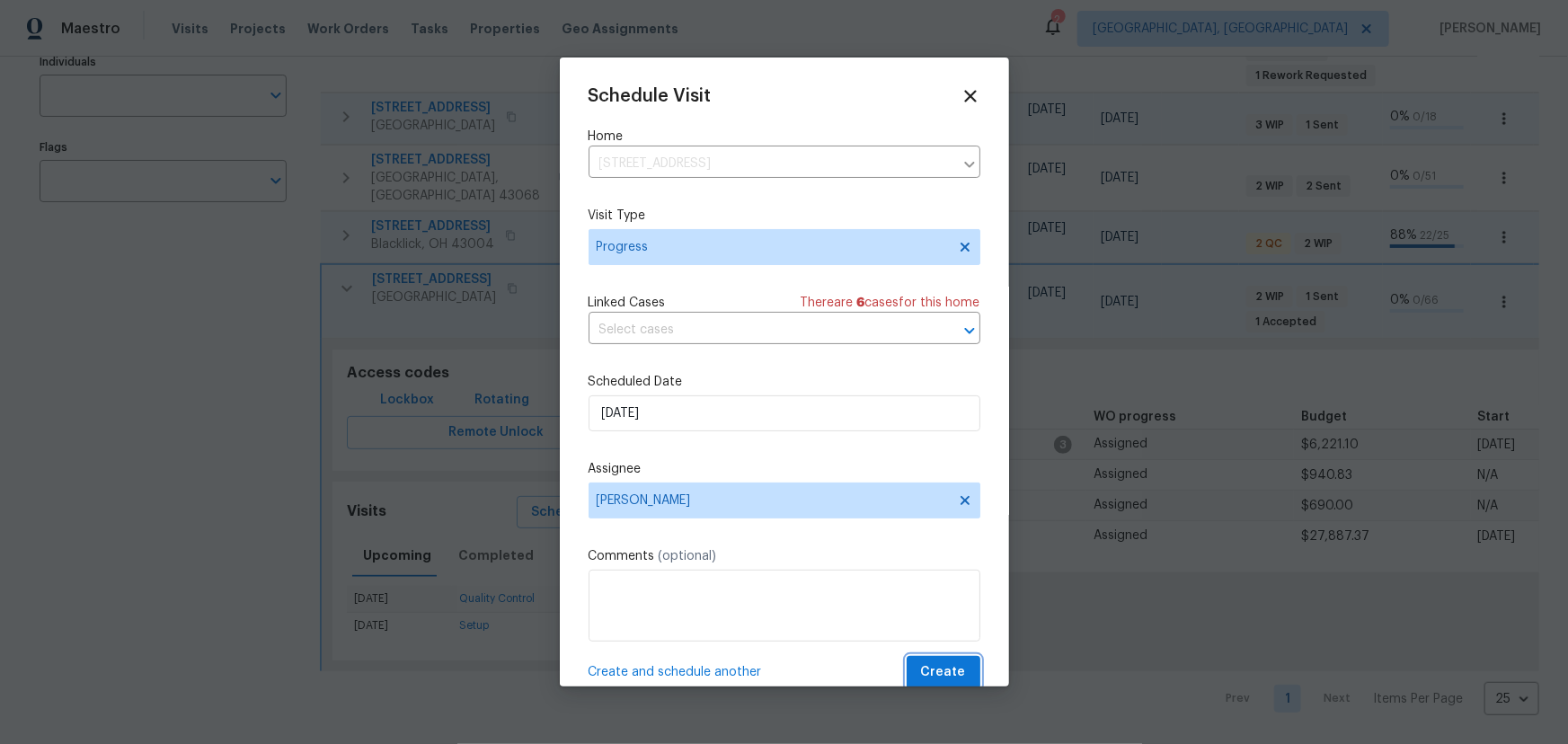
click at [919, 660] on button "Create" at bounding box center [944, 673] width 74 height 33
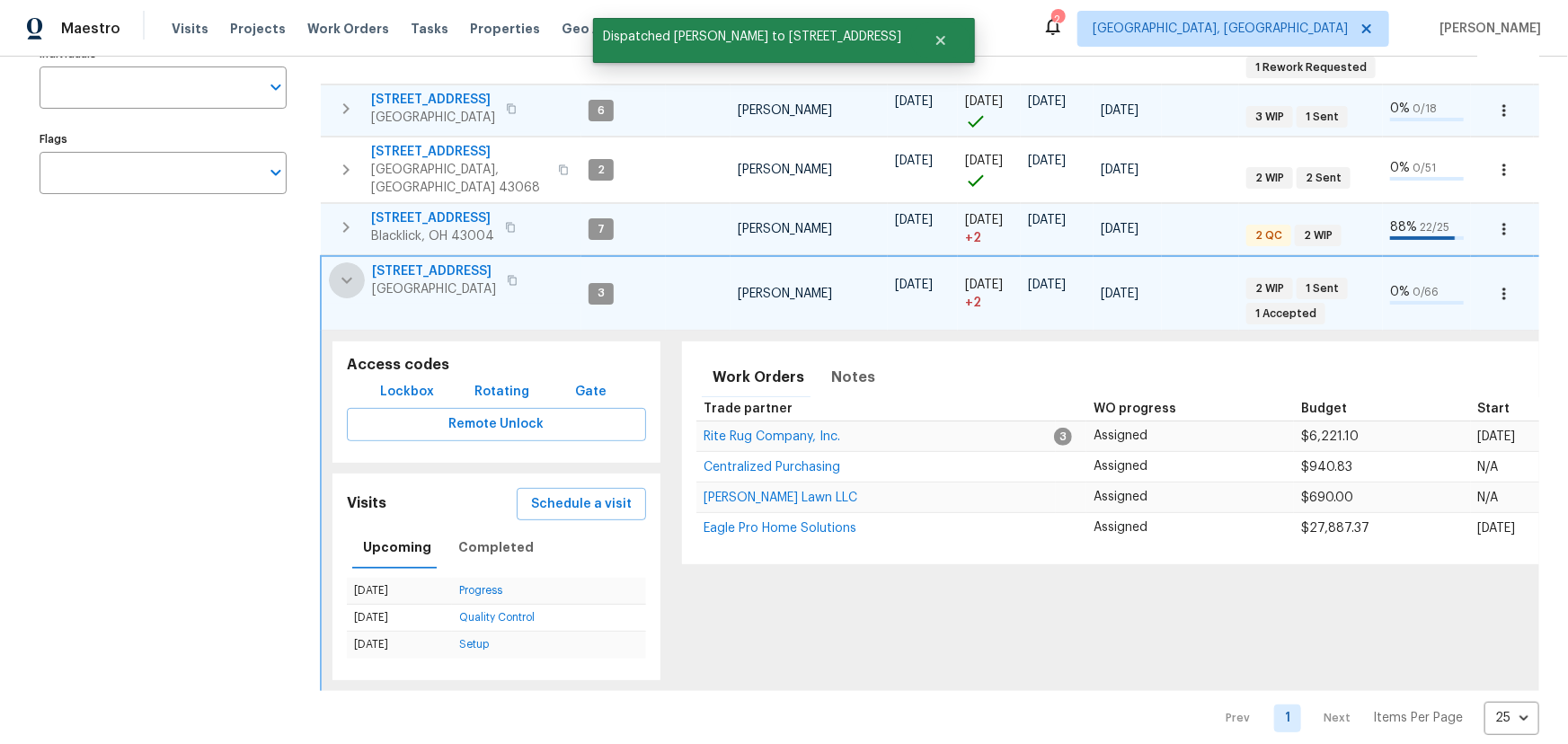
click at [341, 269] on icon "button" at bounding box center [347, 280] width 22 height 22
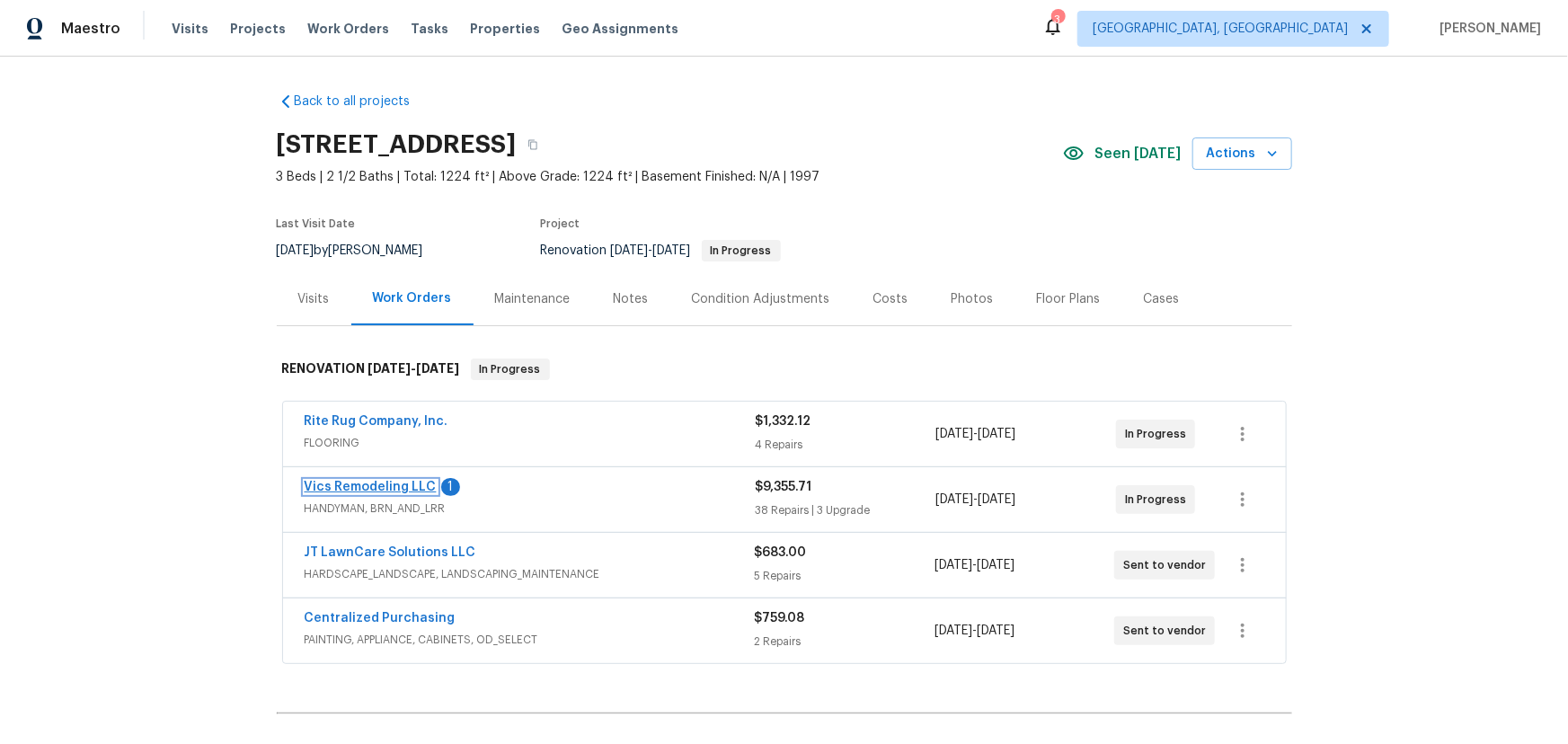
click at [384, 485] on link "Vics Remodeling LLC" at bounding box center [371, 487] width 132 height 13
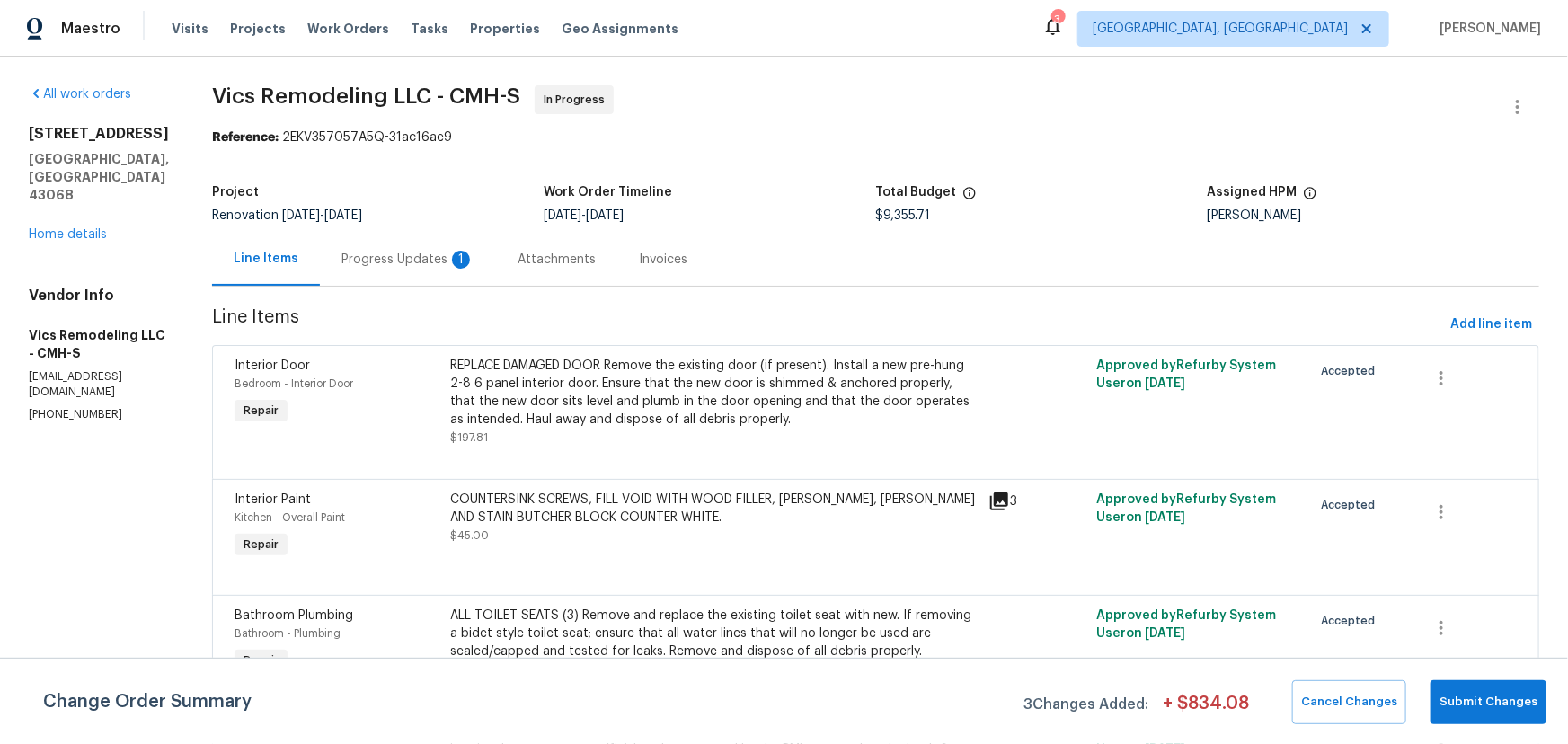
click at [353, 258] on div "Progress Updates 1" at bounding box center [408, 260] width 133 height 18
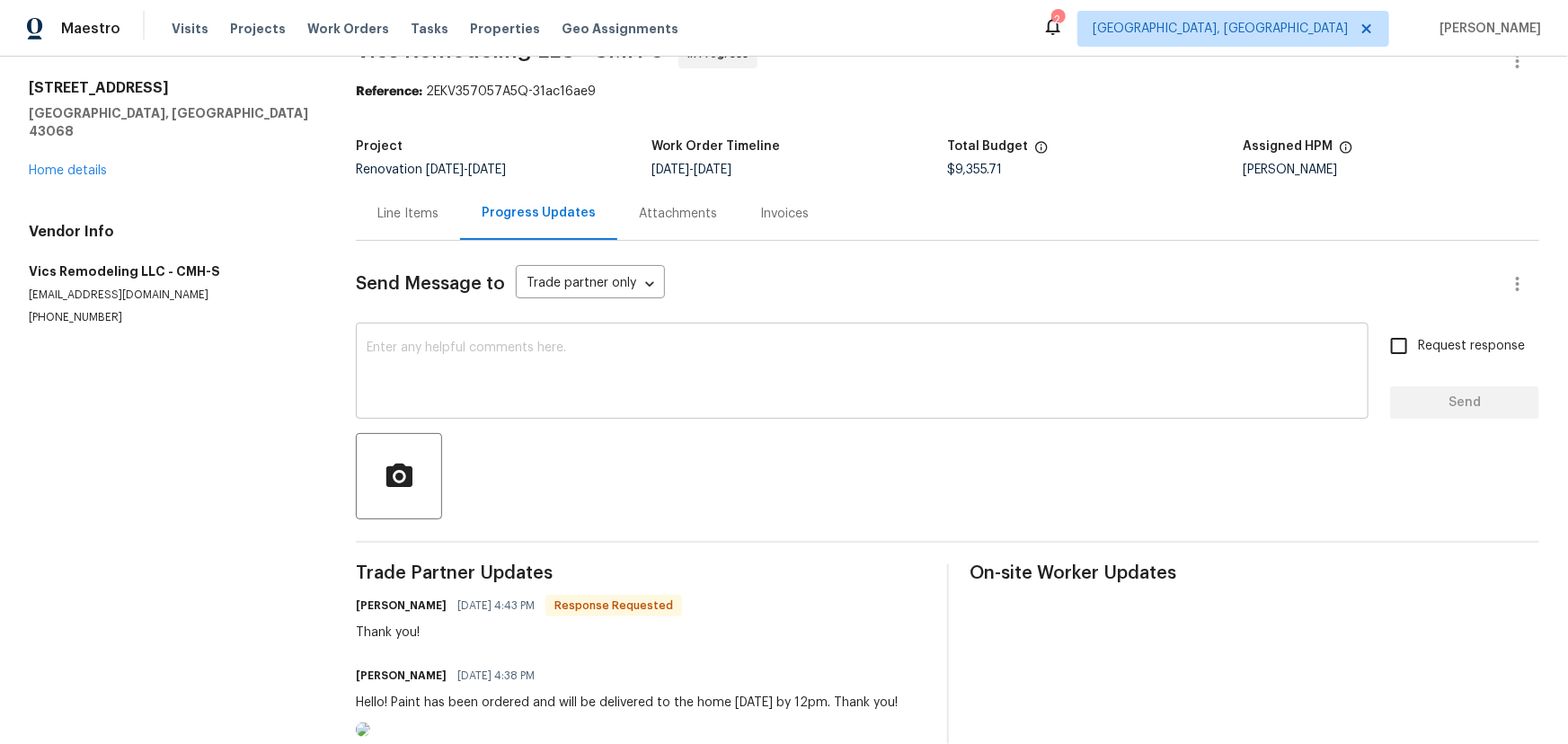
click at [654, 328] on div "x ​" at bounding box center [862, 372] width 1013 height 91
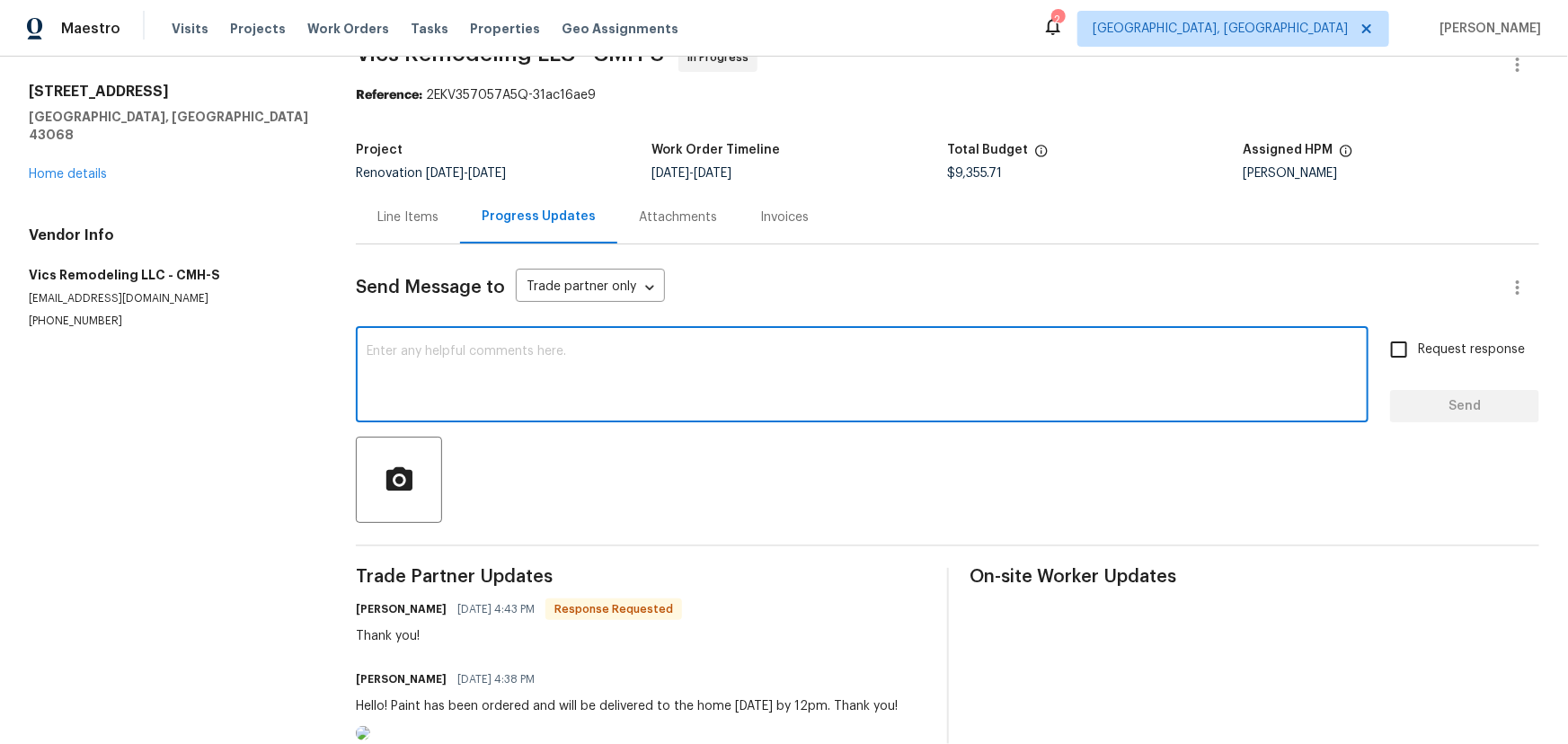
scroll to position [41, 0]
click at [312, 453] on section "All work orders [STREET_ADDRESS][PERSON_NAME] Home details Vendor Info Vics Rem…" at bounding box center [171, 406] width 284 height 725
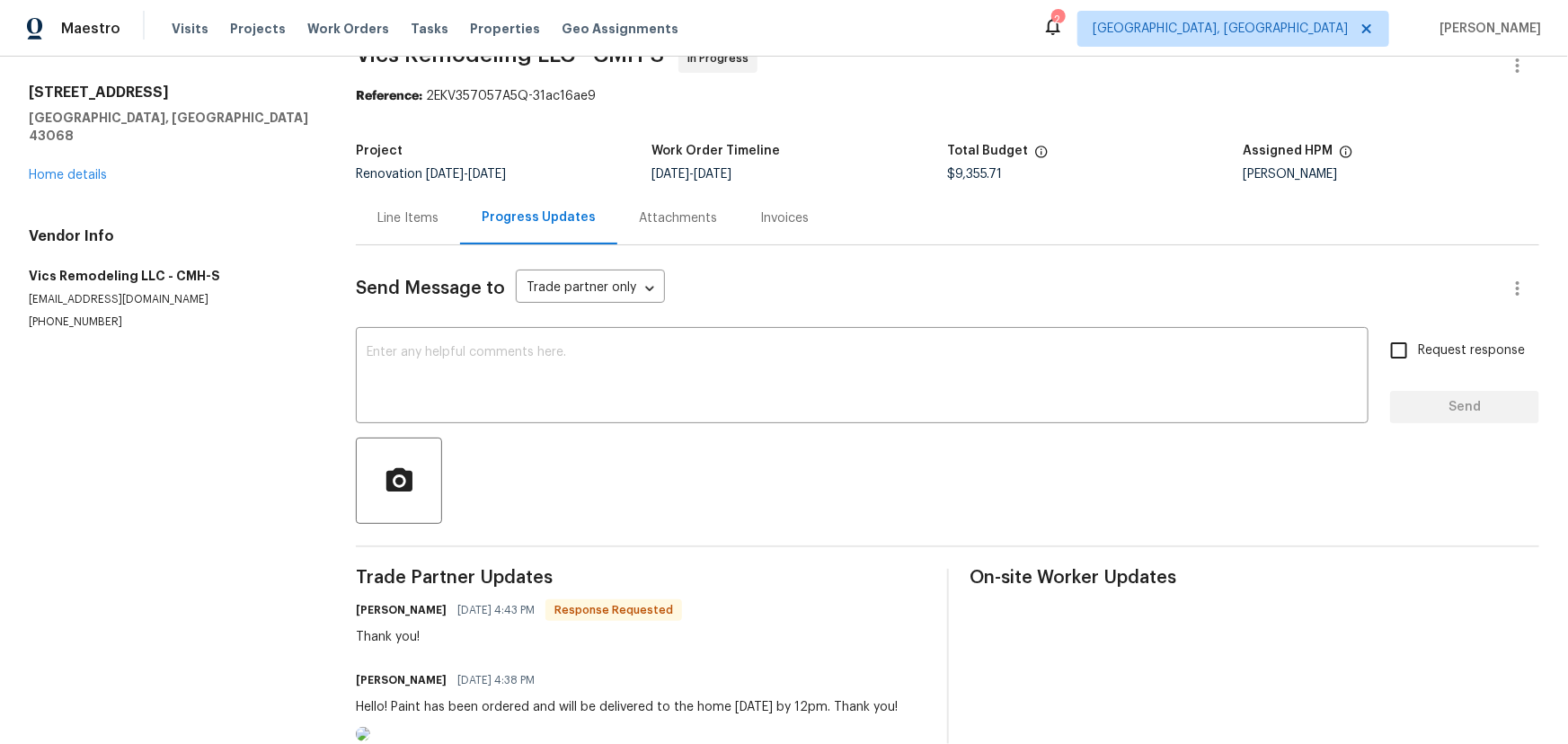
click at [90, 165] on div "All work orders [STREET_ADDRESS][PERSON_NAME] Home details Vendor Info Vics Rem…" at bounding box center [171, 186] width 284 height 286
click at [90, 169] on link "Home details" at bounding box center [68, 175] width 78 height 13
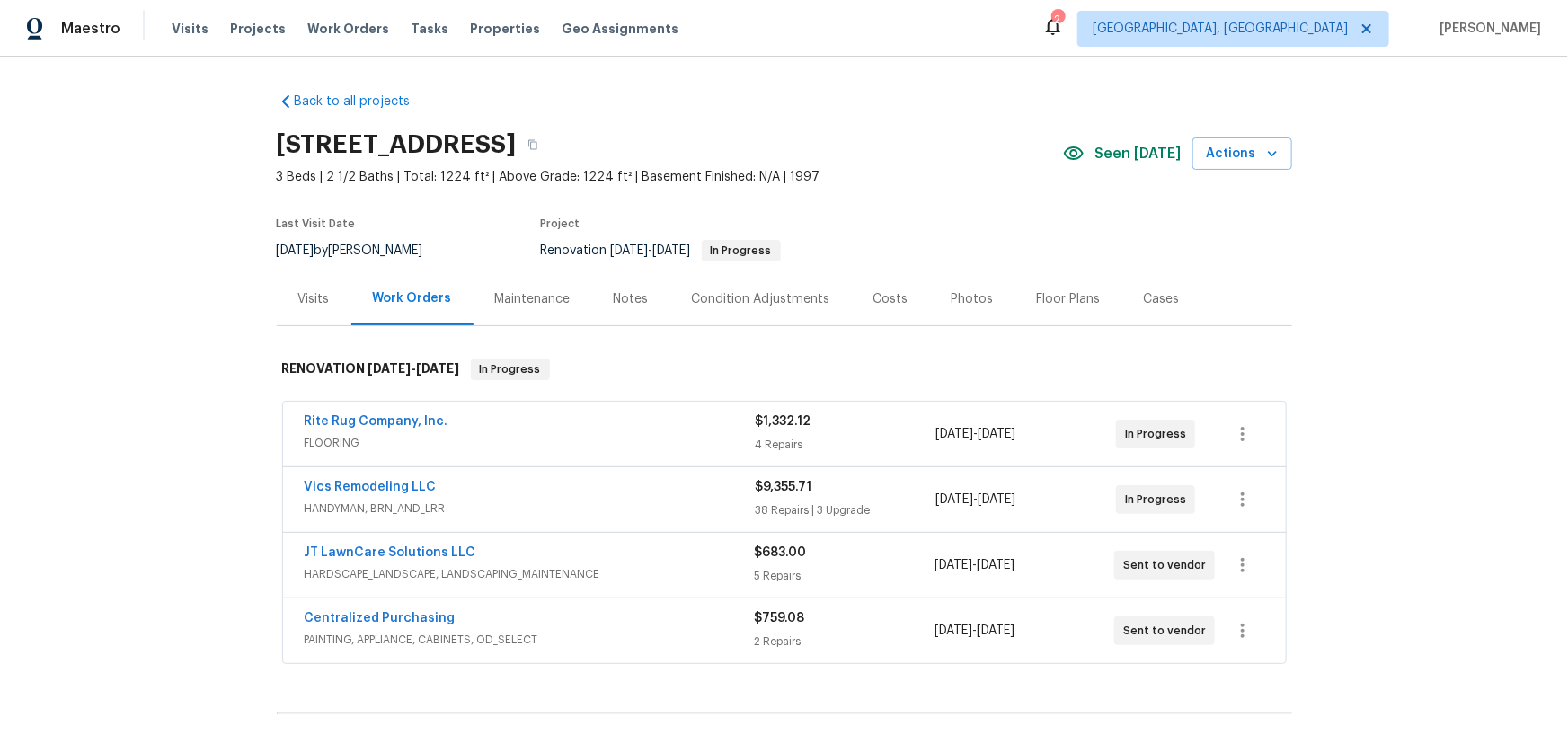
click at [889, 299] on div "Costs" at bounding box center [891, 299] width 35 height 18
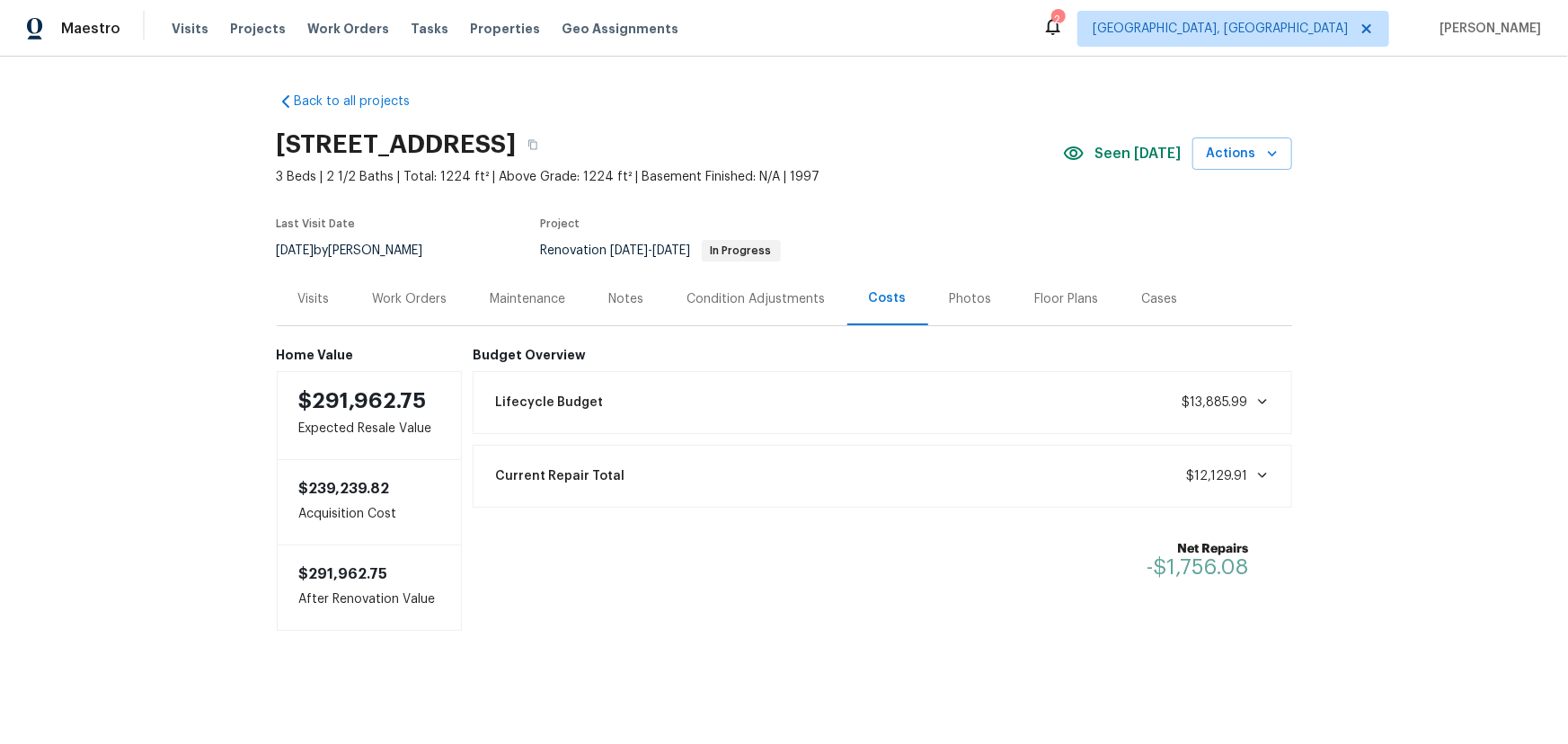
click at [313, 292] on div "Visits" at bounding box center [314, 299] width 31 height 18
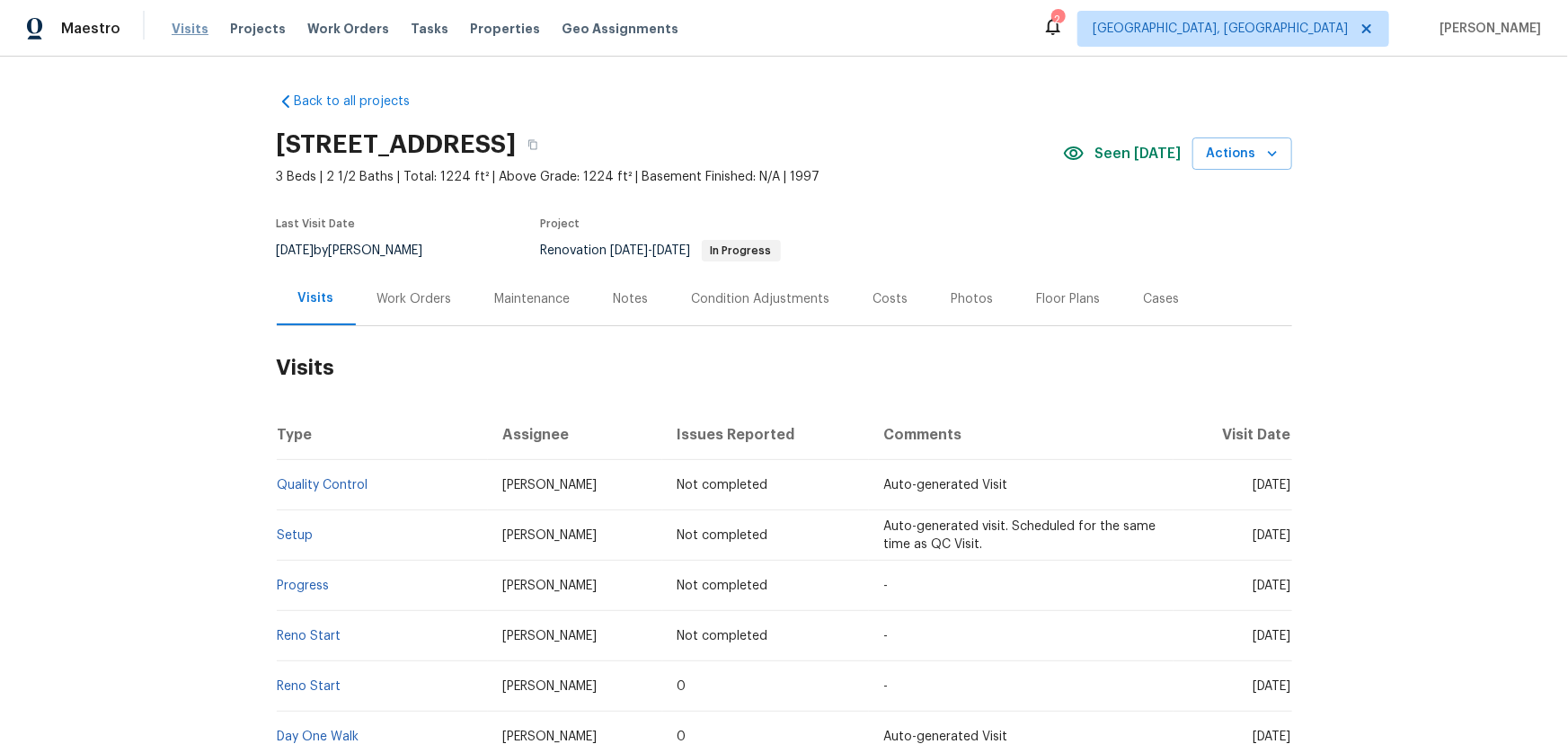
click at [175, 26] on span "Visits" at bounding box center [190, 29] width 37 height 18
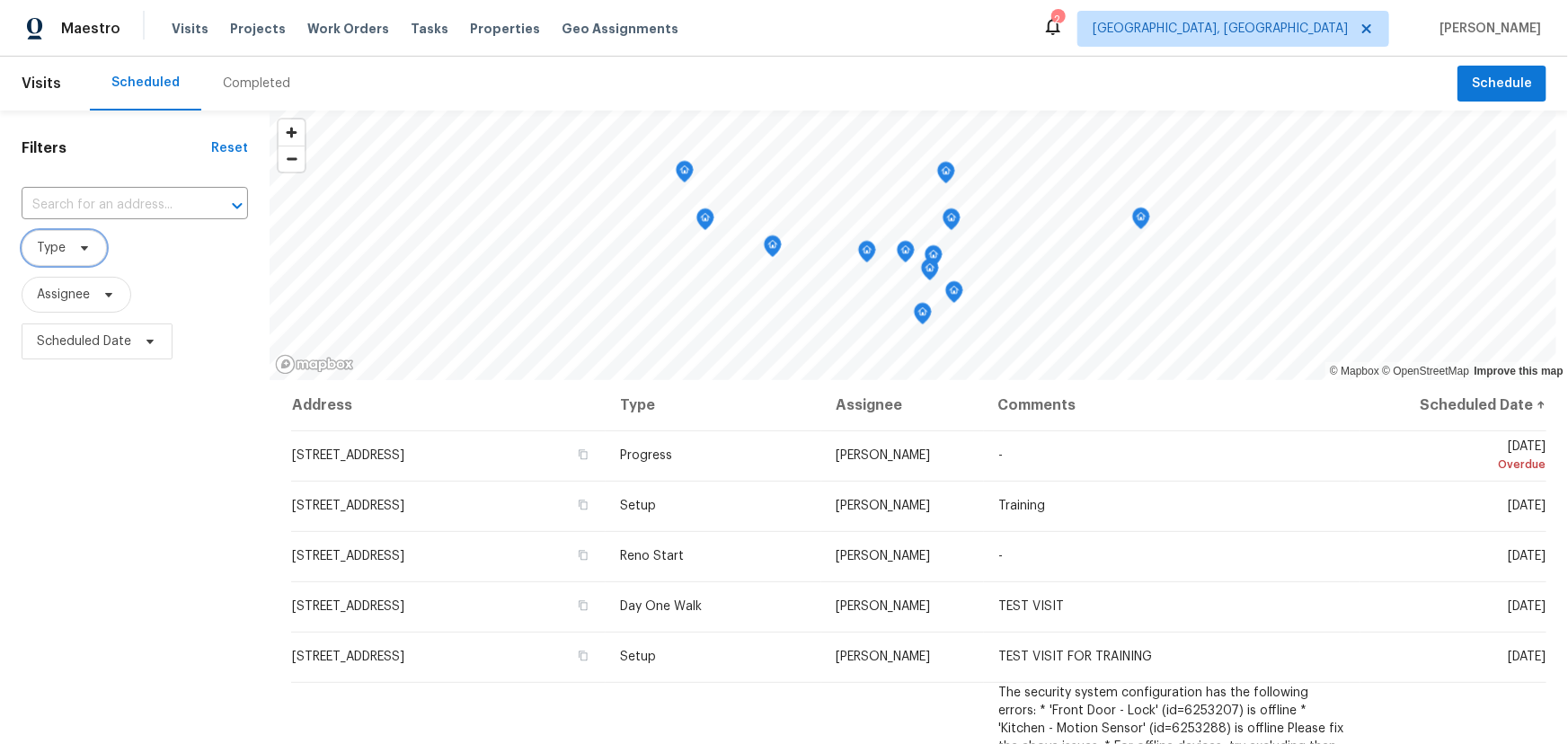
click at [23, 247] on span "Type" at bounding box center [65, 247] width 86 height 36
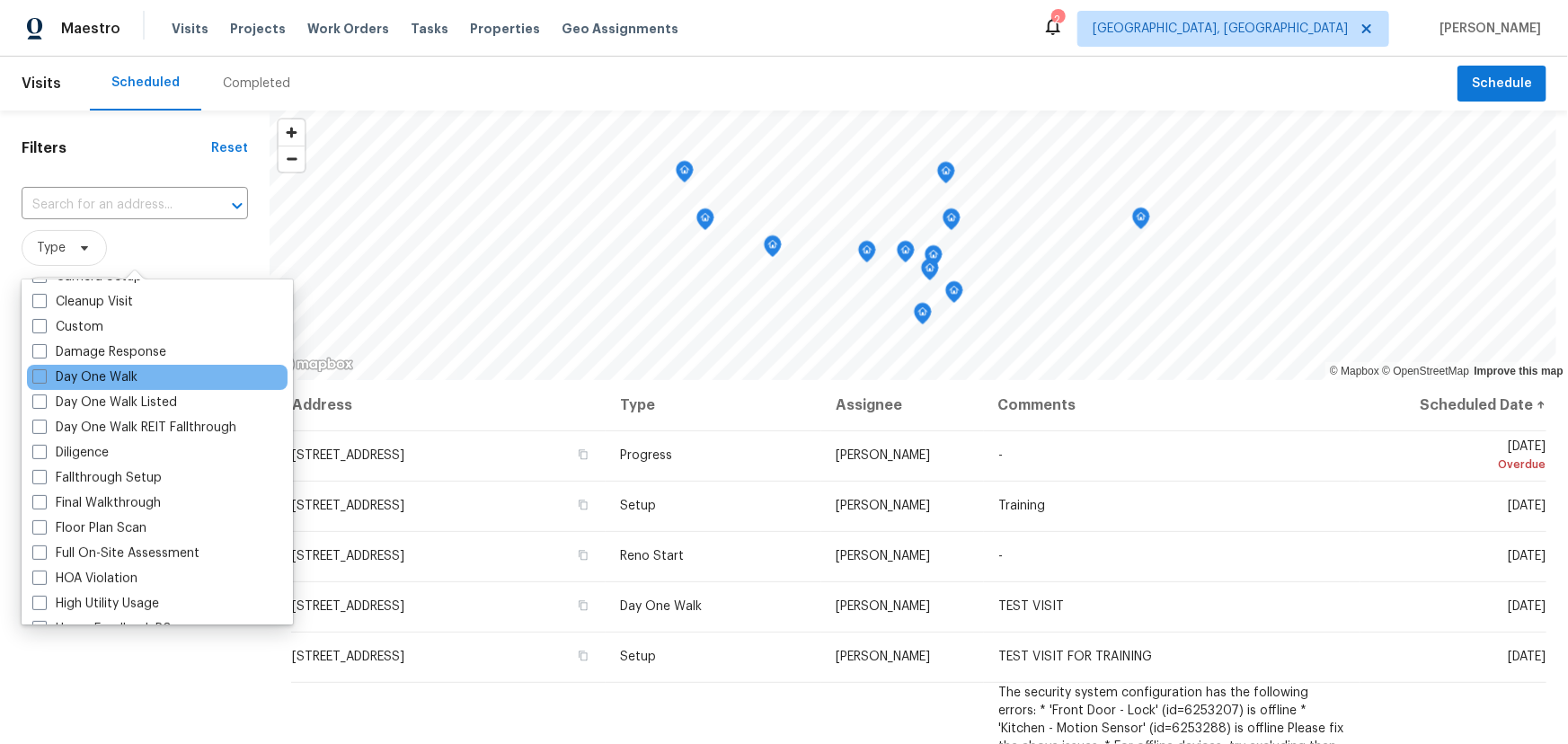
scroll to position [245, 0]
click at [78, 367] on div "Day One Walk" at bounding box center [158, 379] width 261 height 26
click at [76, 372] on label "Day One Walk" at bounding box center [84, 379] width 105 height 18
click at [44, 372] on input "Day One Walk" at bounding box center [37, 375] width 12 height 12
checkbox input "true"
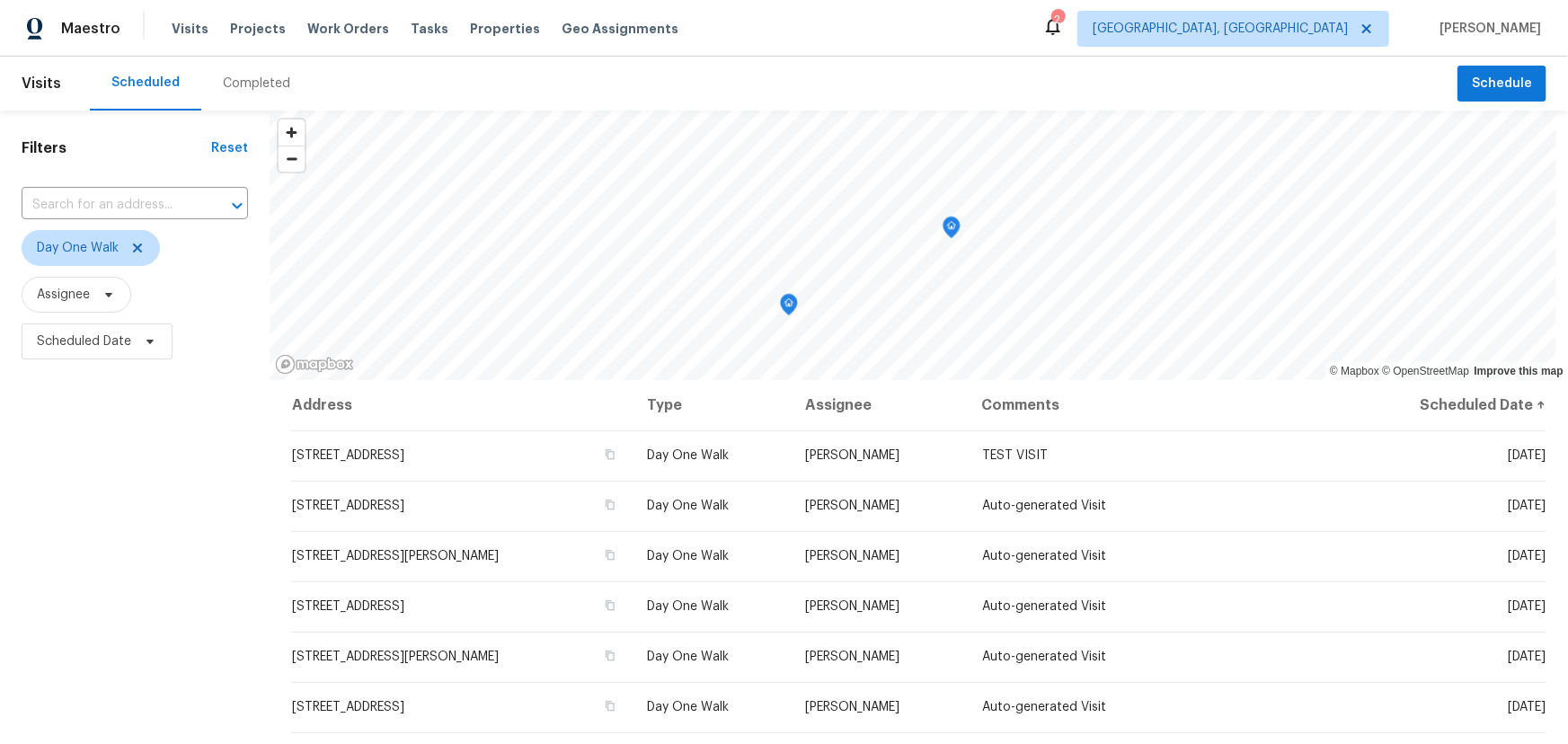
click at [104, 671] on div "Filters Reset ​ Day One Walk Assignee Scheduled Date" at bounding box center [134, 542] width 269 height 865
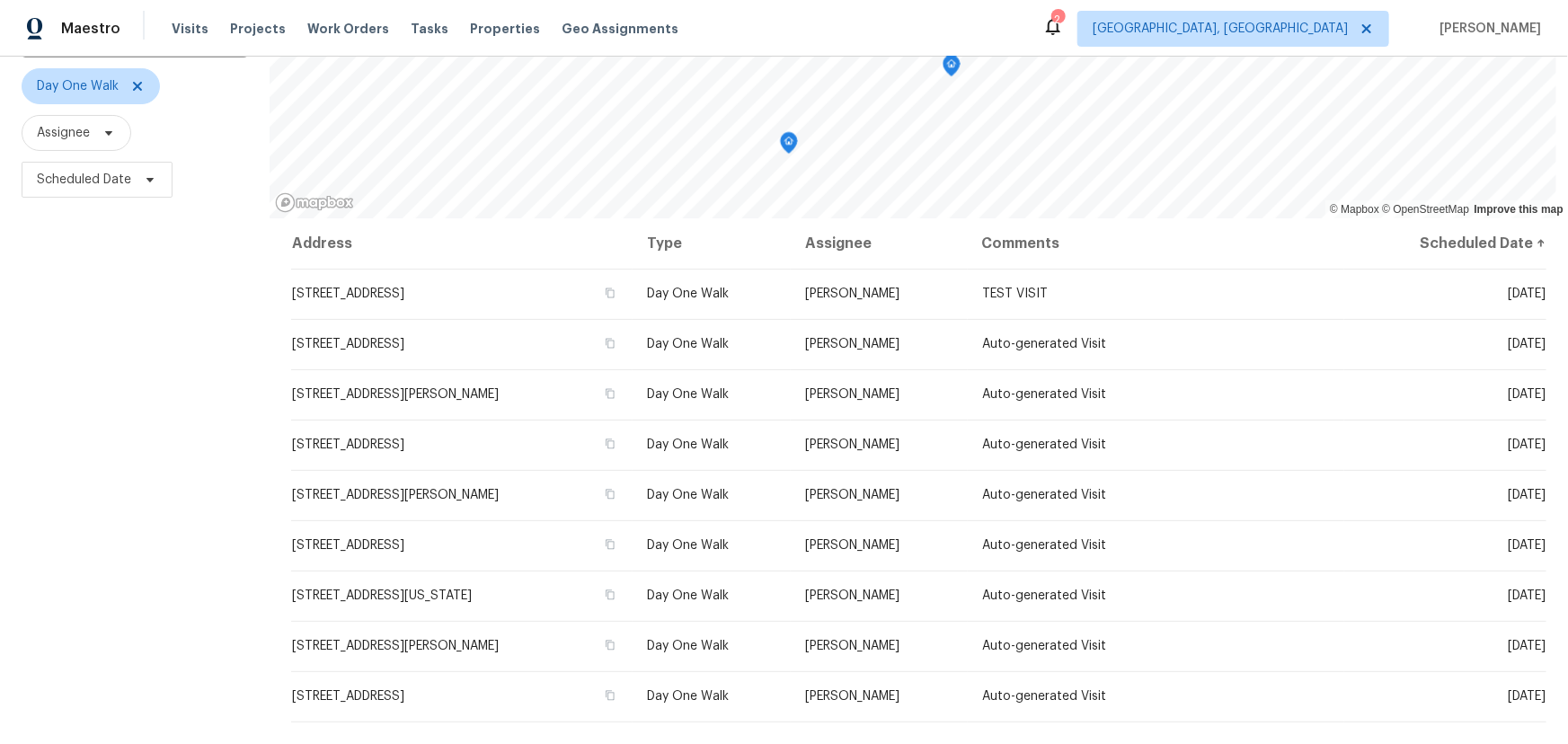
scroll to position [162, 0]
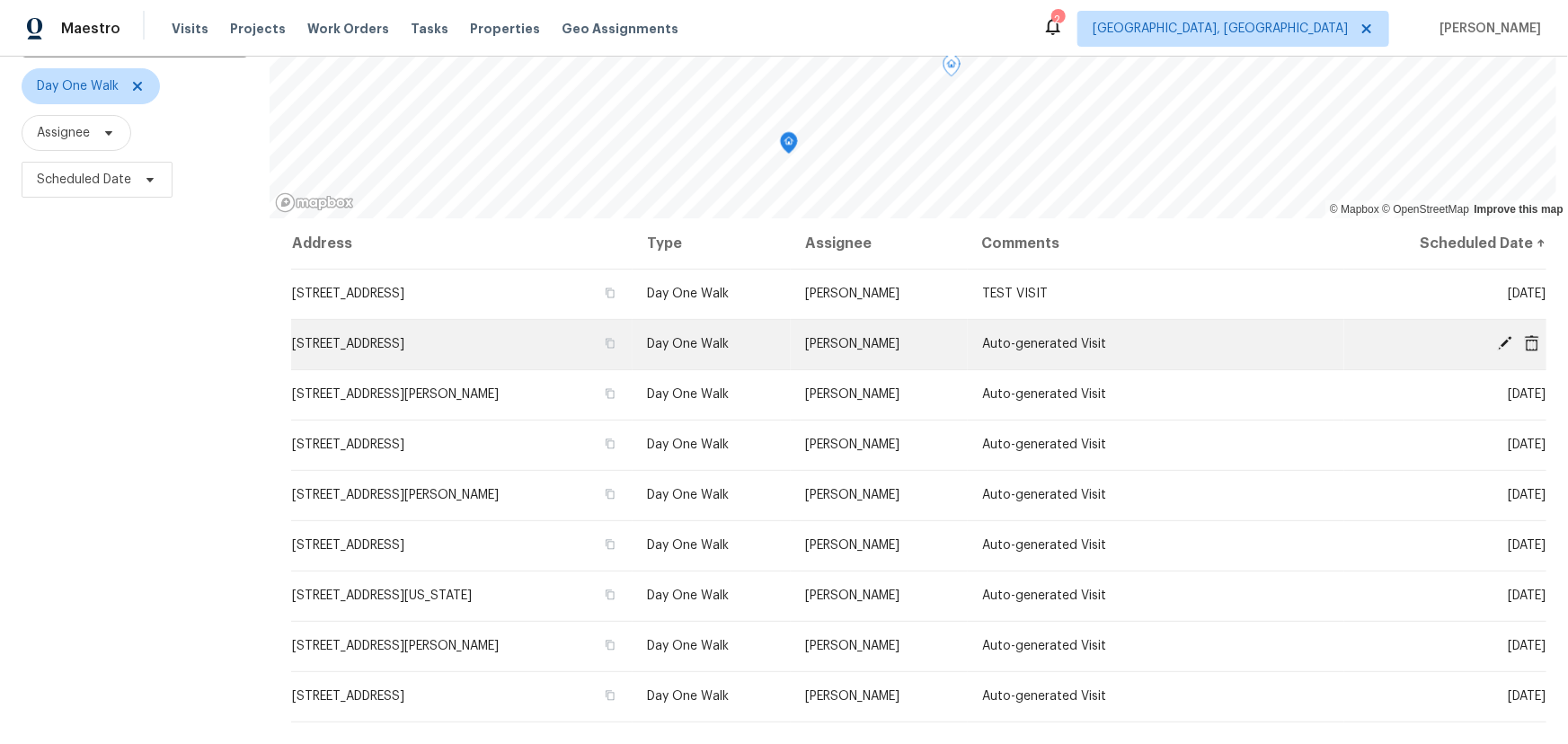
click at [1498, 339] on icon at bounding box center [1505, 343] width 15 height 15
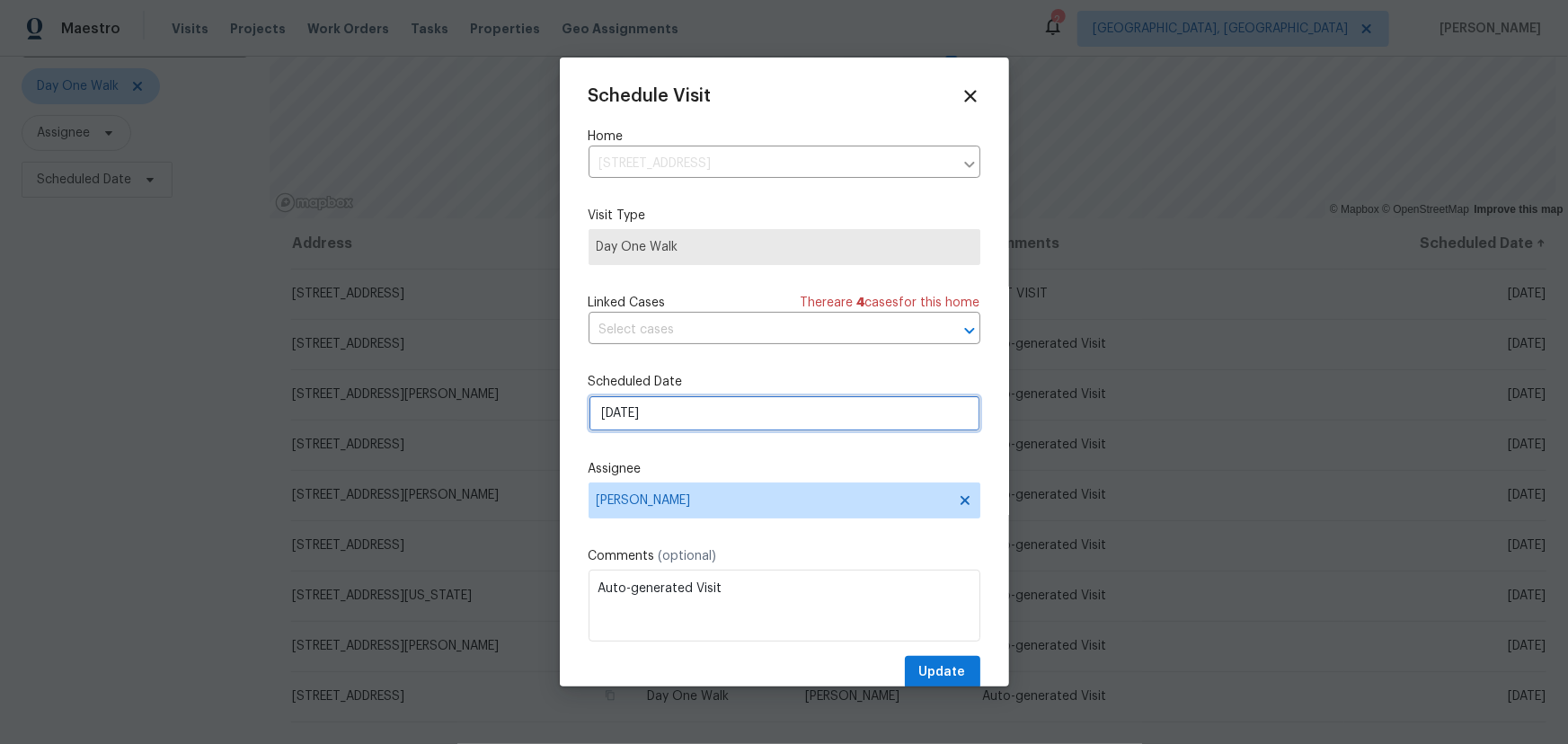
click at [741, 402] on input "[DATE]" at bounding box center [784, 413] width 392 height 36
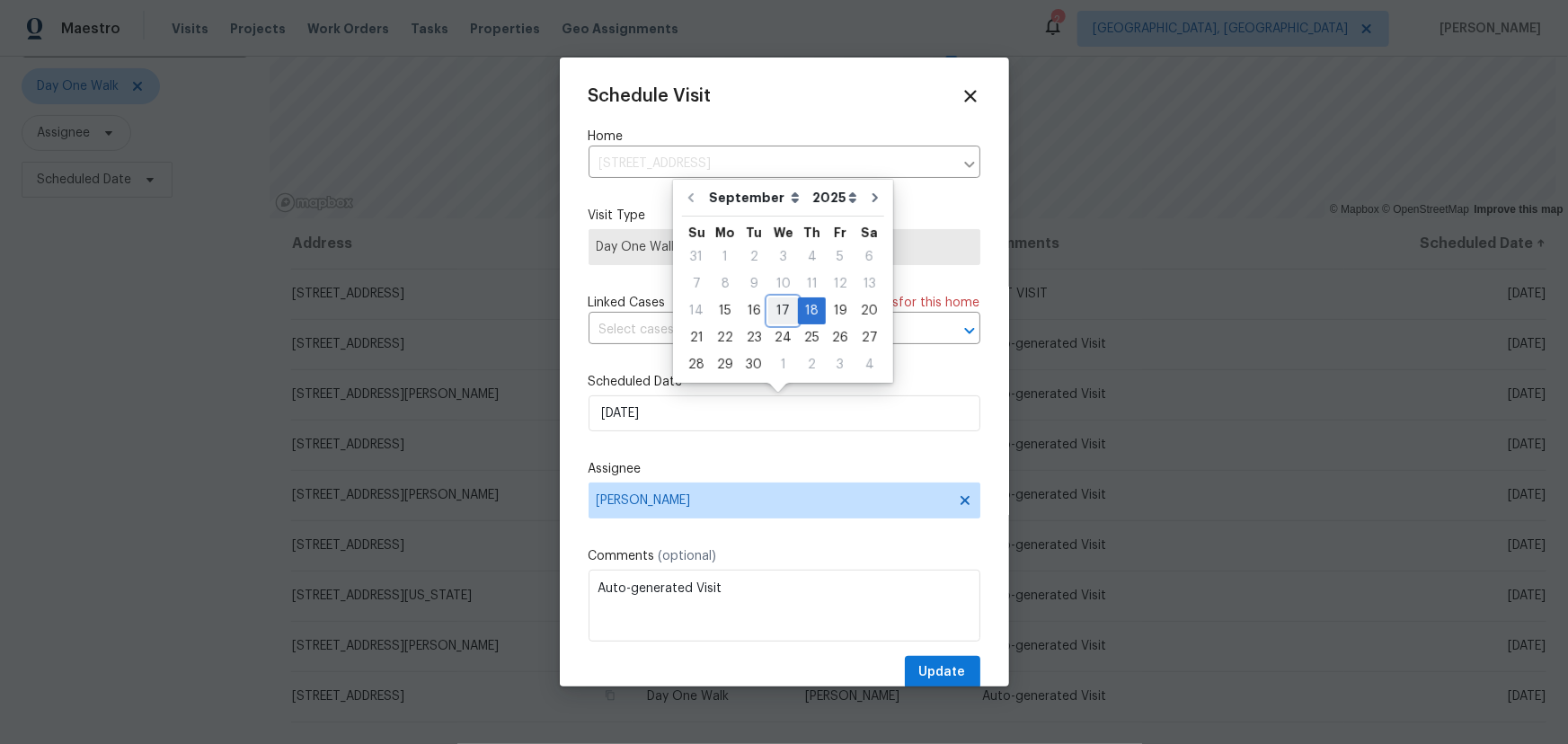
click at [785, 310] on div "17" at bounding box center [783, 311] width 29 height 26
type input "[DATE]"
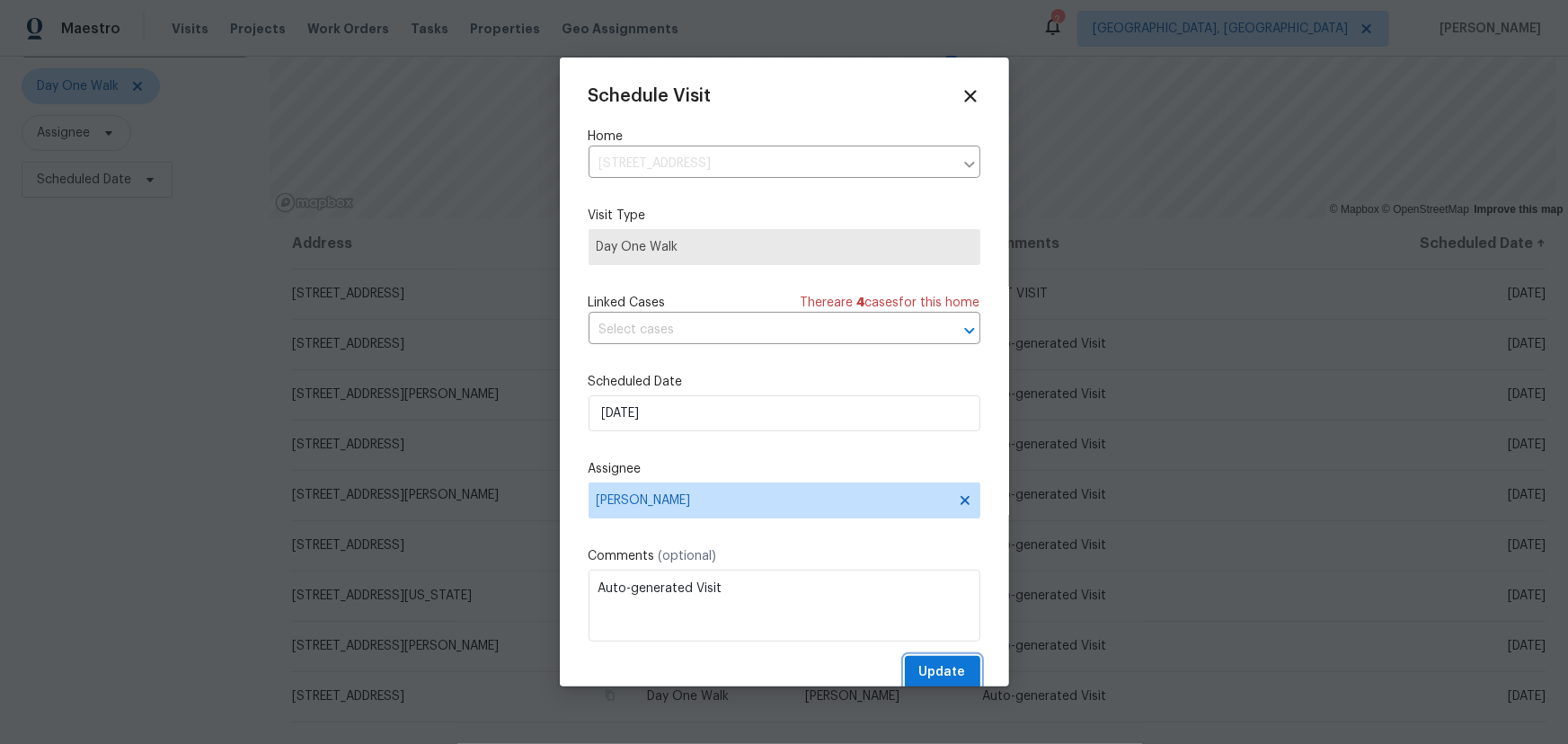
click at [952, 671] on span "Update" at bounding box center [942, 673] width 47 height 23
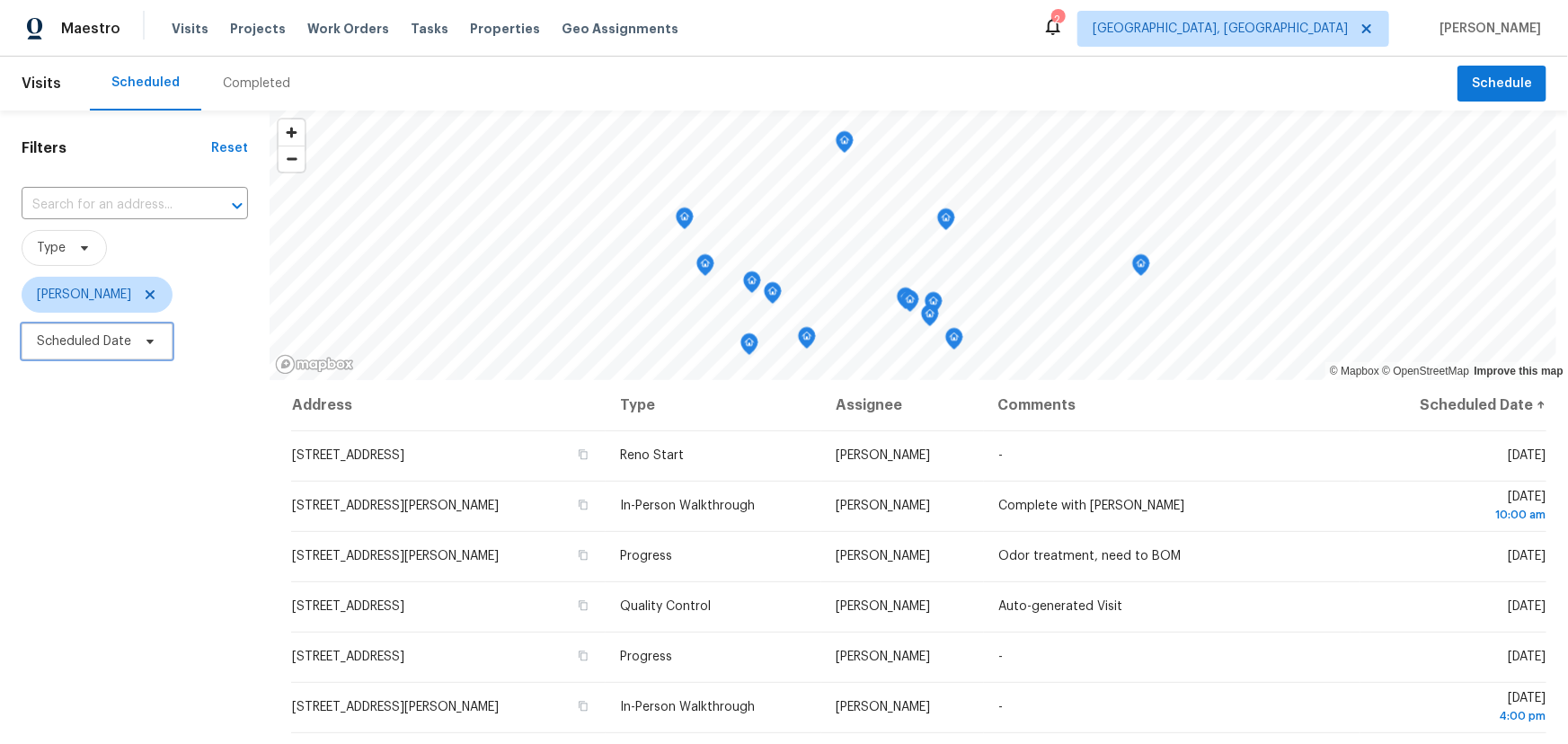
click at [74, 333] on span "Scheduled Date" at bounding box center [83, 341] width 94 height 18
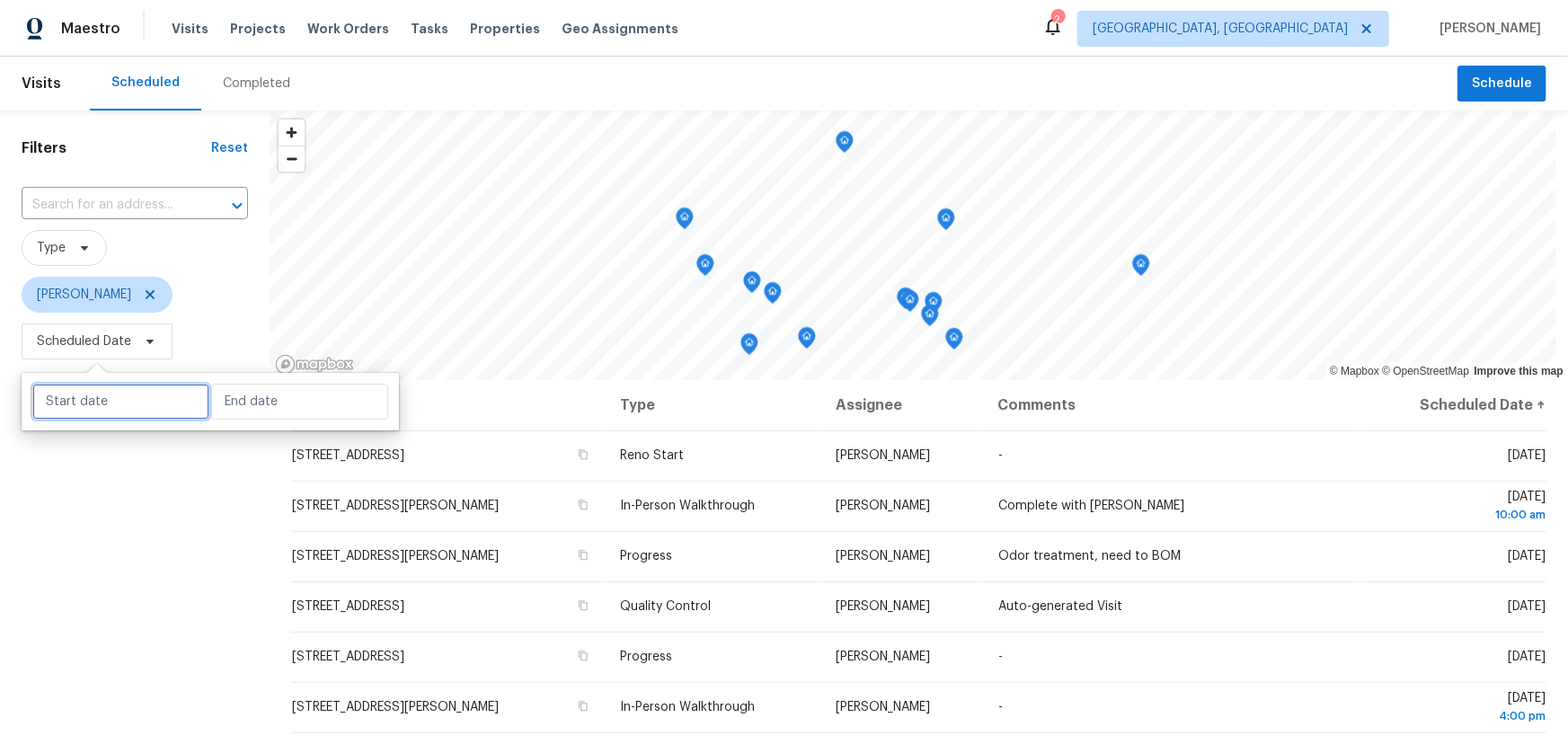
click at [143, 410] on input "text" at bounding box center [120, 401] width 177 height 36
select select "8"
select select "2025"
select select "9"
select select "2025"
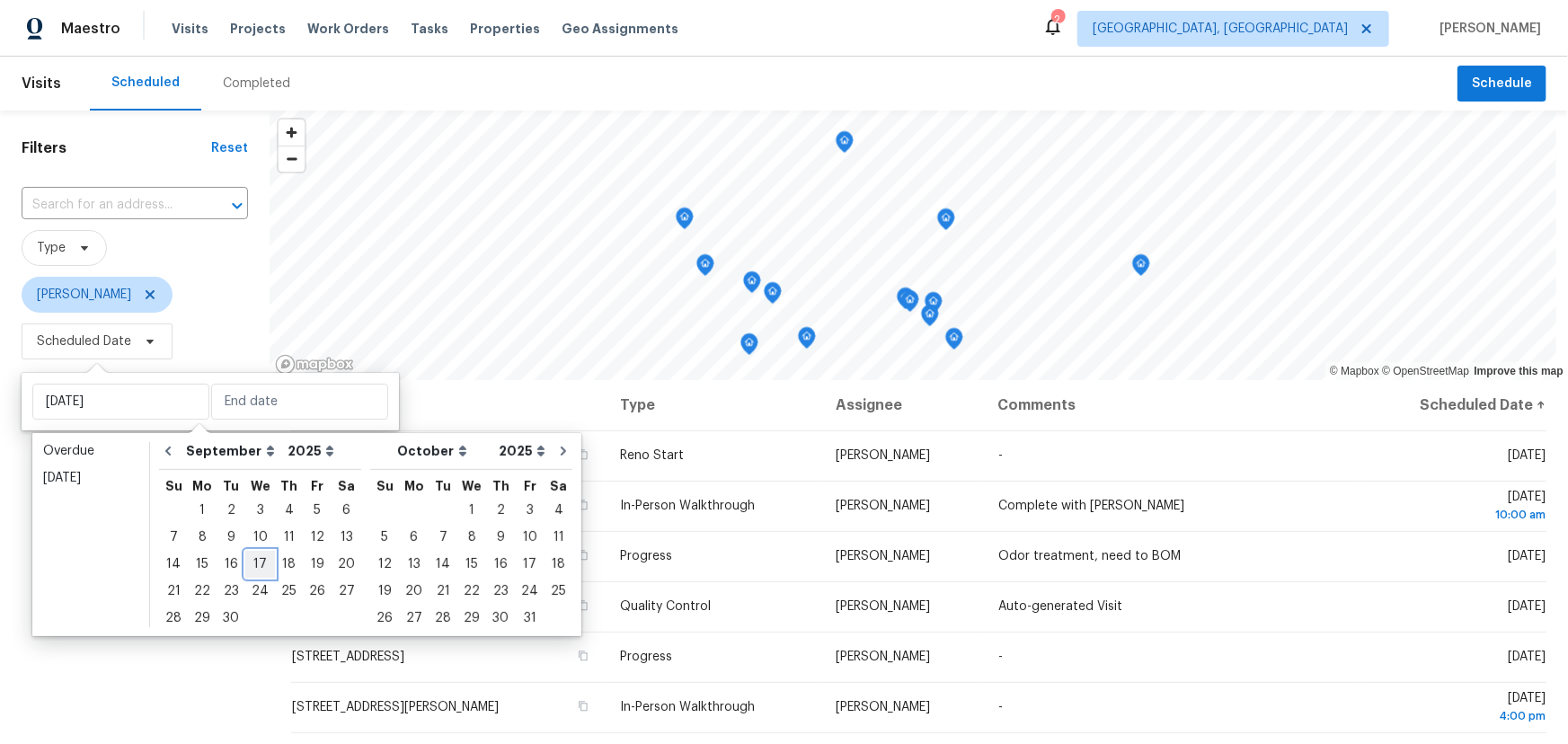
click at [256, 563] on div "17" at bounding box center [260, 565] width 29 height 26
type input "[DATE]"
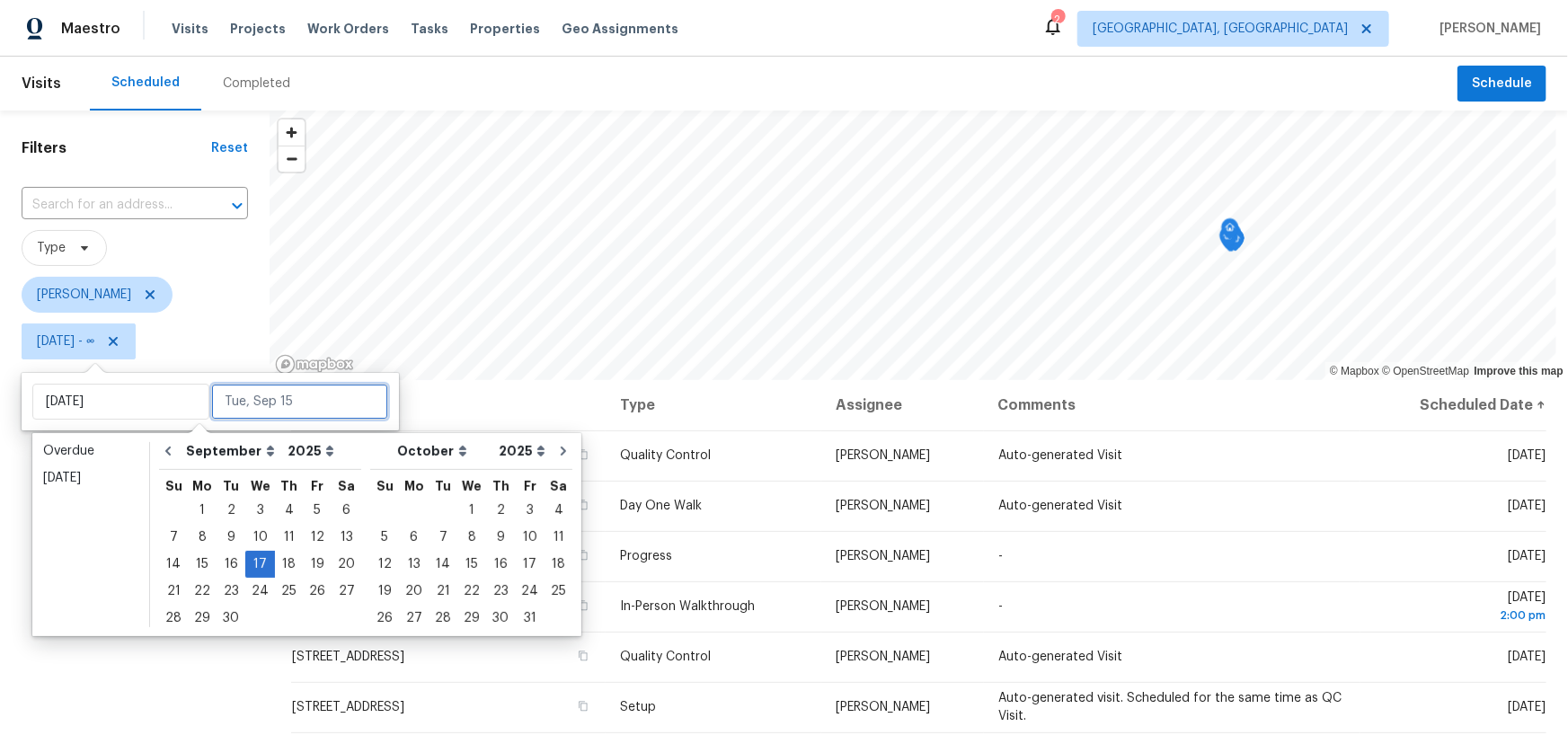
type input "[DATE]"
click at [189, 665] on div "Filters Reset ​ Type [PERSON_NAME] [DATE] - ∞" at bounding box center [134, 542] width 269 height 865
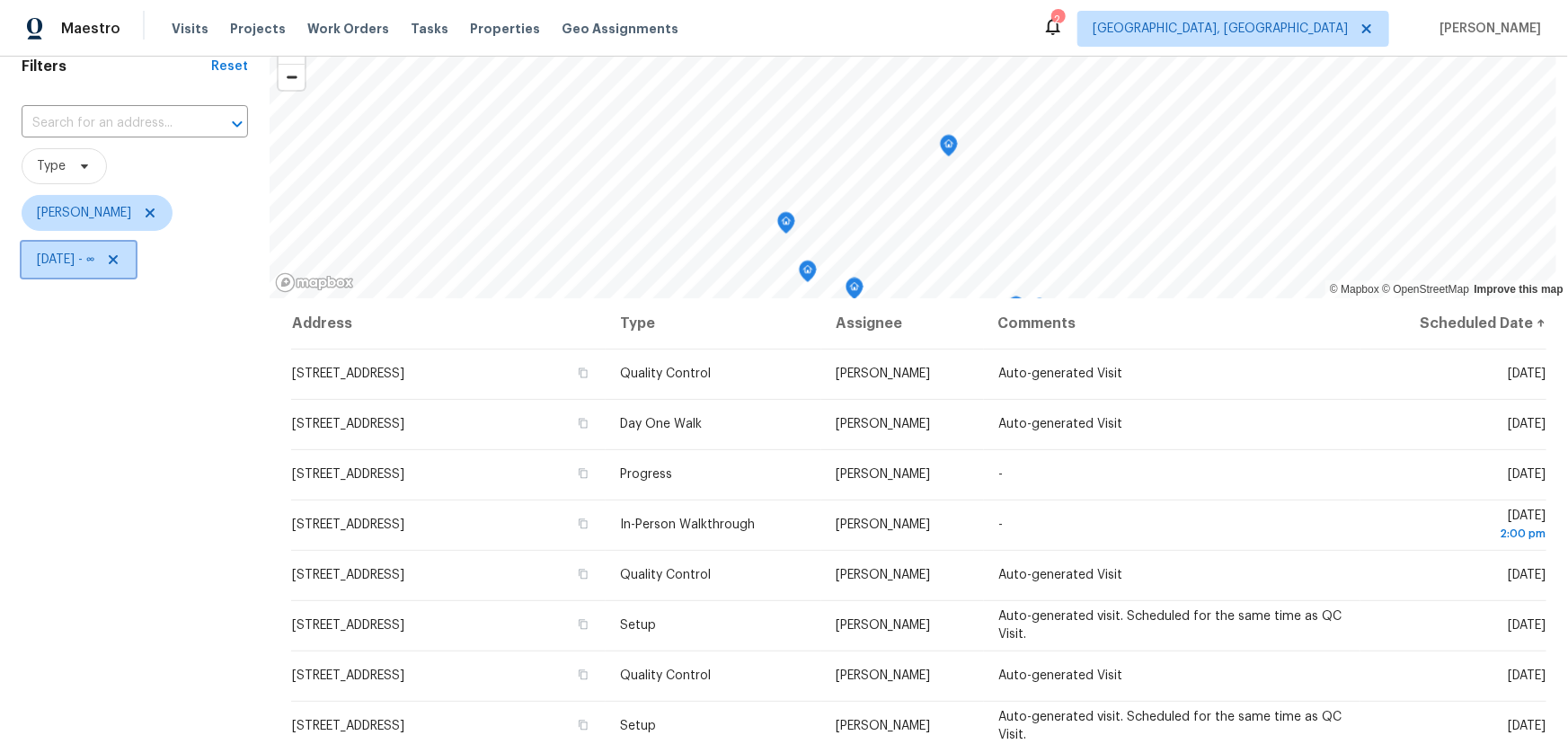
scroll to position [81, 0]
click at [94, 263] on span "[DATE] - ∞" at bounding box center [65, 261] width 57 height 18
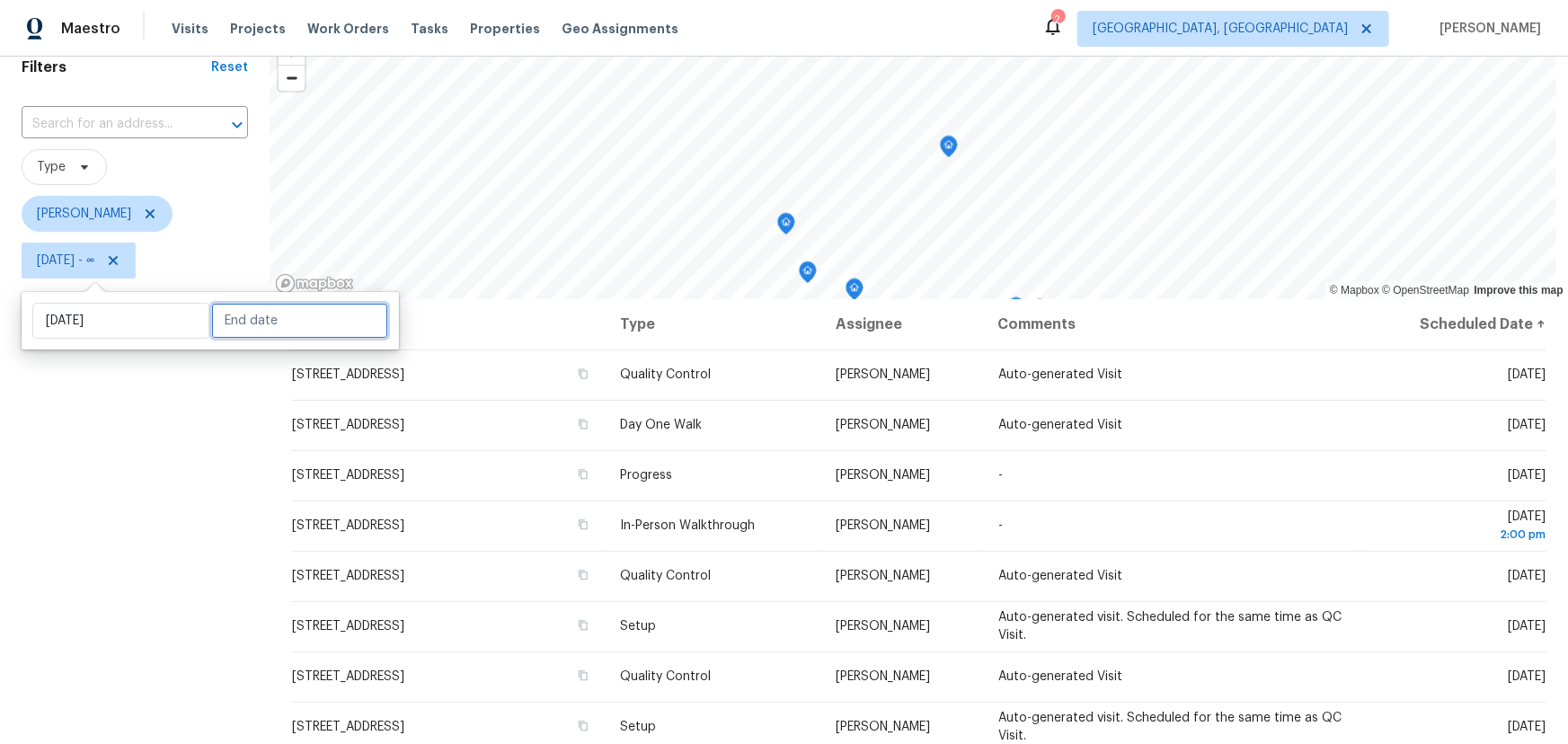
select select "8"
select select "2025"
select select "9"
select select "2025"
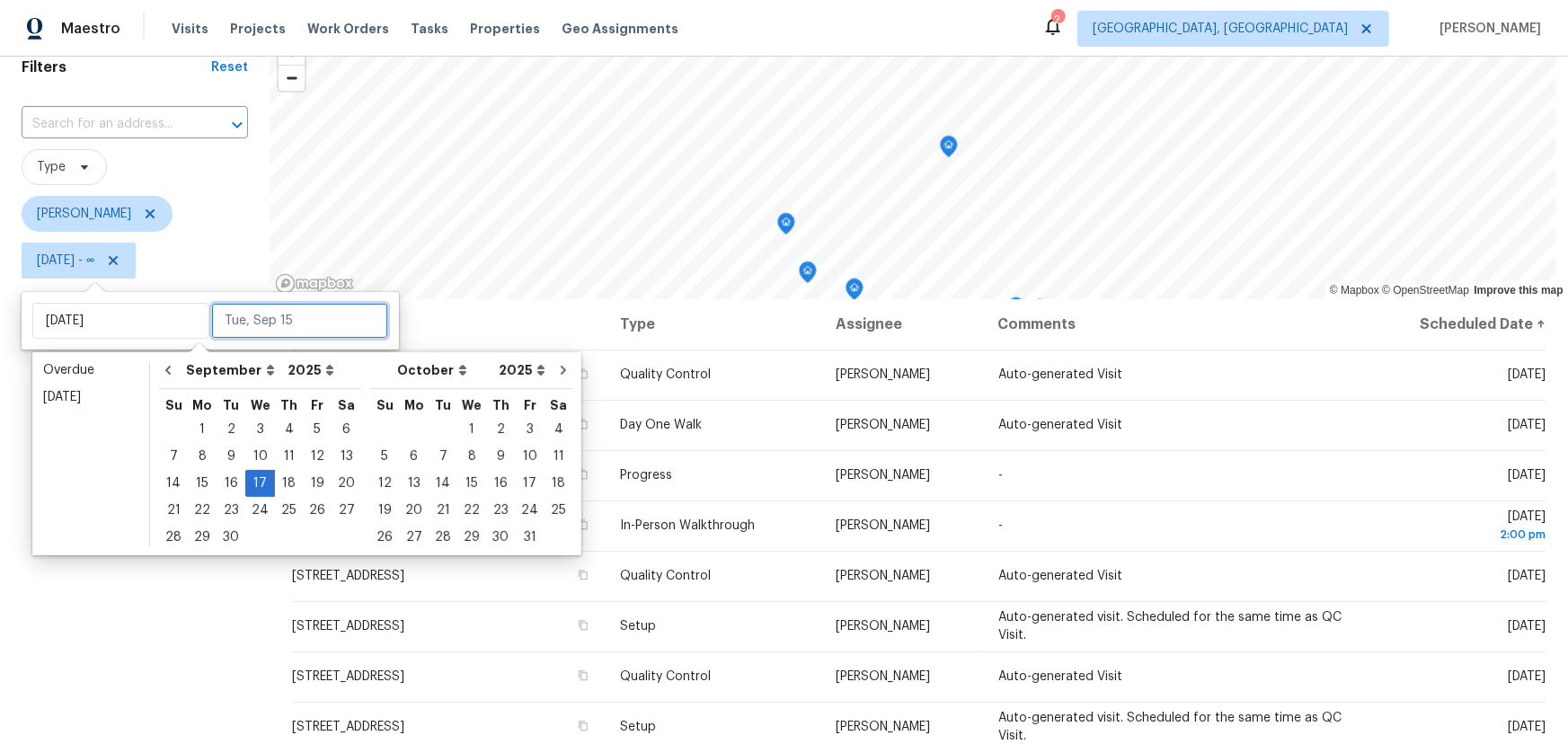
click at [279, 321] on input "text" at bounding box center [299, 320] width 177 height 36
type input "[DATE]"
click at [256, 485] on div "17" at bounding box center [260, 484] width 29 height 26
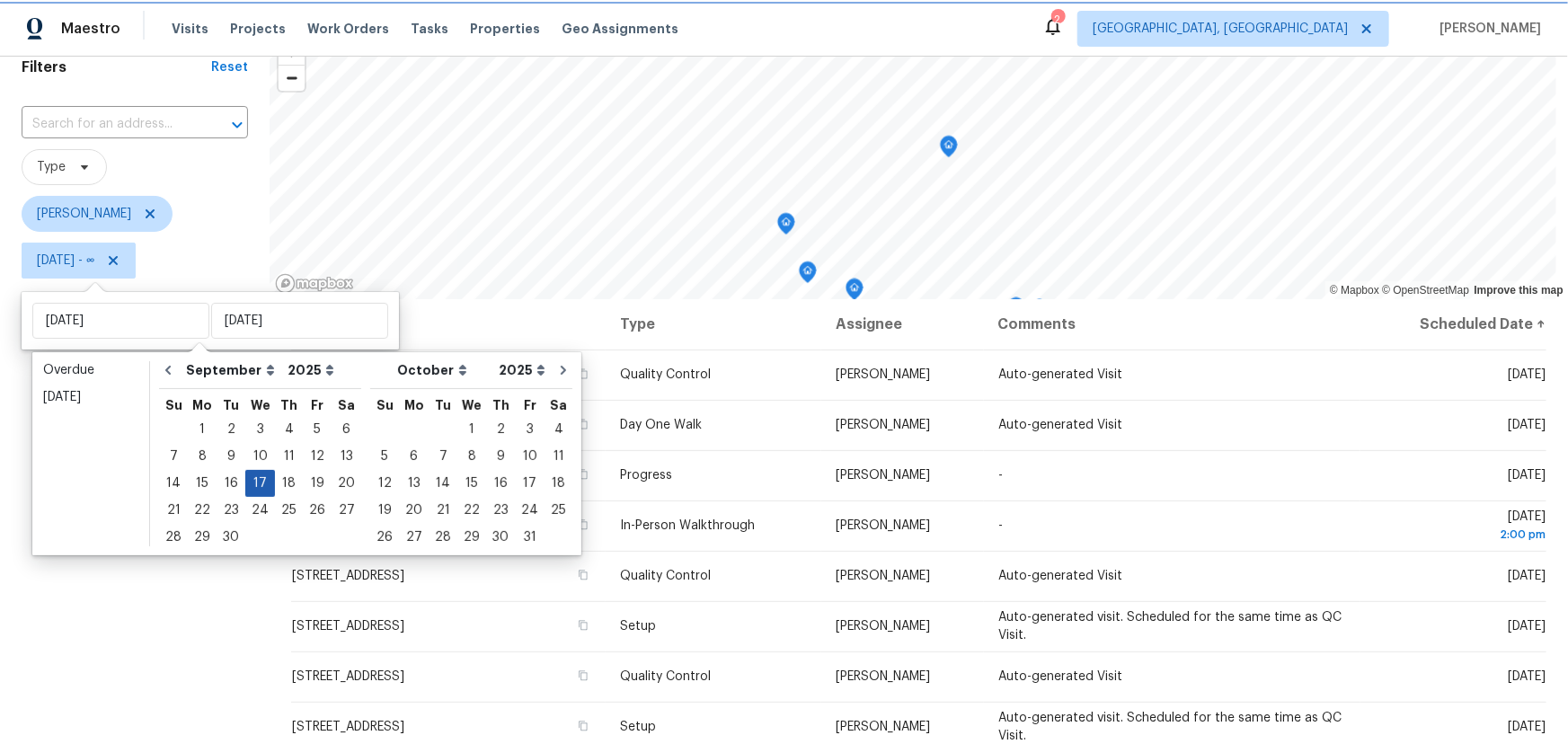
type input "[DATE]"
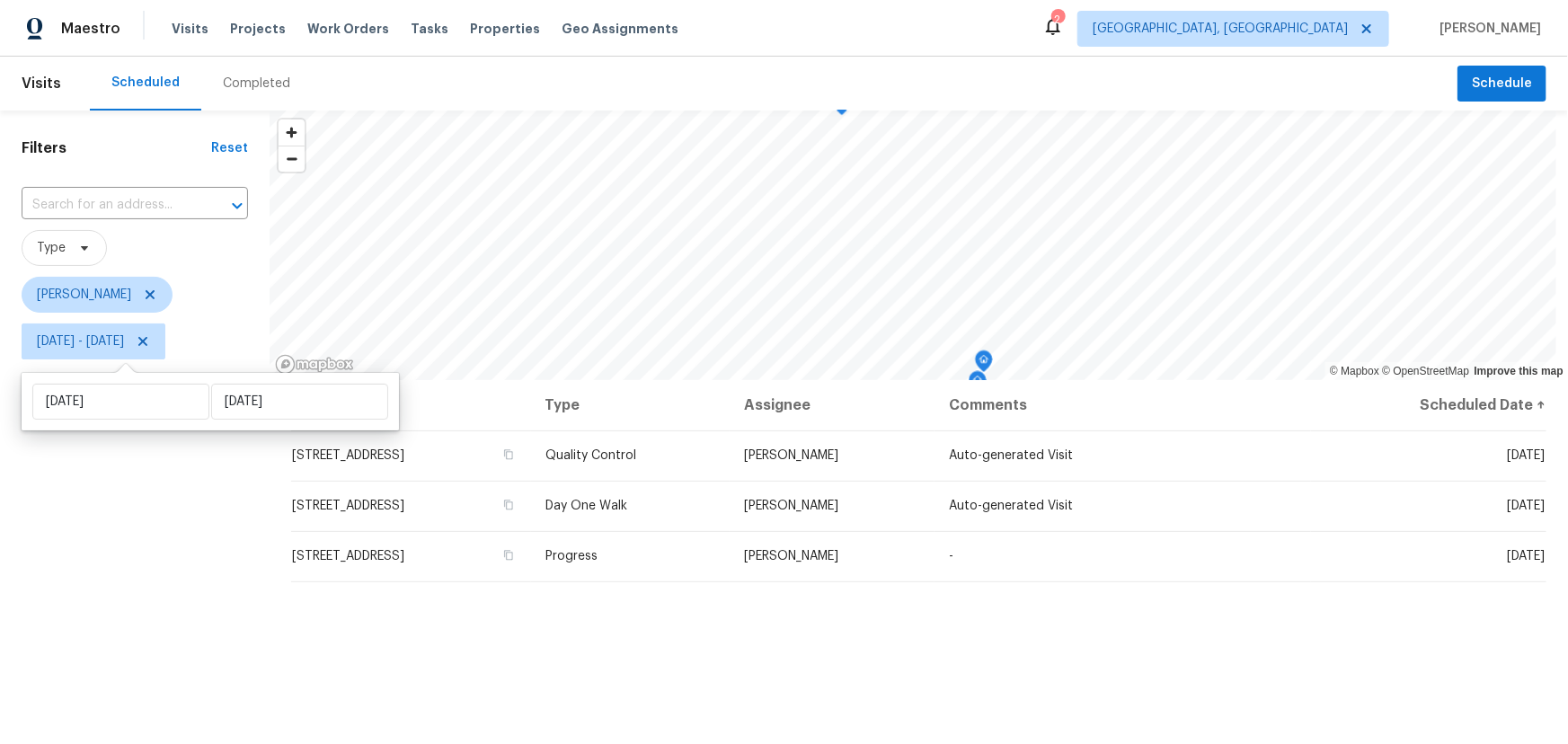
click at [146, 627] on div "Filters Reset ​ Type [PERSON_NAME] [DATE] - [DATE]" at bounding box center [134, 542] width 269 height 865
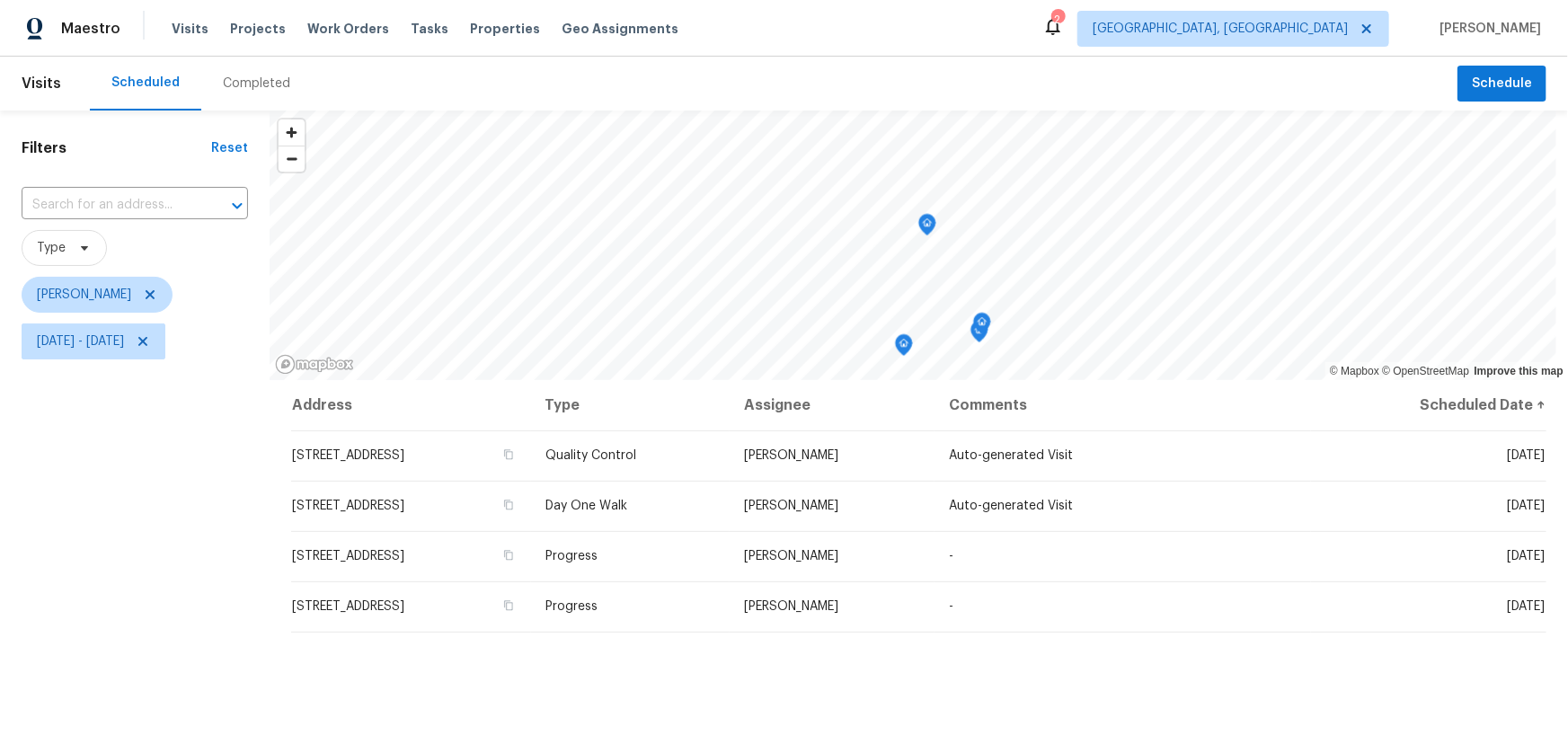
click at [197, 520] on div "Filters Reset ​ Type [PERSON_NAME] [DATE] - [DATE]" at bounding box center [134, 542] width 269 height 865
